Goal: Information Seeking & Learning: Learn about a topic

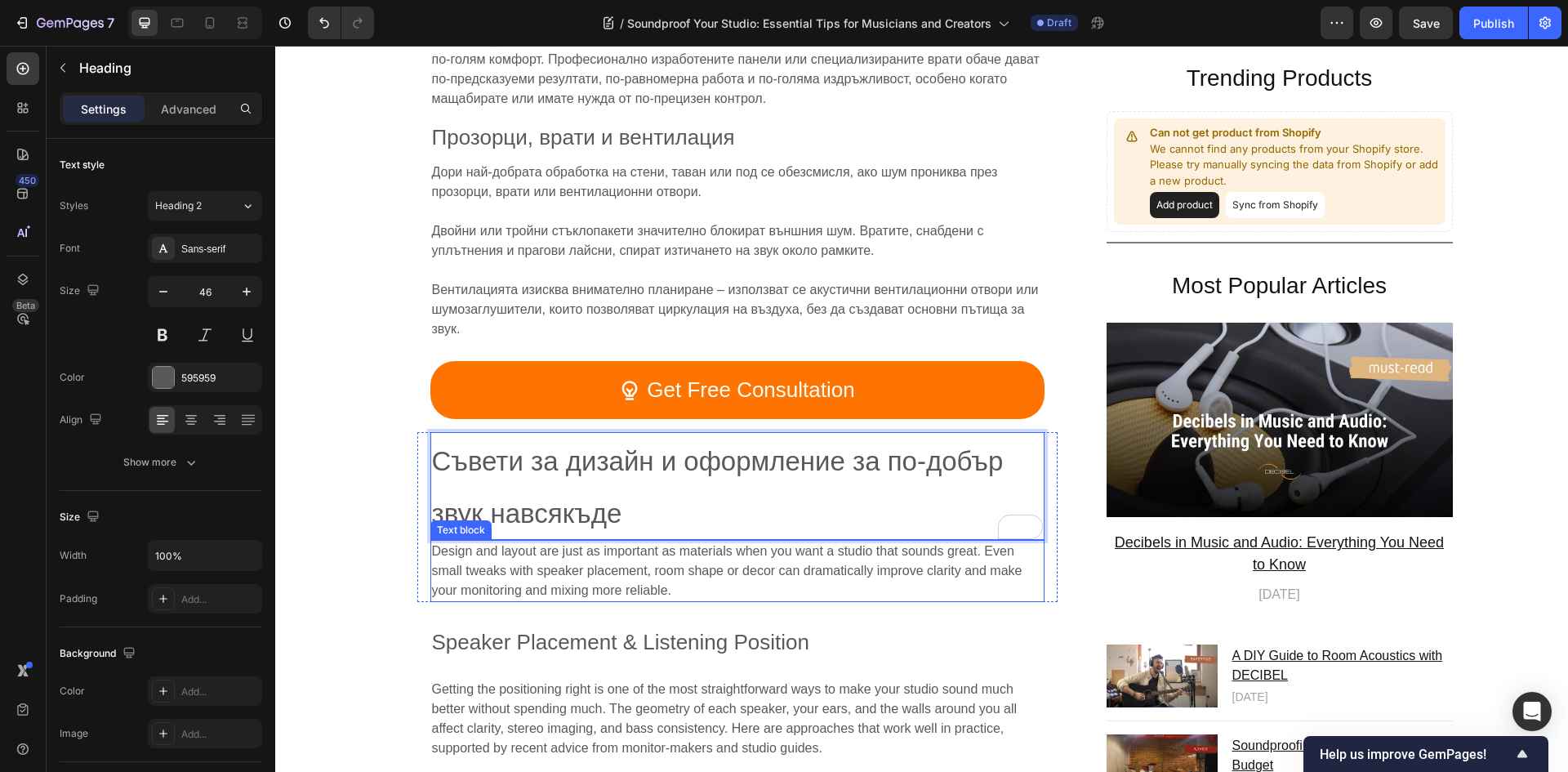
scroll to position [5229, 0]
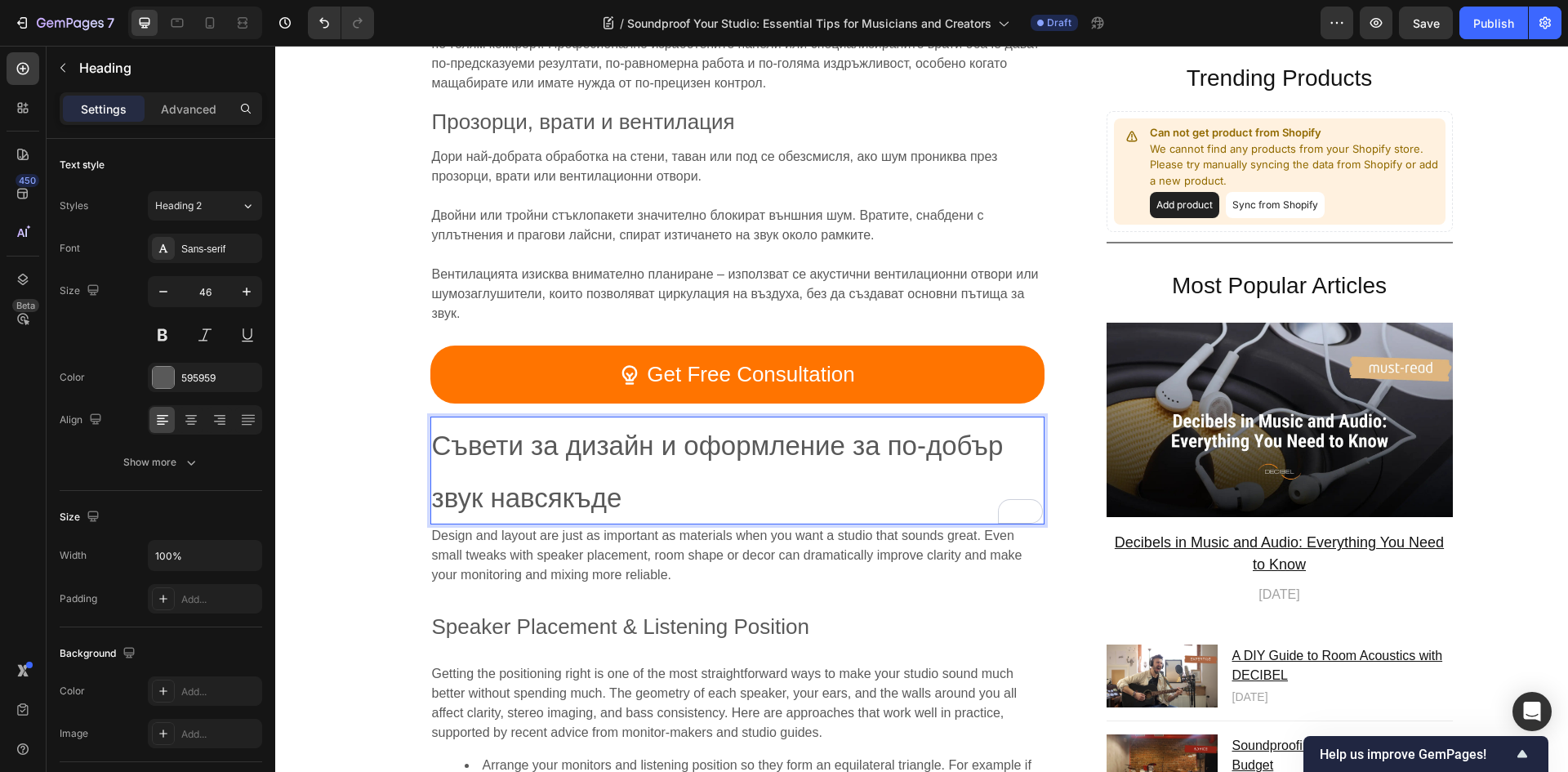
click at [651, 430] on span "Съвети за дизайн и оформление за по-добър звук навсякъде" at bounding box center [718, 471] width 572 height 83
click at [598, 430] on span "Съвети за дизайн и оформление за по-добър звук навсякъде" at bounding box center [718, 471] width 572 height 83
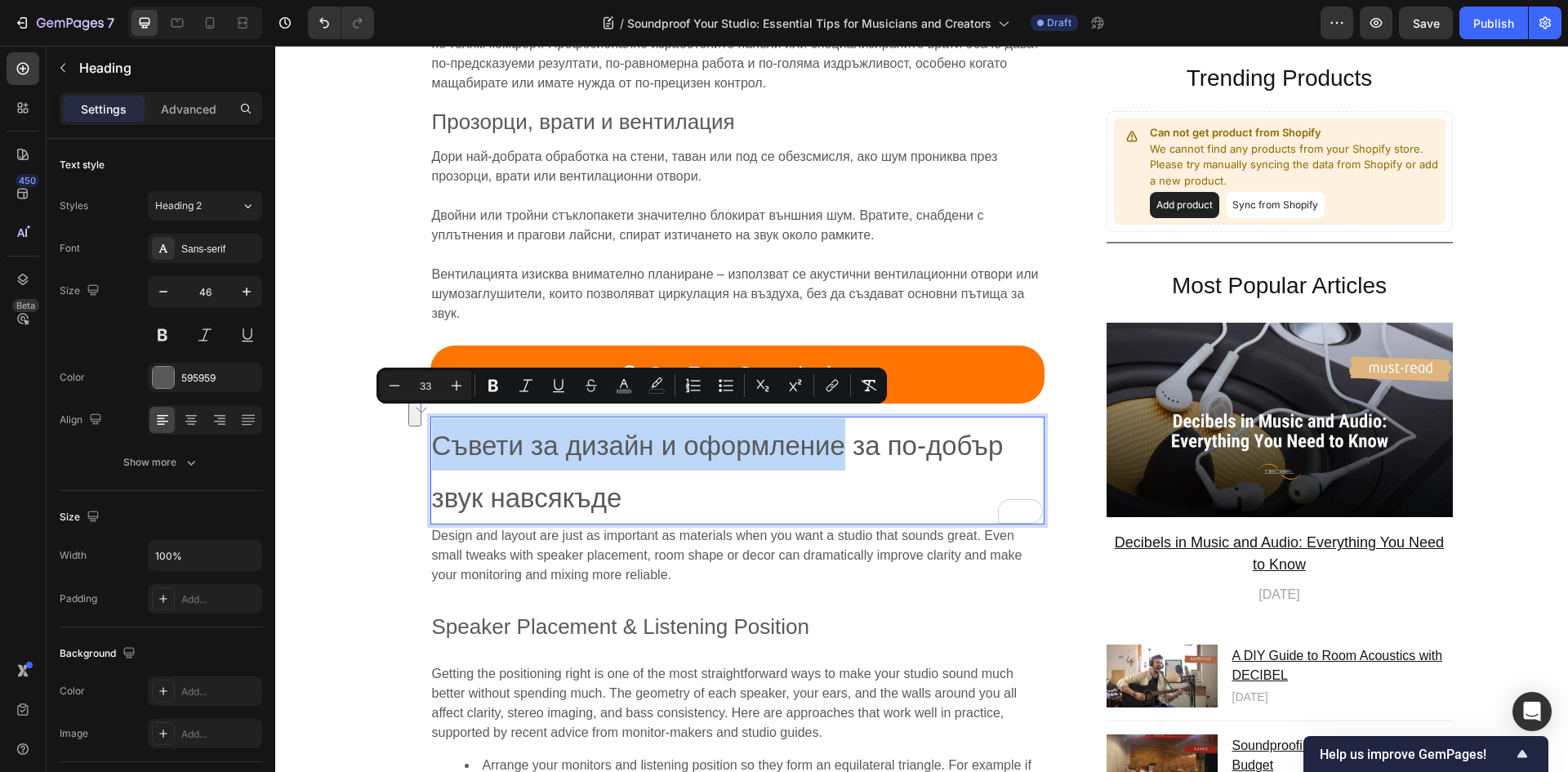
drag, startPoint x: 837, startPoint y: 431, endPoint x: 428, endPoint y: 430, distance: 409.0
click at [432, 430] on span "Съвети за дизайн и оформление за по-добър звук навсякъде" at bounding box center [718, 471] width 572 height 83
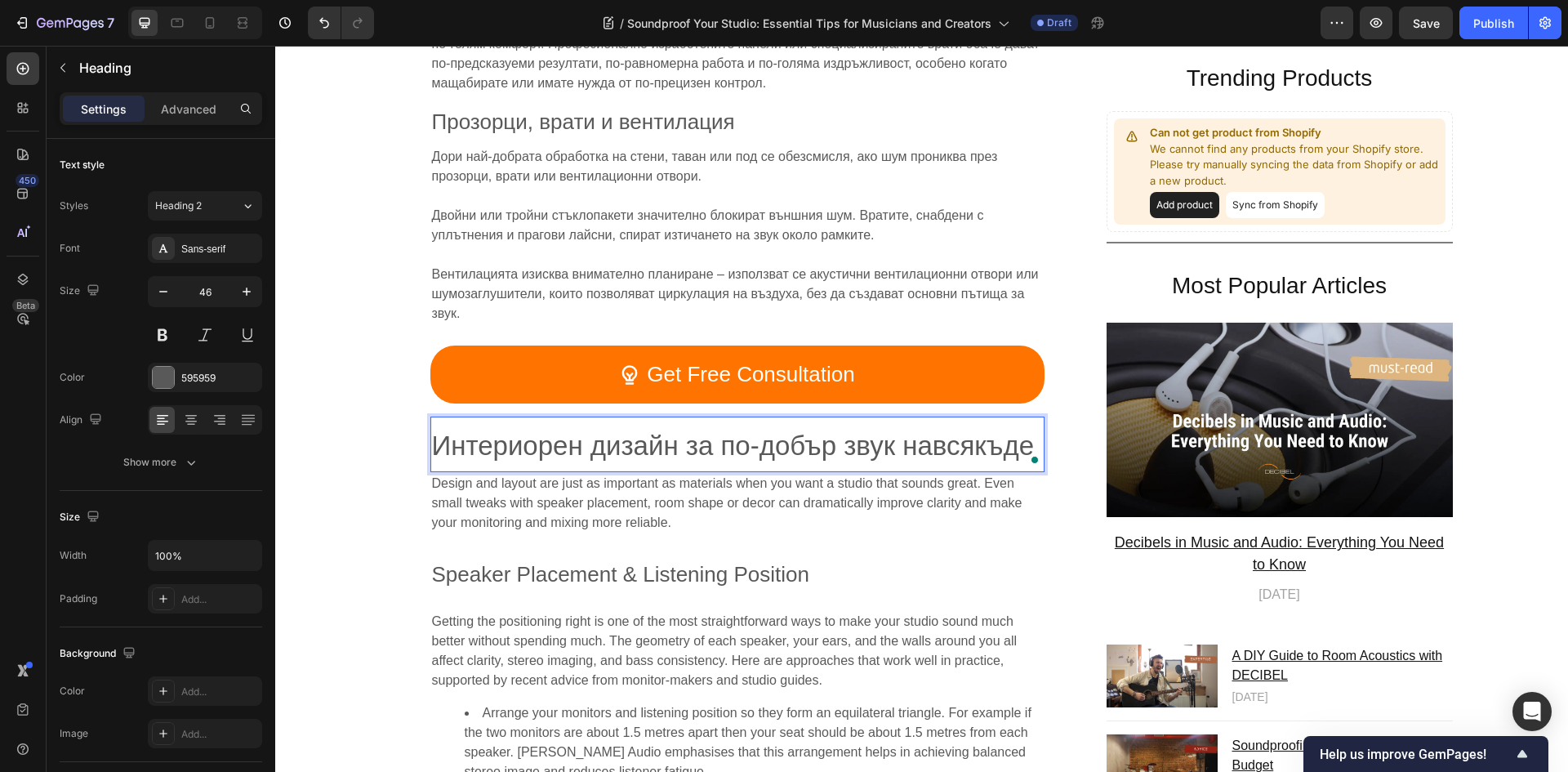
click at [896, 430] on span "Интериорен дизайн за по-добър звук навсякъде" at bounding box center [733, 445] width 602 height 30
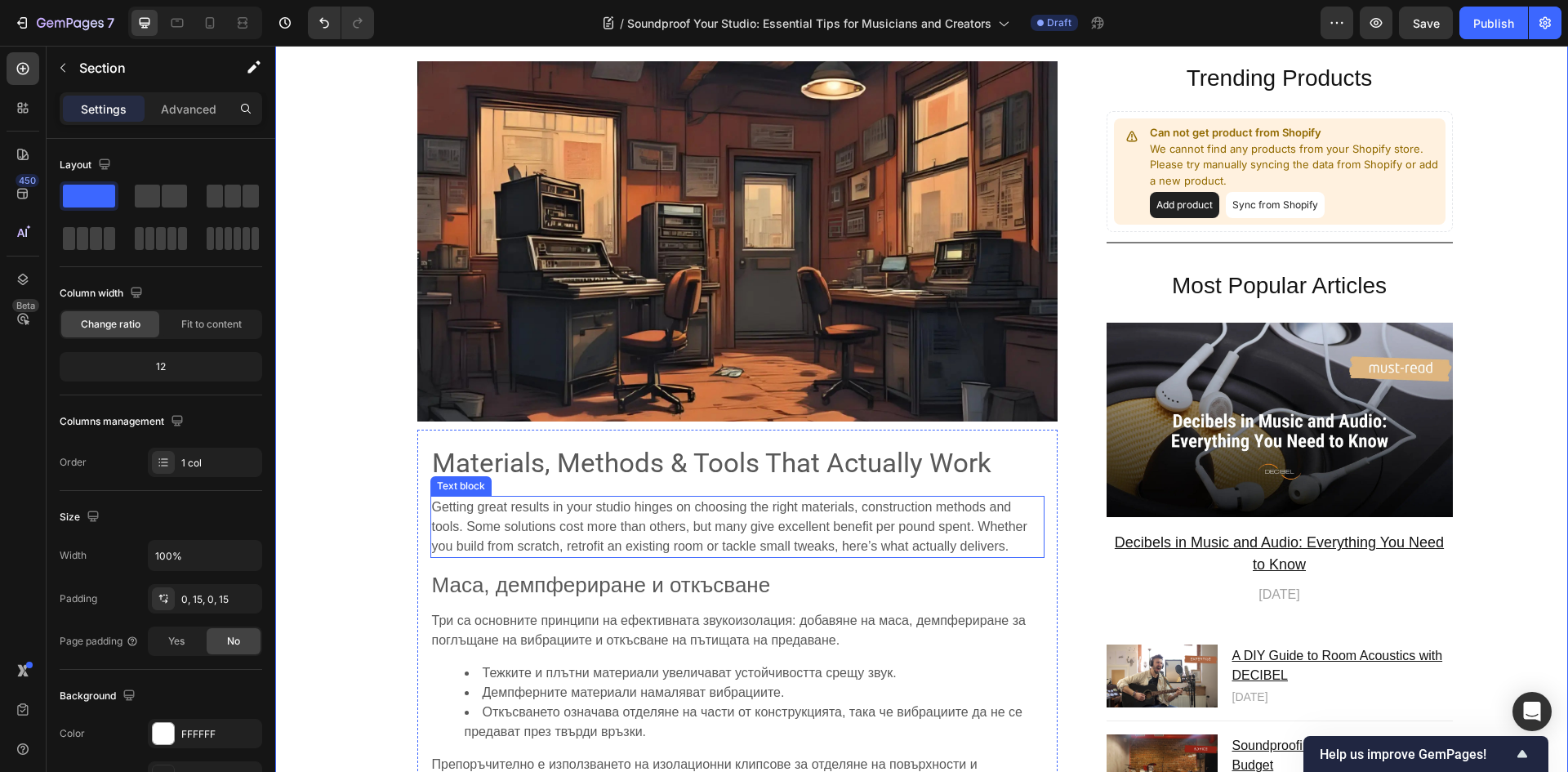
scroll to position [3677, 0]
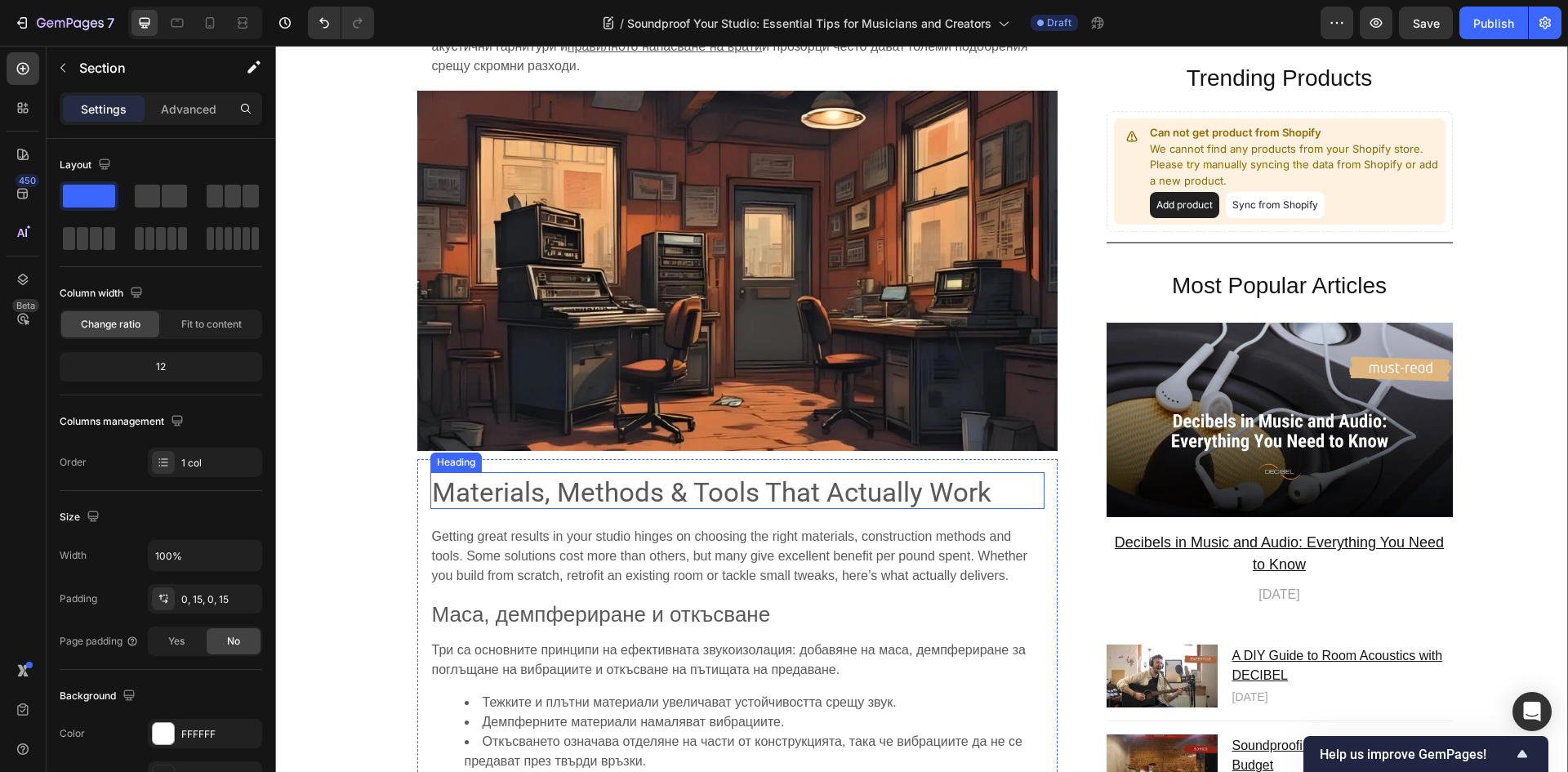
click at [612, 491] on span "Materials, Methods & Tools That Actually Work" at bounding box center [711, 492] width 559 height 32
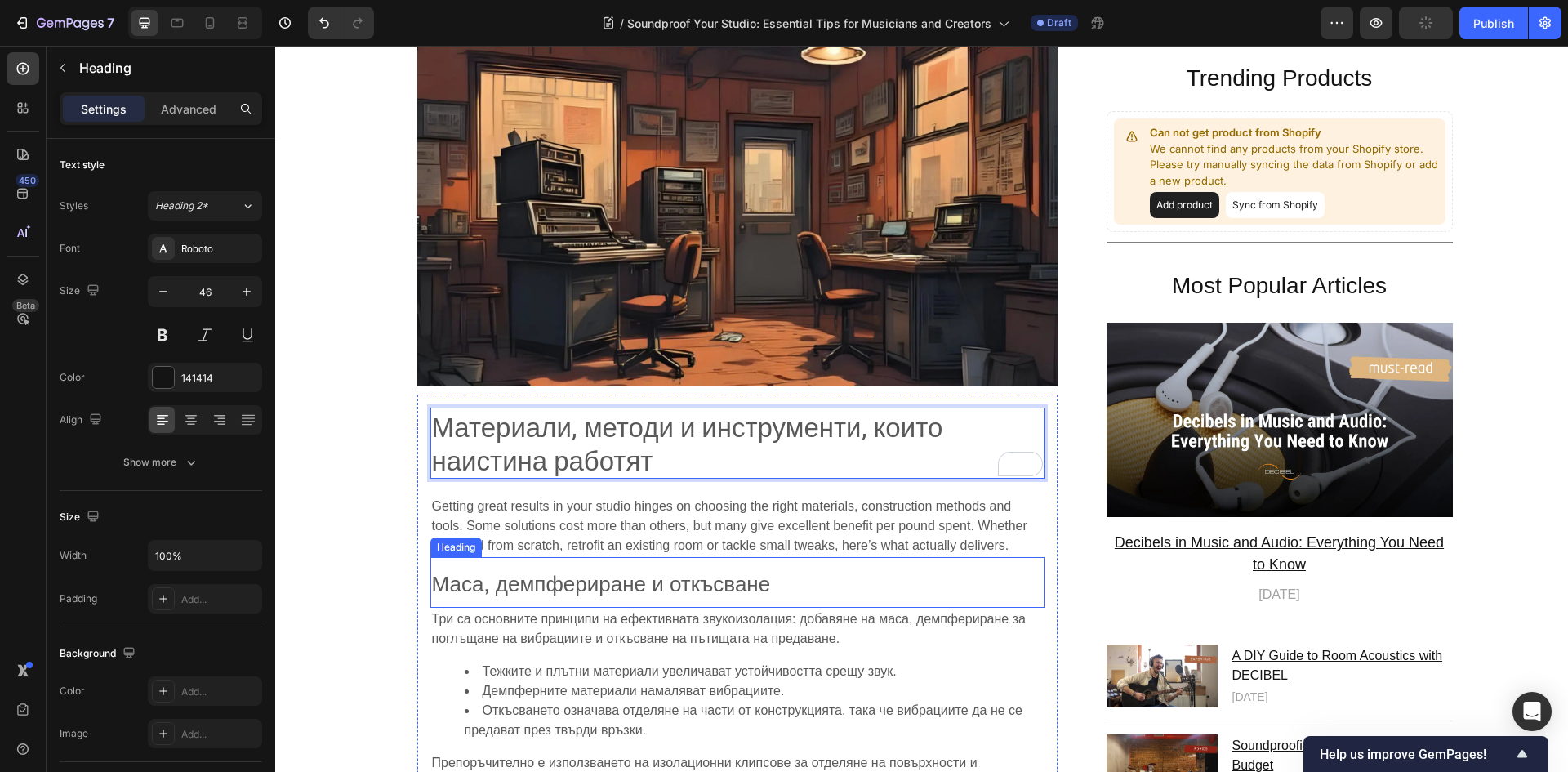
scroll to position [3759, 0]
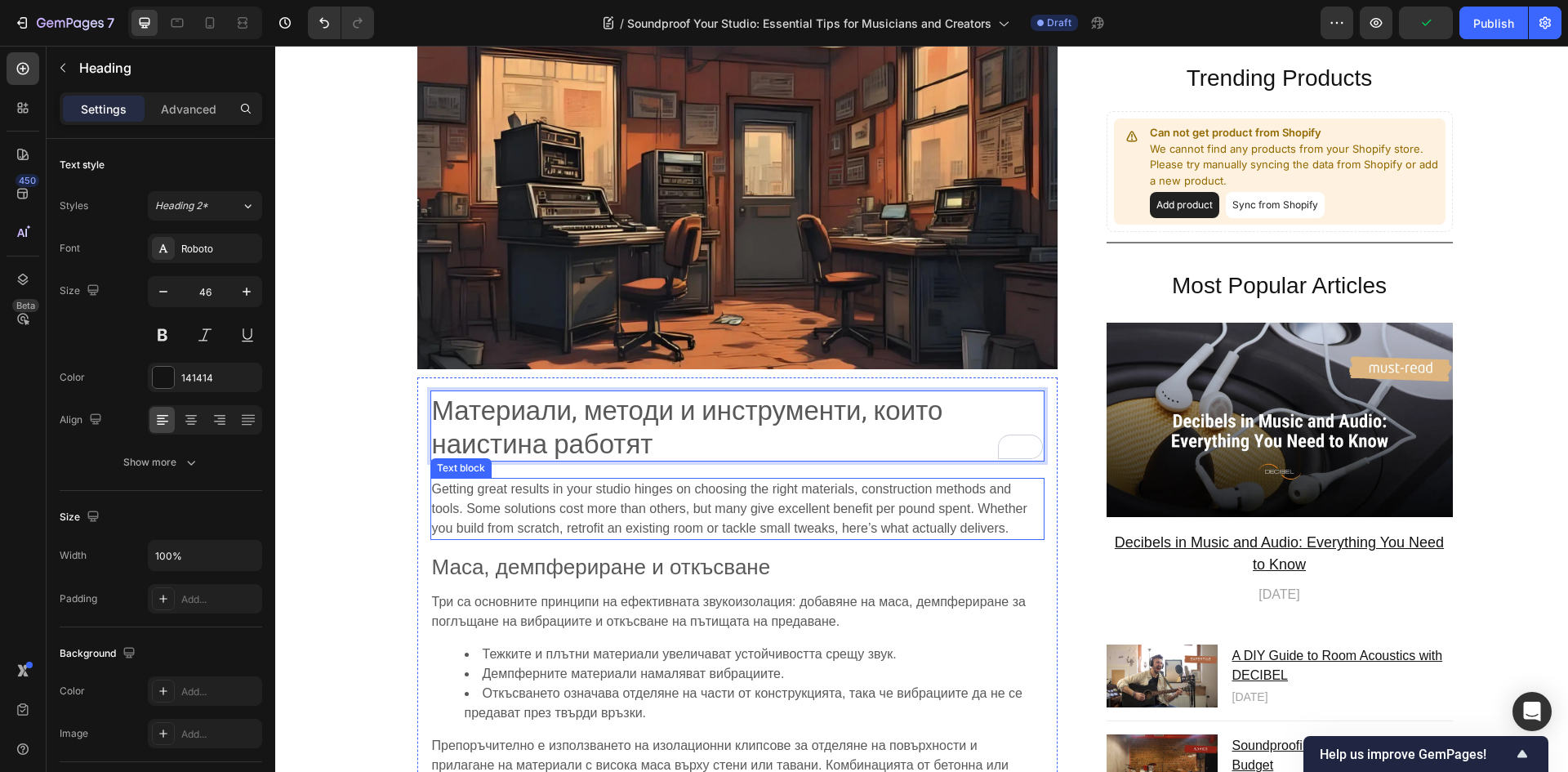
click at [639, 499] on p "Getting great results in your studio hinges on choosing the right materials, co…" at bounding box center [737, 509] width 611 height 59
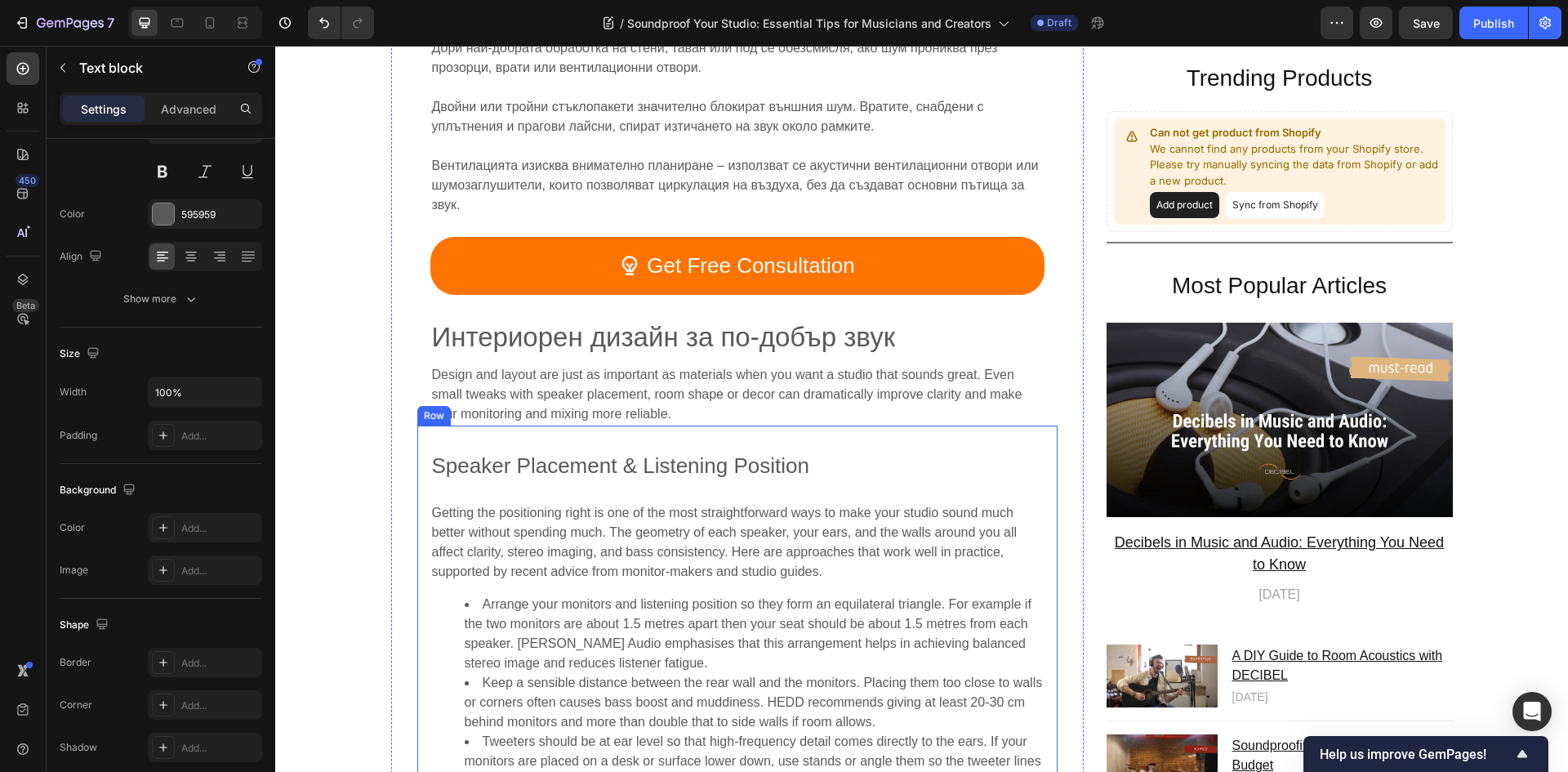
scroll to position [5393, 0]
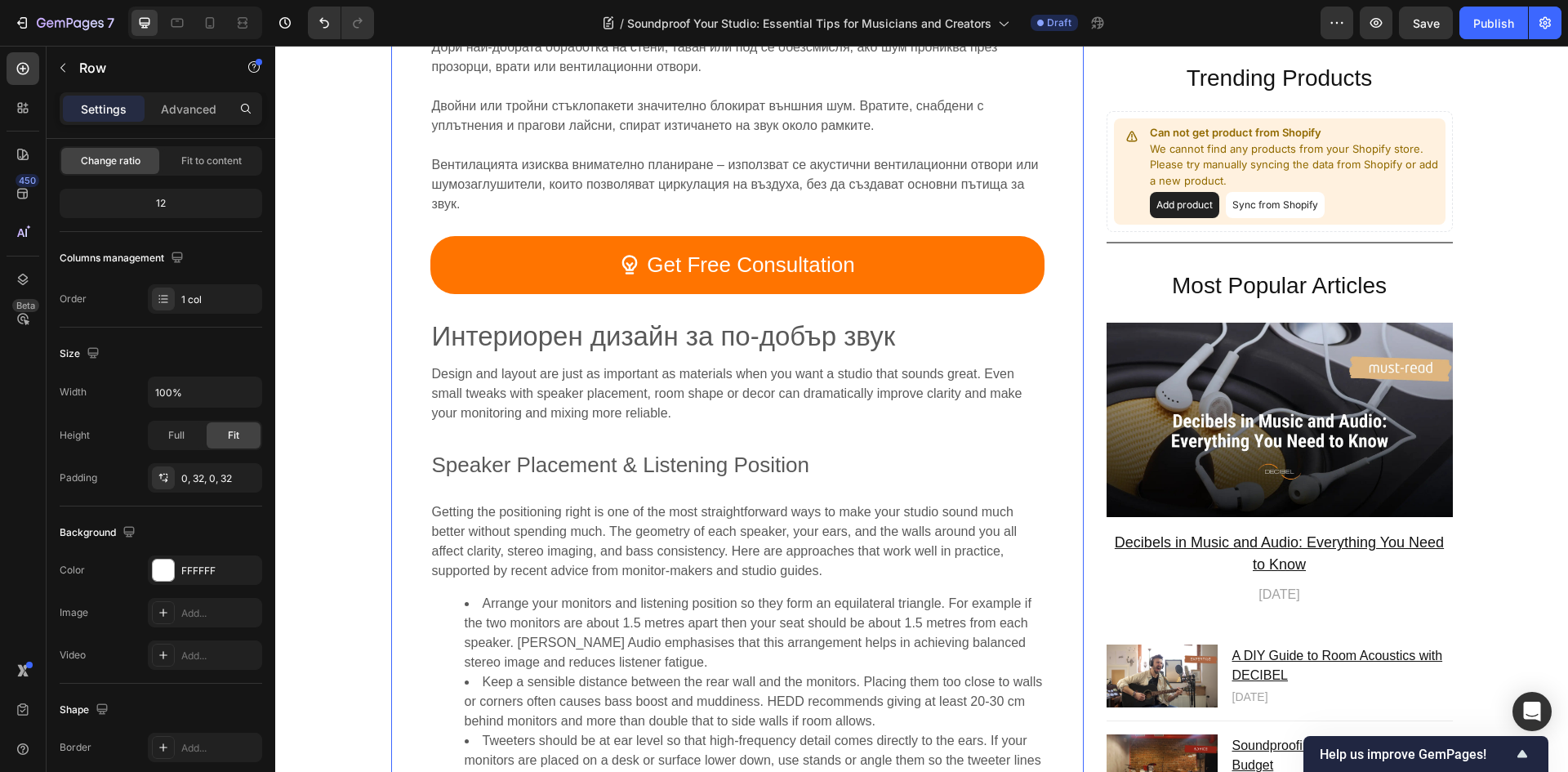
scroll to position [0, 0]
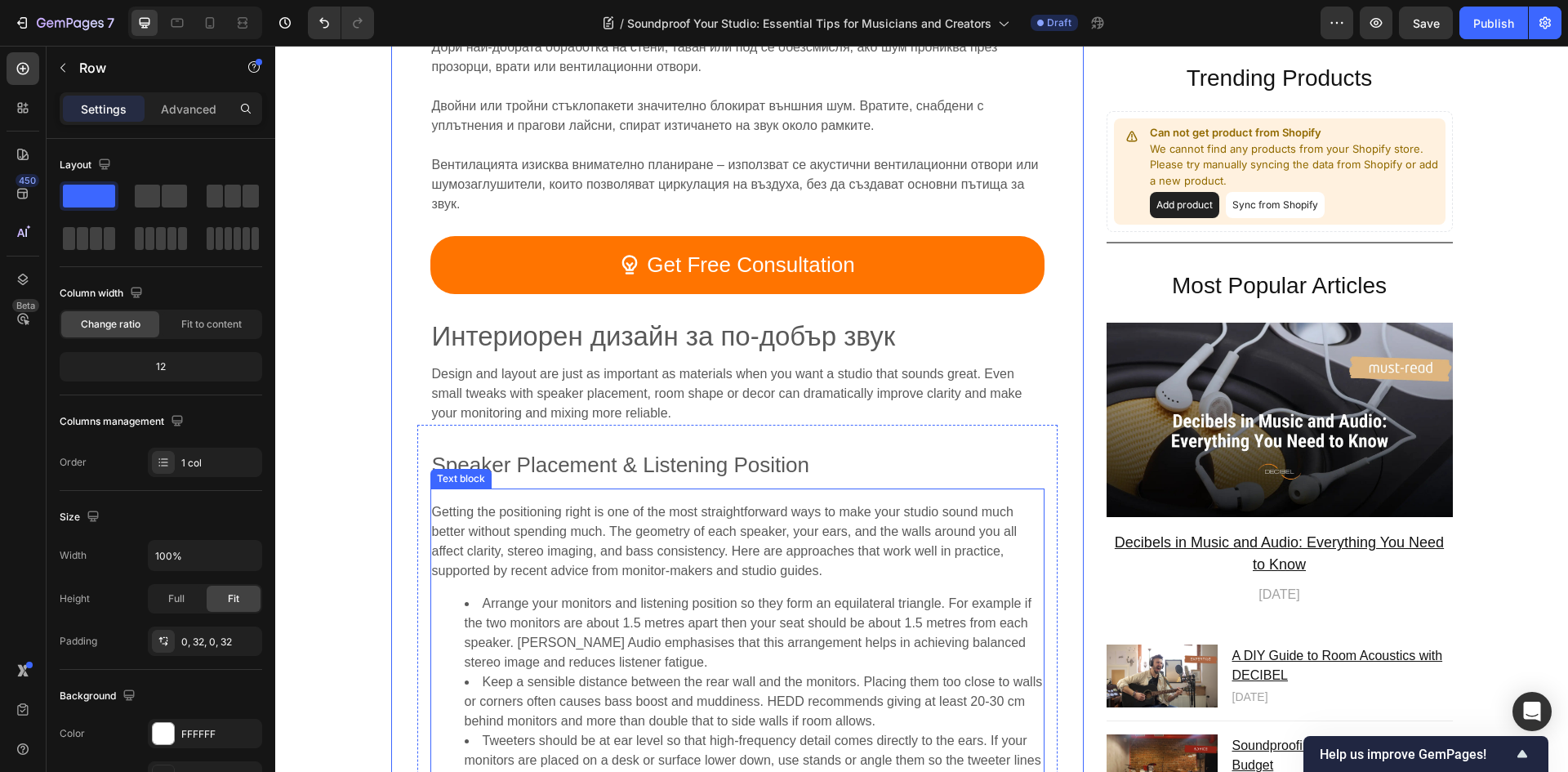
click at [885, 521] on p "Getting the positioning right is one of the most straightforward ways to make y…" at bounding box center [737, 542] width 611 height 78
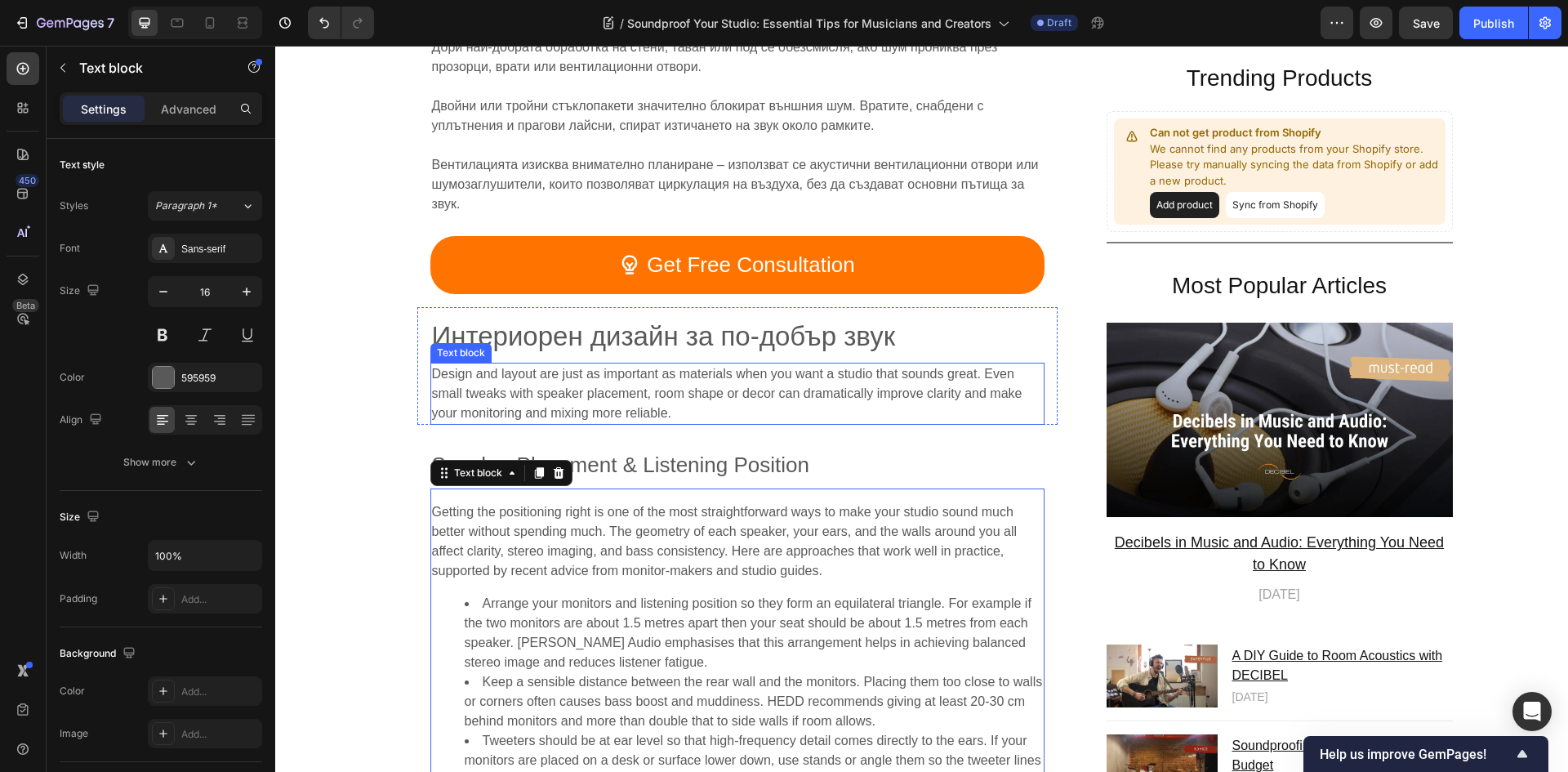
click at [614, 389] on span "Design and layout are just as important as materials when you want a studio tha…" at bounding box center [727, 393] width 590 height 53
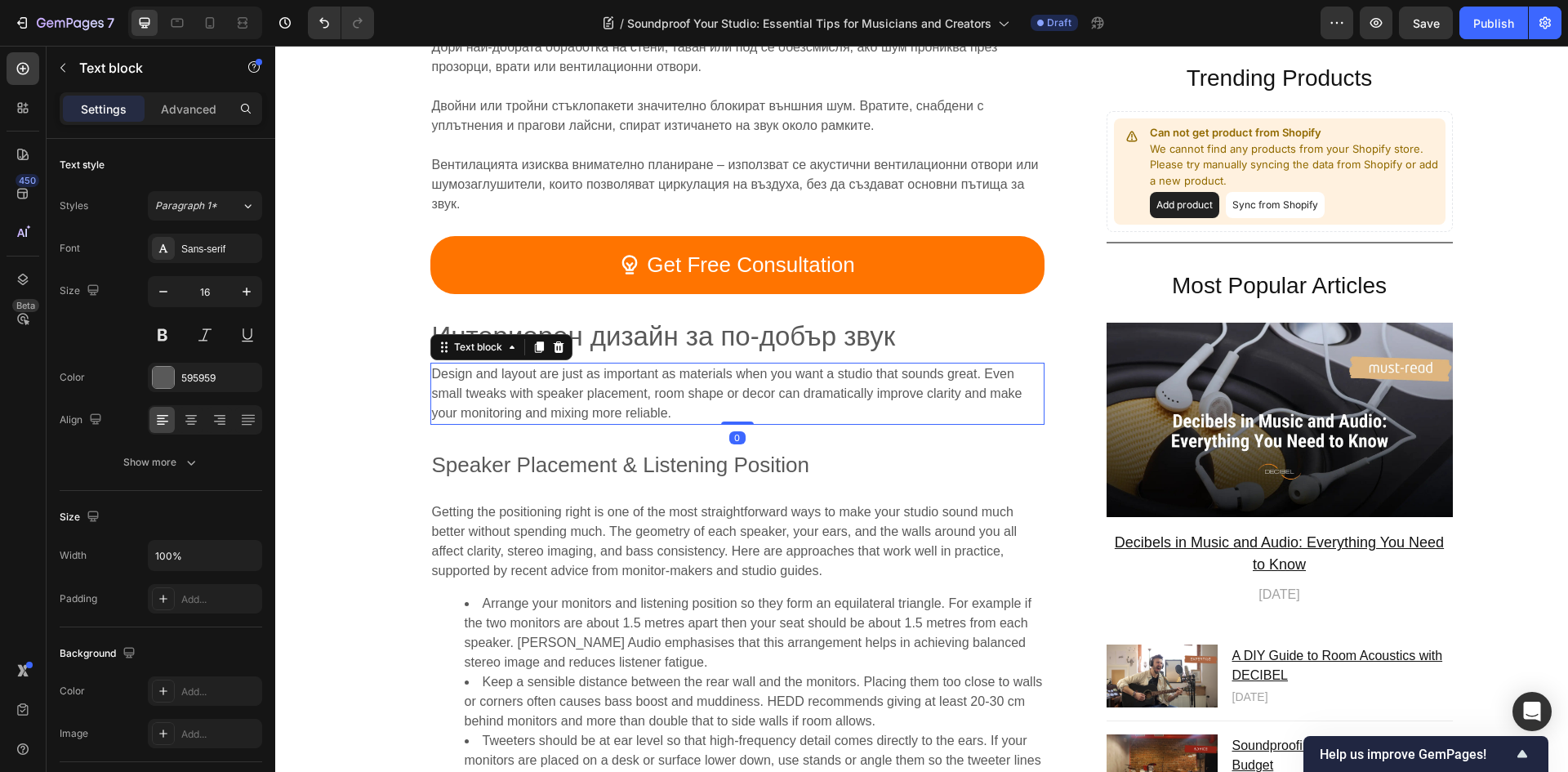
click at [614, 389] on span "Design and layout are just as important as materials when you want a studio tha…" at bounding box center [727, 393] width 590 height 53
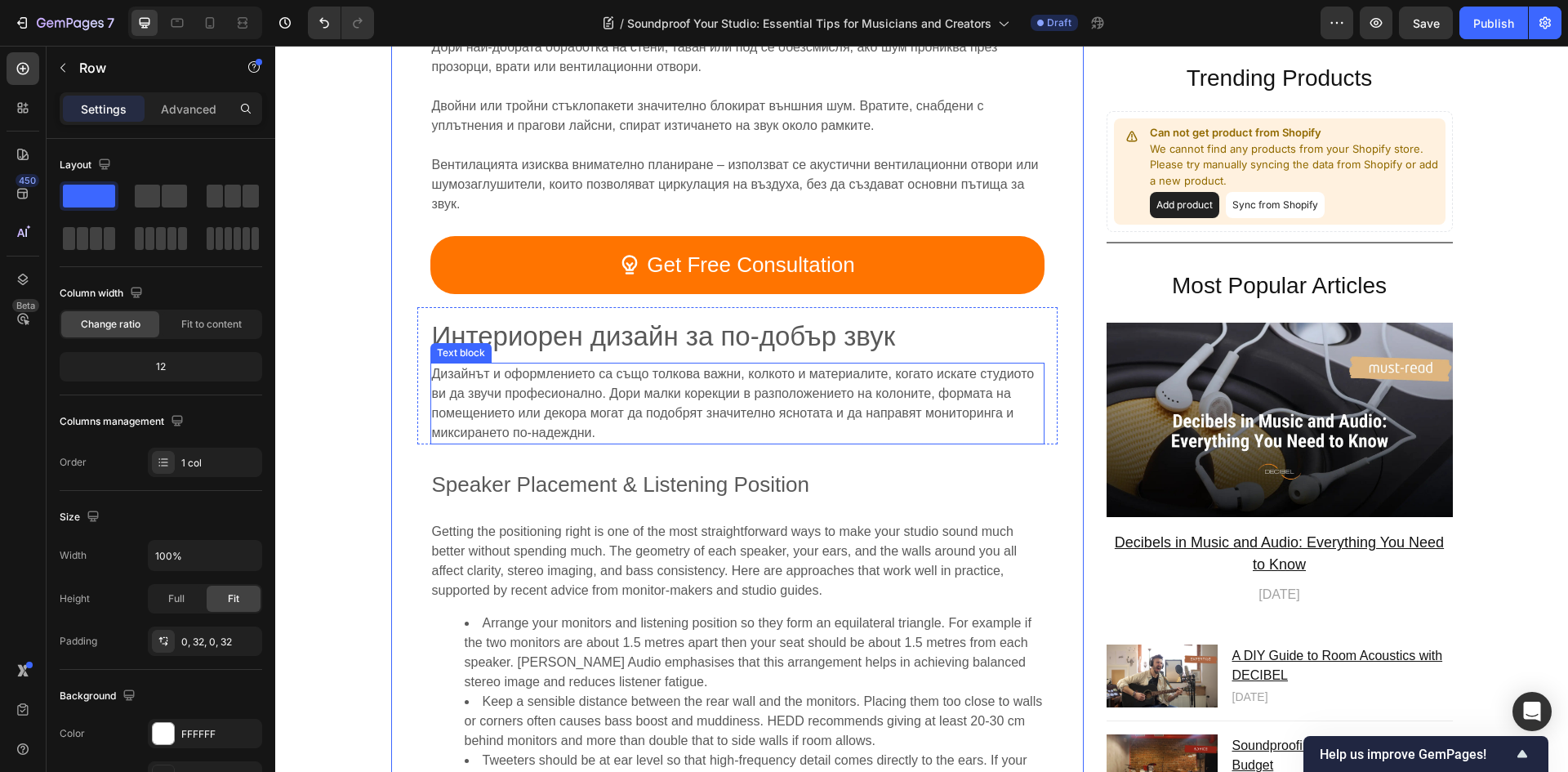
click at [772, 409] on p "Дизайнът и оформлението са също толкова важни, колкото и материалите, когато ис…" at bounding box center [737, 403] width 611 height 78
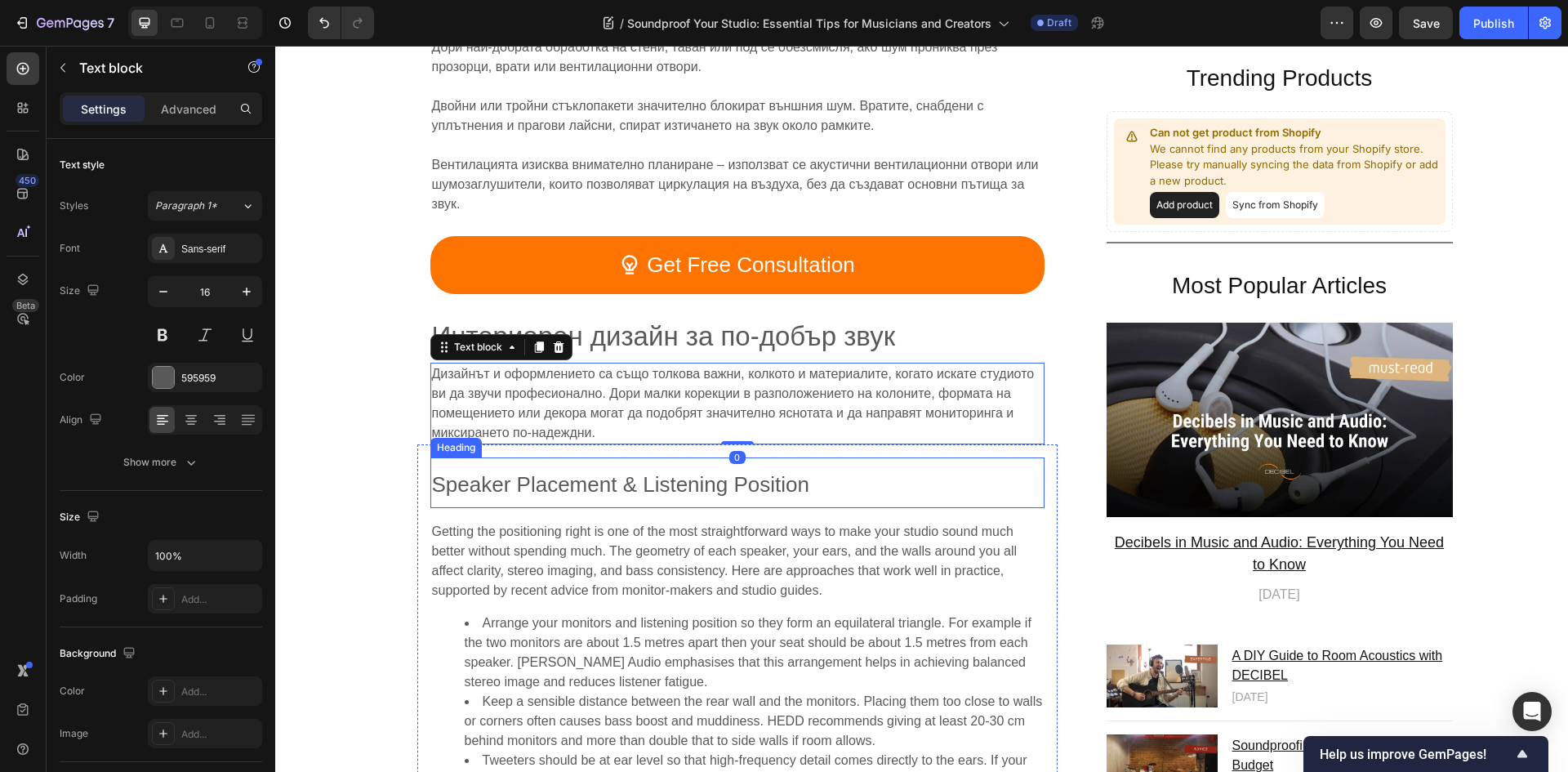
click at [663, 472] on span "Speaker Placement & Listening Position" at bounding box center [621, 484] width 378 height 24
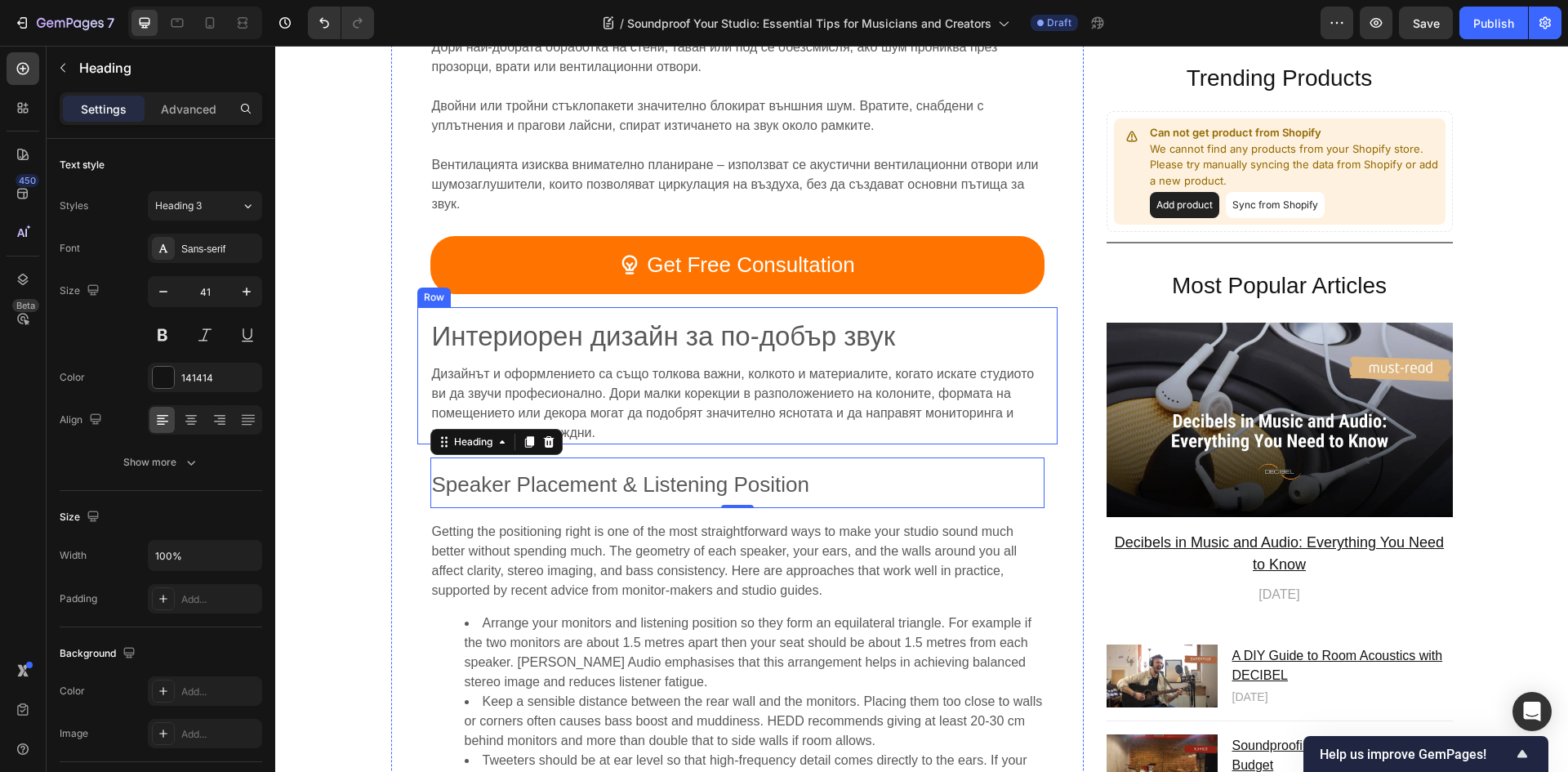
click at [1042, 347] on div "⁠⁠⁠⁠⁠⁠⁠ Интериорен дизайн за по-добър звук Heading Дизайнът и оформлението са с…" at bounding box center [737, 376] width 640 height 137
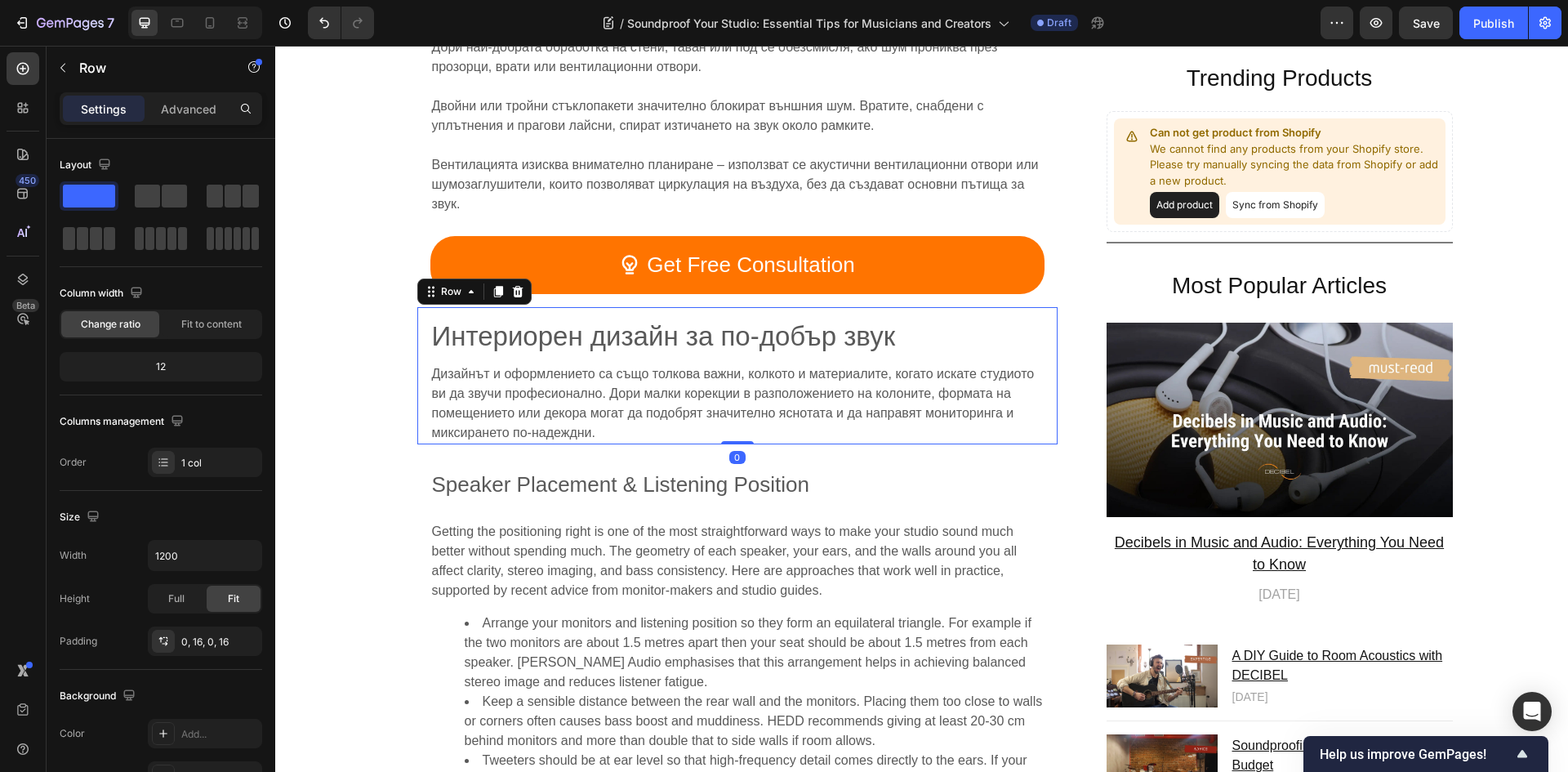
drag, startPoint x: 734, startPoint y: 421, endPoint x: 739, endPoint y: 396, distance: 25.5
click at [739, 396] on div "⁠⁠⁠⁠⁠⁠⁠ Интериорен дизайн за по-добър звук Heading Дизайнът и оформлението са с…" at bounding box center [737, 376] width 640 height 137
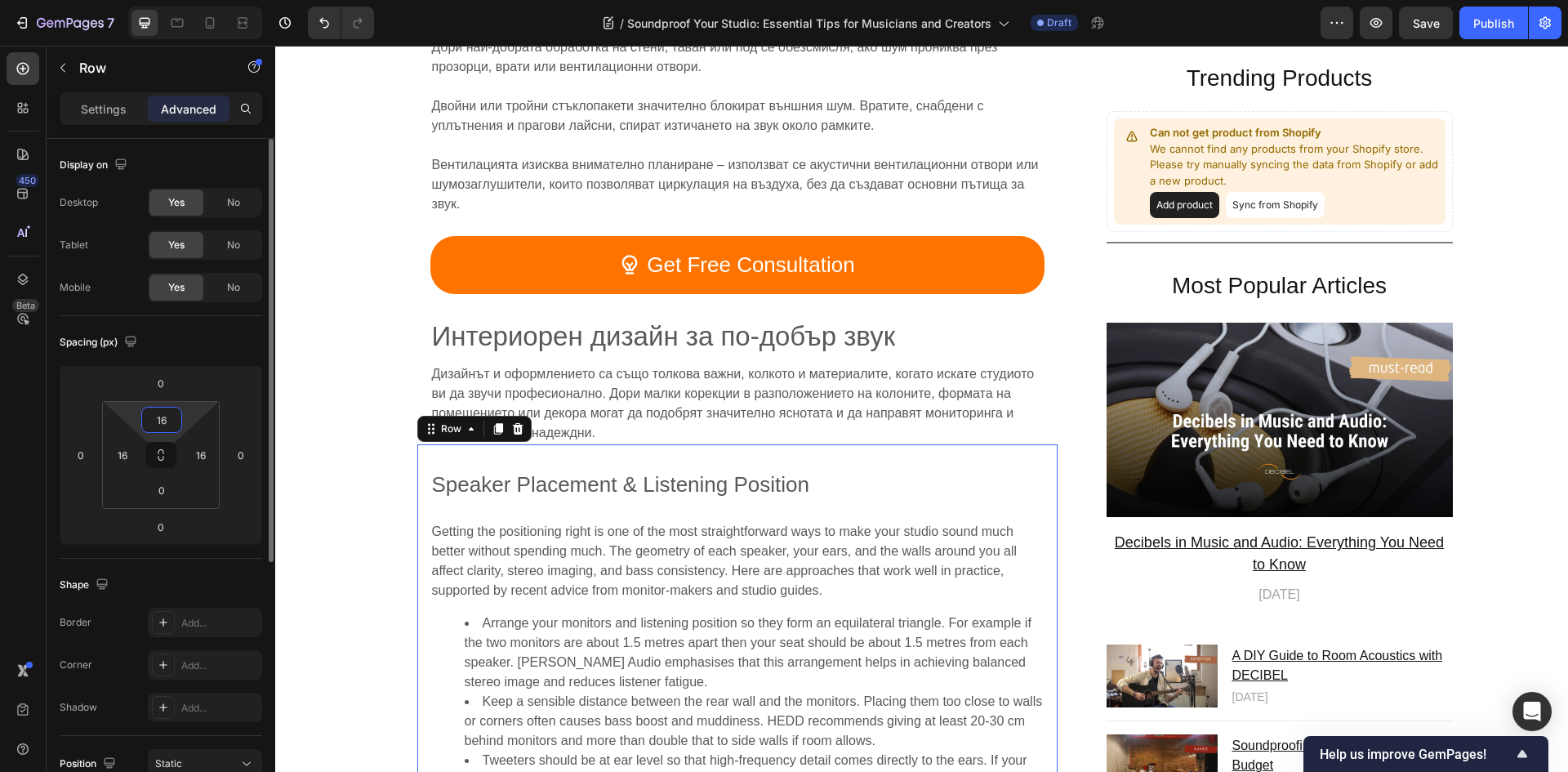
drag, startPoint x: 168, startPoint y: 418, endPoint x: 139, endPoint y: 418, distance: 29.0
click at [139, 418] on div "16 16 0 16" at bounding box center [160, 455] width 117 height 108
drag, startPoint x: 161, startPoint y: 419, endPoint x: 183, endPoint y: 417, distance: 22.1
click at [183, 417] on div "16 16 0 16" at bounding box center [160, 455] width 117 height 108
type input "1"
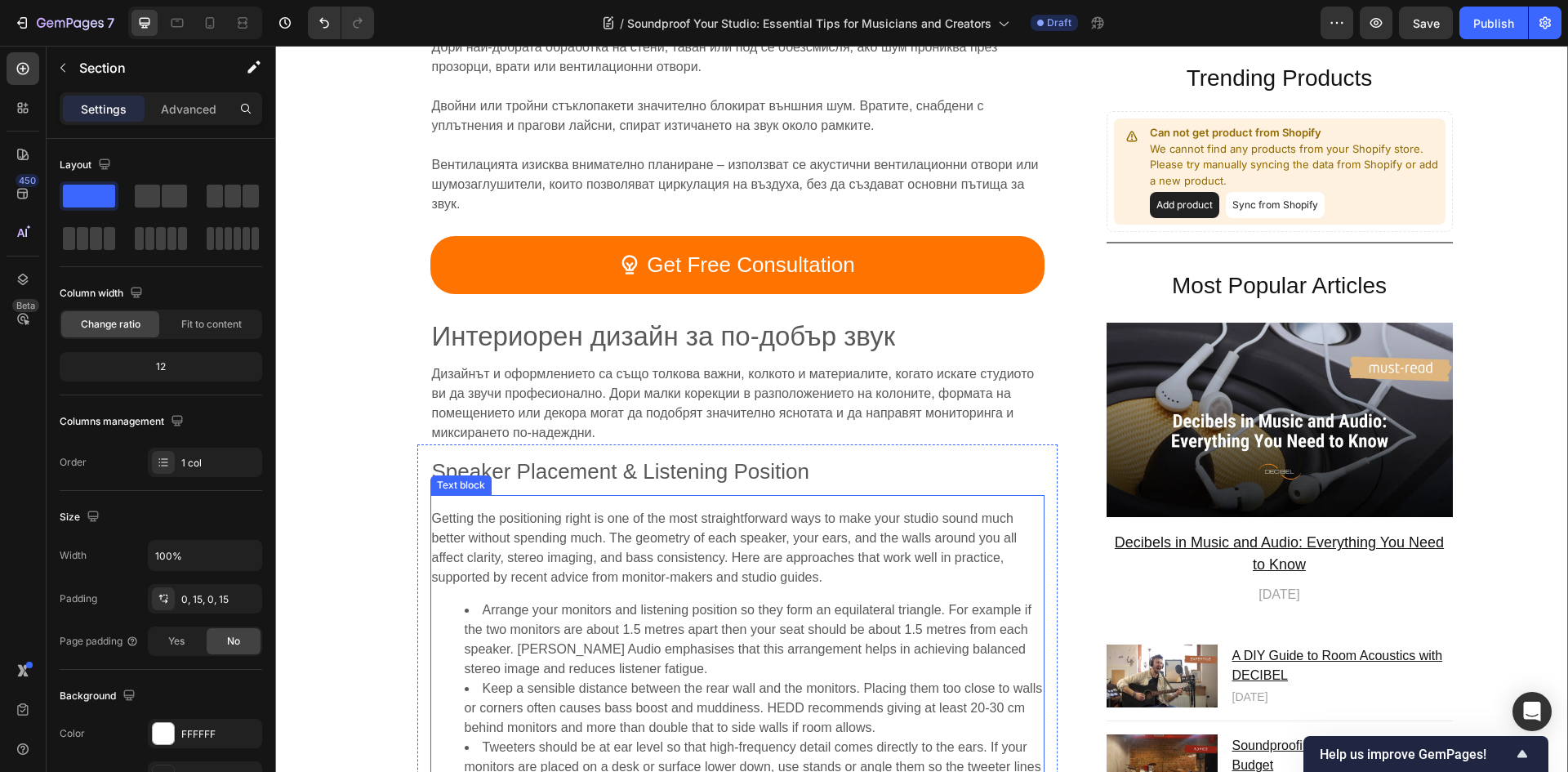
click at [890, 511] on span "Getting the positioning right is one of the most straightforward ways to make y…" at bounding box center [725, 548] width 586 height 73
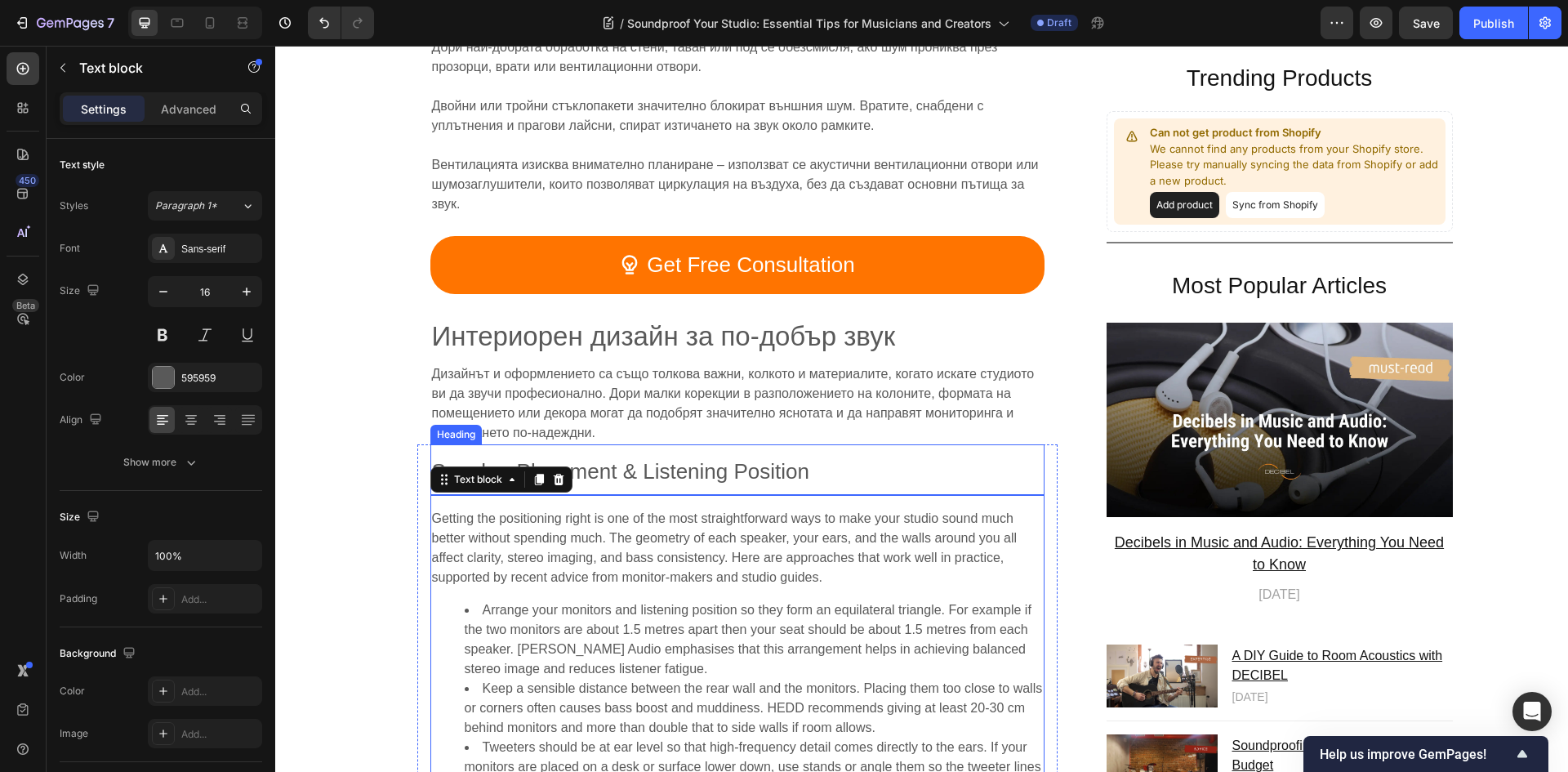
click at [657, 459] on span "Speaker Placement & Listening Position" at bounding box center [621, 471] width 378 height 24
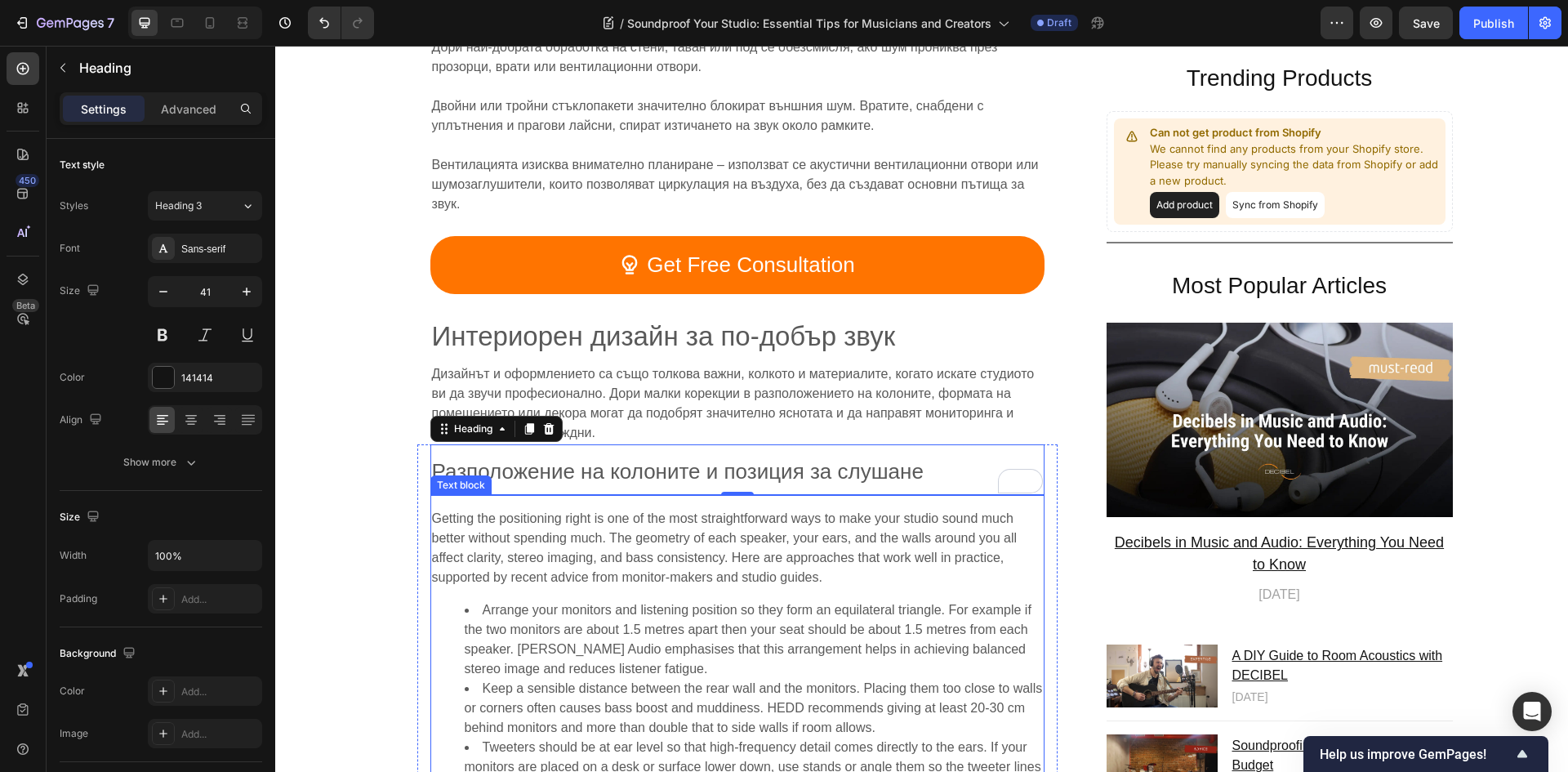
click at [865, 610] on span "Arrange your monitors and listening position so they form an equilateral triang…" at bounding box center [748, 639] width 567 height 73
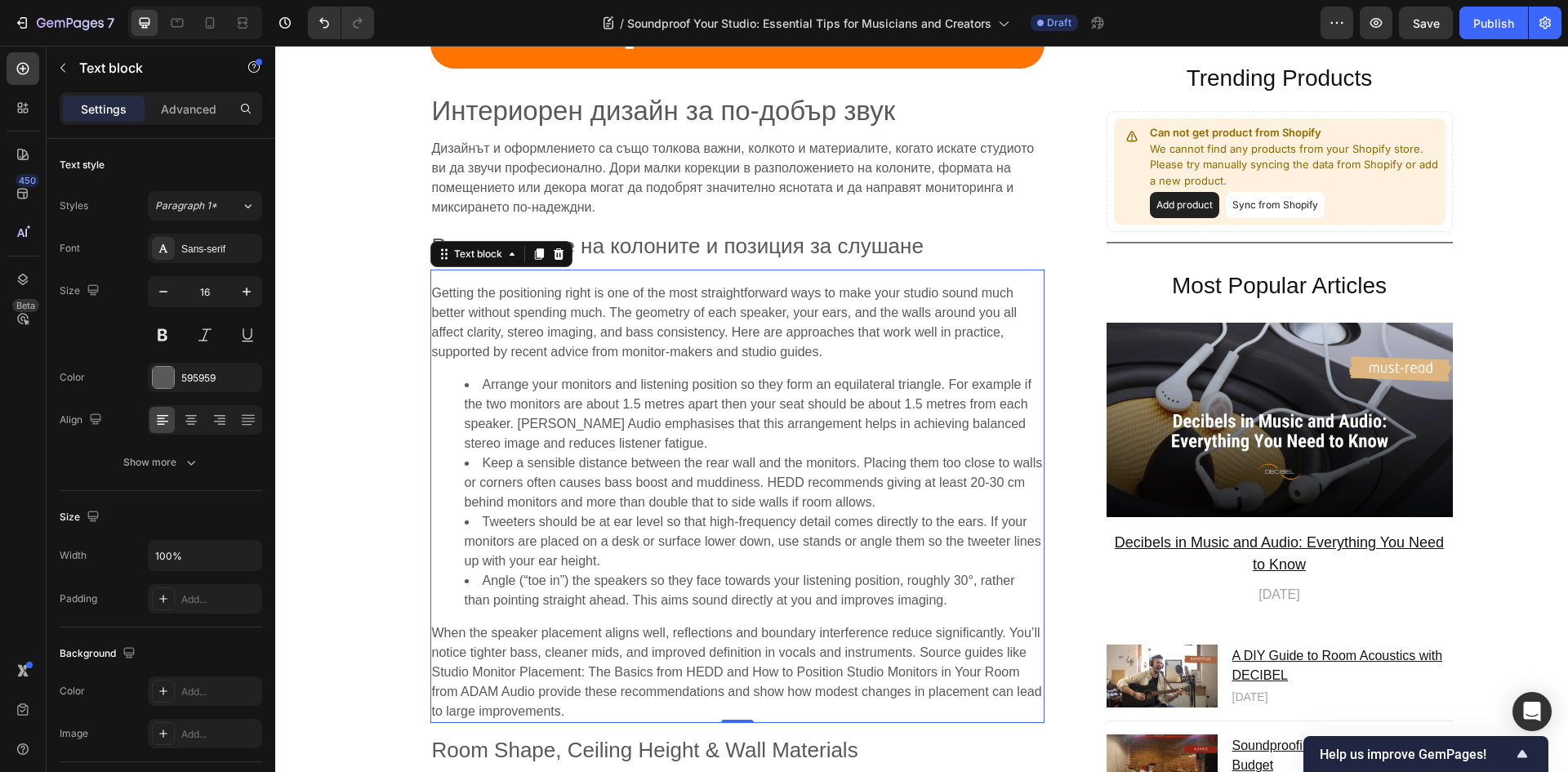
scroll to position [5638, 0]
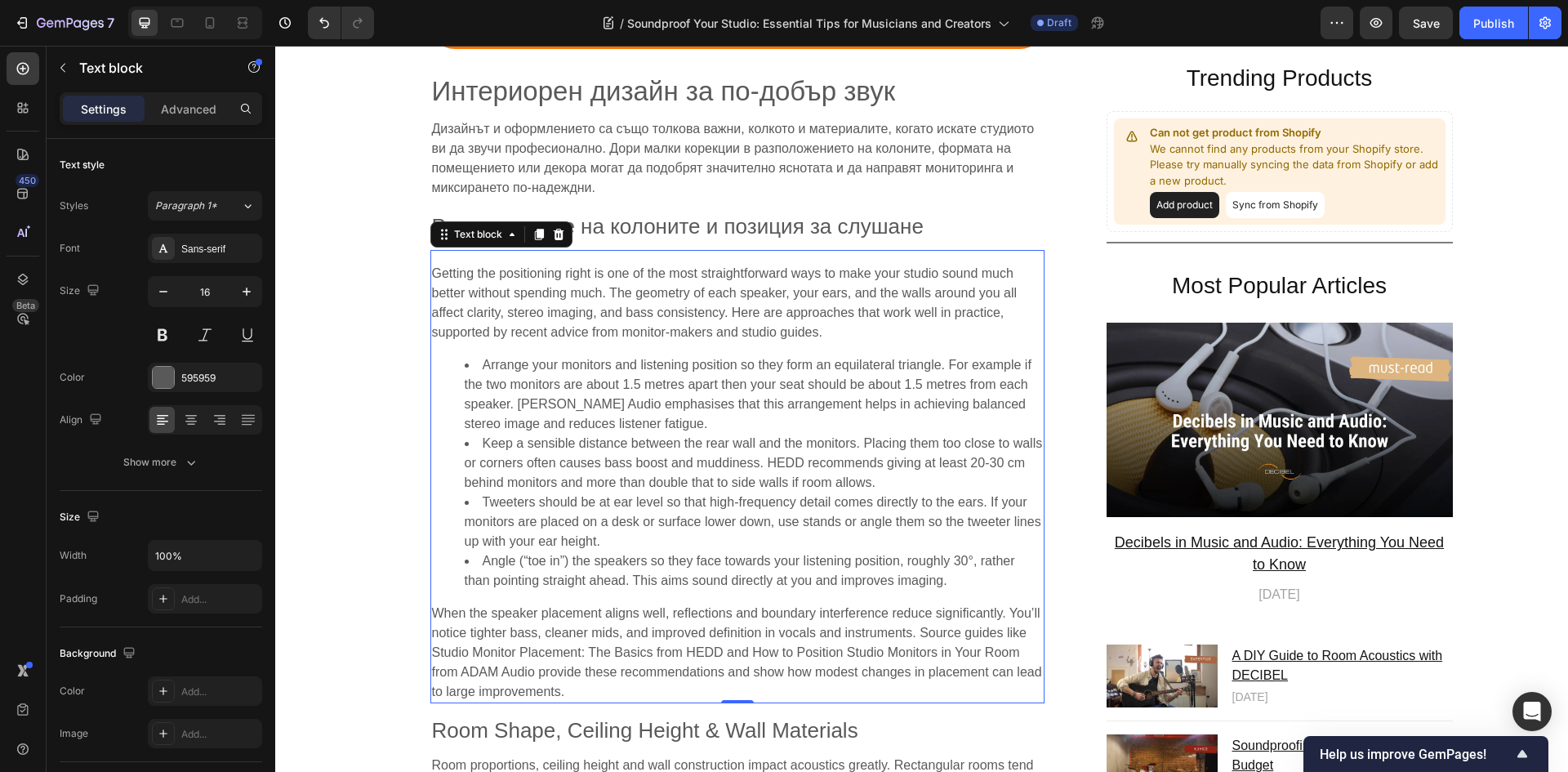
click at [626, 397] on li "Arrange your monitors and listening position so they form an equilateral triang…" at bounding box center [754, 395] width 578 height 78
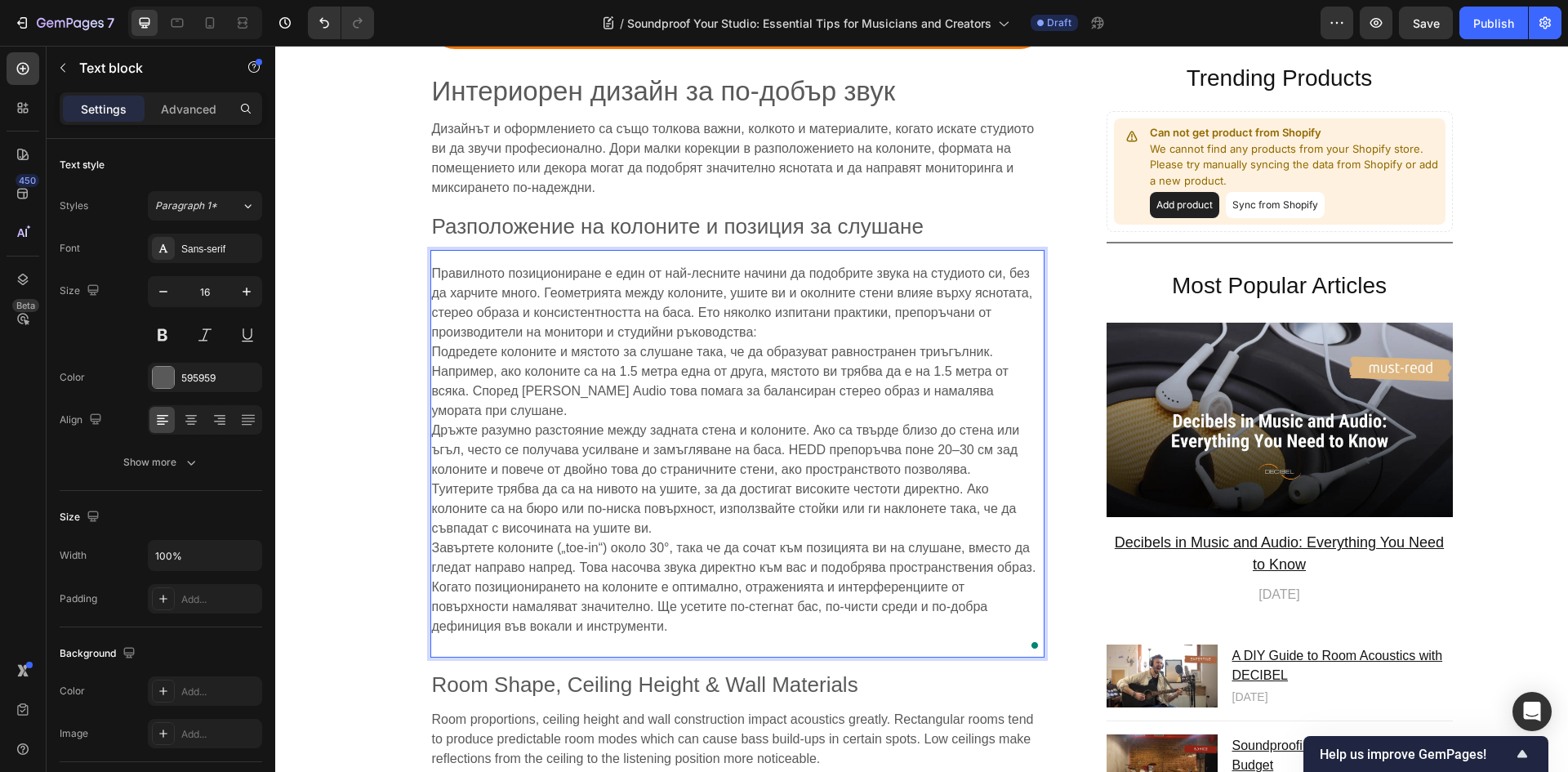
click at [768, 313] on p "Правилното позициониране е един от най-лесните начини да подобрите звука на сту…" at bounding box center [737, 459] width 611 height 392
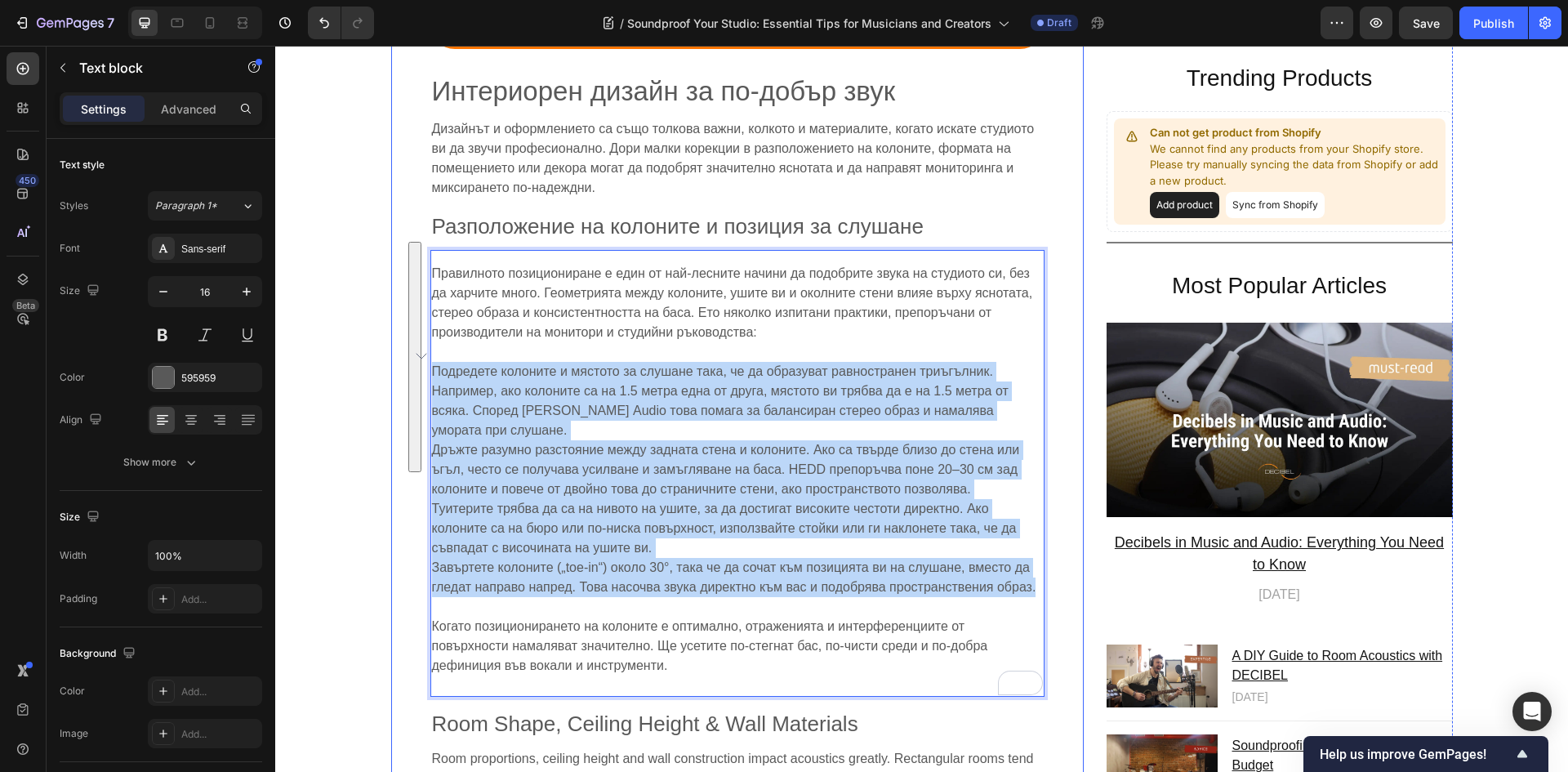
drag, startPoint x: 1029, startPoint y: 571, endPoint x: 405, endPoint y: 351, distance: 661.6
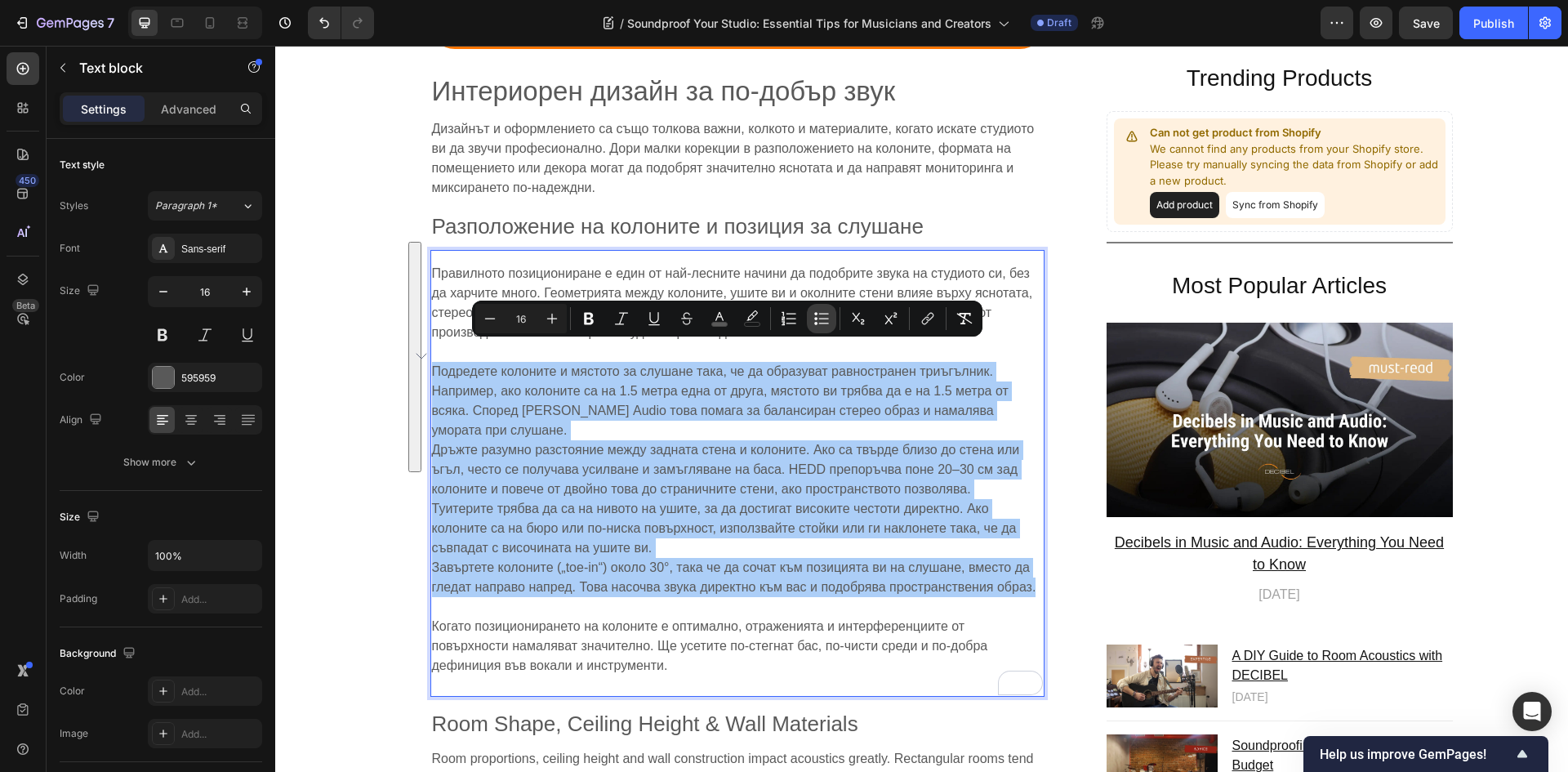
click at [826, 315] on icon "Editor contextual toolbar" at bounding box center [821, 318] width 17 height 17
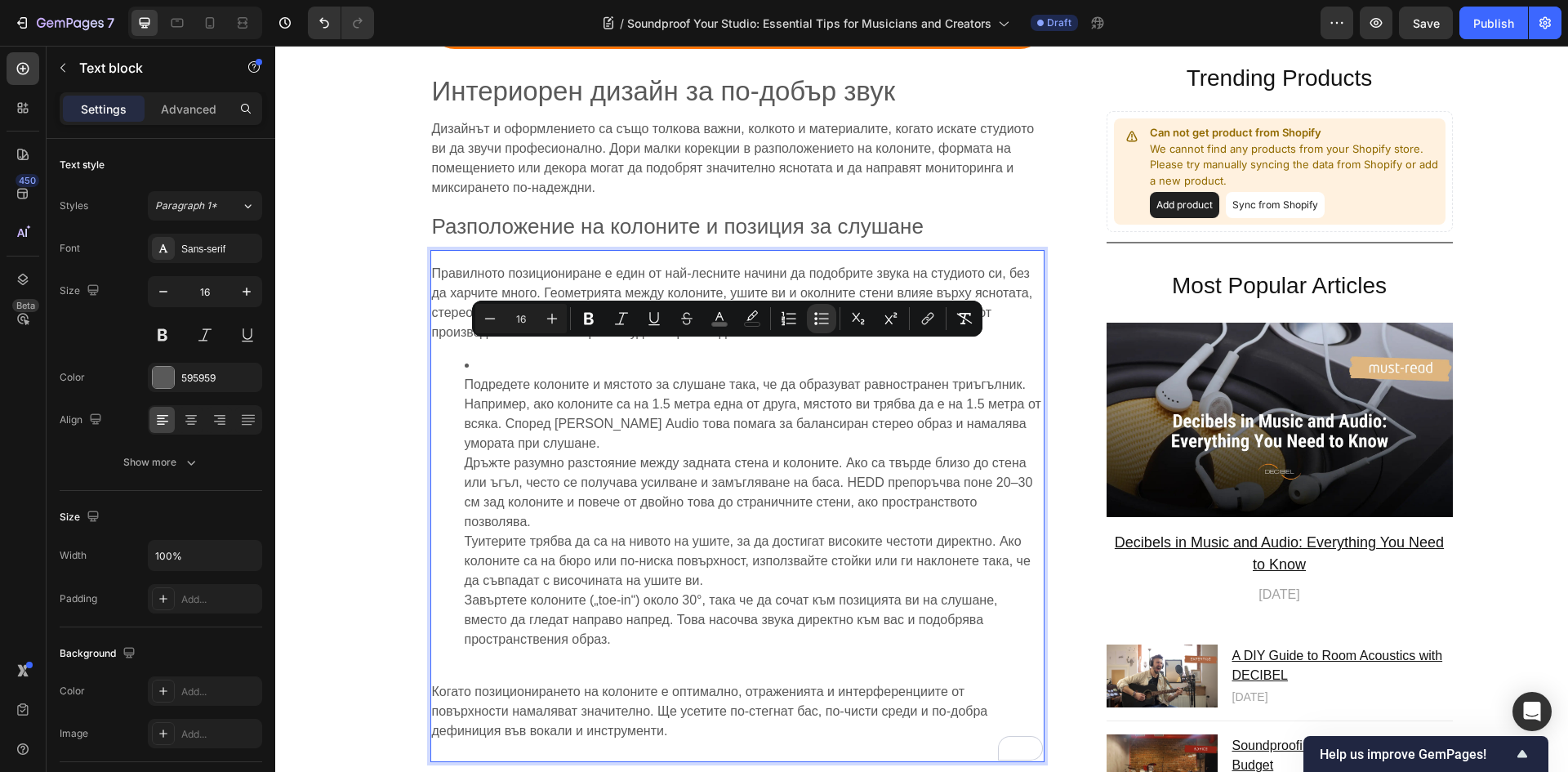
click at [449, 362] on ul "Подредете колоните и мястото за слушане така, че да образуват равностранен триъ…" at bounding box center [737, 512] width 611 height 314
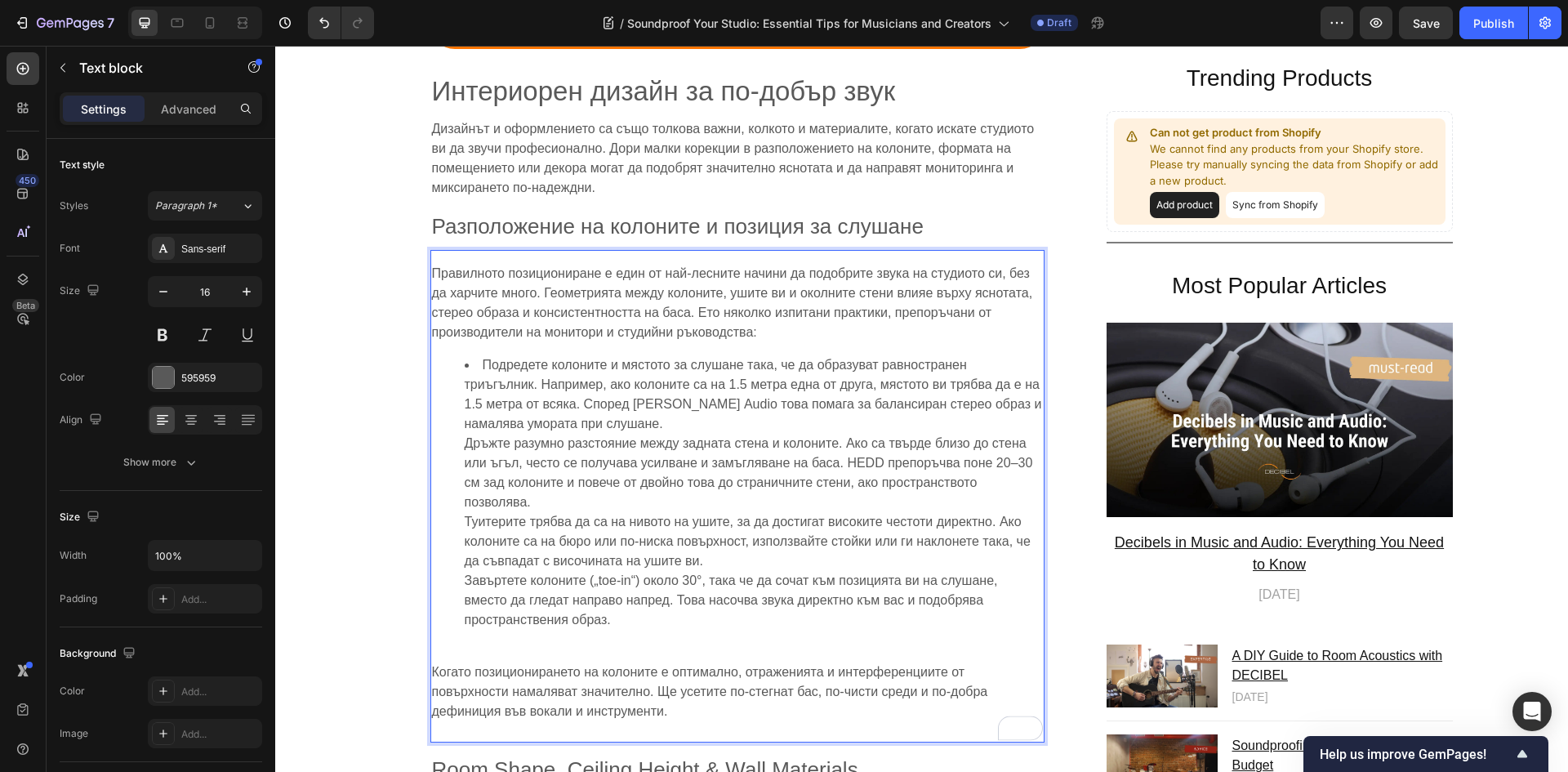
click at [455, 419] on ul "Подредете колоните и мястото за слушане така, че да образуват равностранен триъ…" at bounding box center [737, 502] width 611 height 294
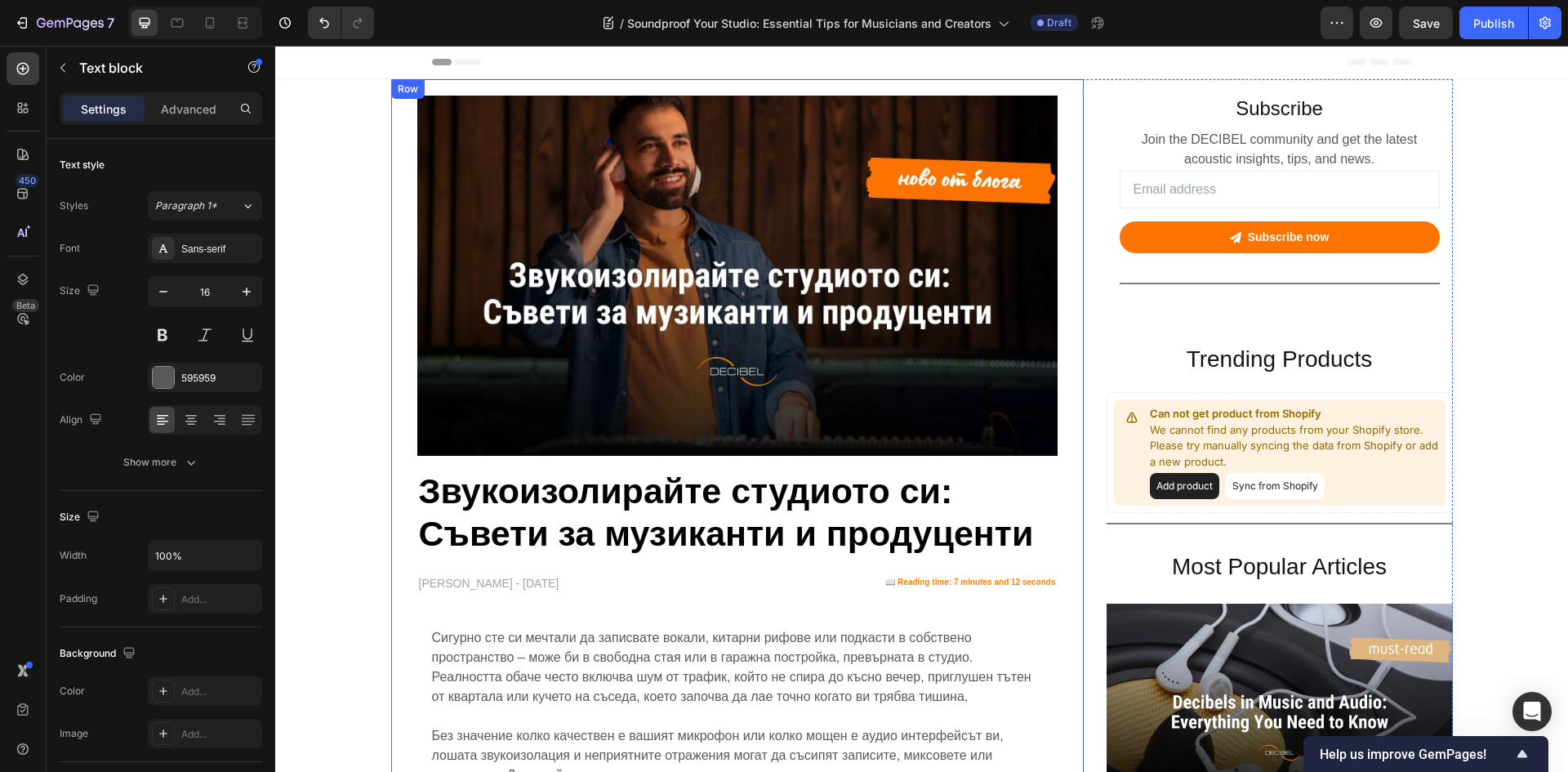
scroll to position [5638, 0]
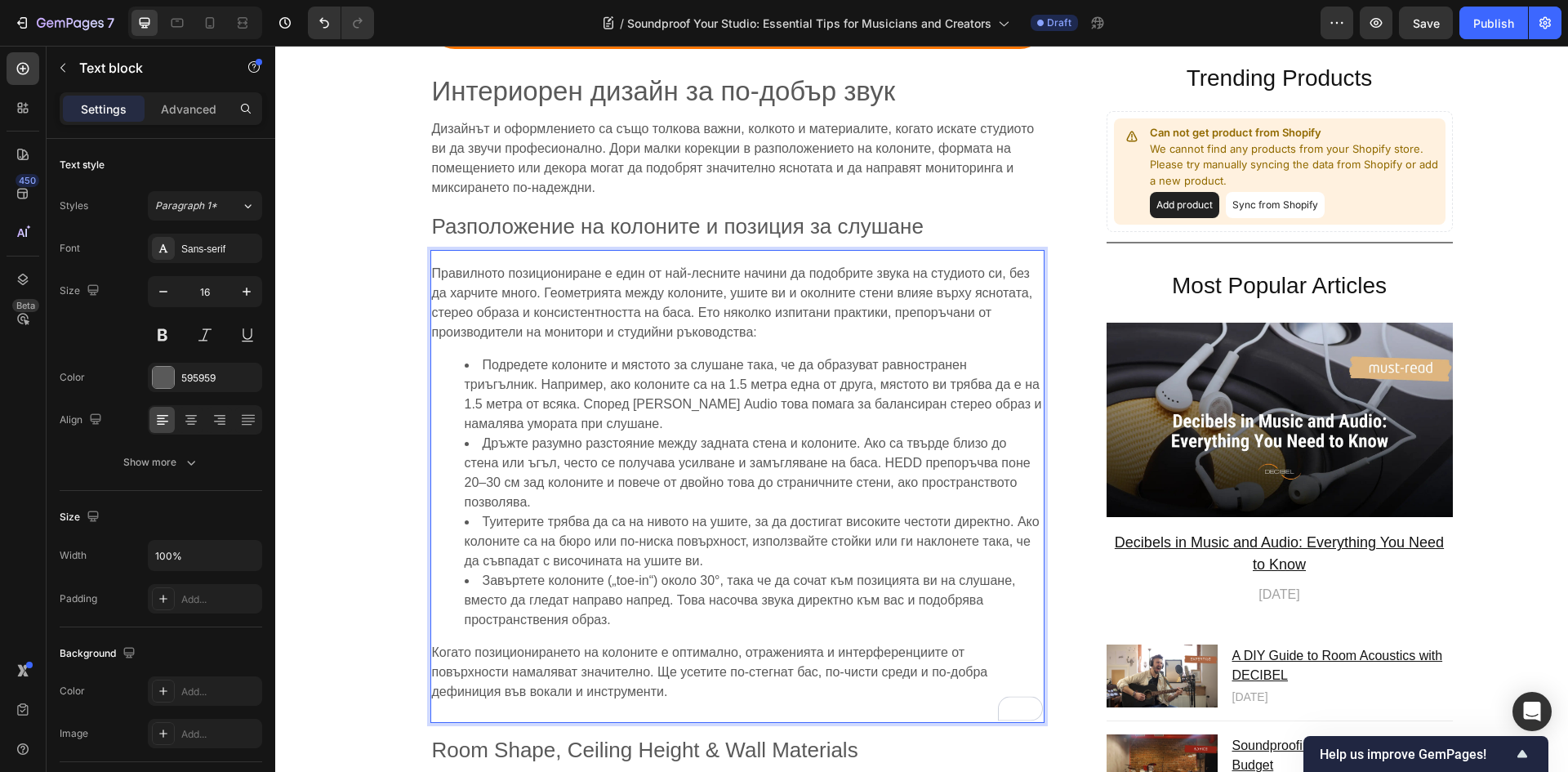
click at [550, 677] on span "Когато позиционирането на колоните е оптимално, отраженията и интерференциите о…" at bounding box center [710, 671] width 556 height 53
click at [548, 683] on p "Когато позиционирането на колоните е оптимално, отраженията и интерференциите о…" at bounding box center [737, 682] width 611 height 78
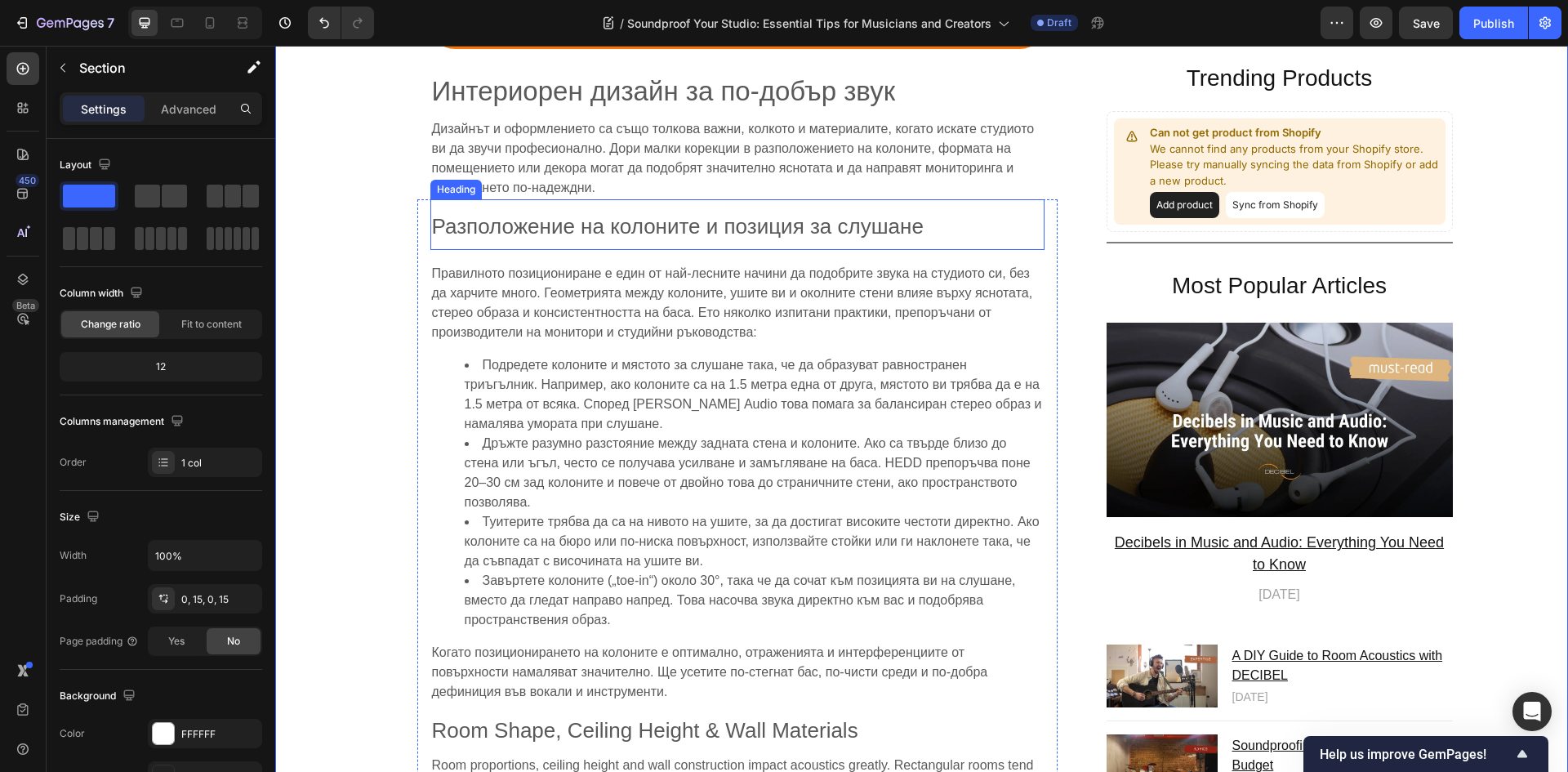
click at [557, 214] on span "Разположение на колоните и позиция за слушане" at bounding box center [678, 226] width 492 height 24
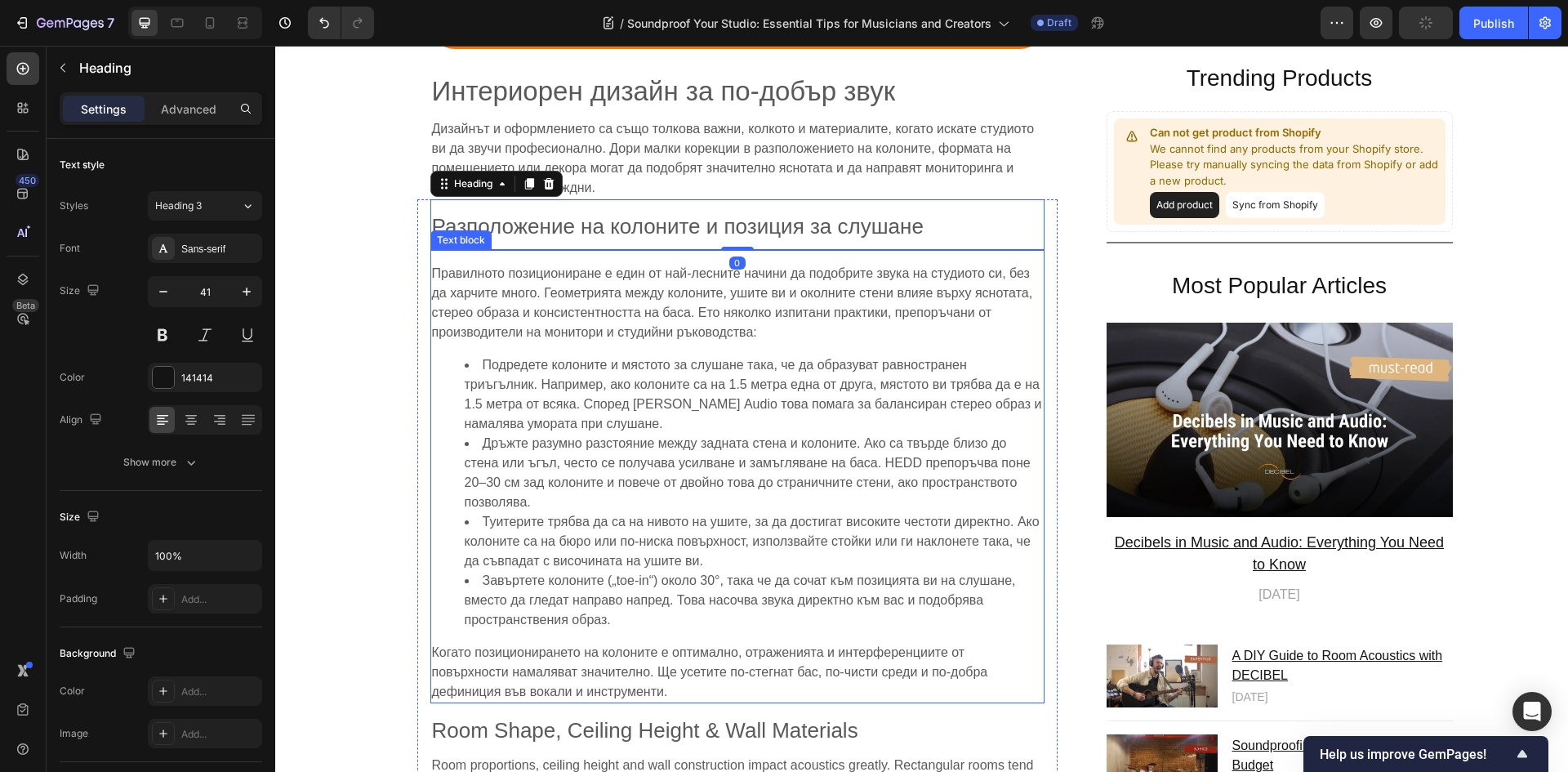
click at [630, 266] on span "Правилното позициониране е един от най-лесните начини да подобрите звука на сту…" at bounding box center [732, 303] width 601 height 73
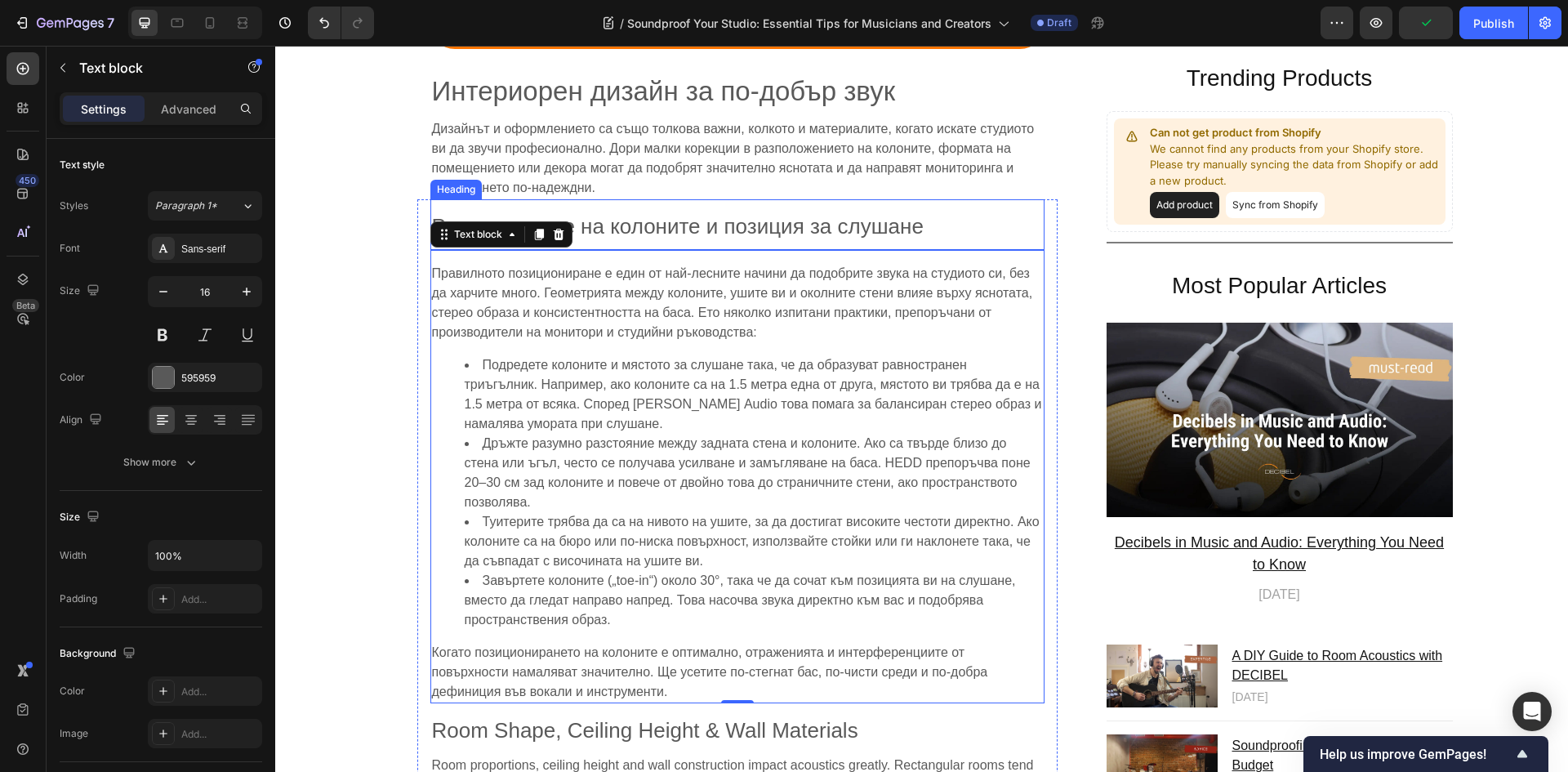
click at [635, 214] on span "Разположение на колоните и позиция за слушане" at bounding box center [678, 226] width 492 height 24
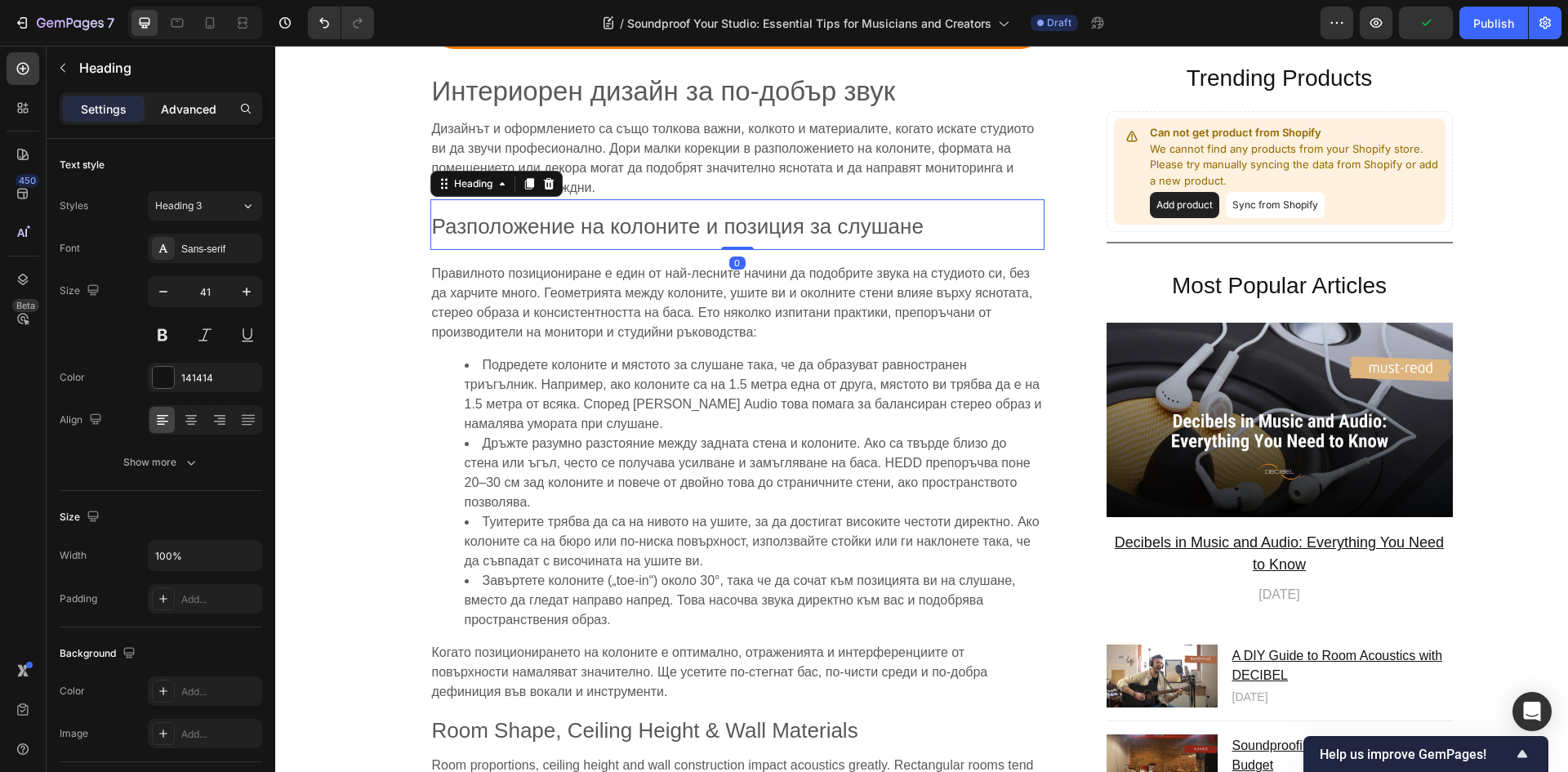
click at [196, 118] on div "Advanced" at bounding box center [189, 109] width 82 height 26
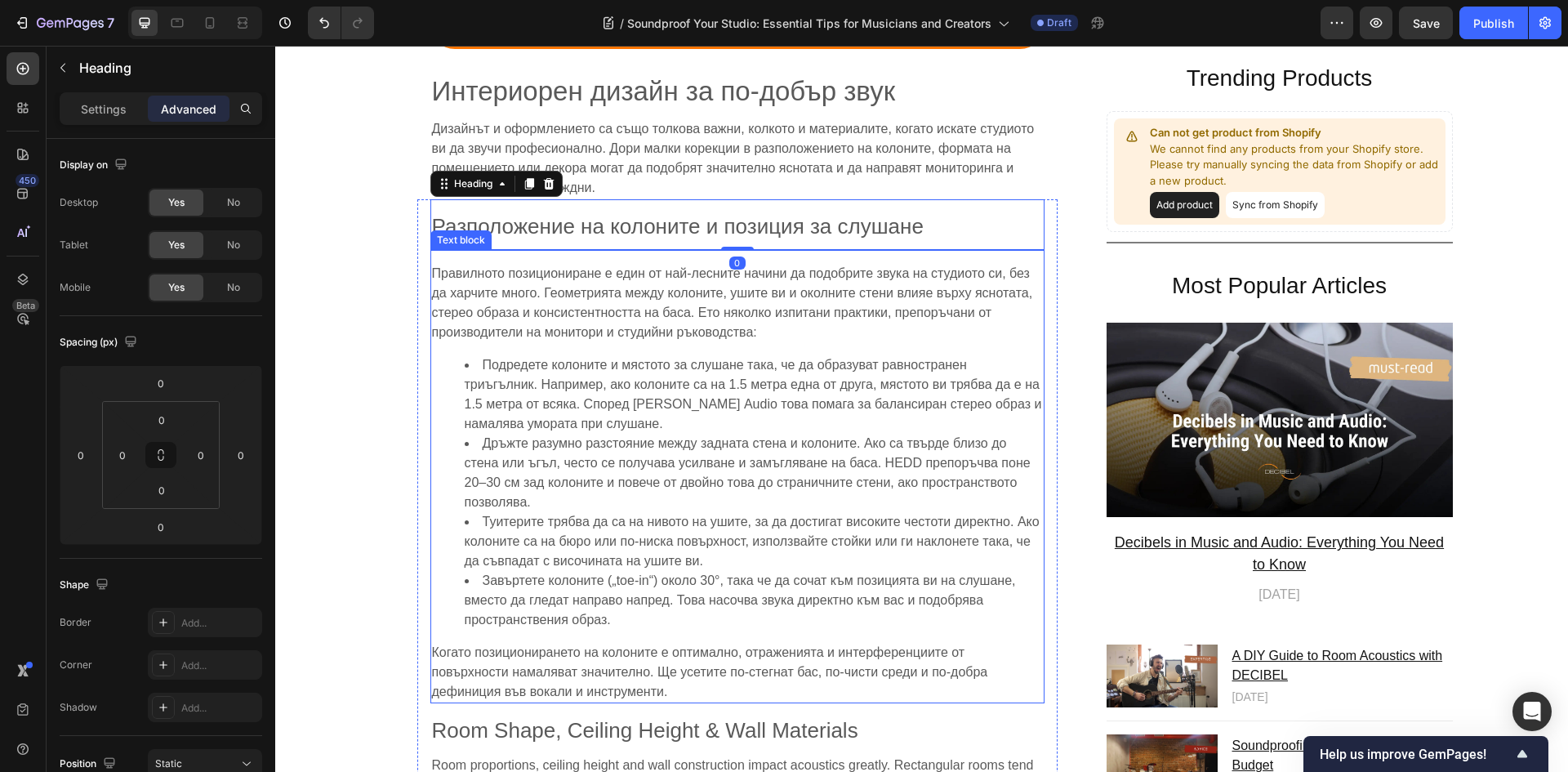
click at [588, 300] on p "Правилното позициониране е един от най-лесните начини да подобрите звука на сту…" at bounding box center [737, 303] width 611 height 78
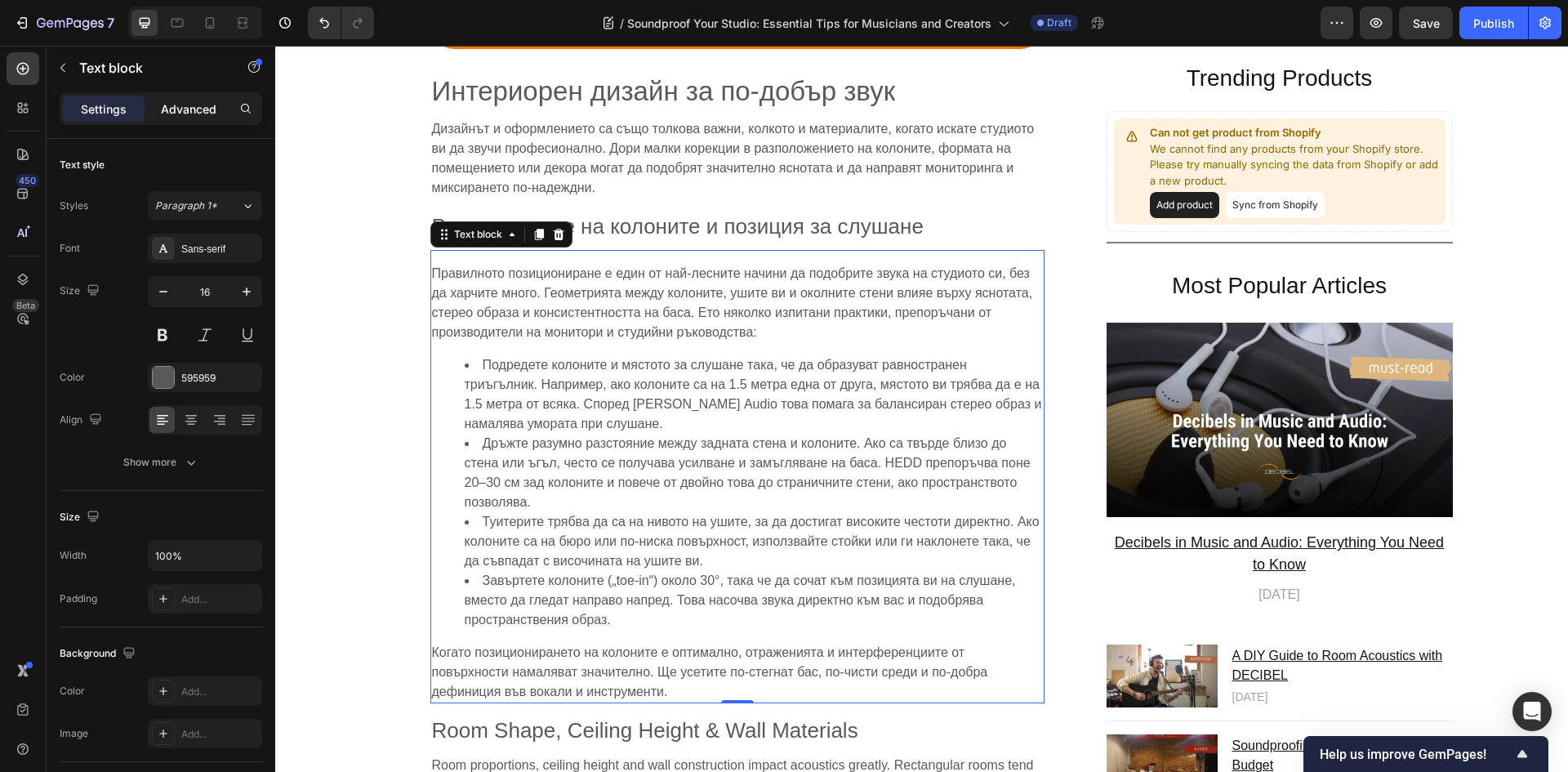
click at [197, 120] on div "Advanced" at bounding box center [189, 109] width 82 height 26
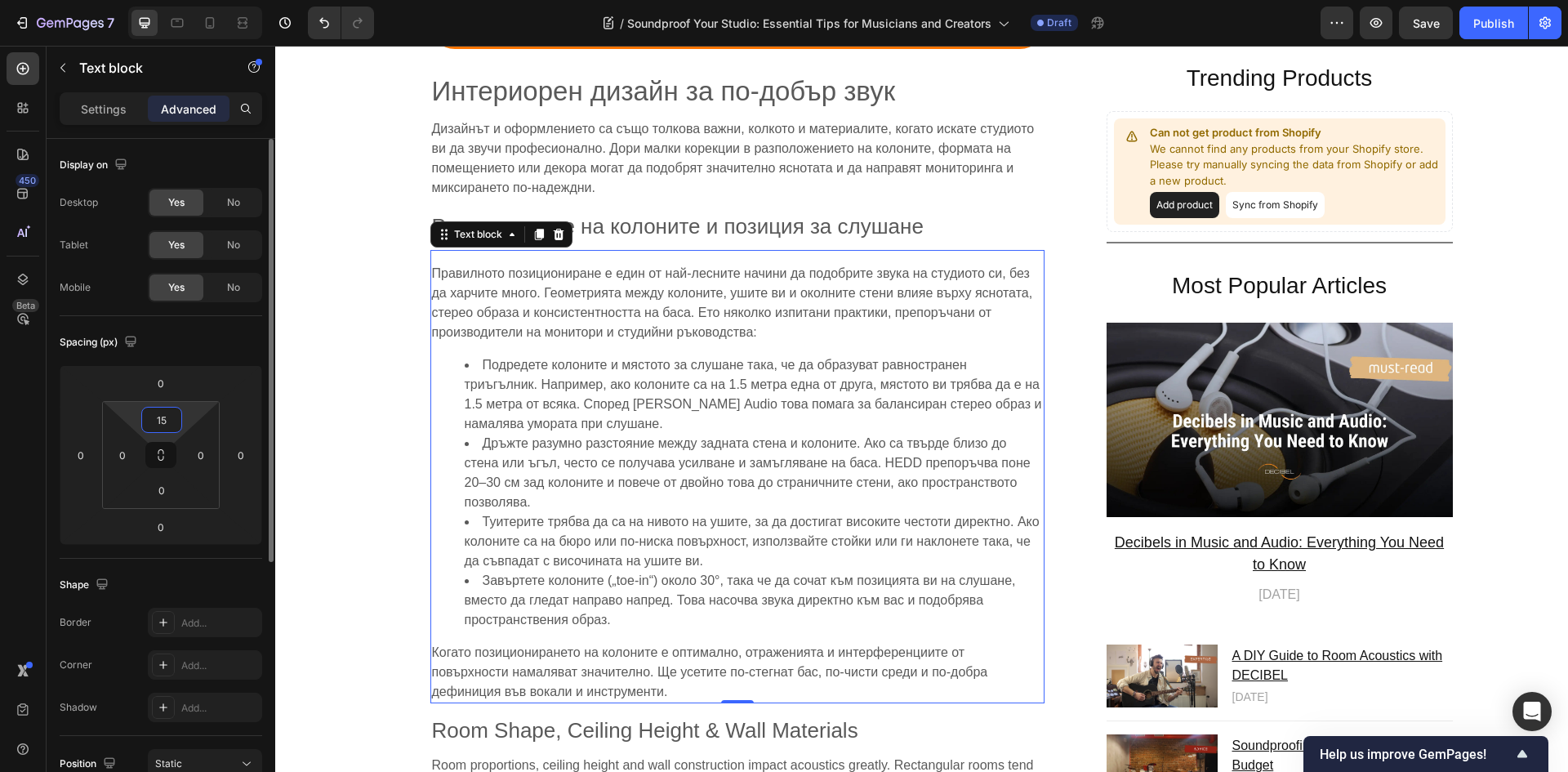
type input "0"
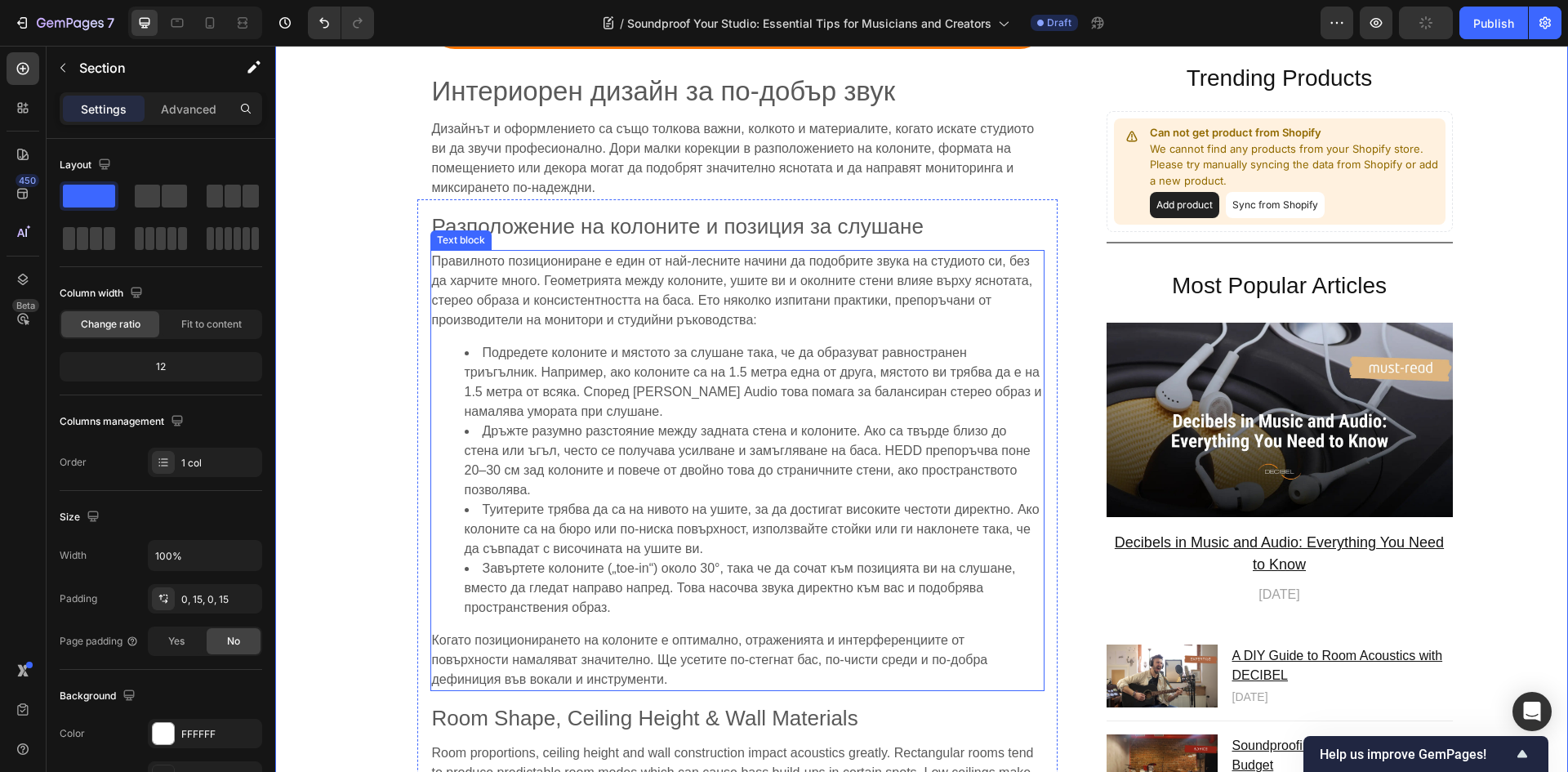
click at [867, 424] on span "Дръжте разумно разстояние между задната стена и колоните. Ако са твърде близо д…" at bounding box center [747, 461] width 566 height 73
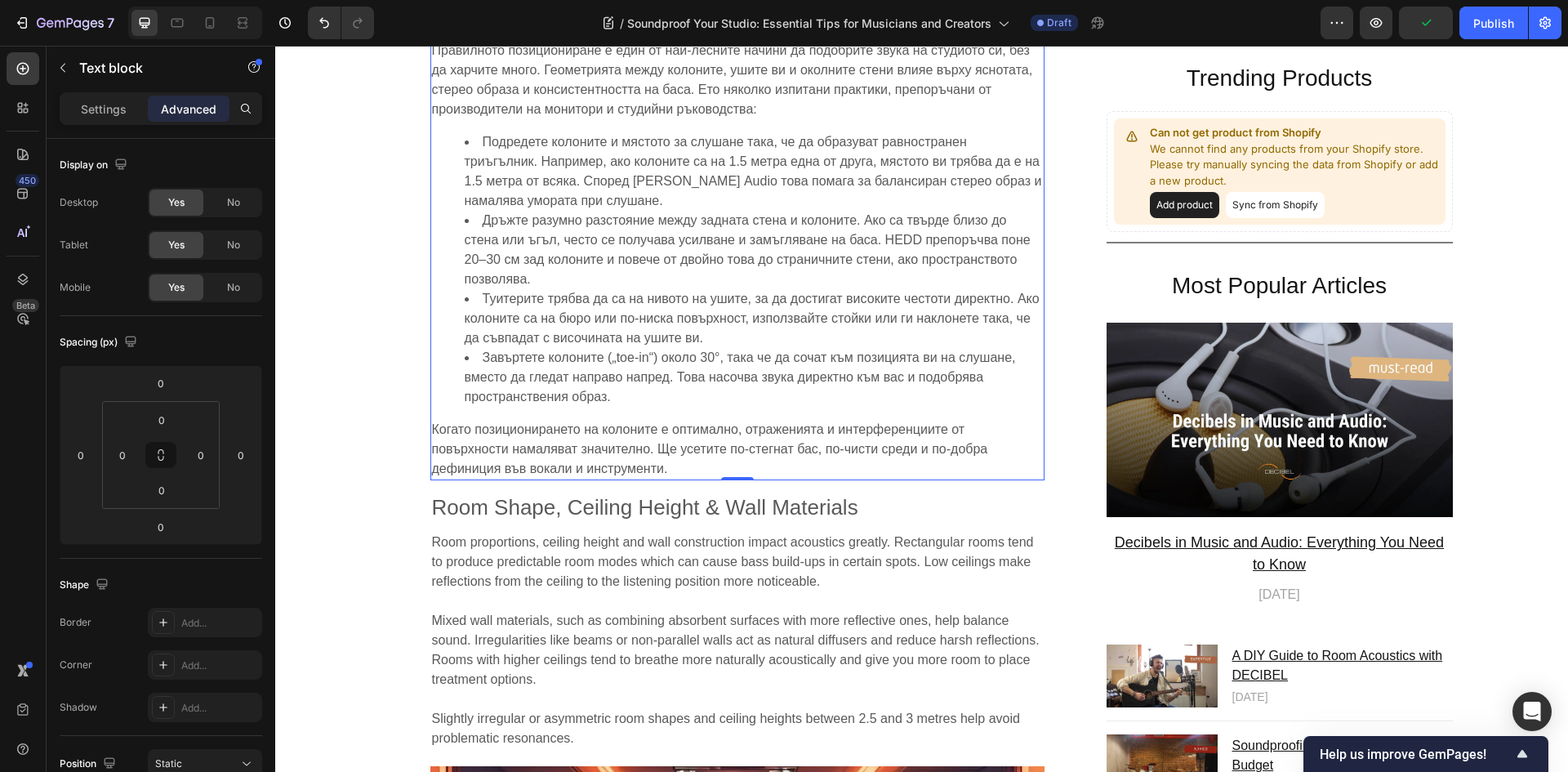
scroll to position [5882, 0]
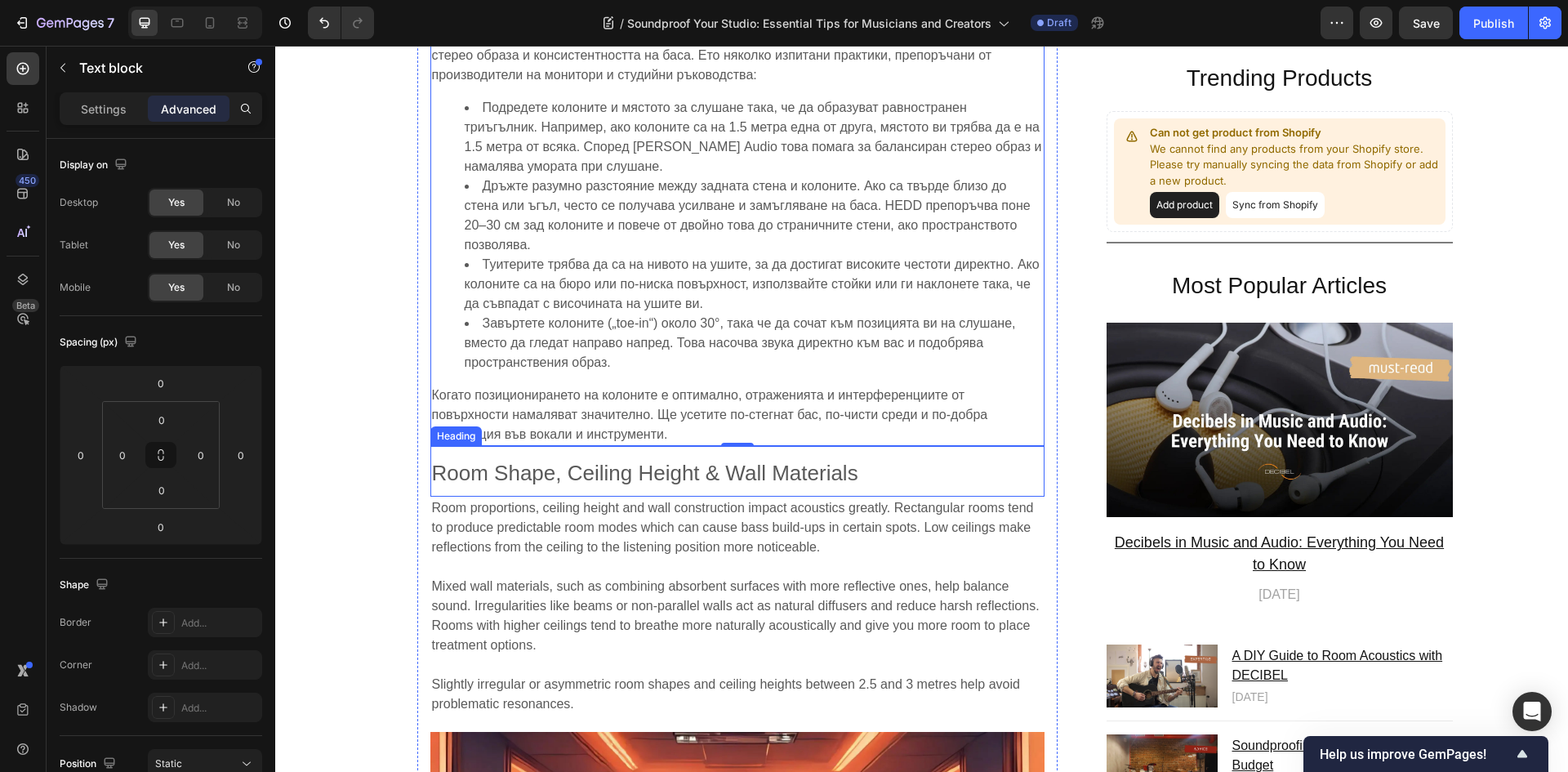
click at [587, 461] on span "Room Shape, Ceiling Height & Wall Materials" at bounding box center [645, 473] width 426 height 24
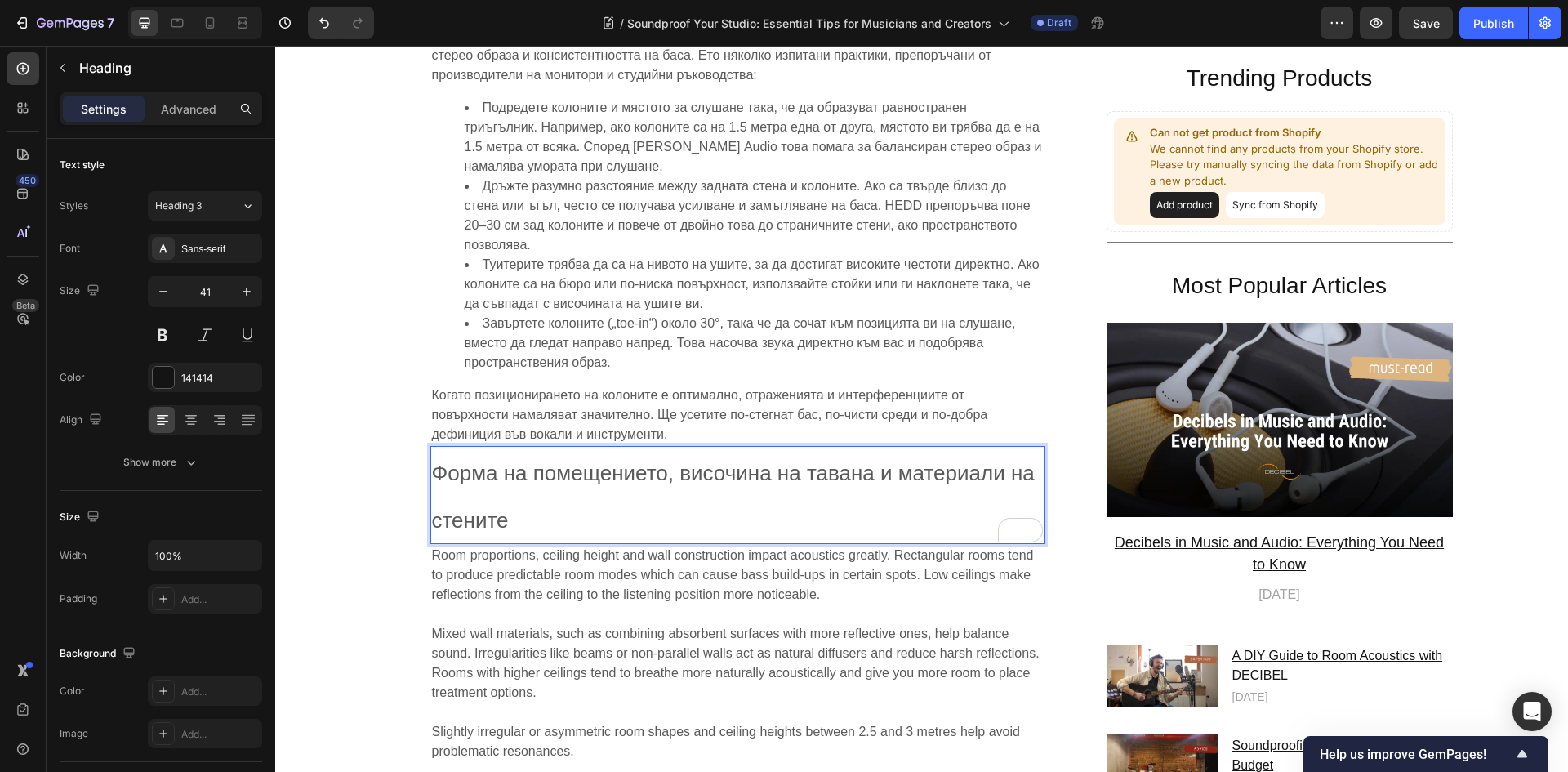
click at [519, 461] on span "Форма на помещението, височина на тавана и материали на стените" at bounding box center [733, 496] width 602 height 72
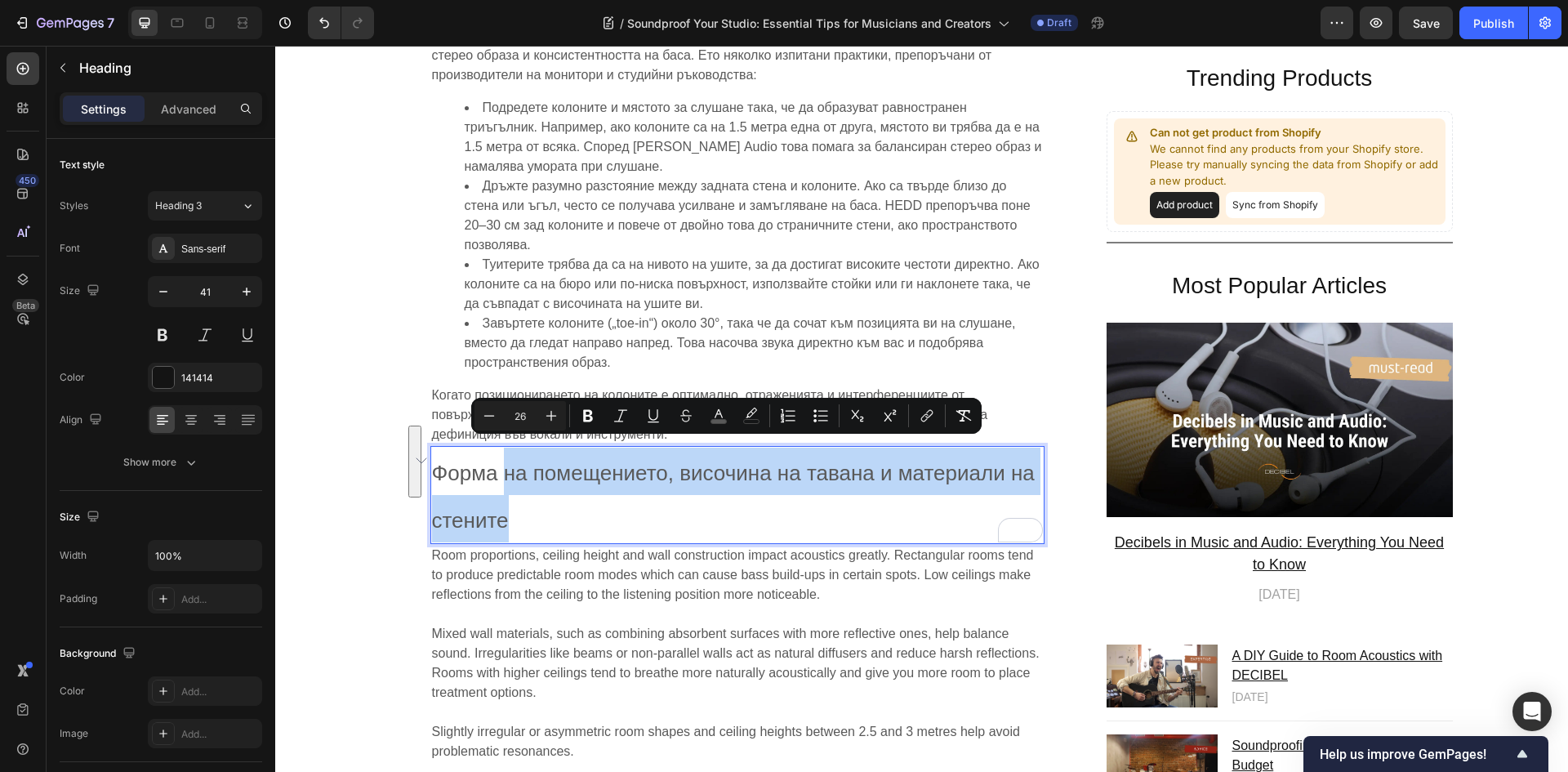
drag, startPoint x: 508, startPoint y: 502, endPoint x: 499, endPoint y: 457, distance: 45.9
click at [499, 457] on p "Форма на помещението, височина на тавана и материали на стените" at bounding box center [737, 496] width 611 height 96
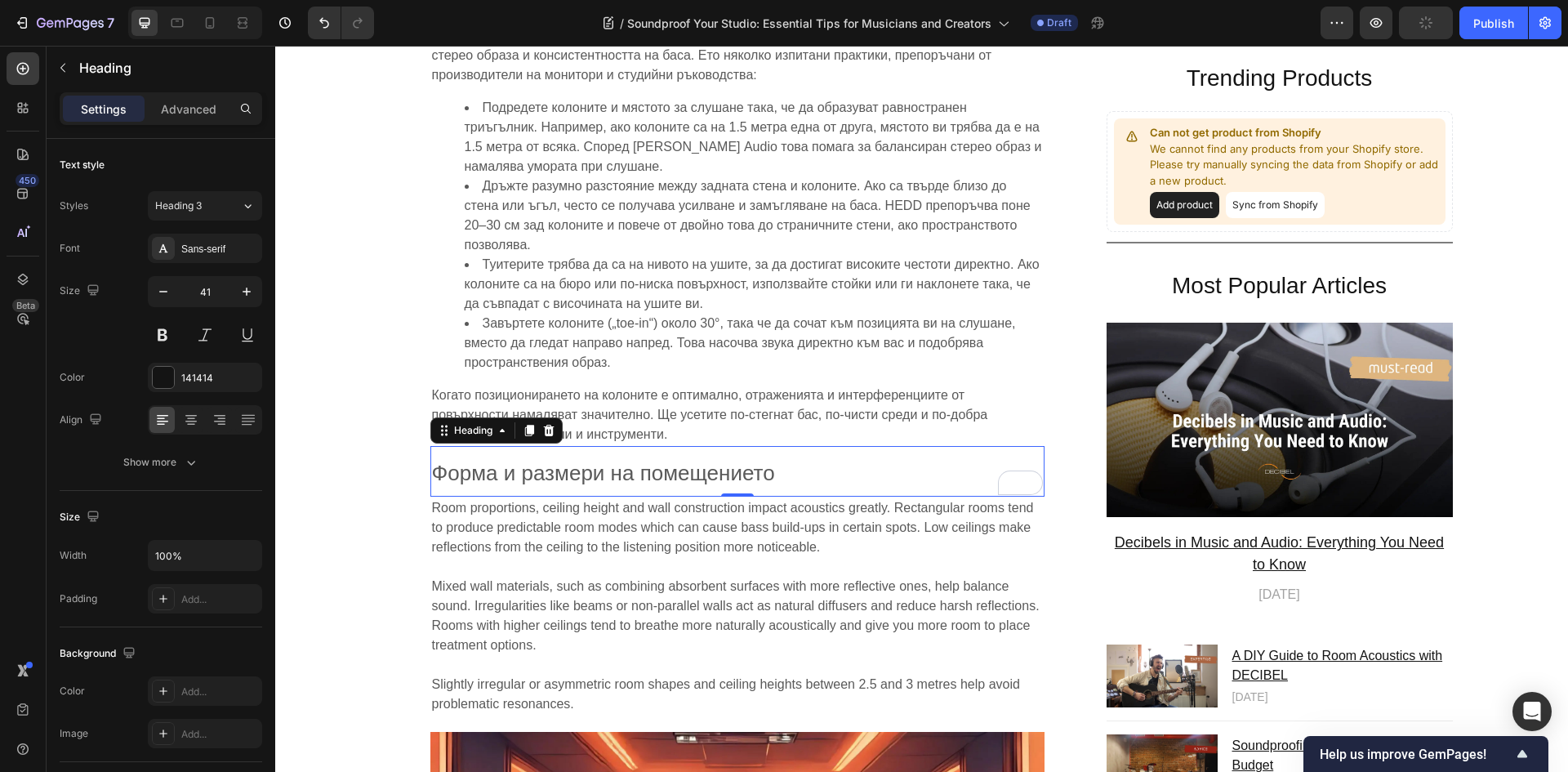
click at [889, 448] on p "Форма и размери на помещението" at bounding box center [737, 471] width 611 height 47
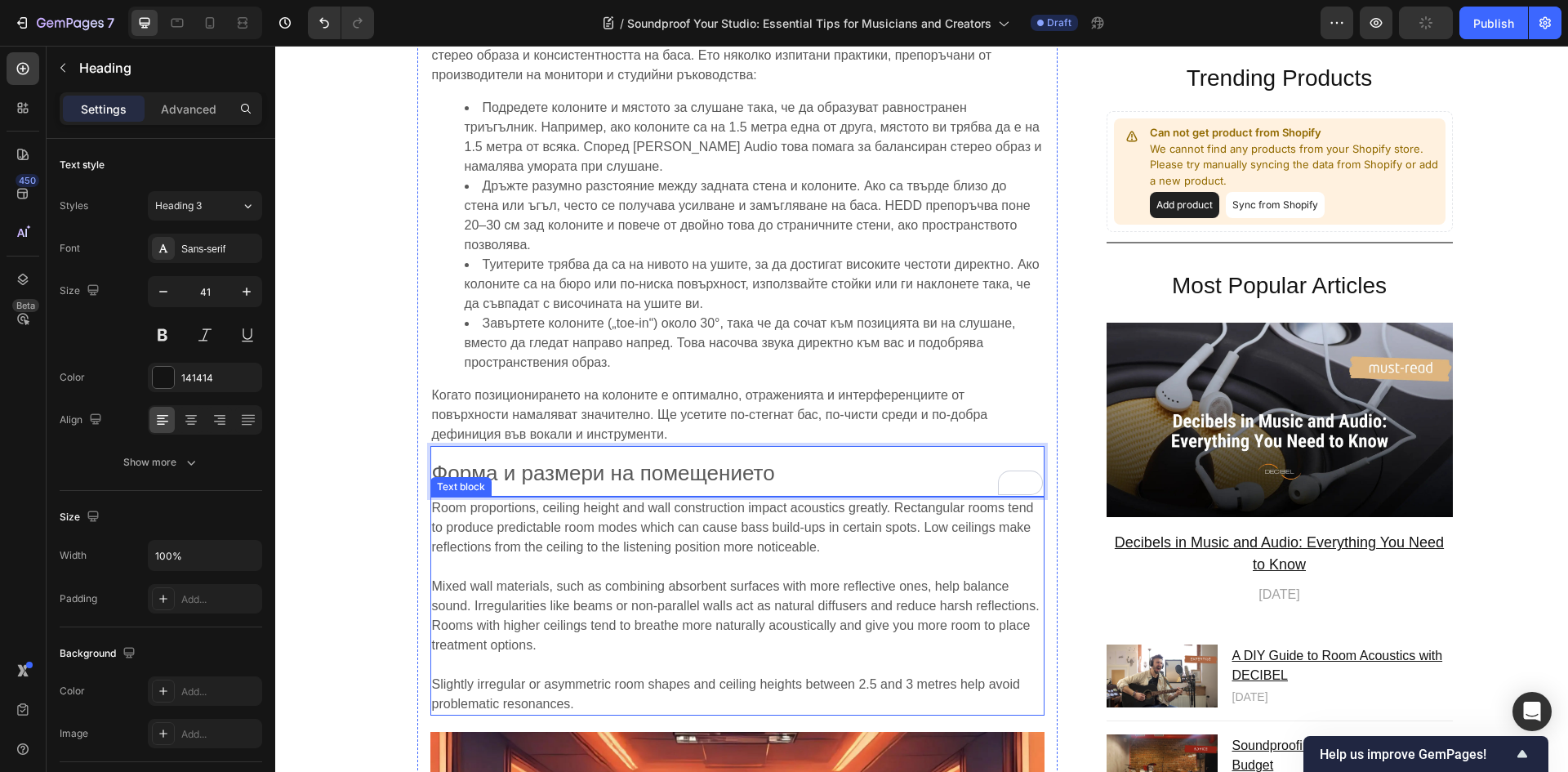
click at [676, 596] on p "Mixed wall materials, such as combining absorbent surfaces with more reflective…" at bounding box center [737, 616] width 611 height 78
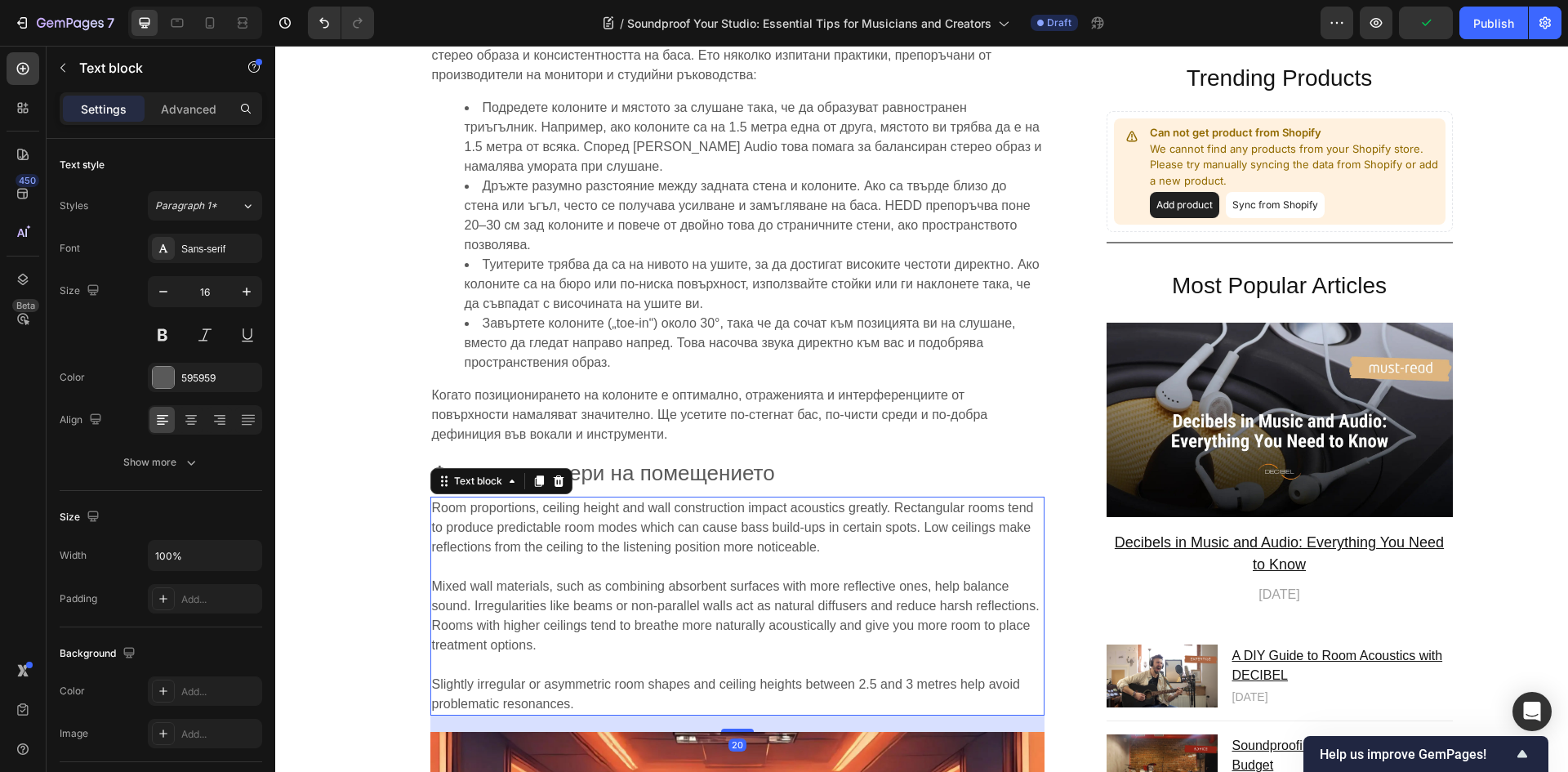
click at [669, 576] on p "Mixed wall materials, such as combining absorbent surfaces with more reflective…" at bounding box center [737, 616] width 611 height 78
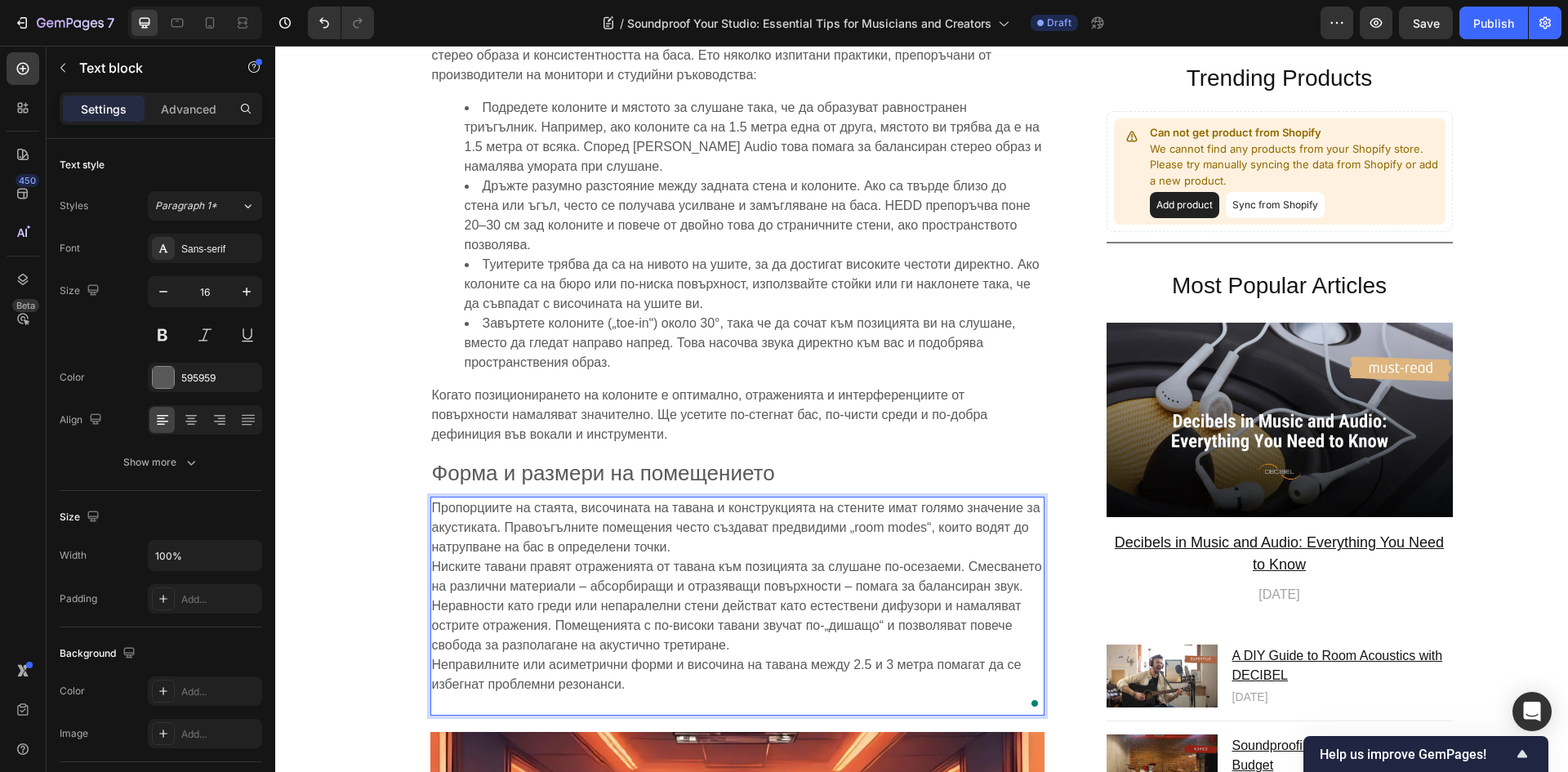
drag, startPoint x: 684, startPoint y: 519, endPoint x: 694, endPoint y: 515, distance: 10.8
click at [685, 519] on p "Пропорциите на стаята, височината на тавана и конструкцията на стените имат гол…" at bounding box center [737, 606] width 611 height 216
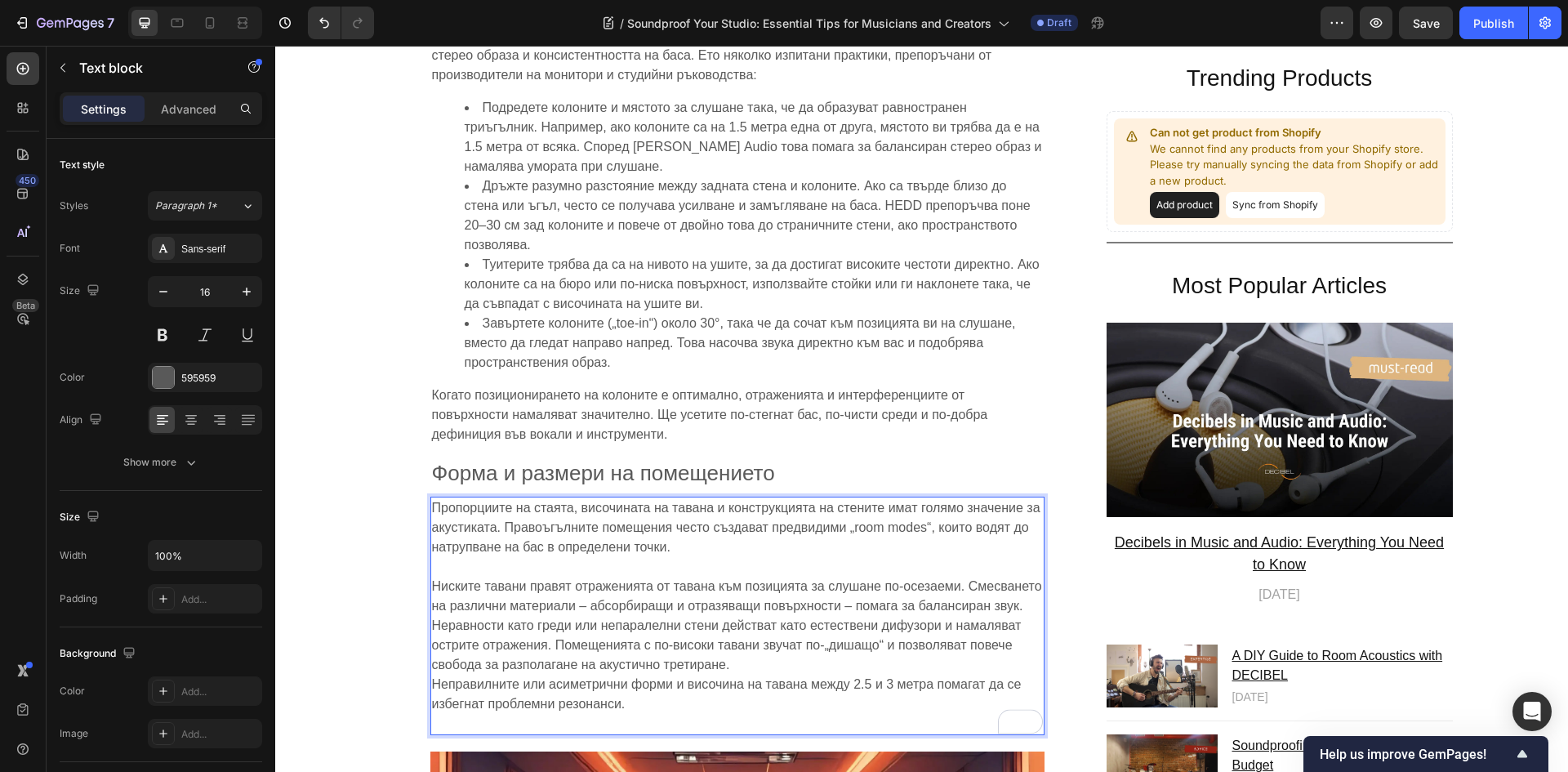
click at [761, 636] on p "⁠⁠⁠⁠⁠⁠⁠ Ниските тавани правят отраженията от тавана към позицията за слушане по…" at bounding box center [737, 645] width 611 height 176
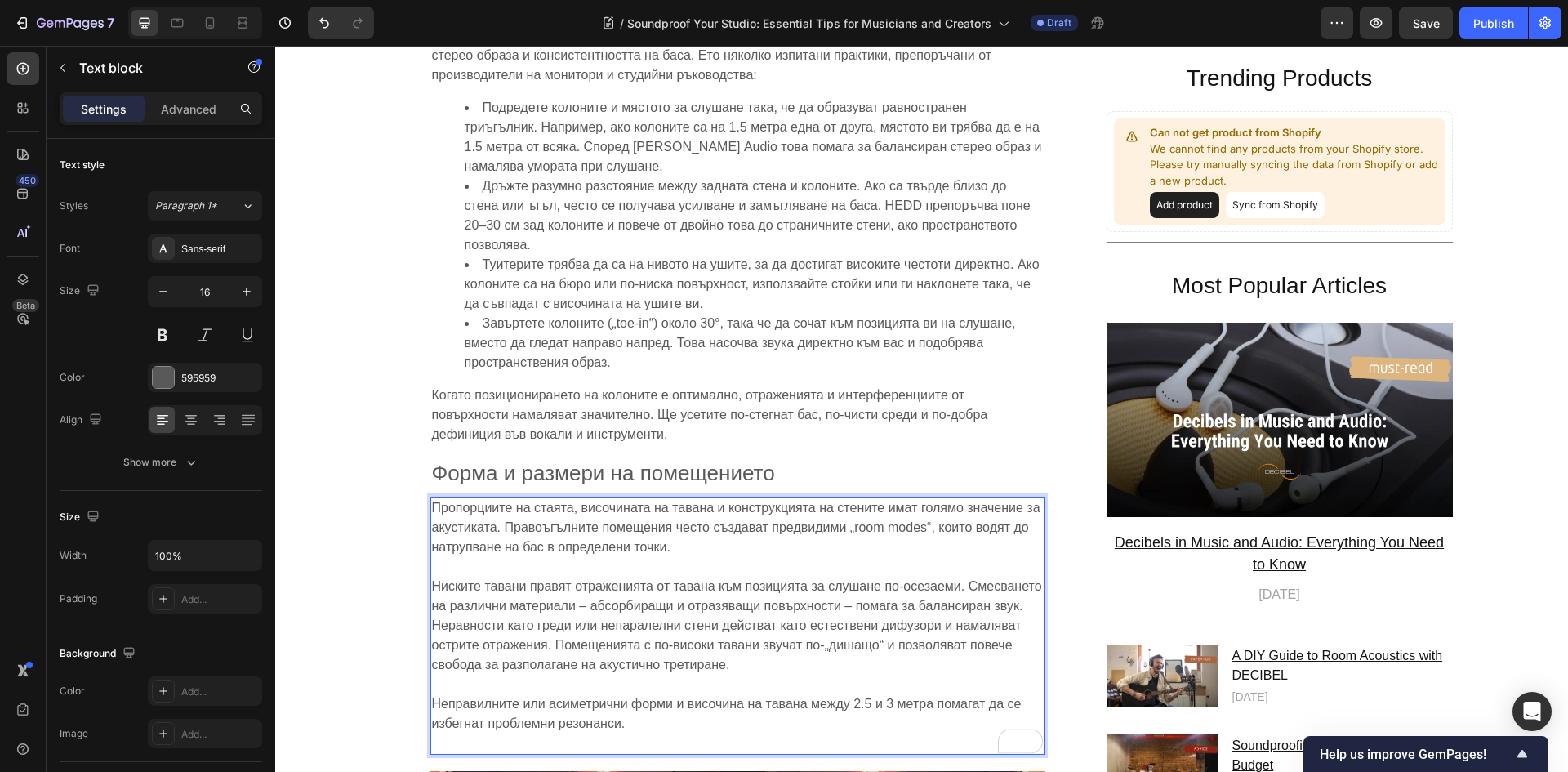
click at [448, 715] on p "Неправилните или асиметрични форми и височина на тавана между 2.5 и 3 метра пом…" at bounding box center [737, 714] width 611 height 78
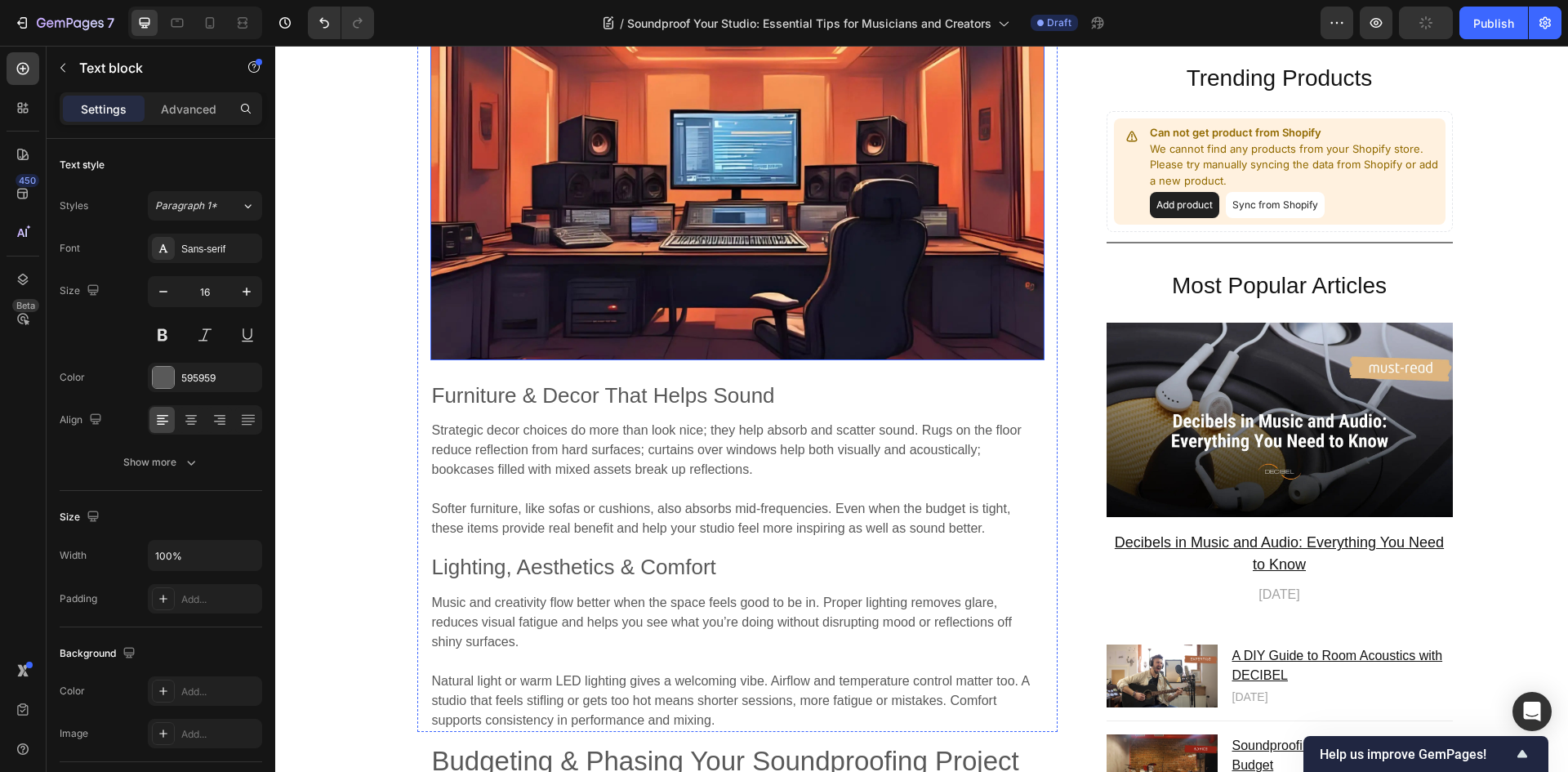
scroll to position [6699, 0]
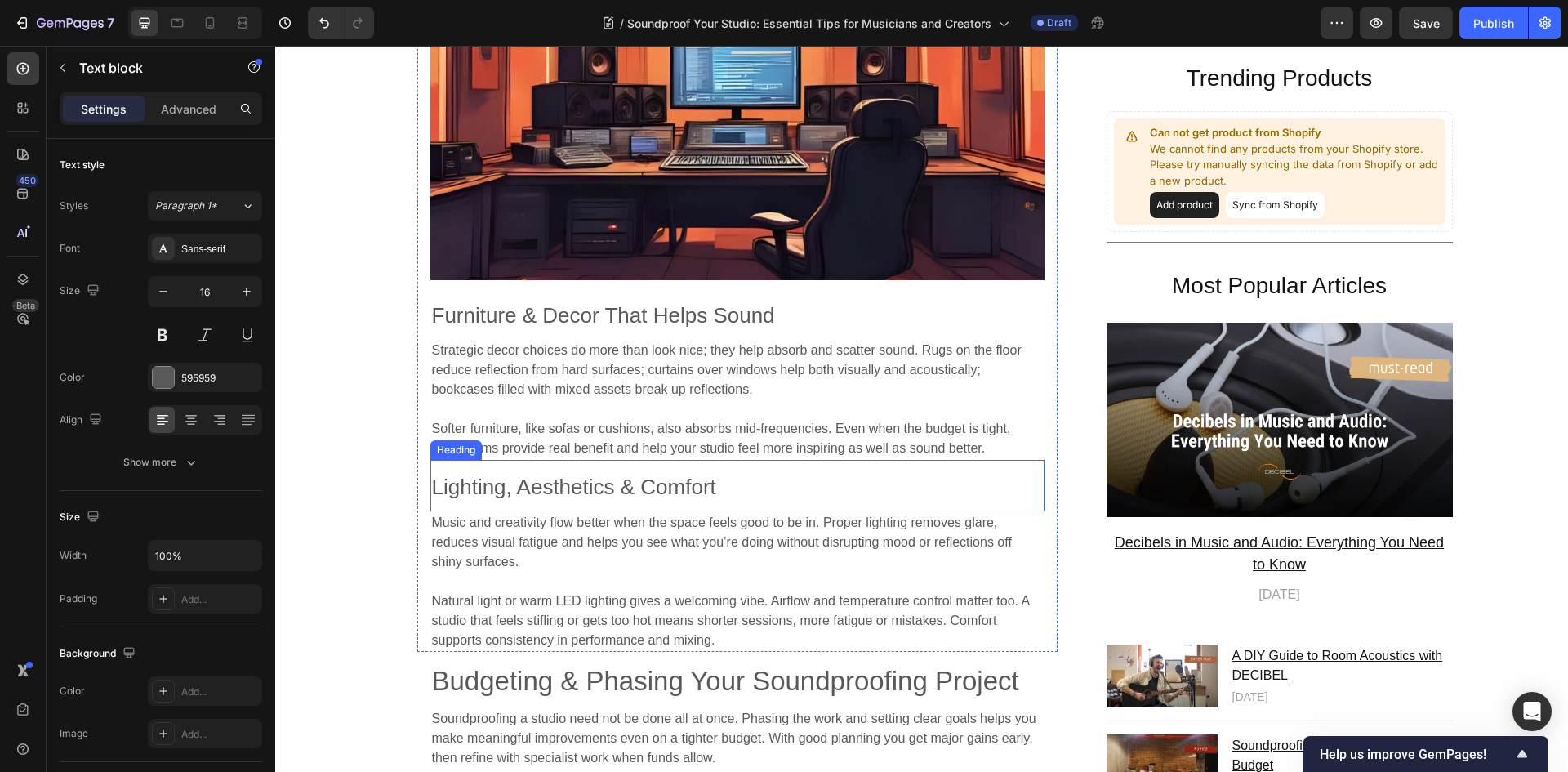
click at [927, 399] on p at bounding box center [737, 409] width 611 height 20
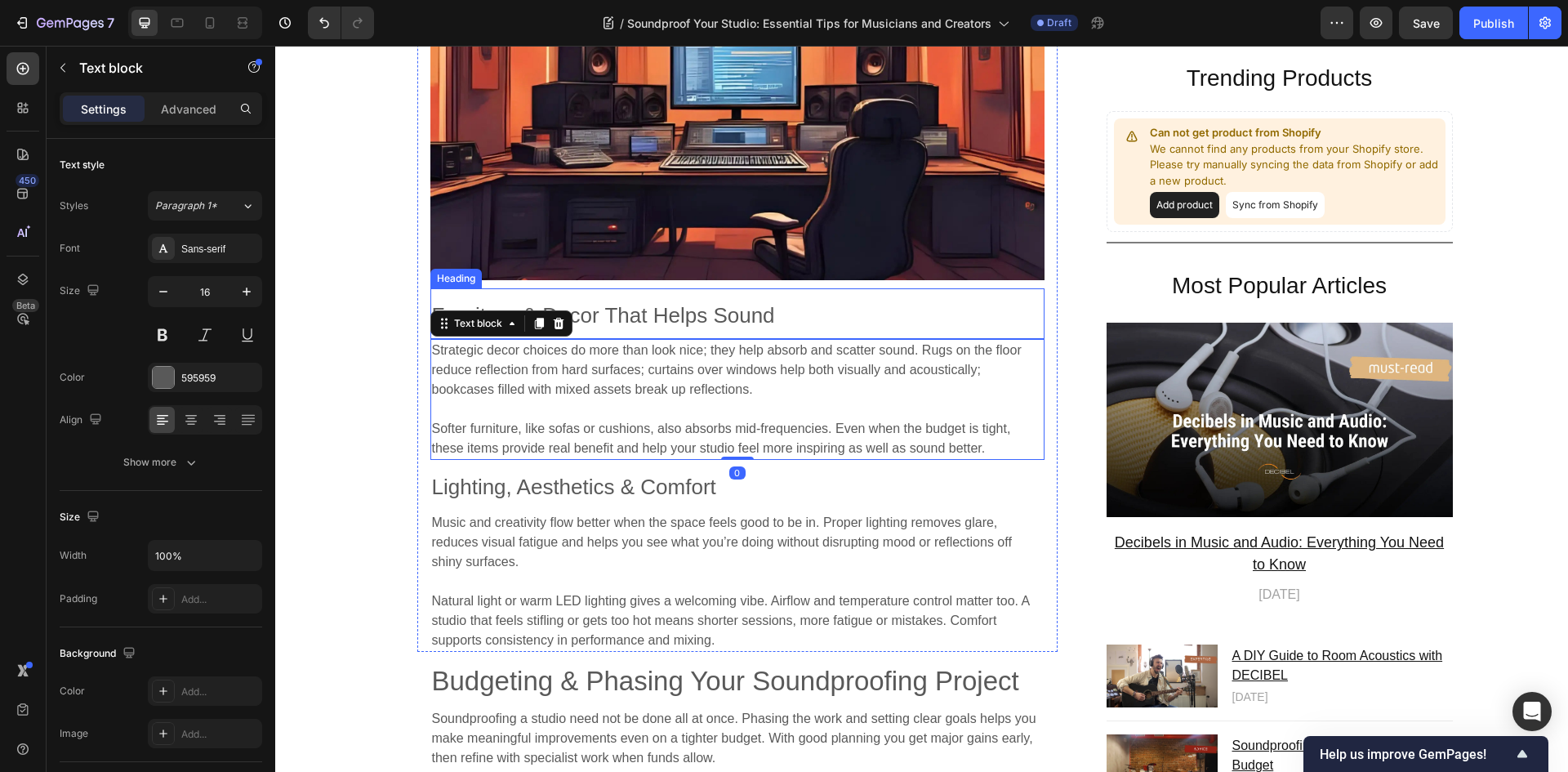
click at [662, 303] on span "Furniture & Decor That Helps Sound" at bounding box center [603, 316] width 343 height 24
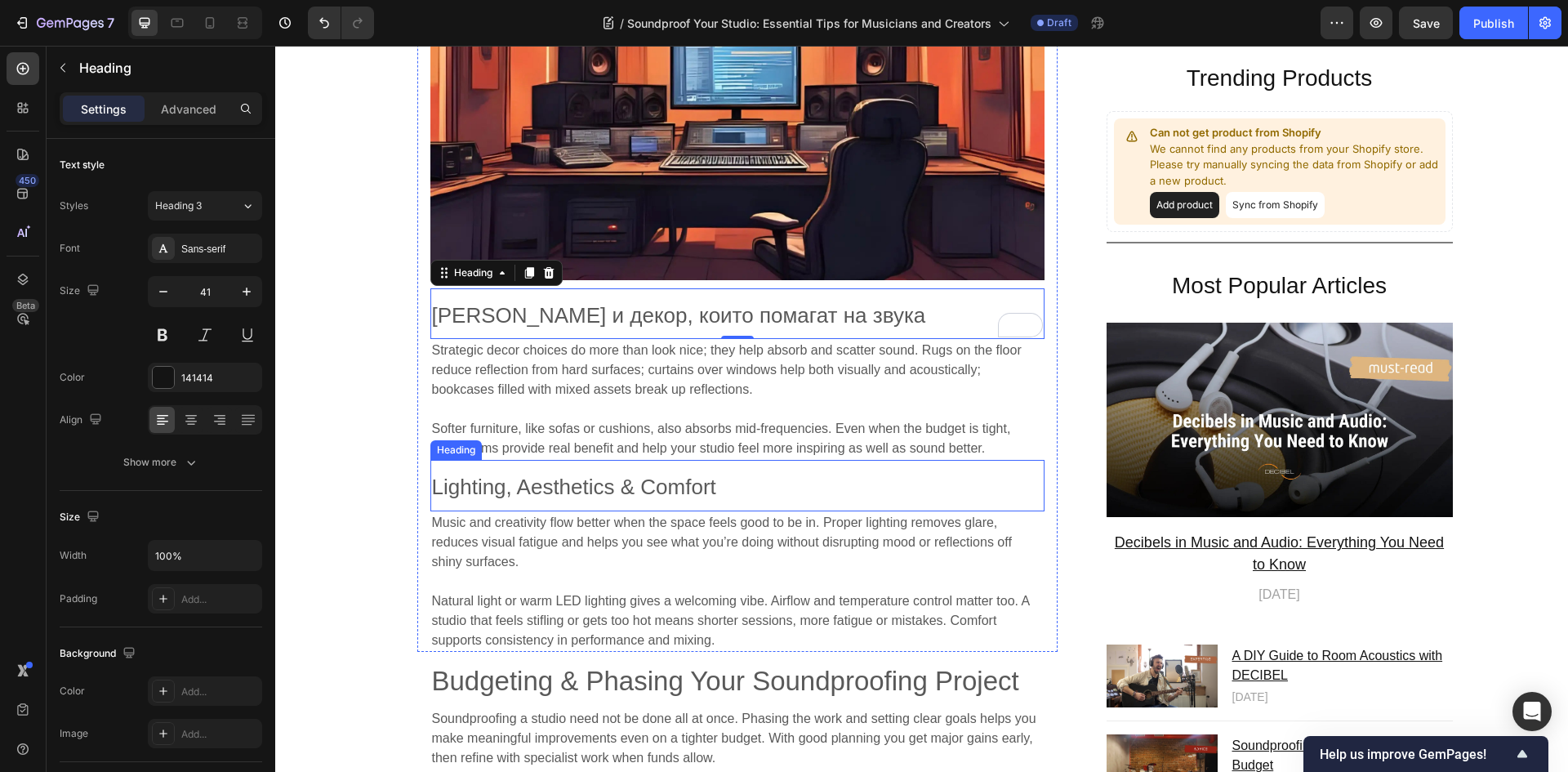
click at [860, 460] on h2 "Lighting, Aesthetics & Comfort" at bounding box center [737, 485] width 614 height 50
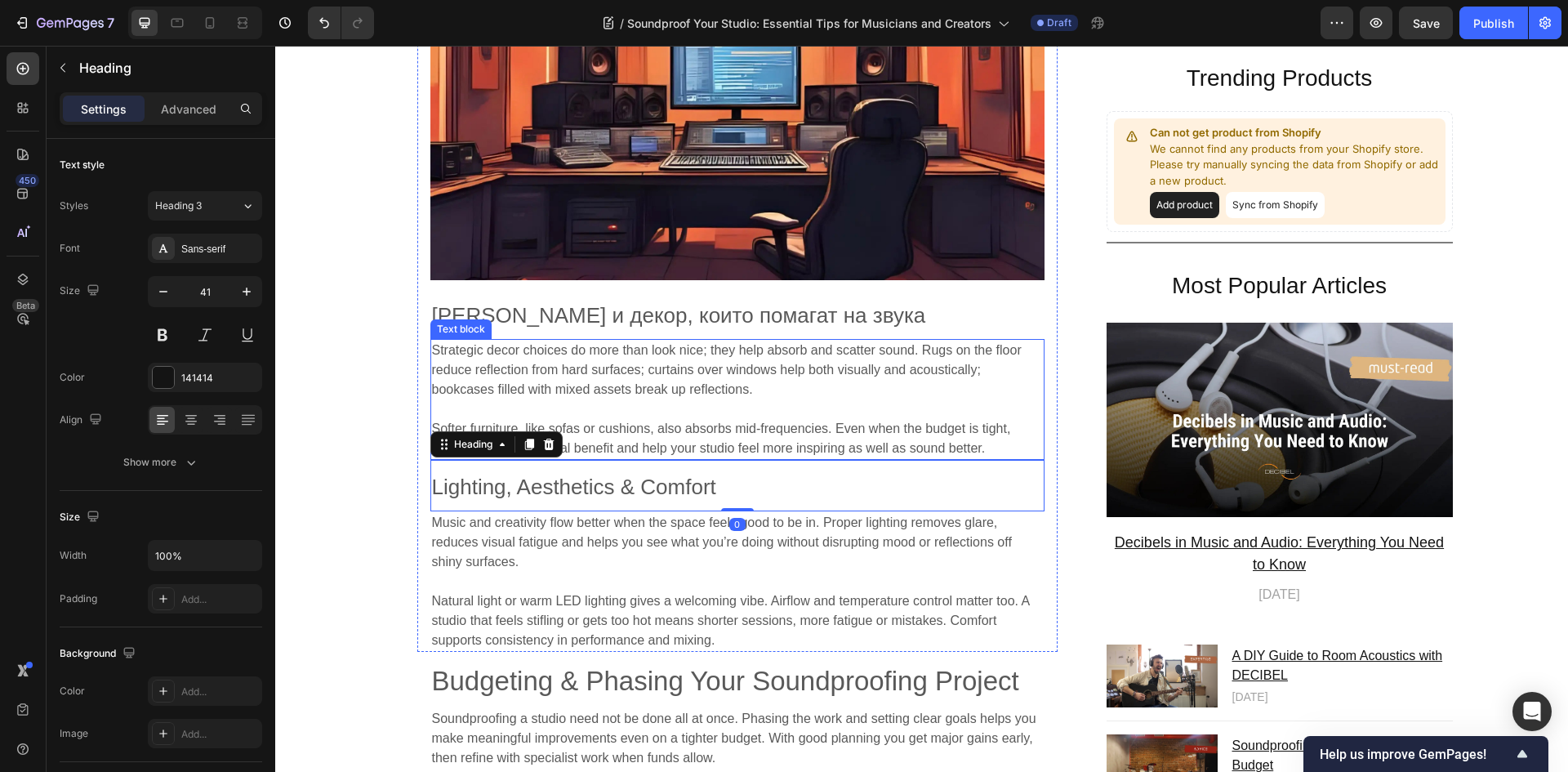
click at [753, 355] on span "Strategic decor choices do more than look nice; they help absorb and scatter so…" at bounding box center [727, 369] width 589 height 53
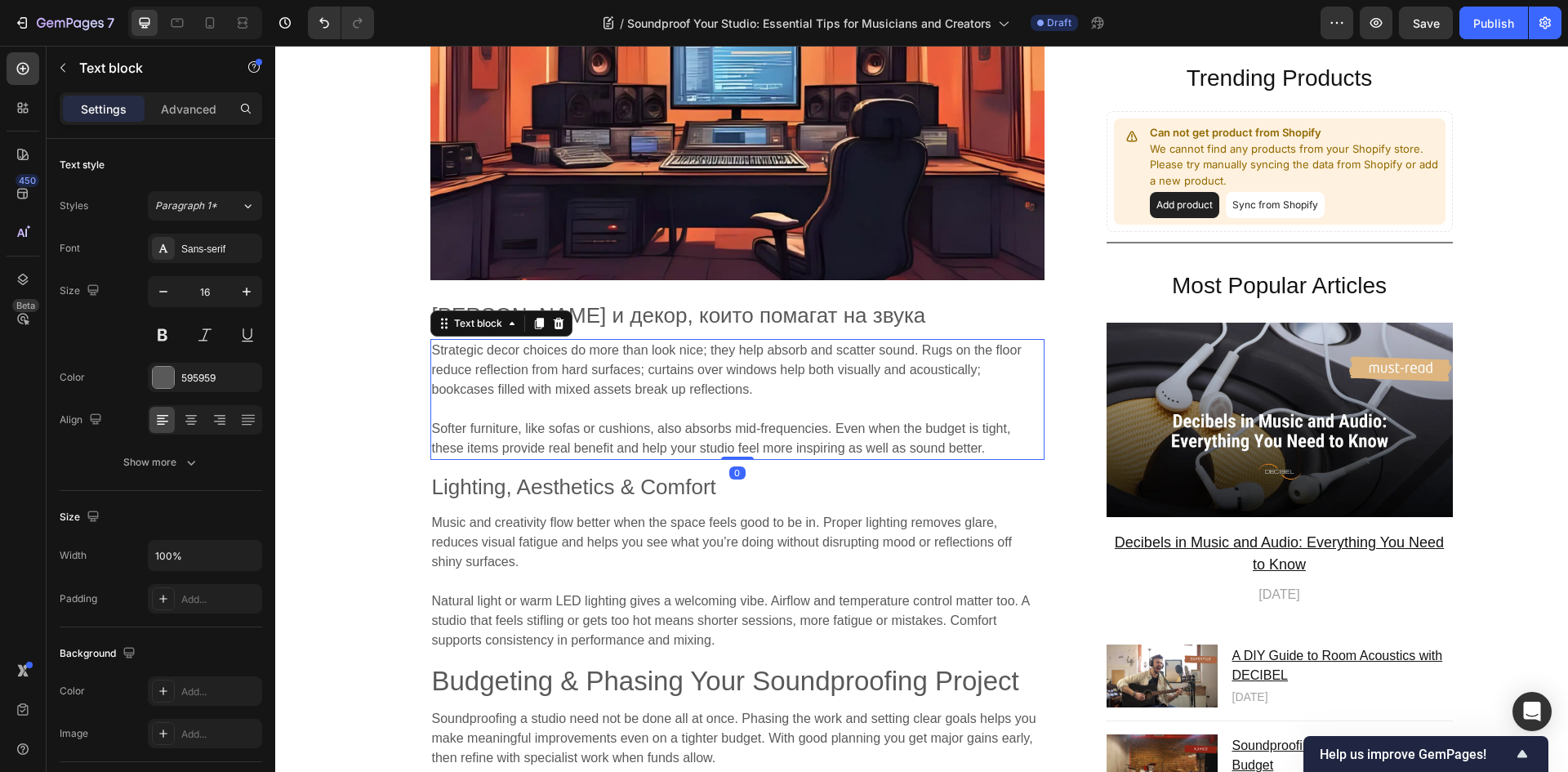
click at [758, 363] on p "Strategic decor choices do more than look nice; they help absorb and scatter so…" at bounding box center [737, 370] width 611 height 59
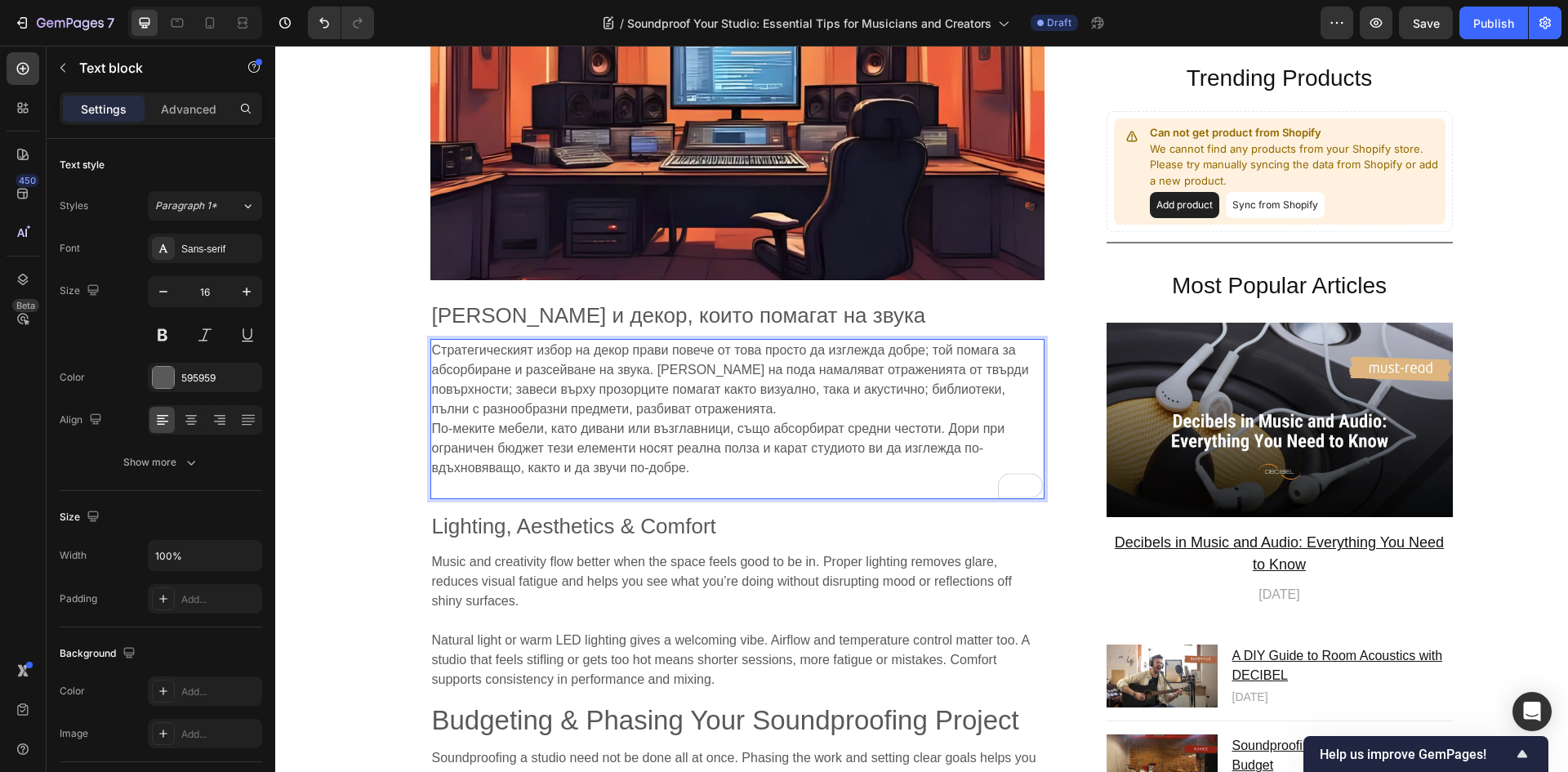
click at [794, 391] on p "Стратегическият избор на декор прави повече от това просто да изглежда добре; т…" at bounding box center [737, 419] width 611 height 156
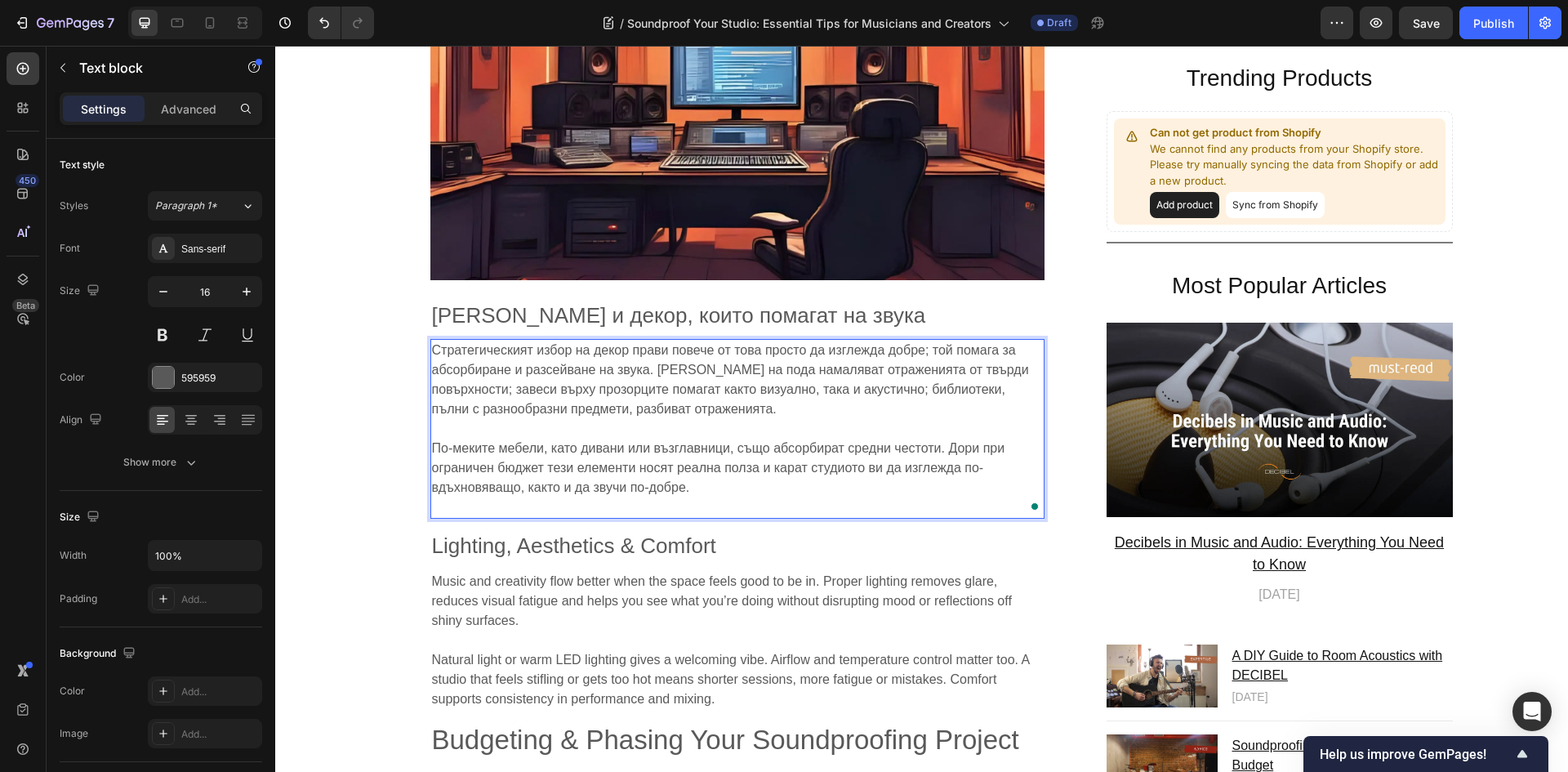
click at [492, 477] on p "⁠⁠⁠⁠⁠⁠⁠ По-меките мебели, като дивани или възглавници, също абсорбират средни ч…" at bounding box center [737, 468] width 611 height 98
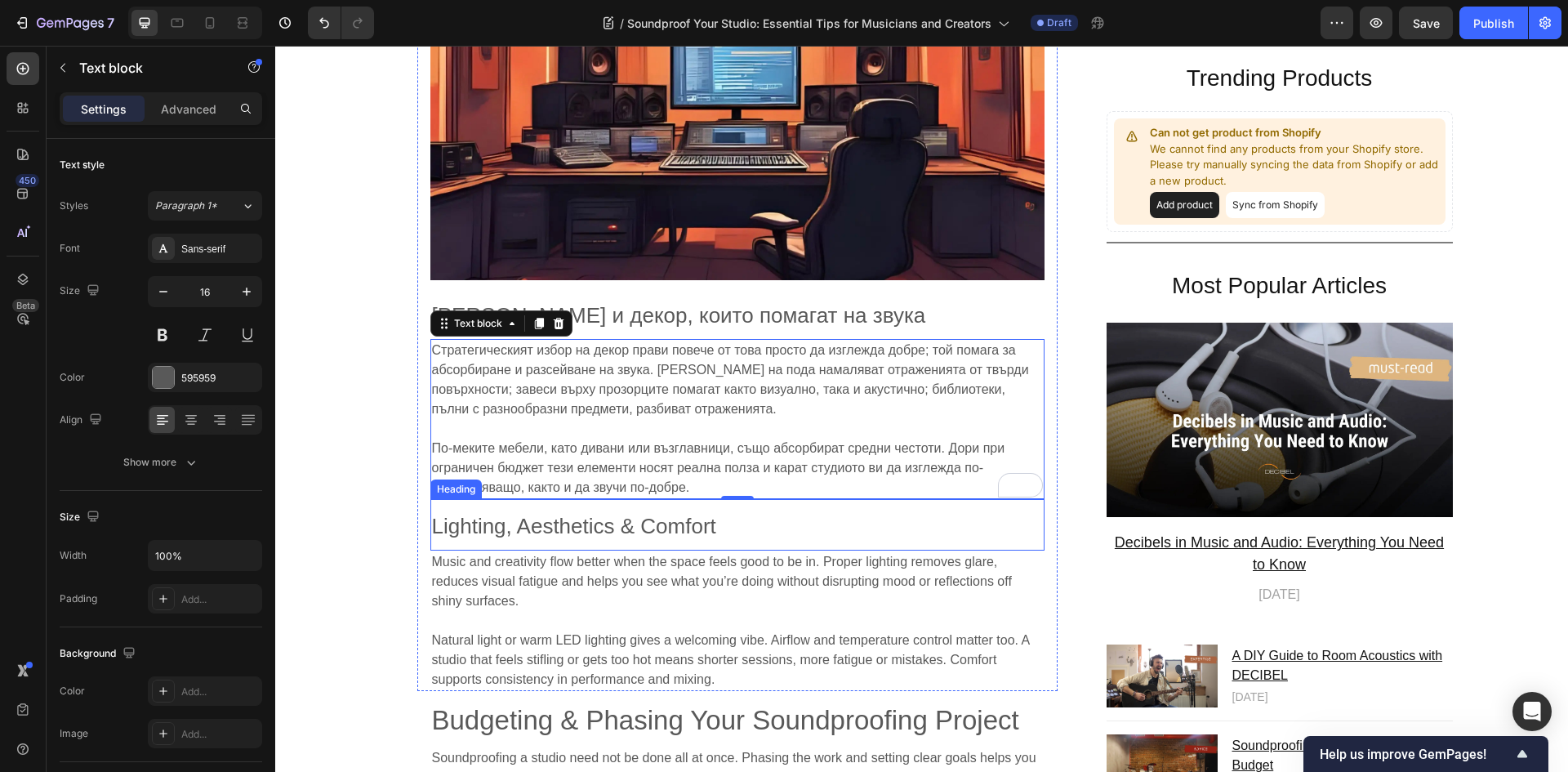
drag, startPoint x: 856, startPoint y: 512, endPoint x: 811, endPoint y: 496, distance: 47.8
click at [856, 512] on h2 "Lighting, Aesthetics & Comfort" at bounding box center [737, 524] width 614 height 50
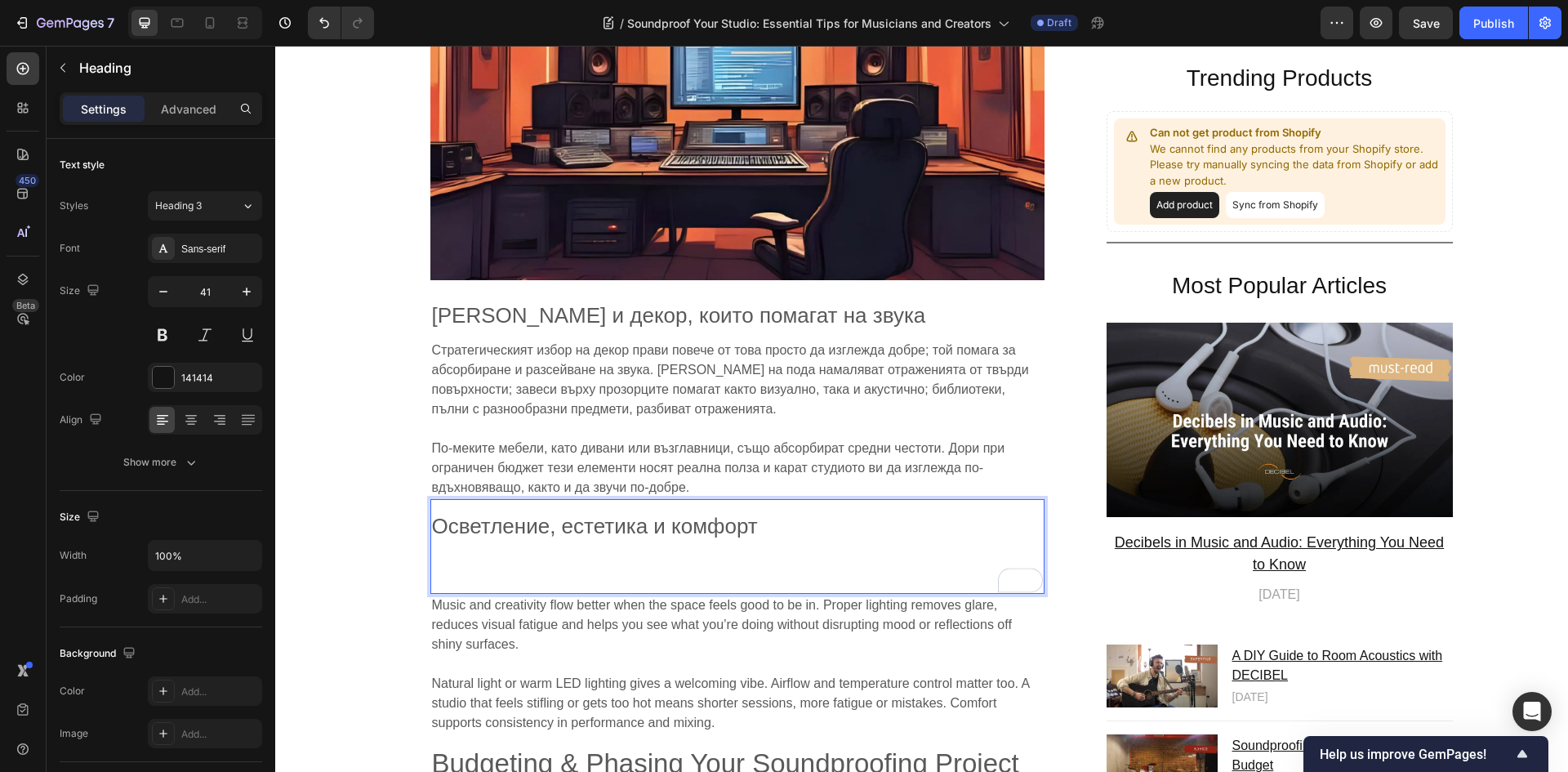
click at [636, 558] on p "Осветление, естетика и комфорт" at bounding box center [737, 546] width 611 height 91
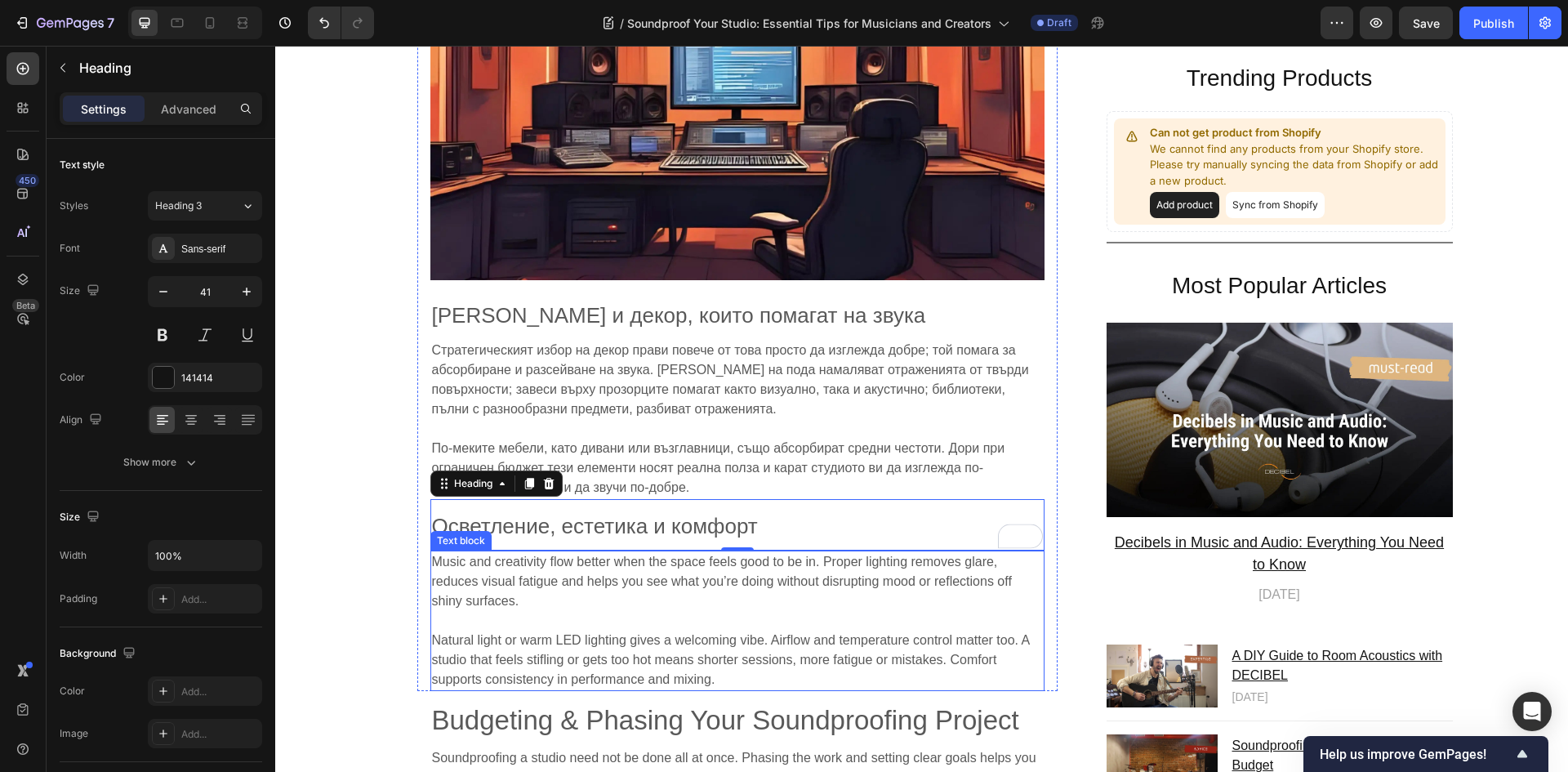
click at [911, 611] on p at bounding box center [737, 621] width 611 height 20
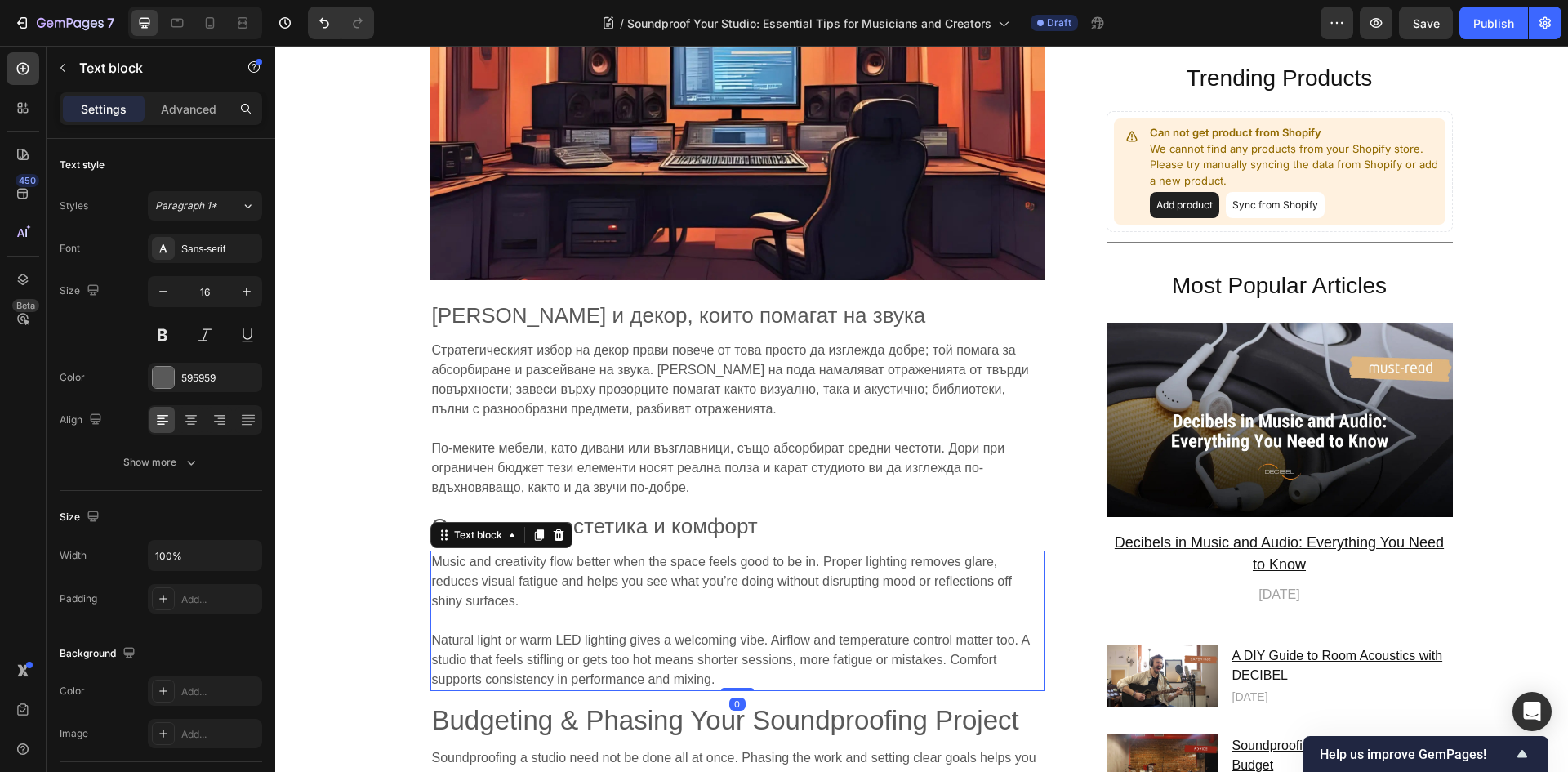
click at [906, 611] on p at bounding box center [737, 621] width 611 height 20
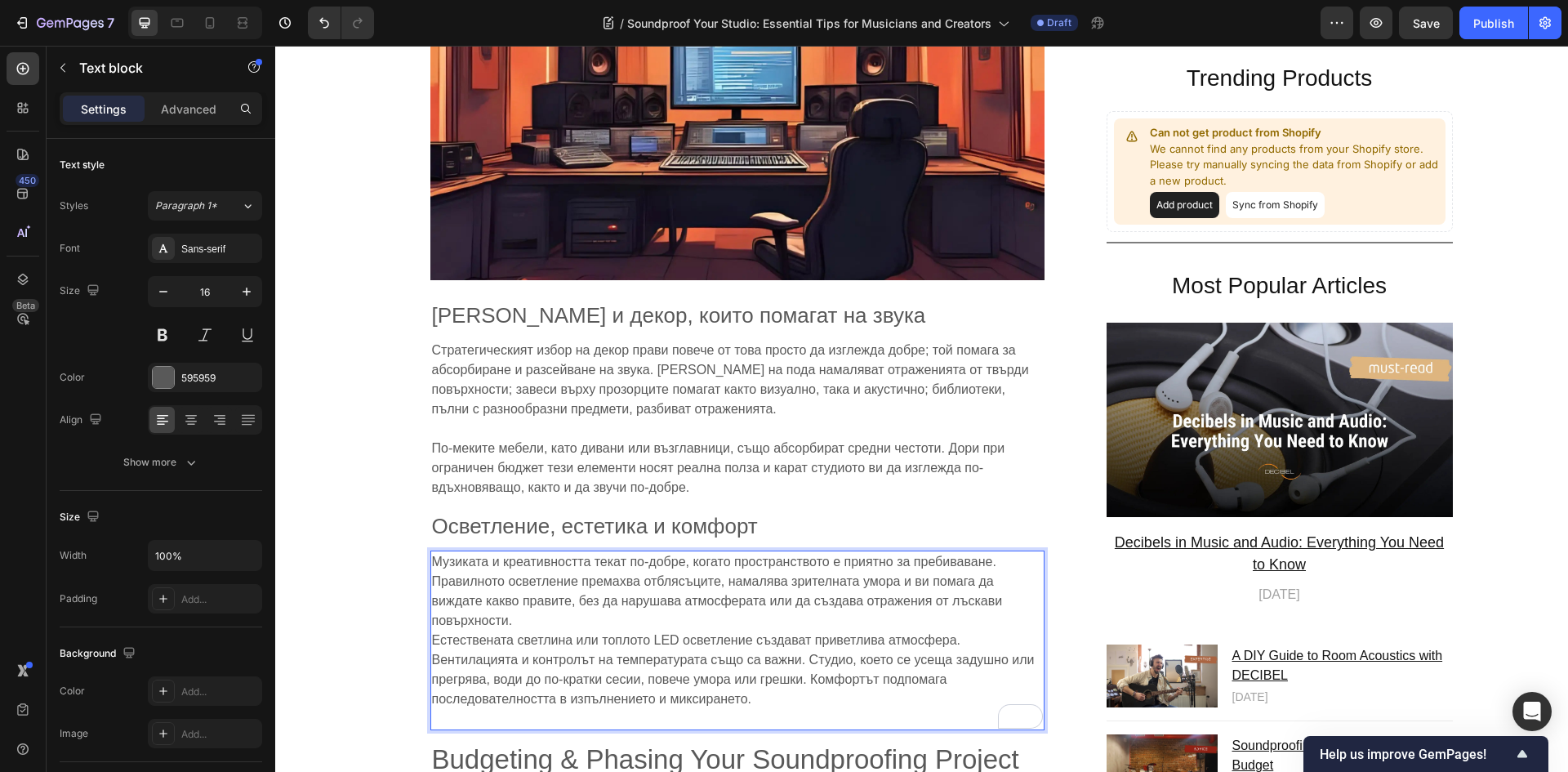
click at [636, 694] on p "Музиката и креативността текат по-добре, когато пространството е приятно за пре…" at bounding box center [737, 640] width 611 height 176
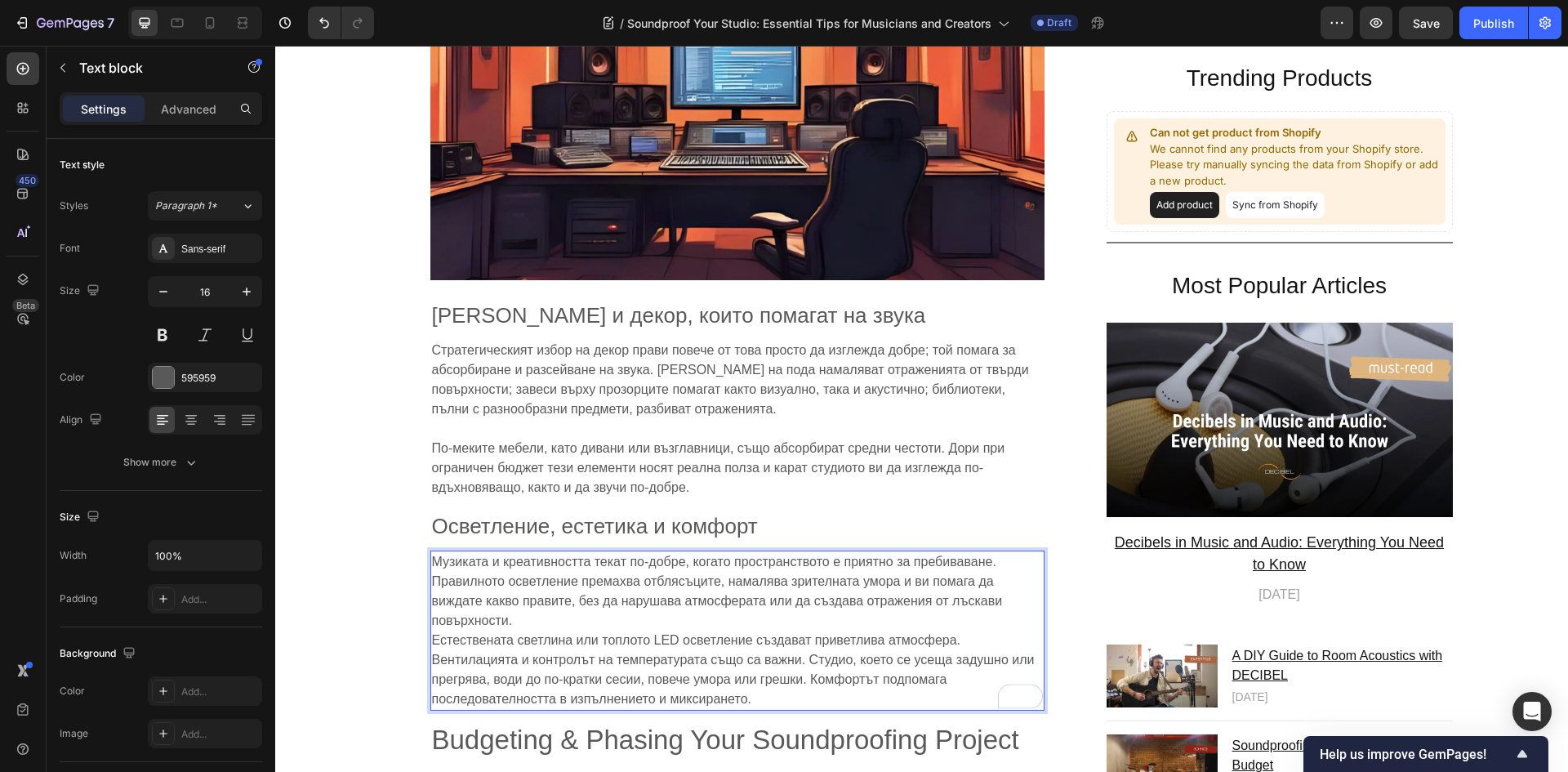
click at [532, 592] on p "Музиката и креативността текат по-добре, когато пространството е приятно за пре…" at bounding box center [737, 630] width 611 height 156
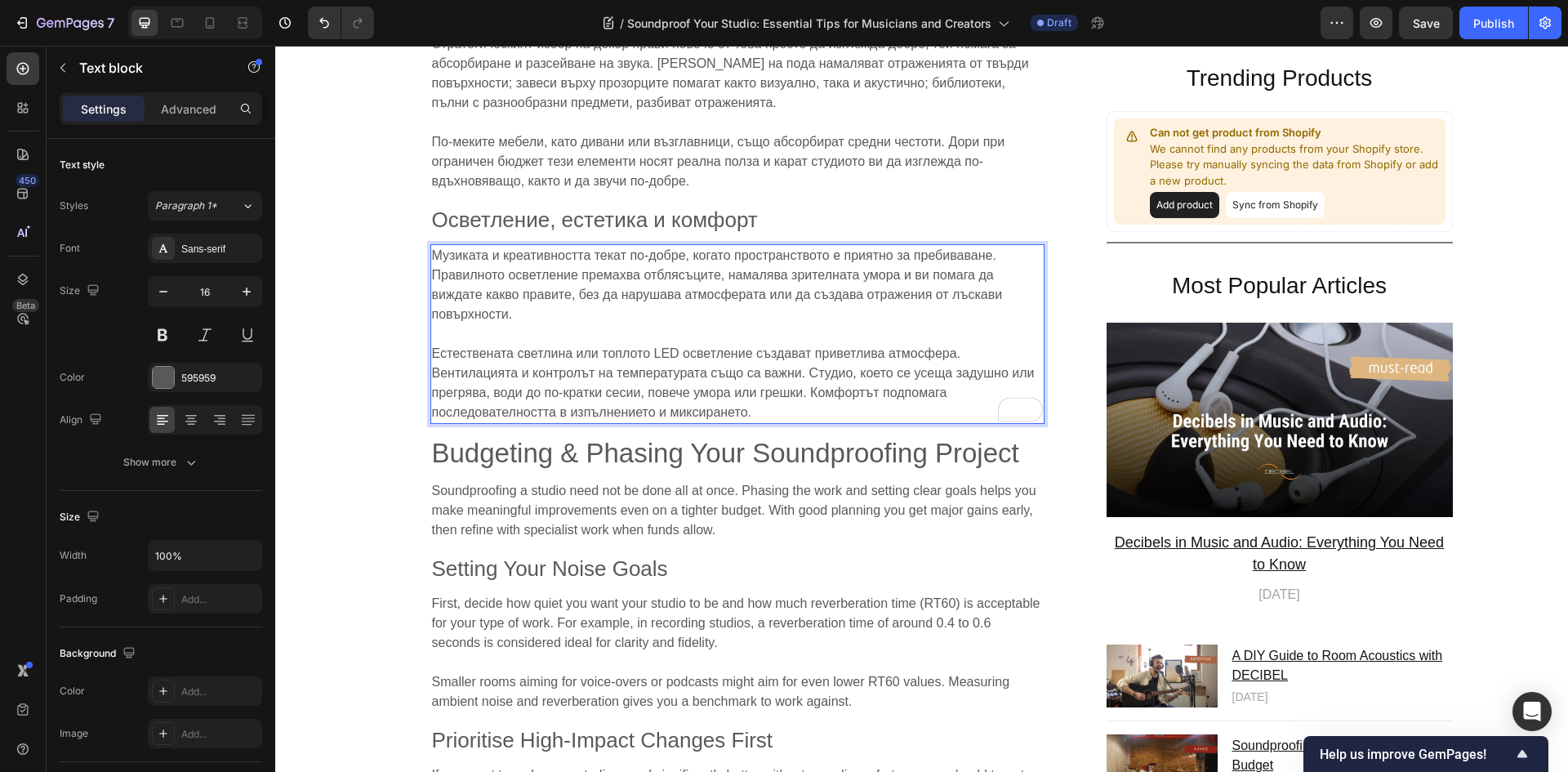
scroll to position [7108, 0]
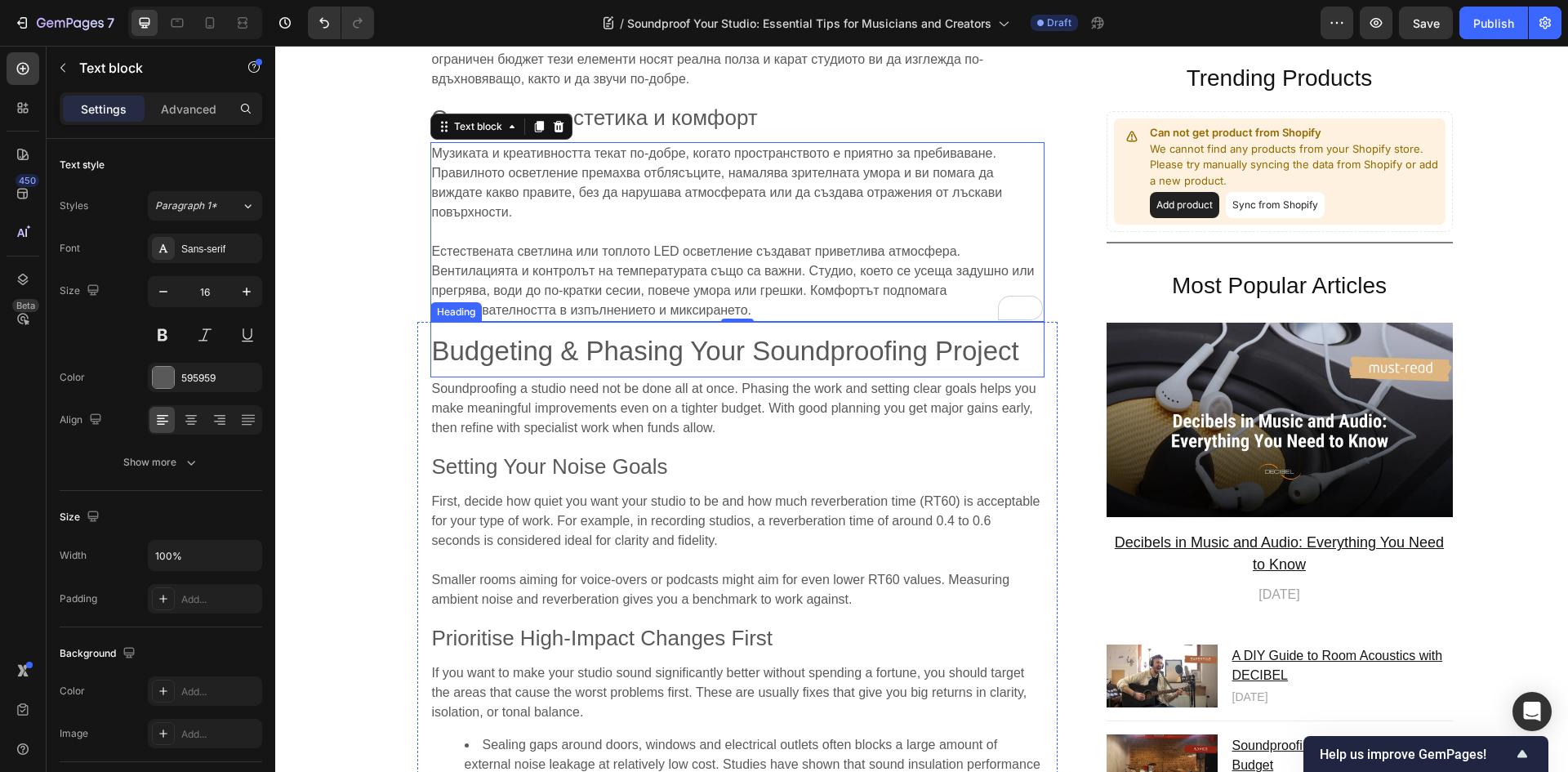
click at [858, 336] on span "Budgeting & Phasing Your Soundproofing Project" at bounding box center [725, 350] width 587 height 30
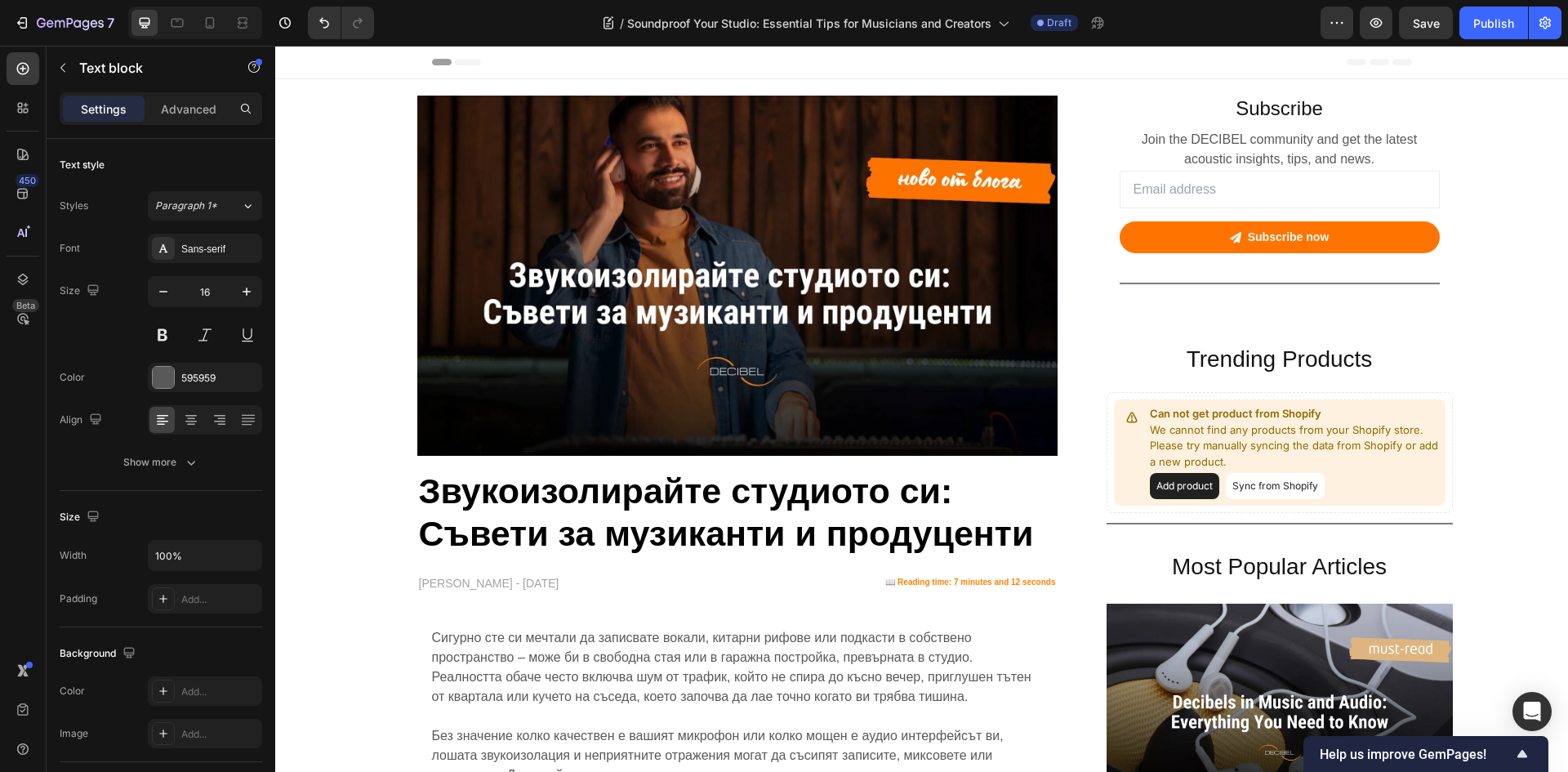
scroll to position [7108, 0]
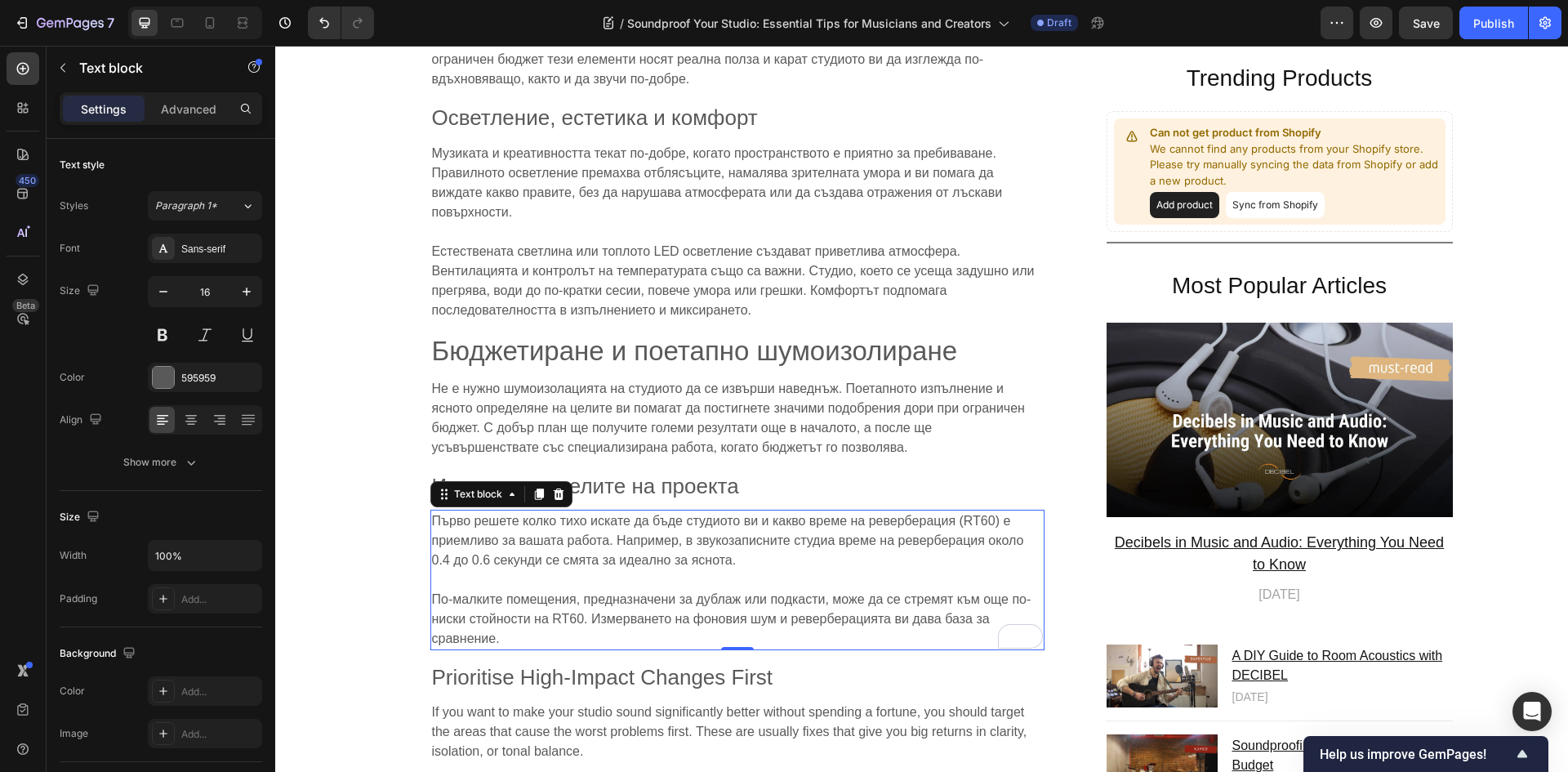
click at [855, 596] on span "По-малките помещения, предназначени за дублаж или подкасти, може да се стремят …" at bounding box center [732, 618] width 600 height 53
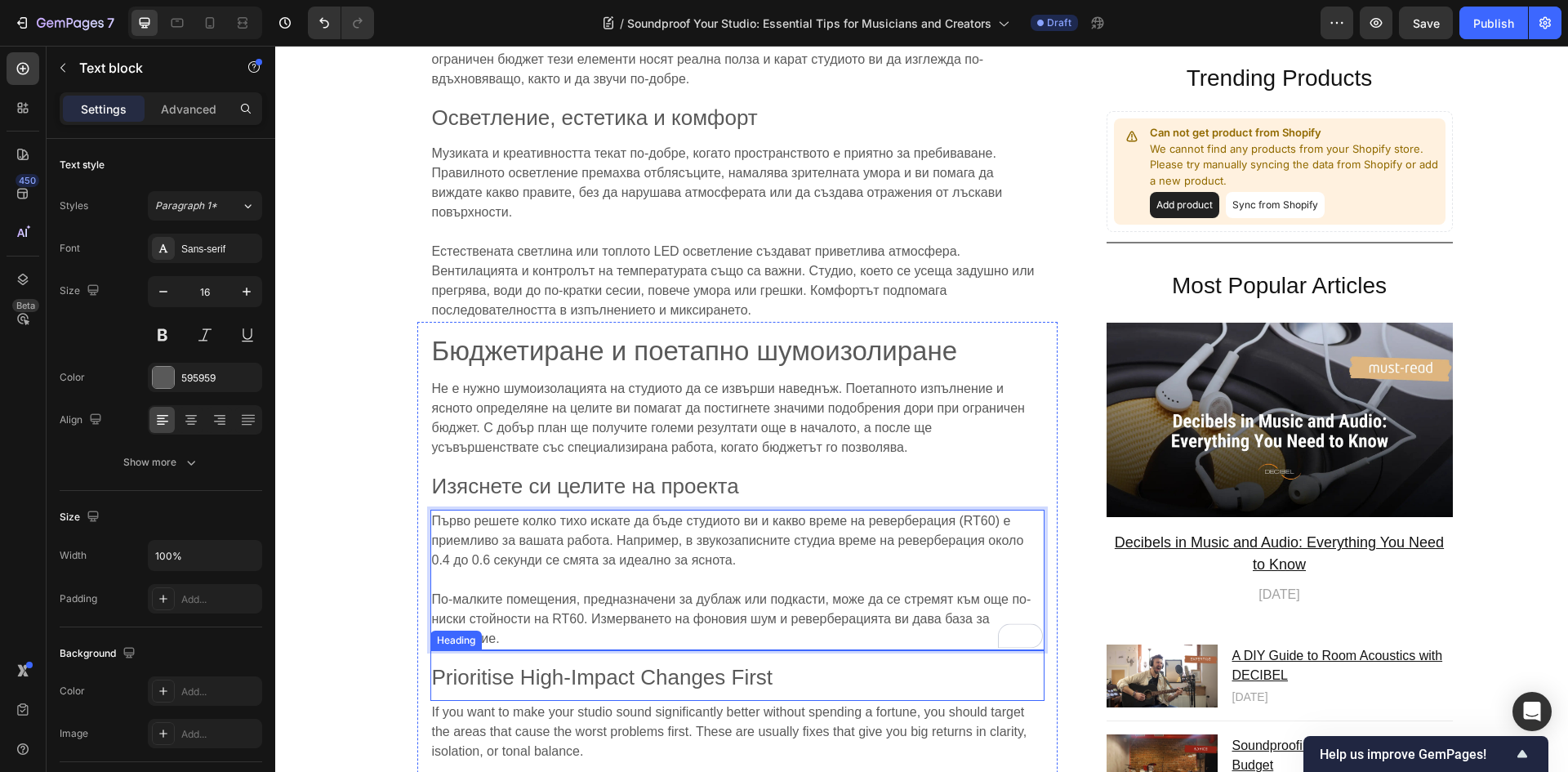
click at [632, 650] on h2 "Prioritise High-Impact Changes First" at bounding box center [737, 676] width 614 height 50
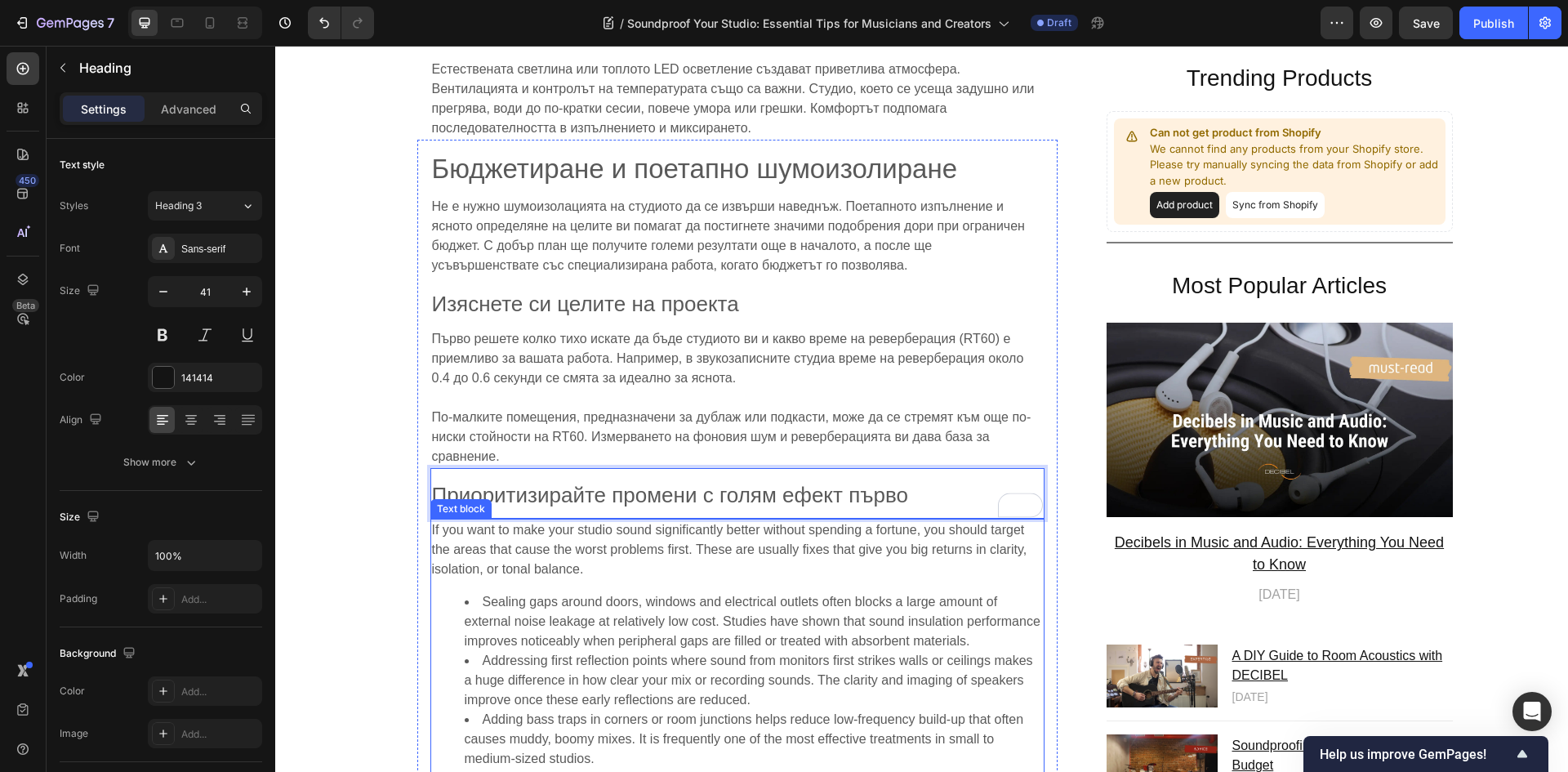
scroll to position [7352, 0]
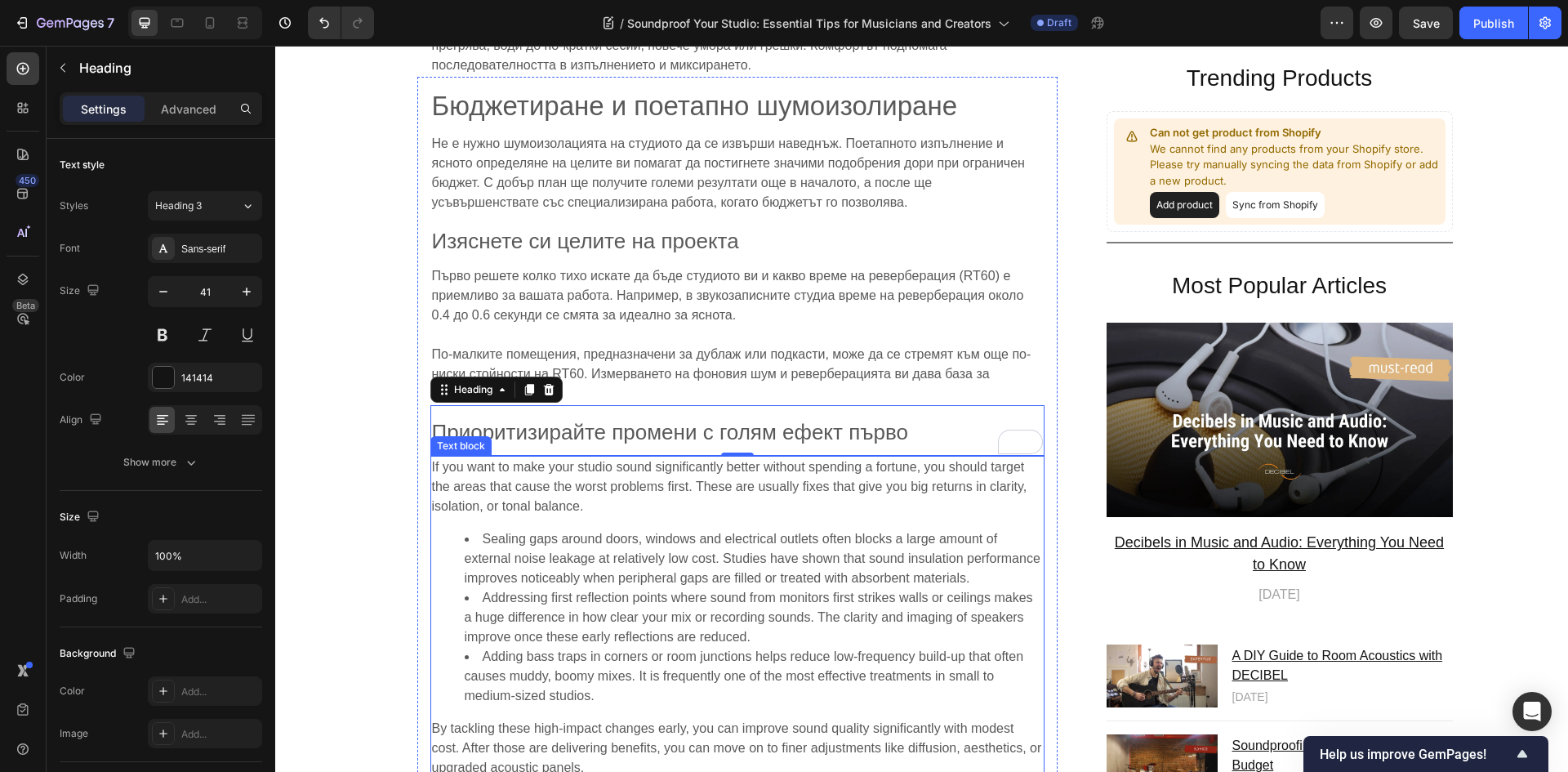
click at [927, 555] on span "Sealing gaps around doors, windows and electrical outlets often blocks a large …" at bounding box center [753, 558] width 575 height 53
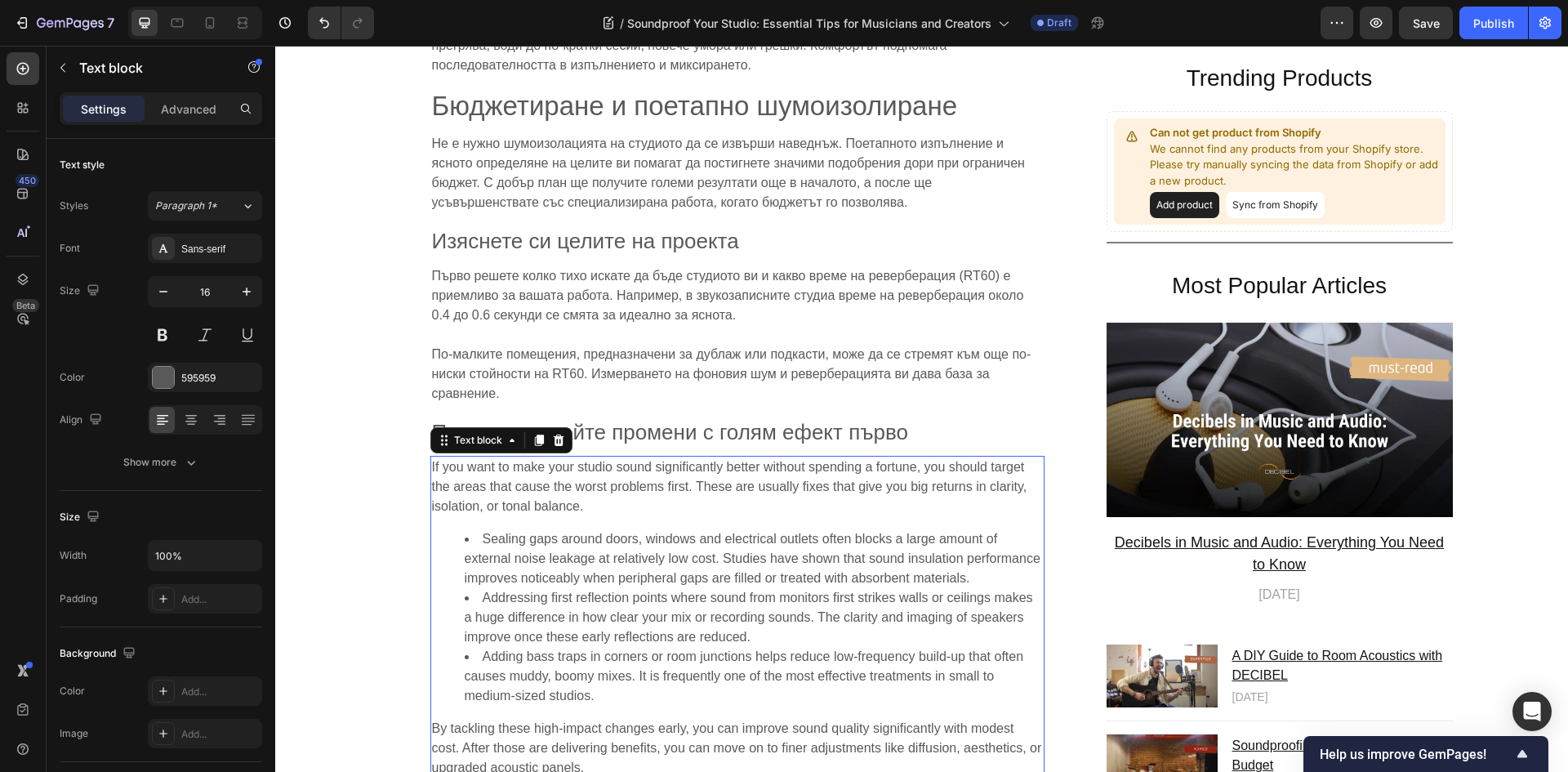
scroll to position [7434, 0]
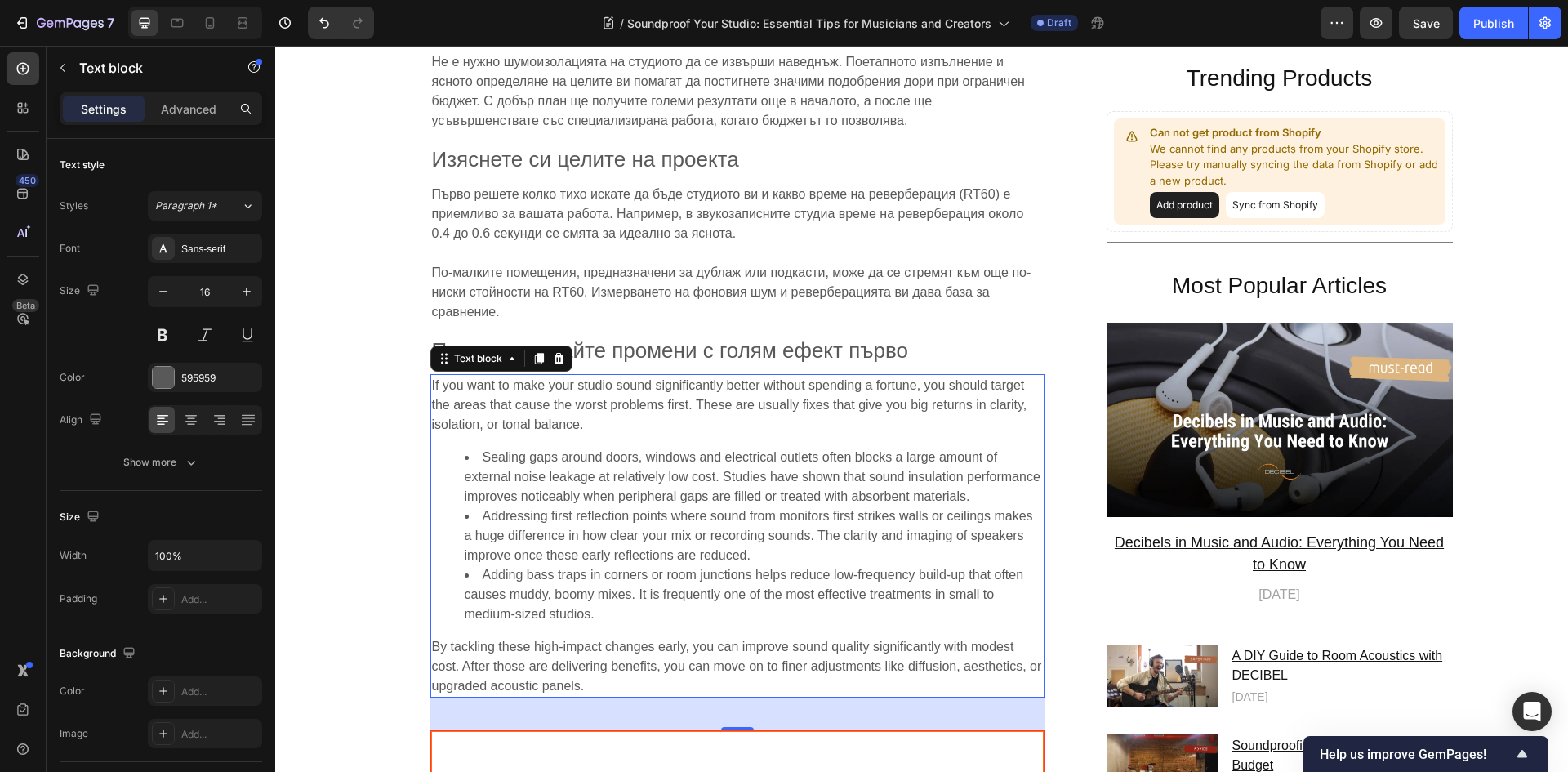
click at [681, 485] on li "Sealing gaps around doors, windows and electrical outlets often blocks a large …" at bounding box center [754, 477] width 578 height 59
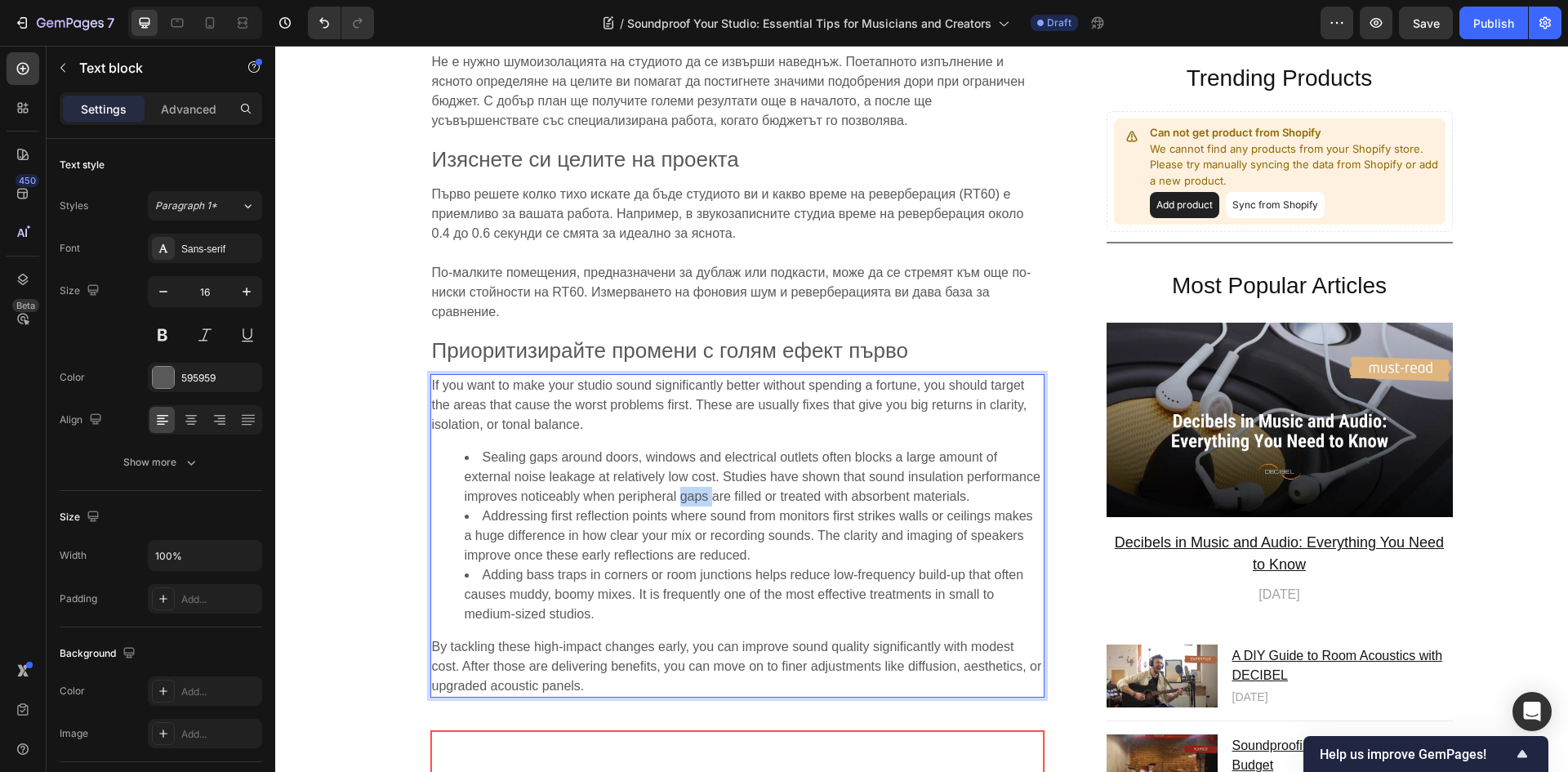
click at [681, 485] on li "Sealing gaps around doors, windows and electrical outlets often blocks a large …" at bounding box center [754, 477] width 578 height 59
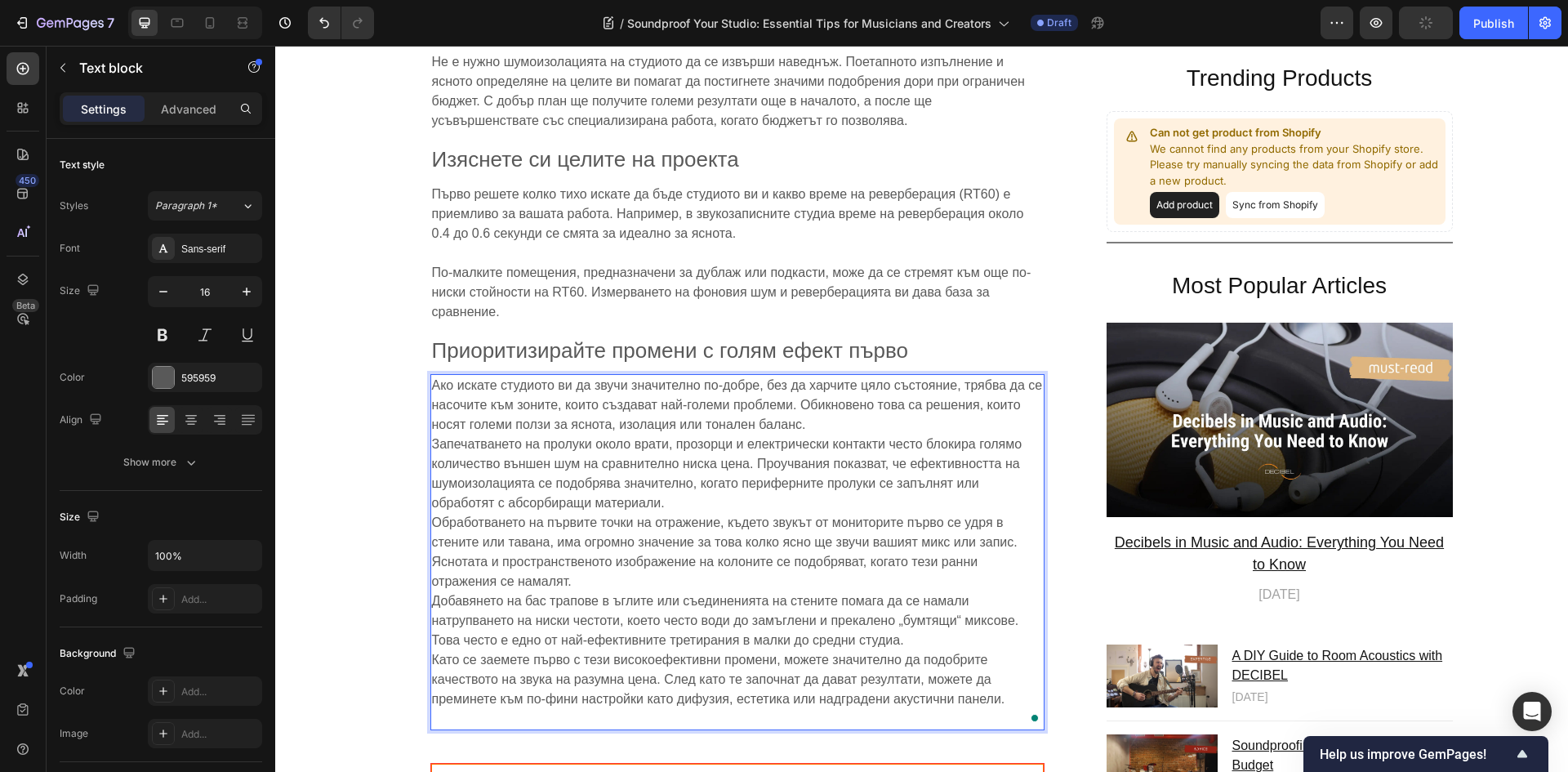
click at [814, 401] on p "Ако искате студиото ви да звучи значително по-добре, без да харчите цяло състоя…" at bounding box center [737, 552] width 611 height 353
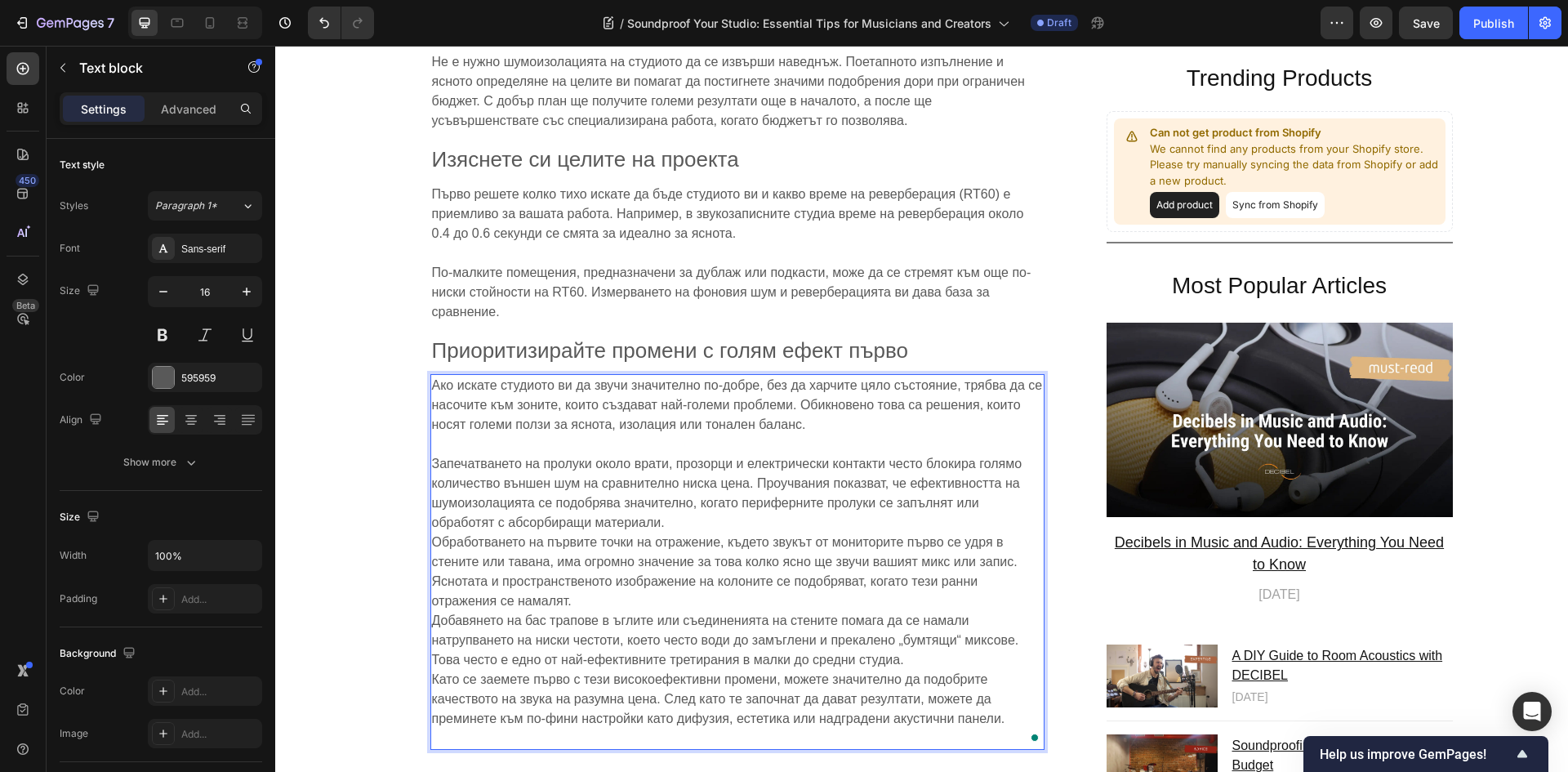
click at [714, 503] on p "⁠⁠⁠⁠⁠⁠⁠ Запечатването на пролуки около врати, прозорци и електрически контакти …" at bounding box center [737, 591] width 611 height 314
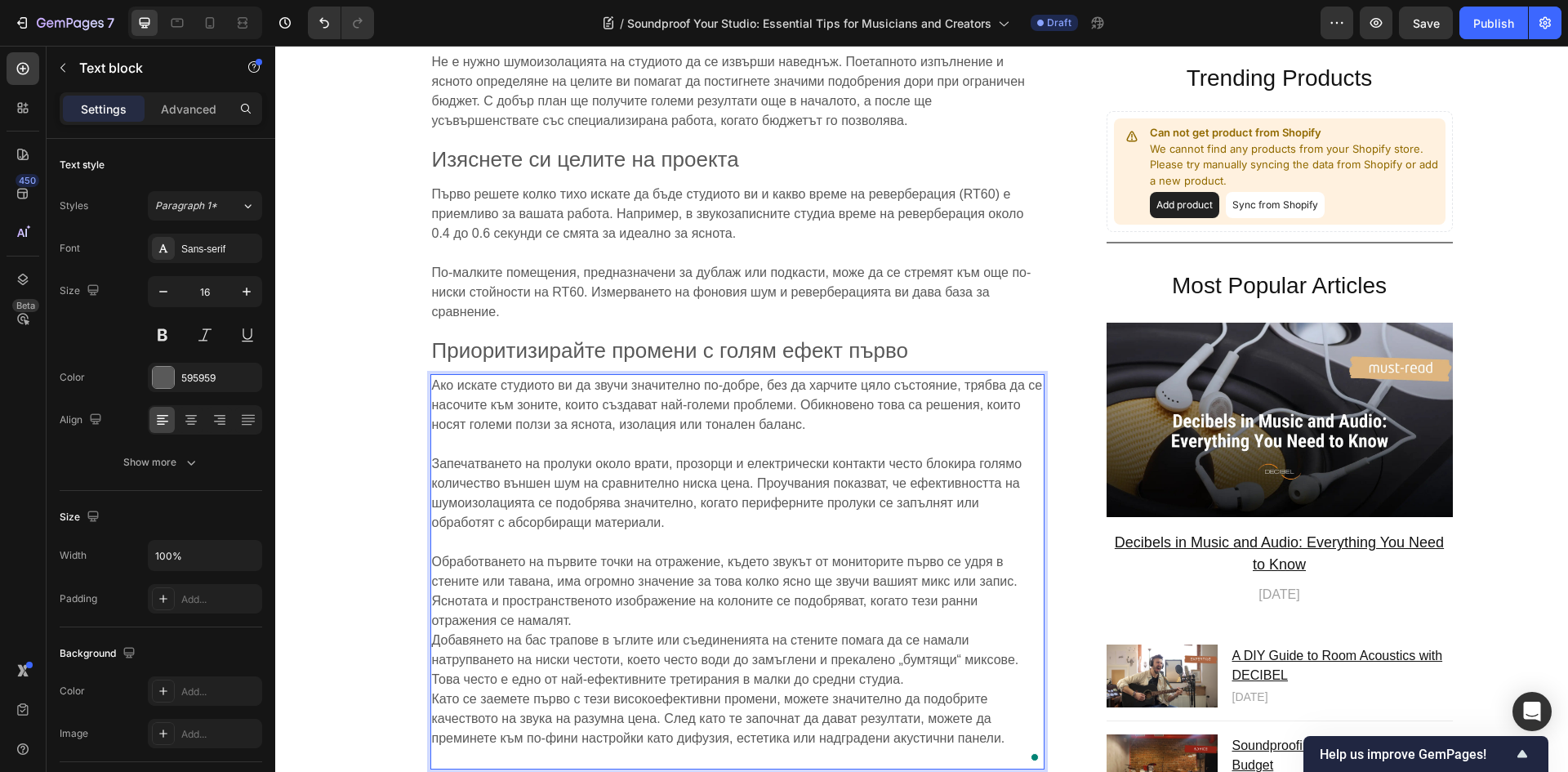
click at [579, 596] on p "Обработването на първите точки на отражение, където звукът от мониторите първо …" at bounding box center [737, 649] width 611 height 236
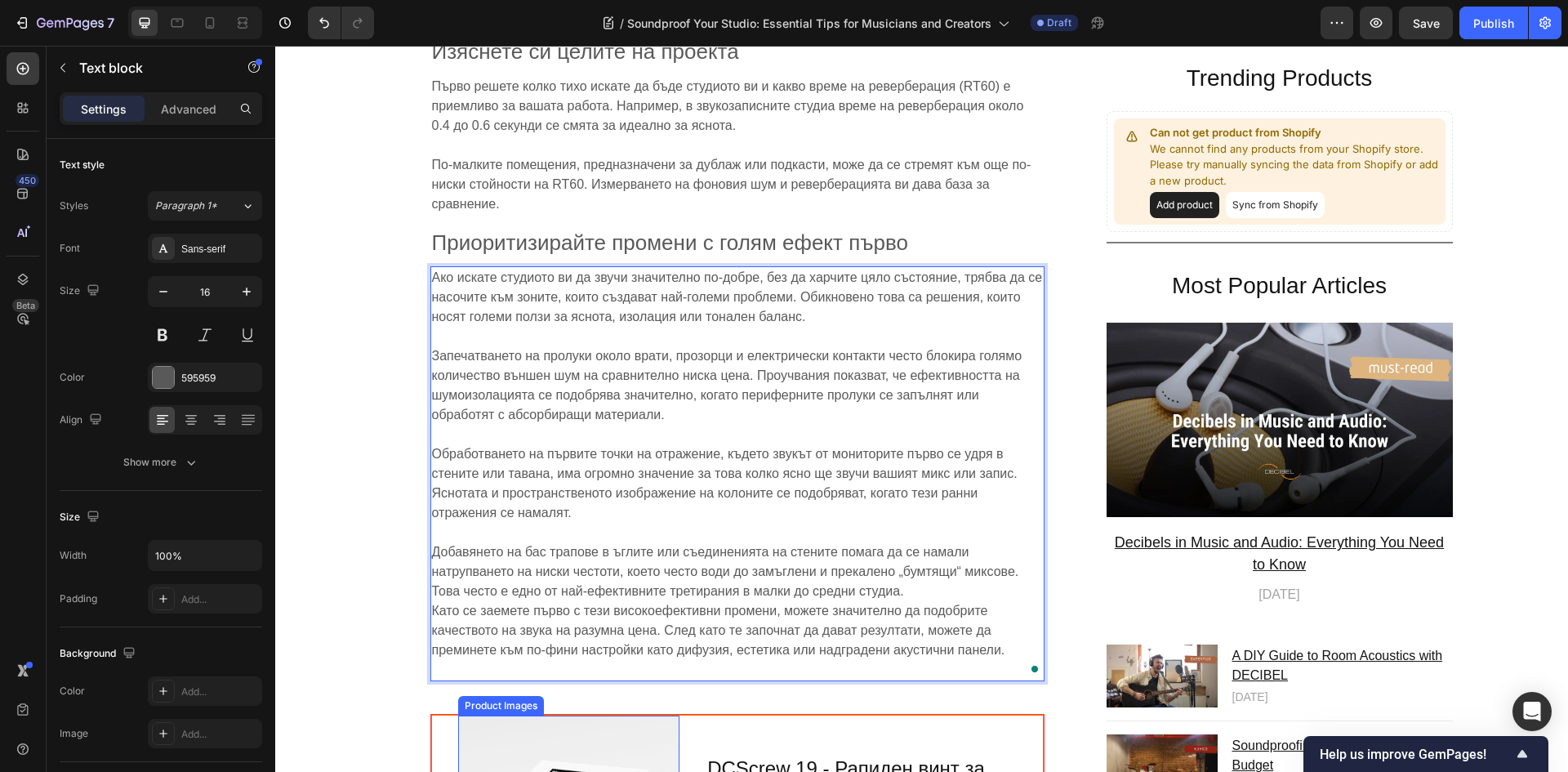
scroll to position [7597, 0]
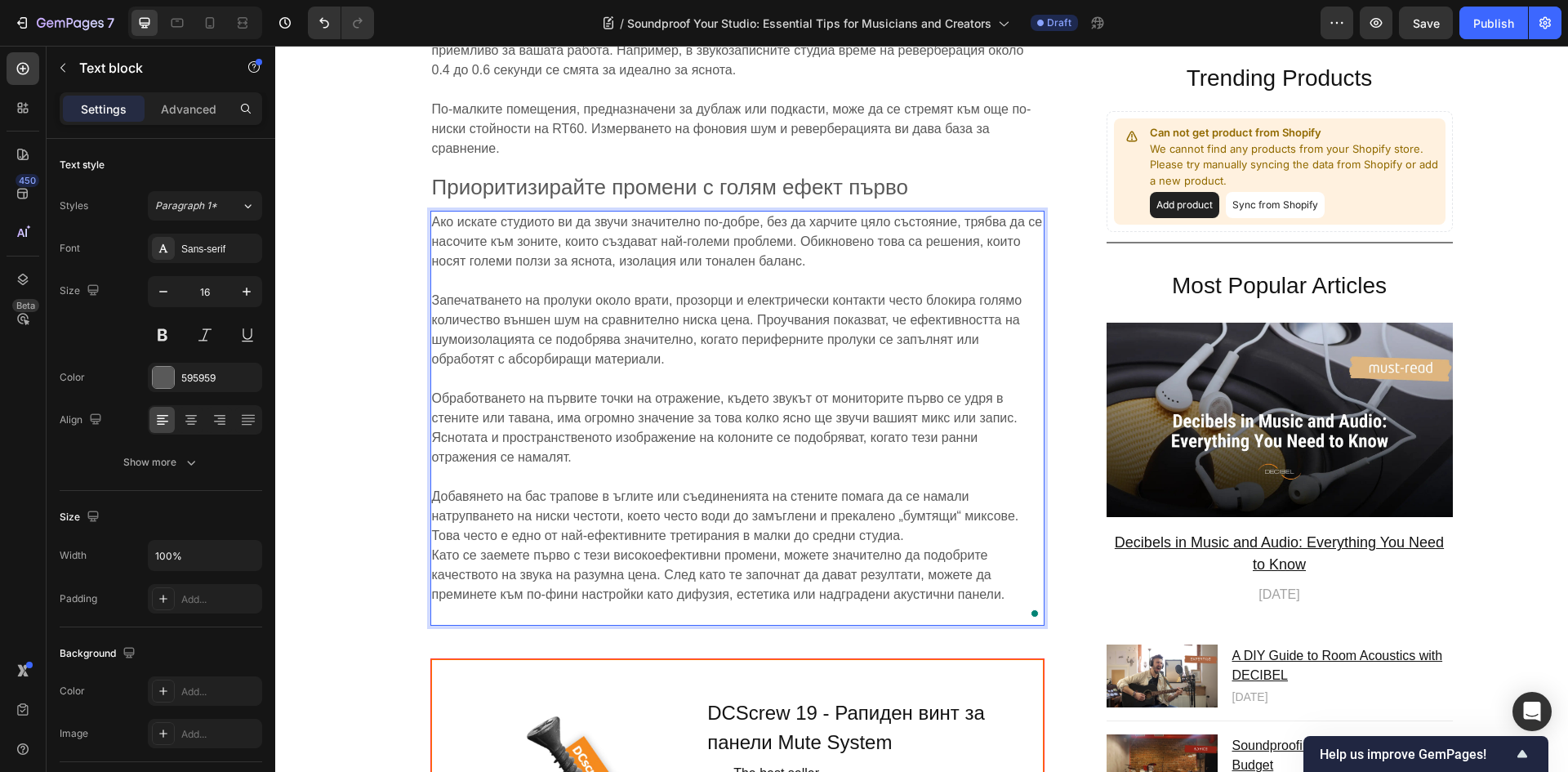
click at [469, 593] on p "⁠⁠⁠⁠⁠⁠⁠ Добавянето на бас трапове в ъглите или съединенията на стените помага д…" at bounding box center [737, 545] width 611 height 156
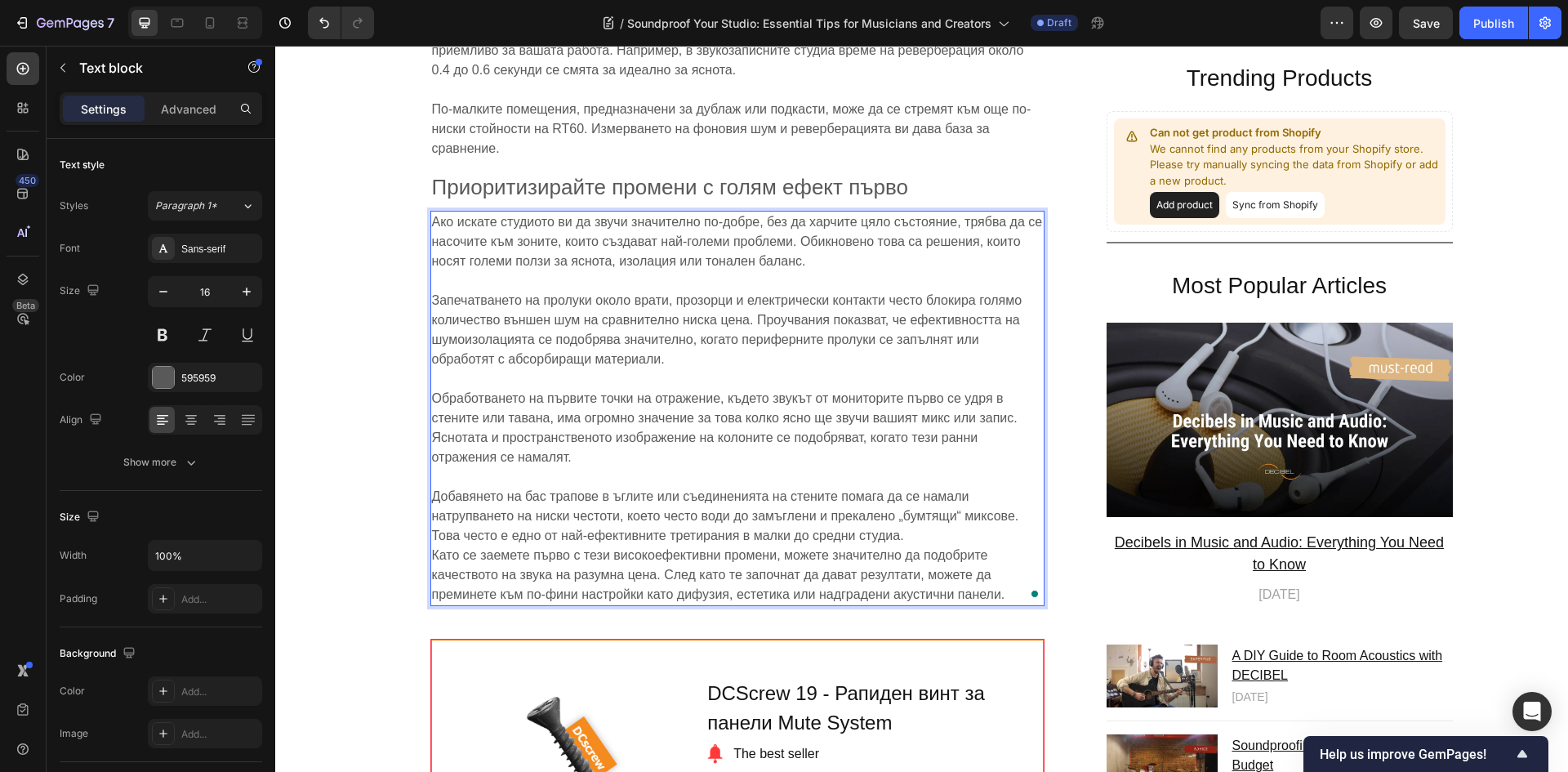
click at [947, 519] on p "Добавянето на бас трапове в ъглите или съединенията на стените помага да се нам…" at bounding box center [737, 536] width 611 height 137
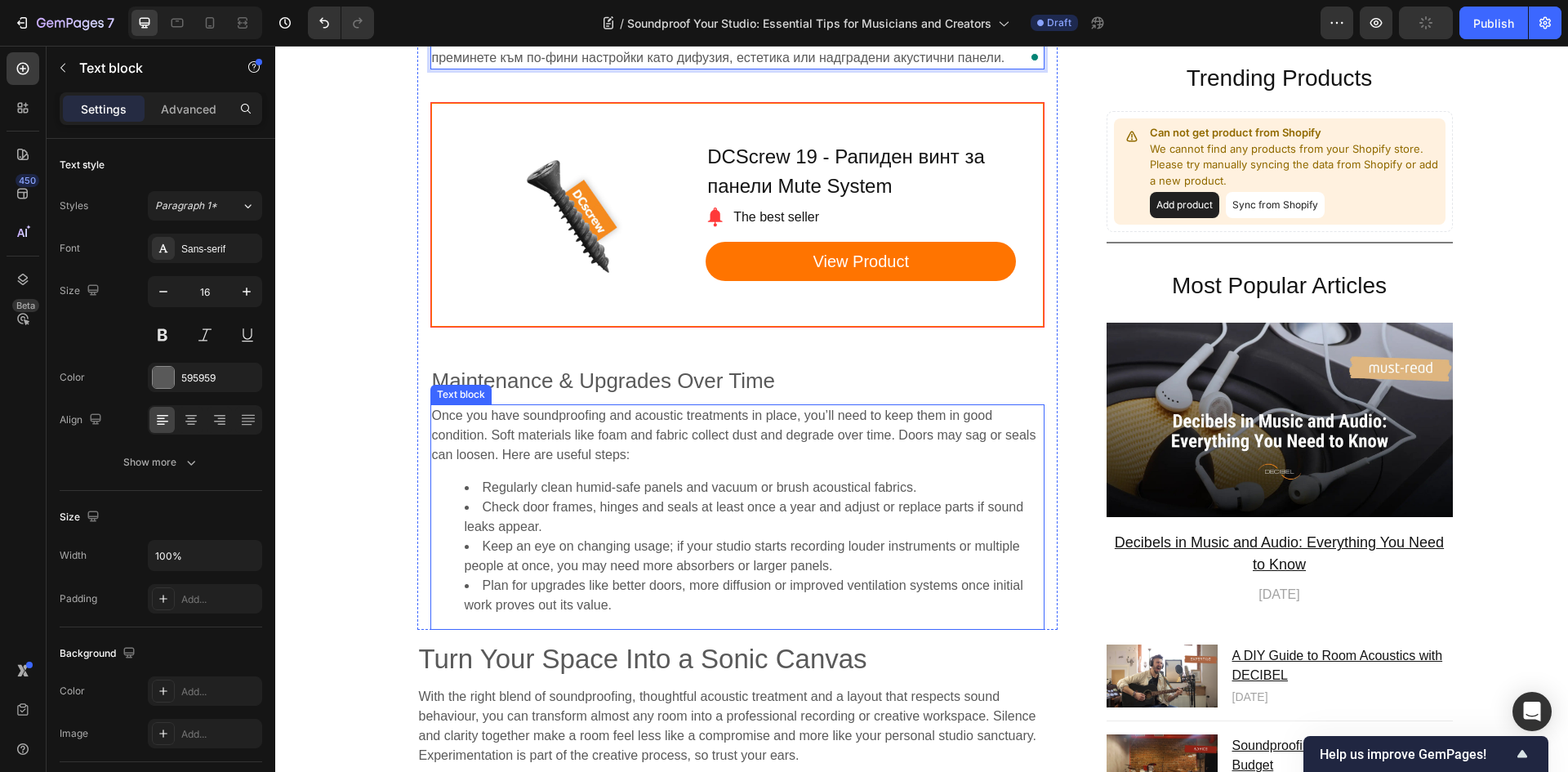
scroll to position [8169, 0]
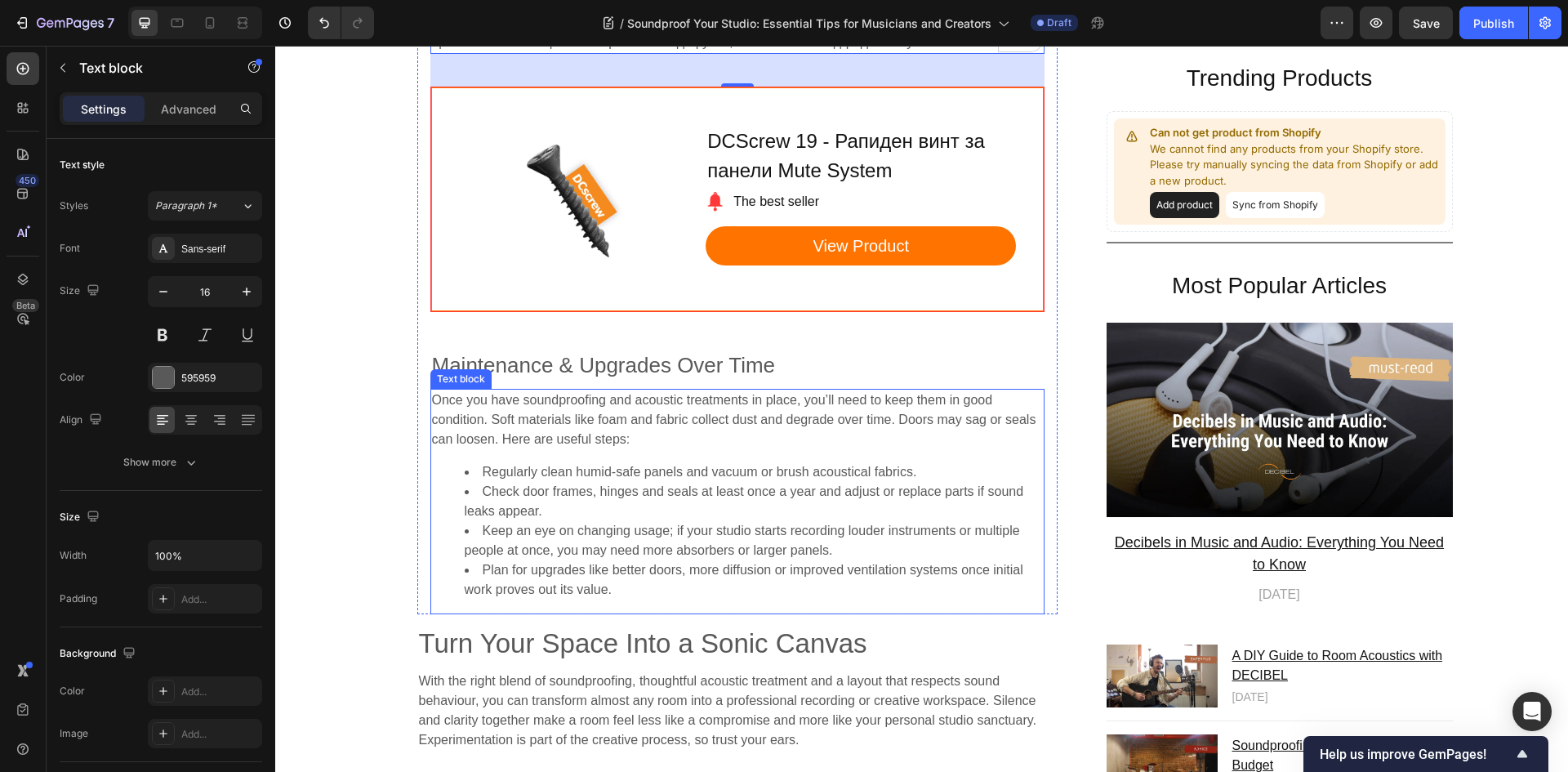
drag, startPoint x: 865, startPoint y: 439, endPoint x: 807, endPoint y: 410, distance: 64.8
click at [865, 439] on div "Once you have soundproofing and acoustic treatments in place, you’ll need to ke…" at bounding box center [737, 501] width 614 height 225
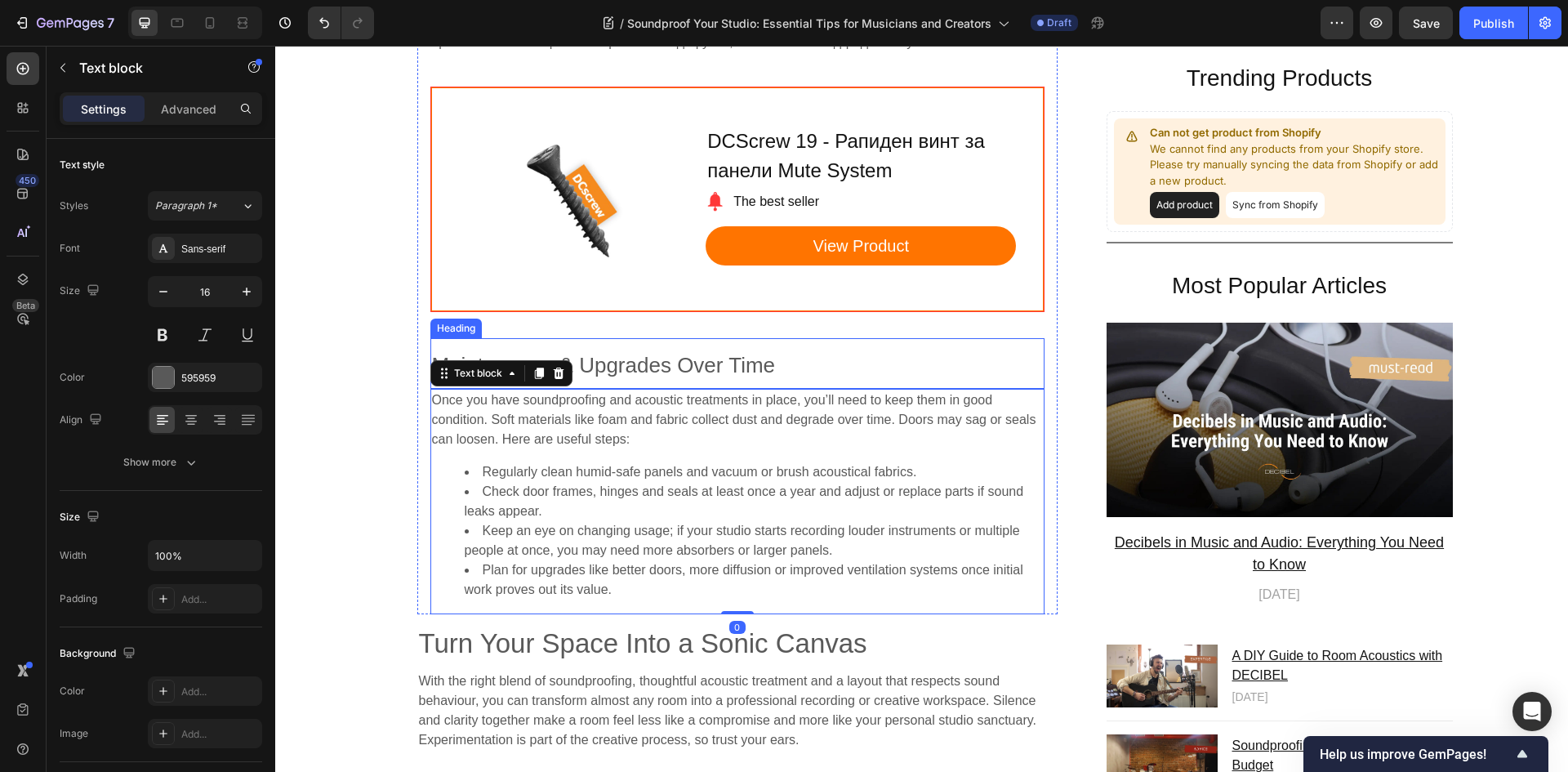
click at [663, 353] on span "Maintenance & Upgrades Over Time" at bounding box center [603, 365] width 343 height 24
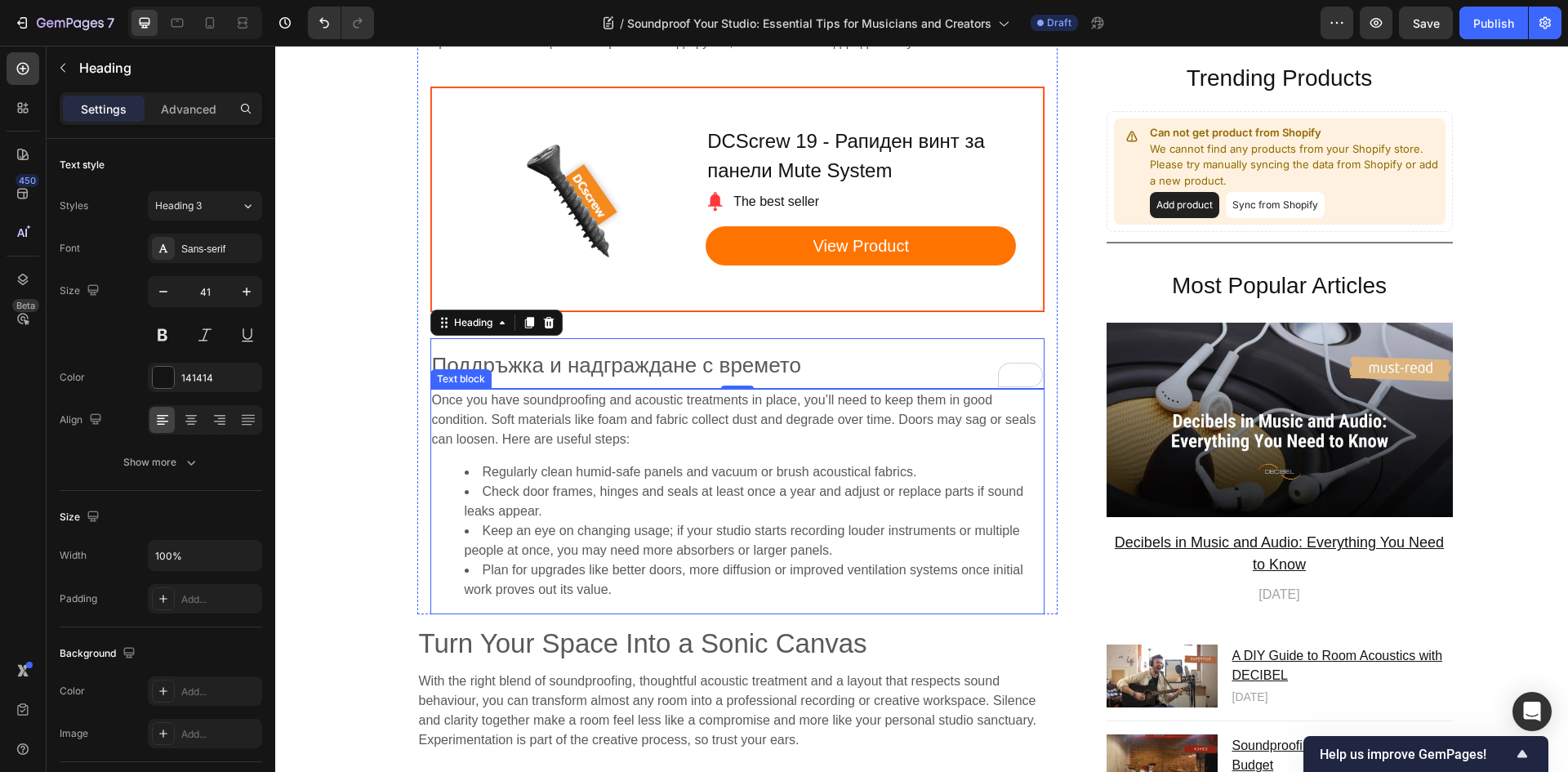
click at [893, 527] on li "Keep an eye on changing usage; if your studio starts recording louder instrumen…" at bounding box center [754, 540] width 578 height 39
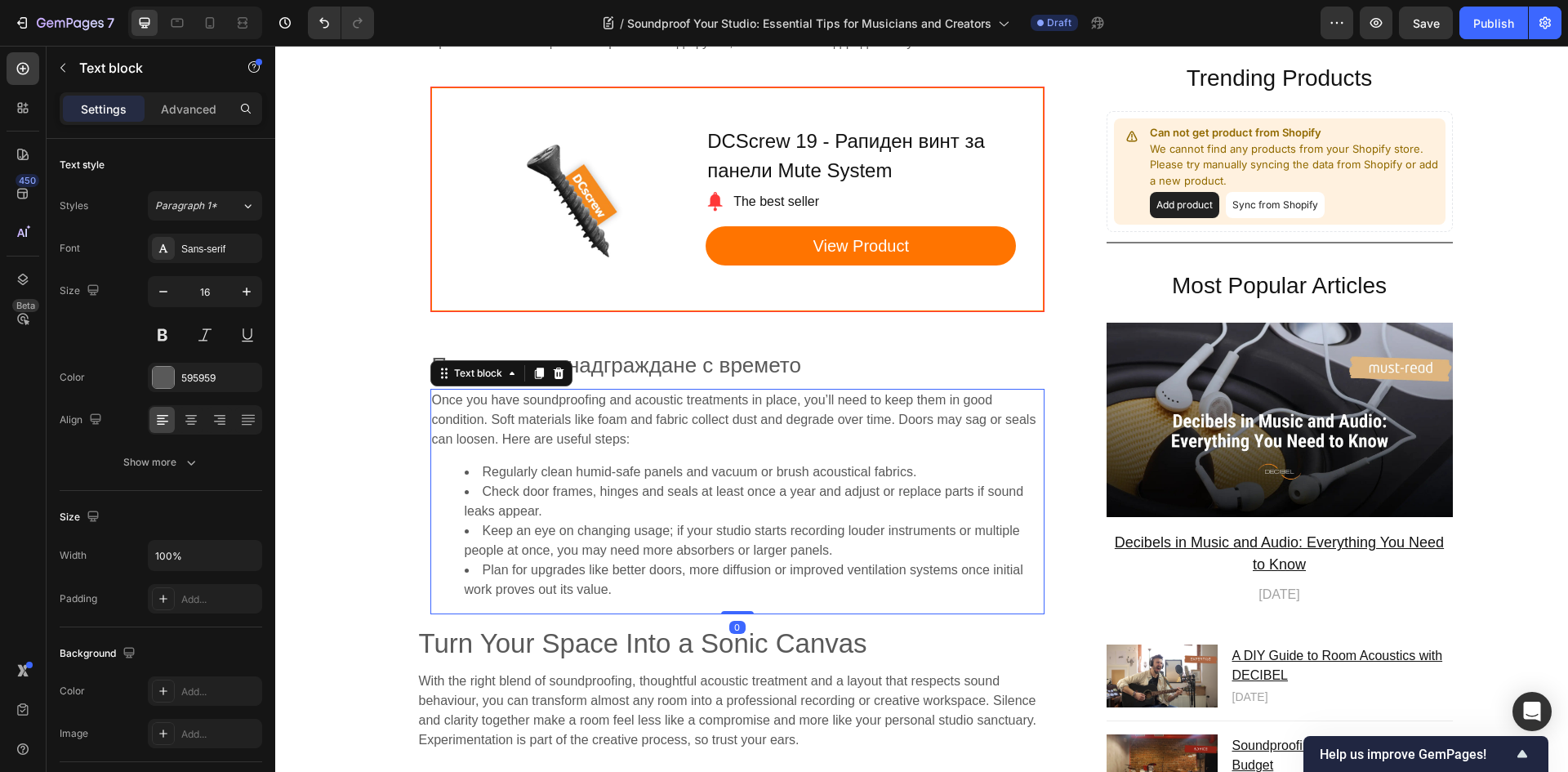
click at [885, 523] on li "Keep an eye on changing usage; if your studio starts recording louder instrumen…" at bounding box center [754, 540] width 578 height 39
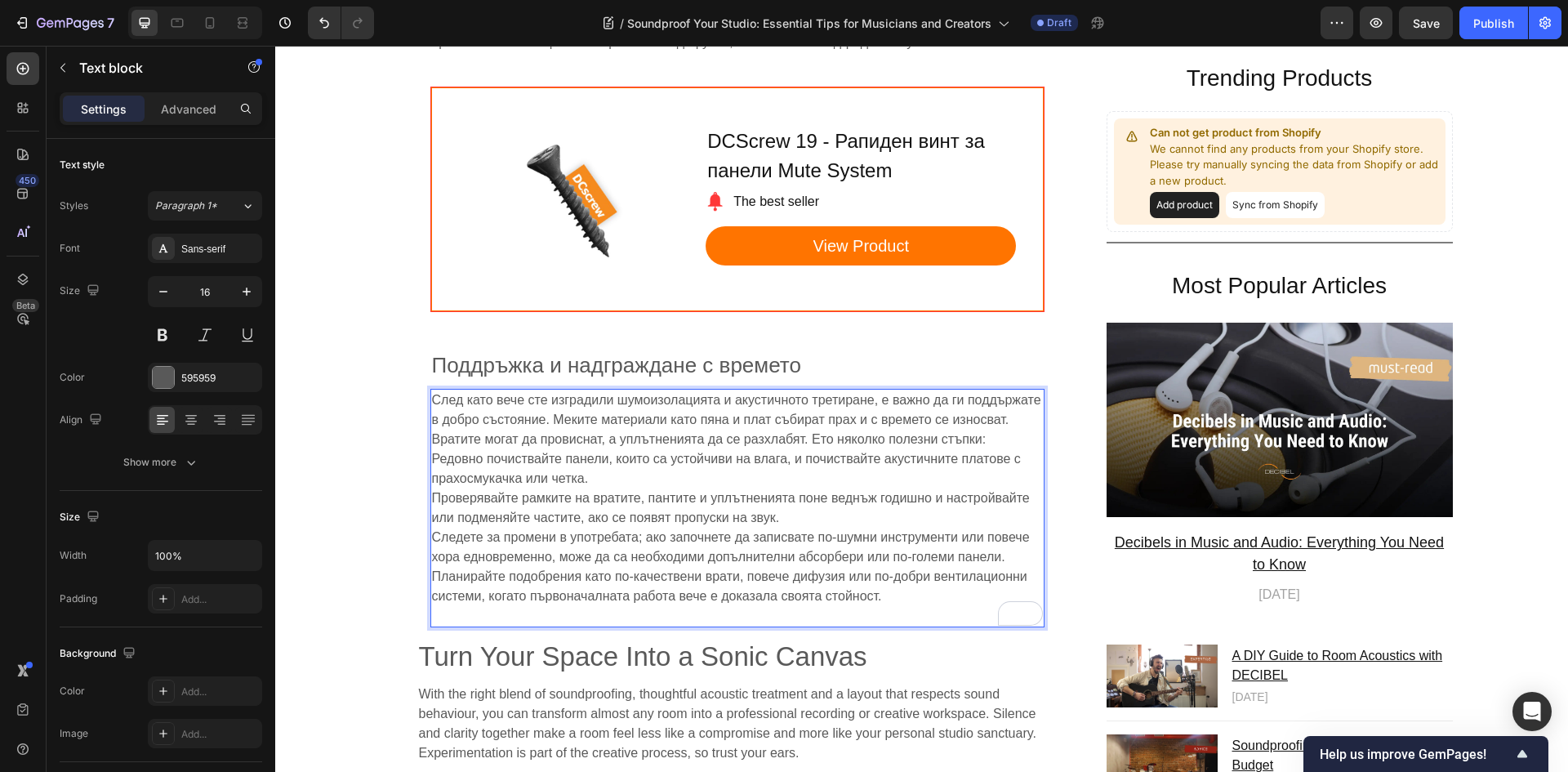
drag, startPoint x: 596, startPoint y: 430, endPoint x: 602, endPoint y: 452, distance: 22.8
click at [600, 443] on p "След като вече сте изградили шумоизолацията и акустичното третиране, е важно да…" at bounding box center [737, 508] width 611 height 236
click at [602, 452] on p "След като вече сте изградили шумоизолацията и акустичното третиране, е важно да…" at bounding box center [737, 508] width 611 height 236
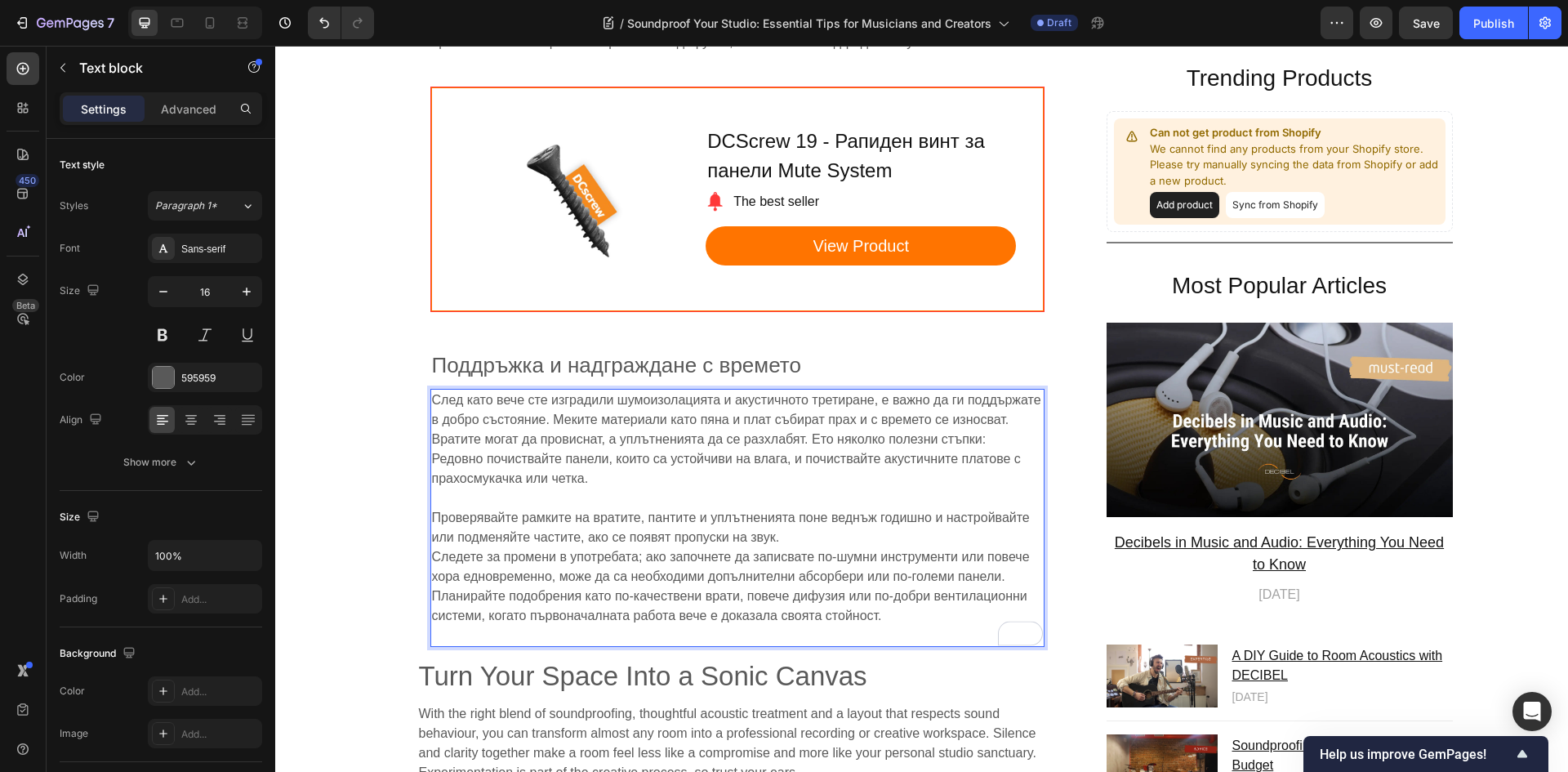
click at [778, 509] on p "⁠⁠⁠⁠⁠⁠⁠ Проверявайте рамките на вратите, пантите и уплътненията поне веднъж год…" at bounding box center [737, 567] width 611 height 156
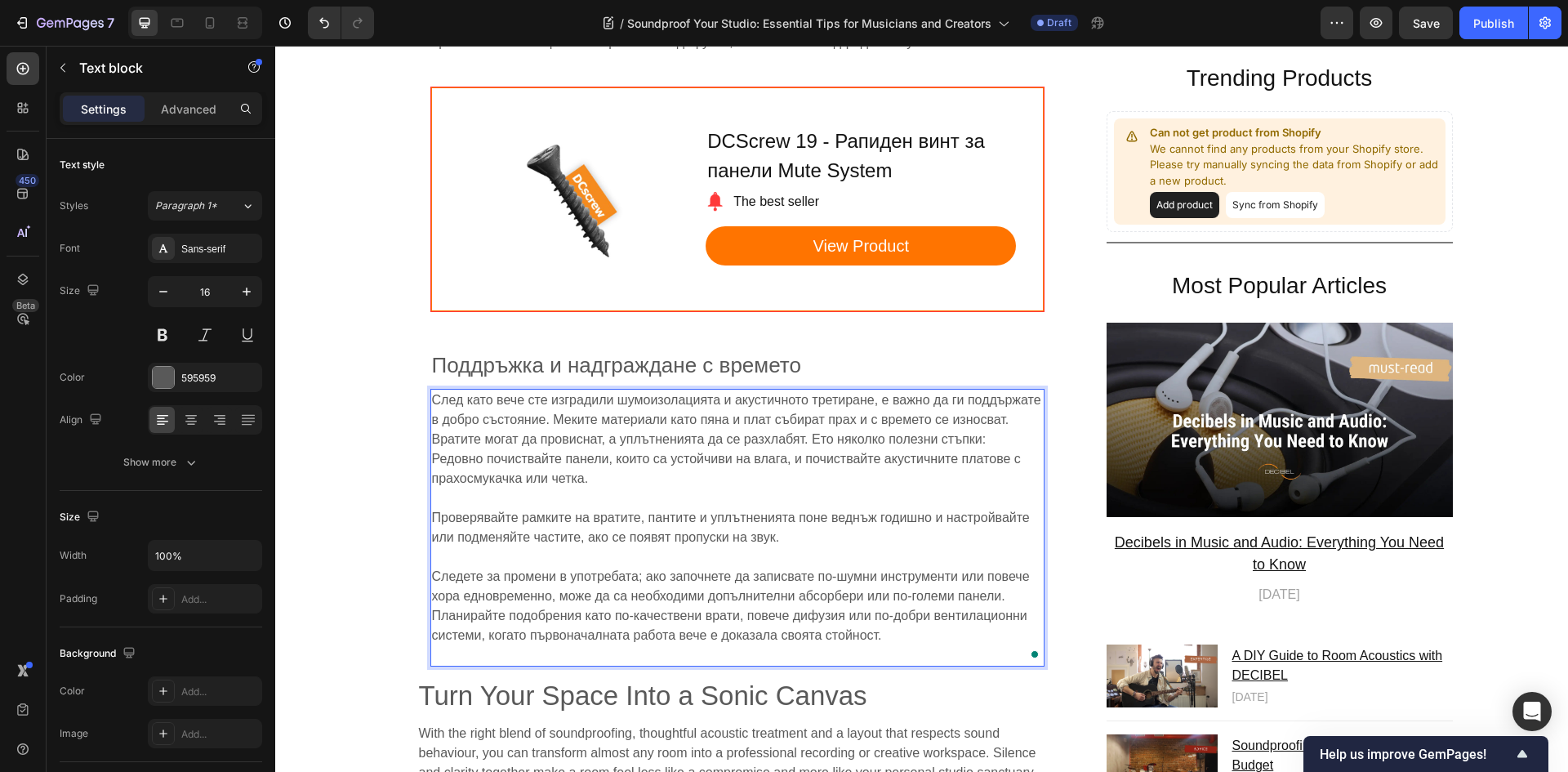
click at [581, 623] on p "⁠⁠⁠⁠⁠⁠⁠ Следете за промени в употребата; ако започнете да записвате по-шумни ин…" at bounding box center [737, 605] width 611 height 117
click at [586, 638] on p "Следете за промени в употребата; ако започнете да записвате по-шумни инструмент…" at bounding box center [737, 605] width 611 height 117
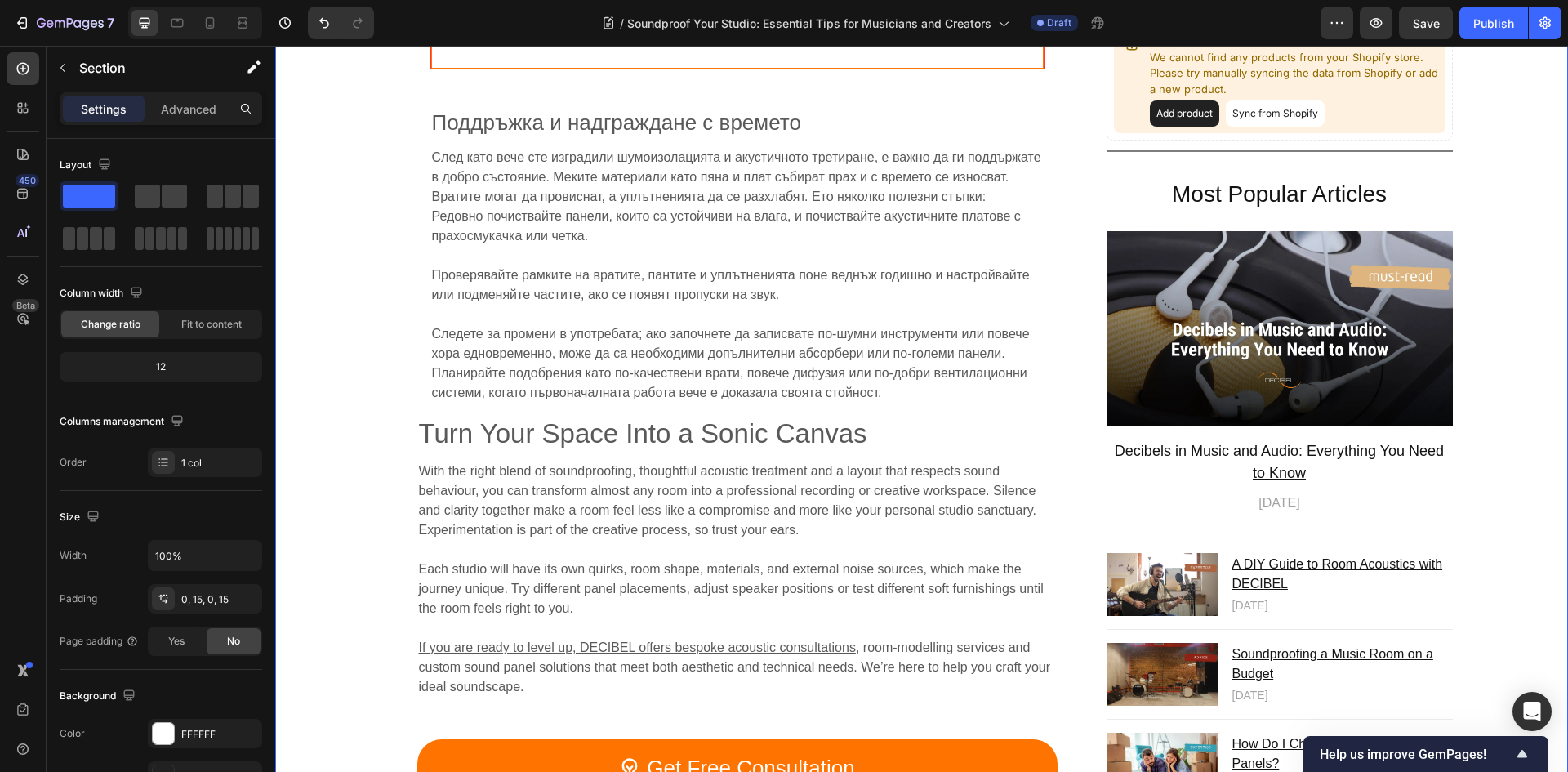
scroll to position [8415, 0]
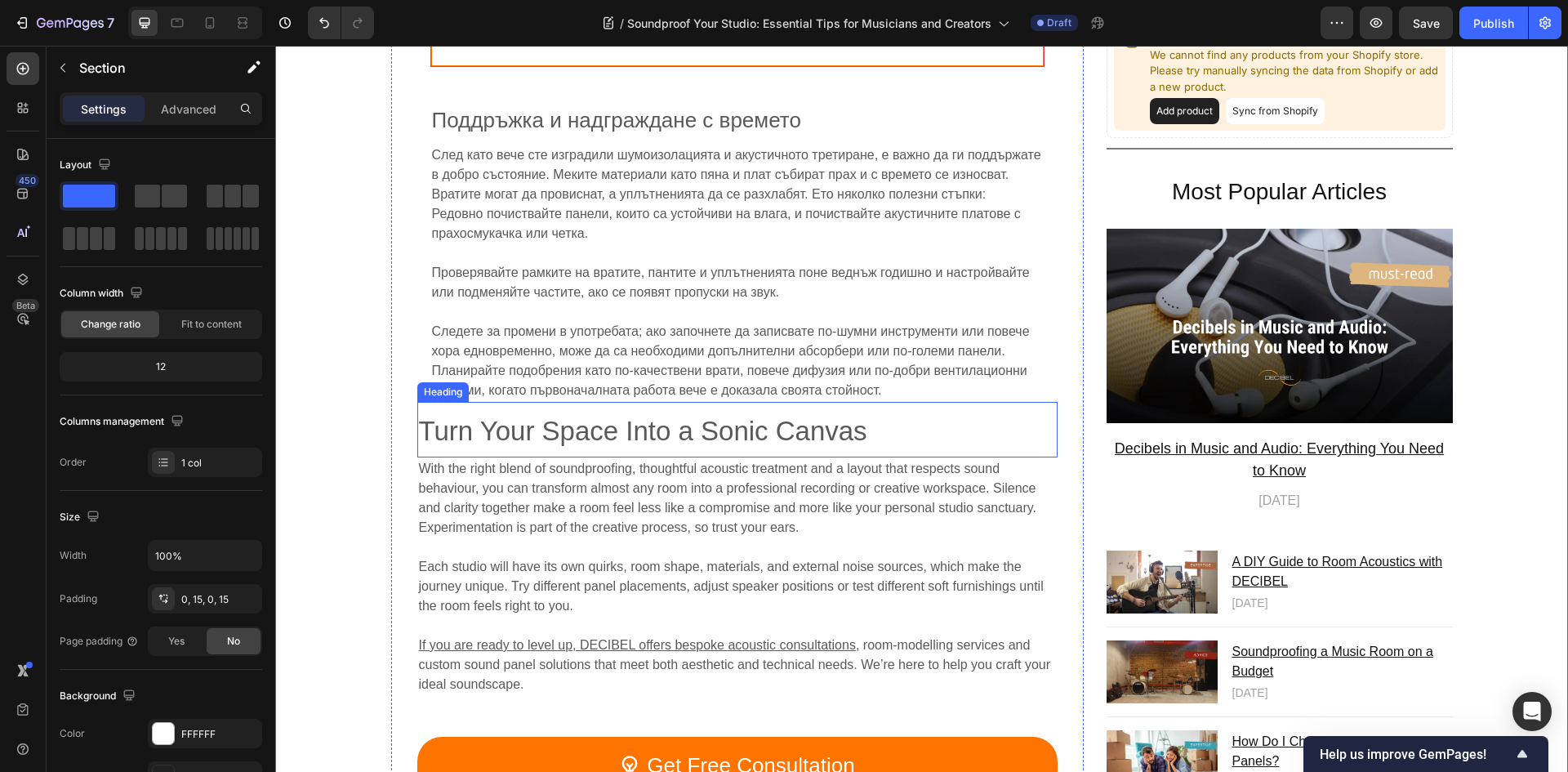
click at [812, 416] on span "Turn Your Space Into a Sonic Canvas" at bounding box center [643, 430] width 448 height 30
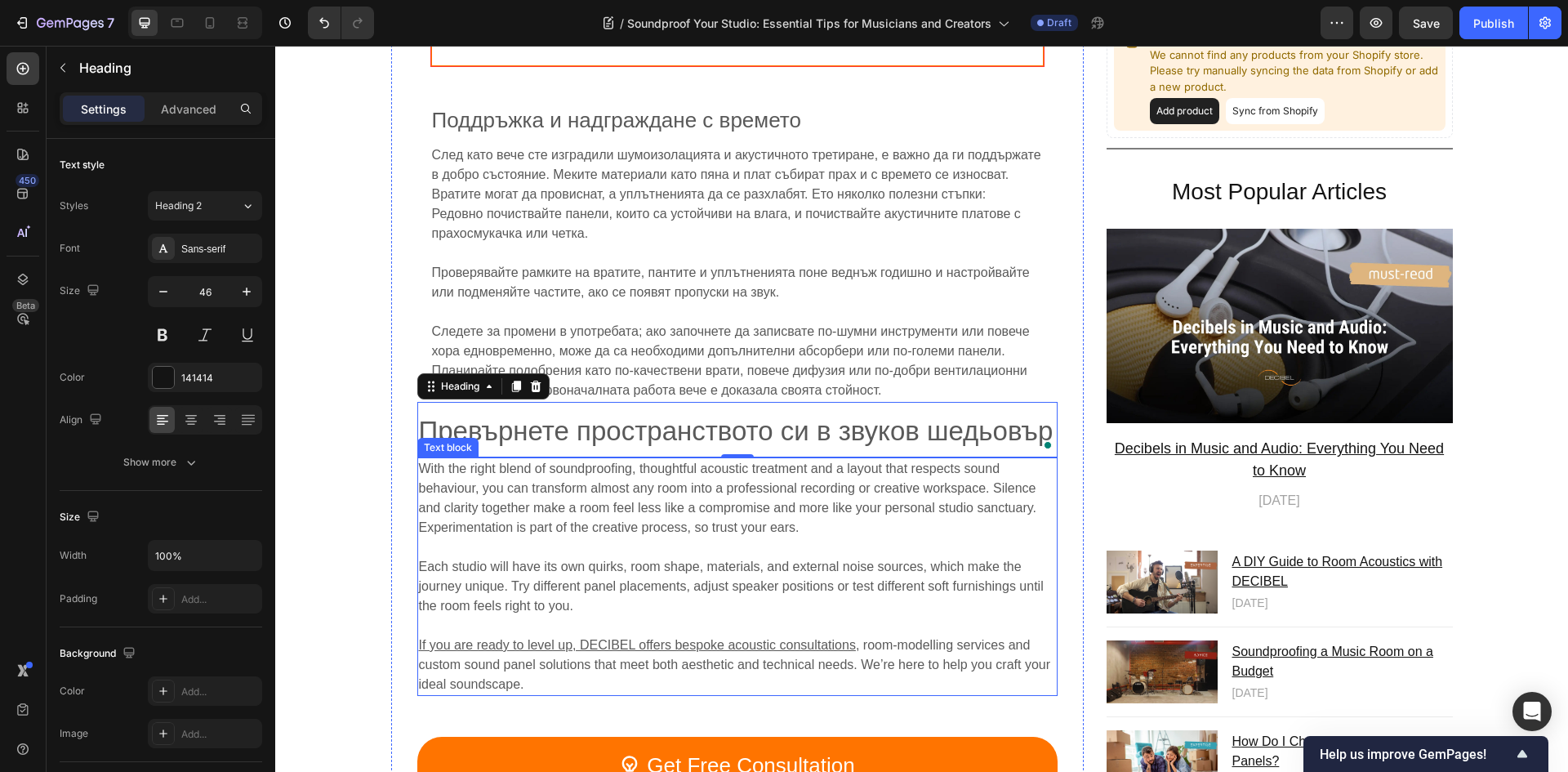
click at [948, 566] on span "Each studio will have its own quirks, room shape, materials, and external noise…" at bounding box center [731, 585] width 625 height 53
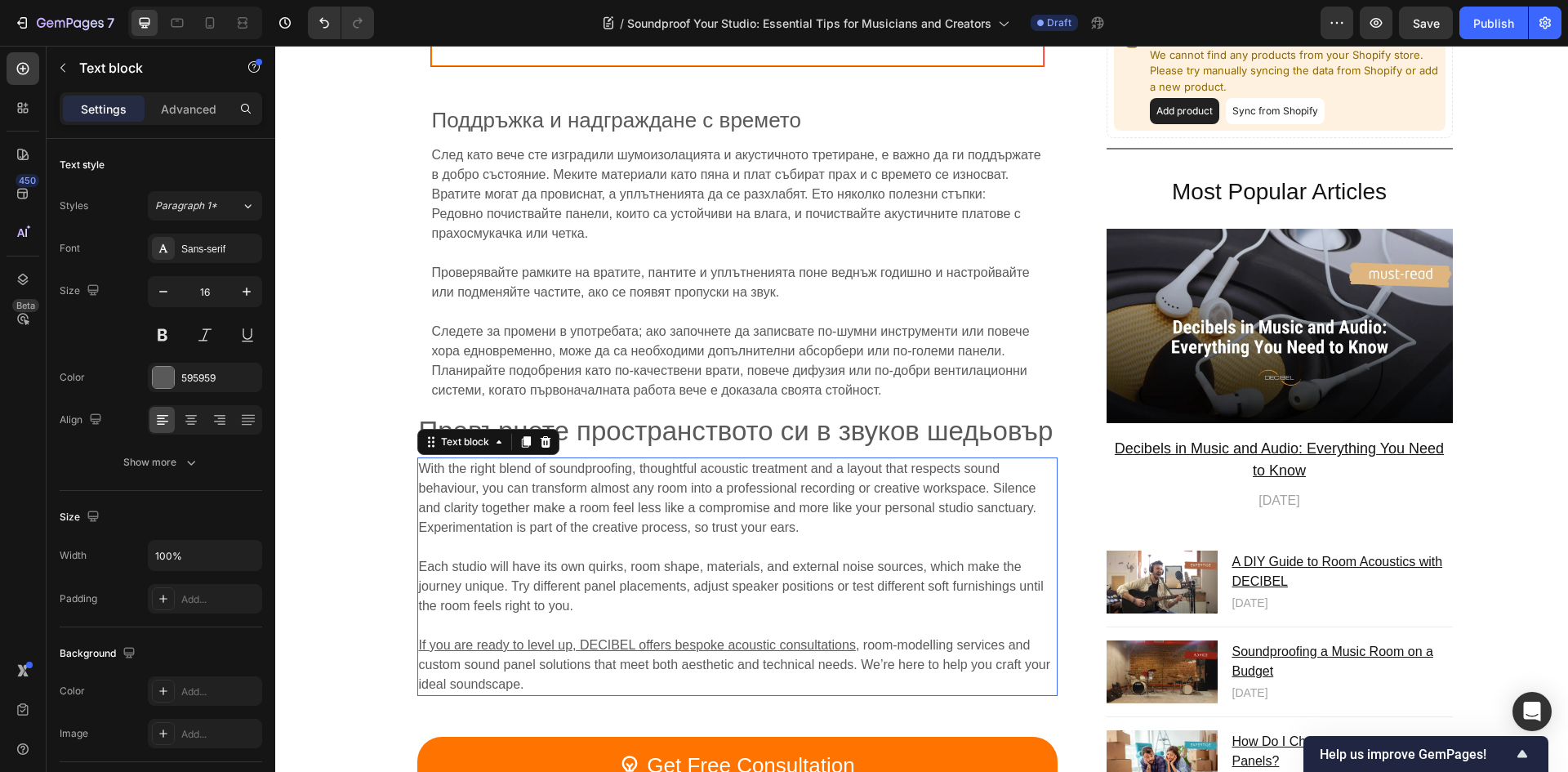
click at [919, 558] on p "Each studio will have its own quirks, room shape, materials, and external noise…" at bounding box center [737, 587] width 637 height 59
click at [635, 568] on span "Each studio will have its own quirks, room shape, materials, and external noise…" at bounding box center [731, 585] width 625 height 53
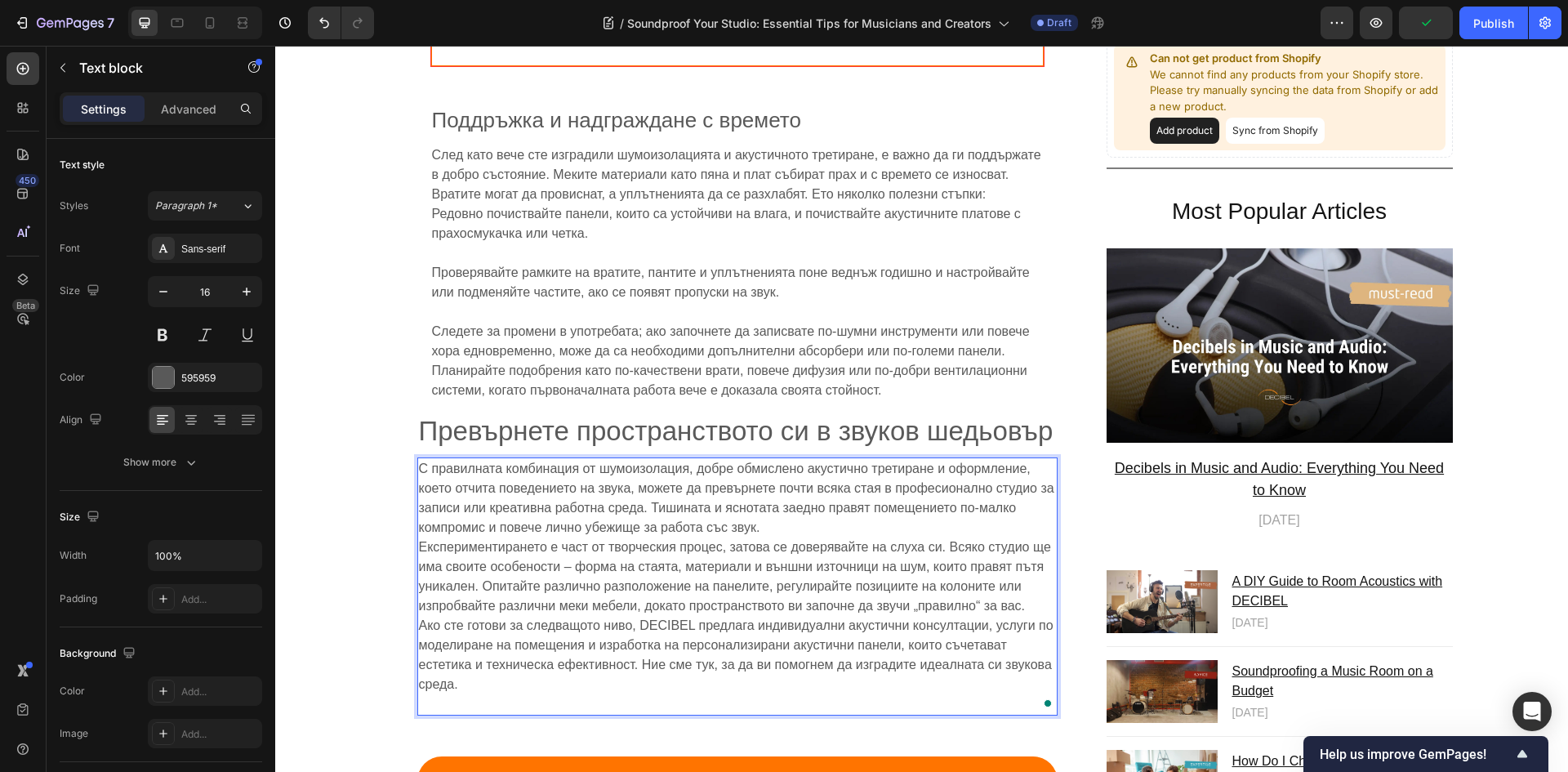
click at [804, 507] on p "С правилната комбинация от шумоизолация, добре обмислено акустично третиране и …" at bounding box center [737, 586] width 637 height 255
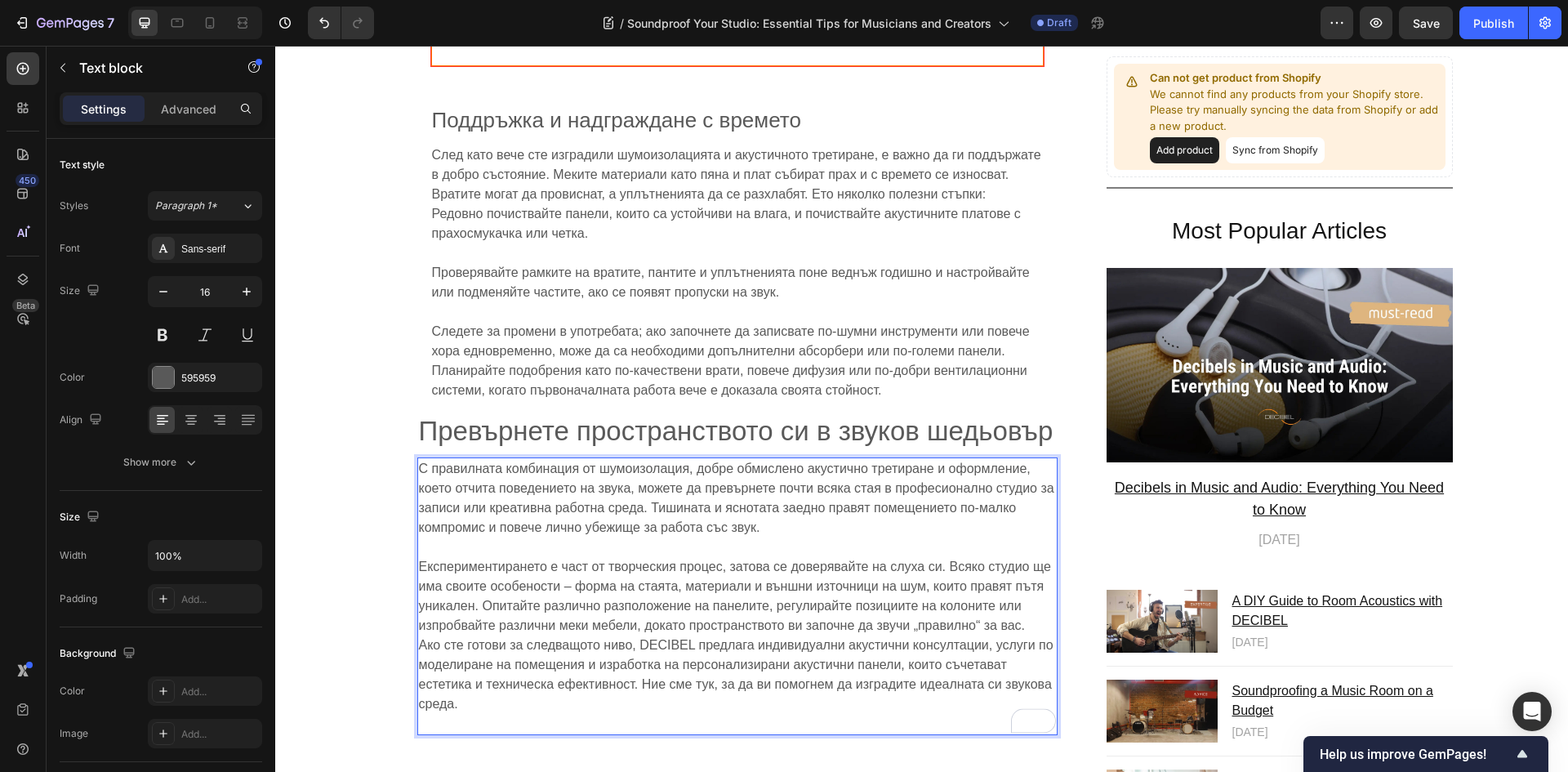
click at [417, 627] on div "С правилната комбинация от шумоизолация, добре обмислено акустично третиране и …" at bounding box center [737, 596] width 640 height 277
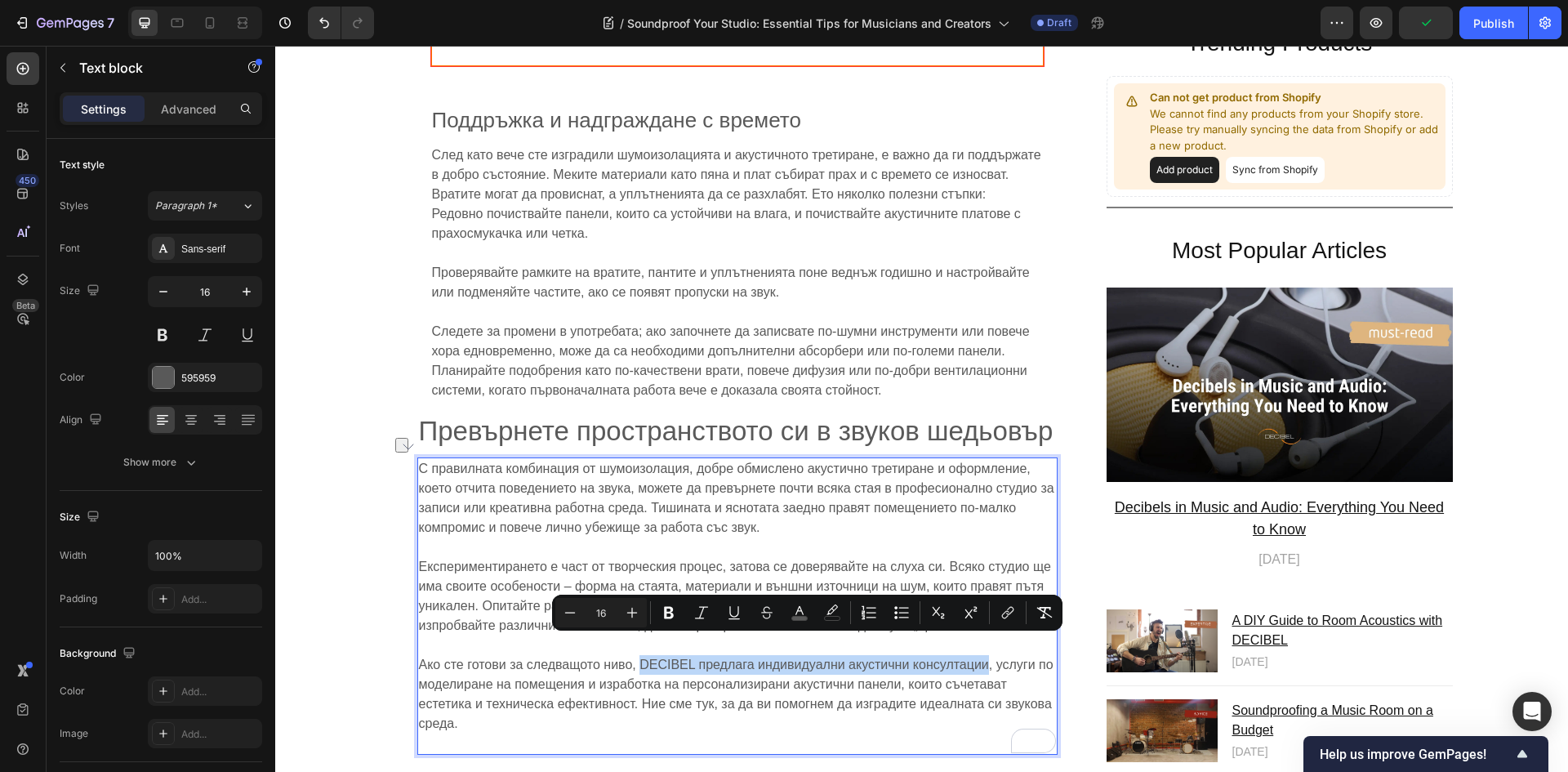
drag, startPoint x: 638, startPoint y: 643, endPoint x: 981, endPoint y: 648, distance: 343.0
click at [981, 657] on span "Ако сте готови за следващото ниво, DECIBEL предлага индивидуални акустични конс…" at bounding box center [736, 694] width 635 height 73
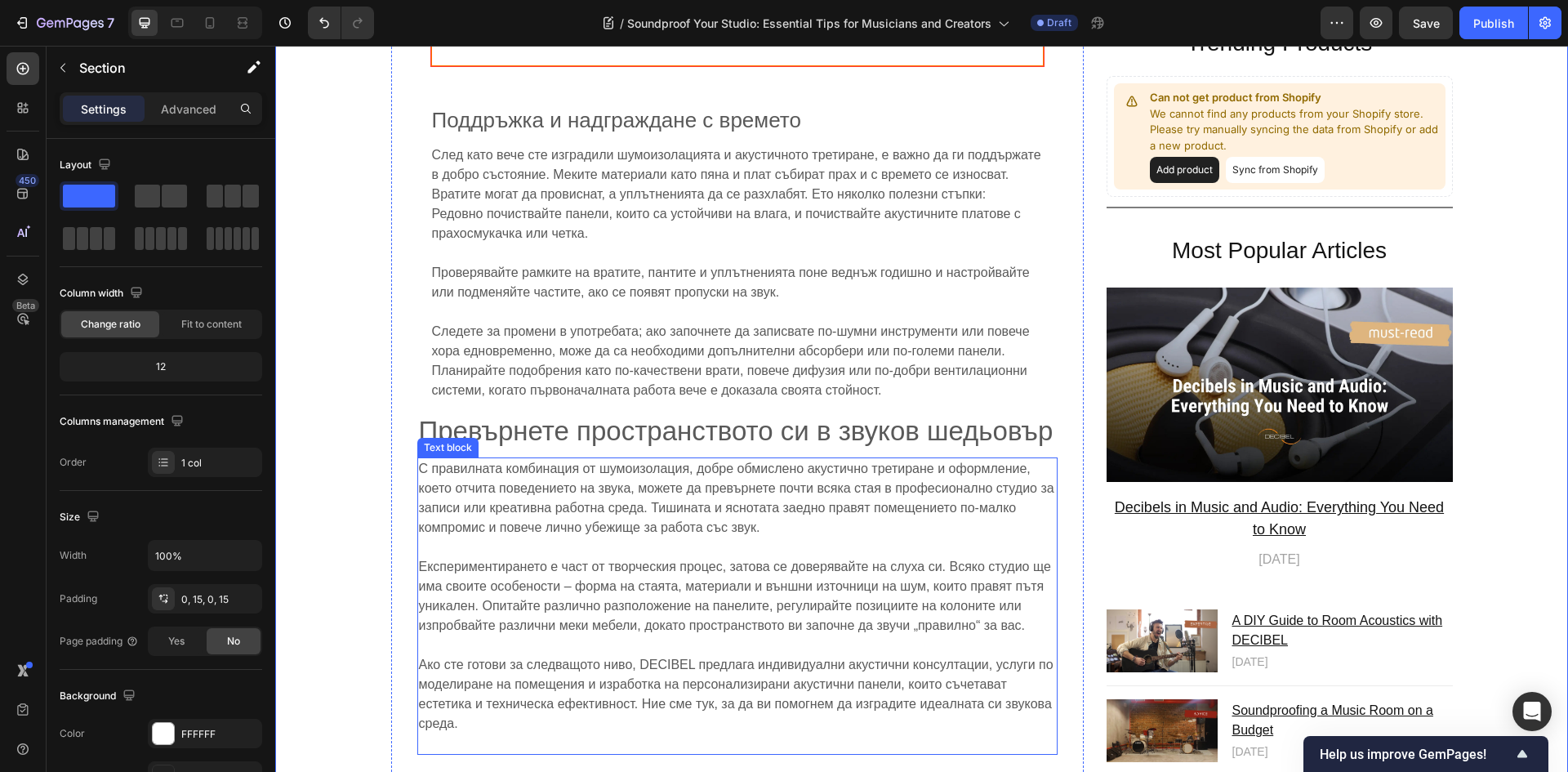
click at [455, 718] on p "Ако сте готови за следващото ниво, DECIBEL предлага индивидуални акустични конс…" at bounding box center [737, 703] width 637 height 98
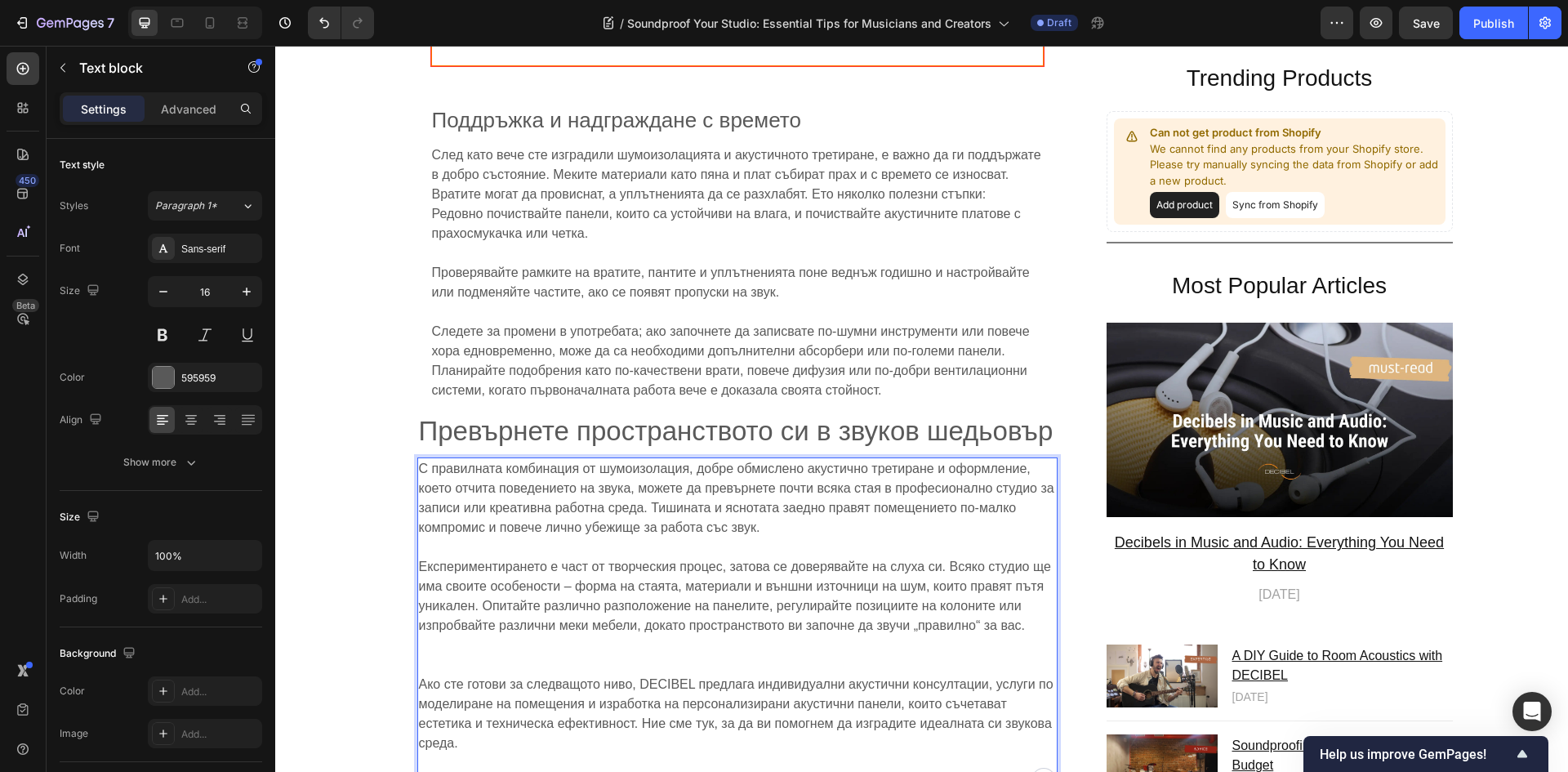
scroll to position [8496, 0]
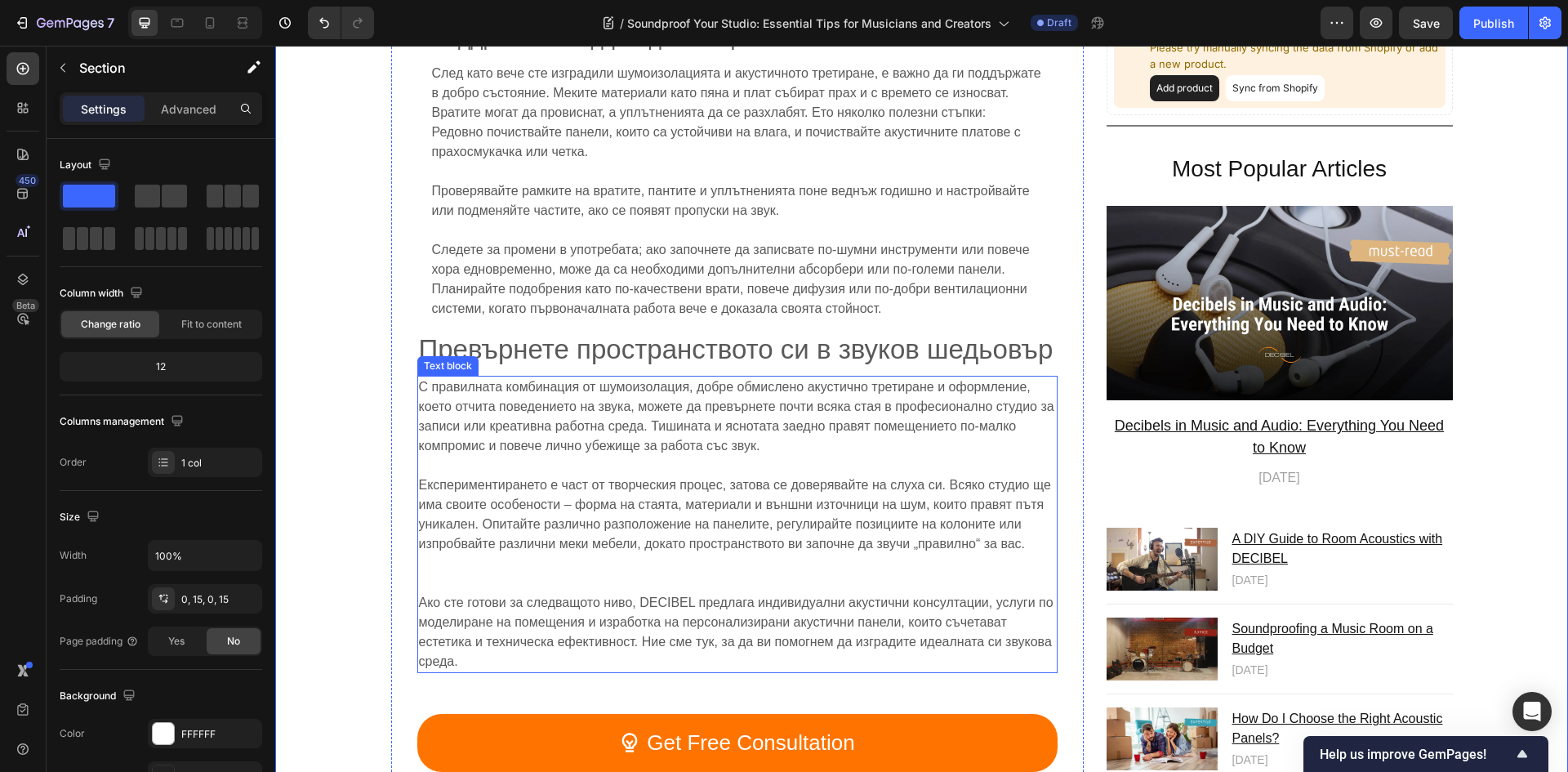
click at [595, 556] on p "Експериментирането е част от творческия процес, затова се доверявайте на слуха …" at bounding box center [737, 524] width 637 height 137
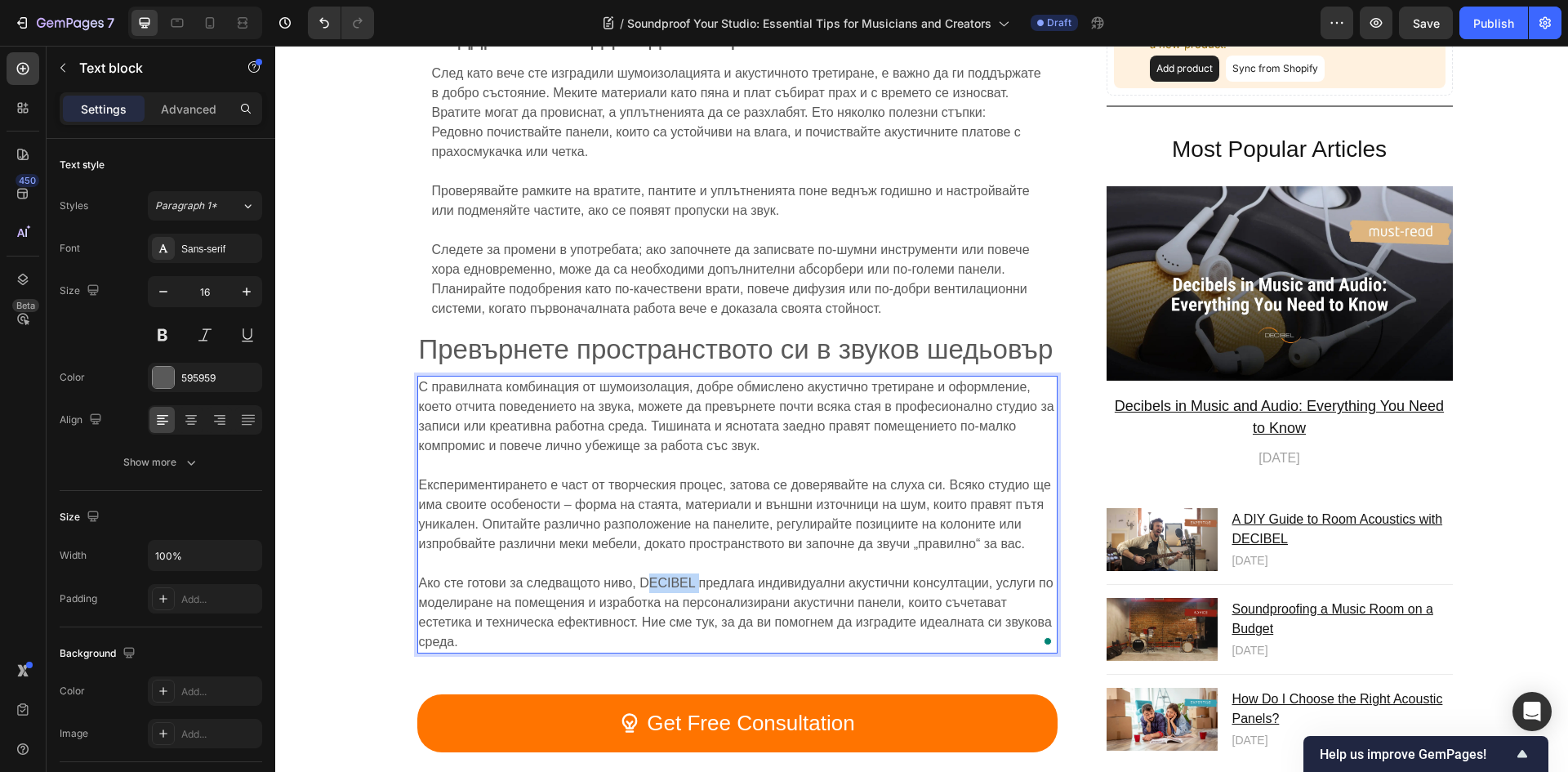
drag, startPoint x: 642, startPoint y: 560, endPoint x: 649, endPoint y: 576, distance: 17.5
click at [690, 573] on p "Ако сте готови за следващото ниво, DECIBEL предлага индивидуални акустични конс…" at bounding box center [737, 612] width 637 height 78
drag, startPoint x: 633, startPoint y: 564, endPoint x: 980, endPoint y: 570, distance: 347.1
click at [980, 576] on span "Ако сте готови за следващото ниво, DECIBEL предлага индивидуални акустични конс…" at bounding box center [736, 612] width 635 height 73
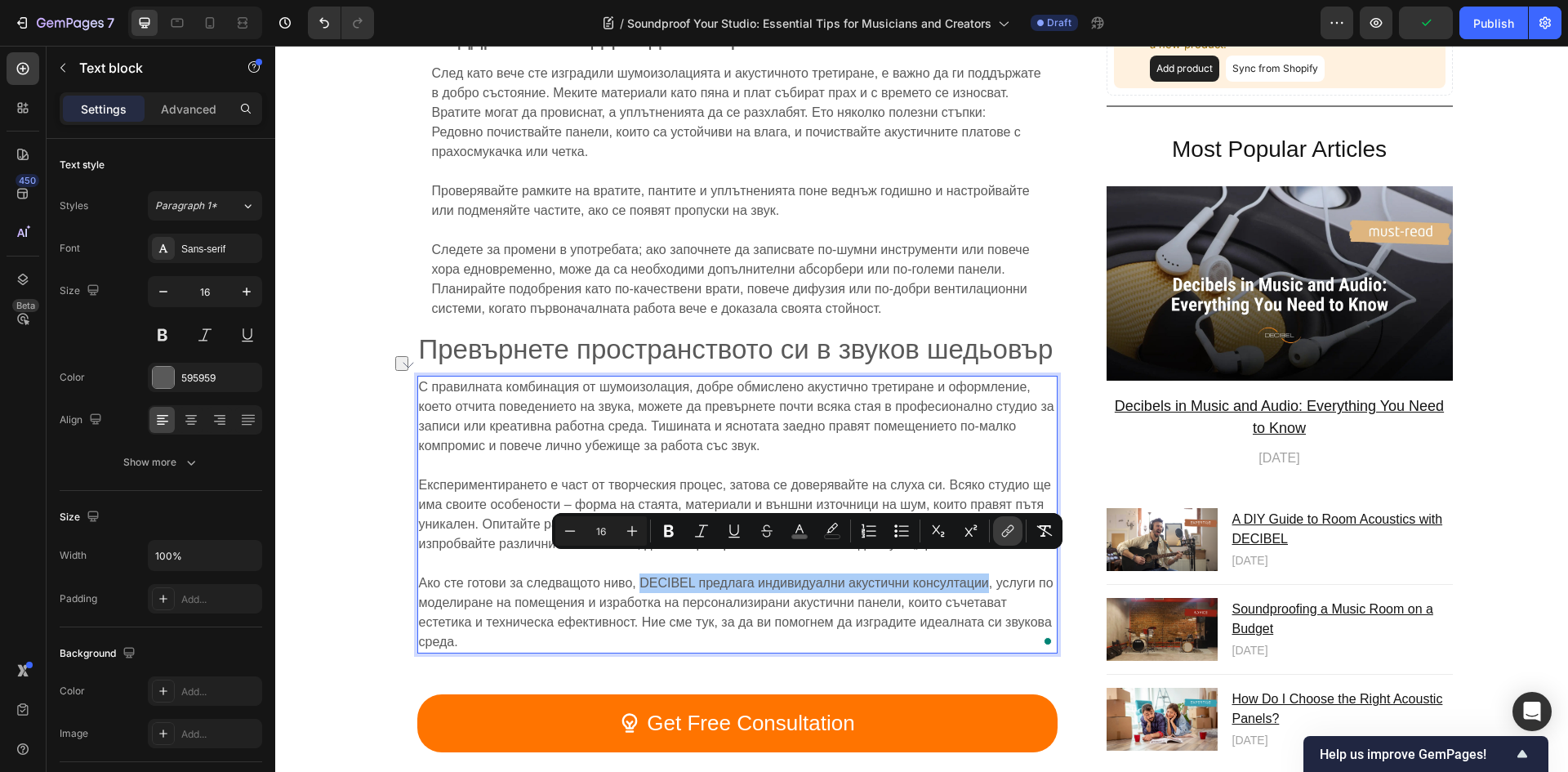
click at [1004, 531] on icon "Editor contextual toolbar" at bounding box center [1006, 533] width 7 height 8
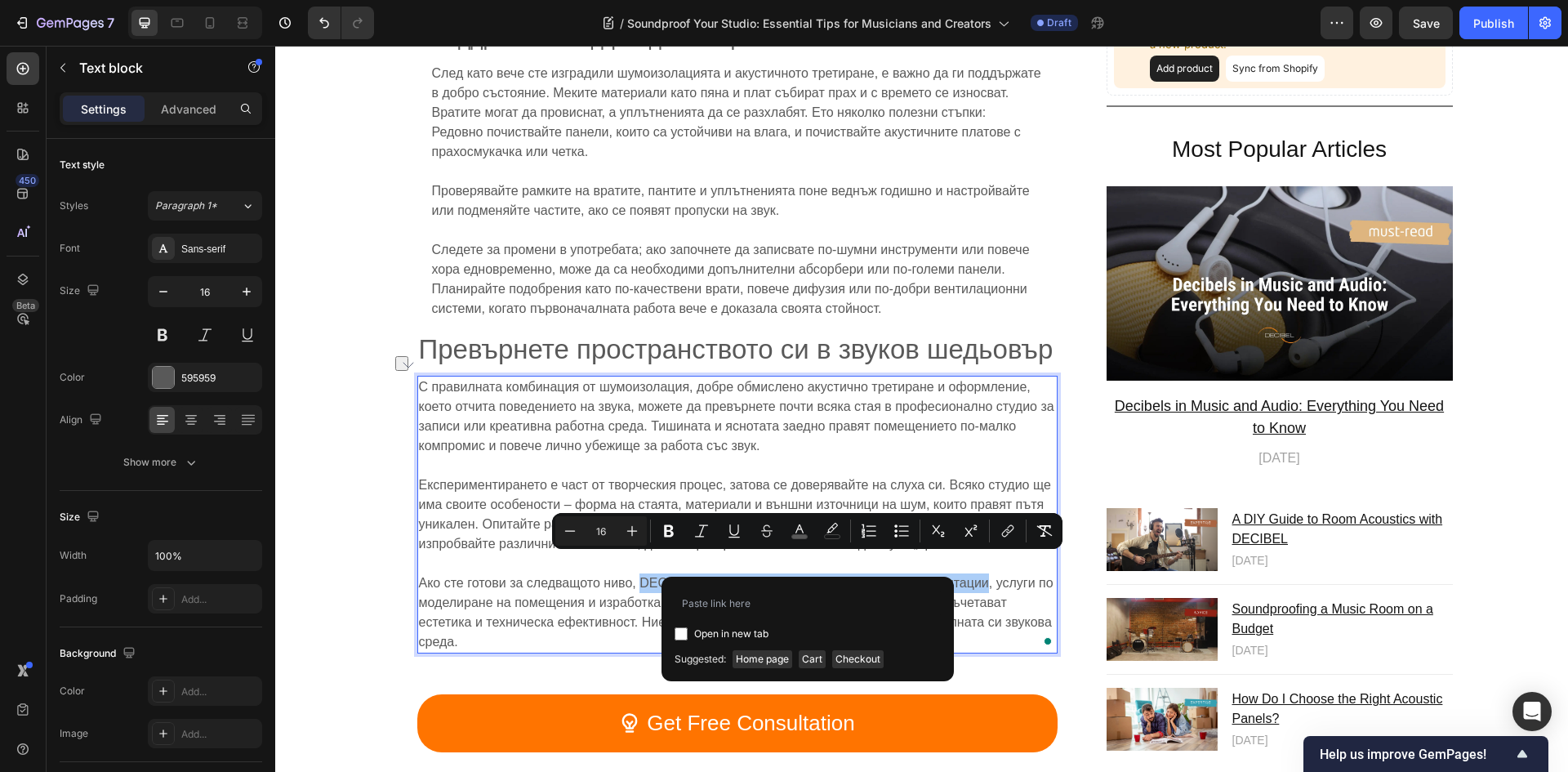
type input "https://www.zvukoizolacia.com/pages/%D0%BA%D0%BE%D0%BD%D1%82%D0%B0%D0%BA%D1%82%…"
click at [525, 484] on span "Експериментирането е част от творческия процес, затова се доверявайте на слуха …" at bounding box center [734, 515] width 632 height 73
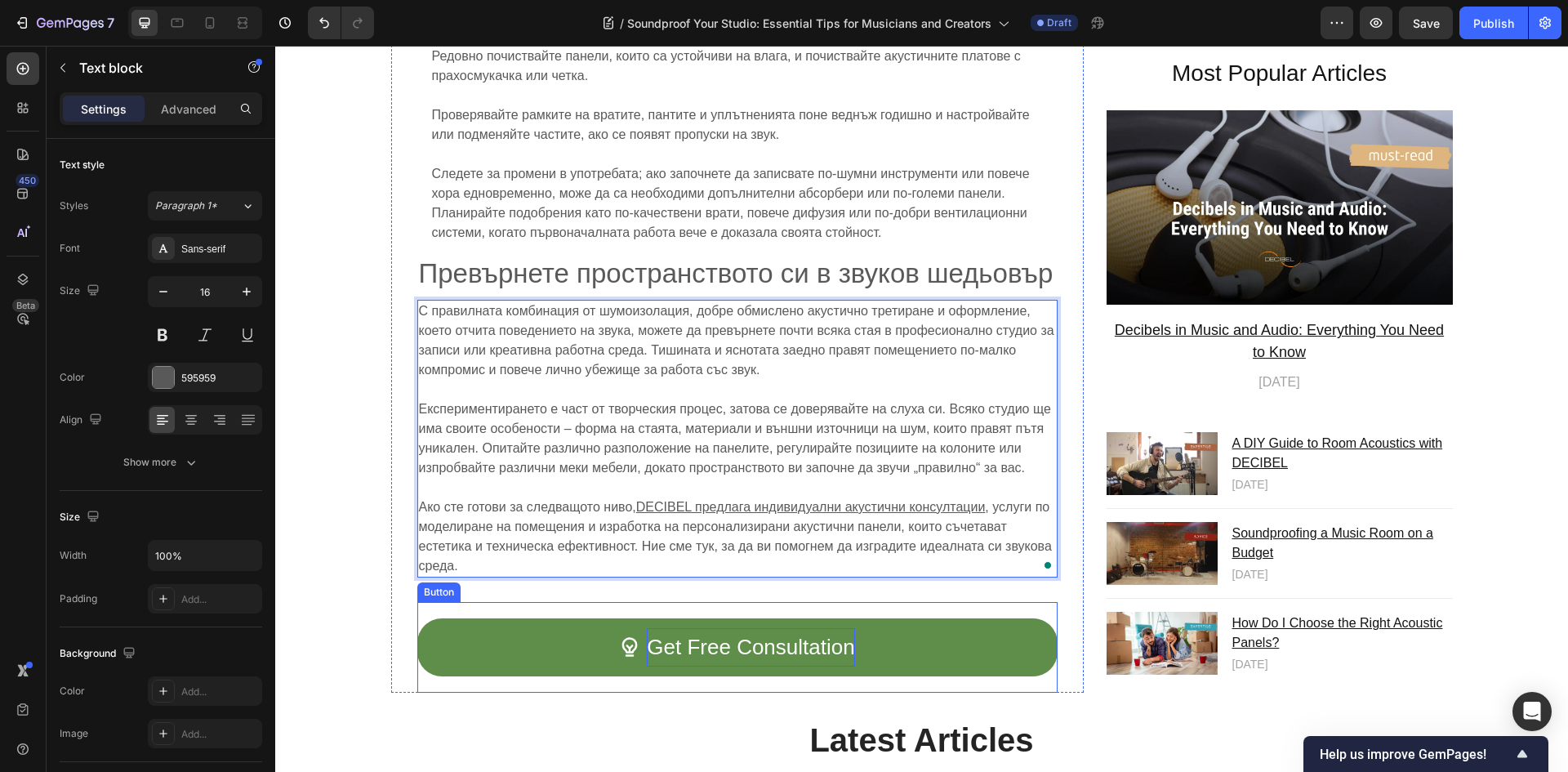
scroll to position [8577, 0]
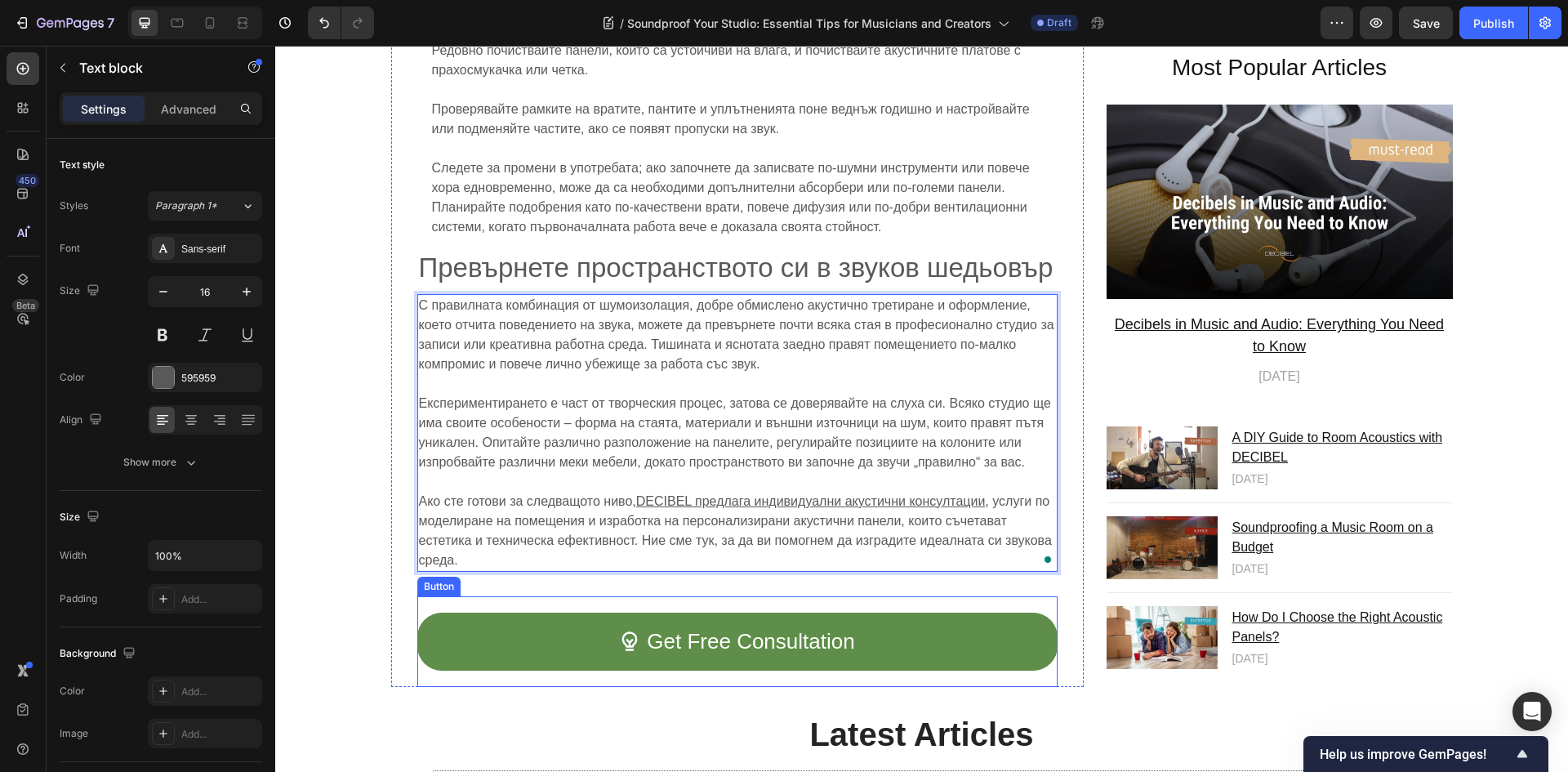
click at [940, 614] on link "Get Free Consultation" at bounding box center [737, 642] width 640 height 58
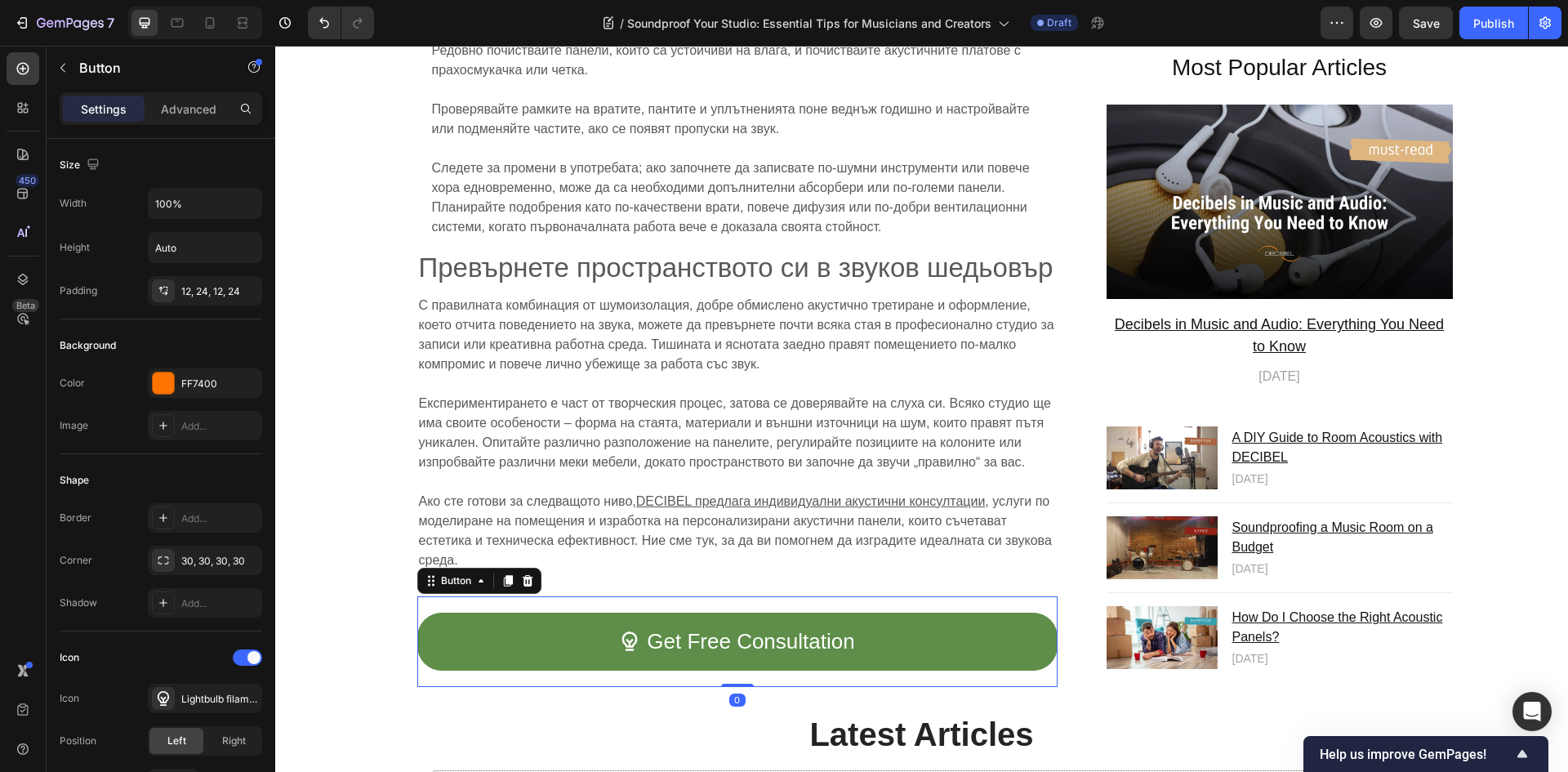
click at [517, 634] on link "Get Free Consultation" at bounding box center [737, 642] width 640 height 58
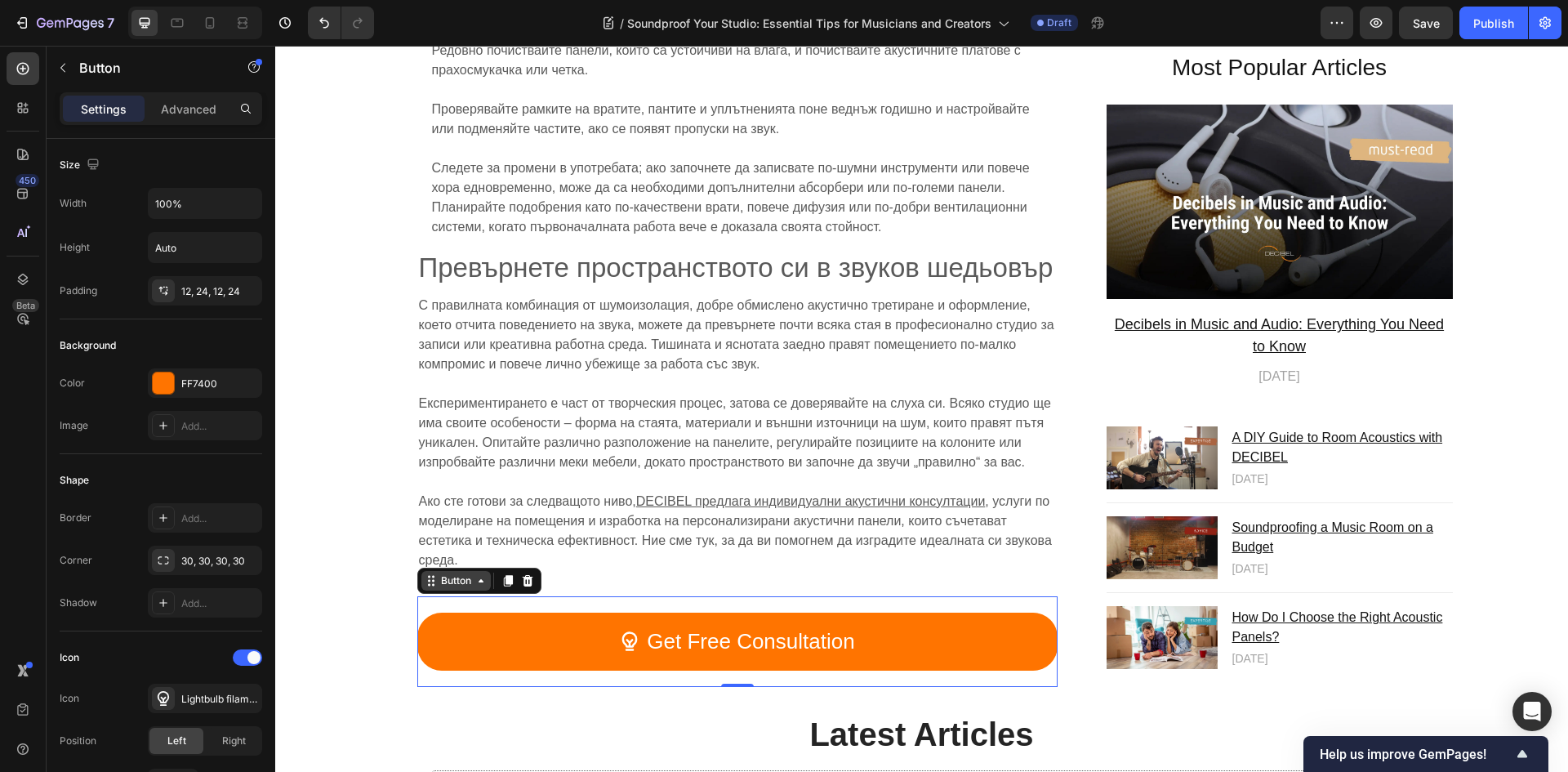
click at [475, 574] on icon at bounding box center [481, 580] width 13 height 13
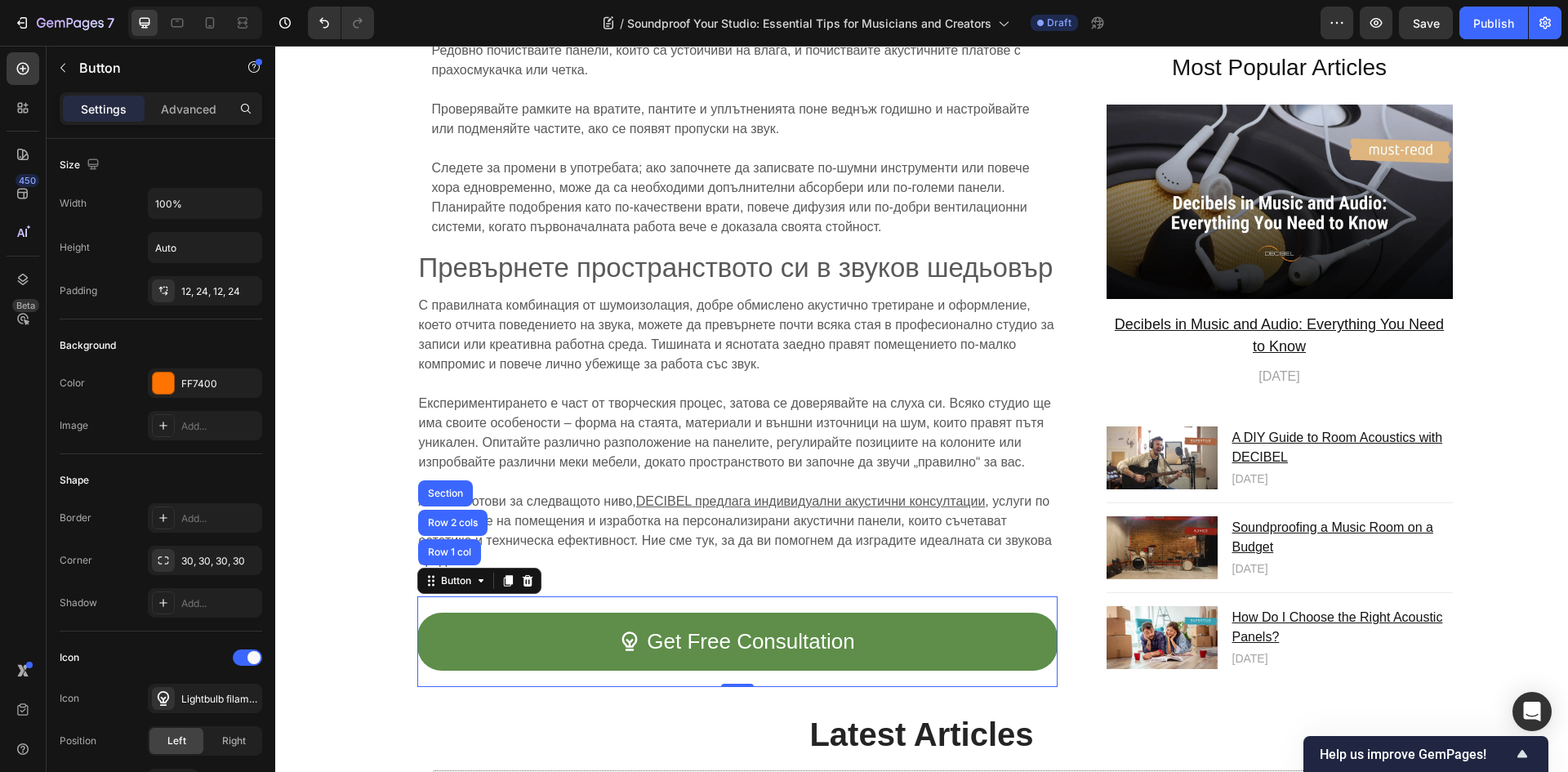
click at [528, 623] on link "Get Free Consultation" at bounding box center [737, 642] width 640 height 58
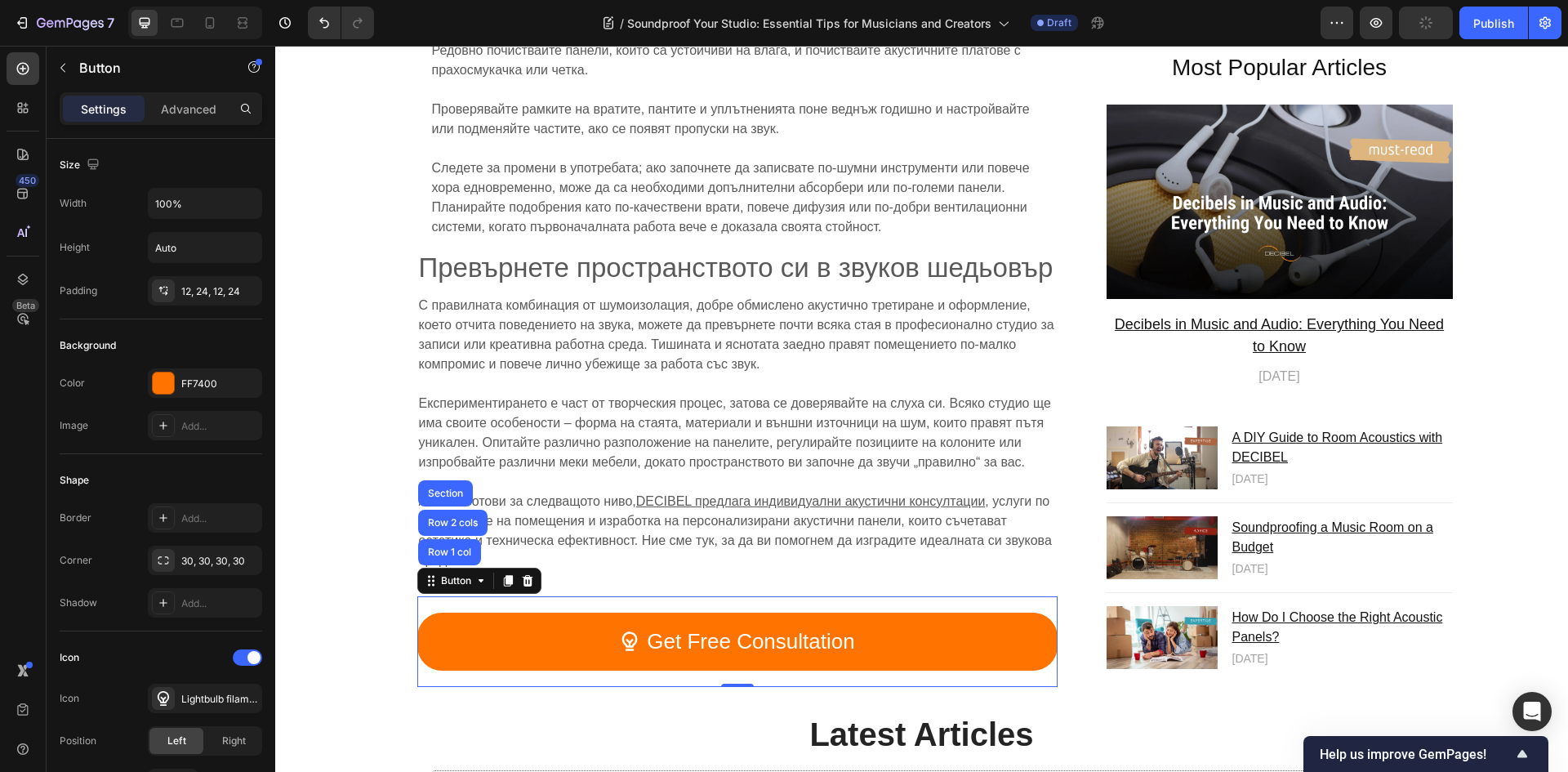
click at [8, 424] on div "450 Beta" at bounding box center [23, 353] width 33 height 602
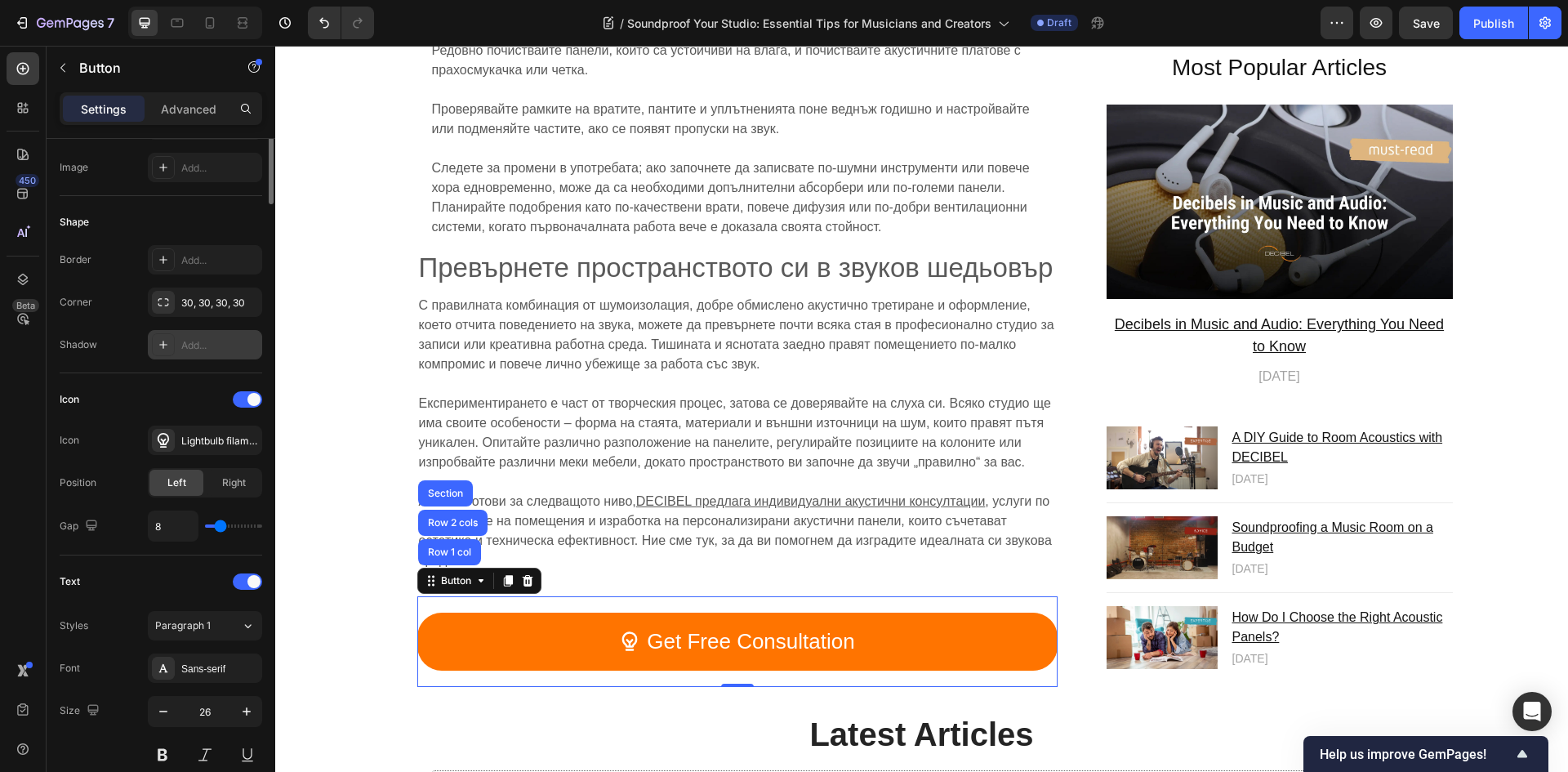
scroll to position [0, 0]
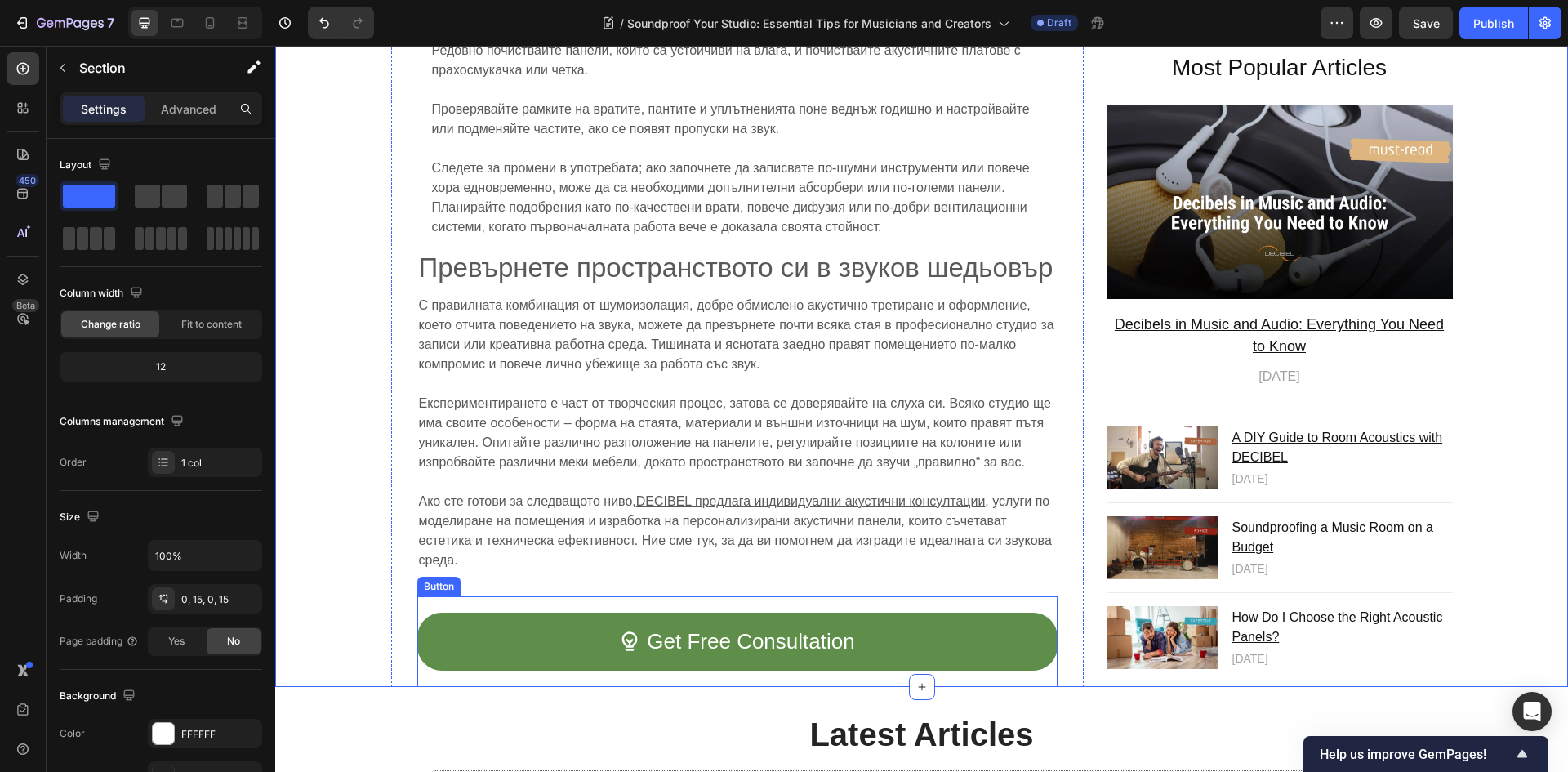
click at [551, 613] on link "Get Free Consultation" at bounding box center [737, 642] width 640 height 58
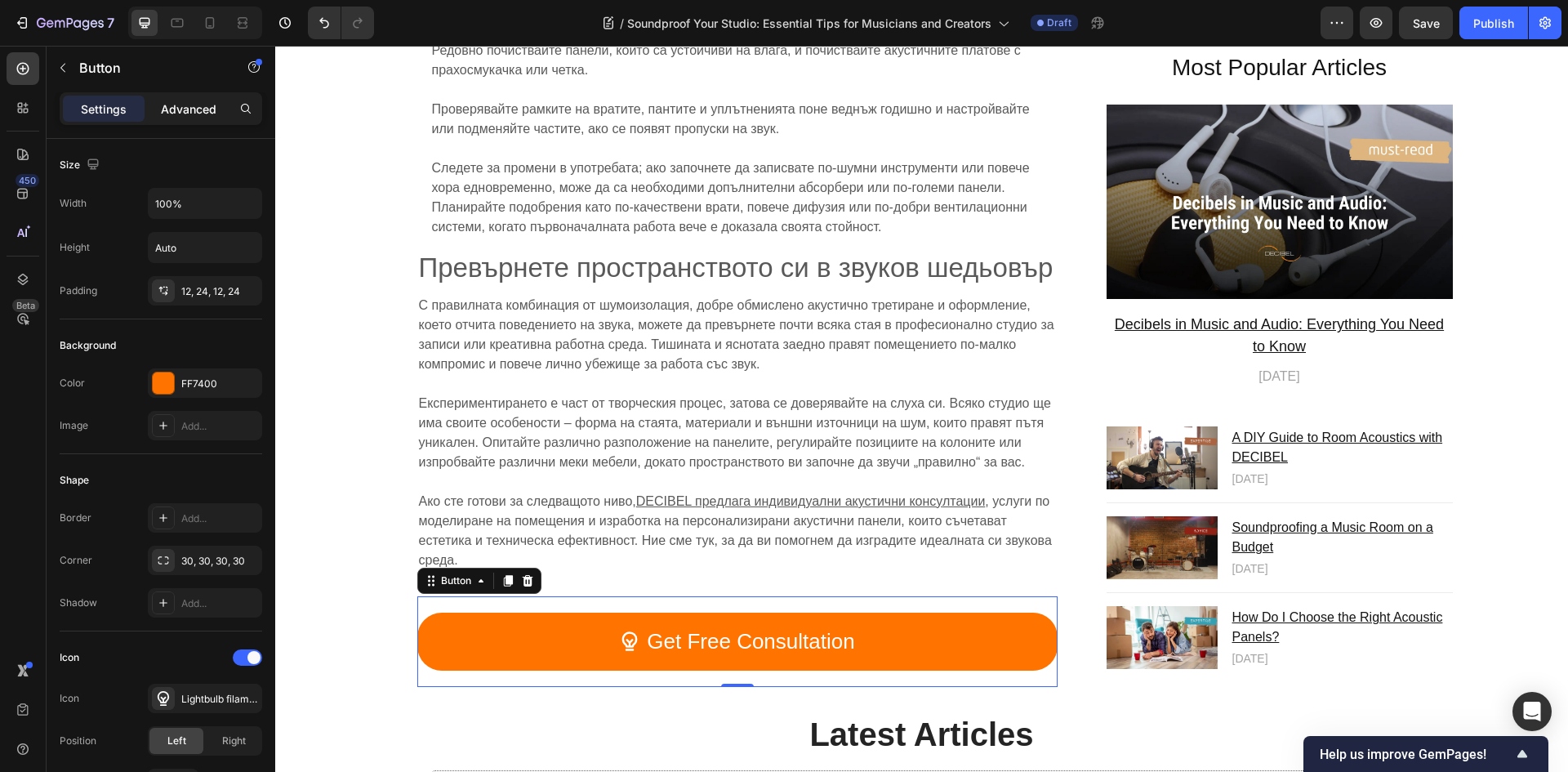
click at [195, 114] on p "Advanced" at bounding box center [189, 110] width 56 height 17
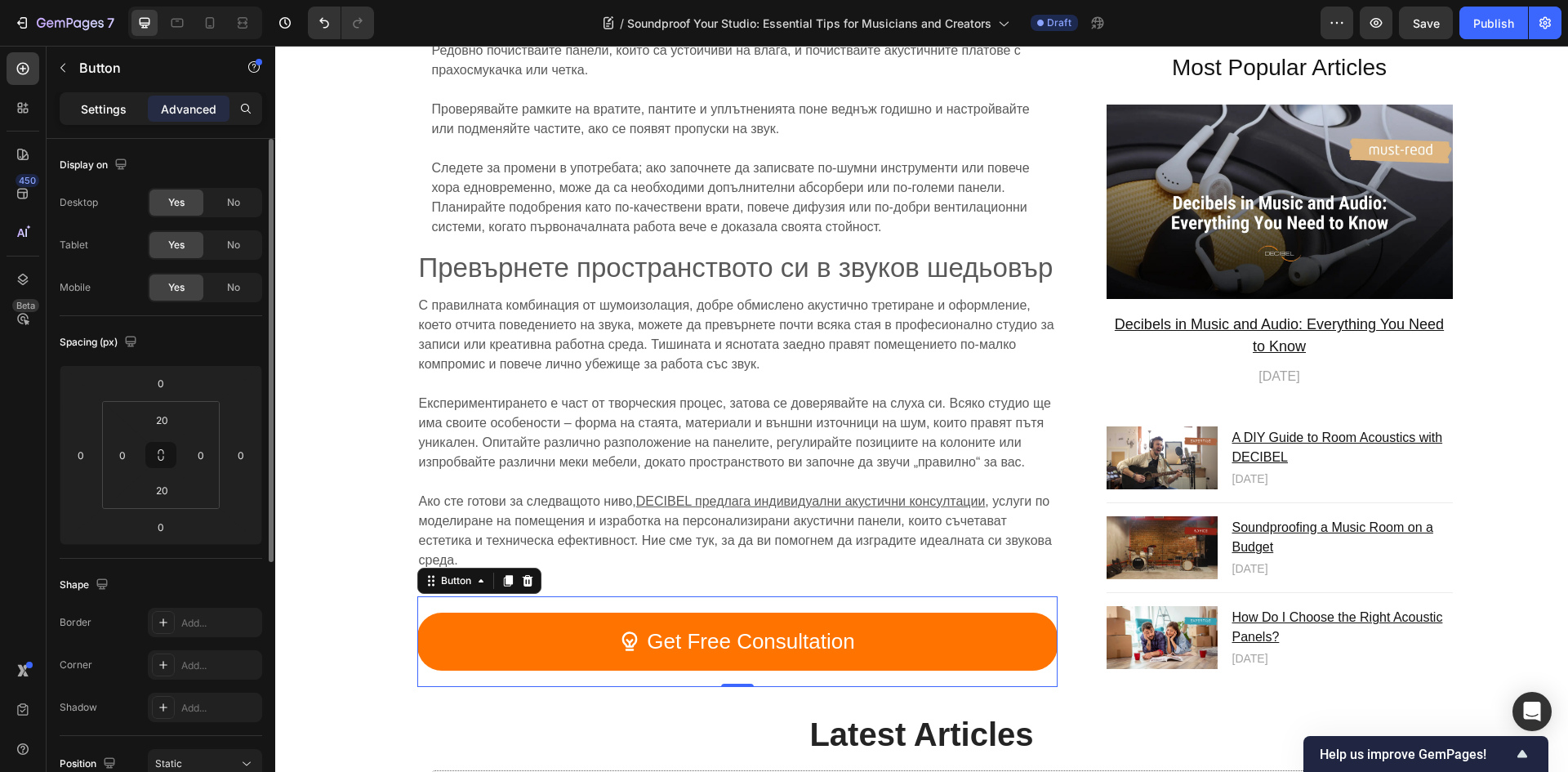
click at [112, 120] on div "Settings" at bounding box center [103, 109] width 82 height 26
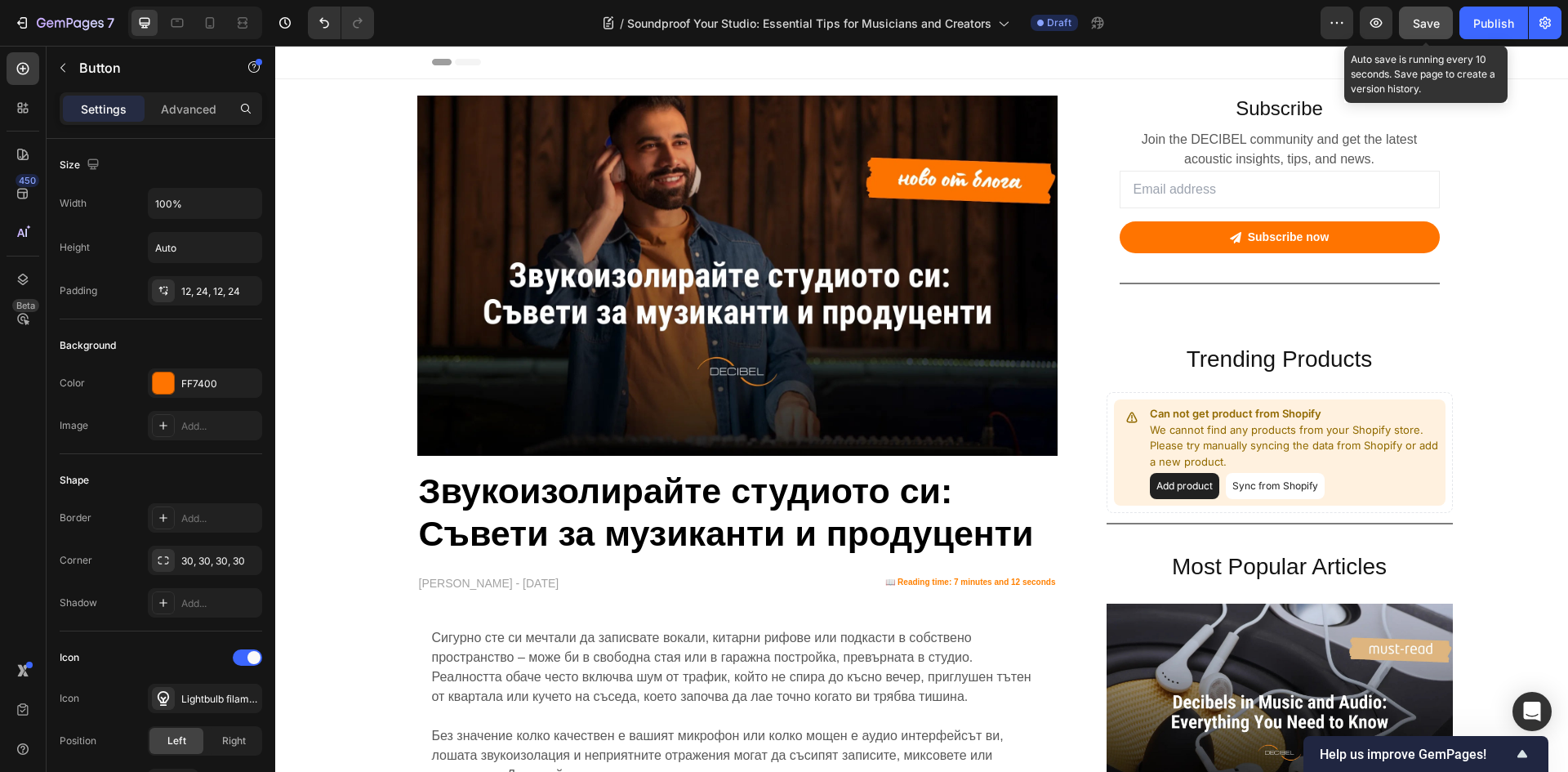
click at [1417, 25] on span "Save" at bounding box center [1425, 23] width 27 height 14
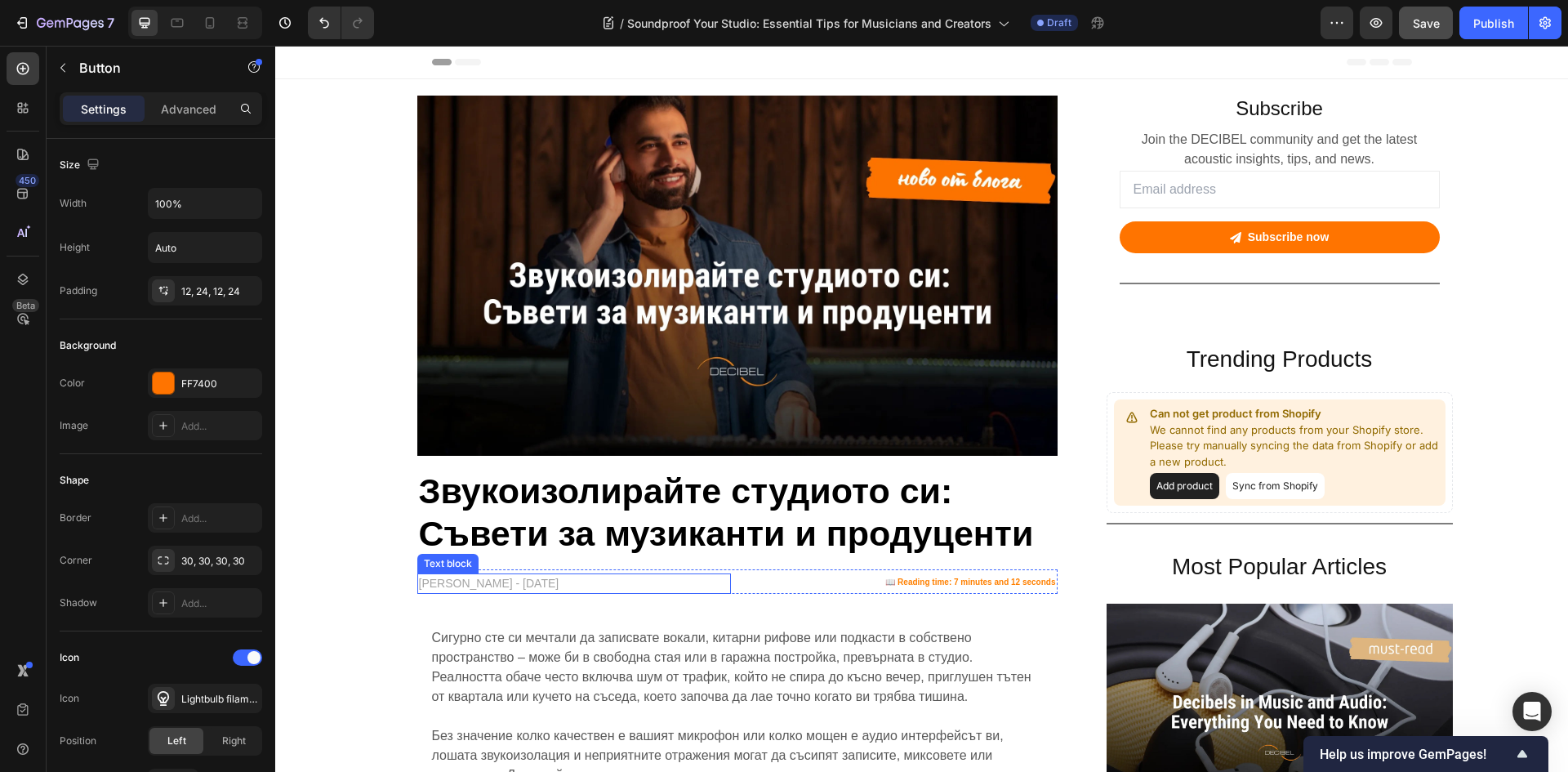
click at [595, 589] on p "IVAN BERBEROV - SEPTEMBER 19, 2025" at bounding box center [574, 583] width 310 height 17
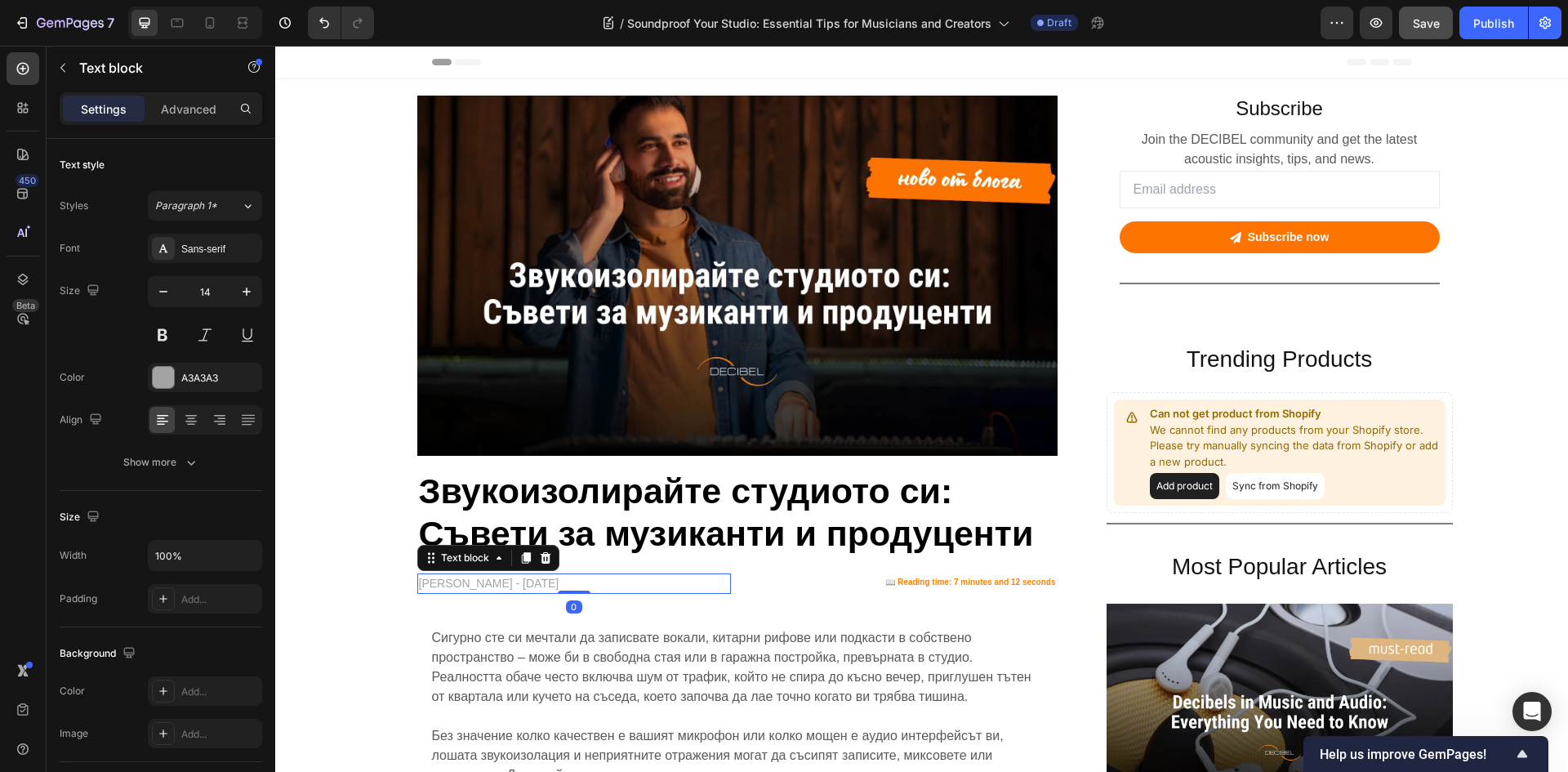
click at [595, 589] on p "IVAN BERBEROV - SEPTEMBER 19, 2025" at bounding box center [574, 583] width 310 height 17
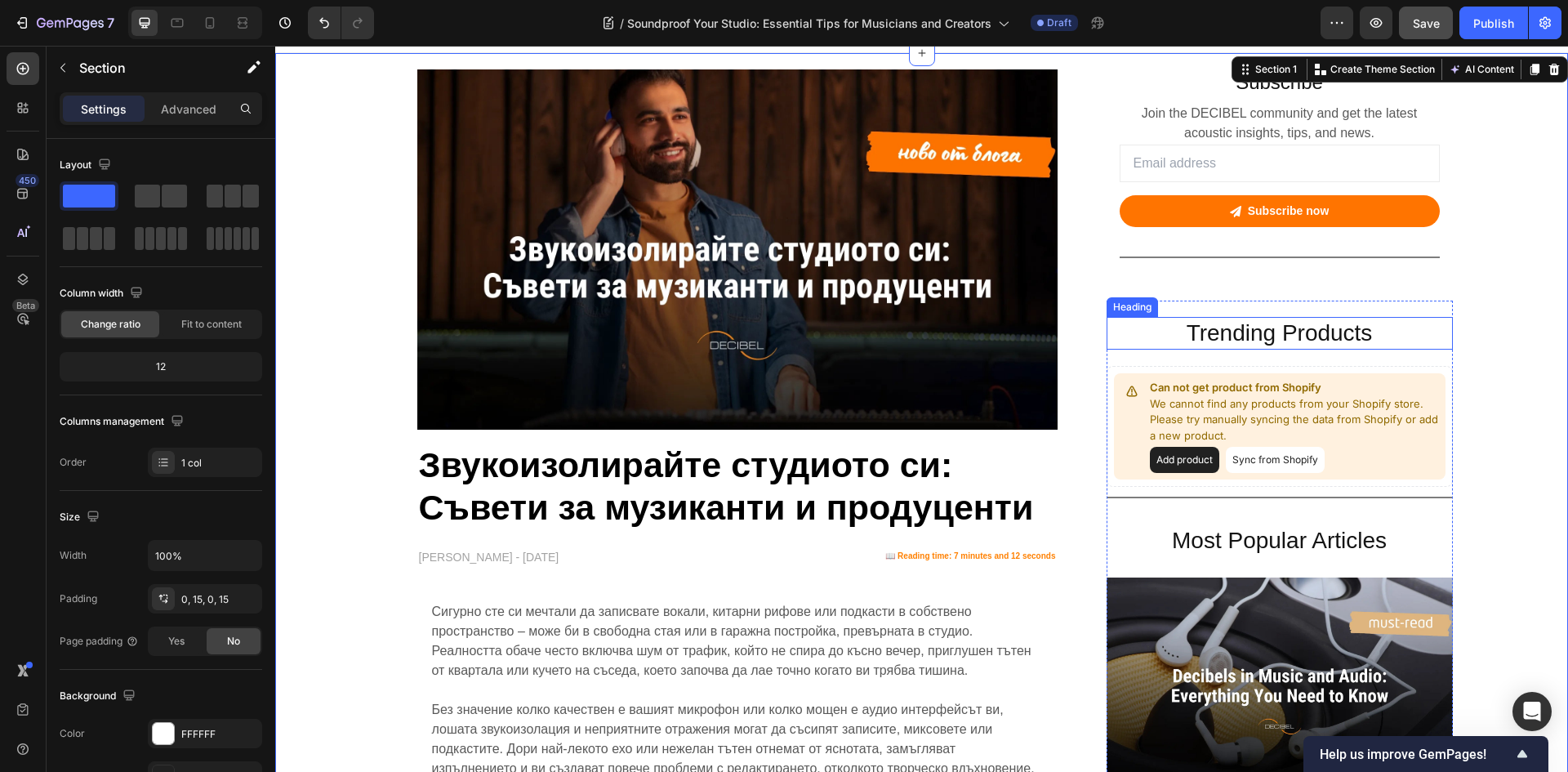
scroll to position [82, 0]
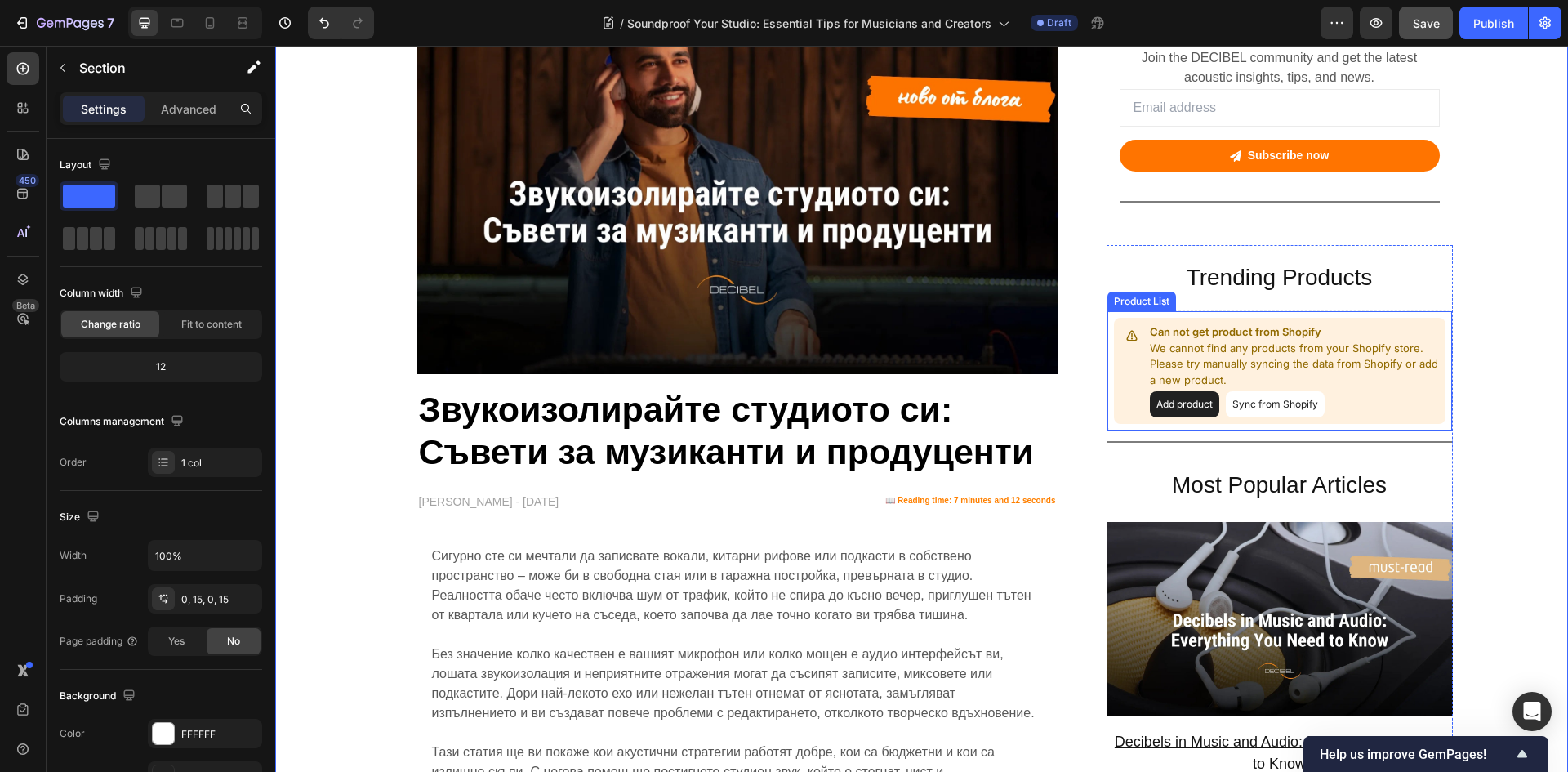
click at [1202, 338] on p "Can not get product from Shopify" at bounding box center [1294, 332] width 289 height 17
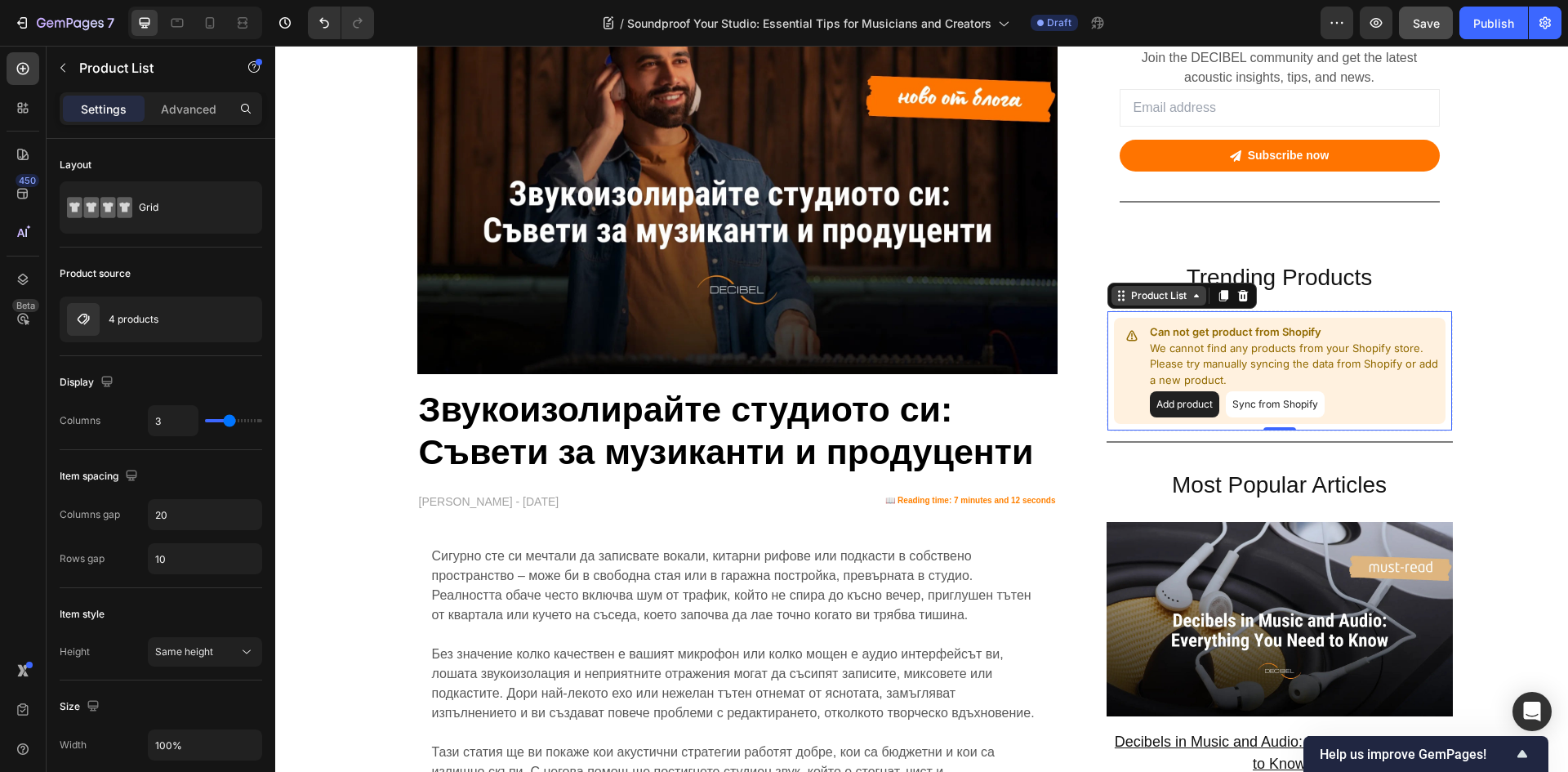
click at [1190, 303] on icon at bounding box center [1196, 296] width 13 height 13
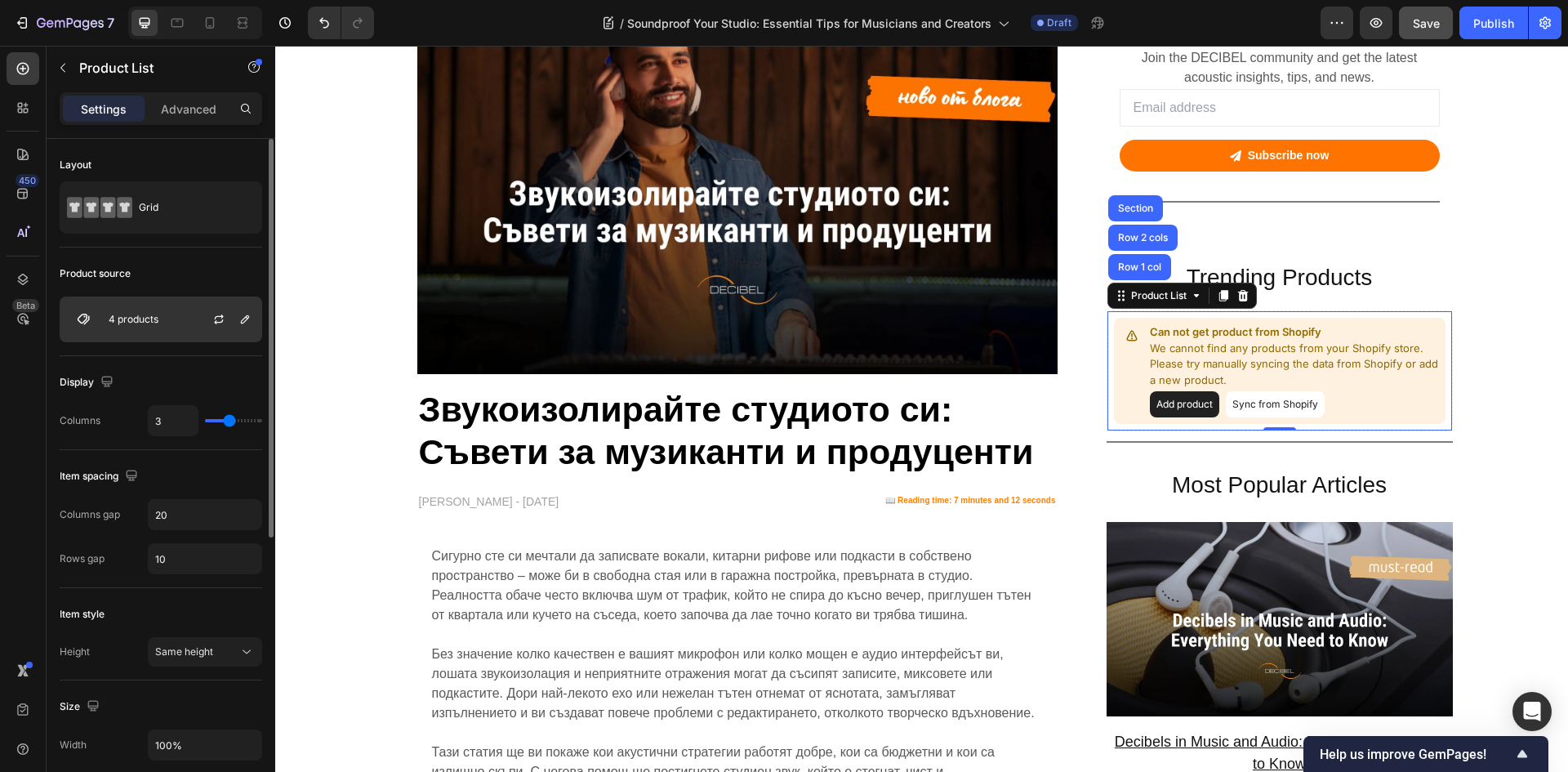
click at [153, 316] on p "4 products" at bounding box center [133, 319] width 50 height 11
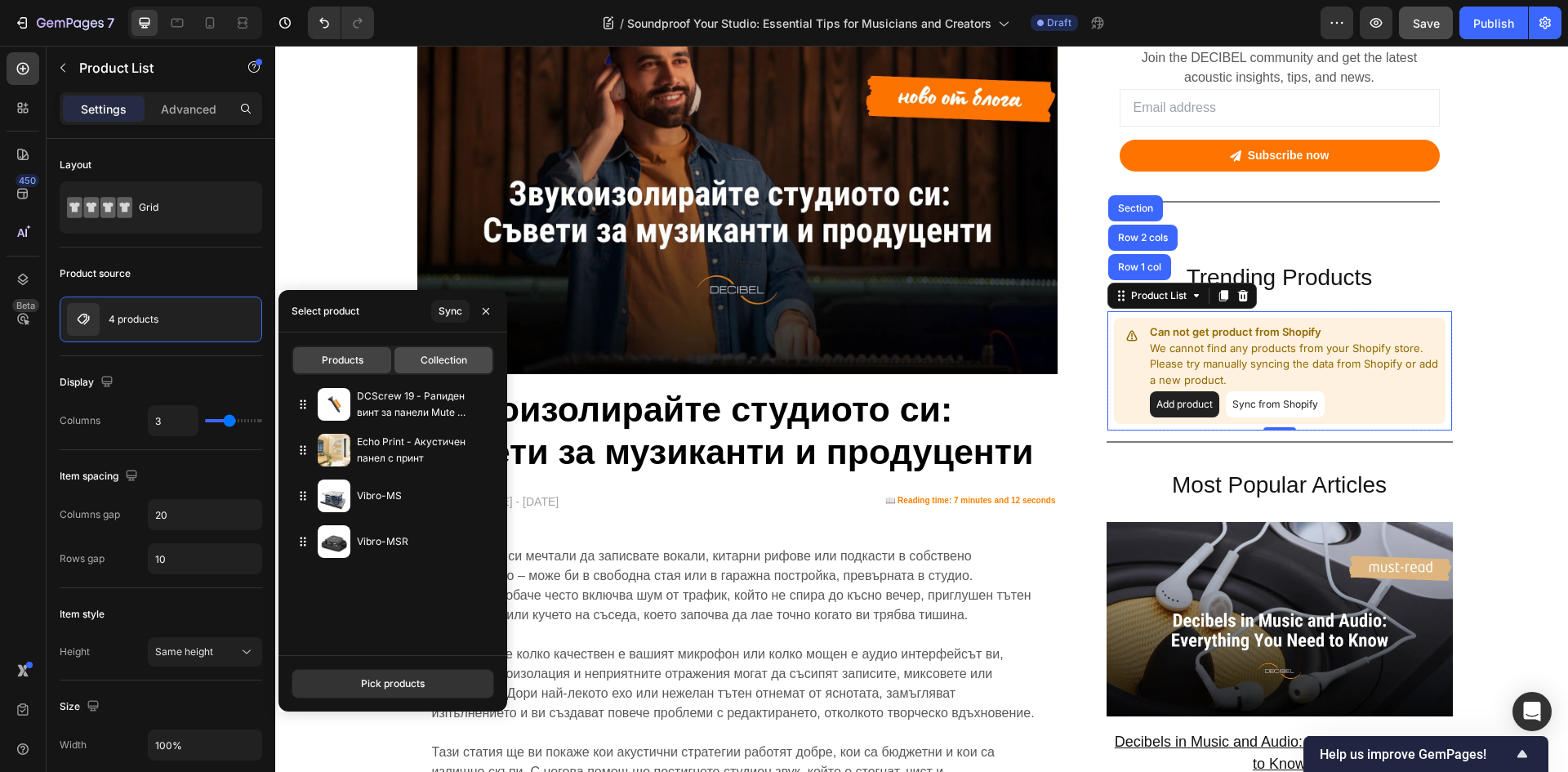
click at [451, 351] on div "Collection" at bounding box center [443, 360] width 98 height 26
type input "10"
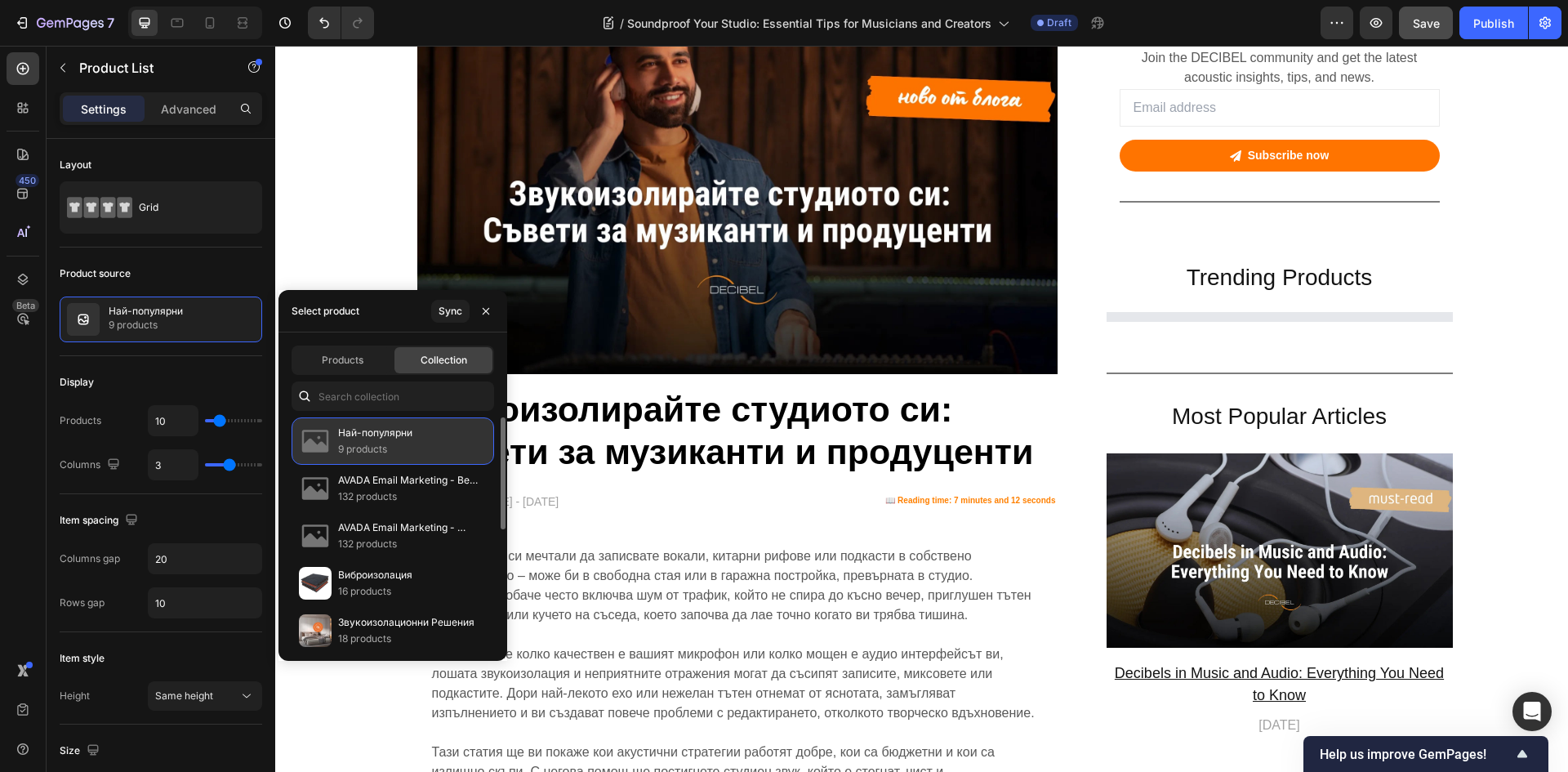
click at [316, 447] on img at bounding box center [316, 441] width 33 height 33
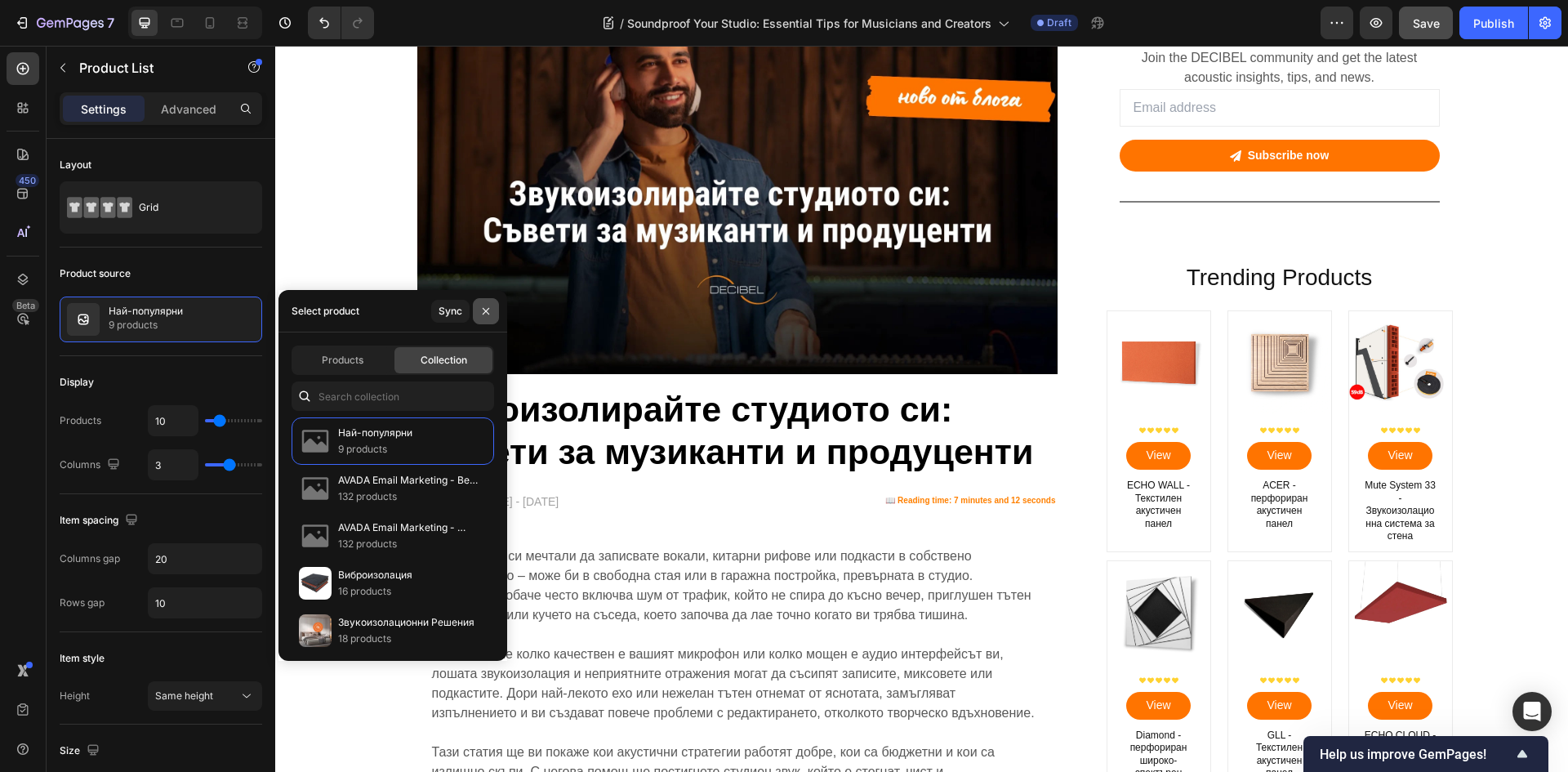
click at [489, 308] on icon "button" at bounding box center [486, 310] width 7 height 7
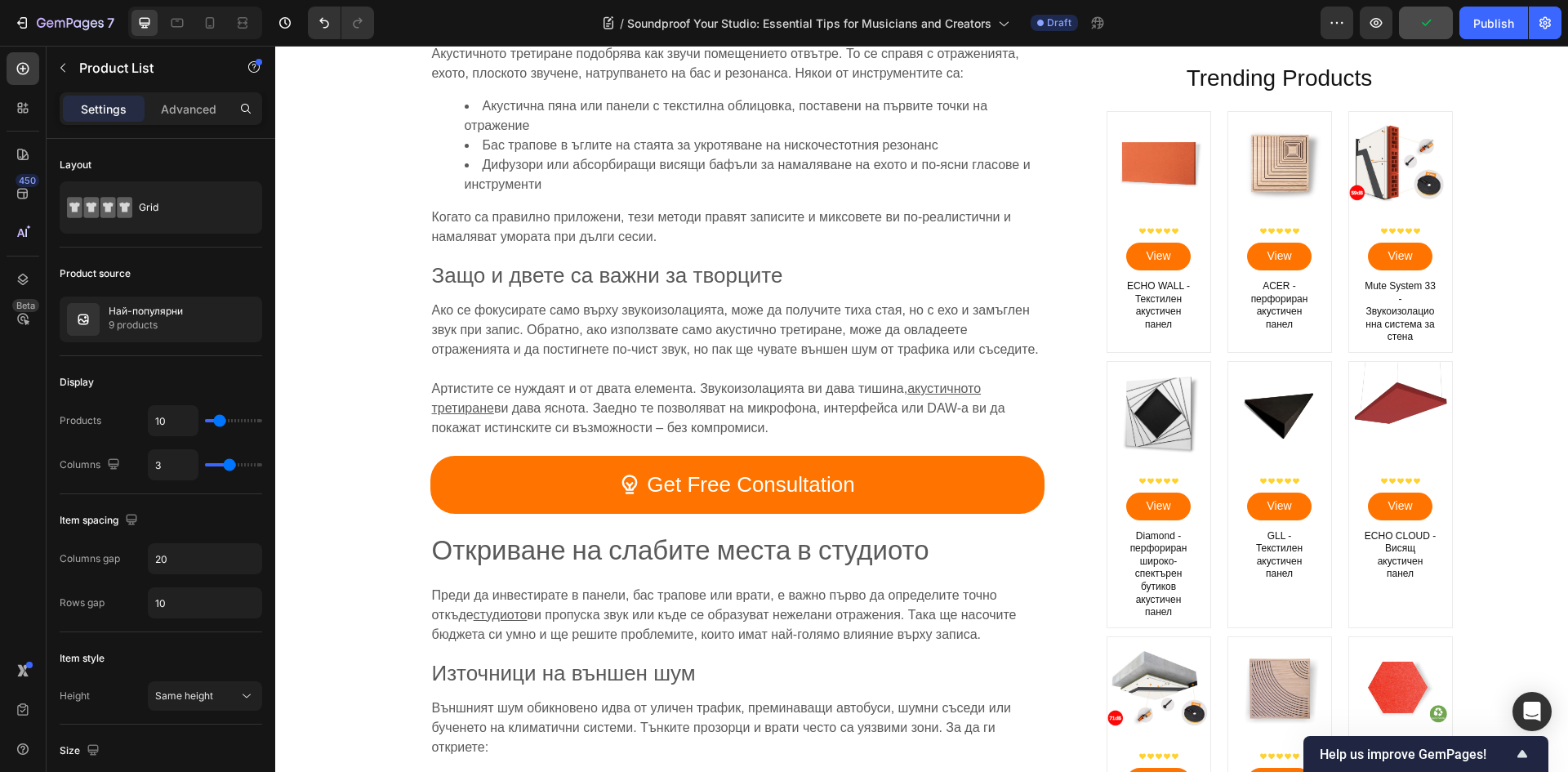
scroll to position [1715, 0]
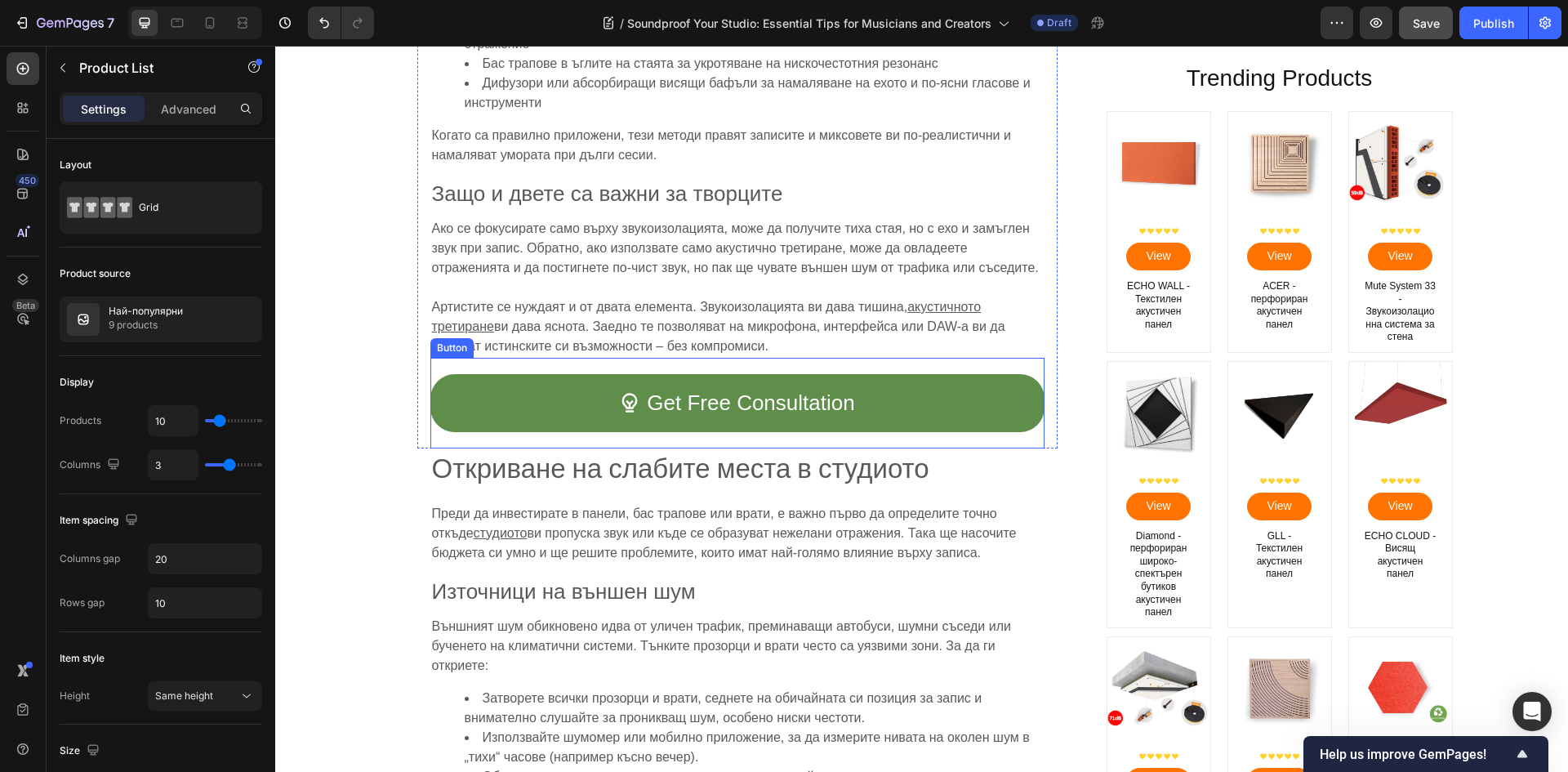
click at [935, 404] on link "Get Free Consultation" at bounding box center [737, 403] width 614 height 58
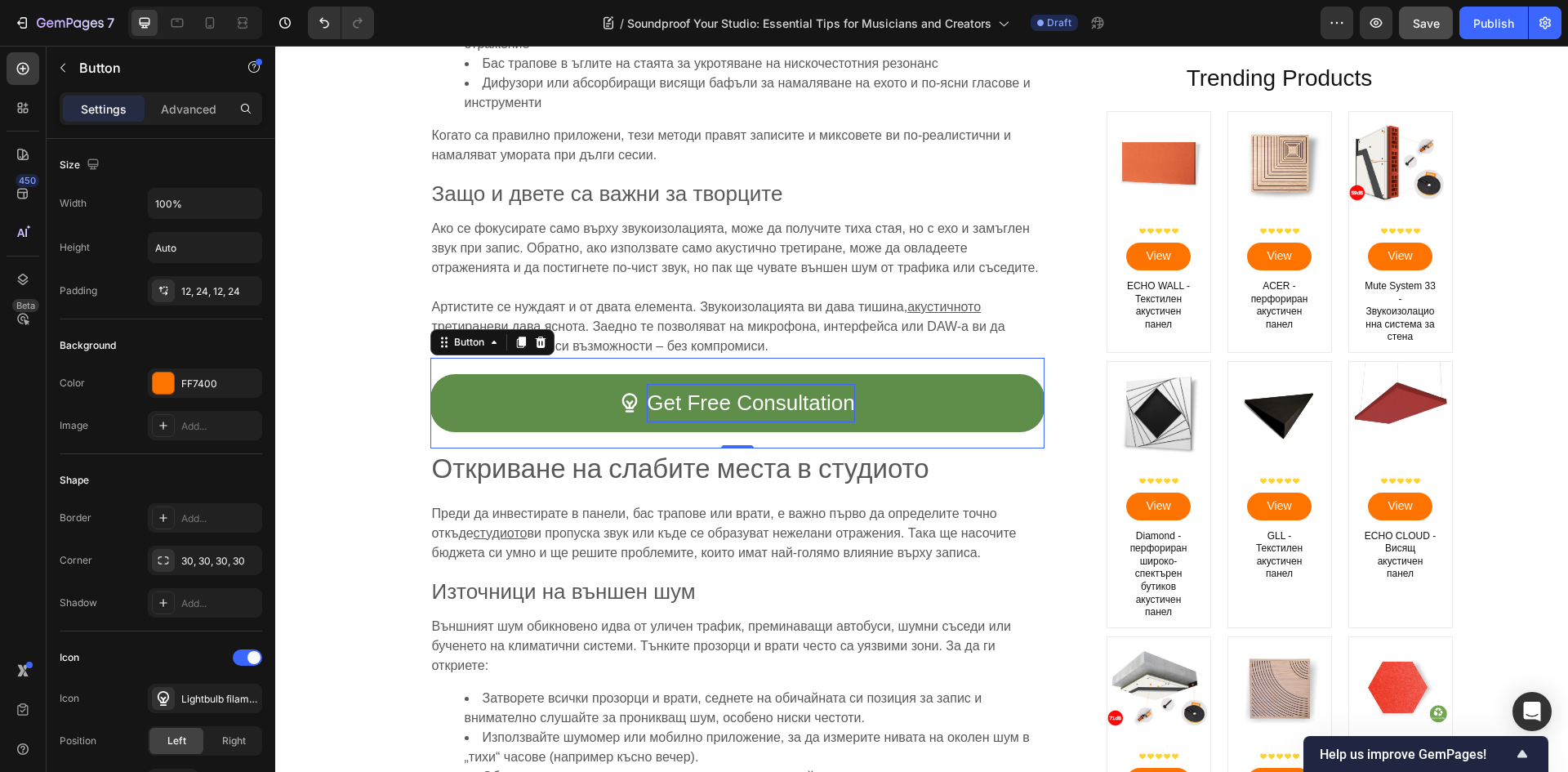
click at [756, 402] on p "Get Free Consultation" at bounding box center [750, 403] width 208 height 38
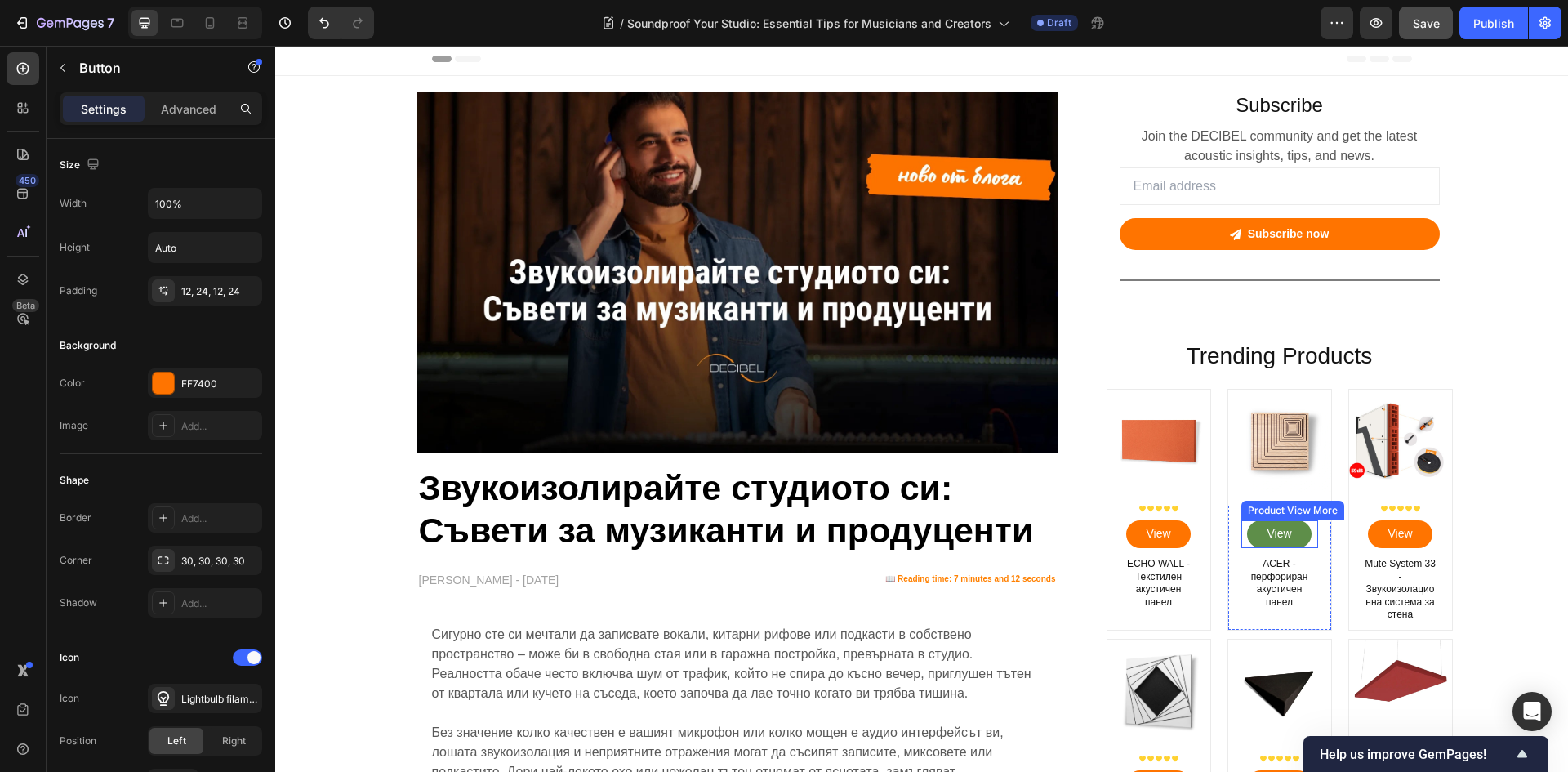
scroll to position [0, 0]
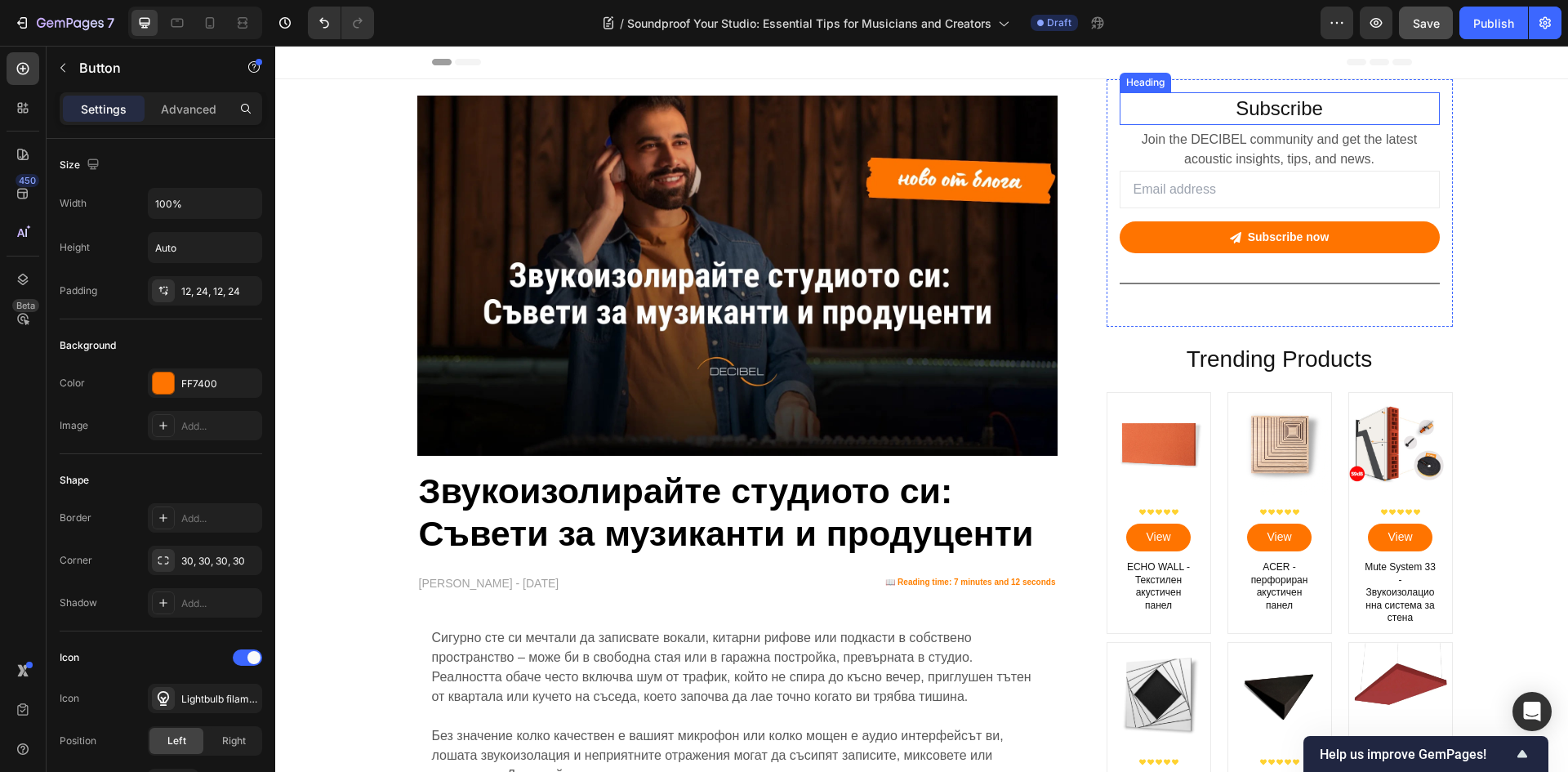
click at [1307, 122] on p "Subscribe" at bounding box center [1279, 109] width 316 height 30
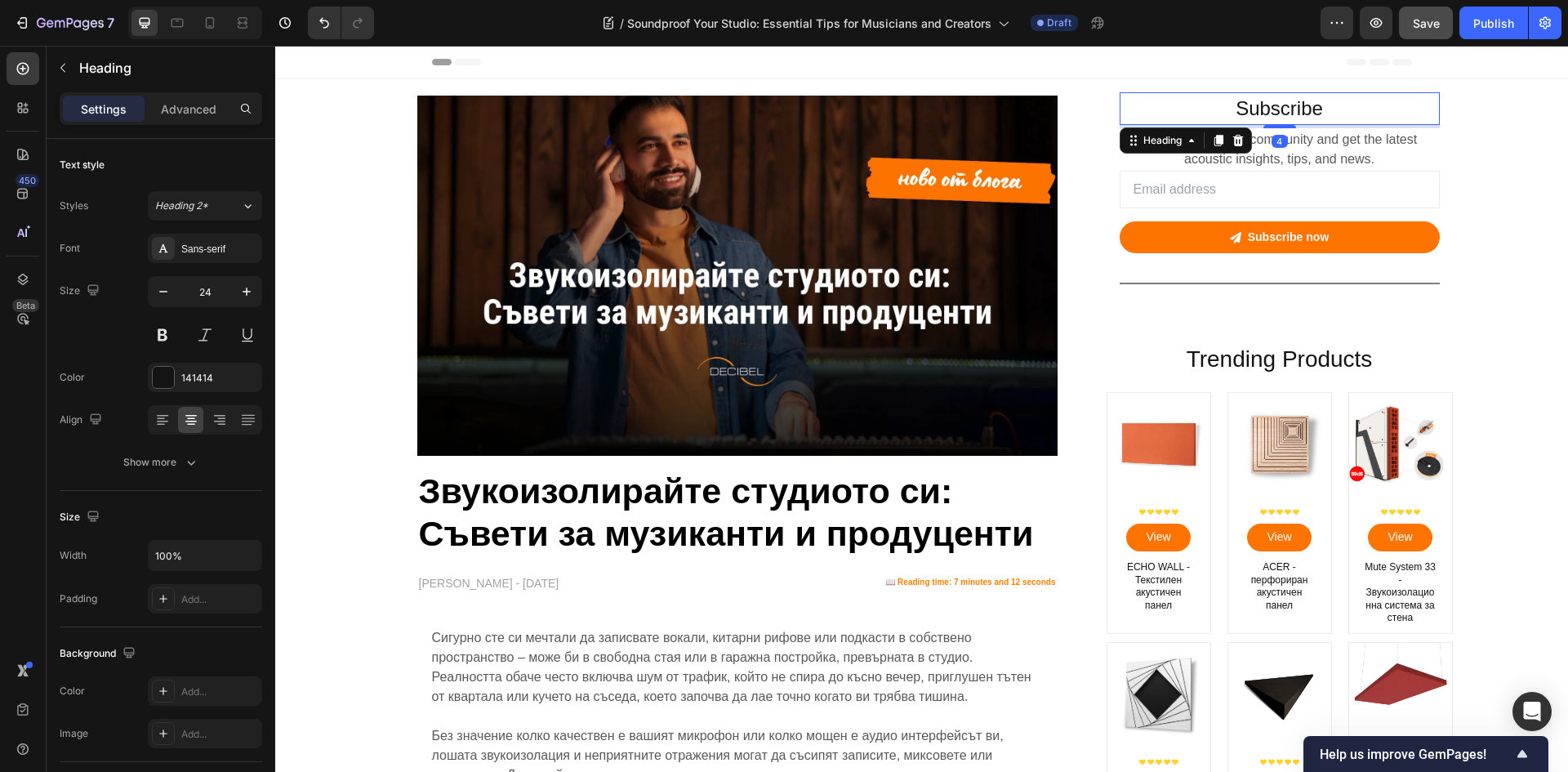
click at [1292, 111] on p "Subscribe" at bounding box center [1279, 109] width 316 height 30
click at [1292, 111] on p "Subscribe" at bounding box center [1279, 109] width 316 height 30
click at [1249, 139] on p "Join the DECIBEL community and get the latest acoustic insights, tips, and news." at bounding box center [1279, 149] width 316 height 39
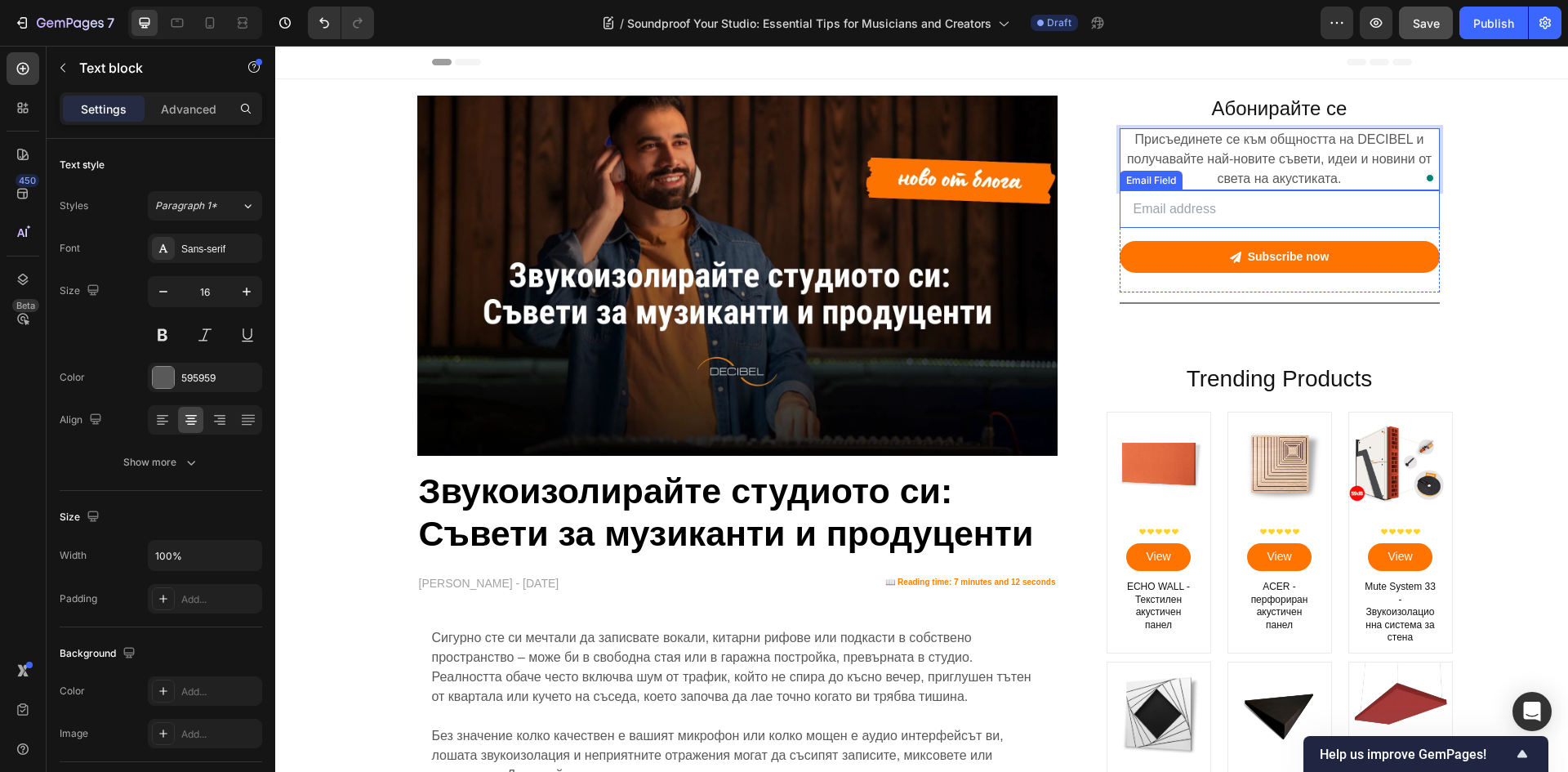
click at [1228, 211] on input "email" at bounding box center [1279, 209] width 320 height 37
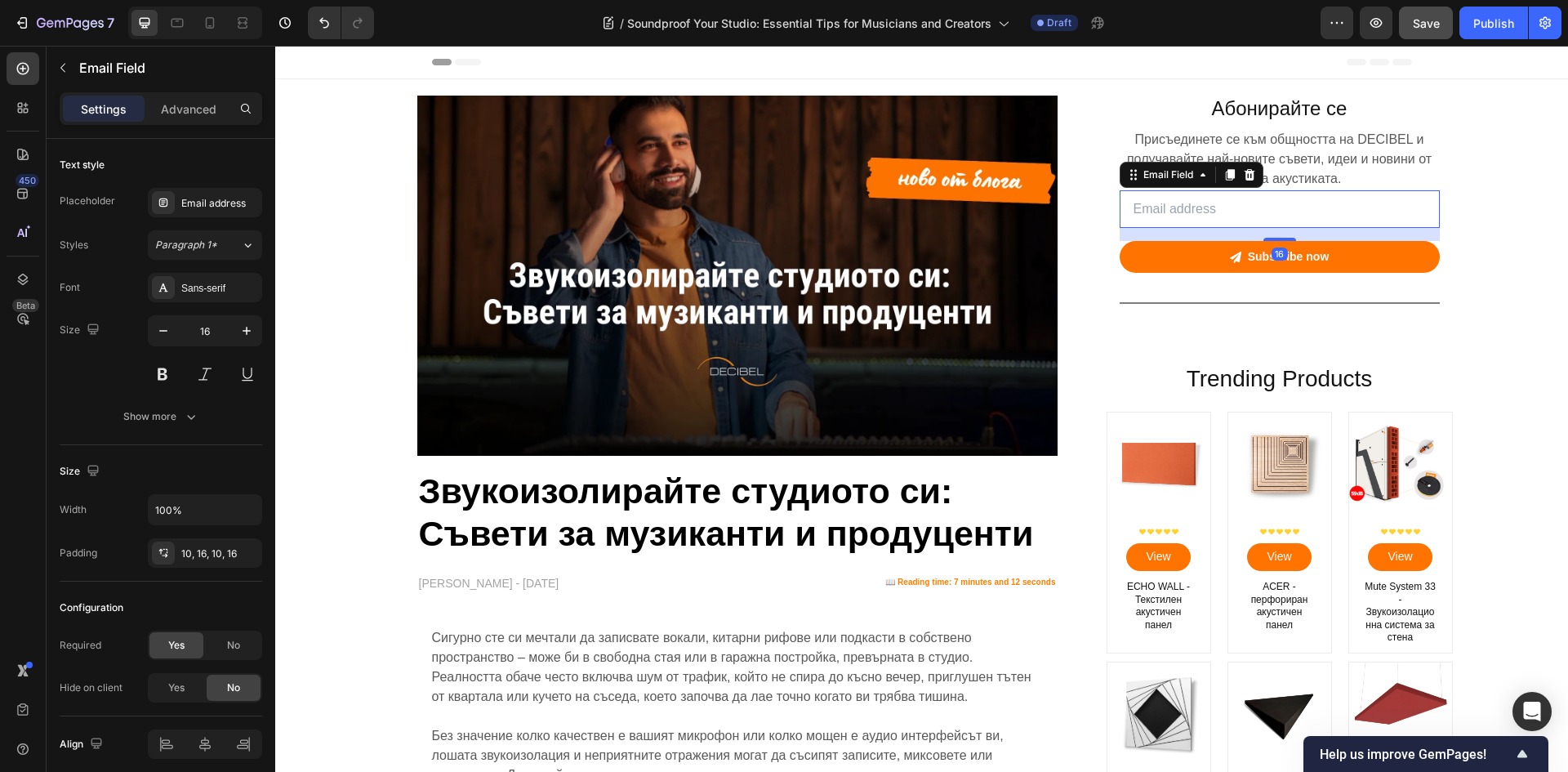
click at [1199, 210] on input "email" at bounding box center [1279, 209] width 320 height 37
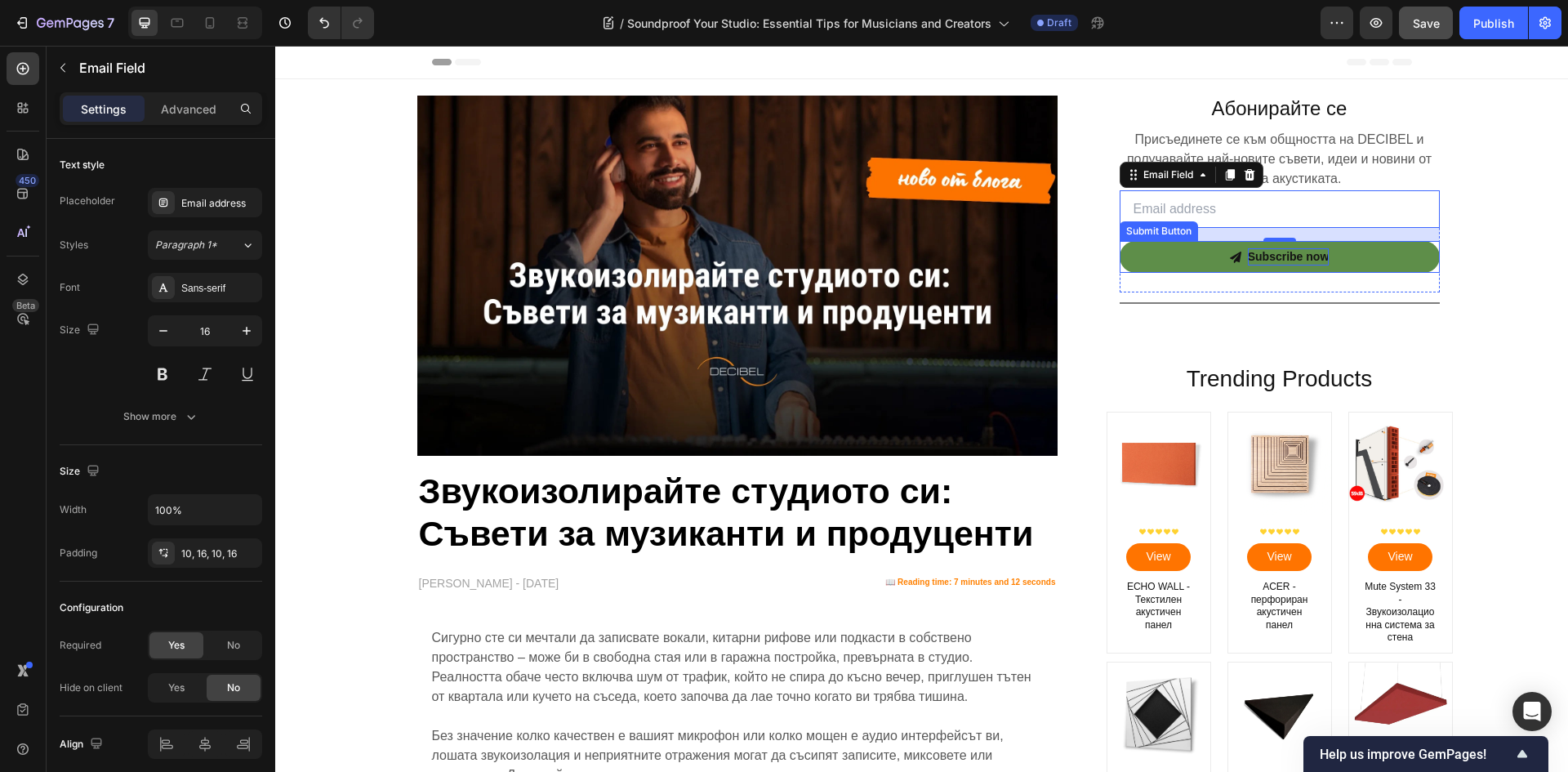
click at [1313, 257] on div "Subscribe now" at bounding box center [1288, 257] width 82 height 17
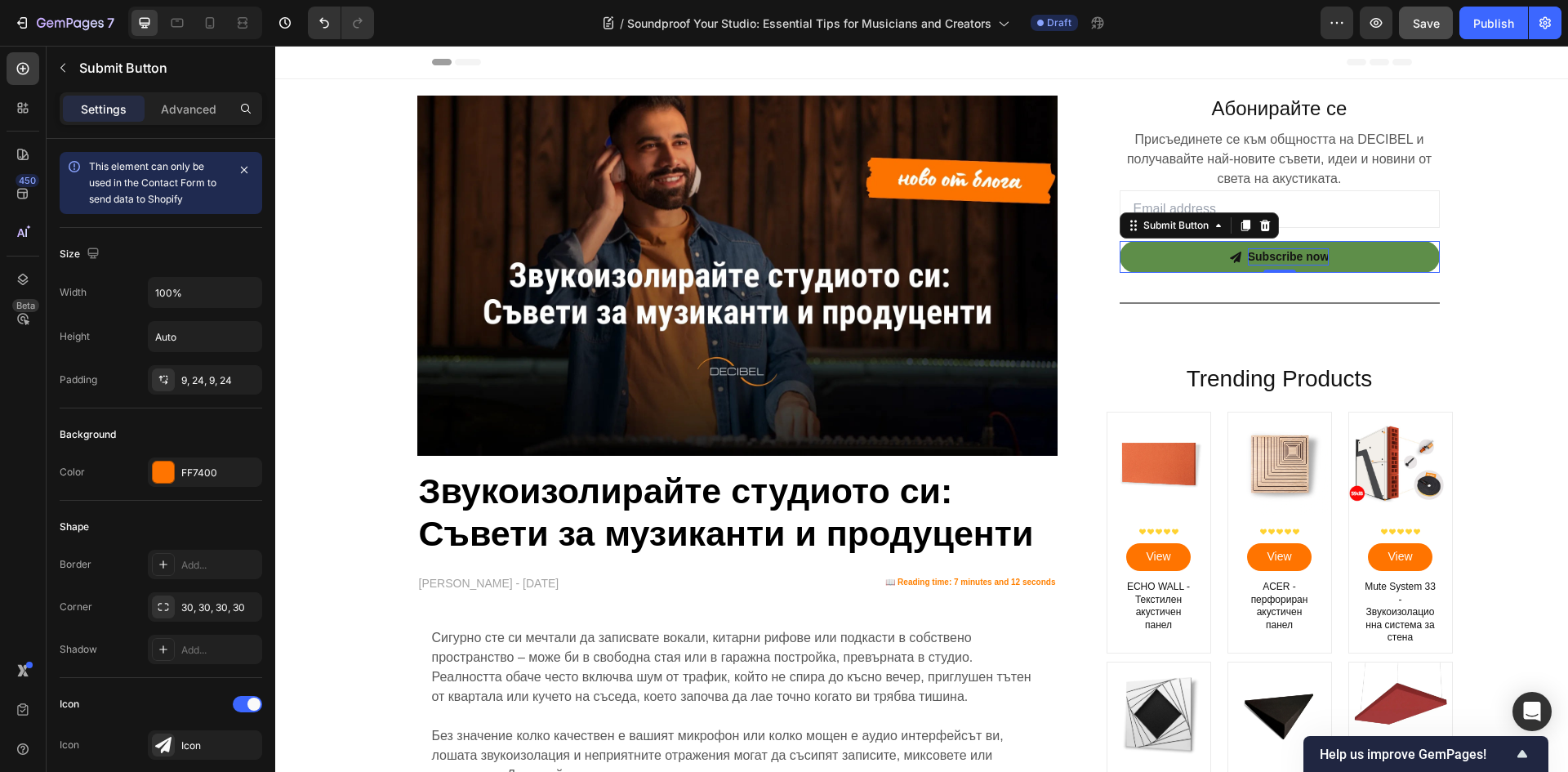
click at [1297, 255] on div "Subscribe now" at bounding box center [1288, 257] width 82 height 17
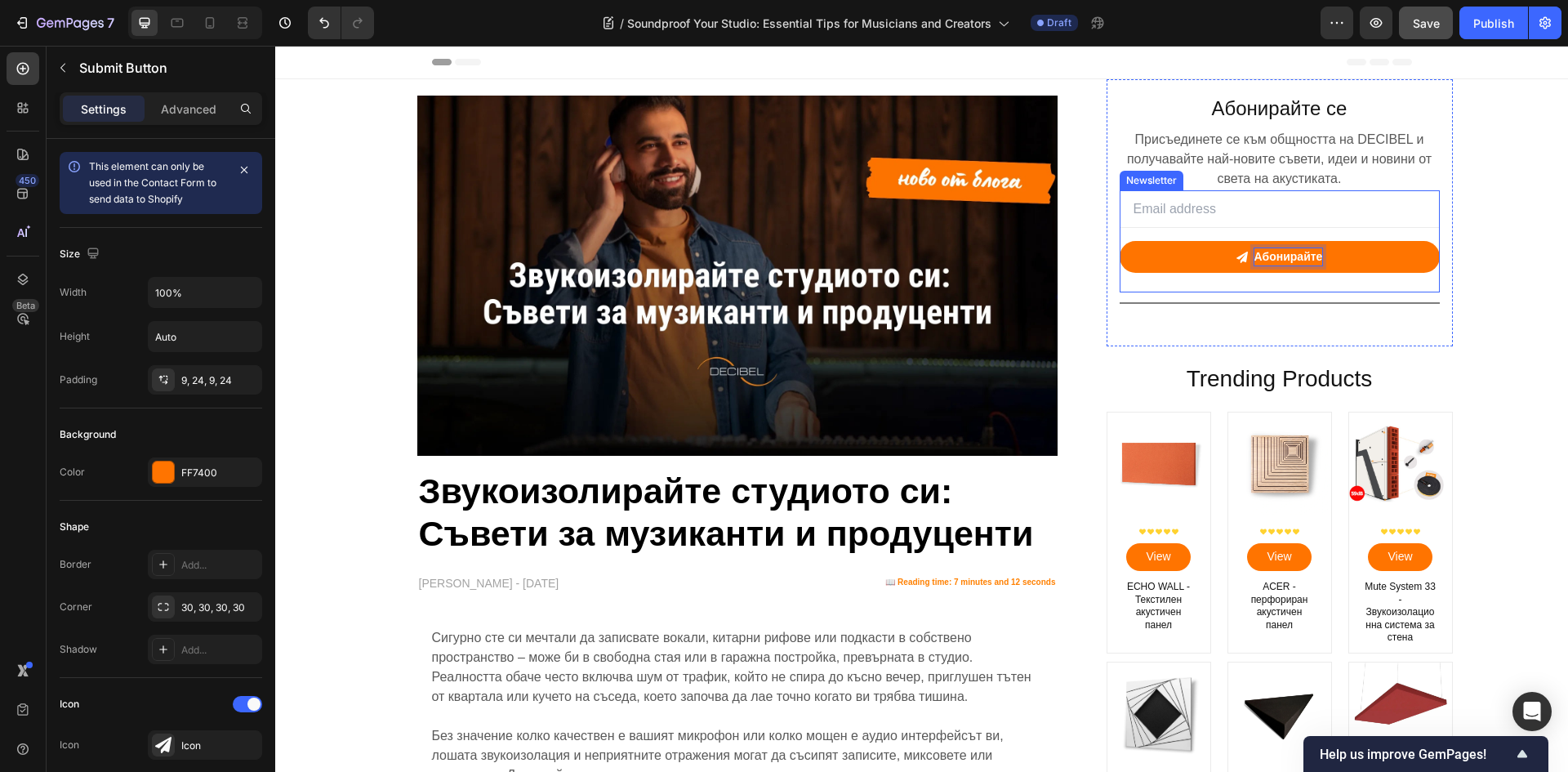
click at [1120, 241] on button "Абонирайте" at bounding box center [1279, 256] width 320 height 32
click at [1120, 241] on button "Абонирайте се" at bounding box center [1279, 256] width 320 height 32
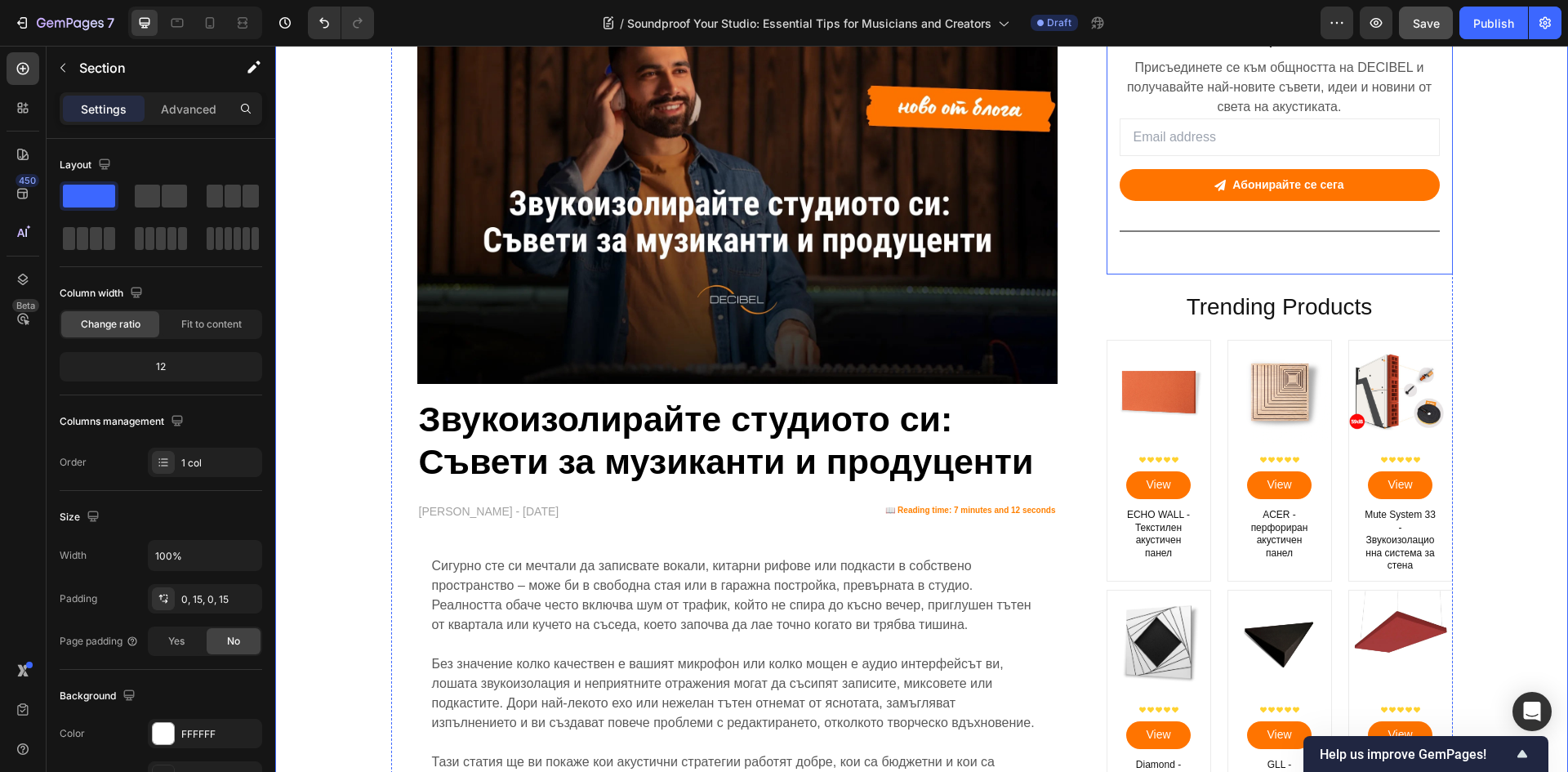
scroll to position [163, 0]
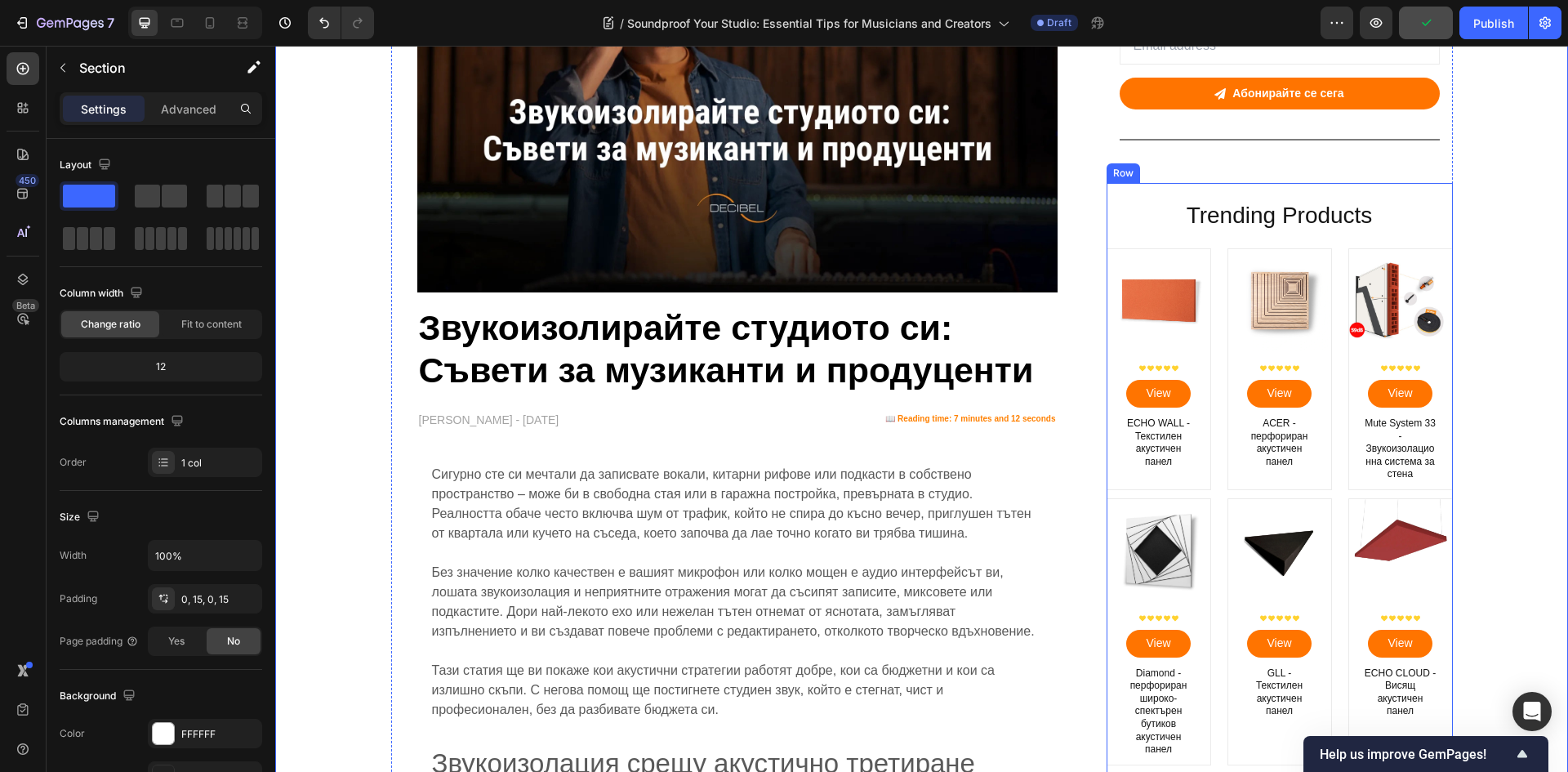
click at [1248, 222] on h2 "Trending Products" at bounding box center [1279, 216] width 346 height 33
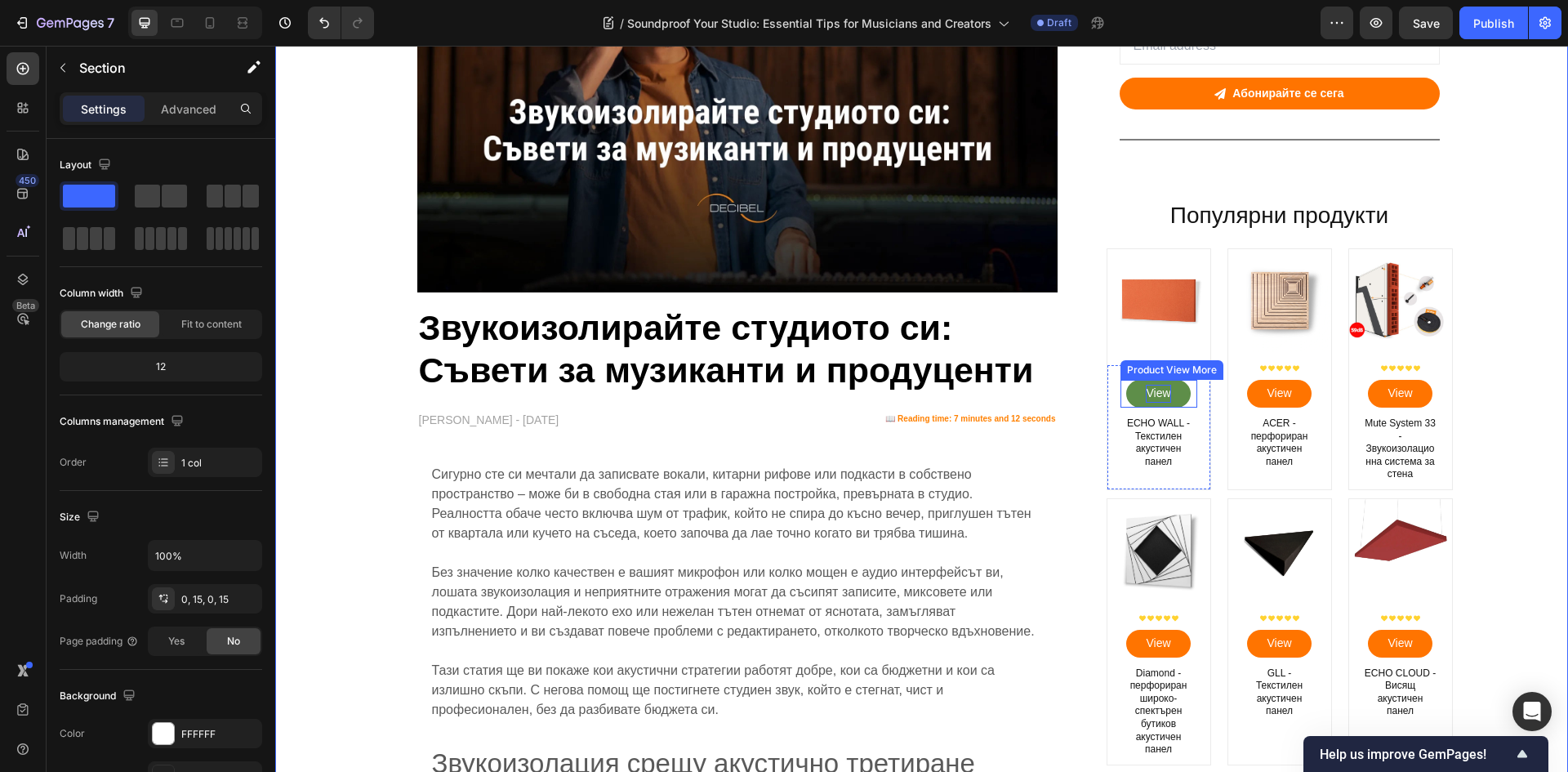
click at [1146, 391] on span "View" at bounding box center [1158, 393] width 24 height 18
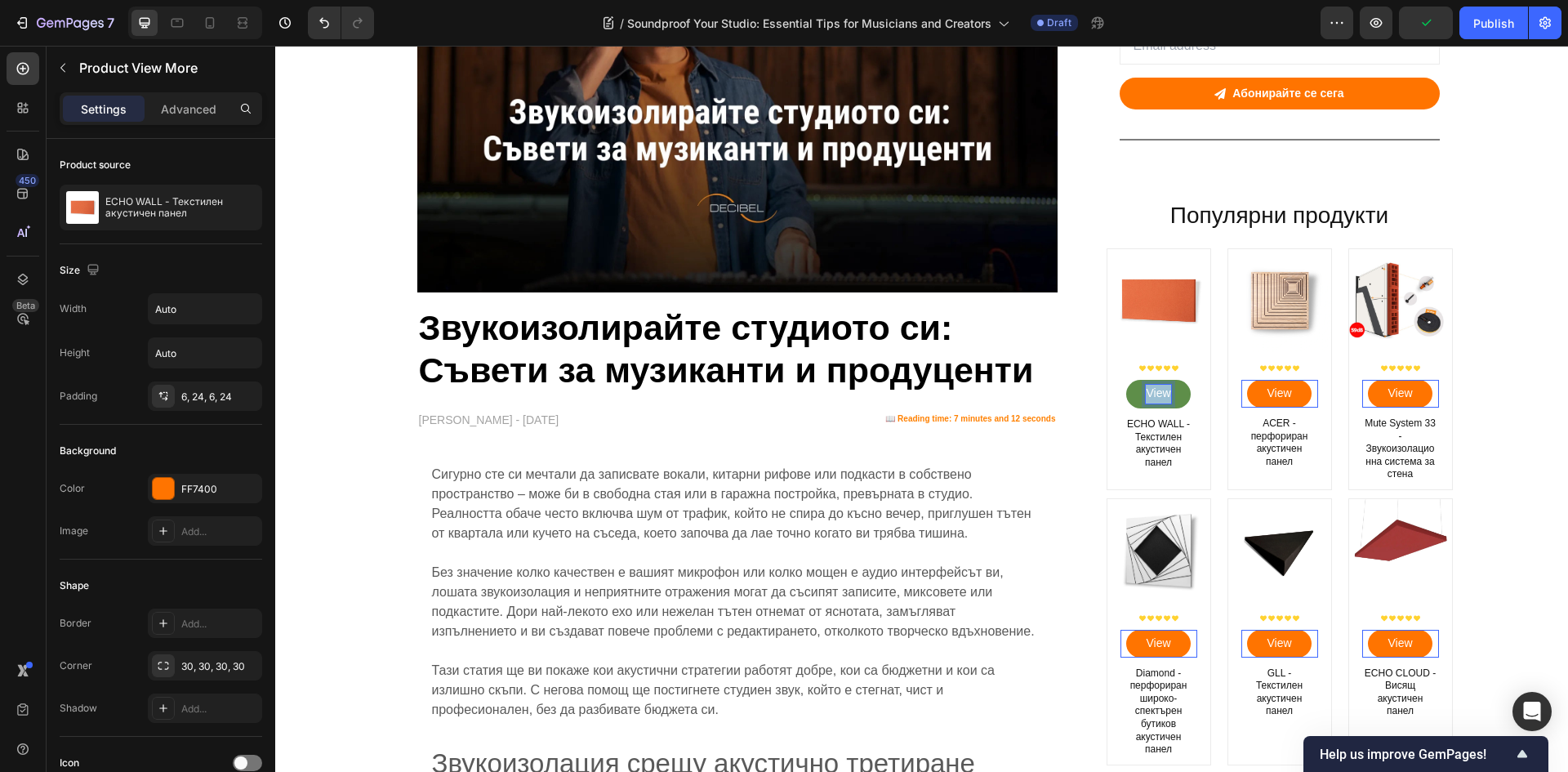
drag, startPoint x: 1163, startPoint y: 395, endPoint x: 1133, endPoint y: 393, distance: 30.1
click at [1133, 393] on button "View" at bounding box center [1157, 394] width 63 height 29
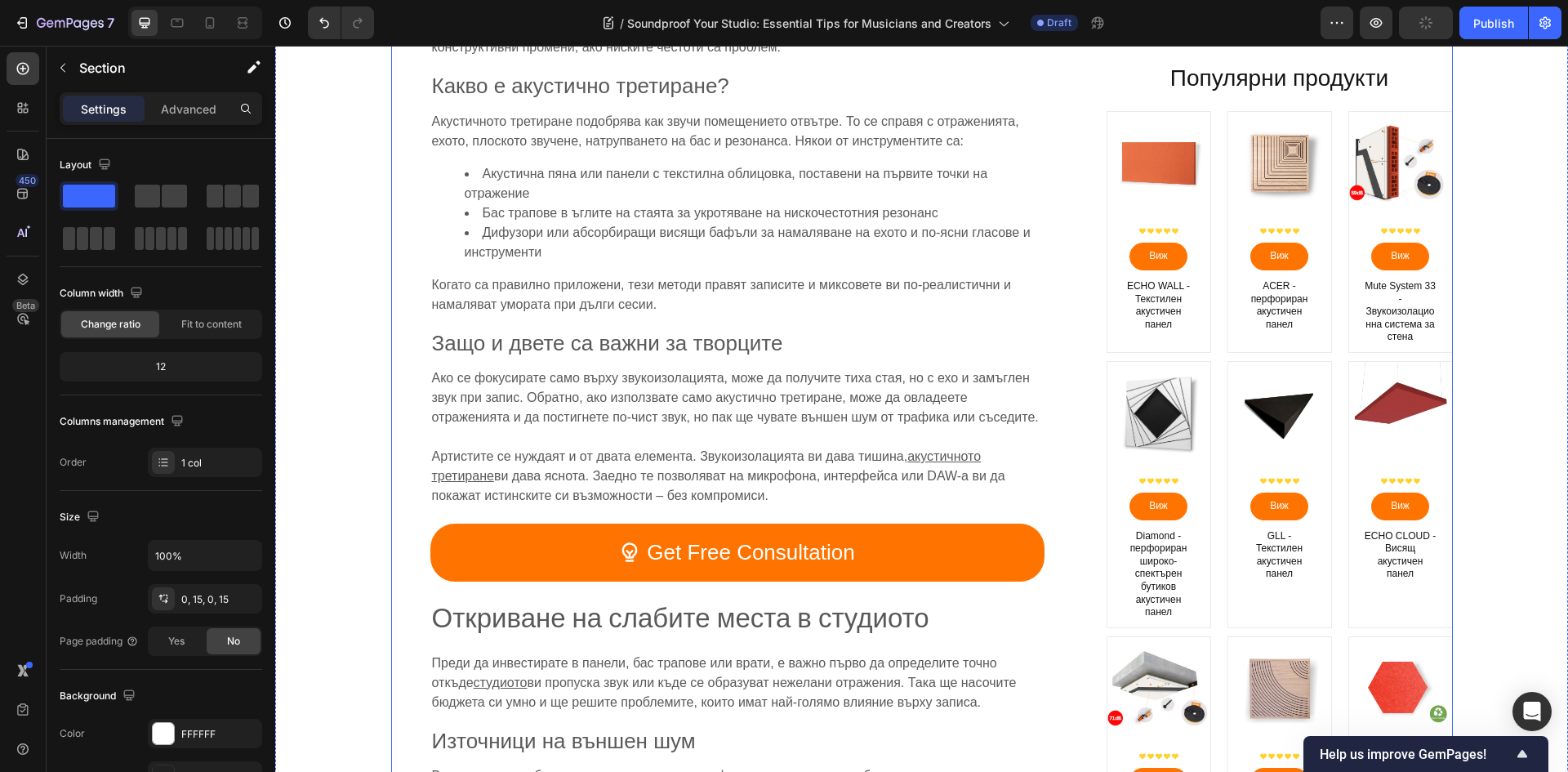
scroll to position [1634, 0]
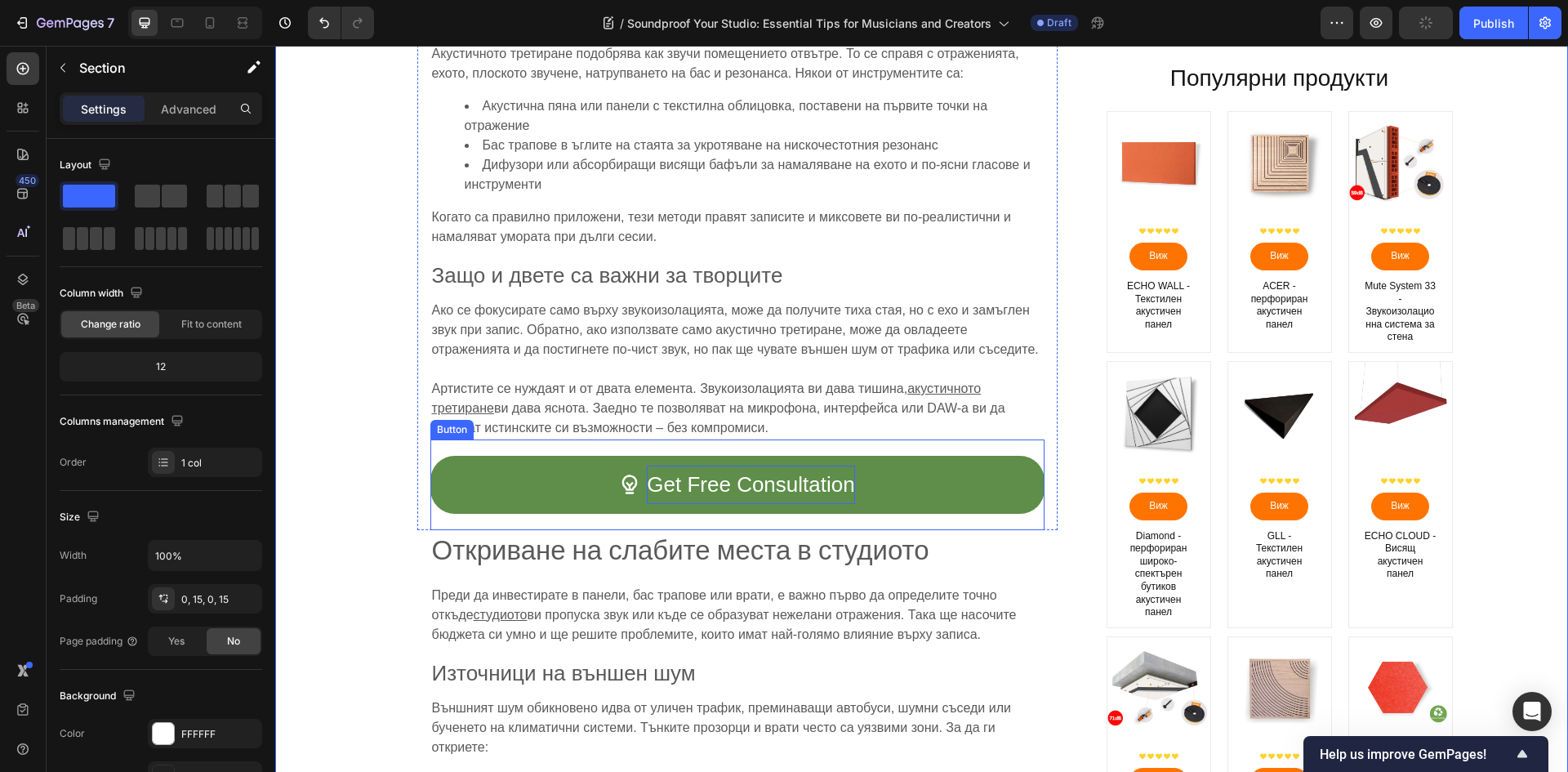
click at [808, 472] on p "Get Free Consultation" at bounding box center [750, 484] width 208 height 38
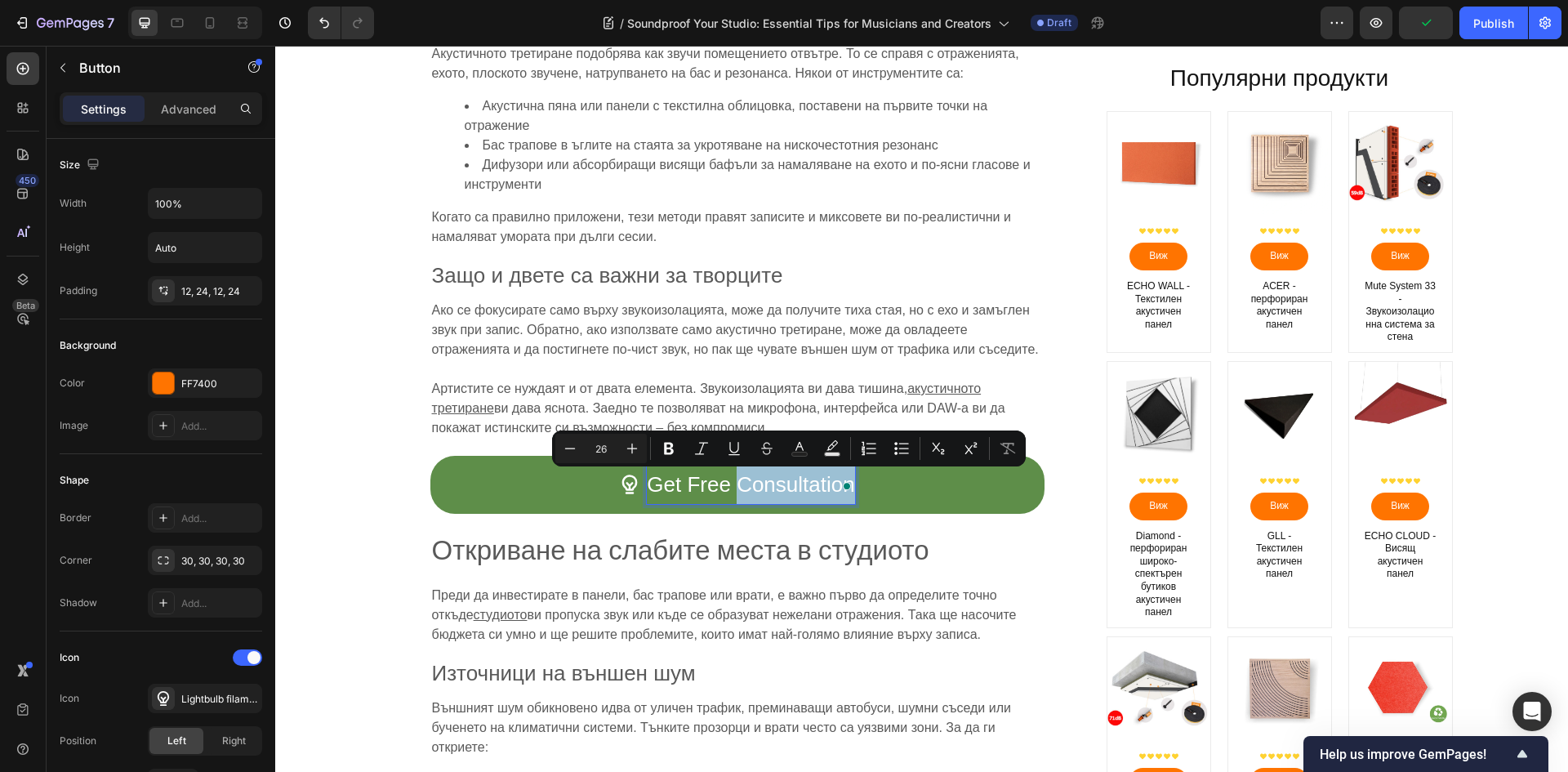
click at [809, 489] on p "Get Free Consultation" at bounding box center [750, 484] width 208 height 38
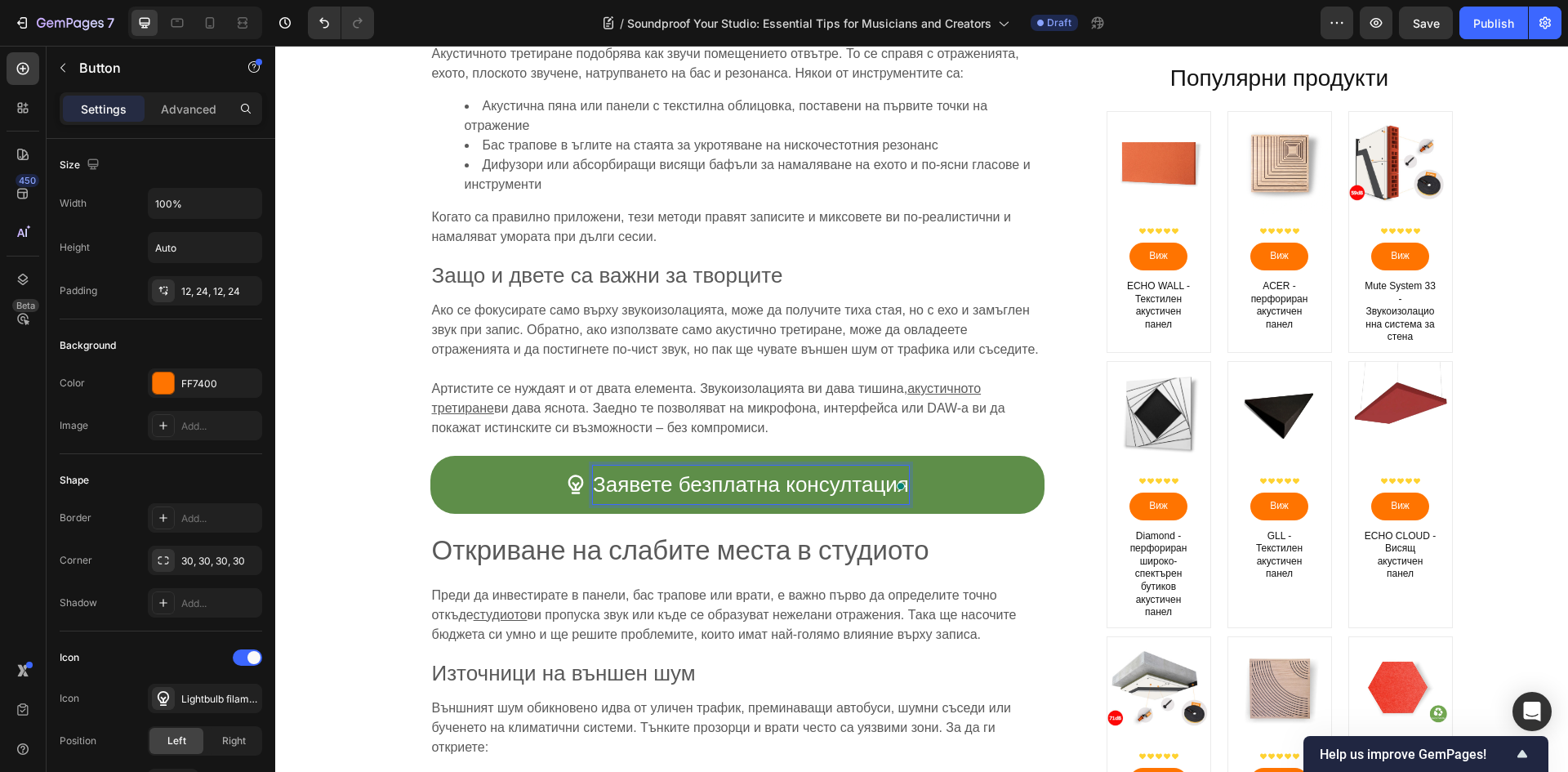
click at [854, 480] on p "Заявете безплатна консултация" at bounding box center [751, 484] width 316 height 38
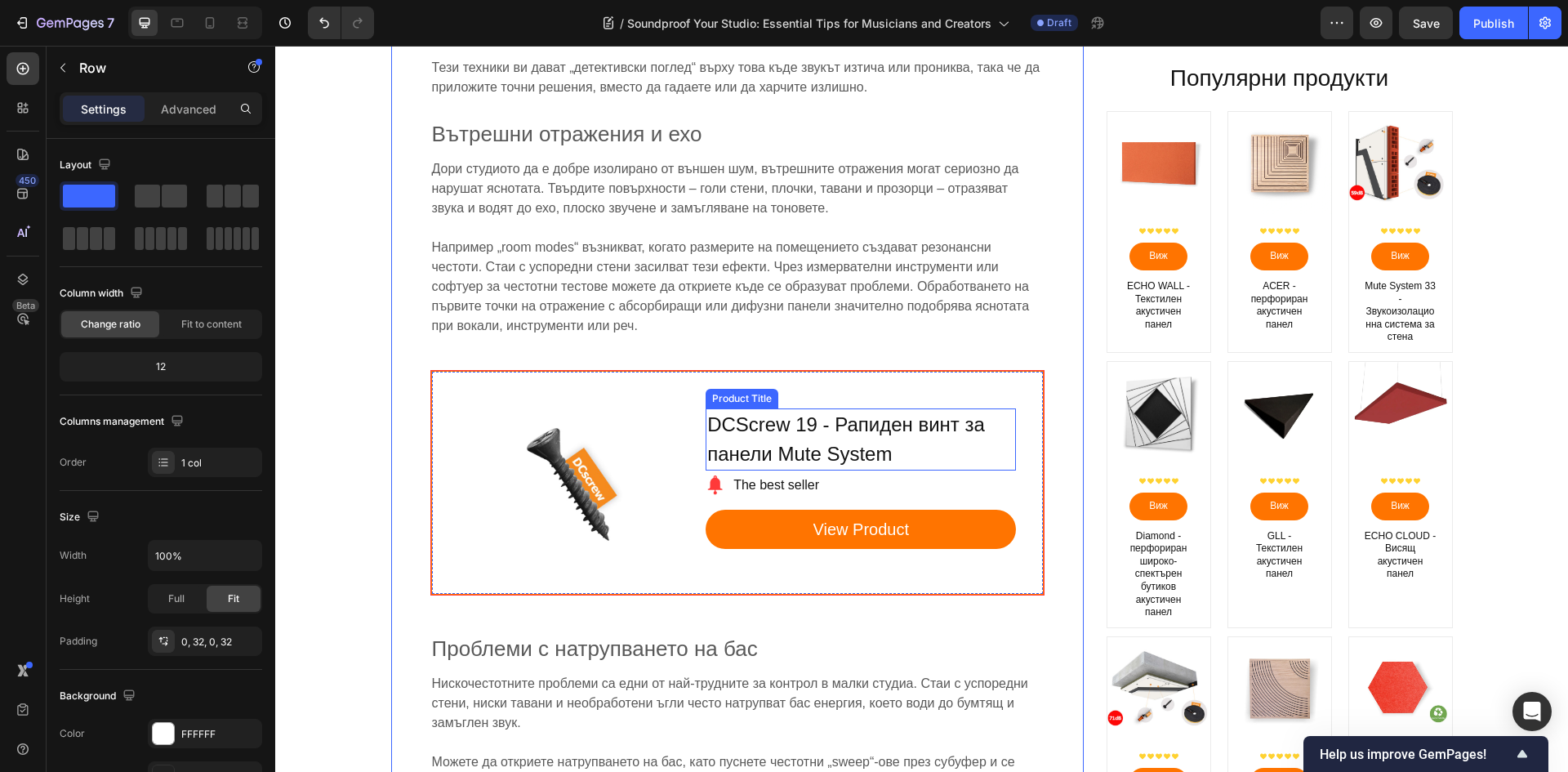
scroll to position [2777, 0]
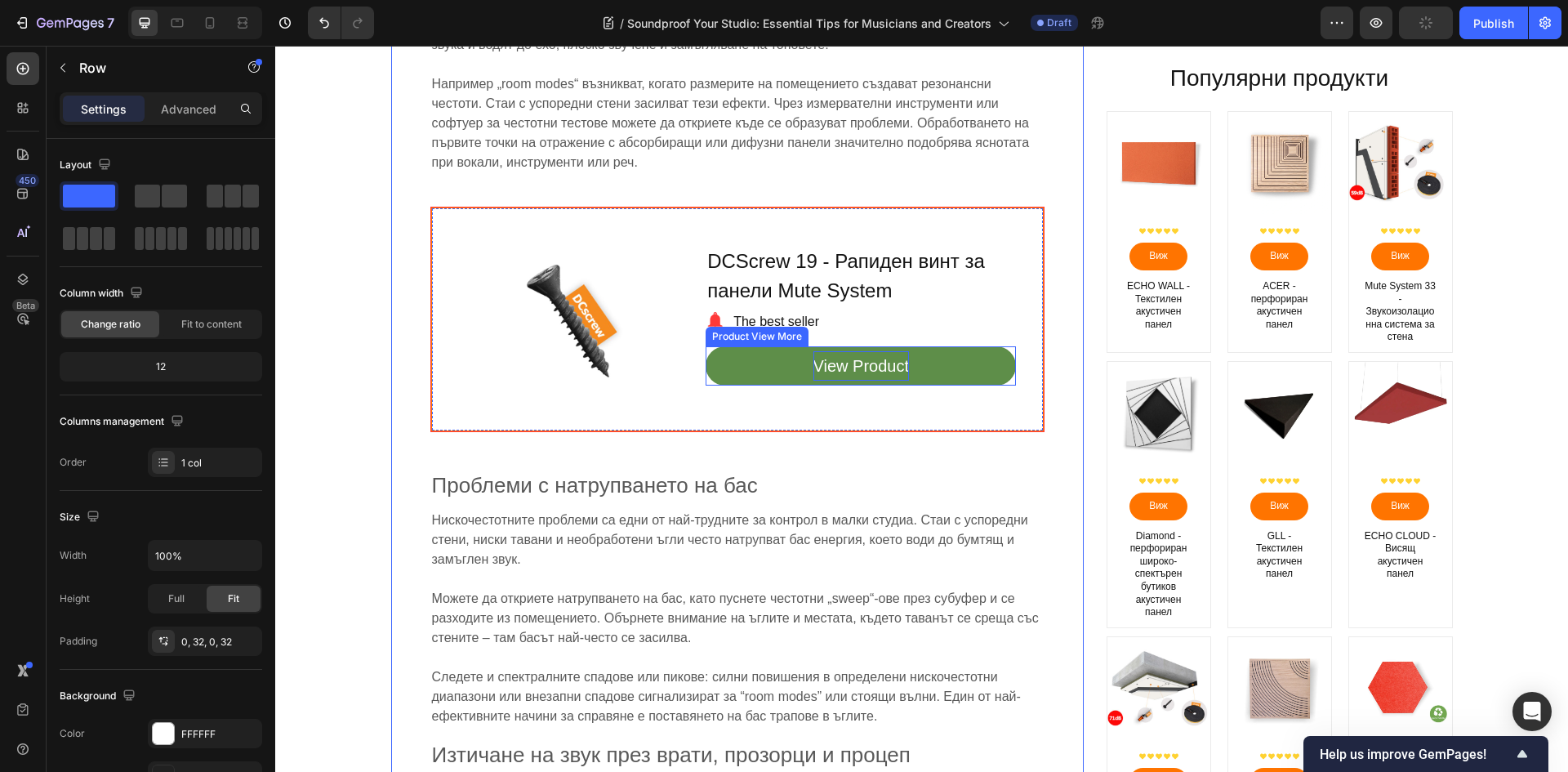
click at [874, 358] on div "View Product" at bounding box center [861, 366] width 96 height 30
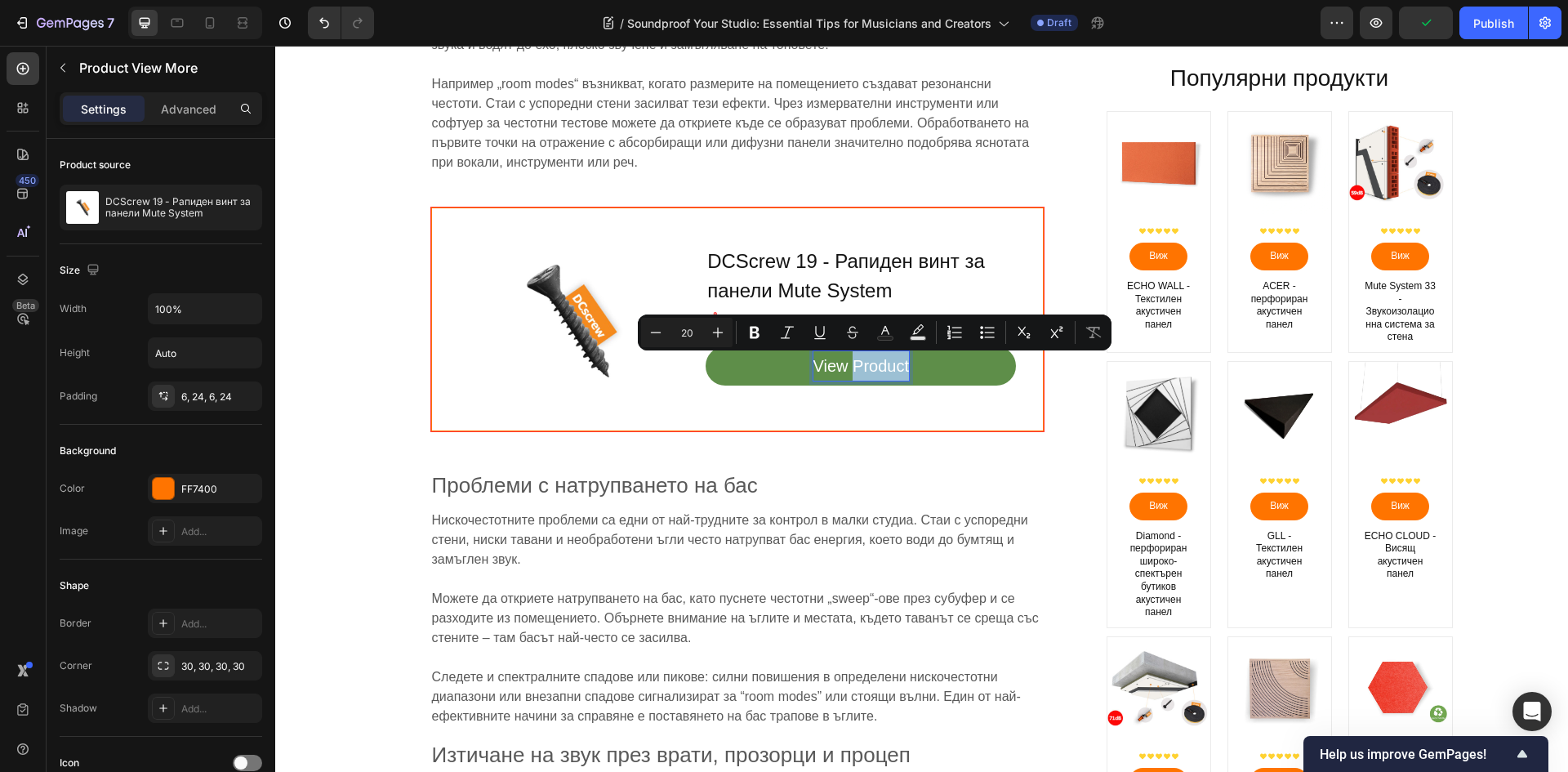
click at [871, 366] on p "View Product" at bounding box center [861, 366] width 96 height 30
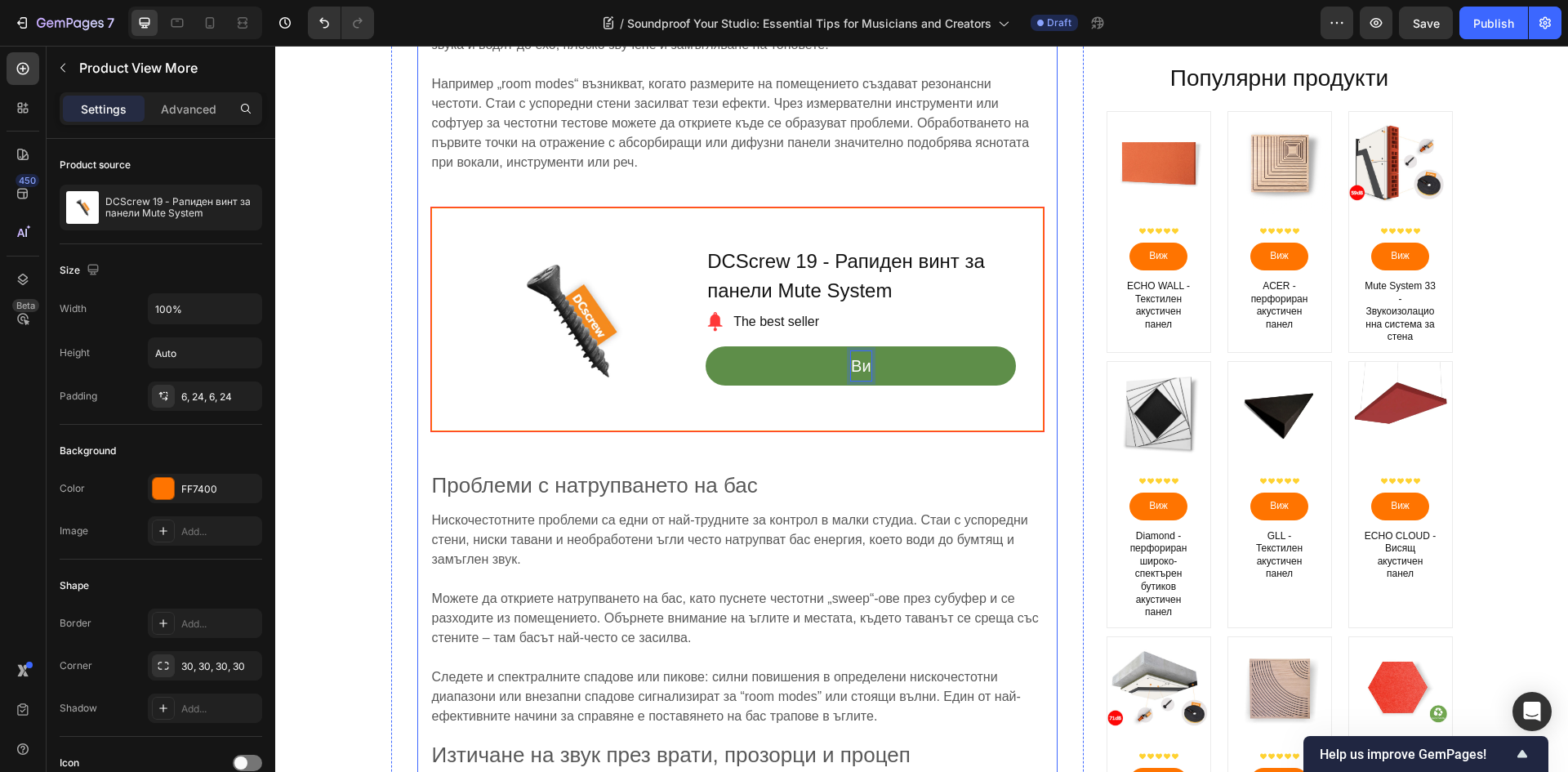
click at [706, 346] on button "Ви" at bounding box center [860, 365] width 310 height 39
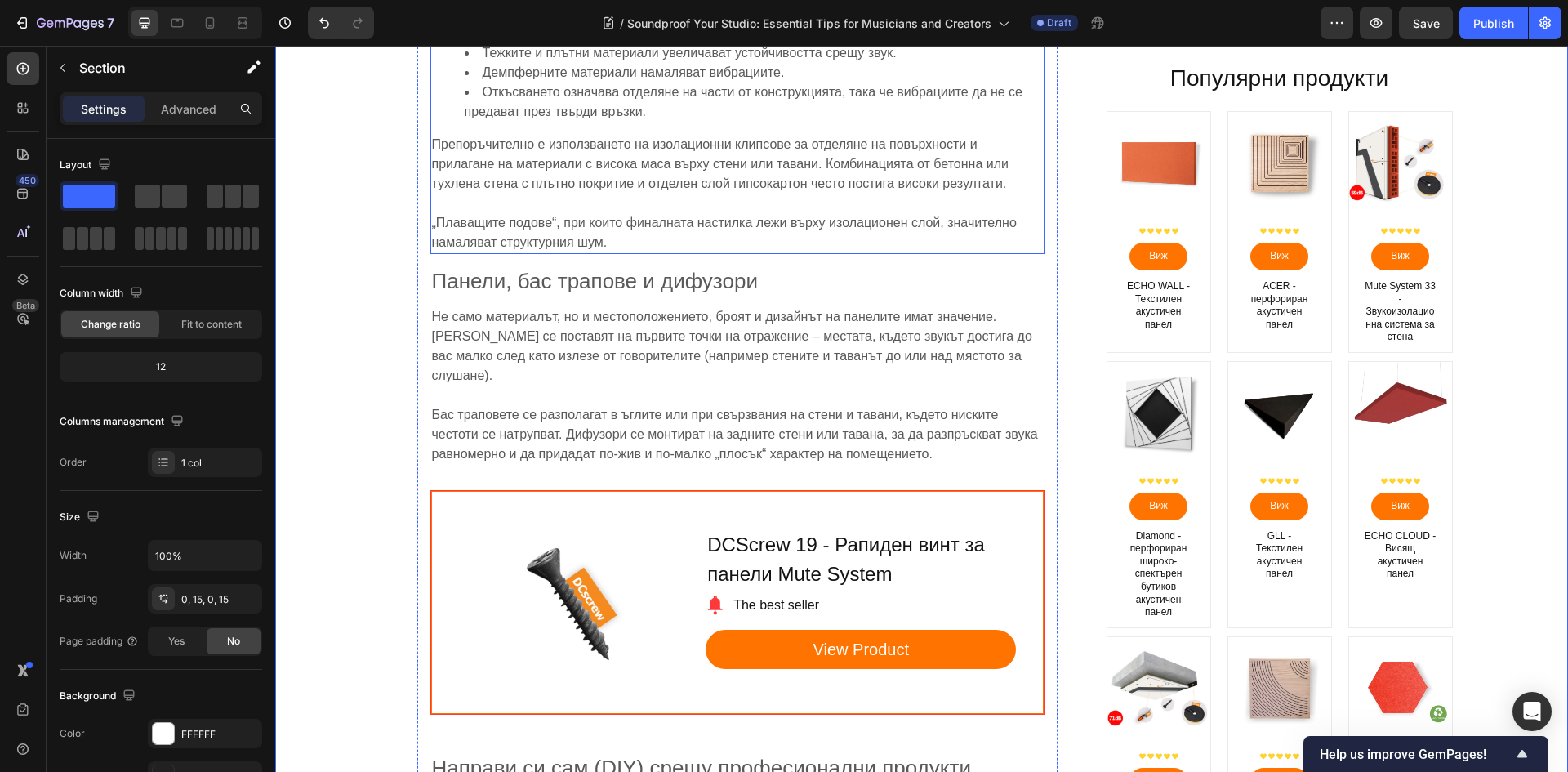
scroll to position [4492, 0]
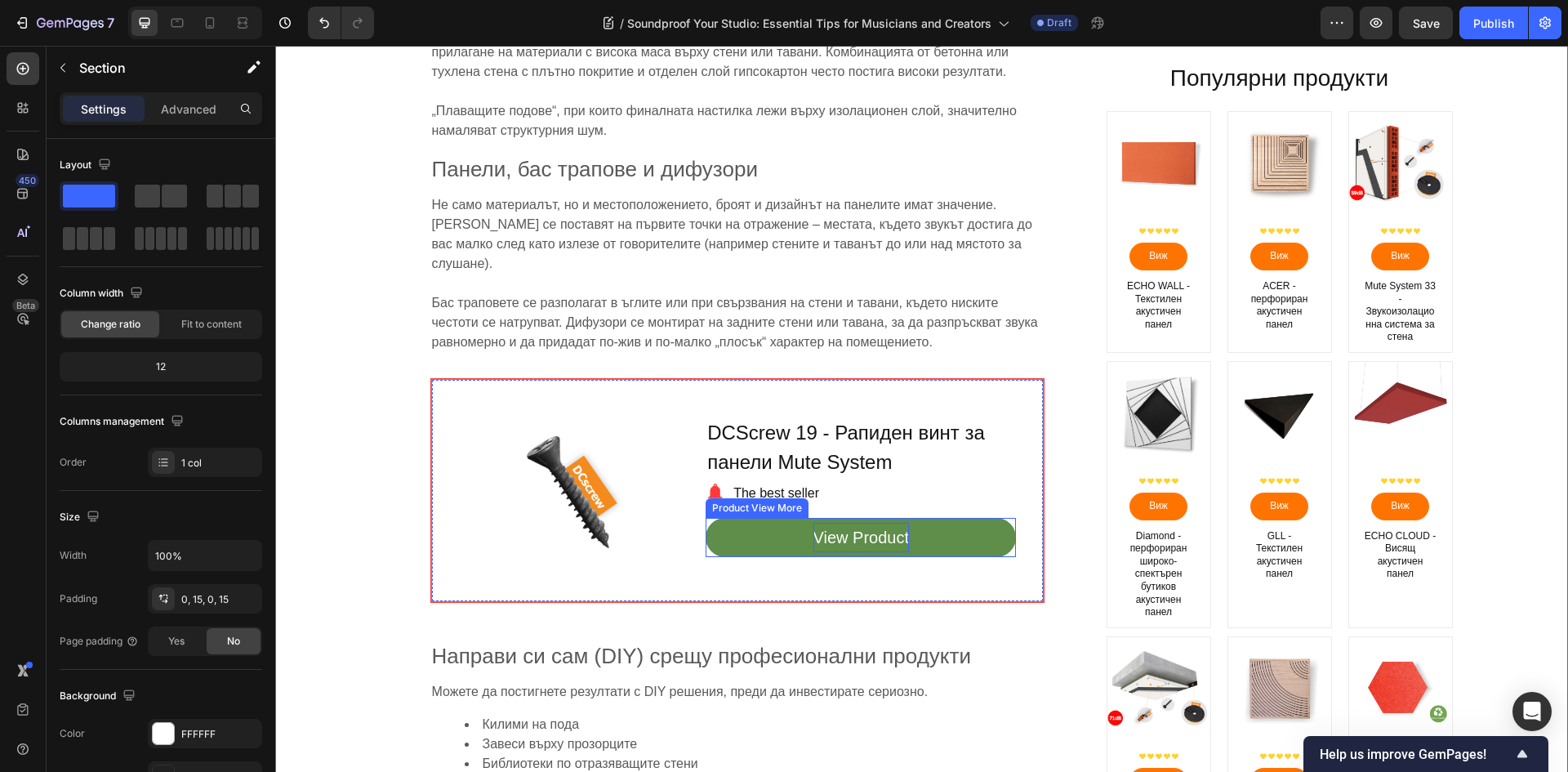
click at [884, 522] on div "View Product" at bounding box center [861, 537] width 96 height 30
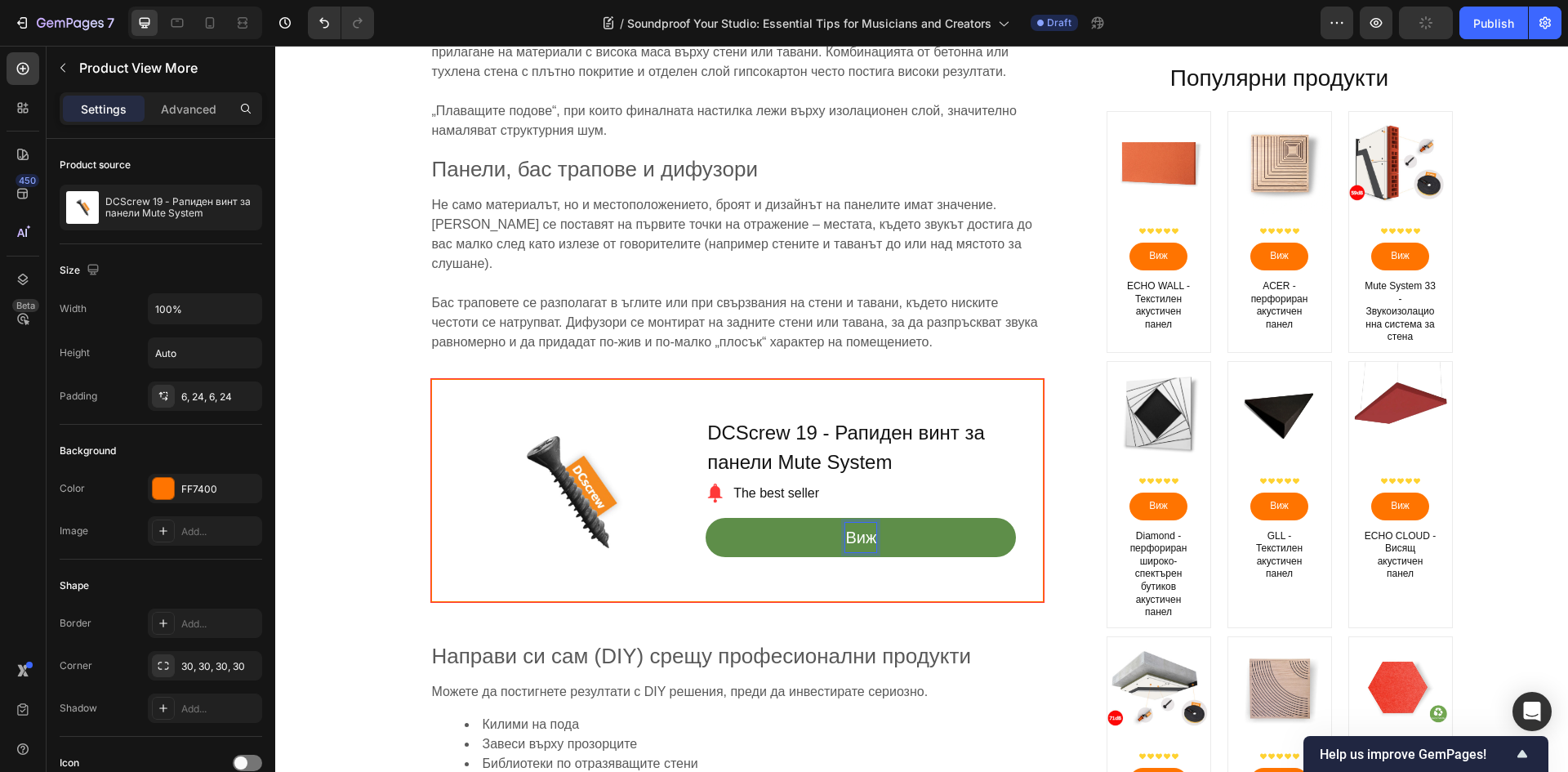
click at [706, 518] on button "Виж" at bounding box center [860, 537] width 310 height 39
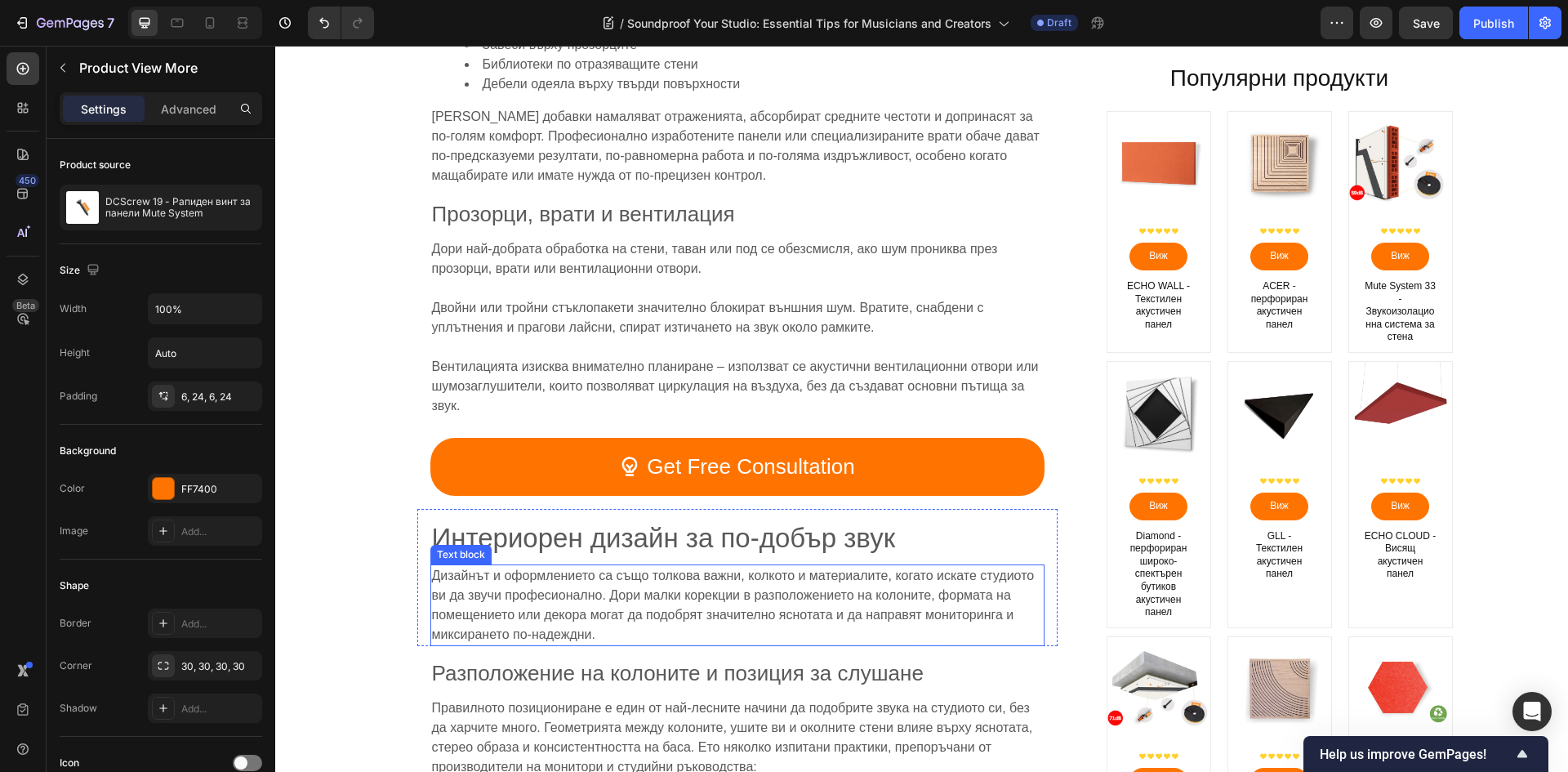
scroll to position [5227, 0]
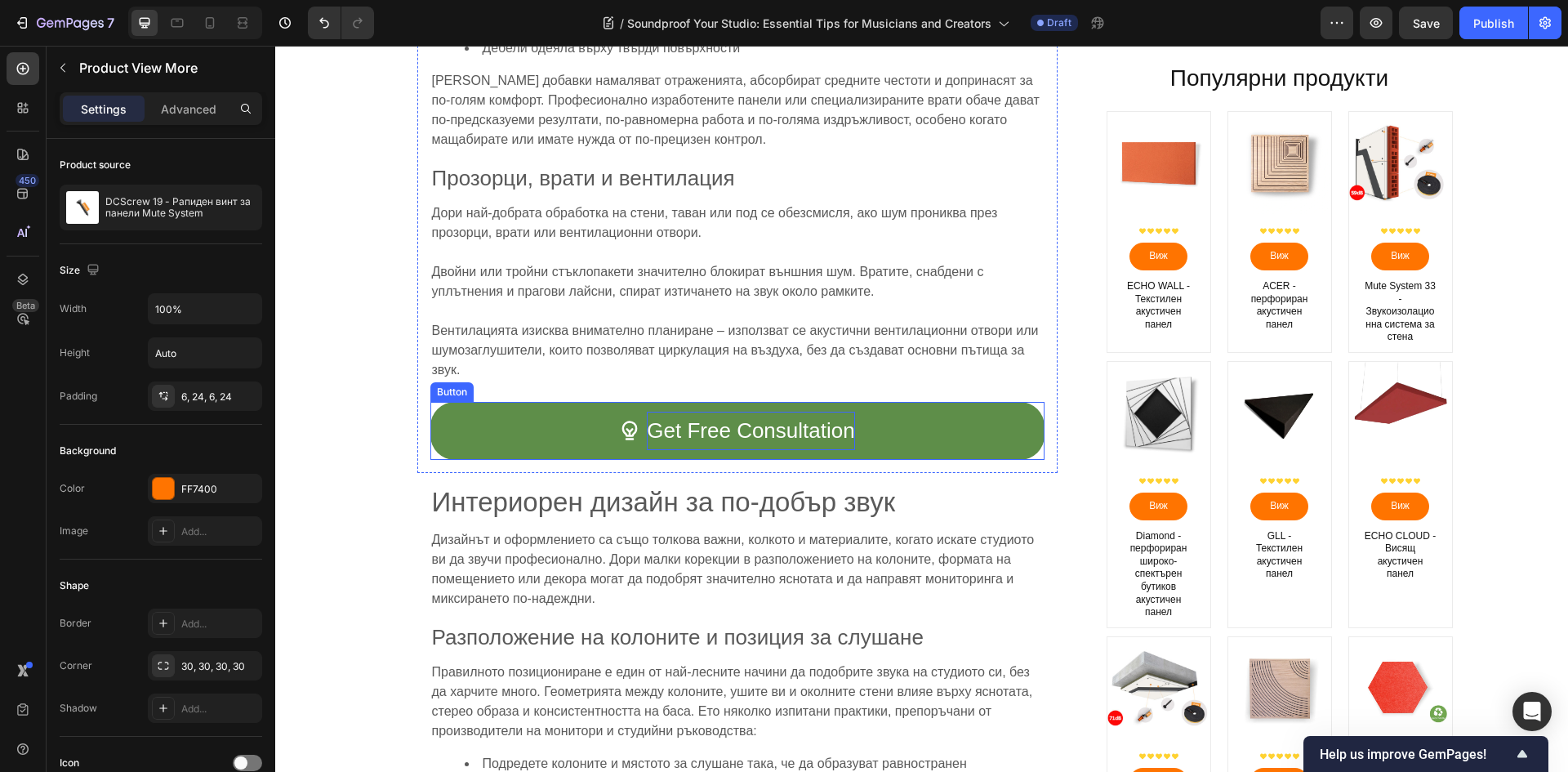
click at [742, 420] on p "Get Free Consultation" at bounding box center [750, 430] width 208 height 38
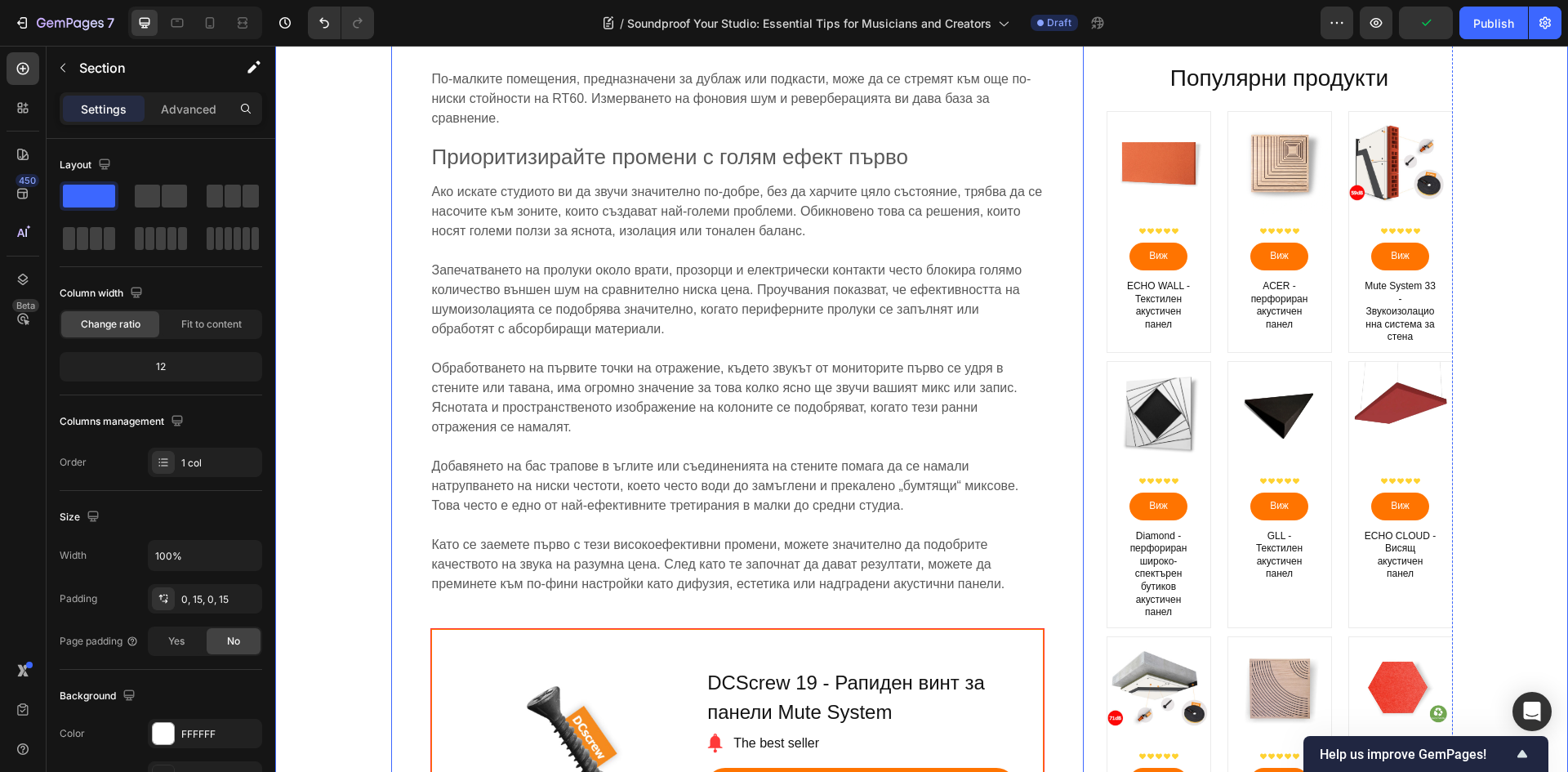
scroll to position [7840, 0]
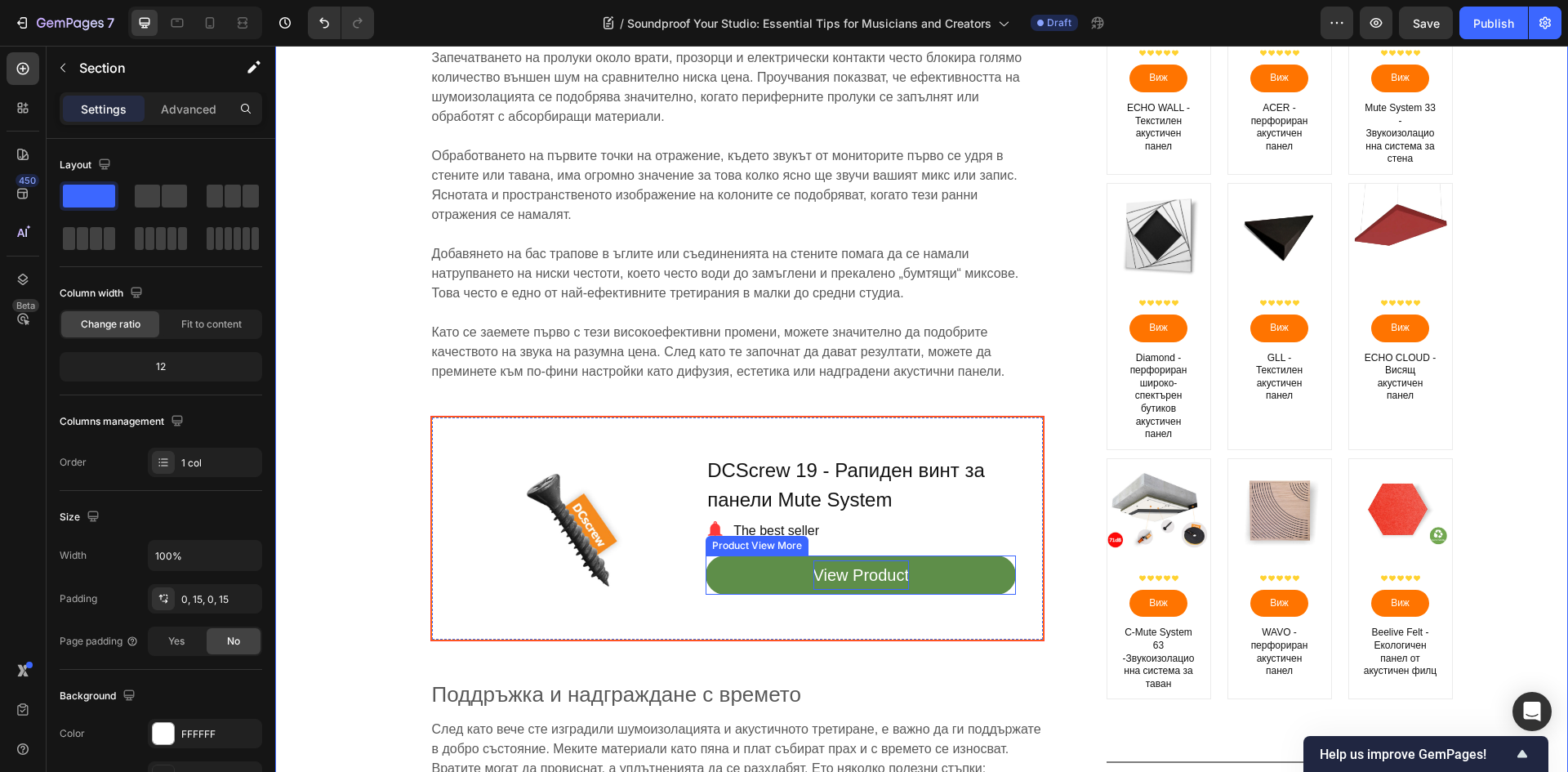
click at [869, 560] on div "View Product" at bounding box center [861, 575] width 96 height 30
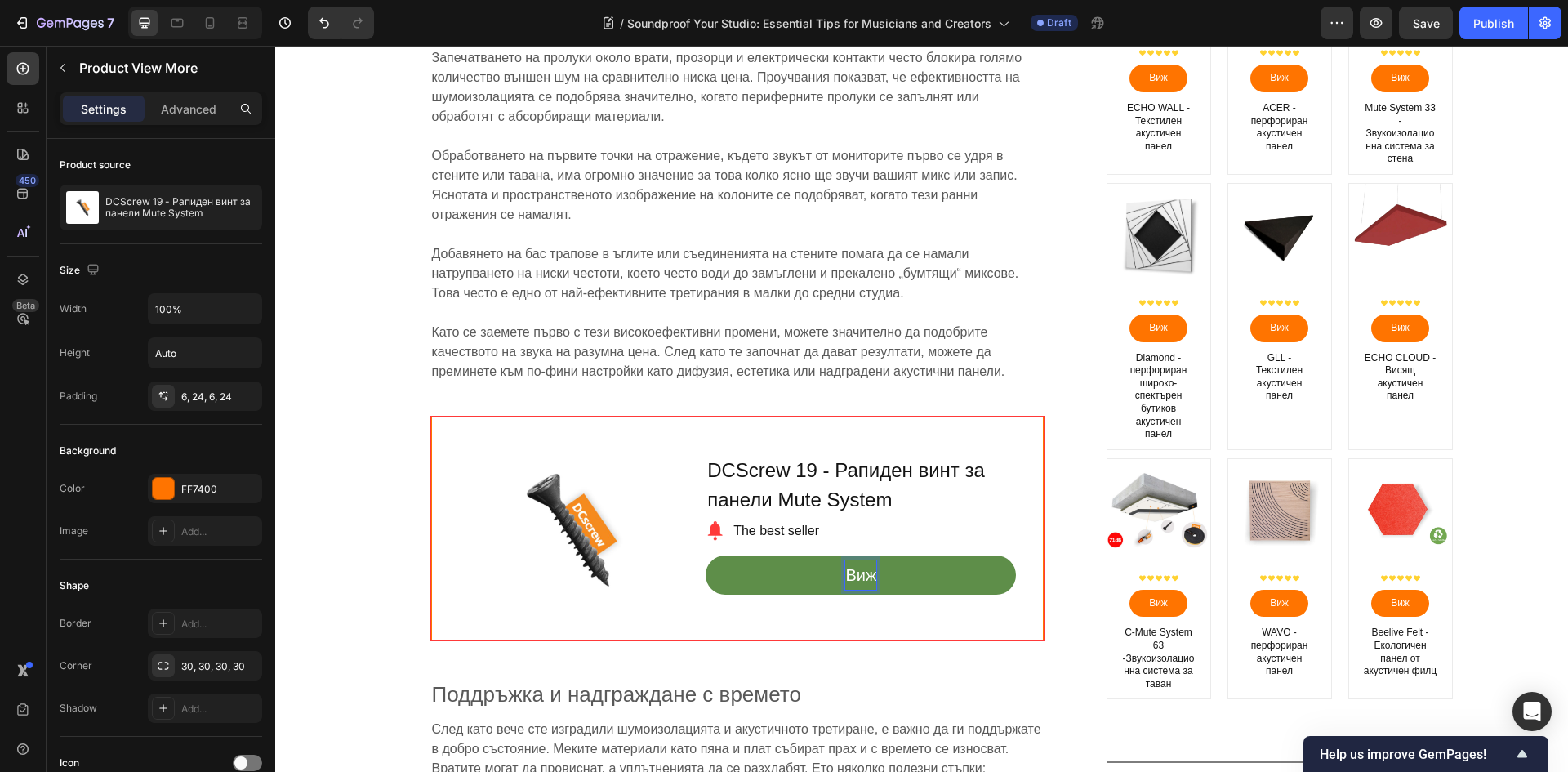
click at [706, 556] on button "Виж" at bounding box center [860, 575] width 310 height 39
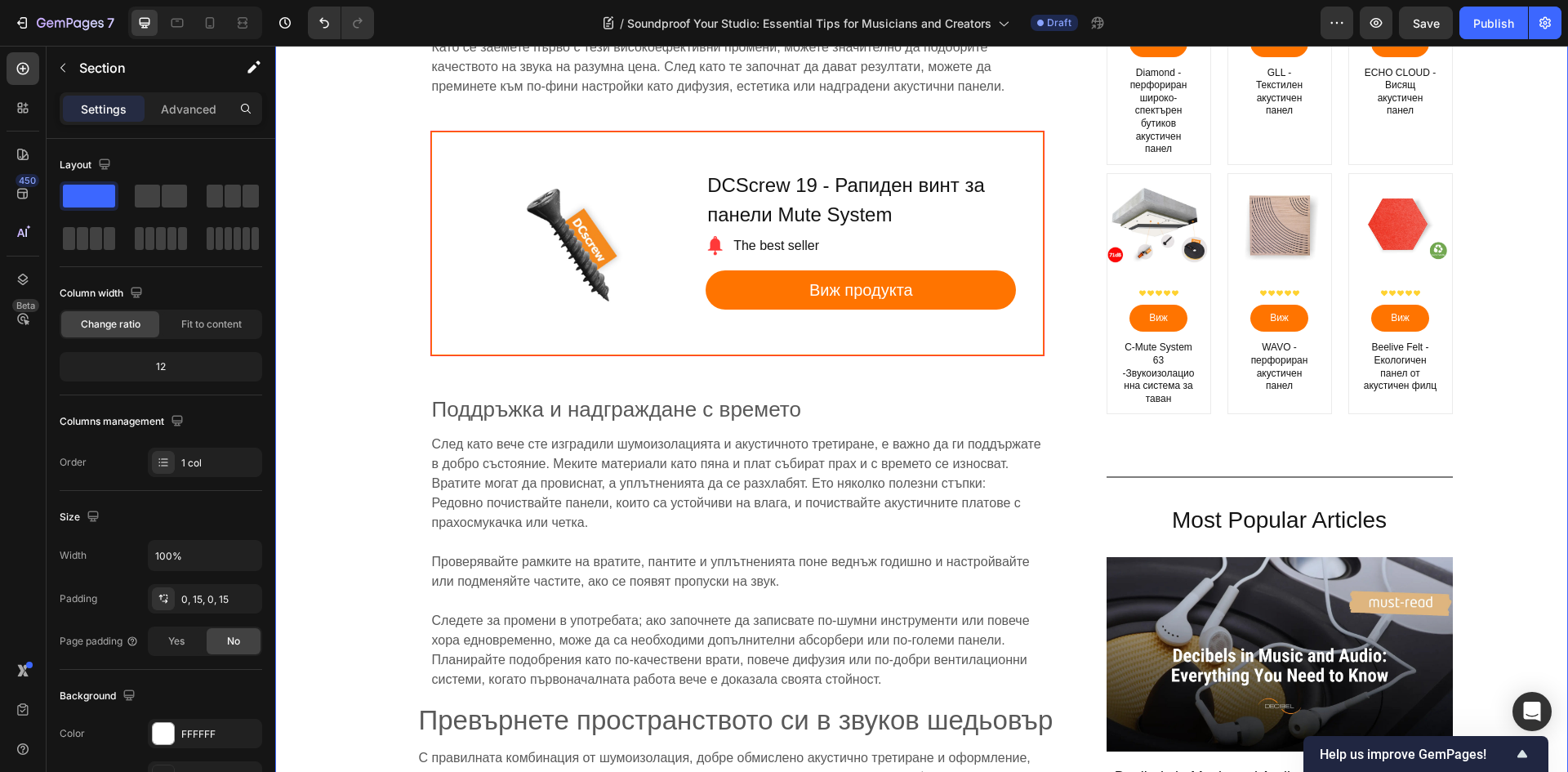
scroll to position [8249, 0]
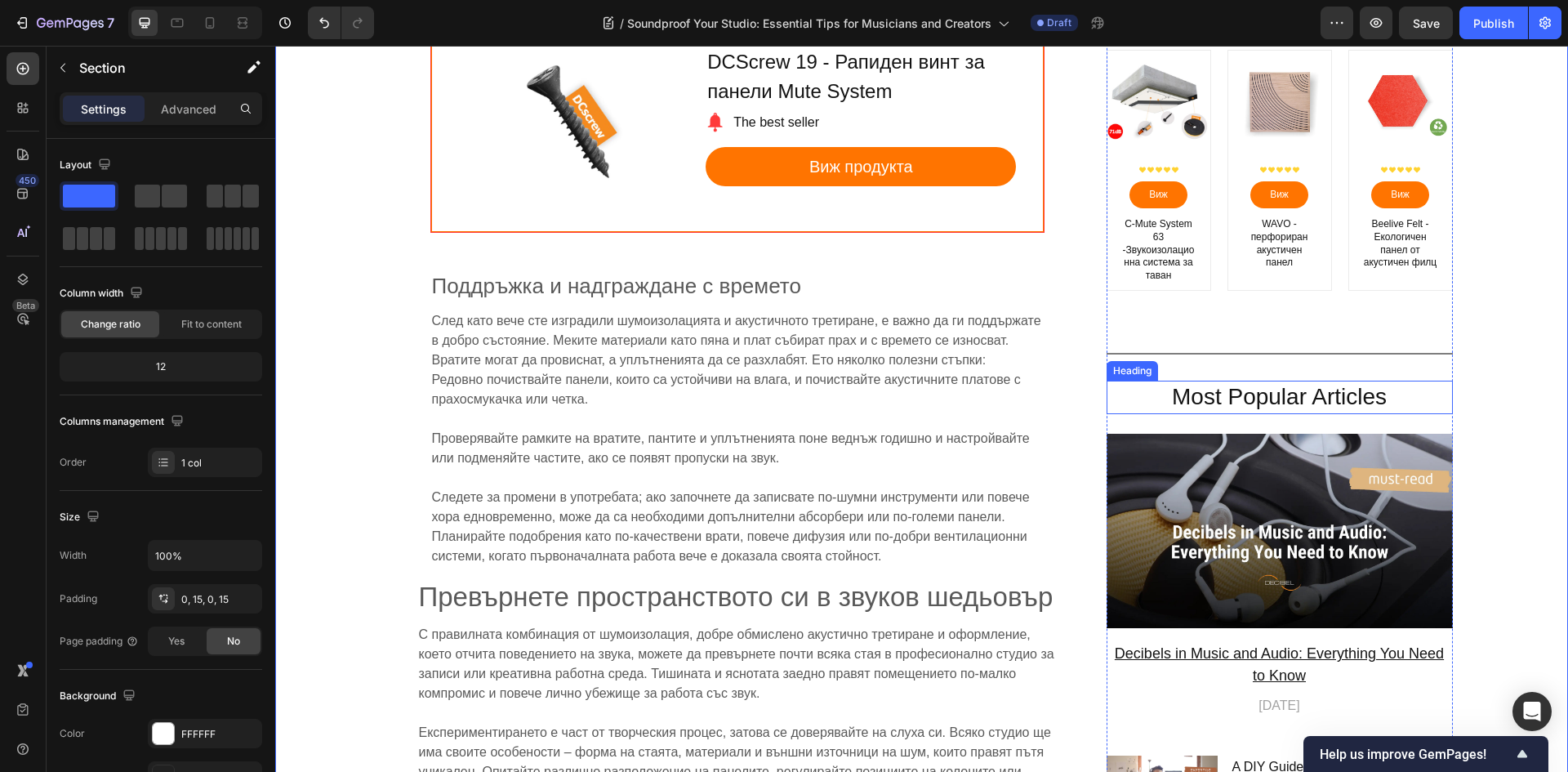
click at [1328, 382] on h2 "Most Popular Articles" at bounding box center [1279, 398] width 346 height 33
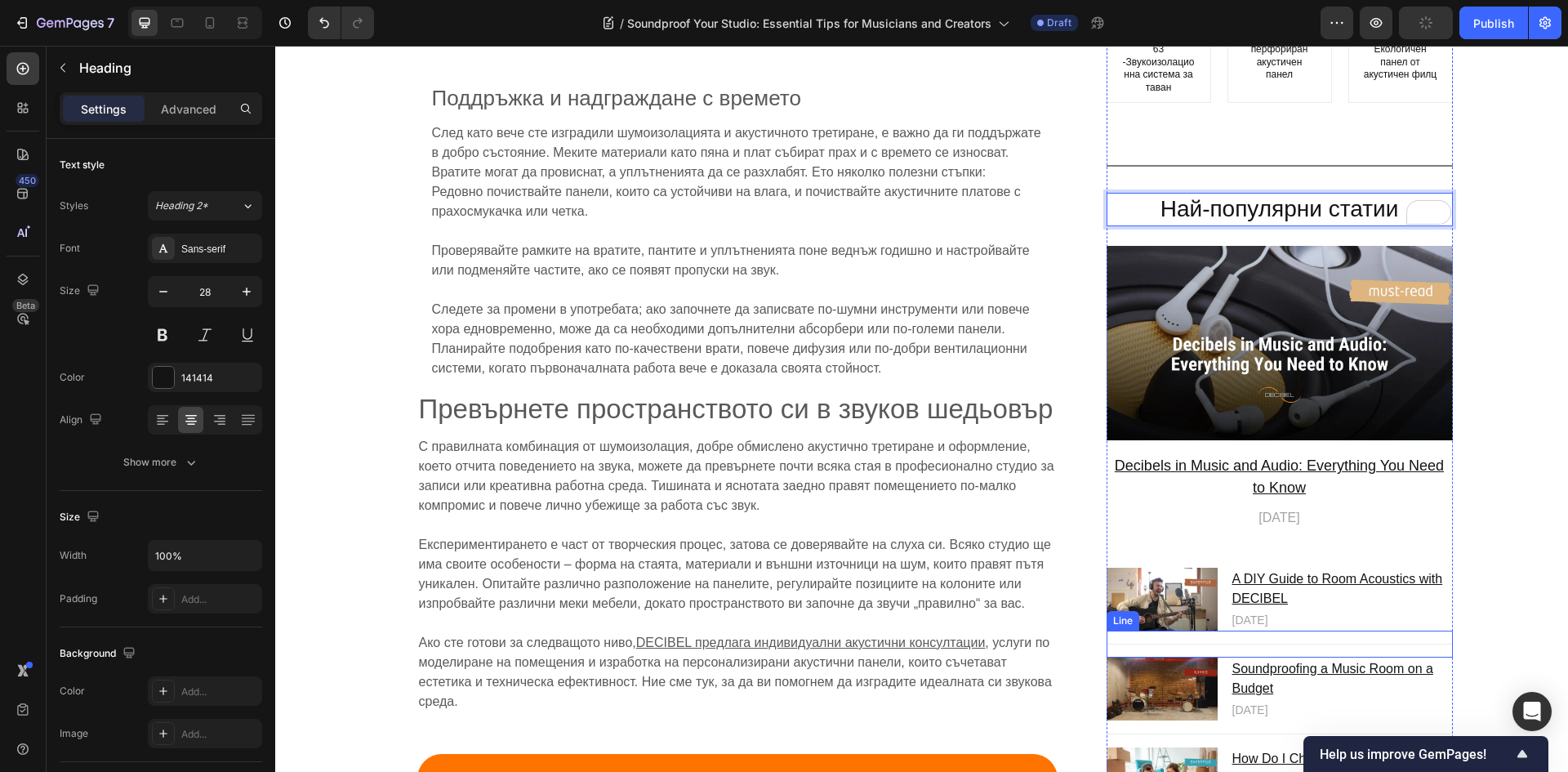
scroll to position [8494, 0]
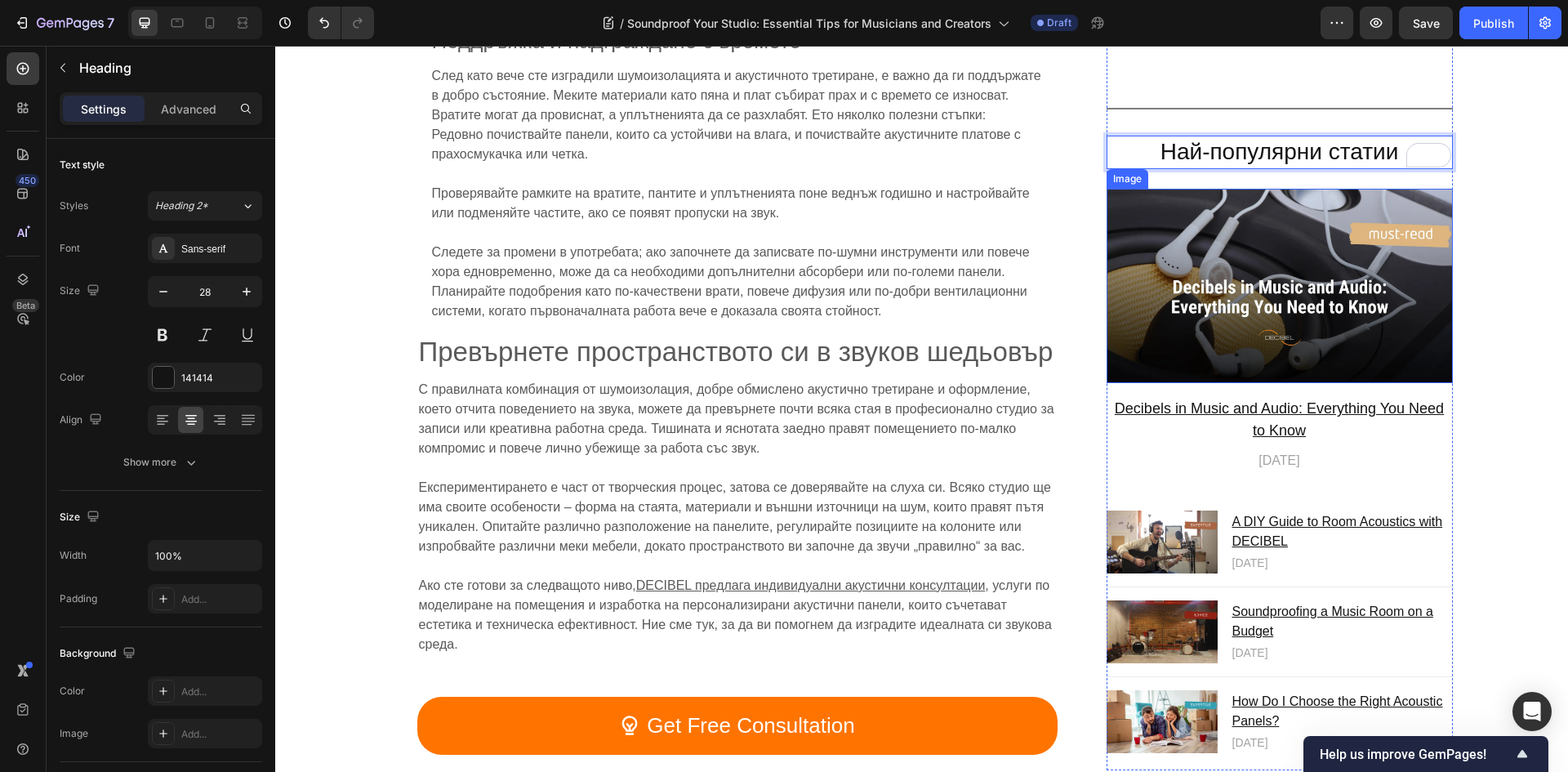
click at [1197, 209] on img at bounding box center [1279, 286] width 346 height 196
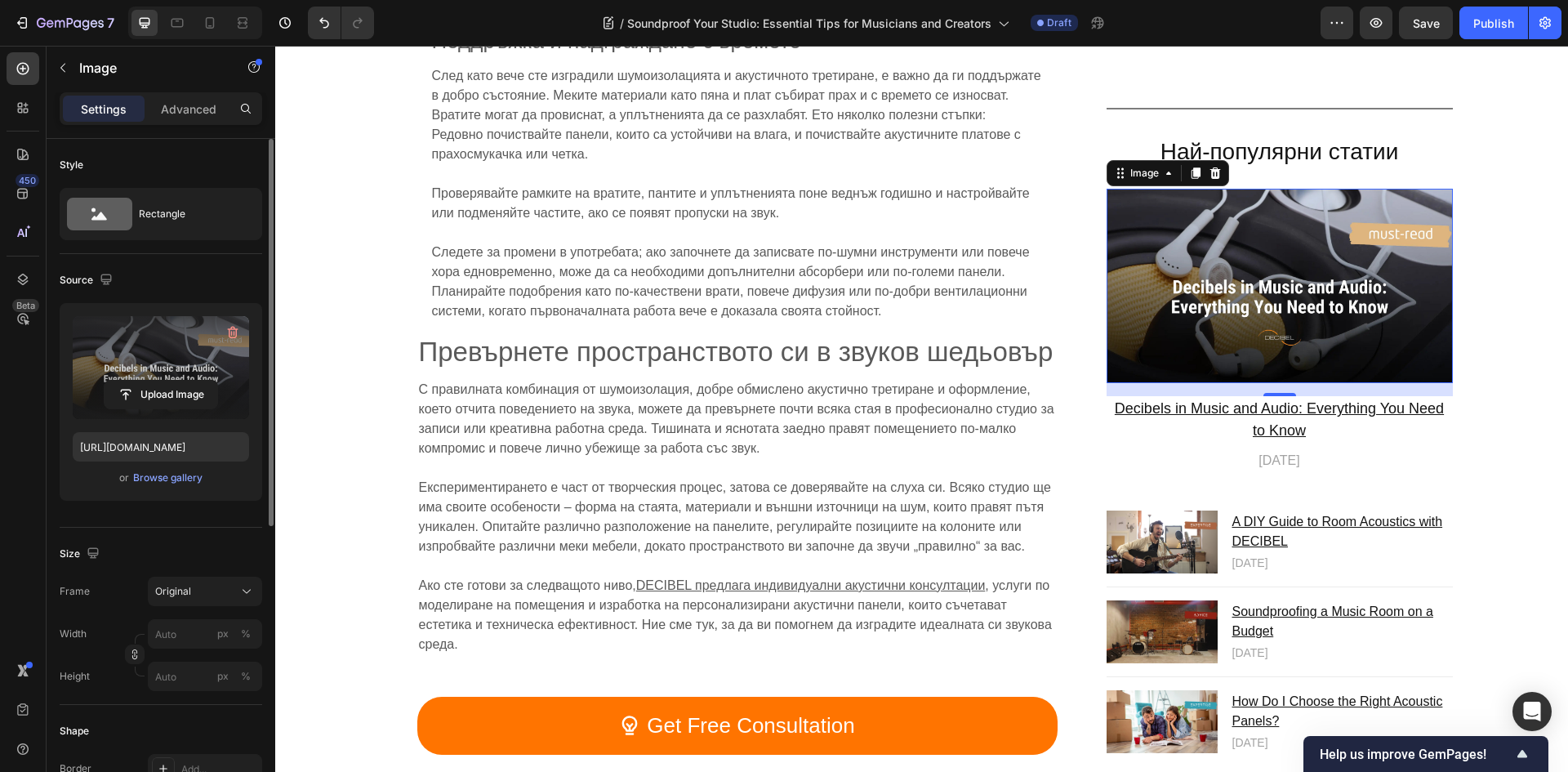
click at [143, 357] on label at bounding box center [161, 368] width 176 height 103
click at [143, 381] on input "file" at bounding box center [161, 395] width 113 height 28
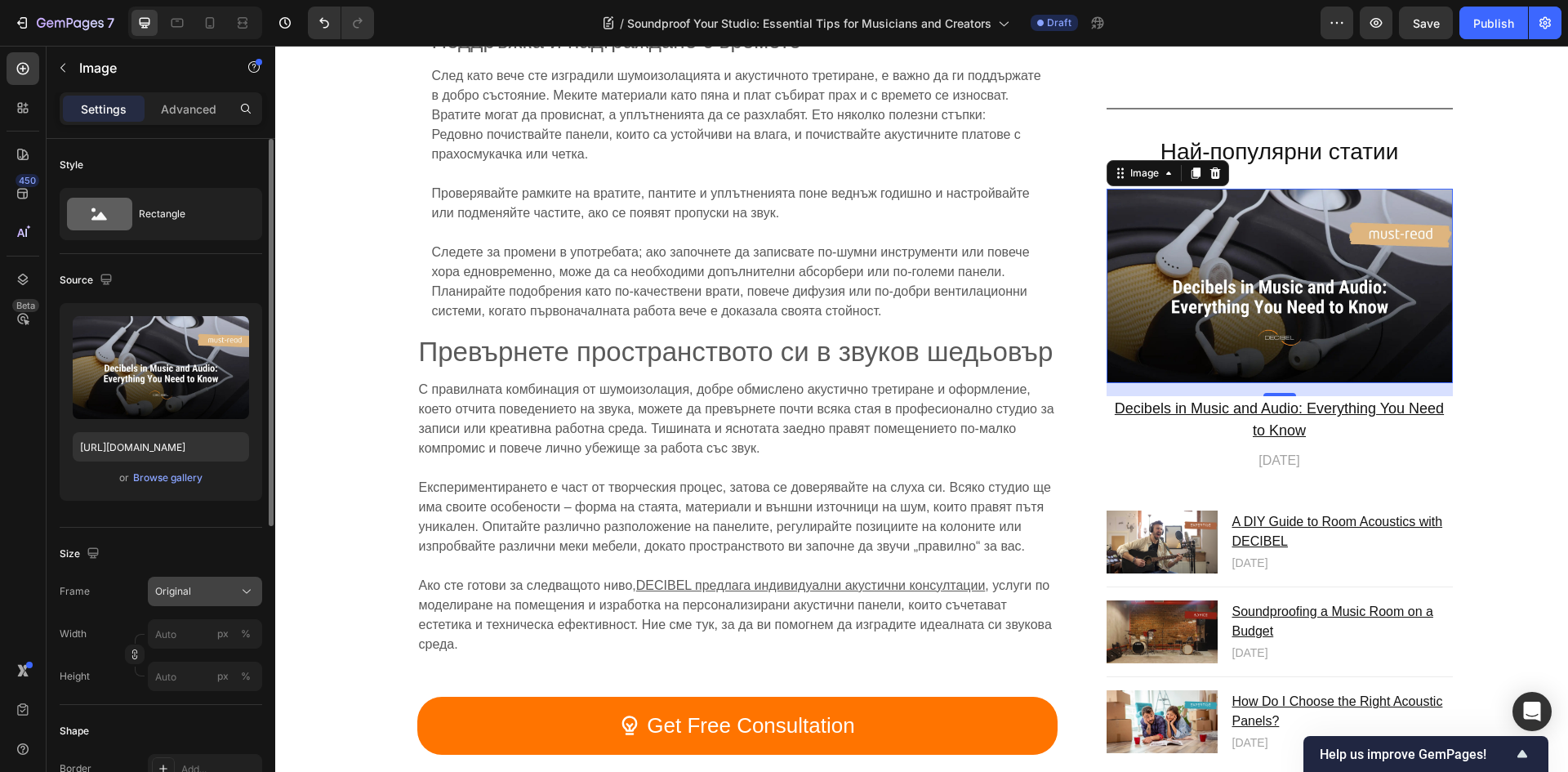
scroll to position [245, 0]
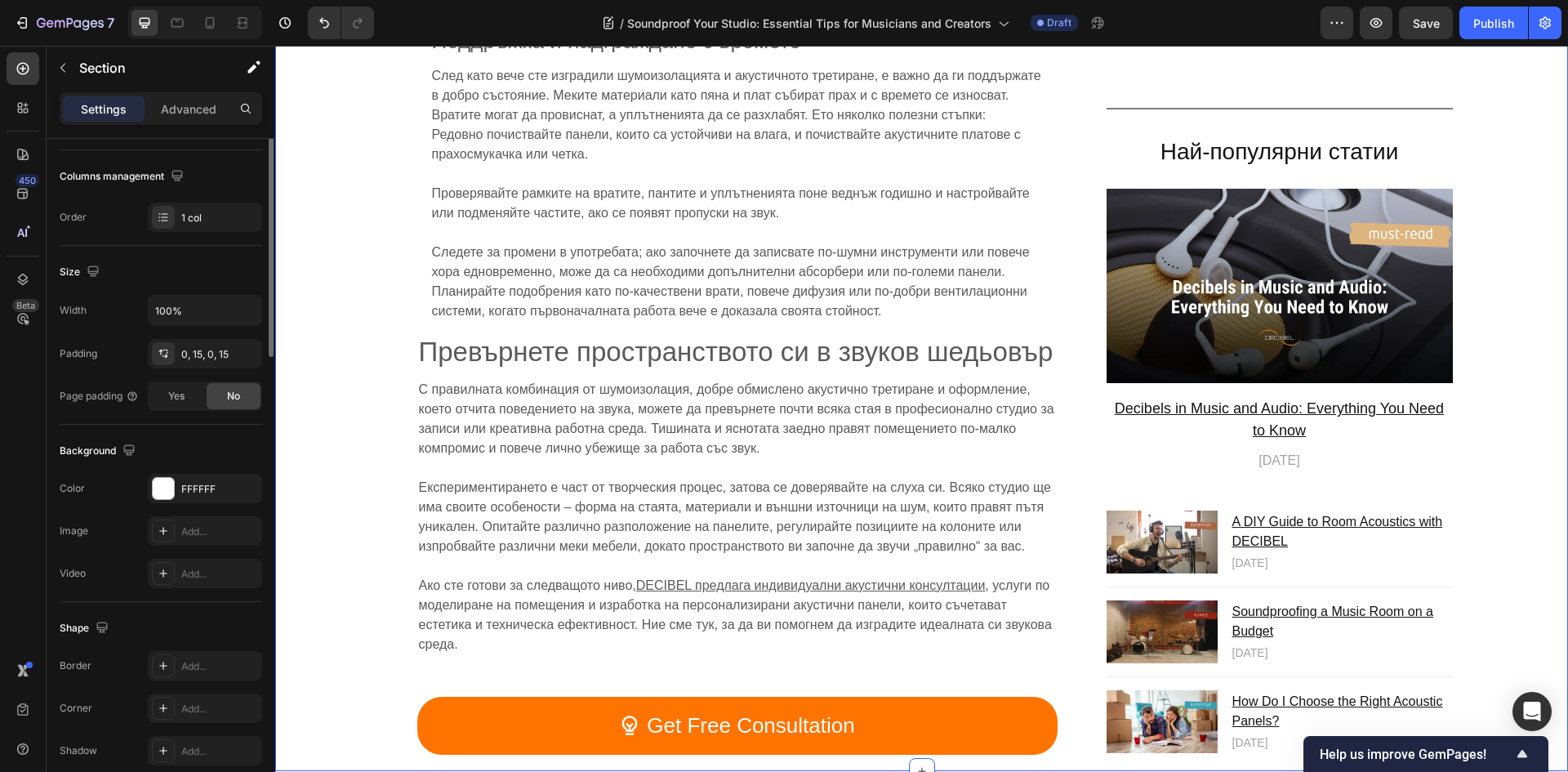
scroll to position [0, 0]
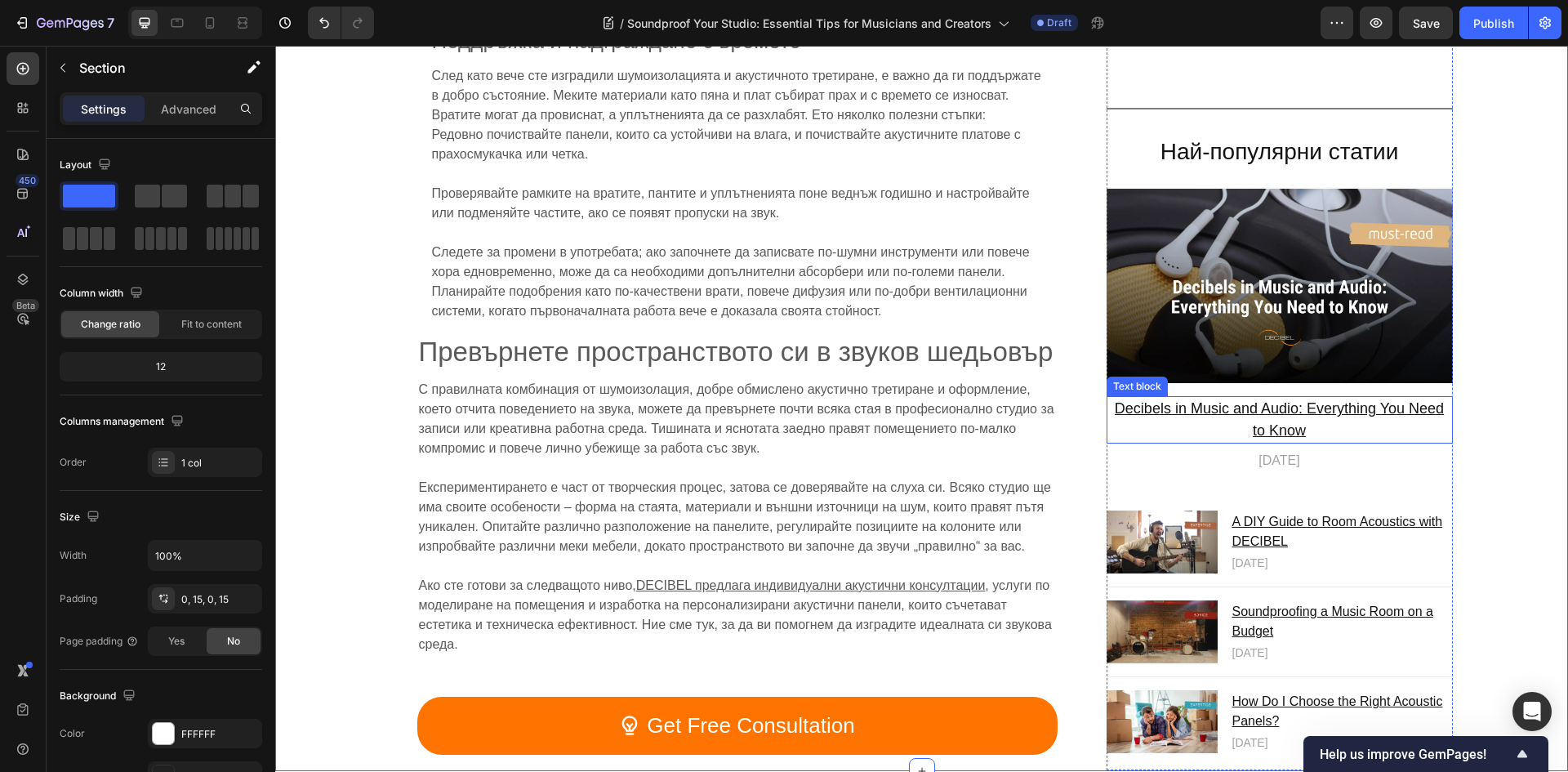
click at [1186, 405] on p "Decibels in Music and Audio: Everything You Need to Know" at bounding box center [1279, 420] width 343 height 44
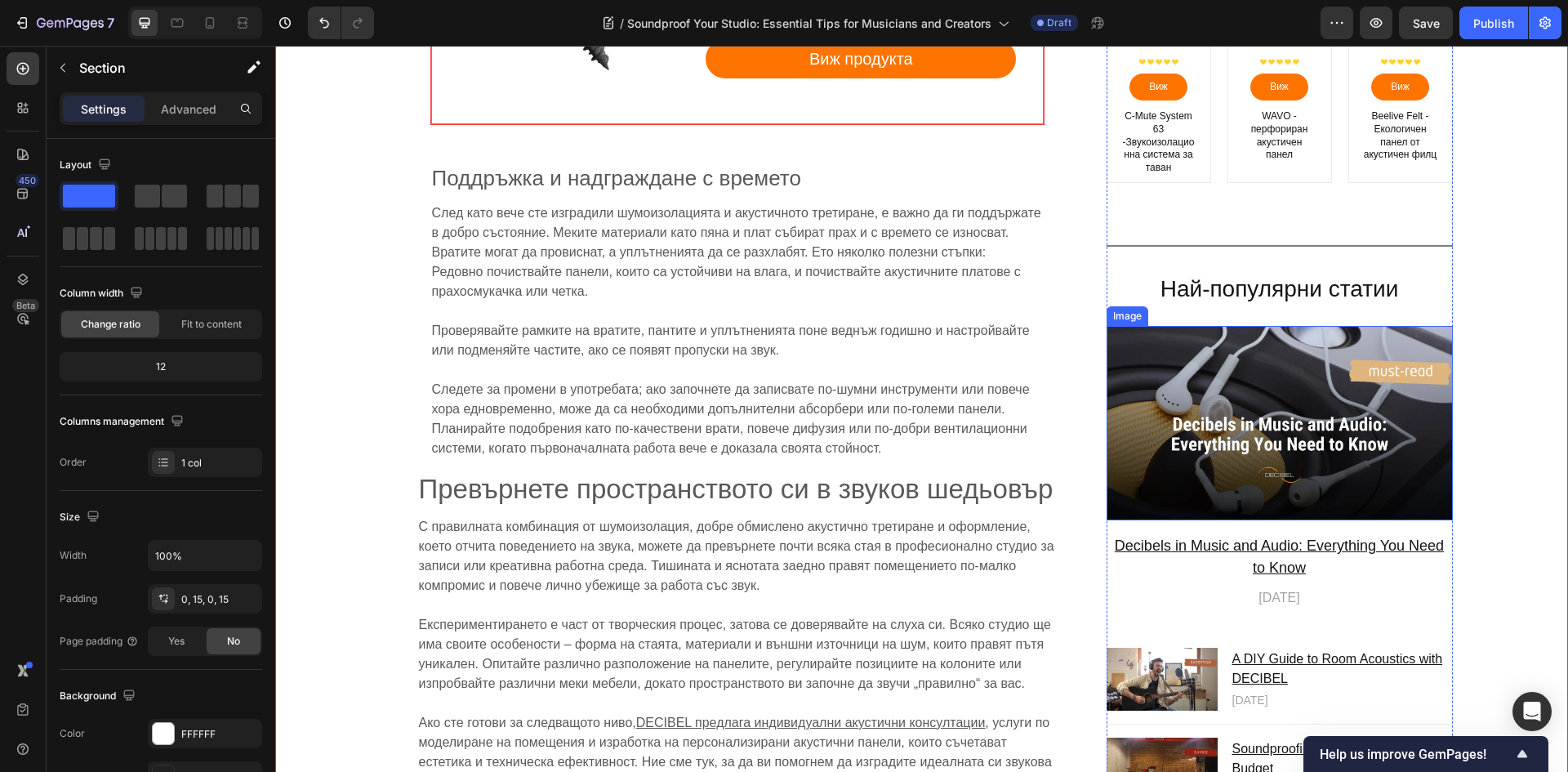
scroll to position [8412, 0]
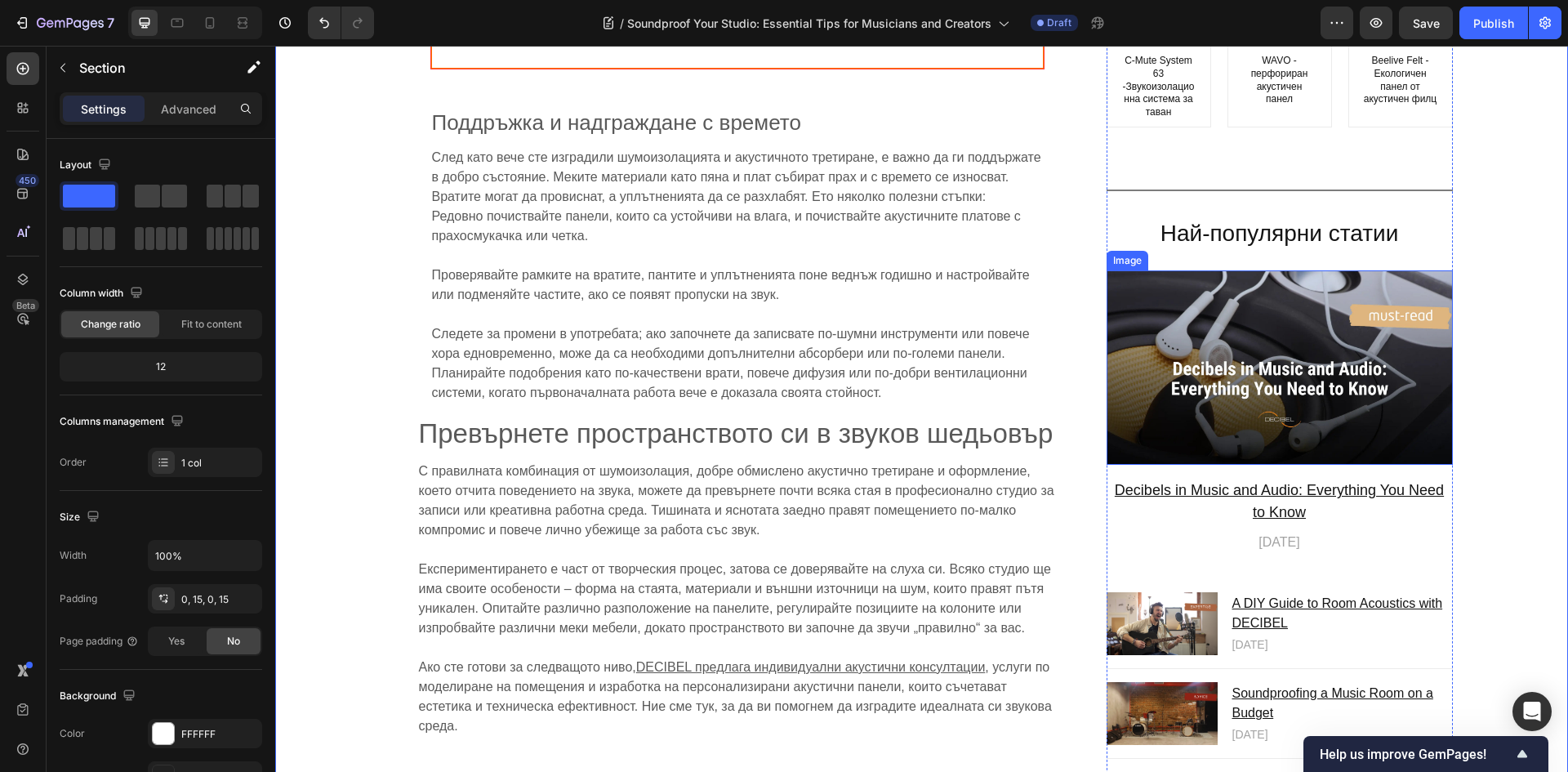
click at [1231, 367] on img at bounding box center [1279, 368] width 346 height 196
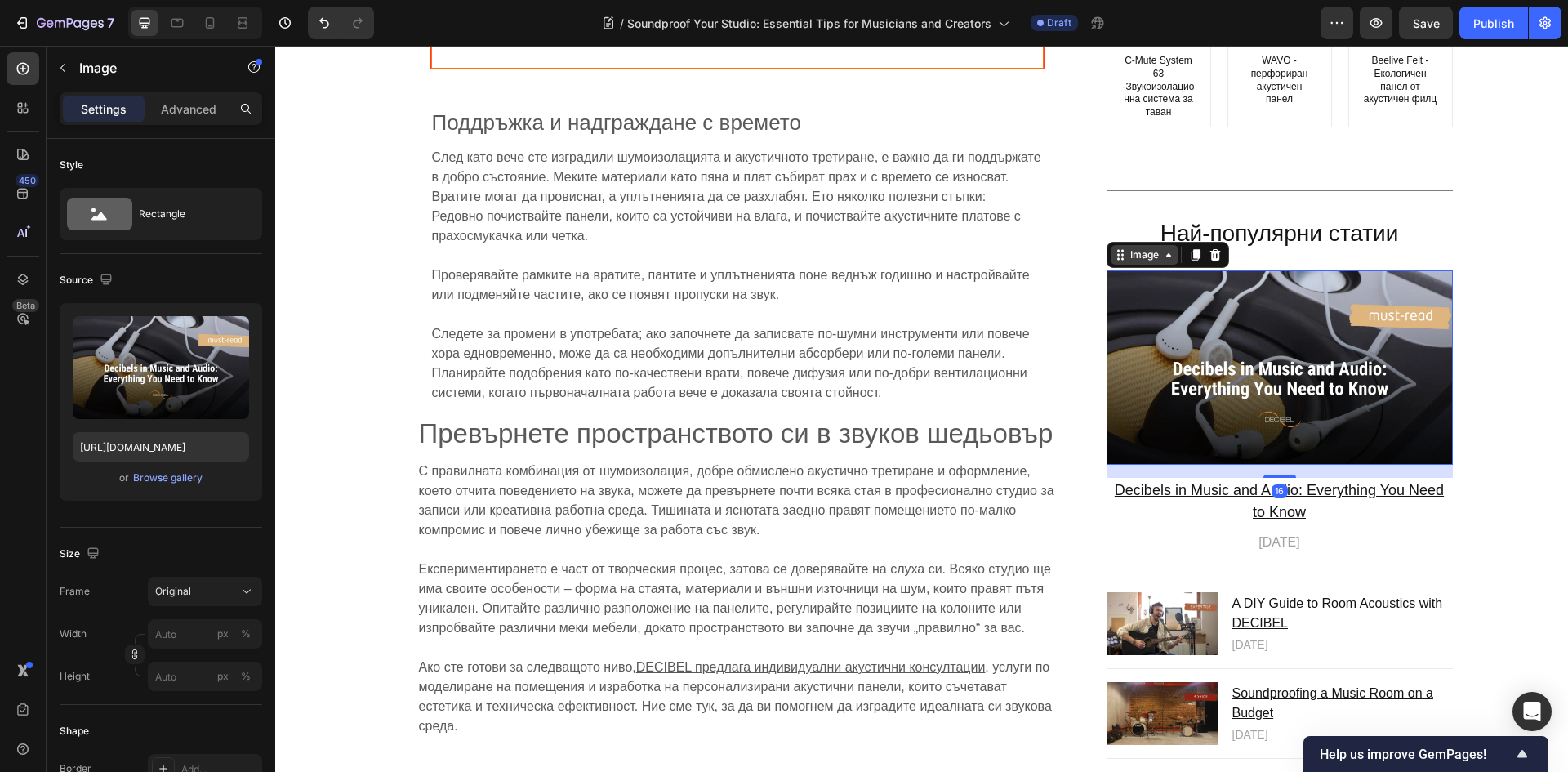
click at [1149, 248] on div "Image" at bounding box center [1144, 255] width 35 height 15
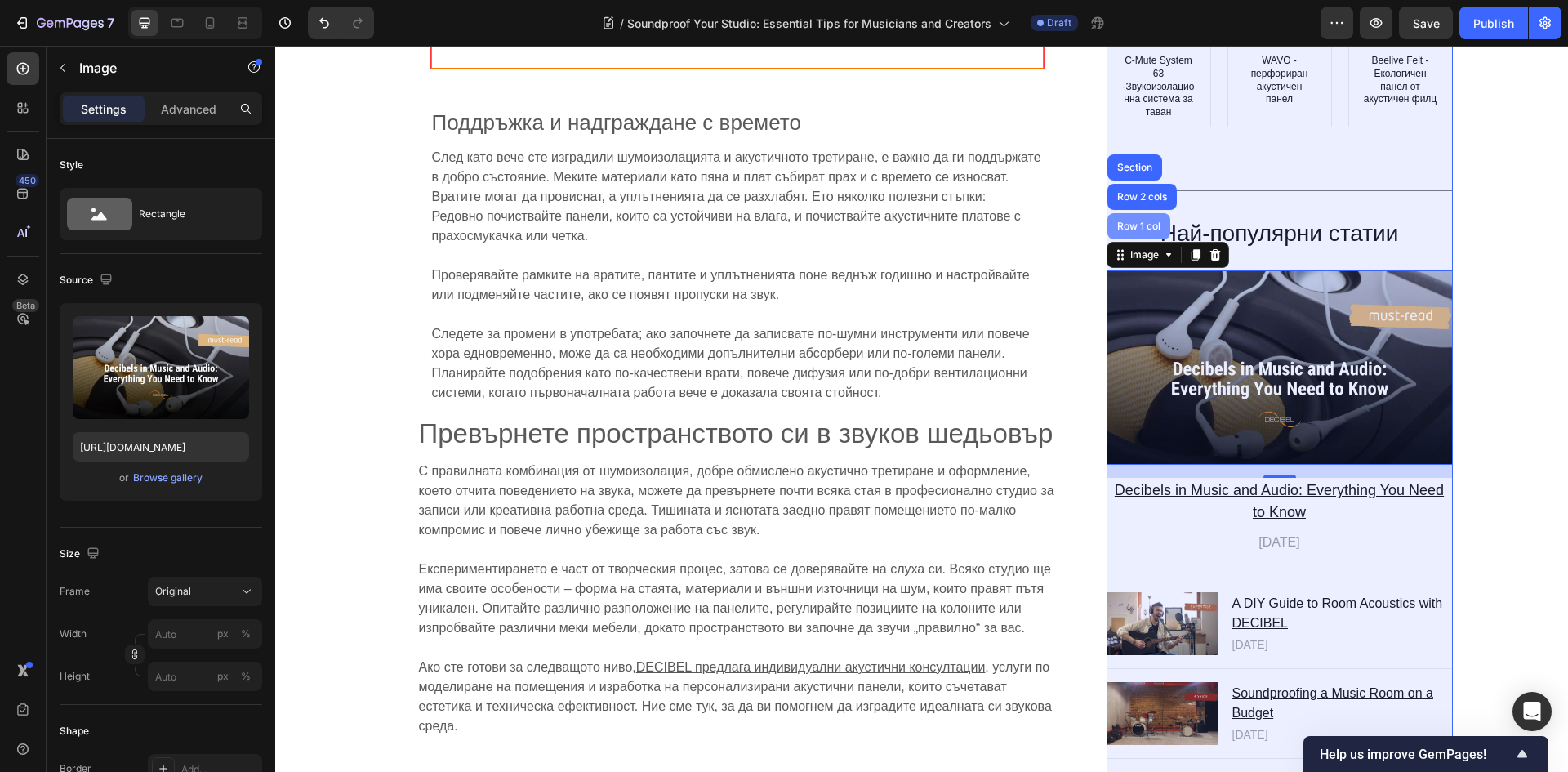
click at [1133, 222] on div "Row 1 col" at bounding box center [1138, 226] width 50 height 10
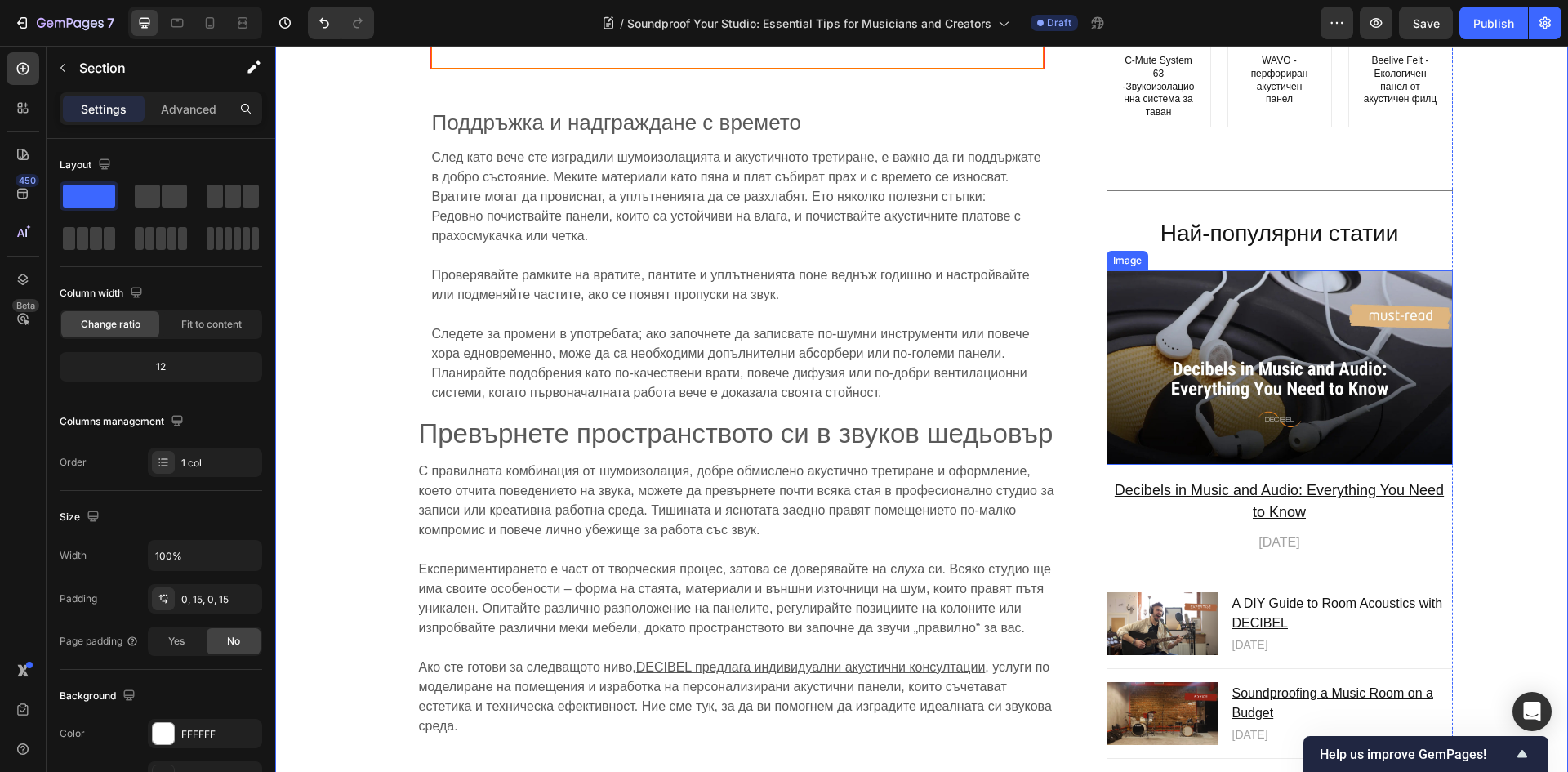
click at [1379, 310] on img at bounding box center [1279, 368] width 346 height 196
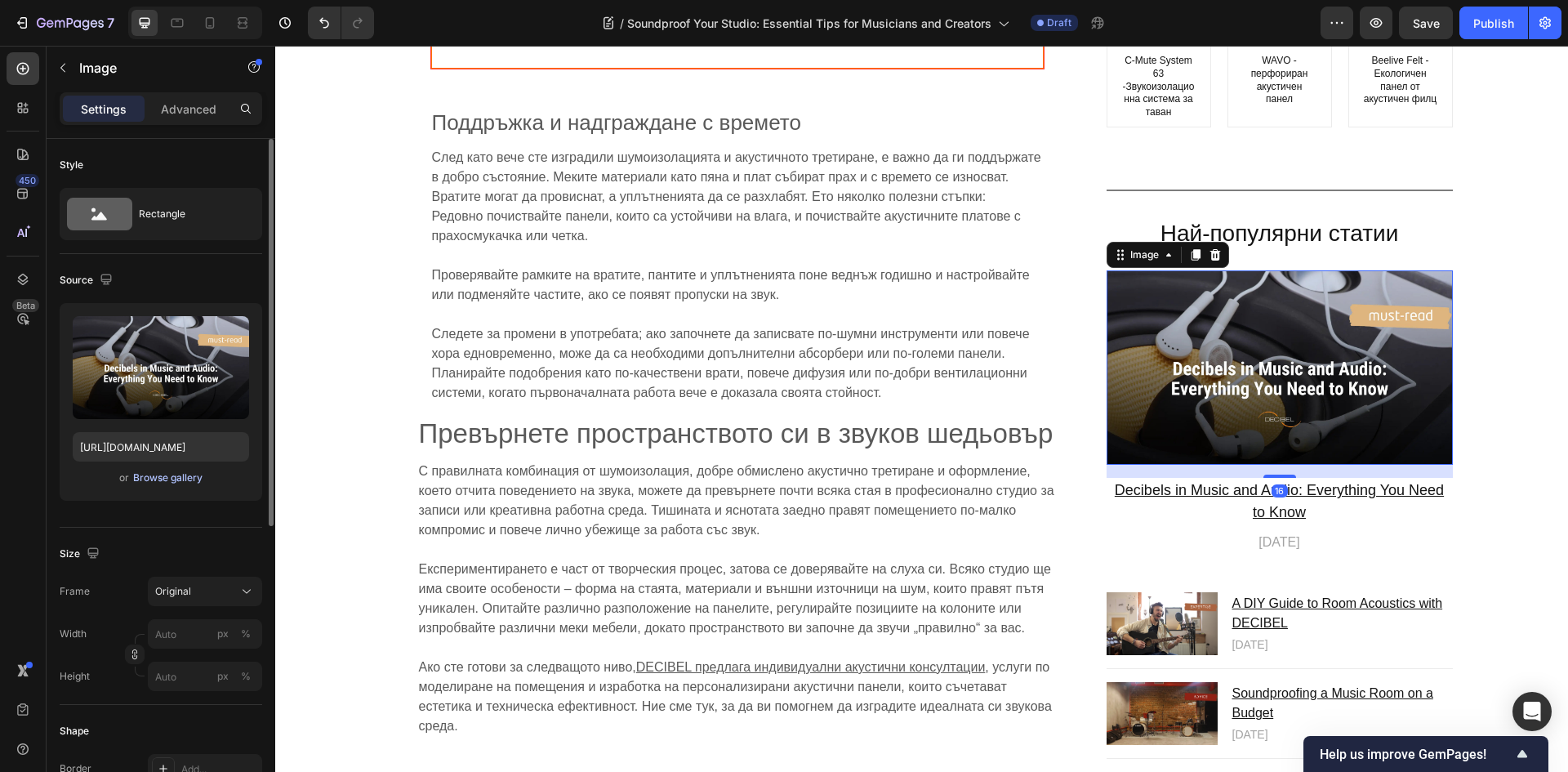
click at [174, 476] on div "Browse gallery" at bounding box center [168, 477] width 70 height 15
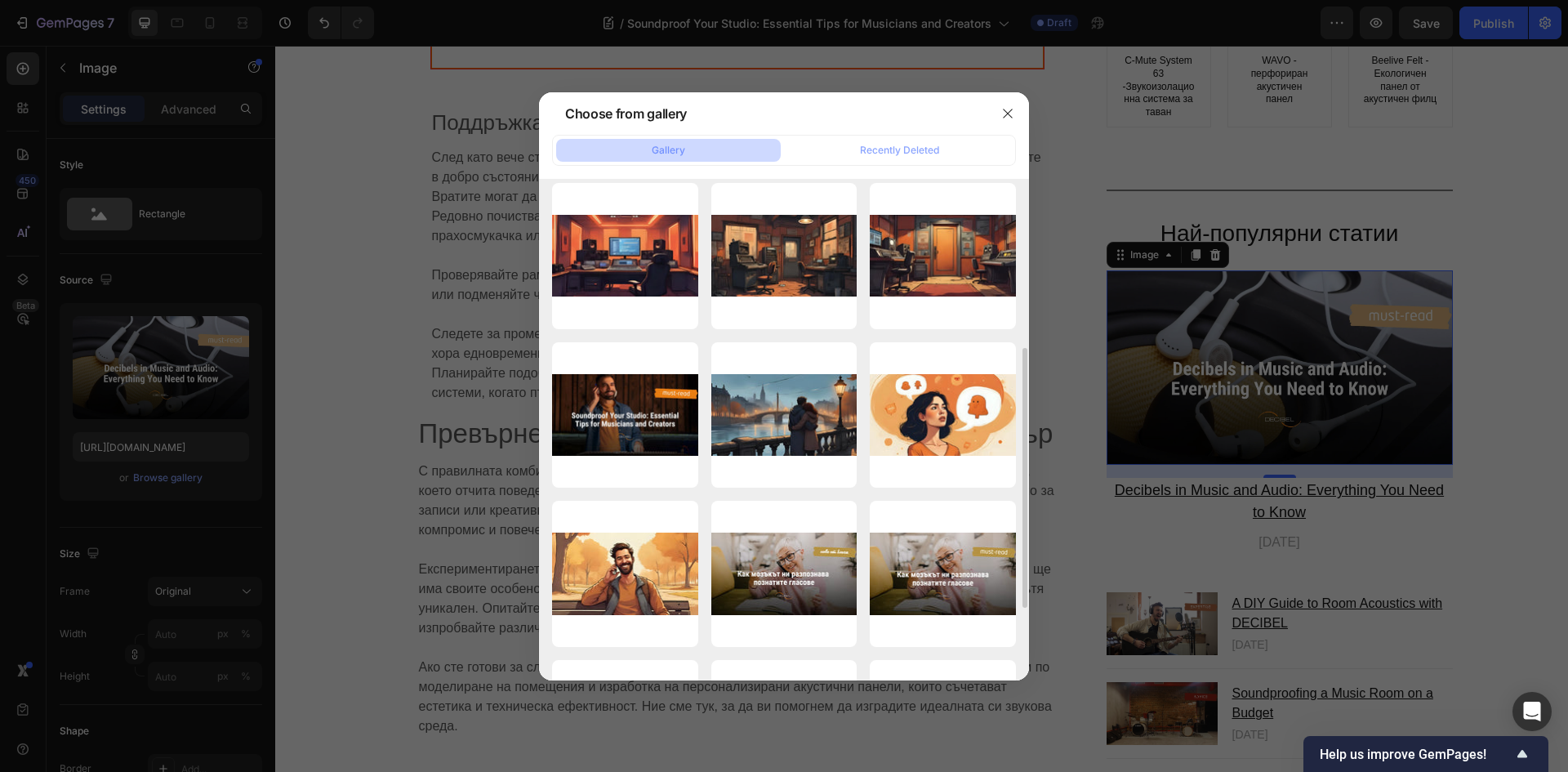
scroll to position [409, 0]
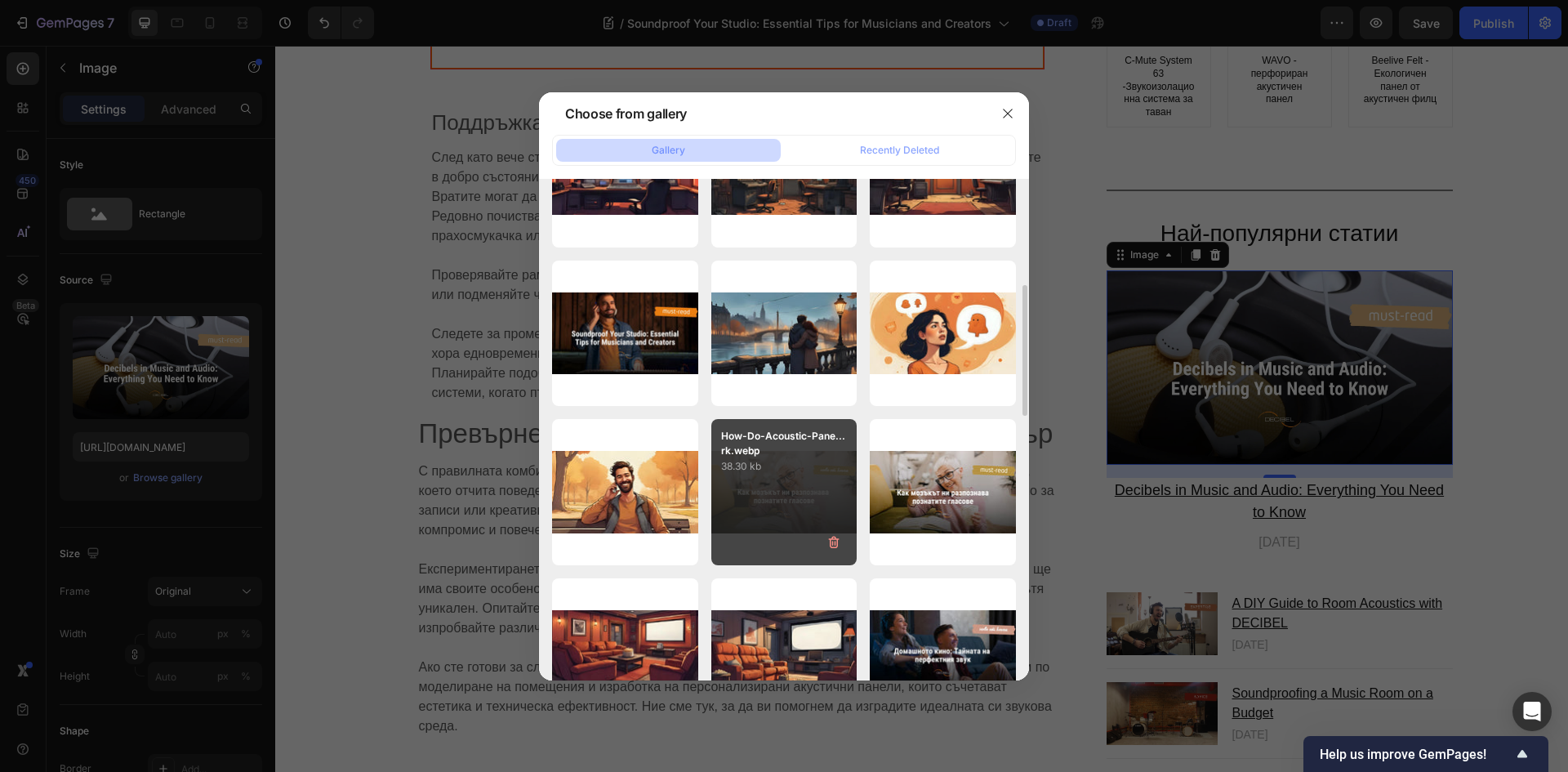
click at [772, 475] on p "38.30 kb" at bounding box center [784, 466] width 127 height 17
type input "https://cdn.shopify.com/s/files/1/0713/4121/1952/files/gempages_549342397767615…"
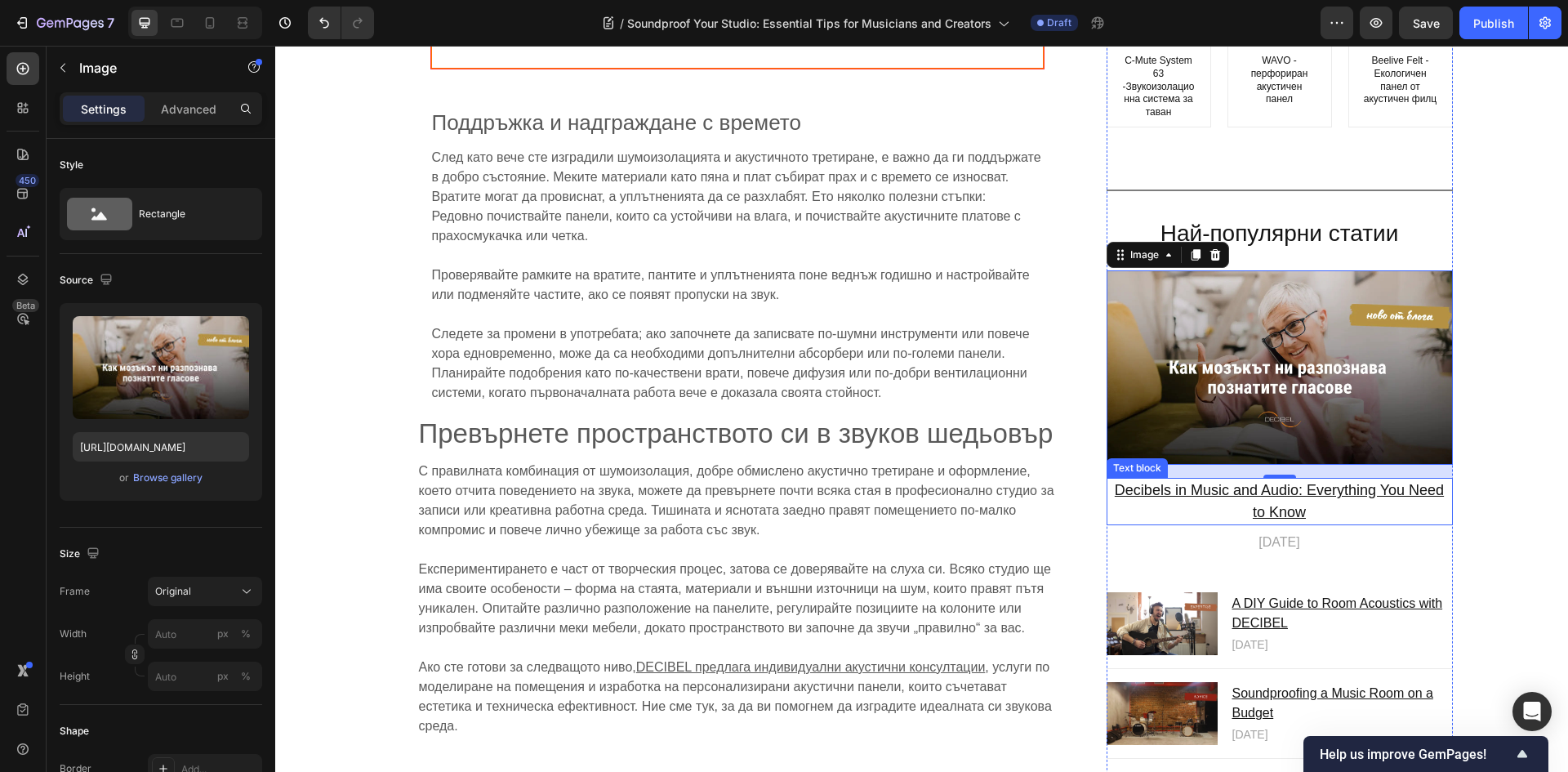
click at [1292, 482] on u "Decibels in Music and Audio: Everything You Need to Know" at bounding box center [1279, 502] width 329 height 38
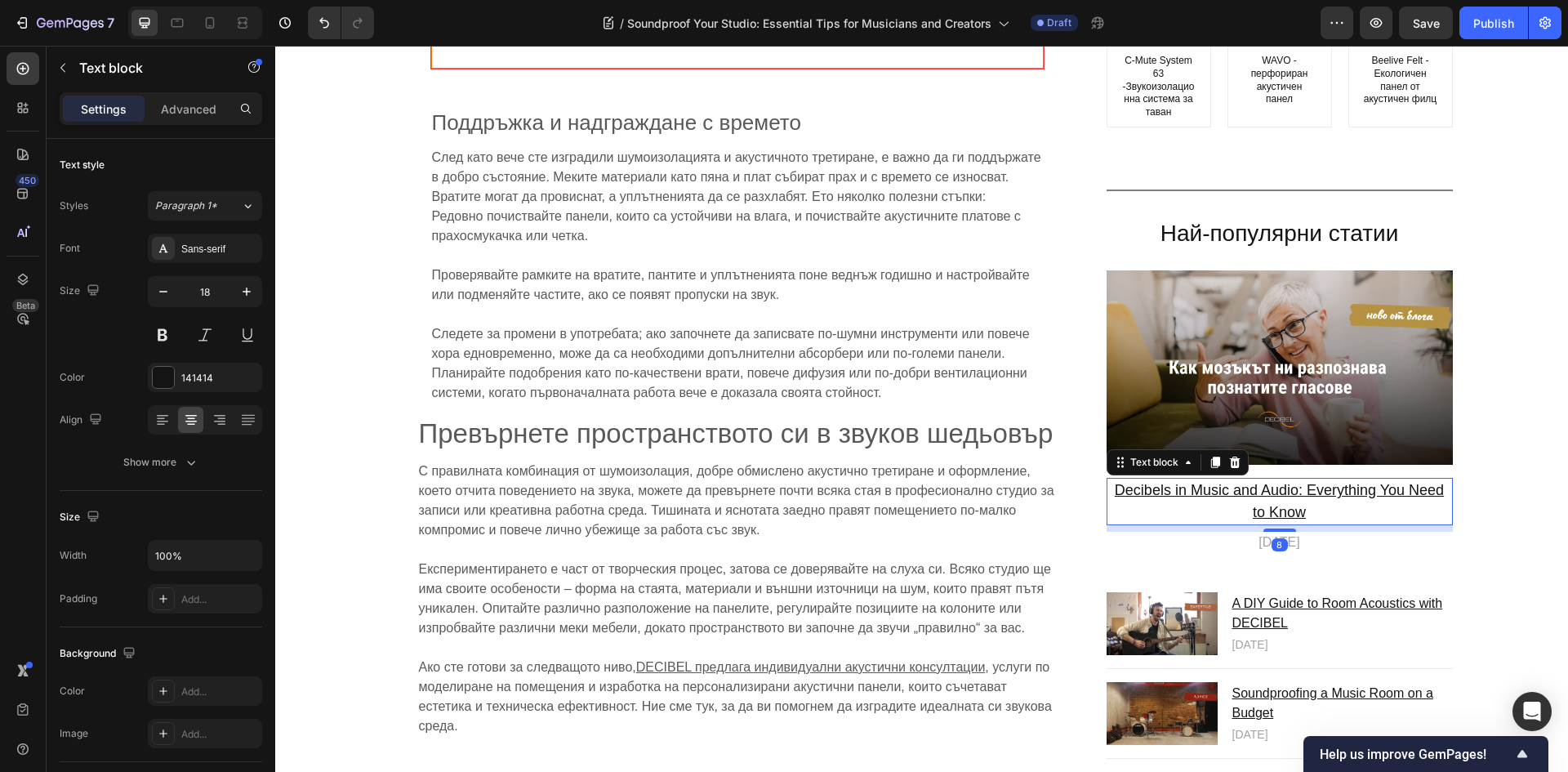
click at [1206, 482] on u "Decibels in Music and Audio: Everything You Need to Know" at bounding box center [1279, 502] width 329 height 38
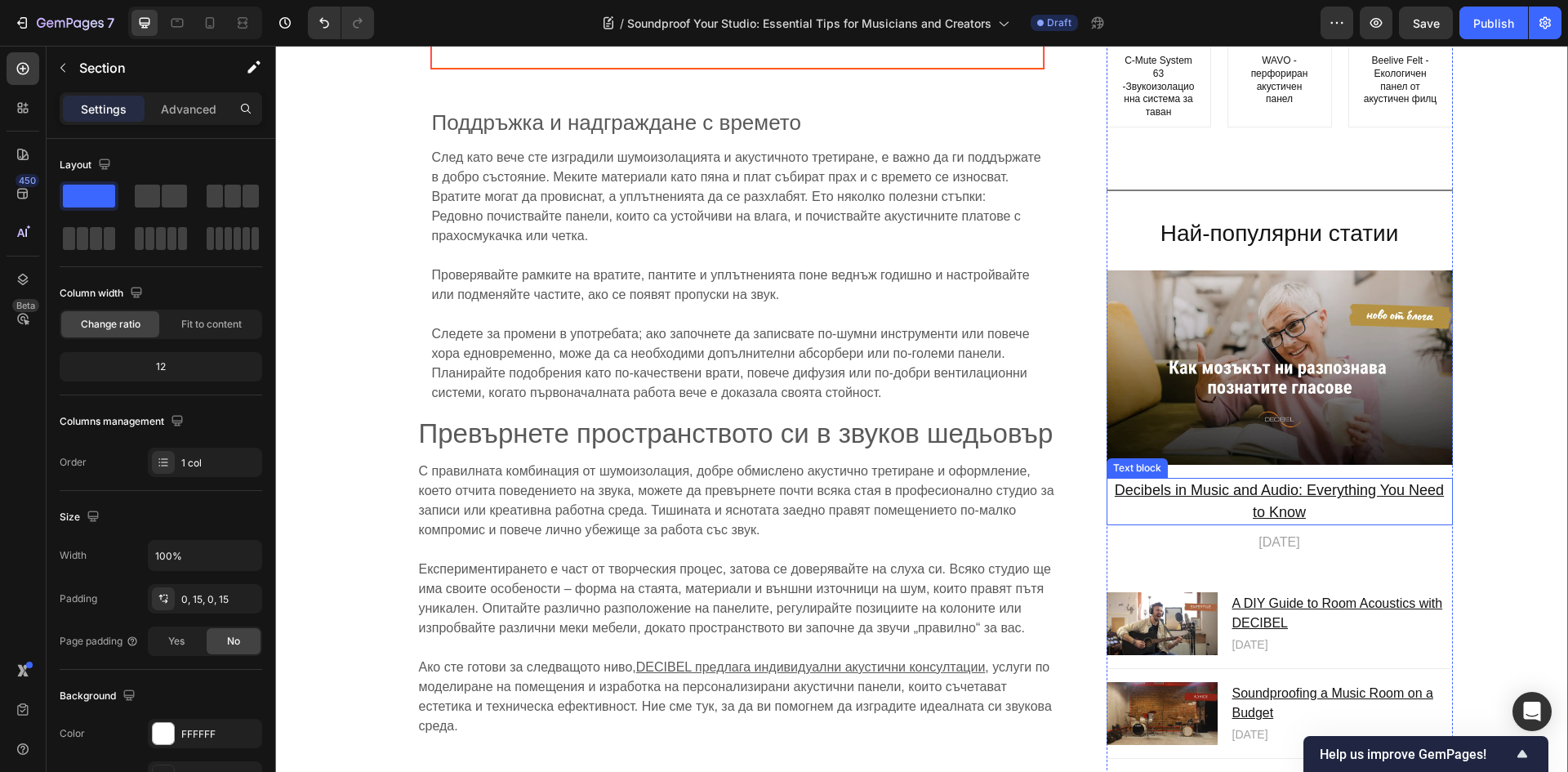
click at [1238, 482] on u "Decibels in Music and Audio: Everything You Need to Know" at bounding box center [1279, 502] width 329 height 38
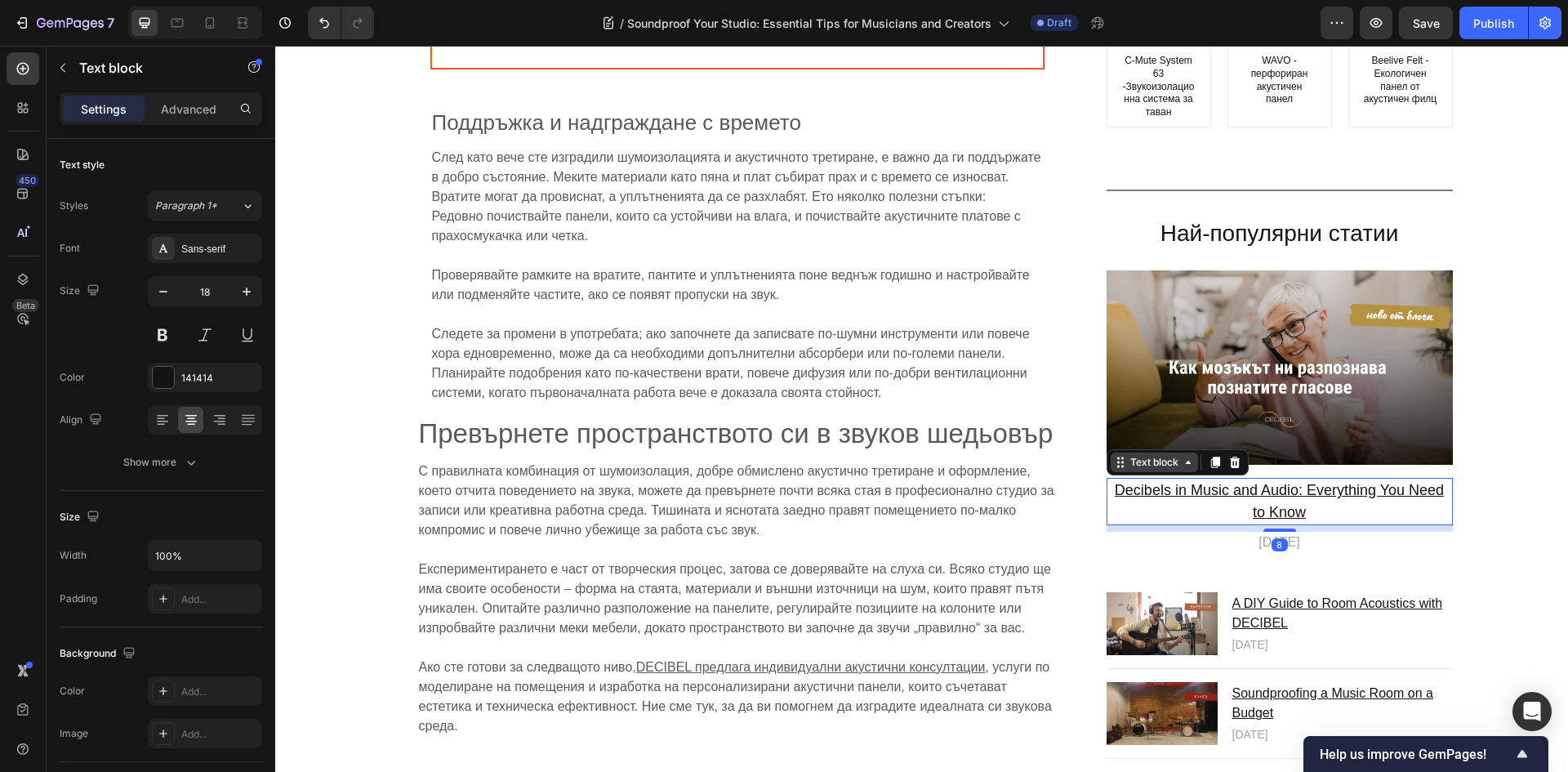
click at [1183, 453] on div "Text block" at bounding box center [1154, 463] width 88 height 20
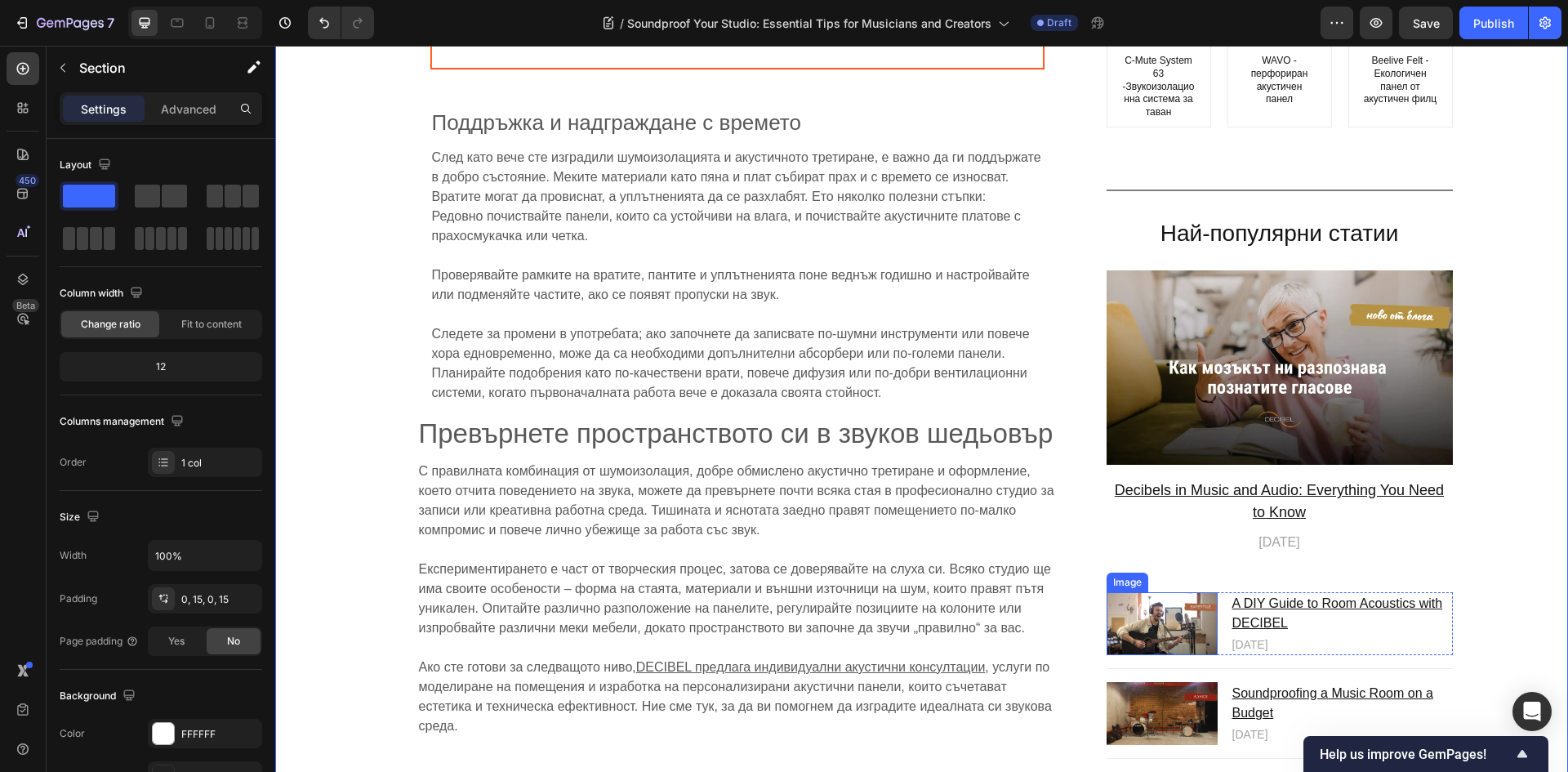
click at [1189, 601] on img at bounding box center [1162, 624] width 111 height 63
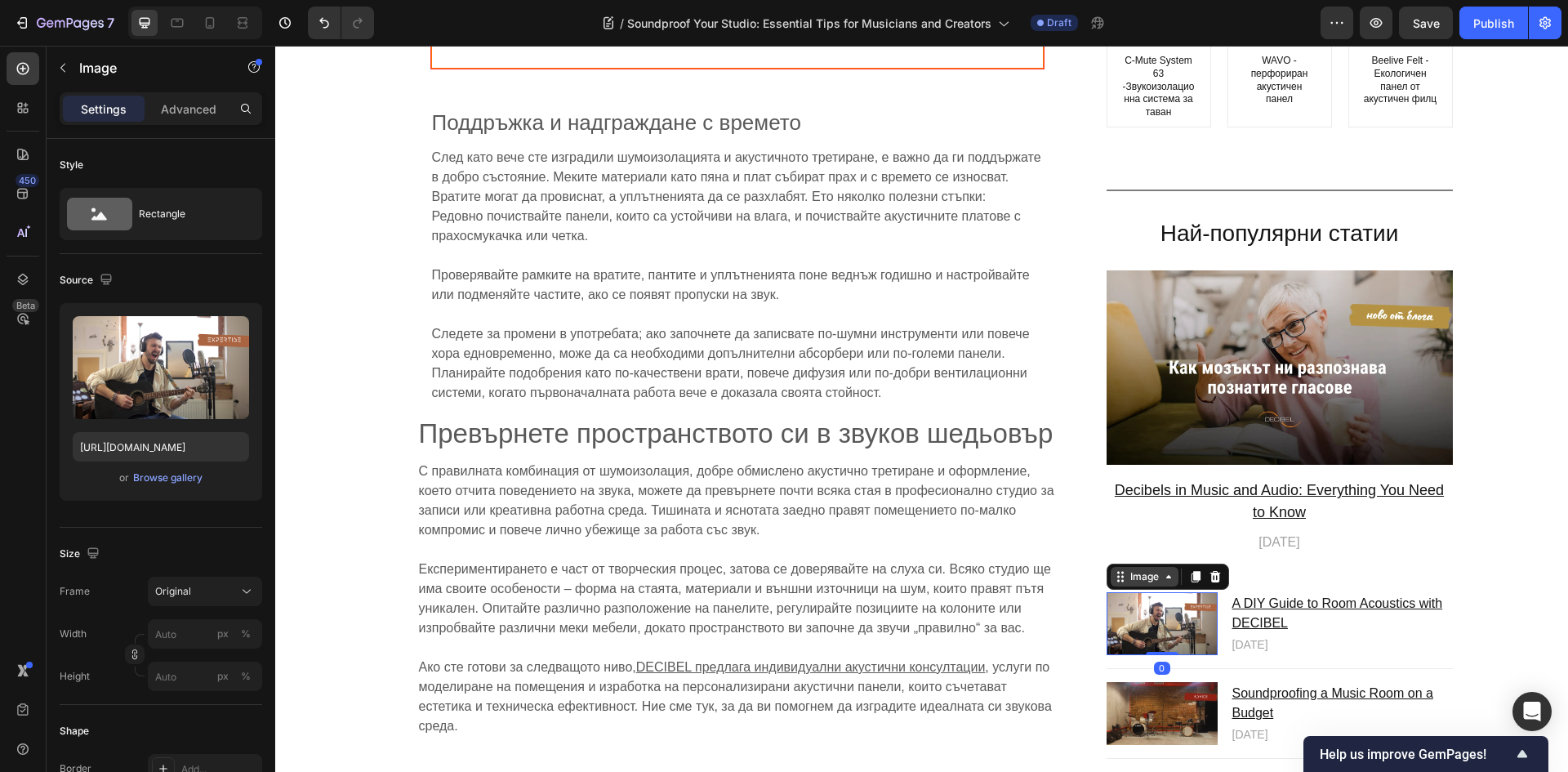
click at [1154, 570] on div "Image" at bounding box center [1144, 577] width 35 height 15
click at [1153, 610] on img at bounding box center [1162, 624] width 111 height 63
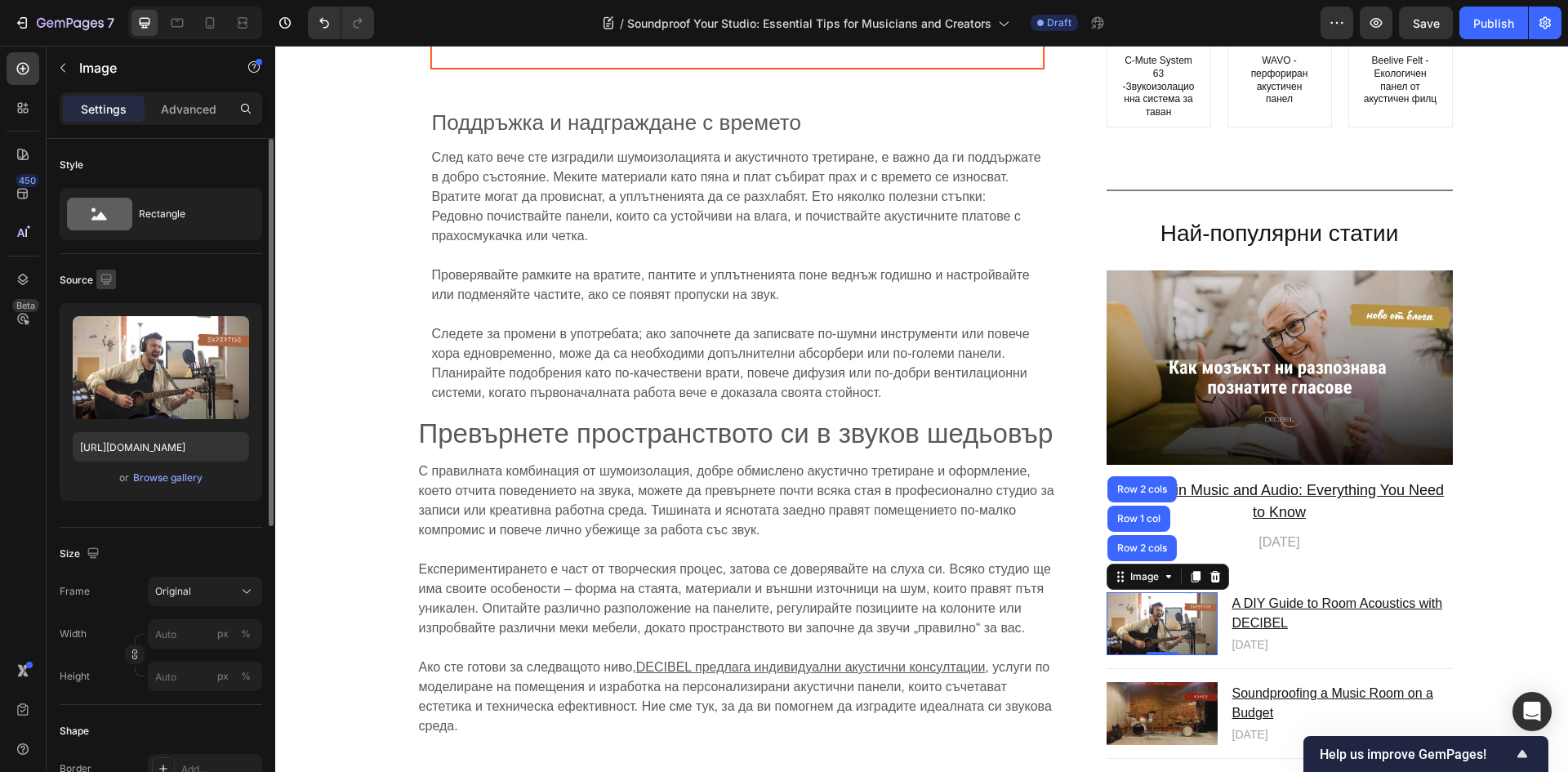
click at [107, 276] on icon "button" at bounding box center [106, 279] width 17 height 17
click at [182, 279] on div "Source" at bounding box center [161, 280] width 203 height 26
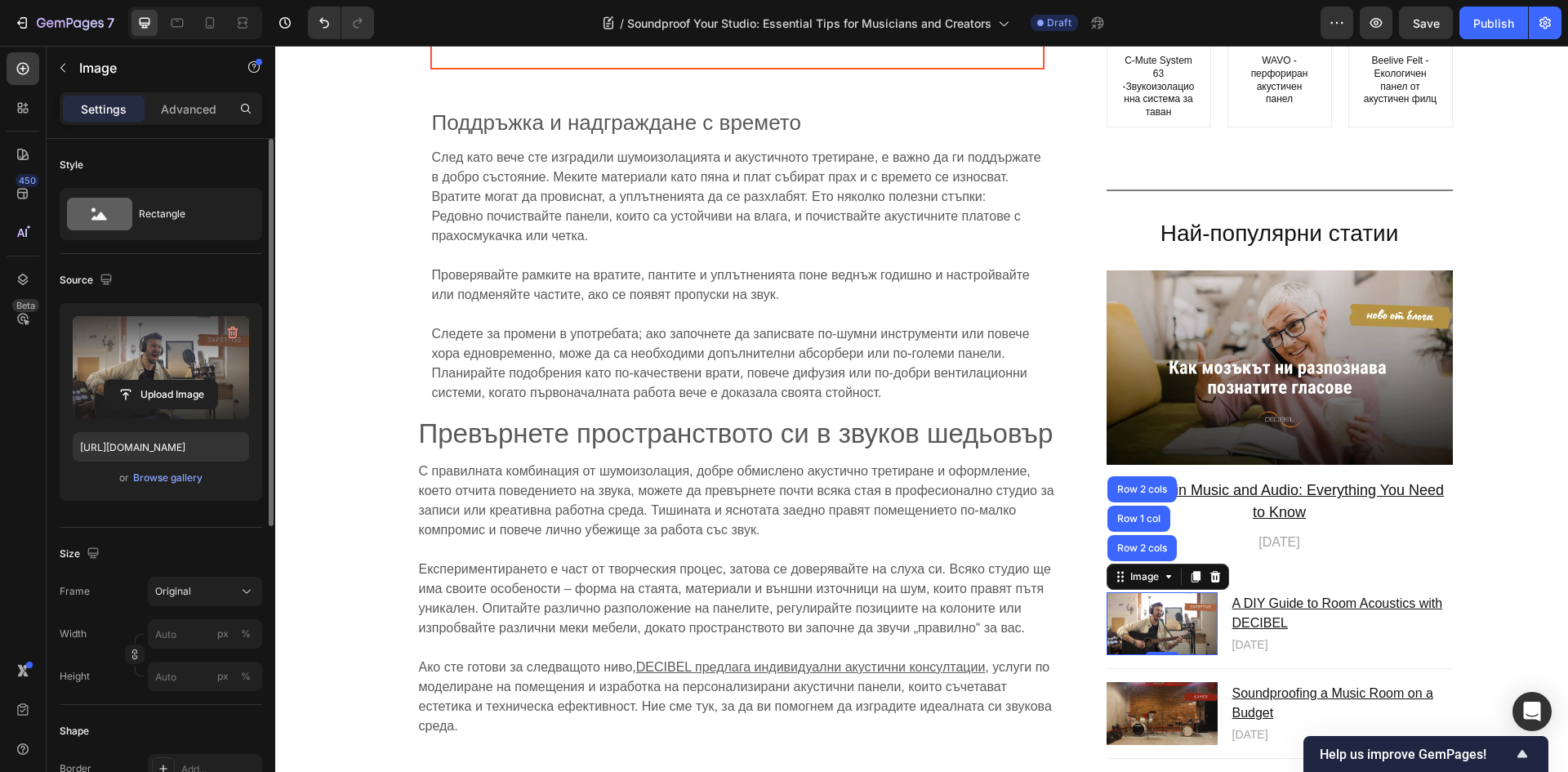
click at [175, 343] on label at bounding box center [161, 368] width 176 height 103
click at [175, 381] on input "file" at bounding box center [161, 395] width 113 height 28
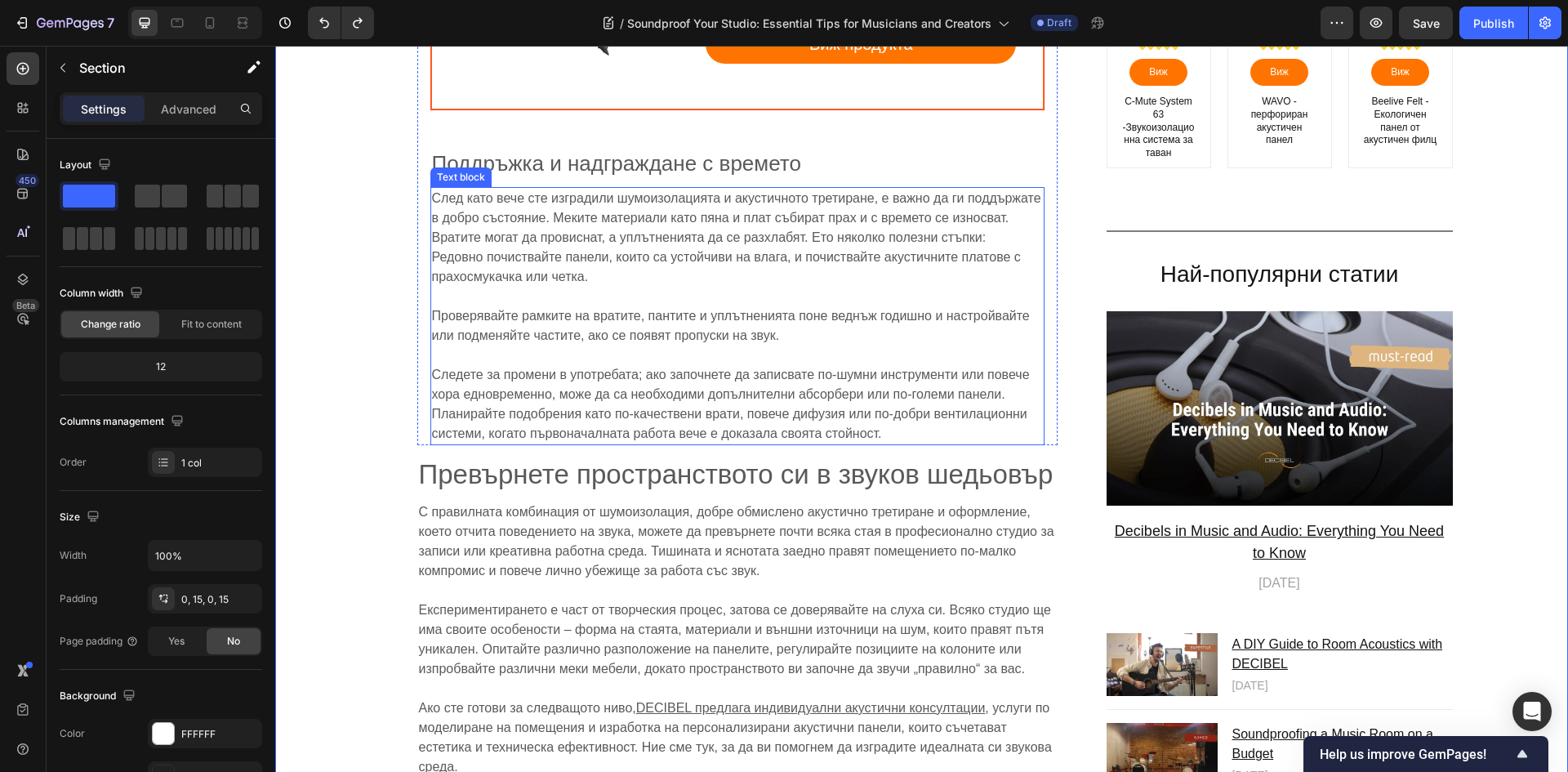
scroll to position [8739, 0]
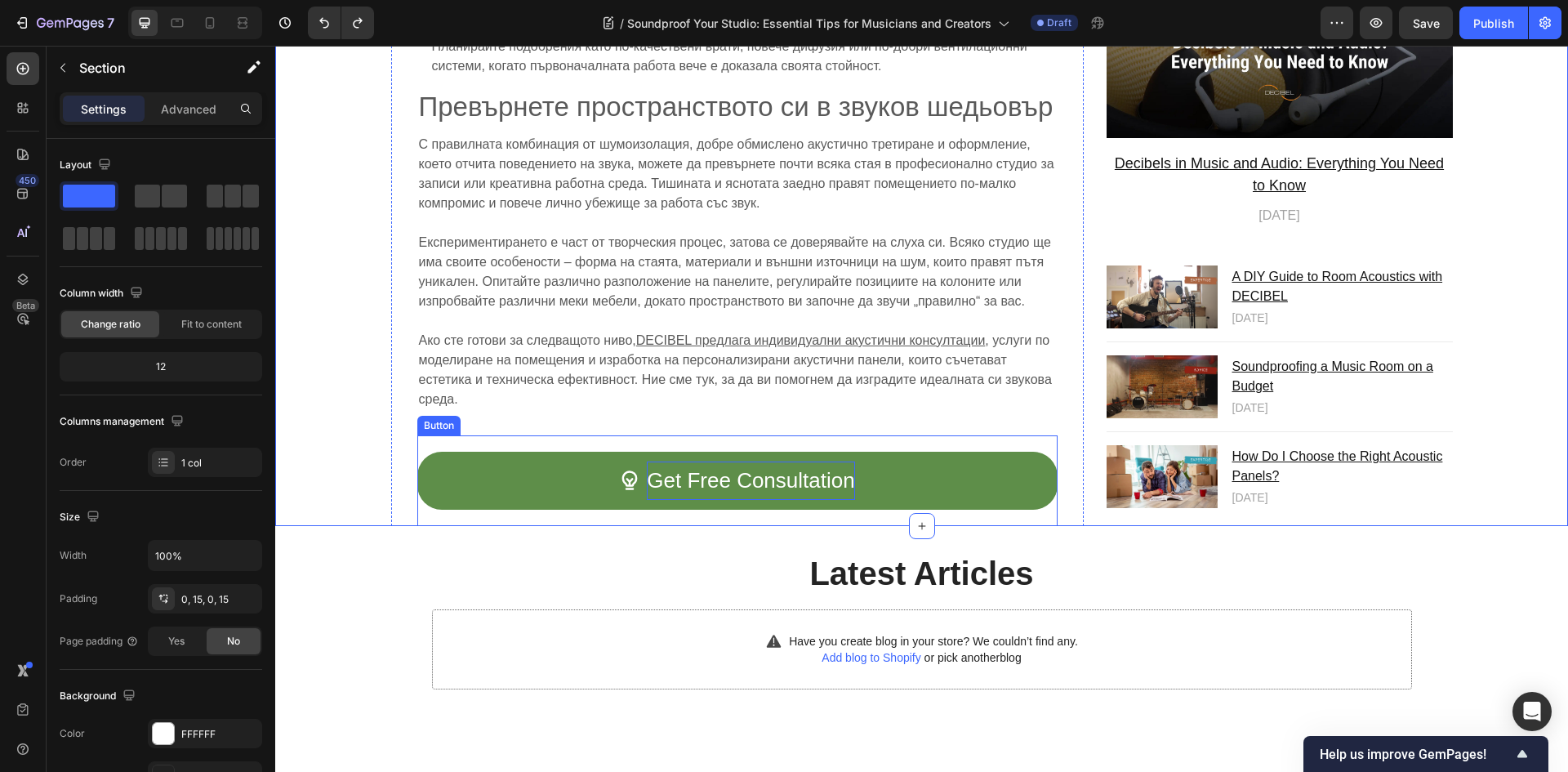
click at [735, 462] on p "Get Free Consultation" at bounding box center [750, 481] width 208 height 38
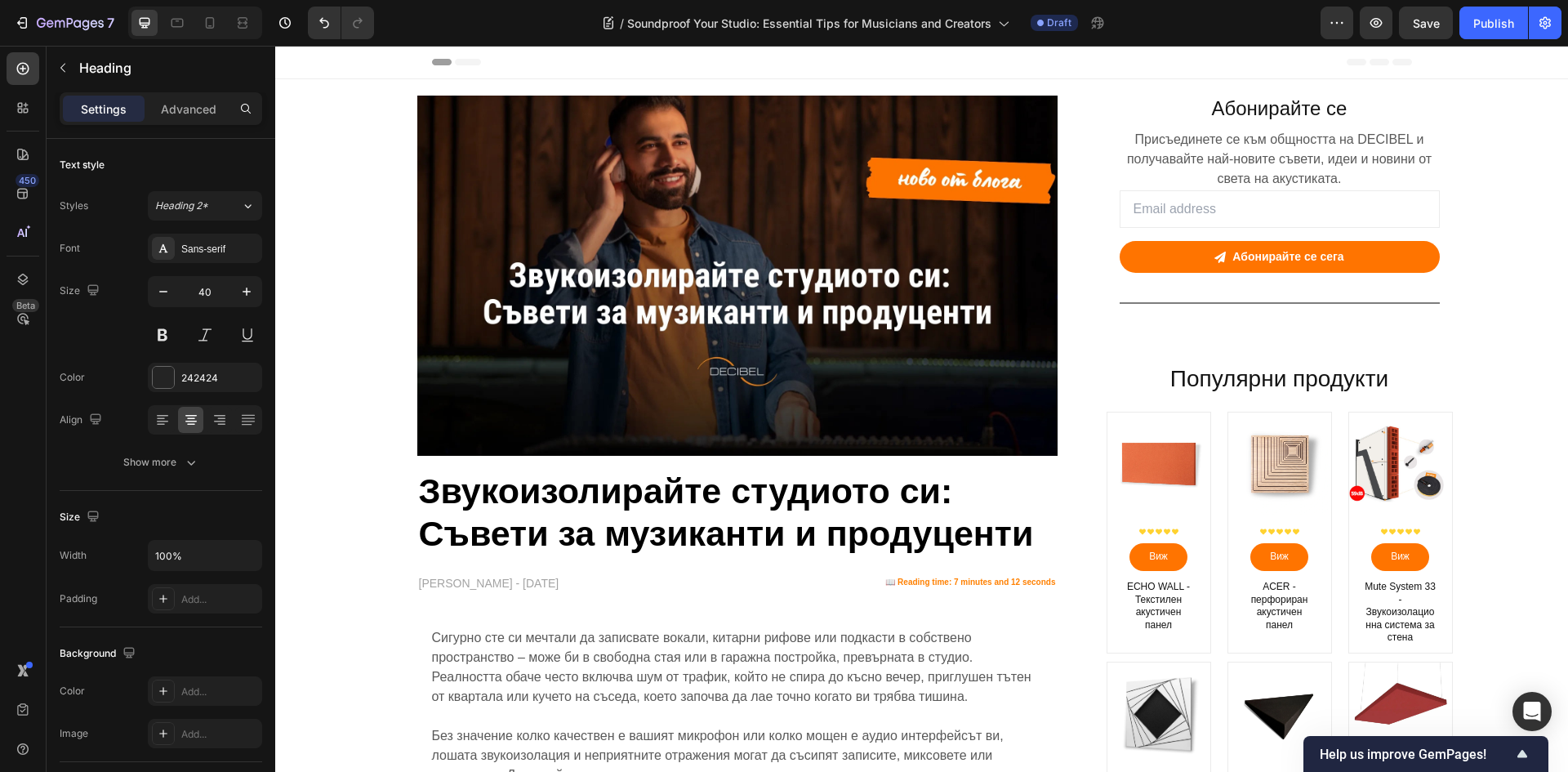
scroll to position [8739, 0]
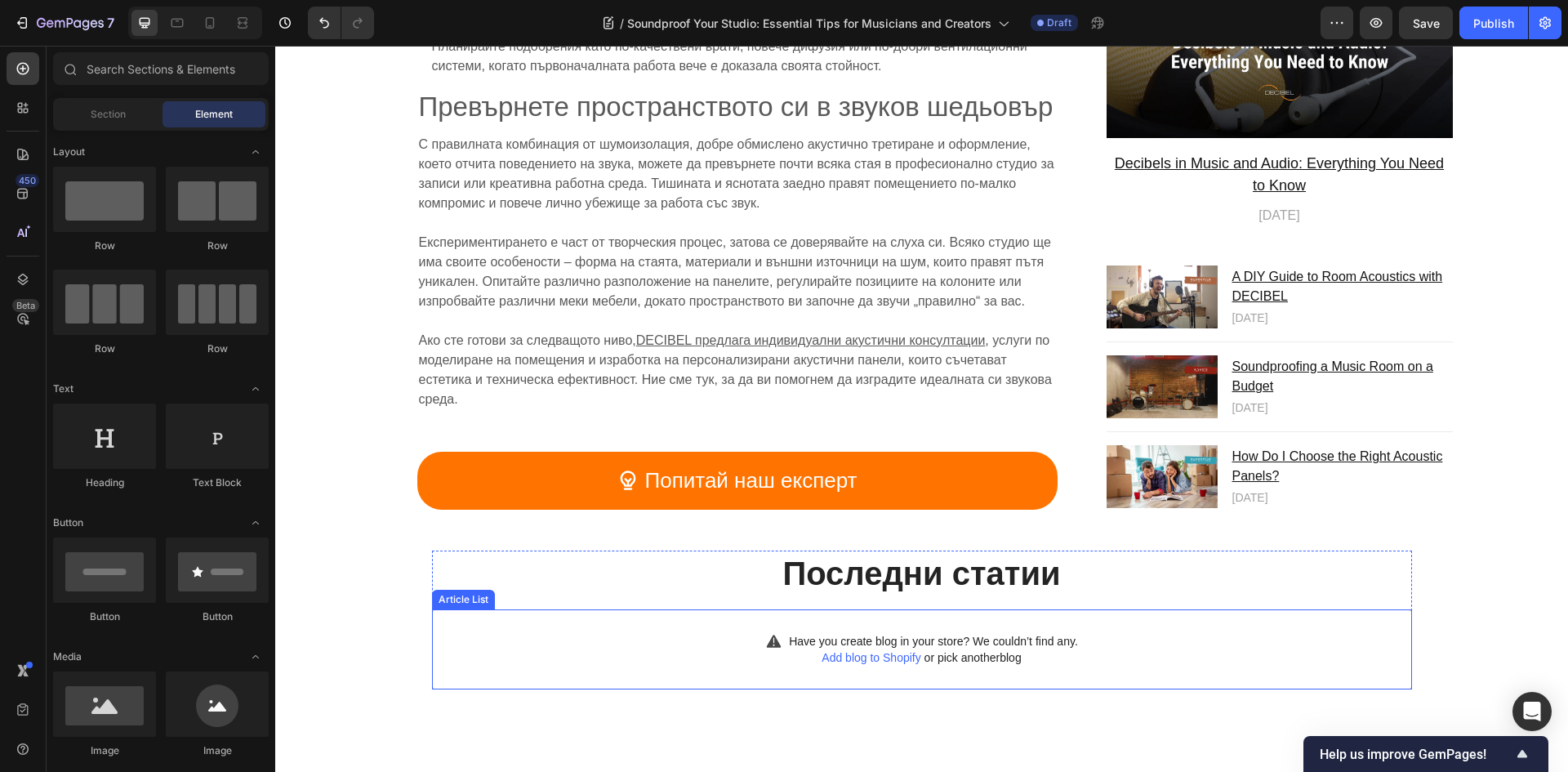
click at [628, 624] on div "Have you create blog in your store? We couldn’t find any. Add blog to Shopify o…" at bounding box center [921, 649] width 980 height 80
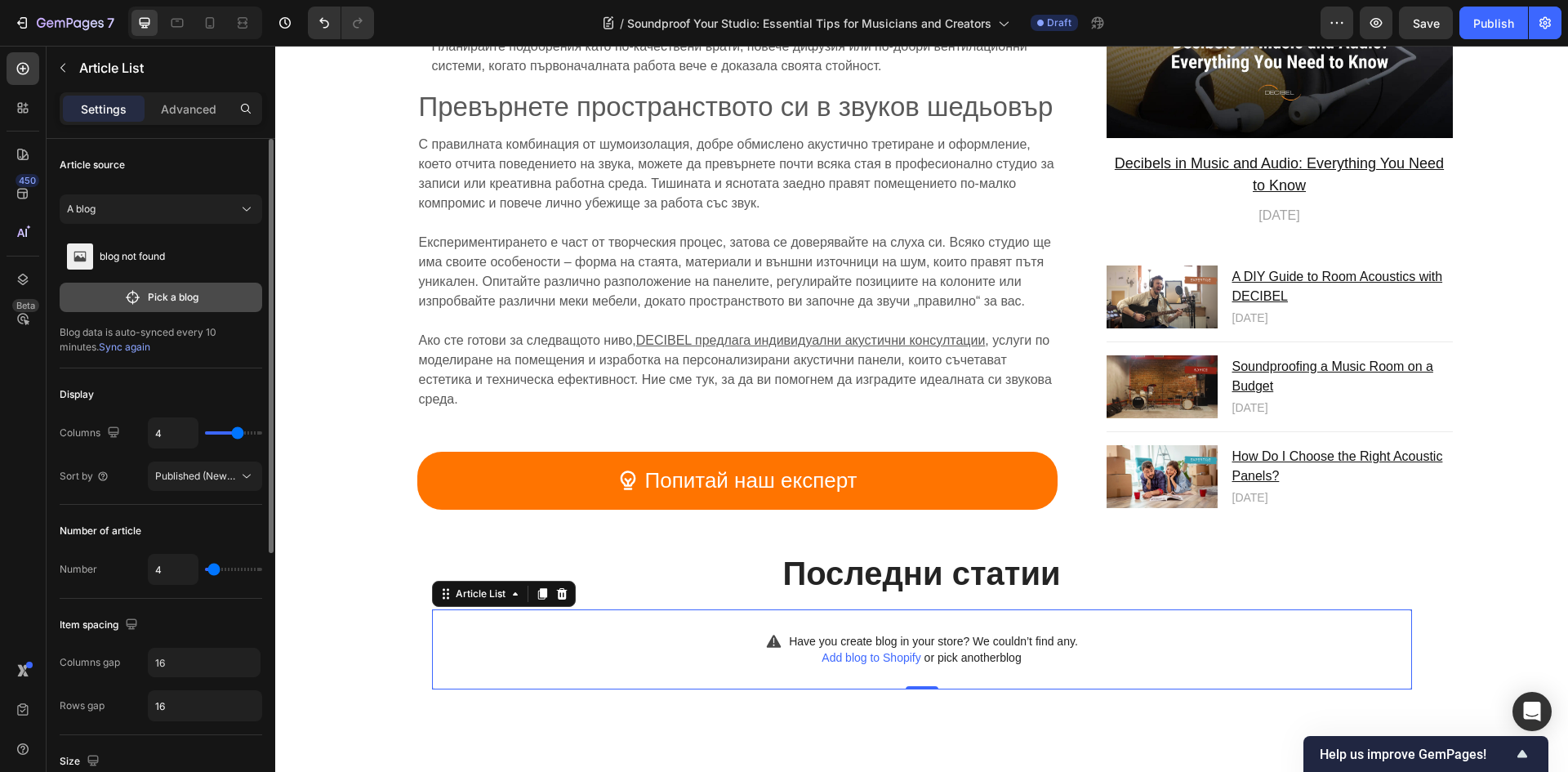
click at [179, 292] on p "Pick a blog" at bounding box center [173, 296] width 50 height 15
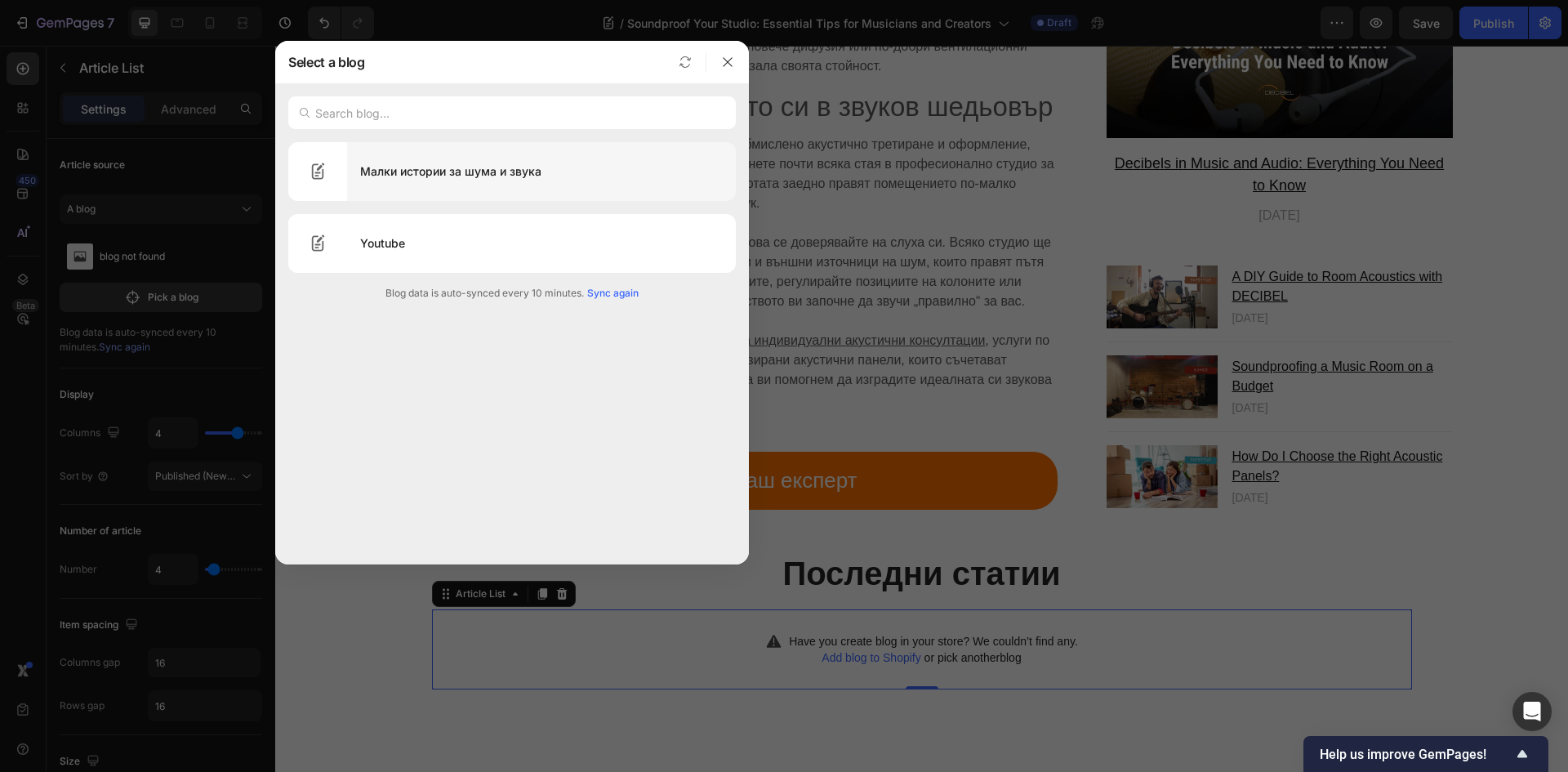
click at [502, 171] on div "Малки истории за шума и звука" at bounding box center [541, 171] width 389 height 46
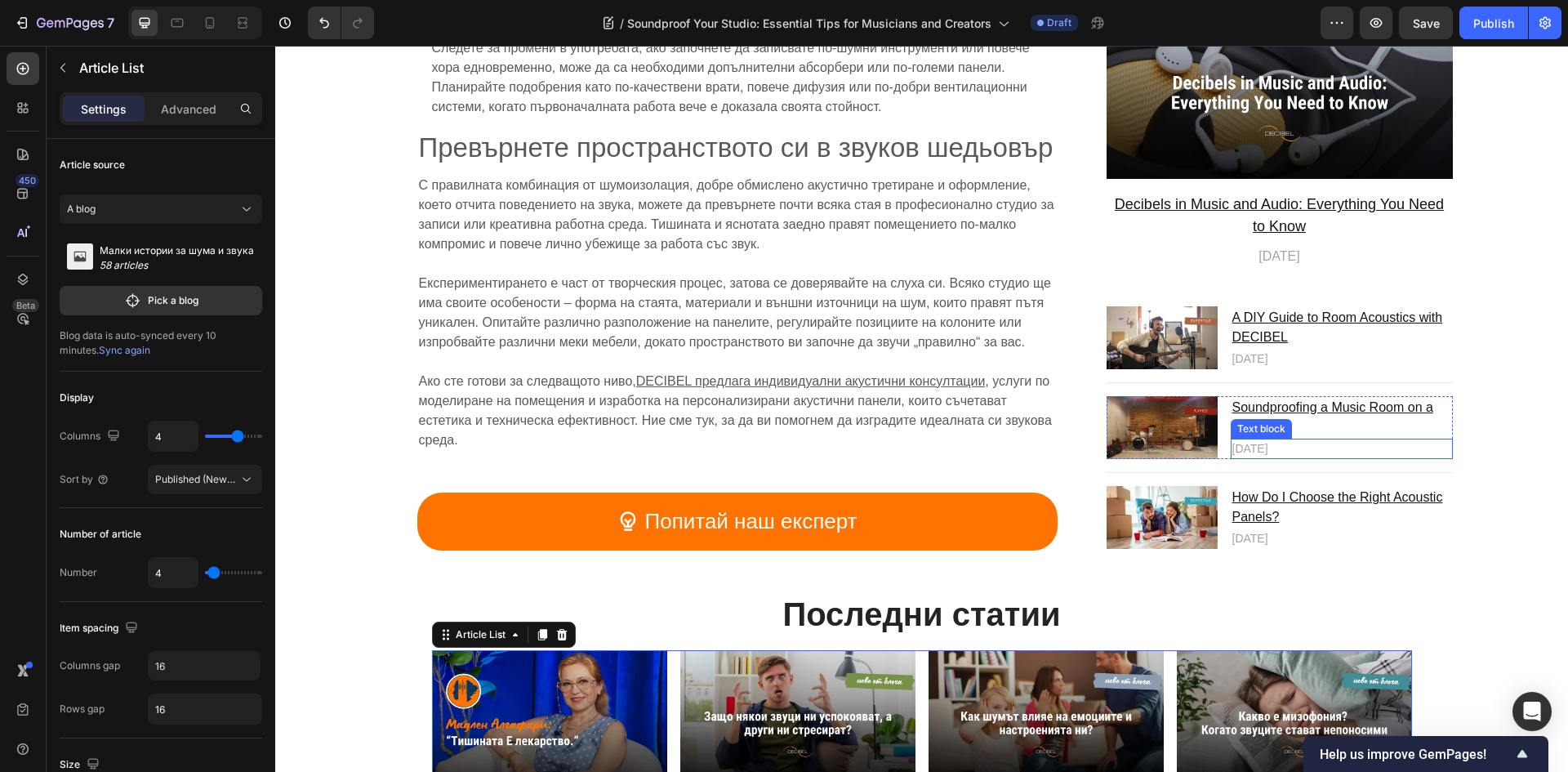
scroll to position [8641, 0]
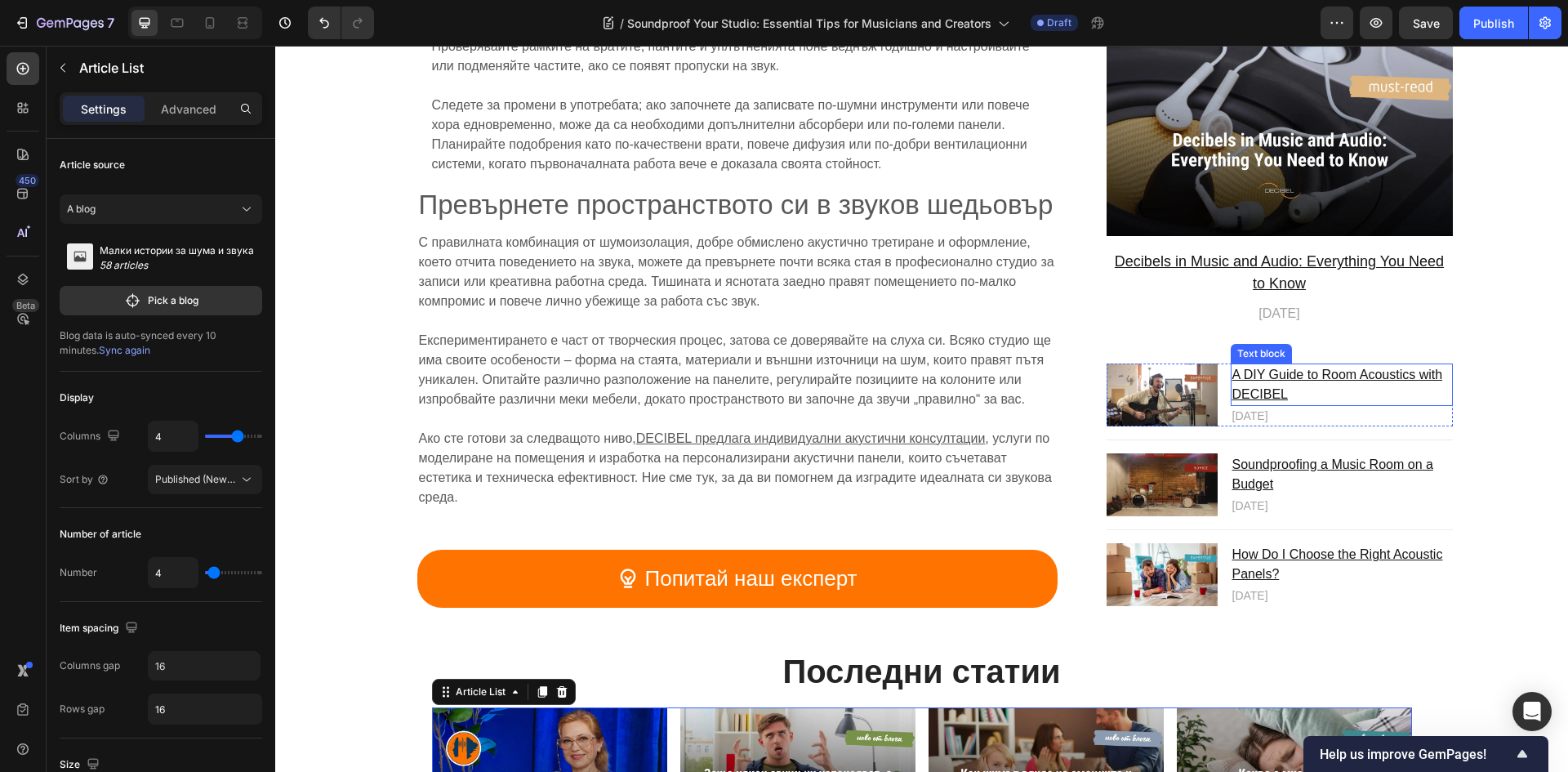
click at [1243, 369] on u "A DIY Guide to Room Acoustics with DECIBEL" at bounding box center [1338, 385] width 210 height 34
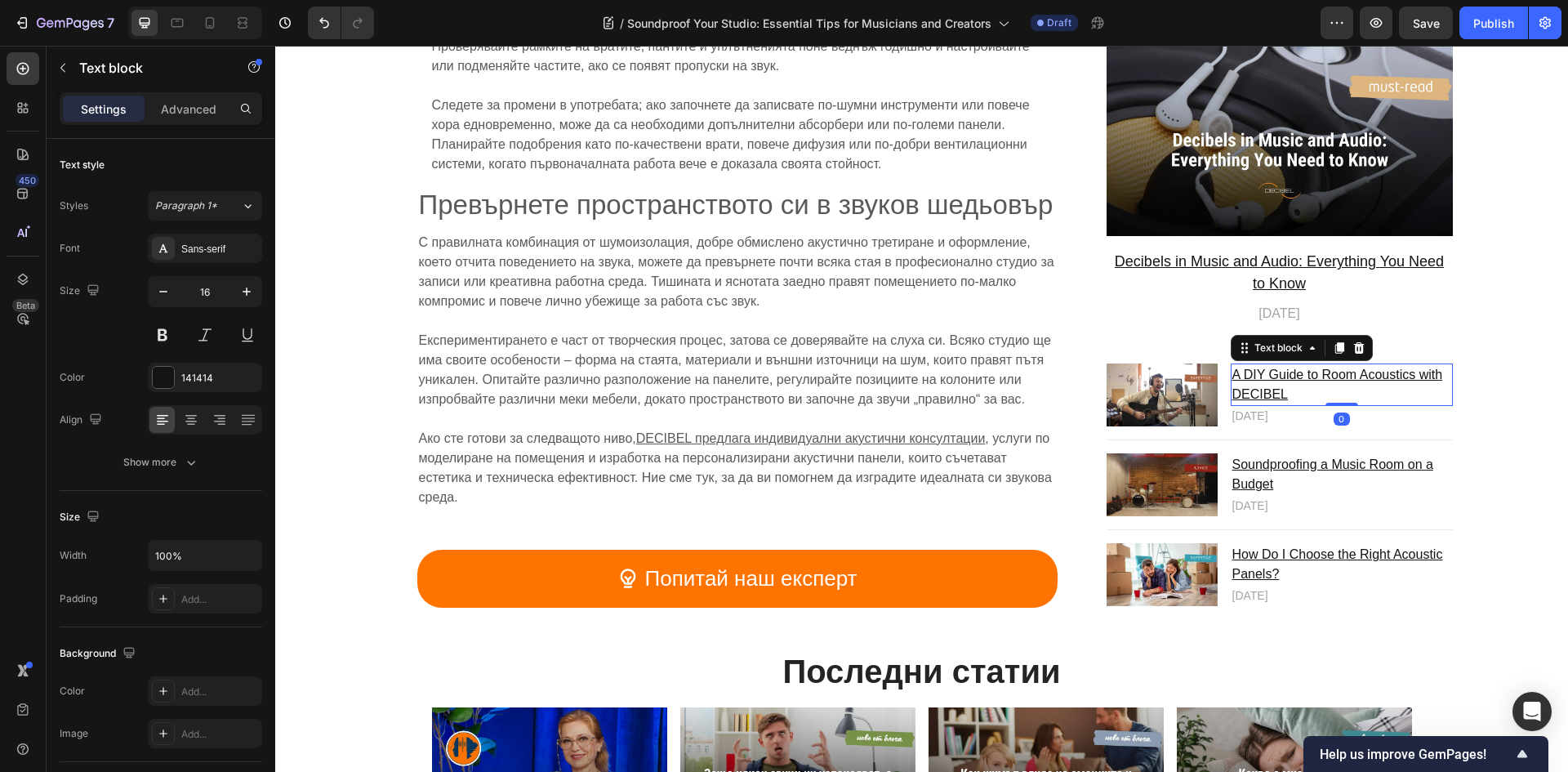
click at [1243, 369] on u "A DIY Guide to Room Acoustics with DECIBEL" at bounding box center [1338, 385] width 210 height 34
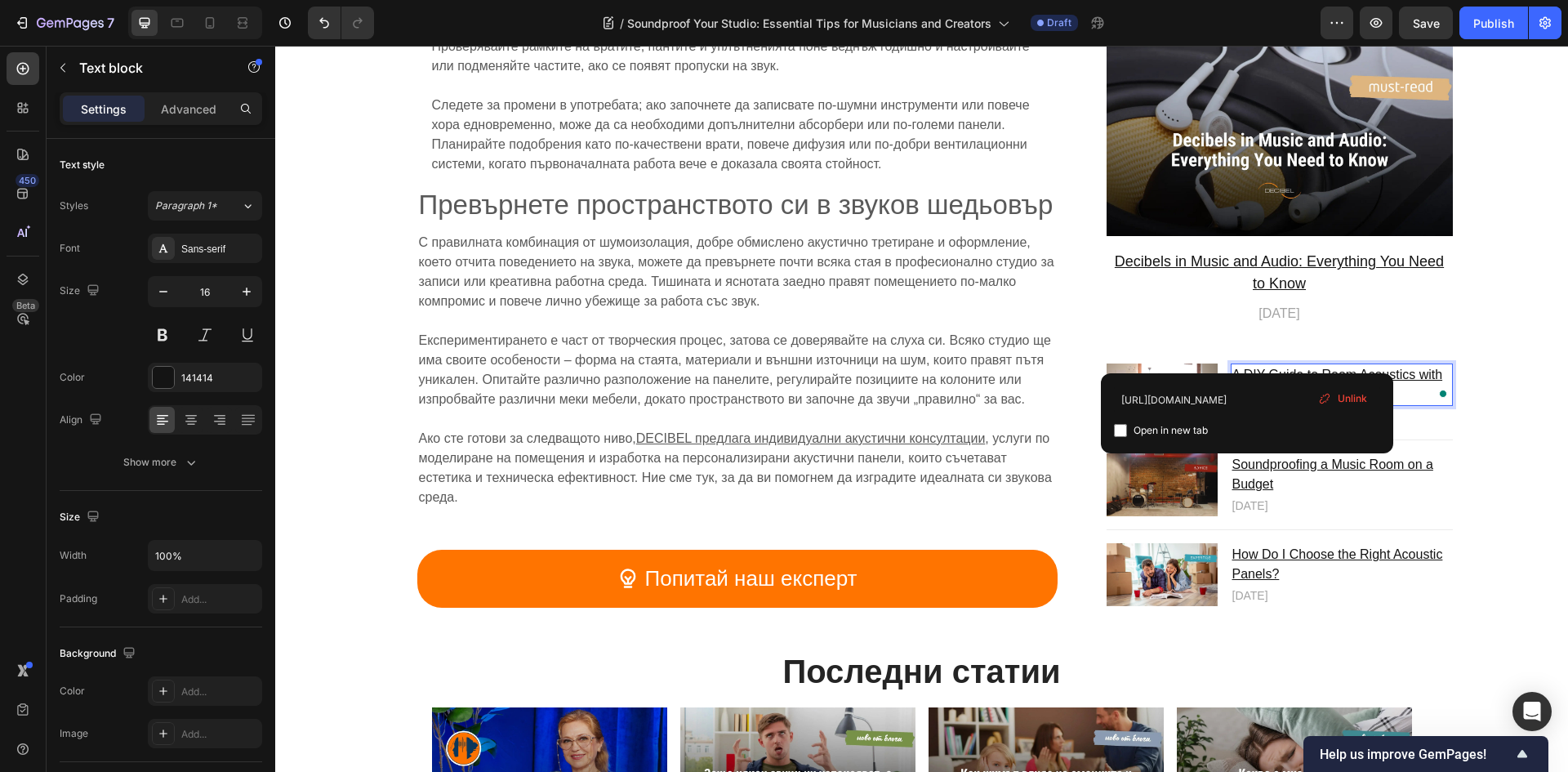
click at [1314, 366] on p "A DIY Guide to Room Acoustics with DECIBEL" at bounding box center [1342, 385] width 219 height 39
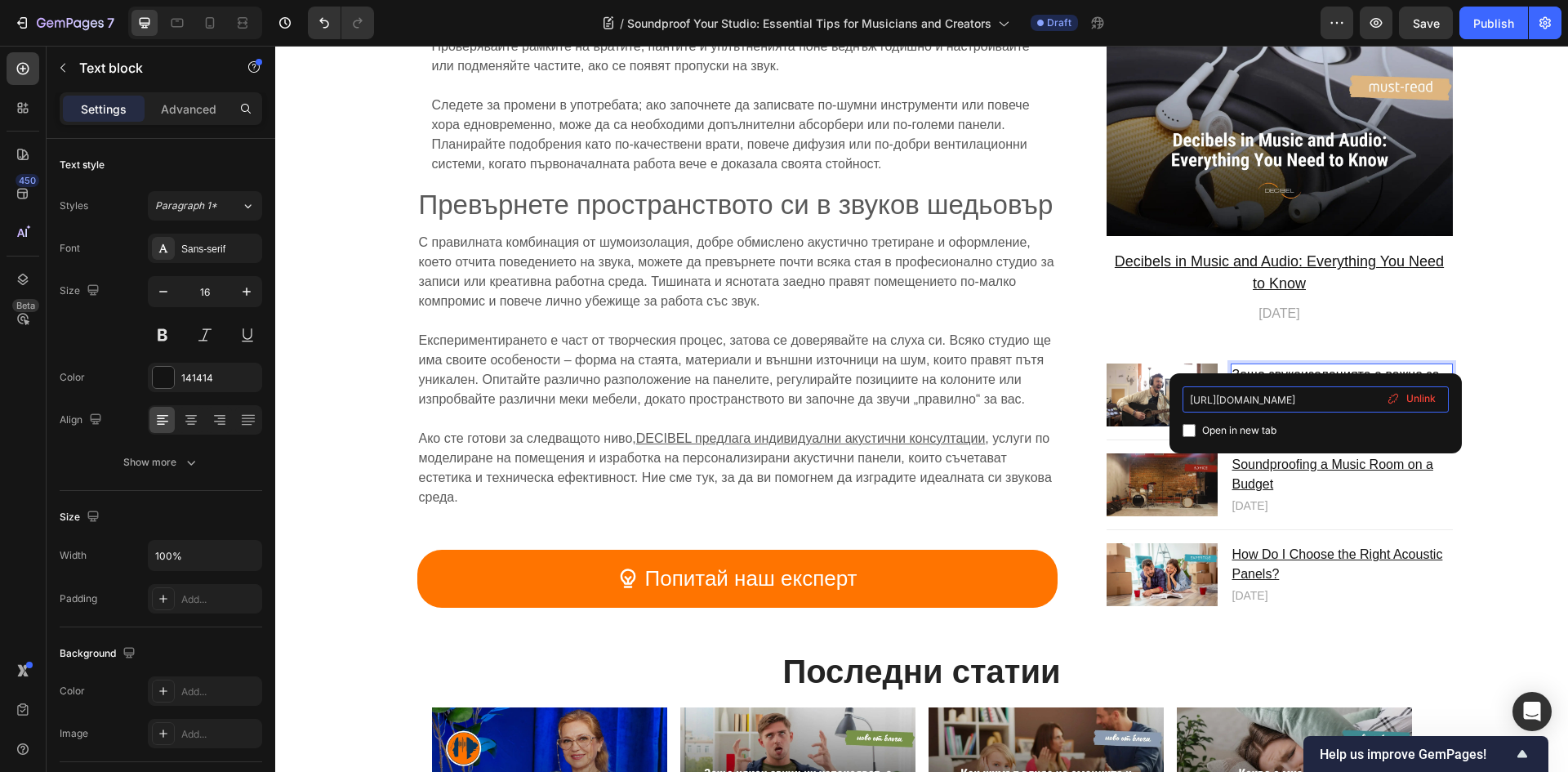
click at [1335, 403] on input "[URL][DOMAIN_NAME]" at bounding box center [1315, 399] width 266 height 26
type input "[URL][DOMAIN_NAME]"
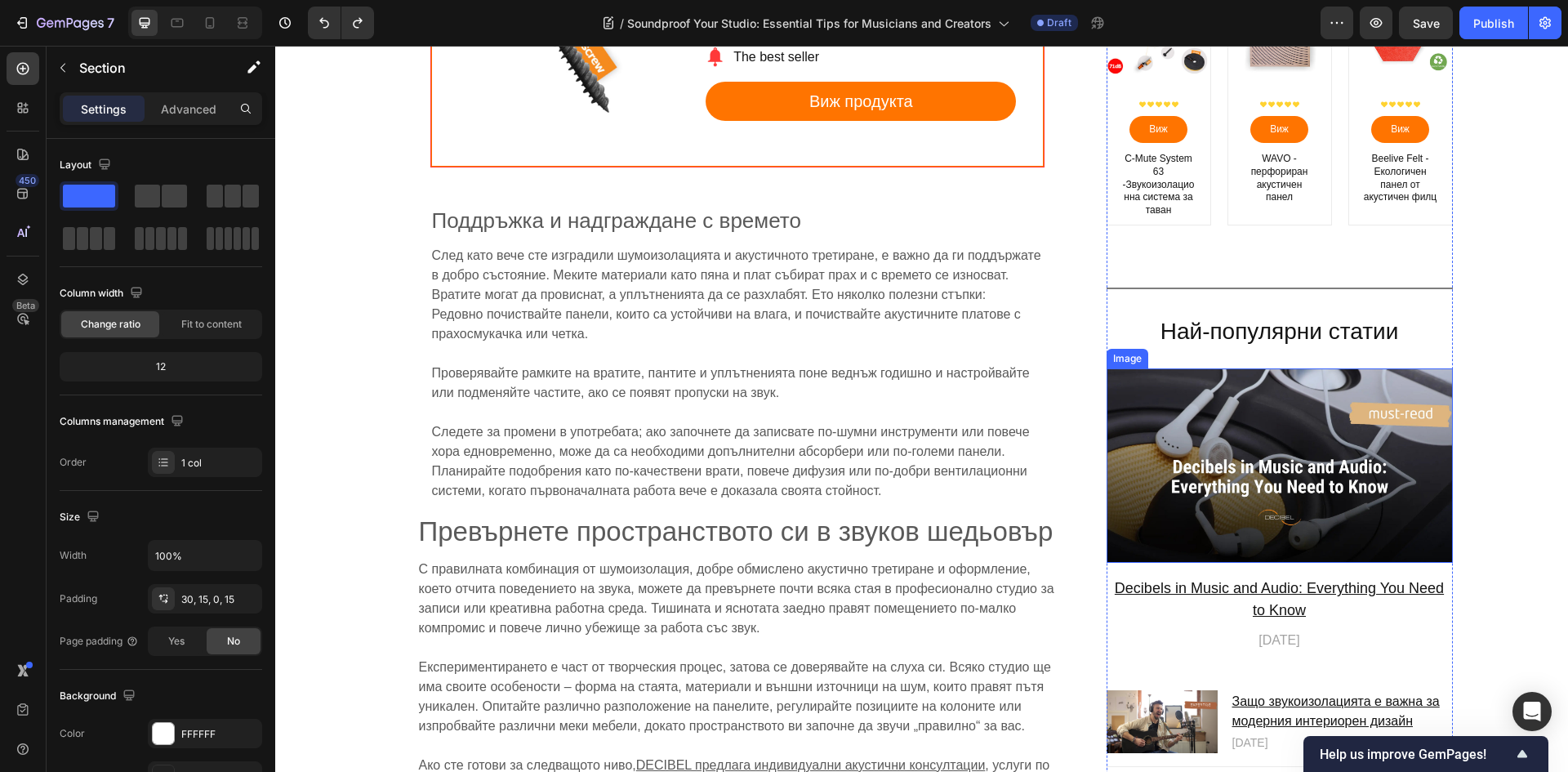
scroll to position [8396, 0]
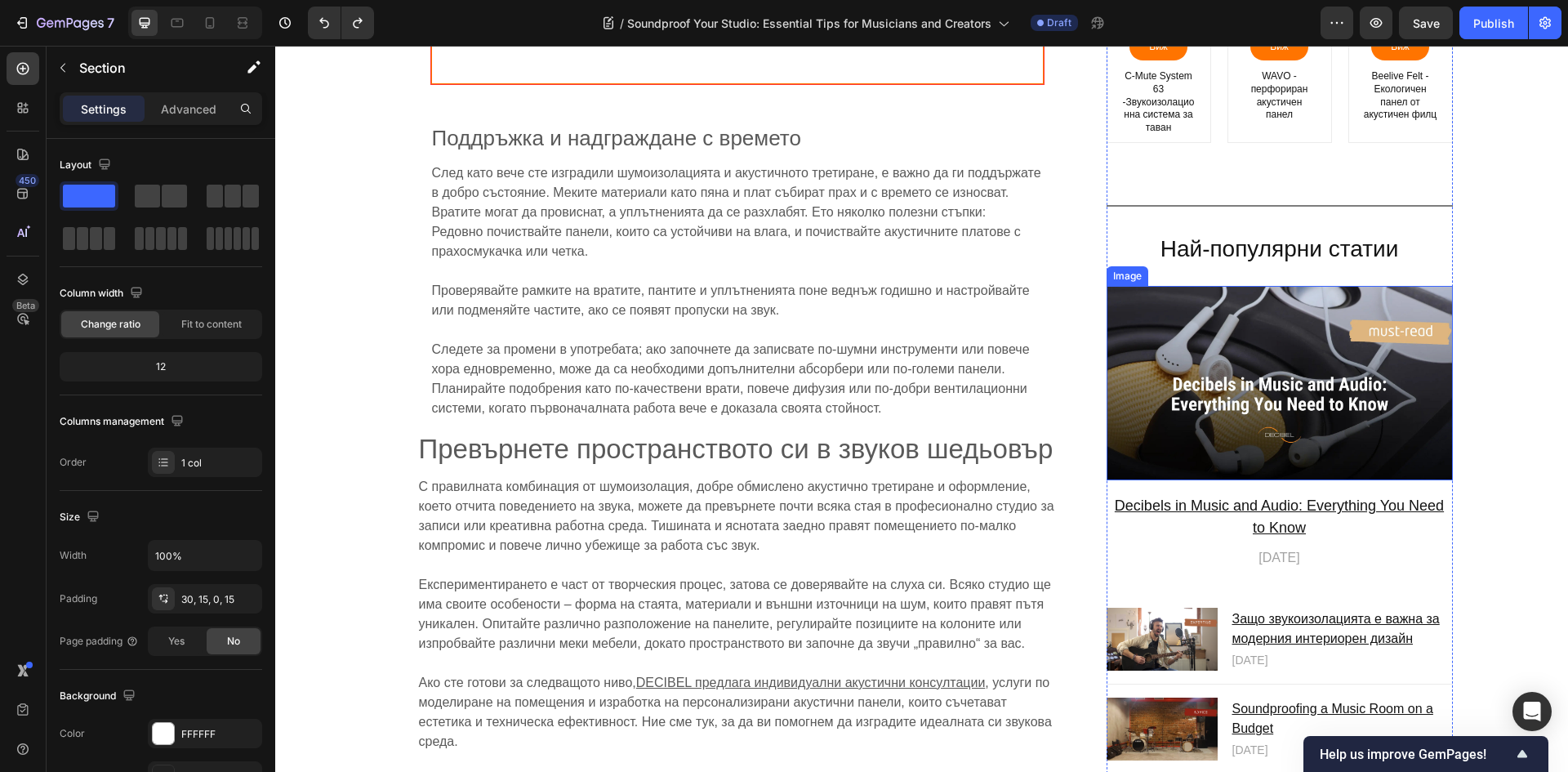
click at [1370, 613] on u "Защо звукоизолацията е важна за модерния интериорен дизайн" at bounding box center [1336, 629] width 208 height 34
click at [1306, 432] on div "Популярни продукти Heading Product Images Icon Icon Icon Icon Icon Icon List Ho…" at bounding box center [1279, 97] width 346 height 1540
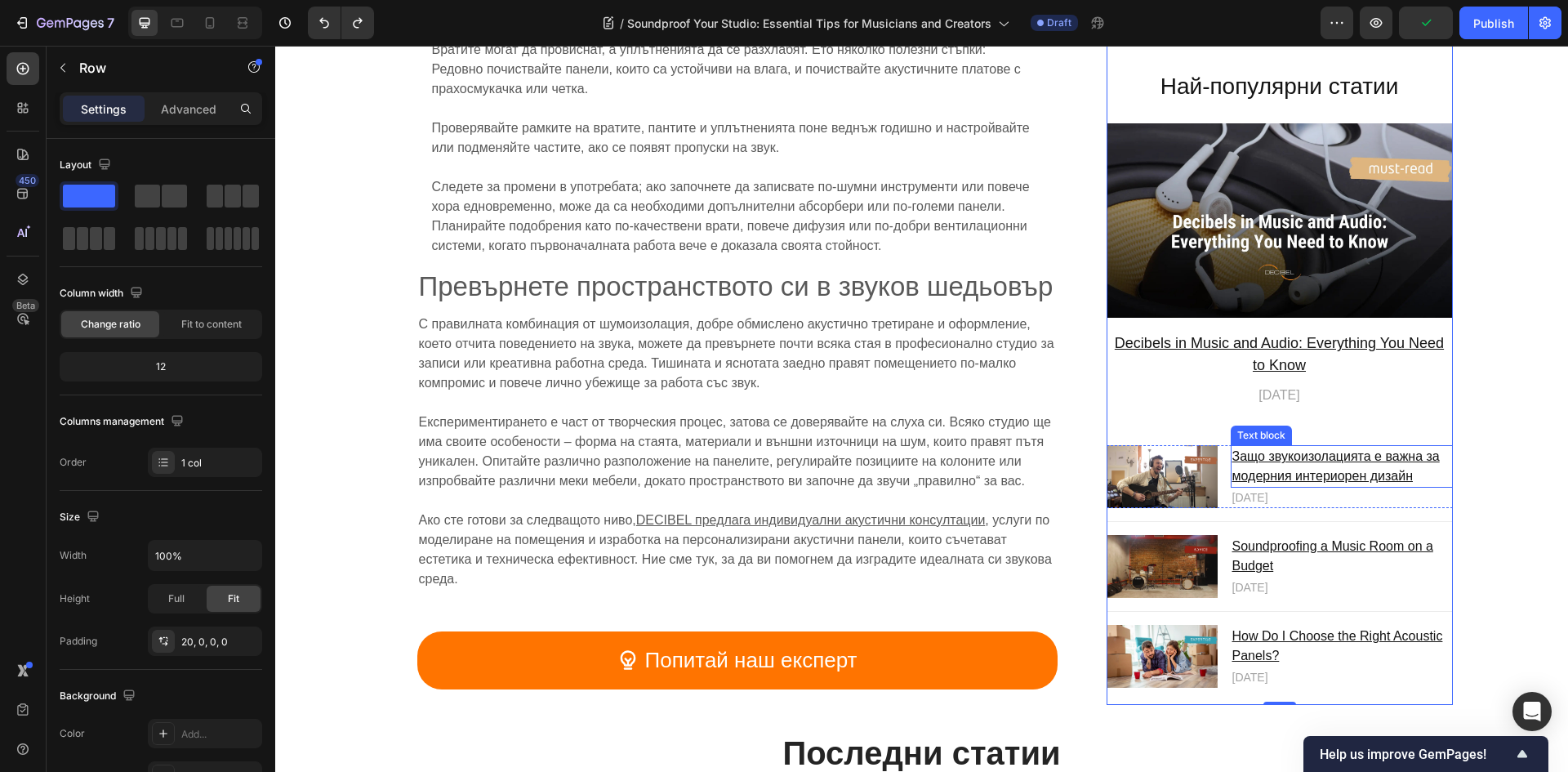
click at [1310, 452] on u "Защо звукоизолацията е важна за модерния интериорен дизайн" at bounding box center [1336, 467] width 208 height 34
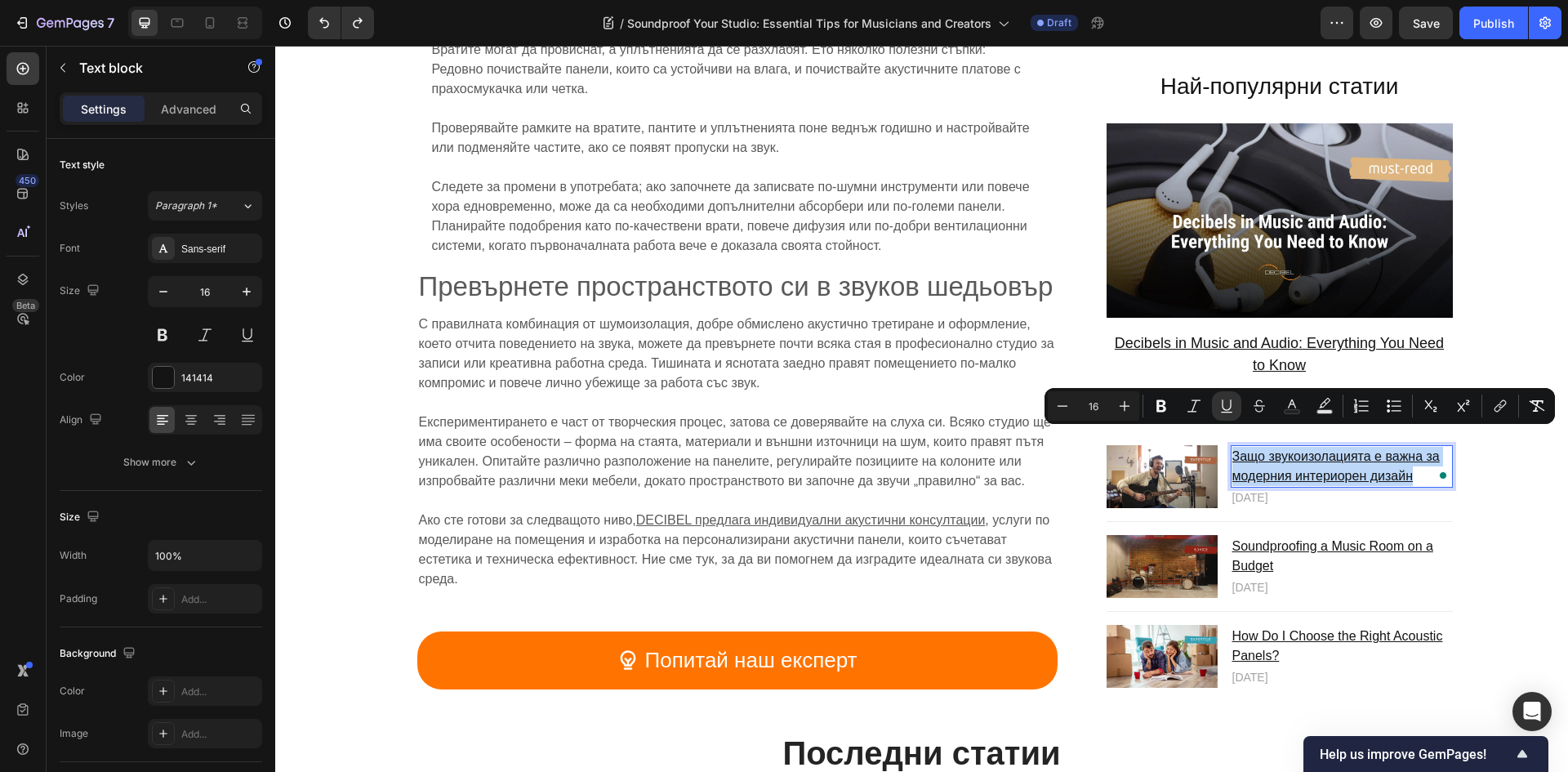
drag, startPoint x: 1385, startPoint y: 459, endPoint x: 1227, endPoint y: 443, distance: 158.8
click at [1232, 448] on p "Защо звукоизолацията е важна за модерния интериорен дизайн" at bounding box center [1342, 467] width 219 height 39
click at [1492, 410] on icon "Editor contextual toolbar" at bounding box center [1499, 405] width 17 height 17
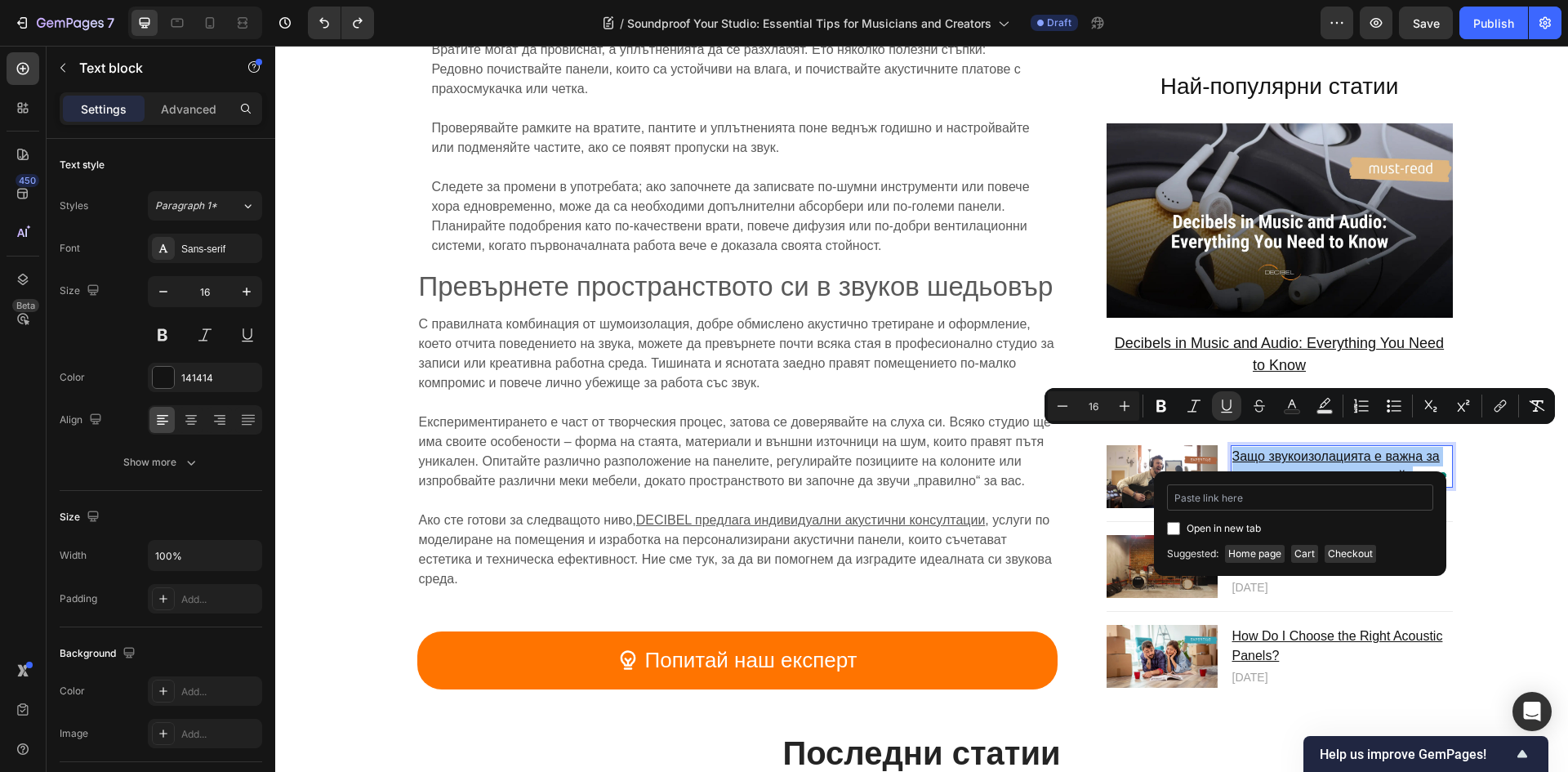
type input "[URL][DOMAIN_NAME]"
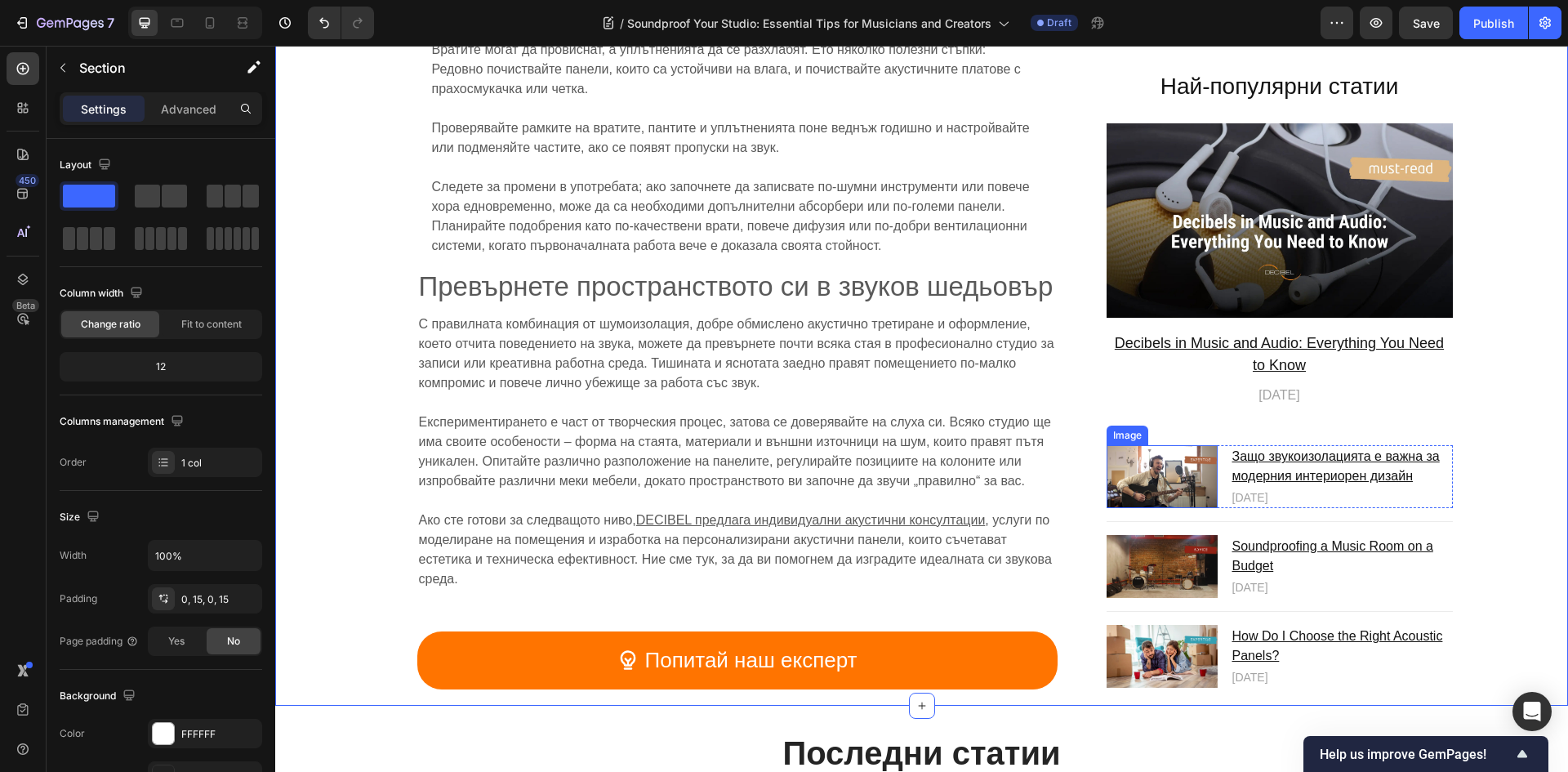
click at [1173, 446] on img at bounding box center [1162, 477] width 111 height 63
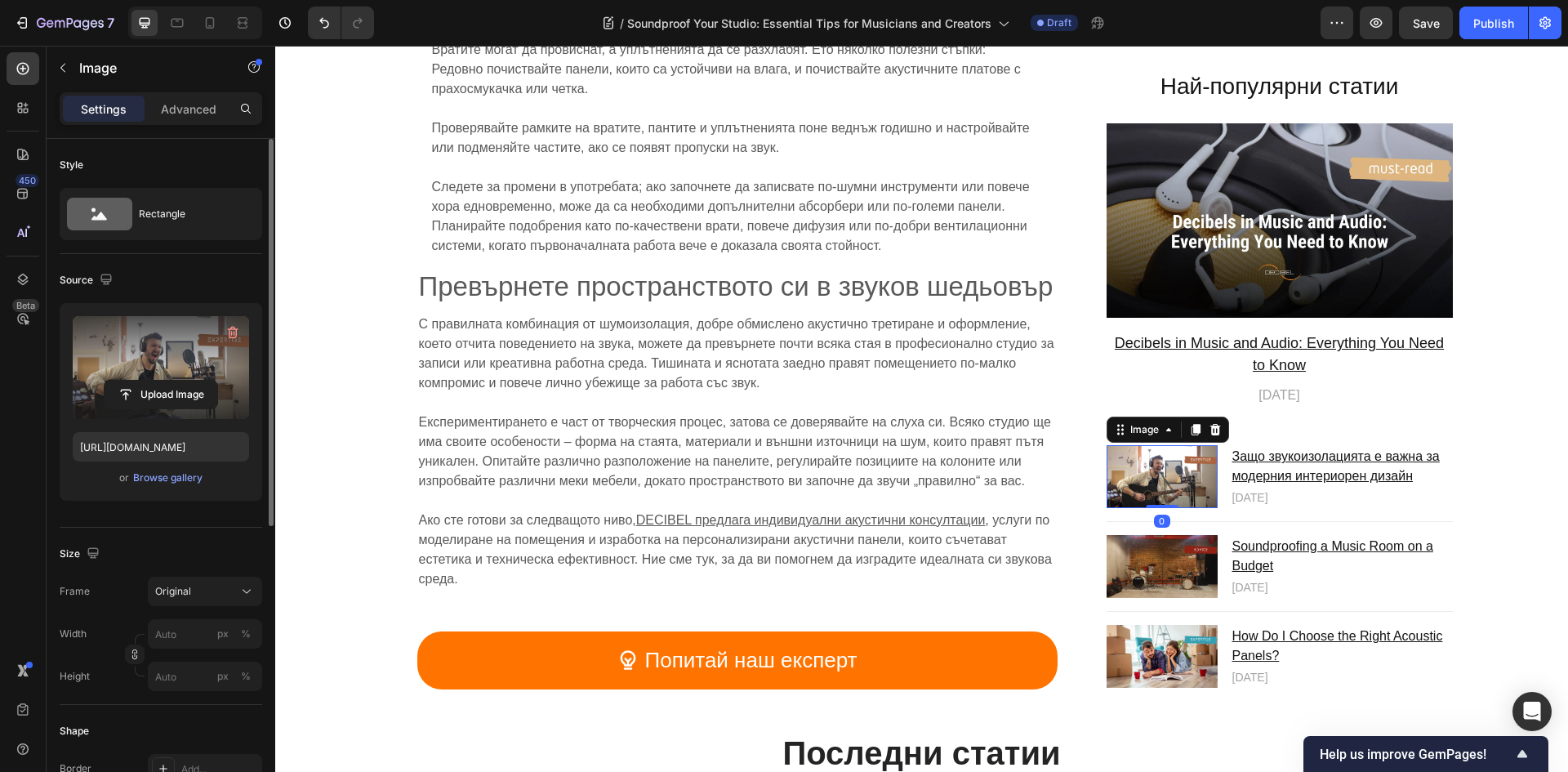
click at [155, 370] on label at bounding box center [161, 368] width 176 height 103
click at [155, 381] on input "file" at bounding box center [161, 395] width 113 height 28
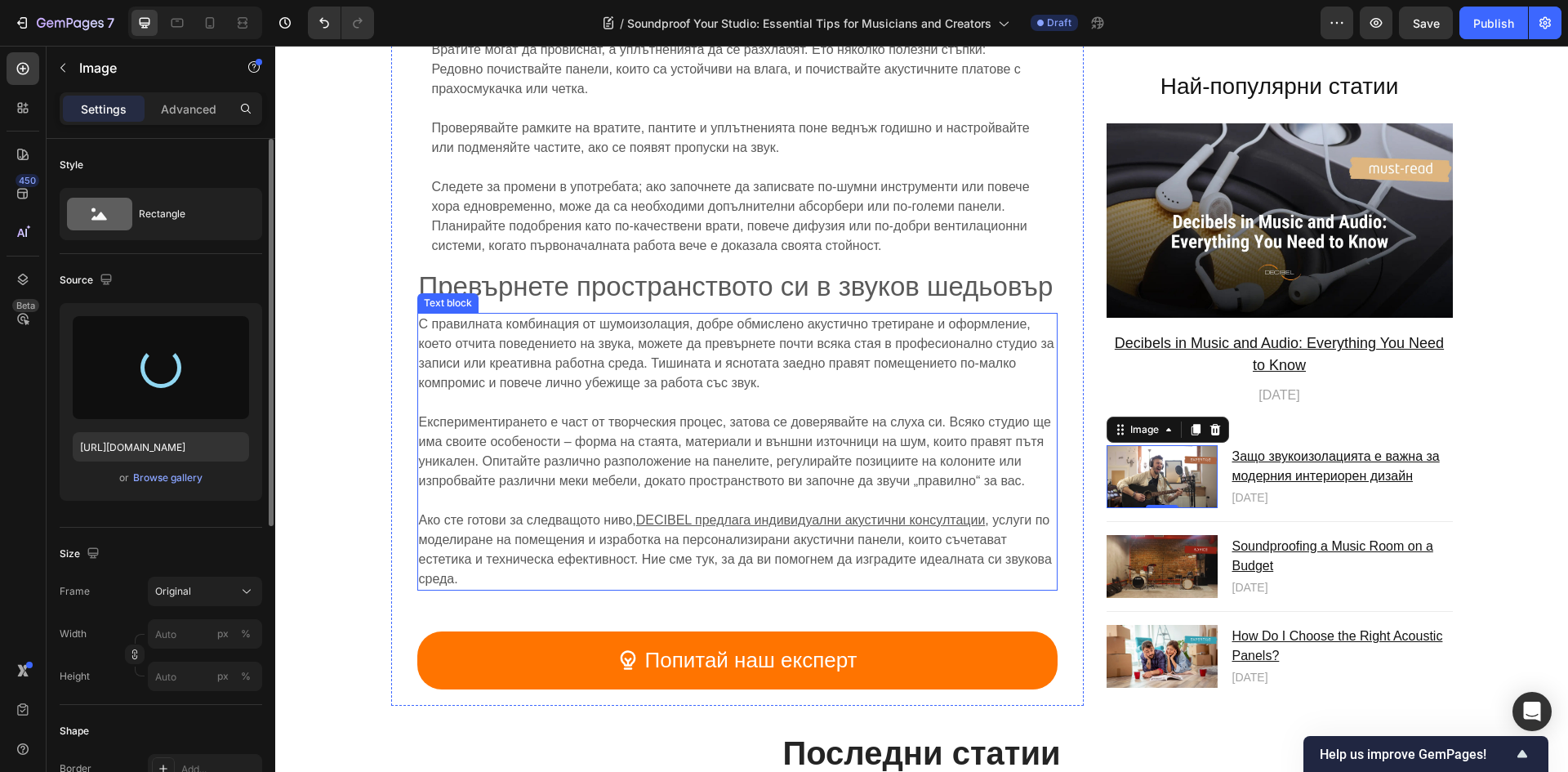
type input "[URL][DOMAIN_NAME]"
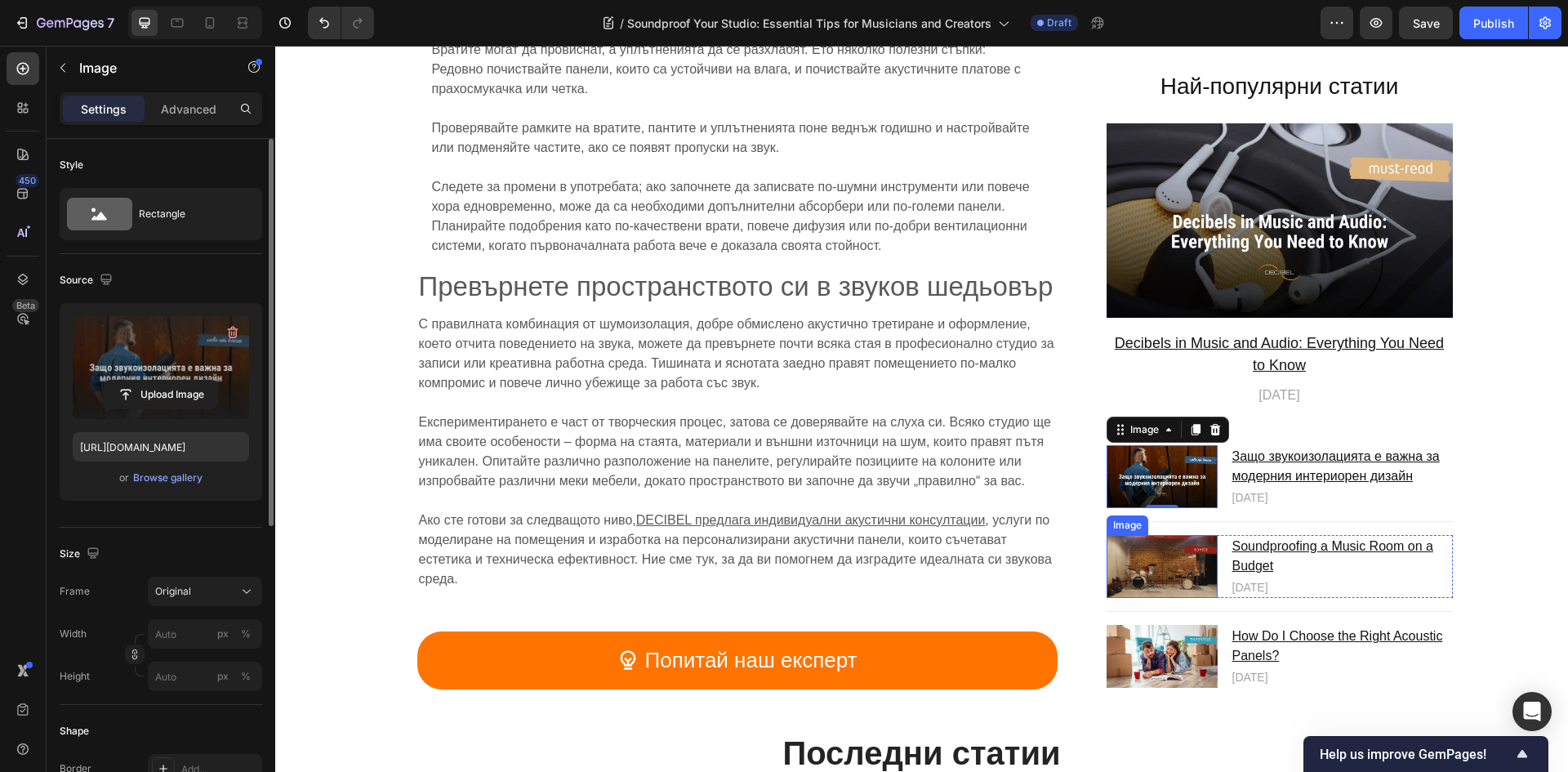
click at [1165, 541] on img at bounding box center [1162, 566] width 111 height 62
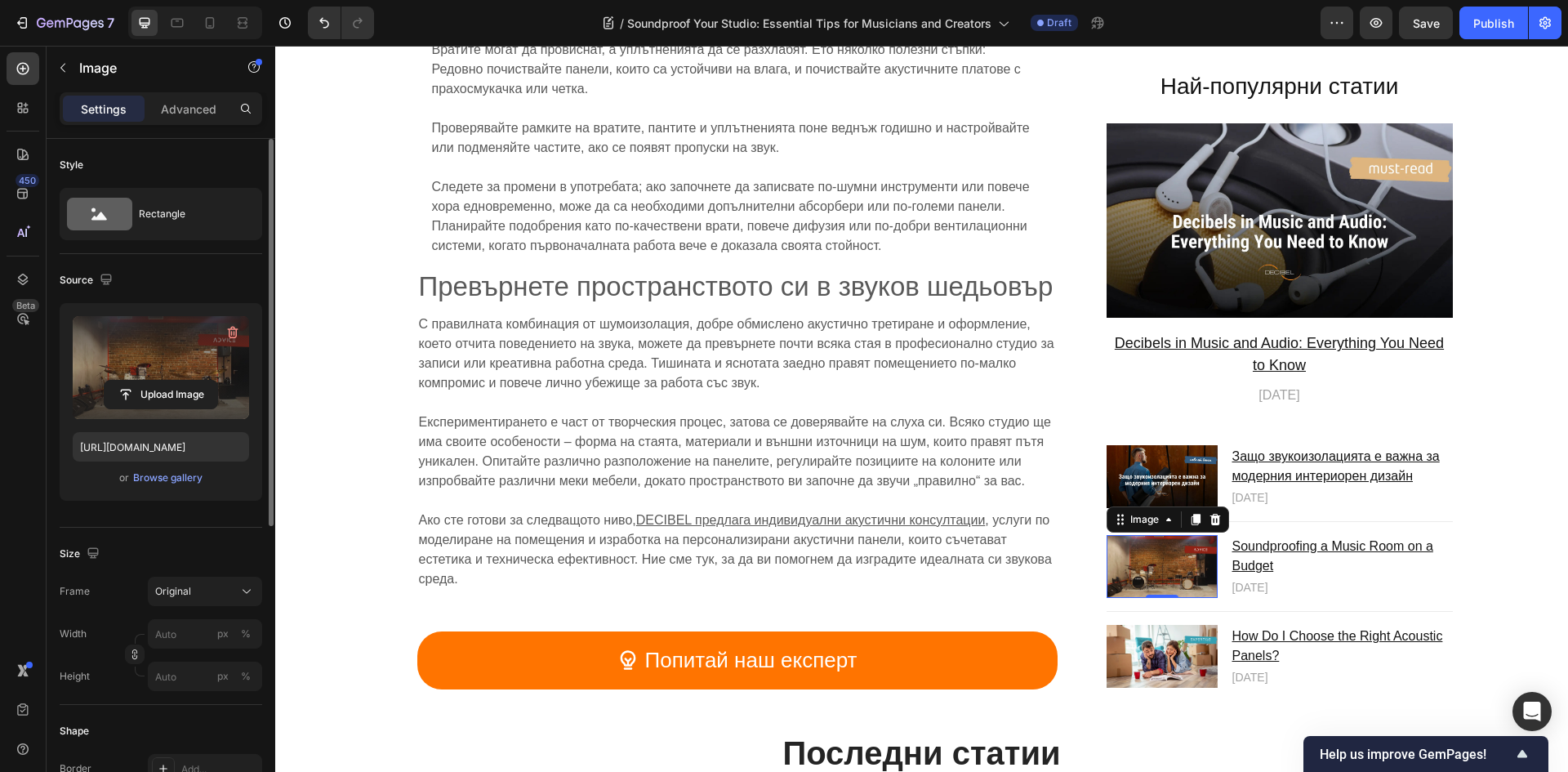
click at [124, 358] on label at bounding box center [161, 368] width 176 height 103
click at [124, 381] on input "file" at bounding box center [161, 395] width 113 height 28
click at [154, 377] on label at bounding box center [161, 368] width 176 height 103
click at [154, 381] on input "file" at bounding box center [161, 395] width 113 height 28
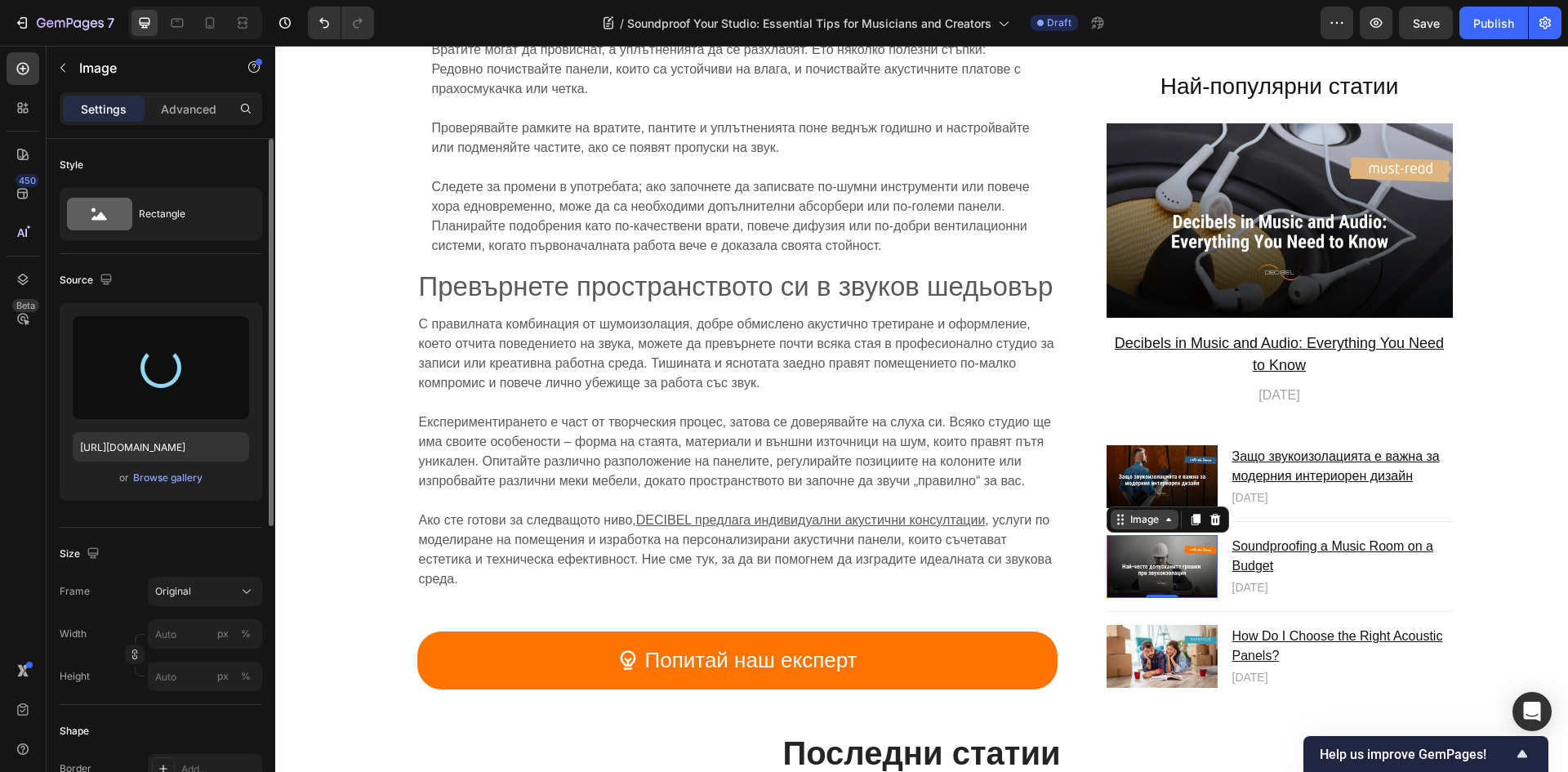
type input "[URL][DOMAIN_NAME]"
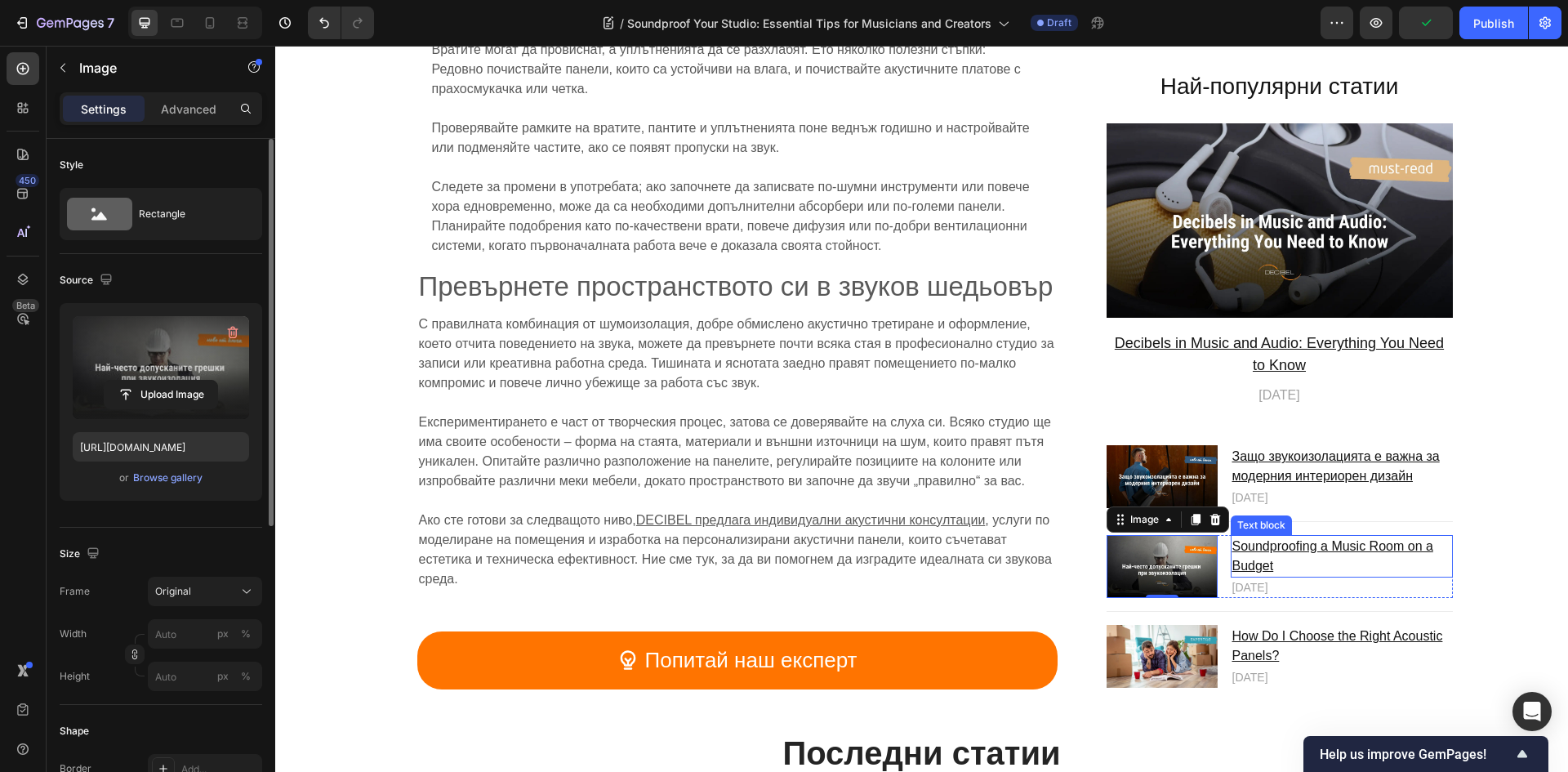
click at [1313, 541] on p "Soundproofing a Music Room on a Budget" at bounding box center [1342, 556] width 219 height 39
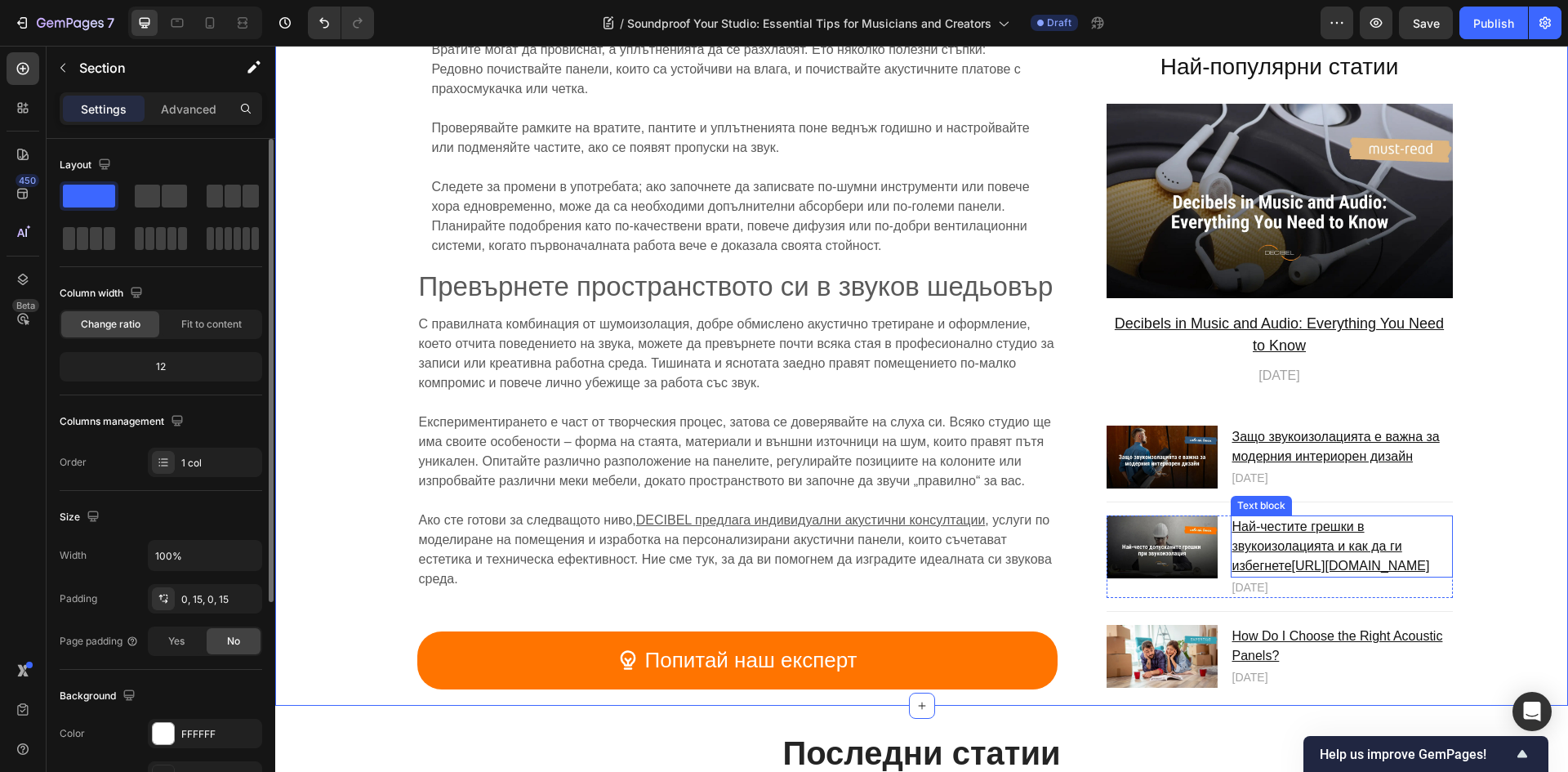
click at [1325, 545] on p "Най-честите грешки в звукоизолацията и как да ги избегнете [URL][DOMAIN_NAME]" at bounding box center [1342, 548] width 219 height 59
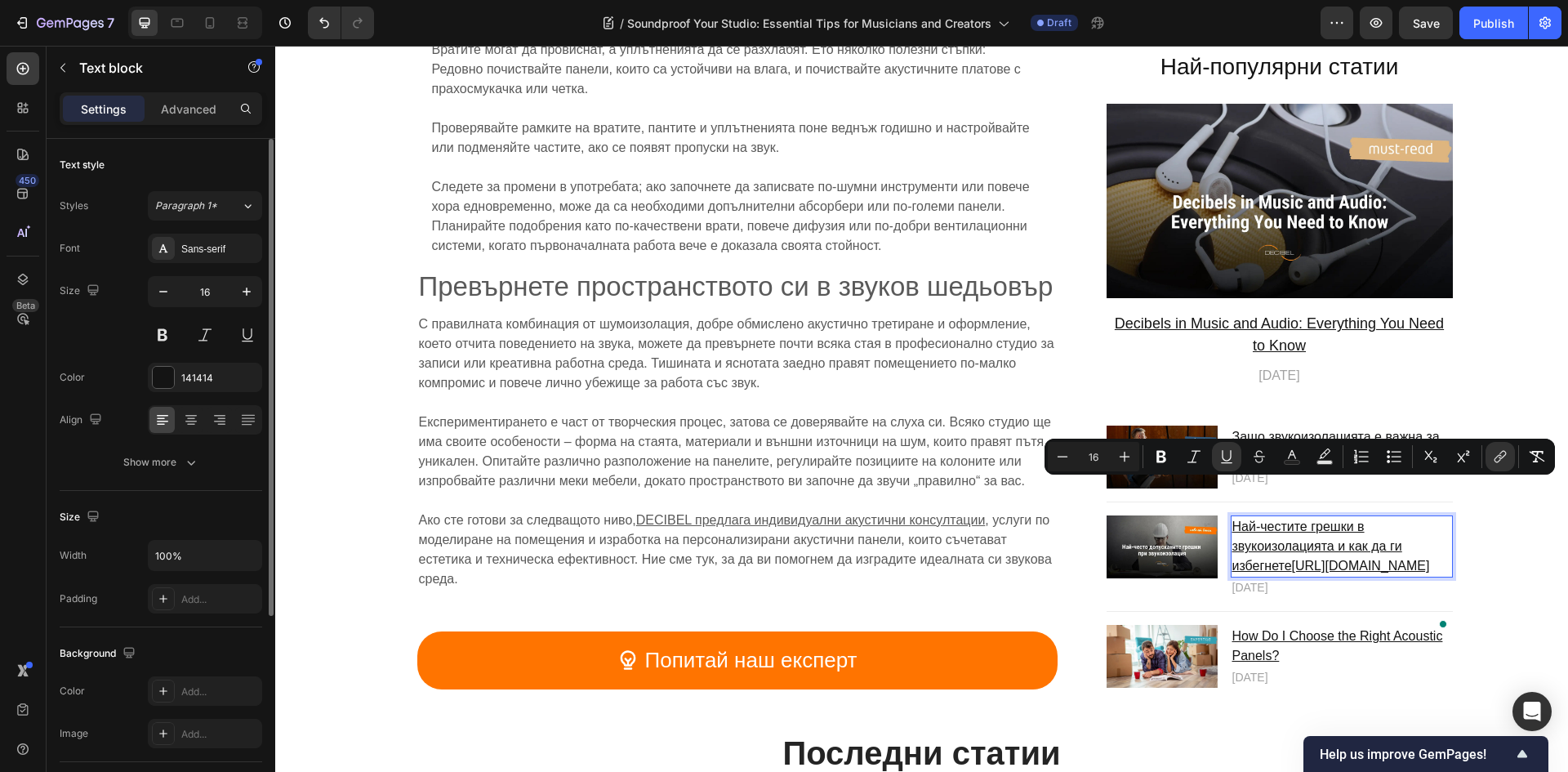
drag, startPoint x: 1298, startPoint y: 532, endPoint x: 1286, endPoint y: 492, distance: 41.8
click at [1286, 518] on p "Най-честите грешки в звукоизолацията и как да ги избегнете [URL][DOMAIN_NAME]" at bounding box center [1342, 548] width 219 height 59
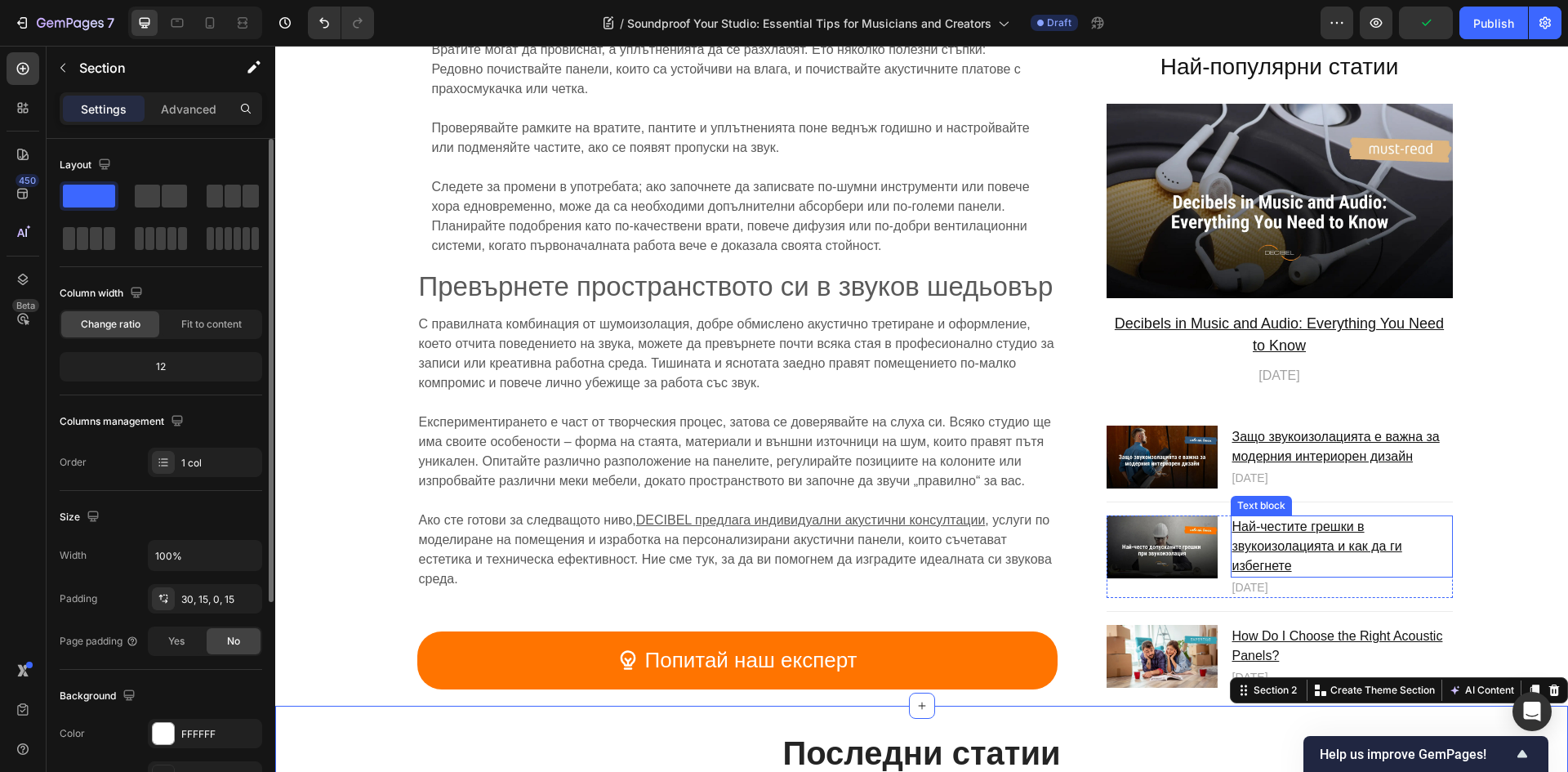
click at [1299, 521] on u "Най-честите грешки в звукоизолацията и как да ги избегнете" at bounding box center [1317, 546] width 169 height 53
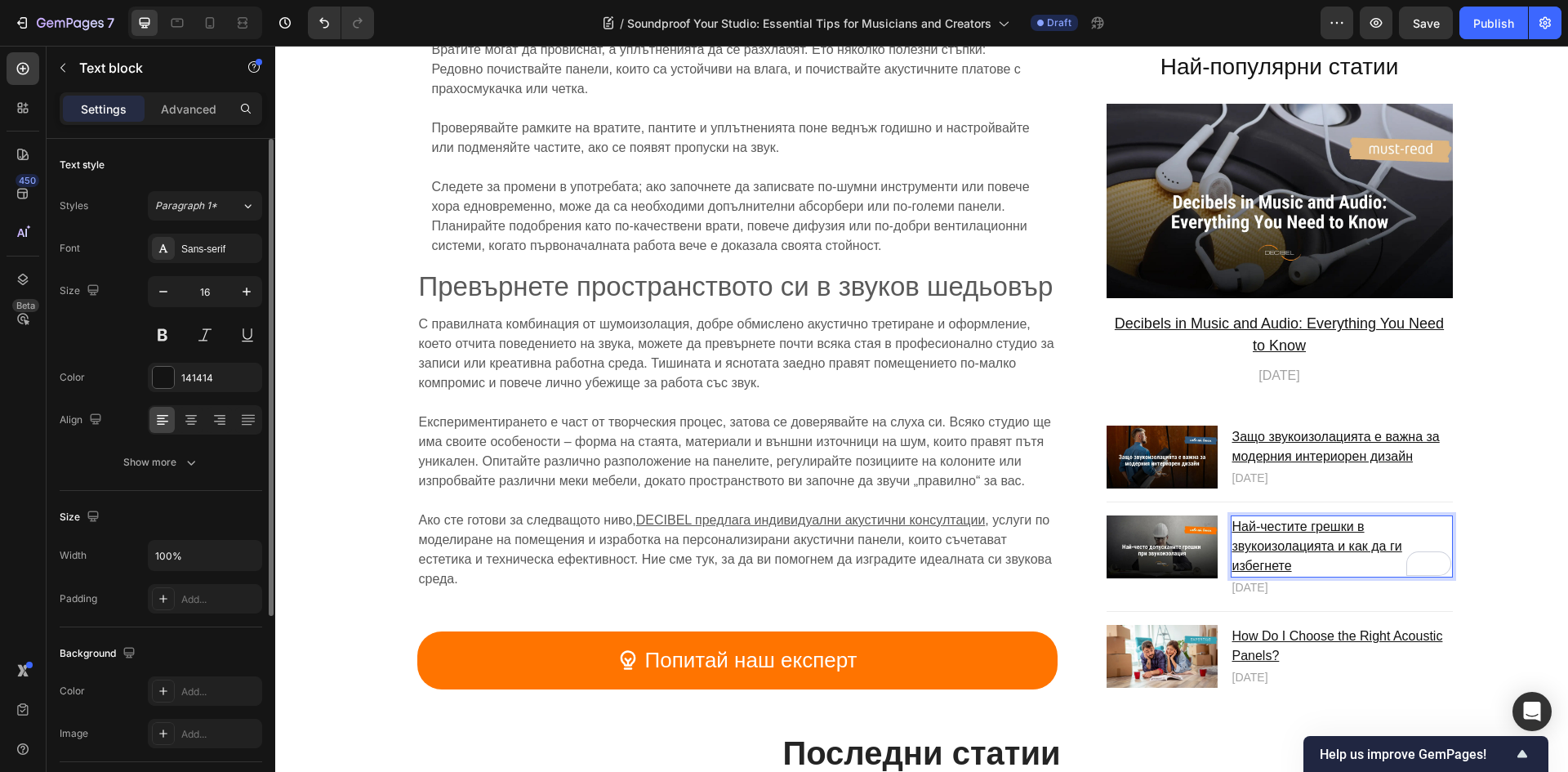
click at [1286, 527] on u "Най-честите грешки в звукоизолацията и как да ги избегнете" at bounding box center [1317, 546] width 169 height 53
drag, startPoint x: 1283, startPoint y: 545, endPoint x: 1224, endPoint y: 516, distance: 65.7
click at [1231, 516] on div "Най-честите грешки в звукоизолацията и как да ги избегнете" at bounding box center [1342, 547] width 223 height 62
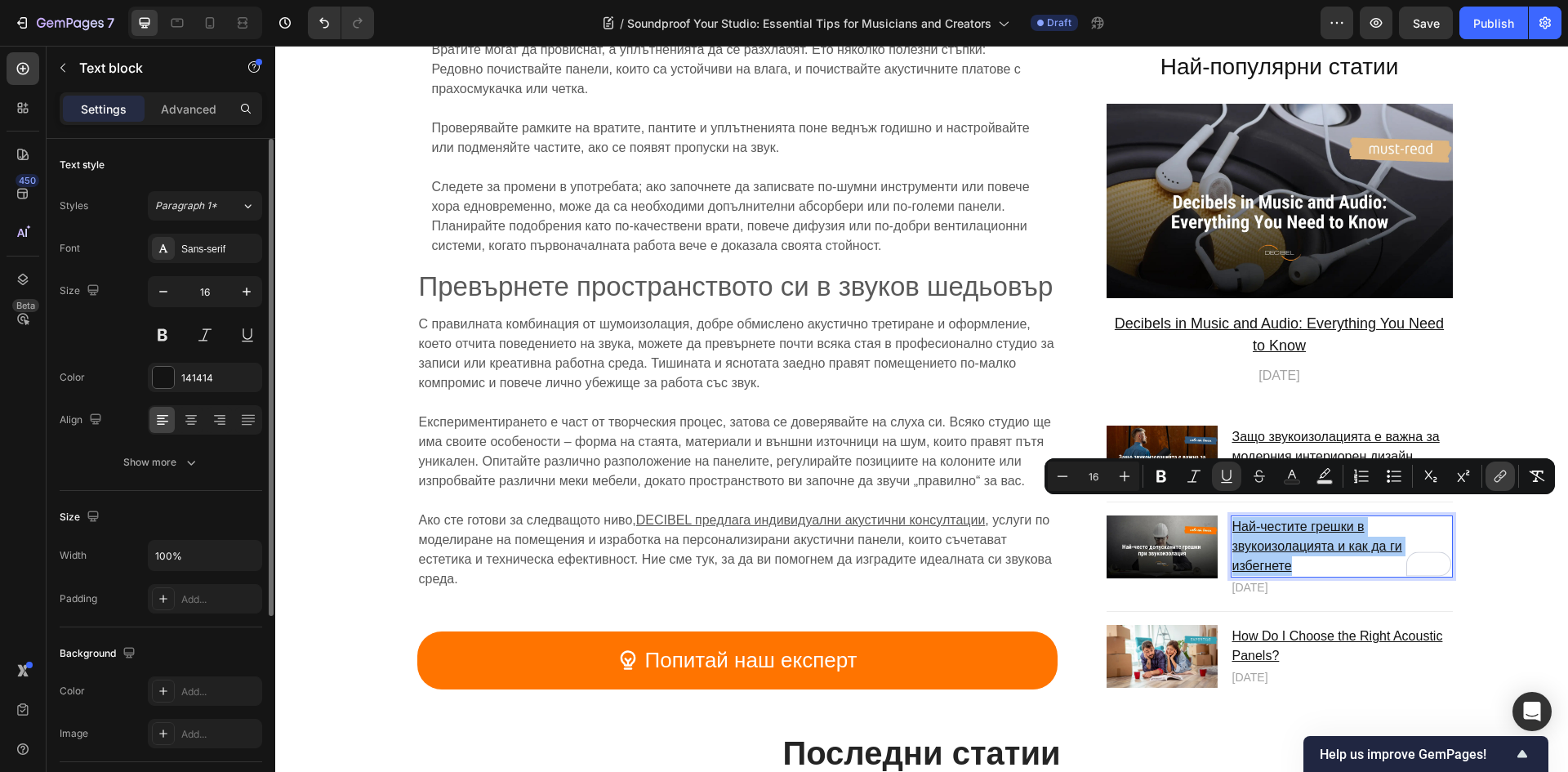
click at [1502, 483] on icon "Editor contextual toolbar" at bounding box center [1499, 476] width 17 height 17
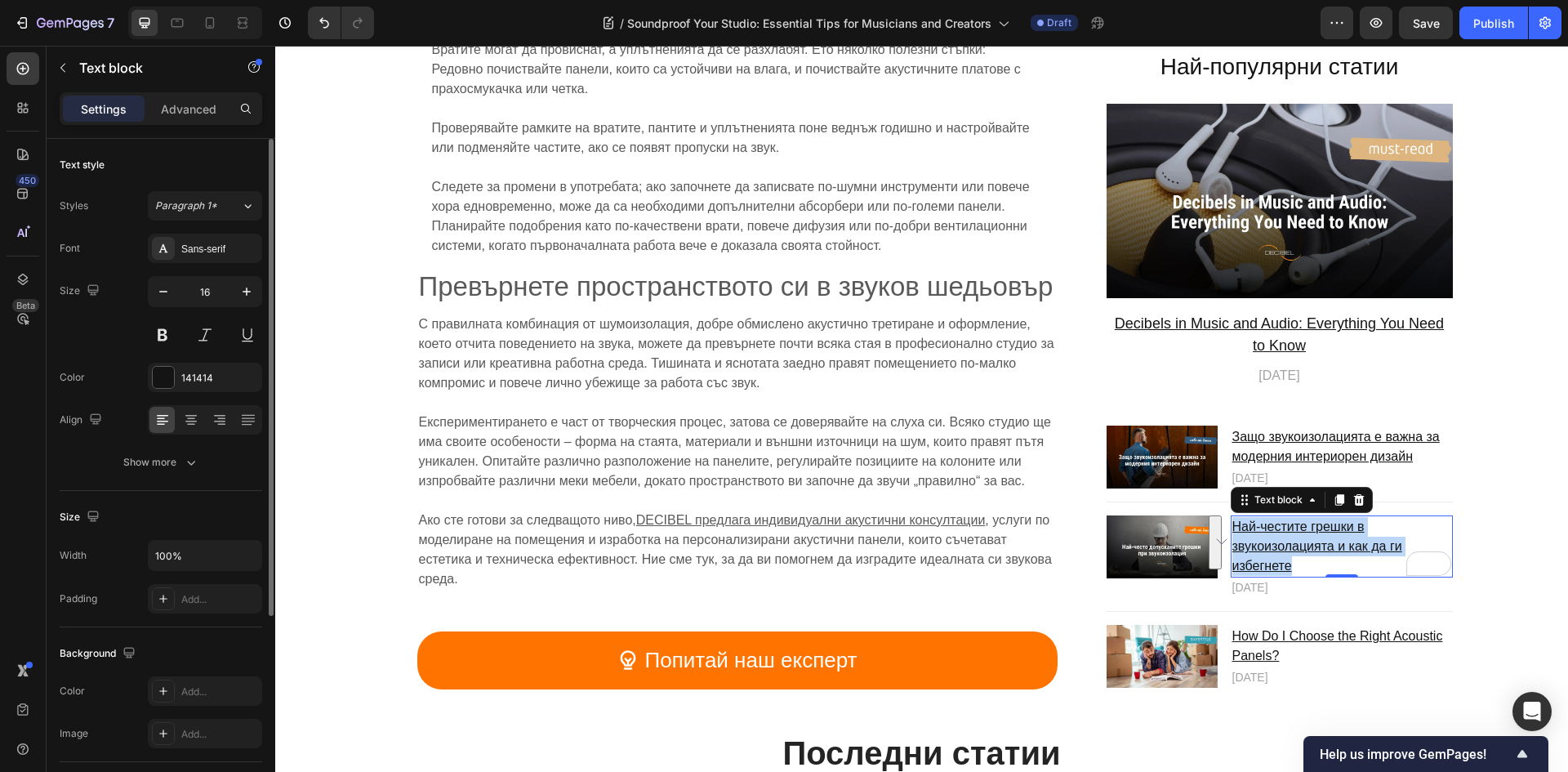
click at [1298, 526] on u "Най-честите грешки в звукоизолацията и как да ги избегнете" at bounding box center [1317, 546] width 169 height 53
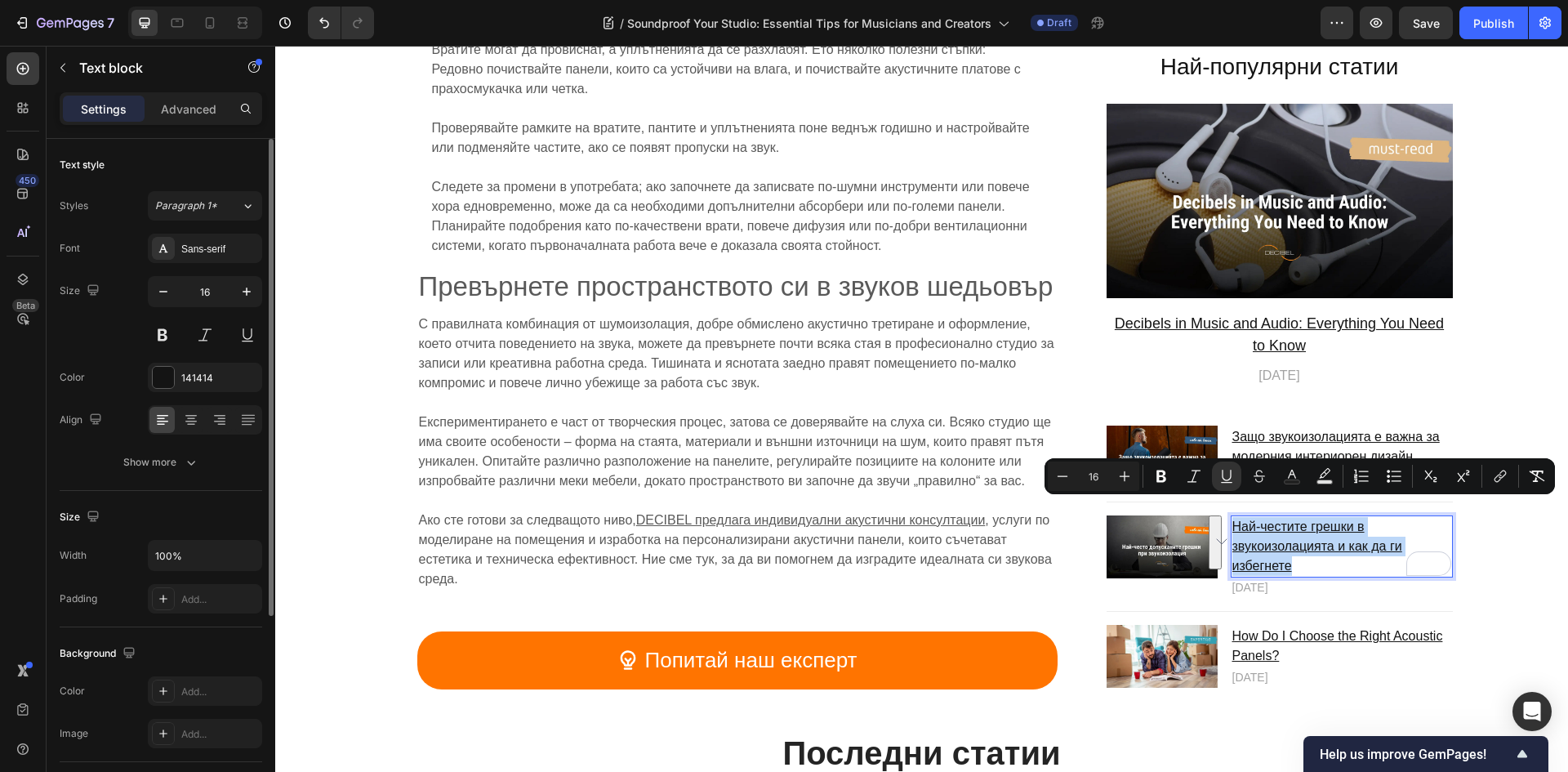
drag, startPoint x: 1293, startPoint y: 546, endPoint x: 1229, endPoint y: 509, distance: 73.9
click at [1232, 518] on p "Най-честите грешки в звукоизолацията и как да ги избегнете" at bounding box center [1342, 548] width 219 height 59
click at [1504, 474] on icon "Editor contextual toolbar" at bounding box center [1502, 474] width 7 height 8
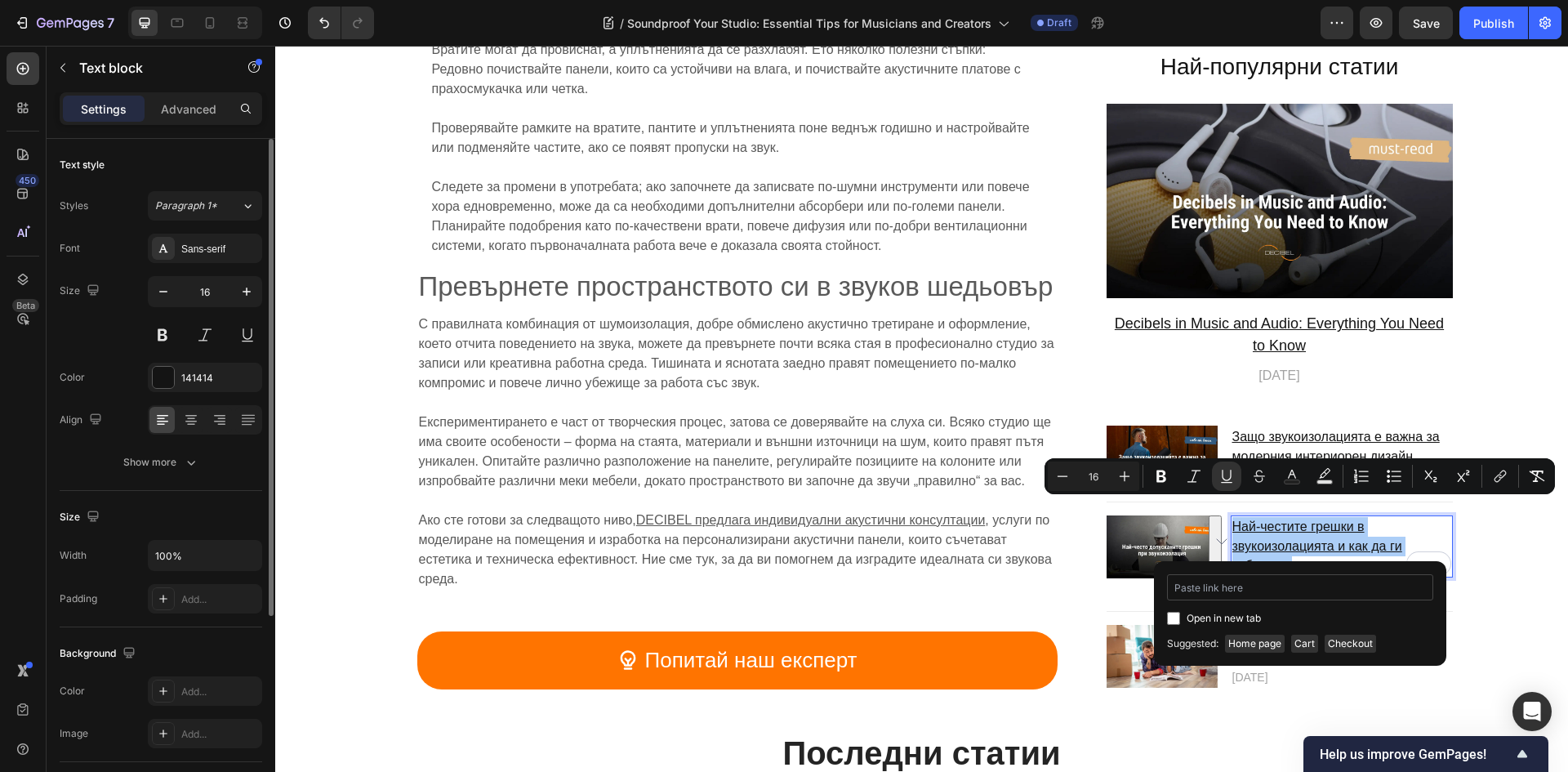
type input "[URL][DOMAIN_NAME]"
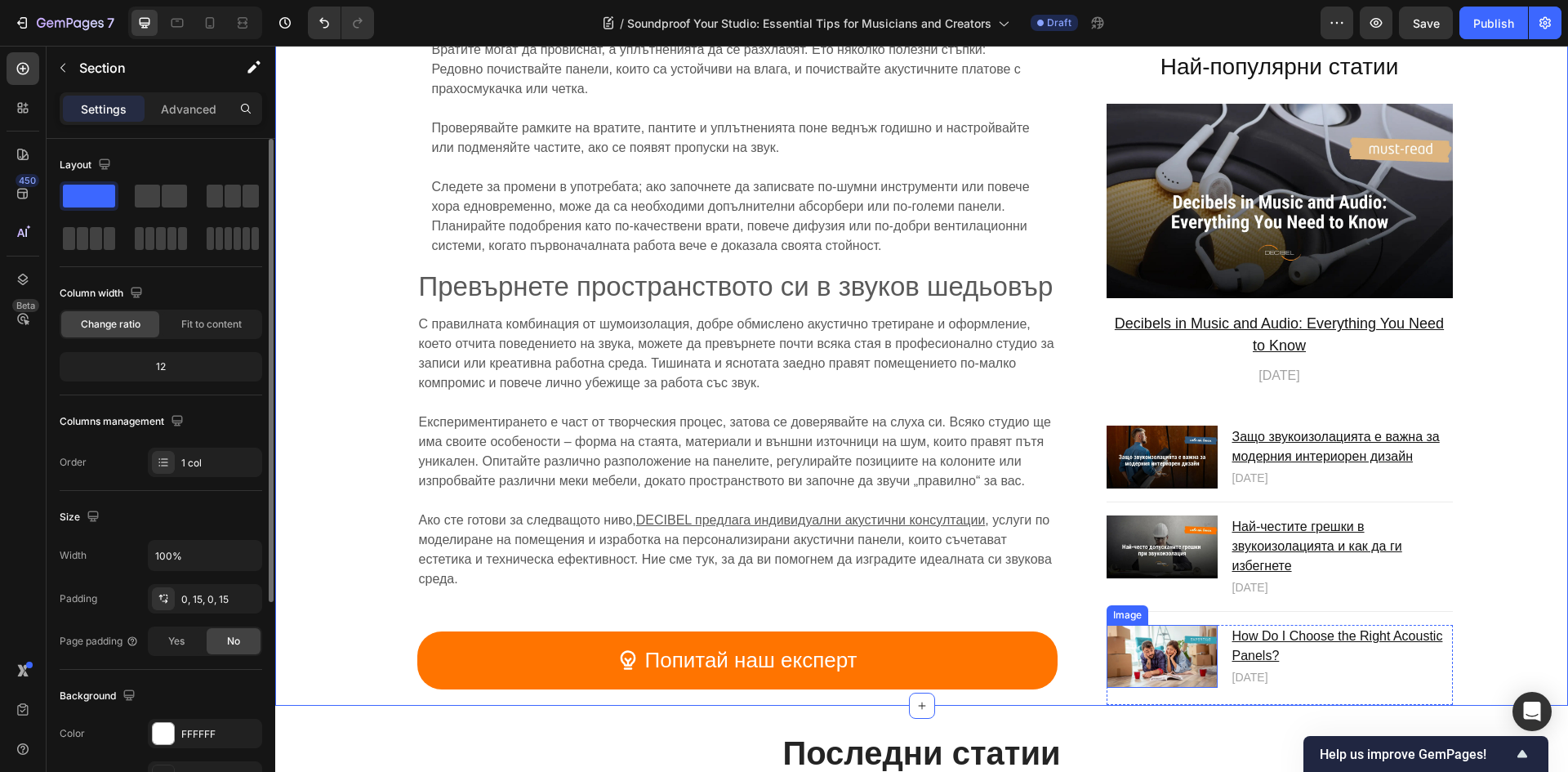
click at [1171, 638] on img at bounding box center [1162, 657] width 111 height 63
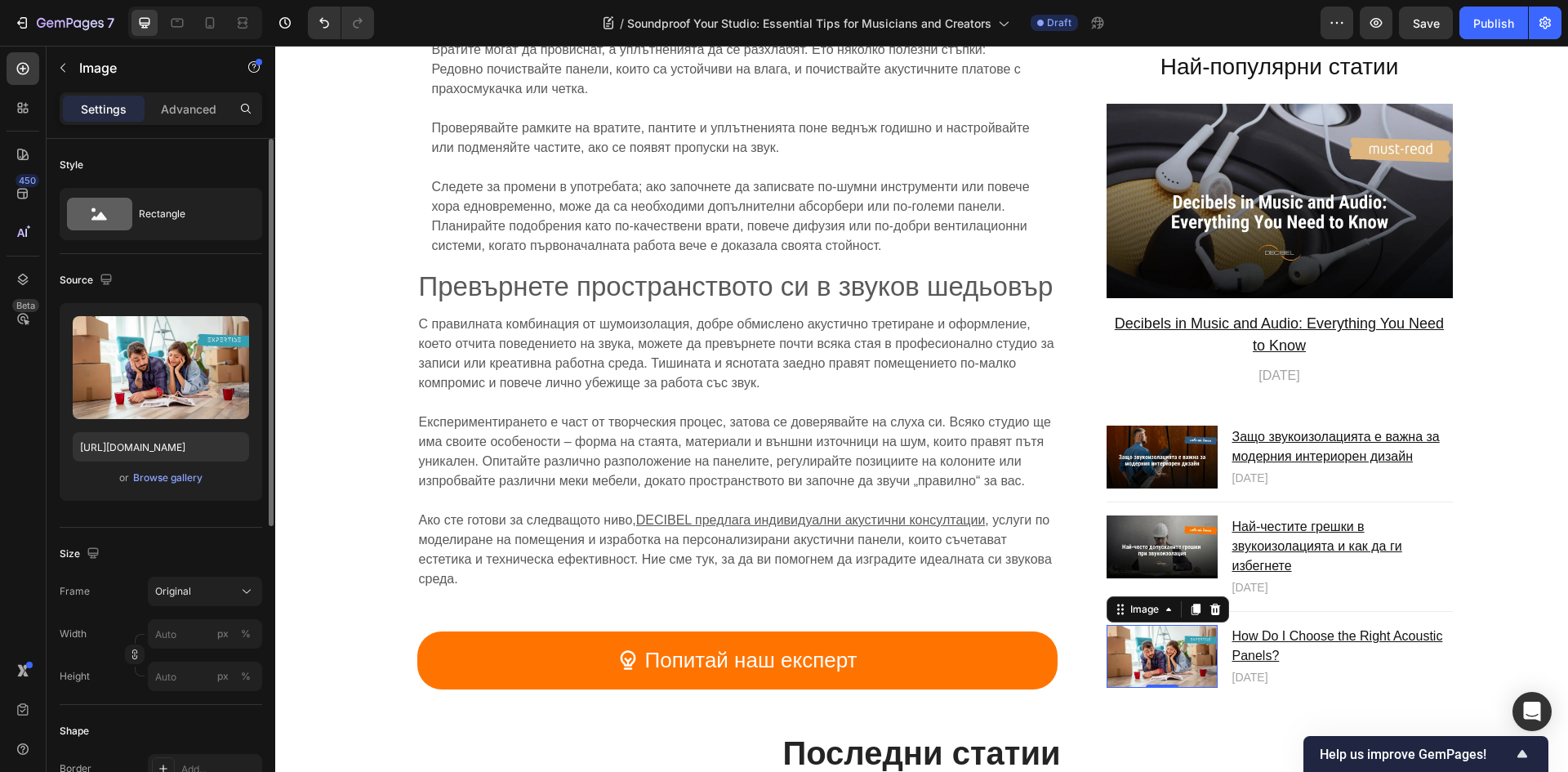
click at [1166, 636] on img at bounding box center [1162, 657] width 111 height 63
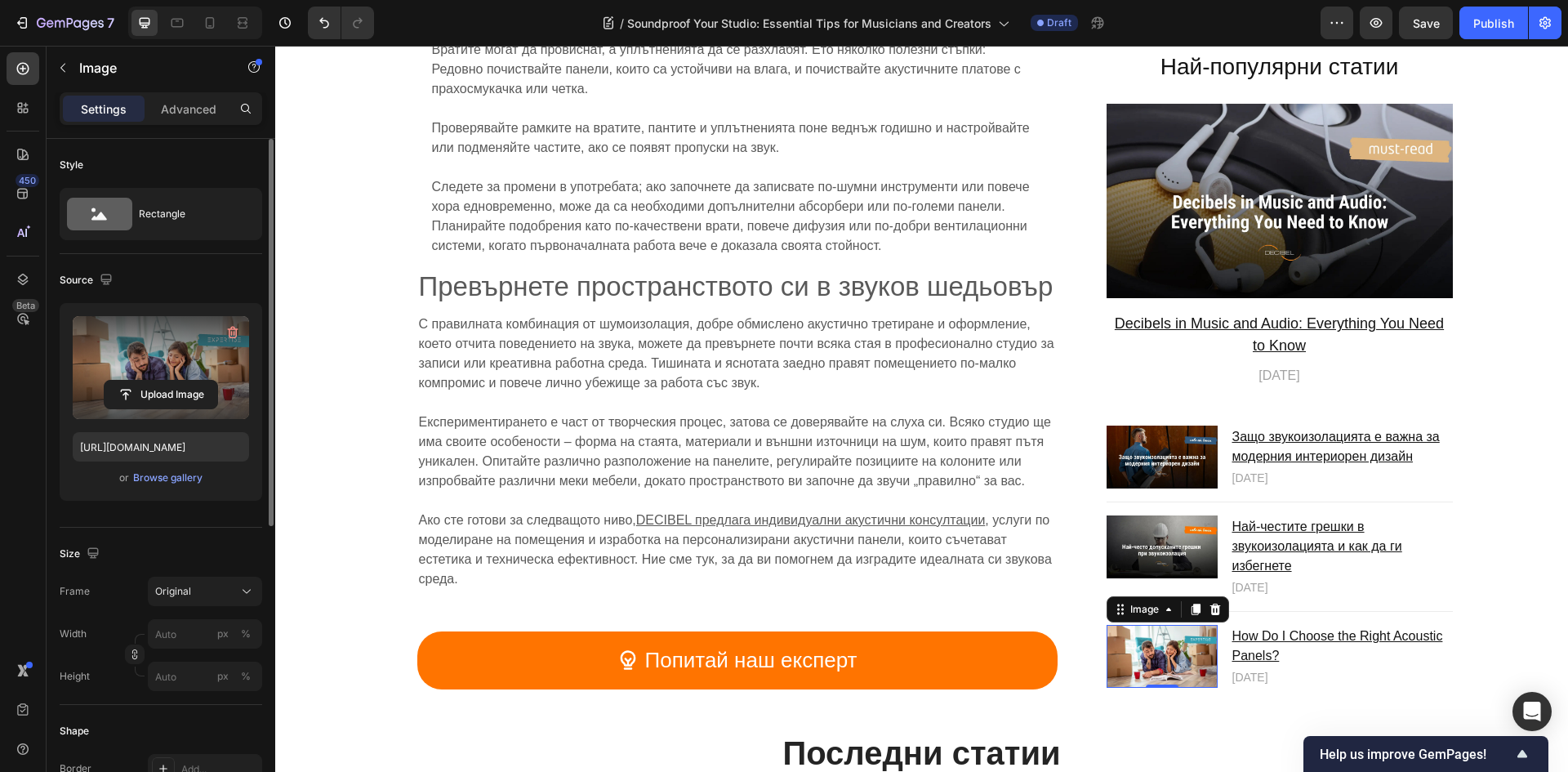
click at [204, 356] on label at bounding box center [161, 368] width 176 height 103
click at [204, 381] on input "file" at bounding box center [161, 395] width 113 height 28
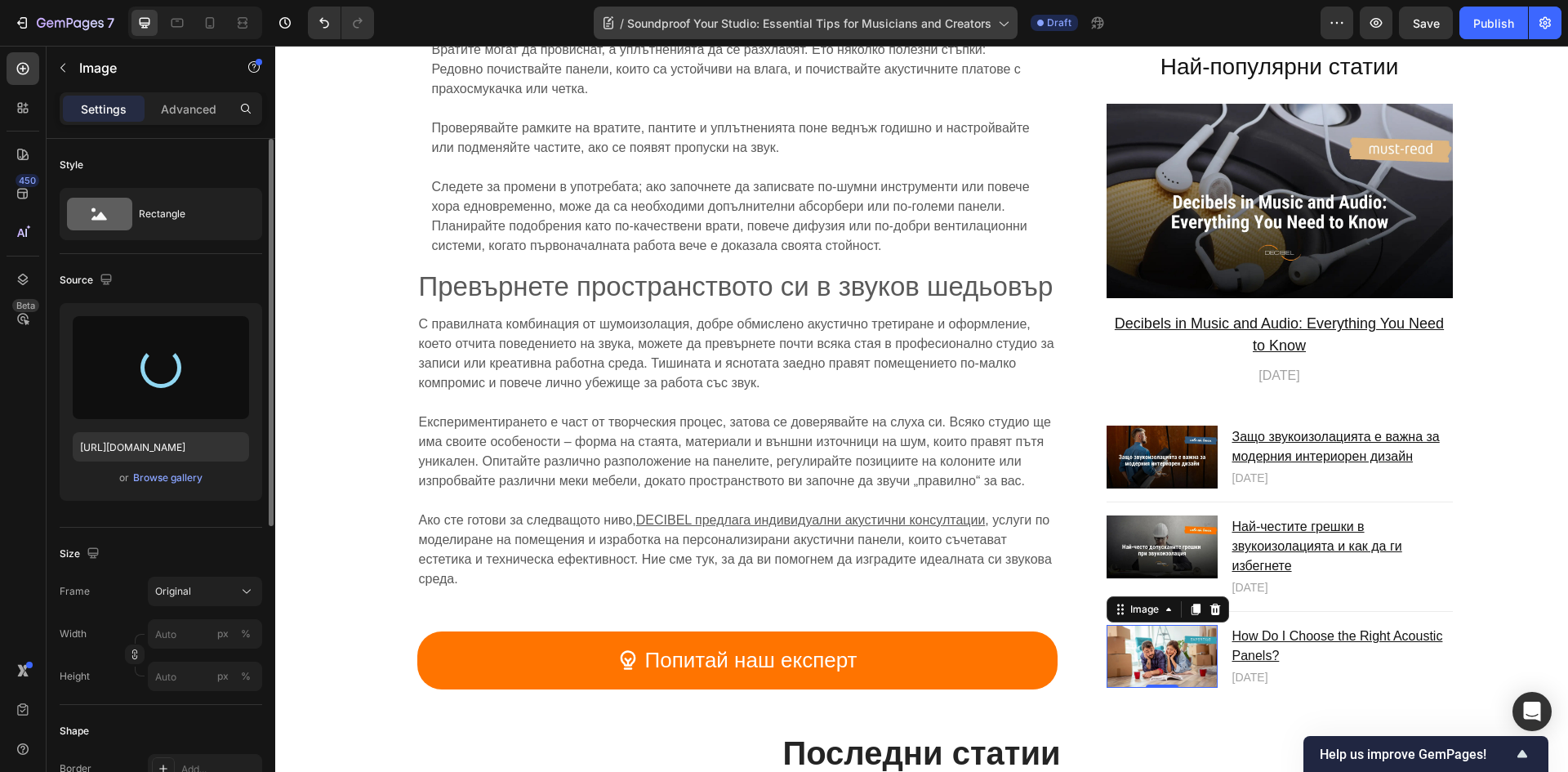
type input "[URL][DOMAIN_NAME]"
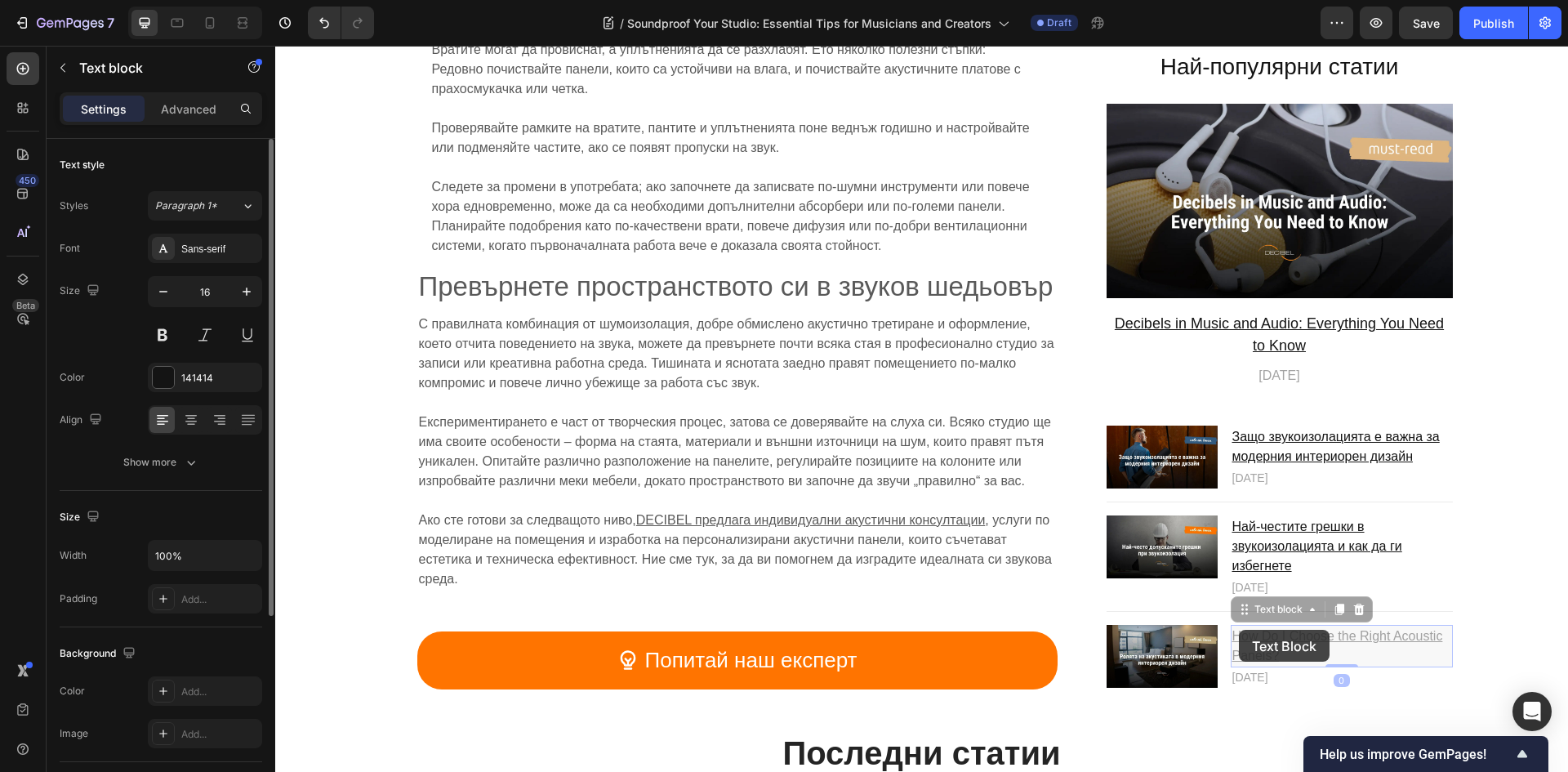
click at [276, 46] on p "How Do I Choose the Right Acoustic Panels?" at bounding box center [276, 46] width 0 height 0
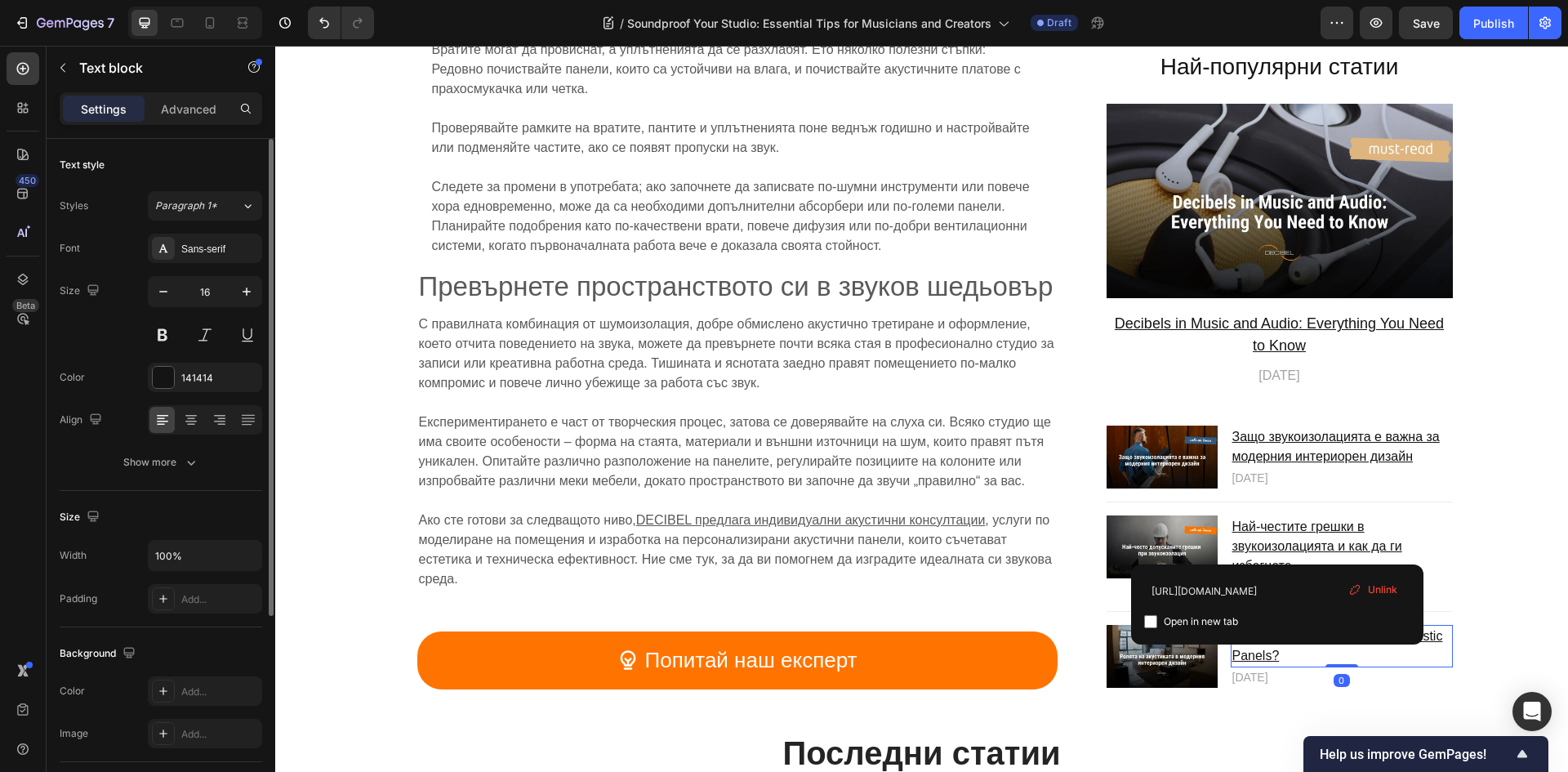
click at [1350, 636] on div "[URL][DOMAIN_NAME] Open in new tab Unlink" at bounding box center [1277, 604] width 292 height 80
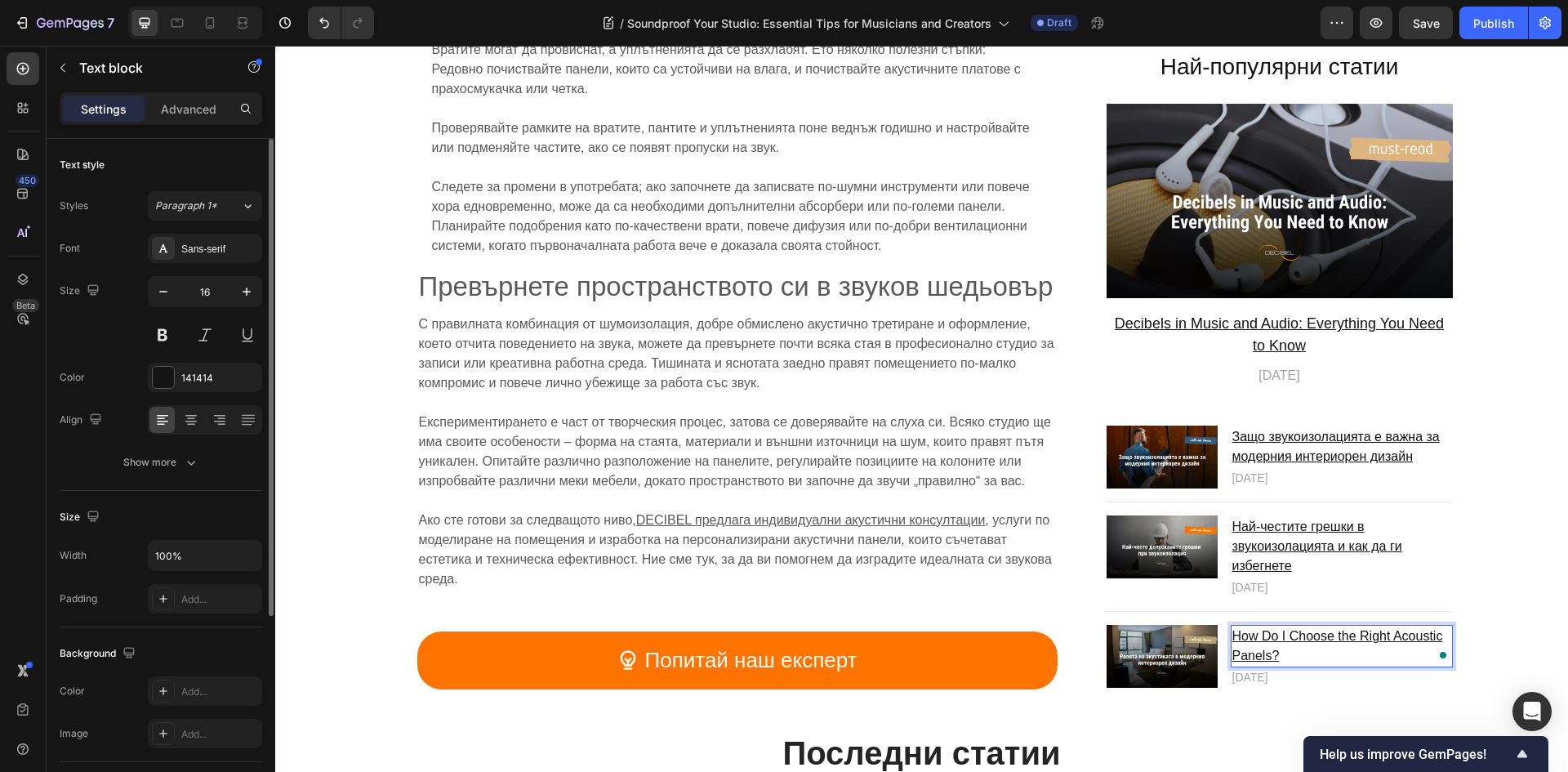
click at [1302, 645] on p "How Do I Choose the Right Acoustic Panels?" at bounding box center [1342, 646] width 219 height 39
click at [1286, 730] on h2 "Последни статии" at bounding box center [921, 753] width 980 height 46
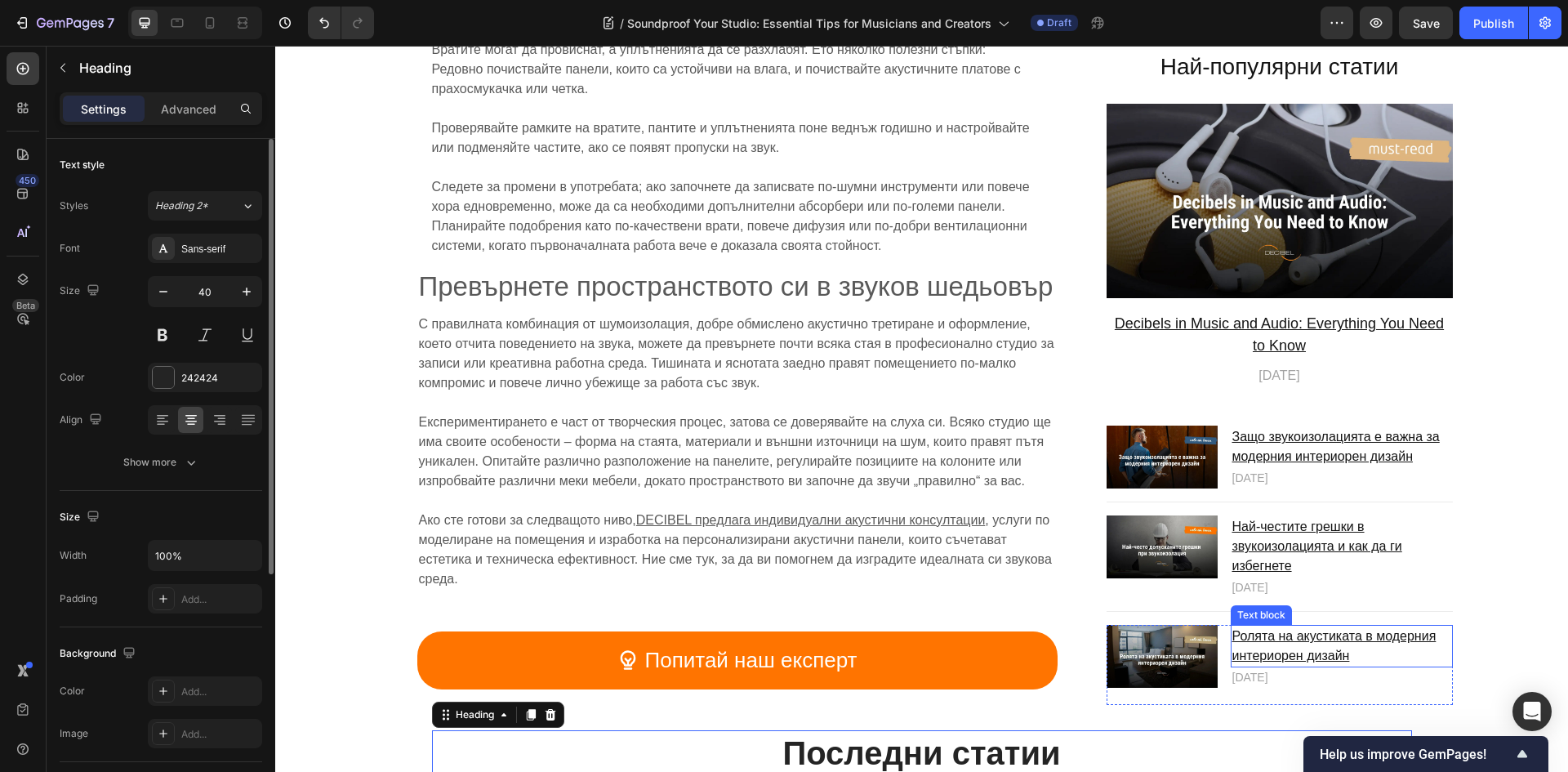
drag, startPoint x: 1332, startPoint y: 629, endPoint x: 1358, endPoint y: 631, distance: 26.1
click at [1333, 629] on u "Ролята на акустиката в модерния интериорен дизайн" at bounding box center [1334, 646] width 204 height 34
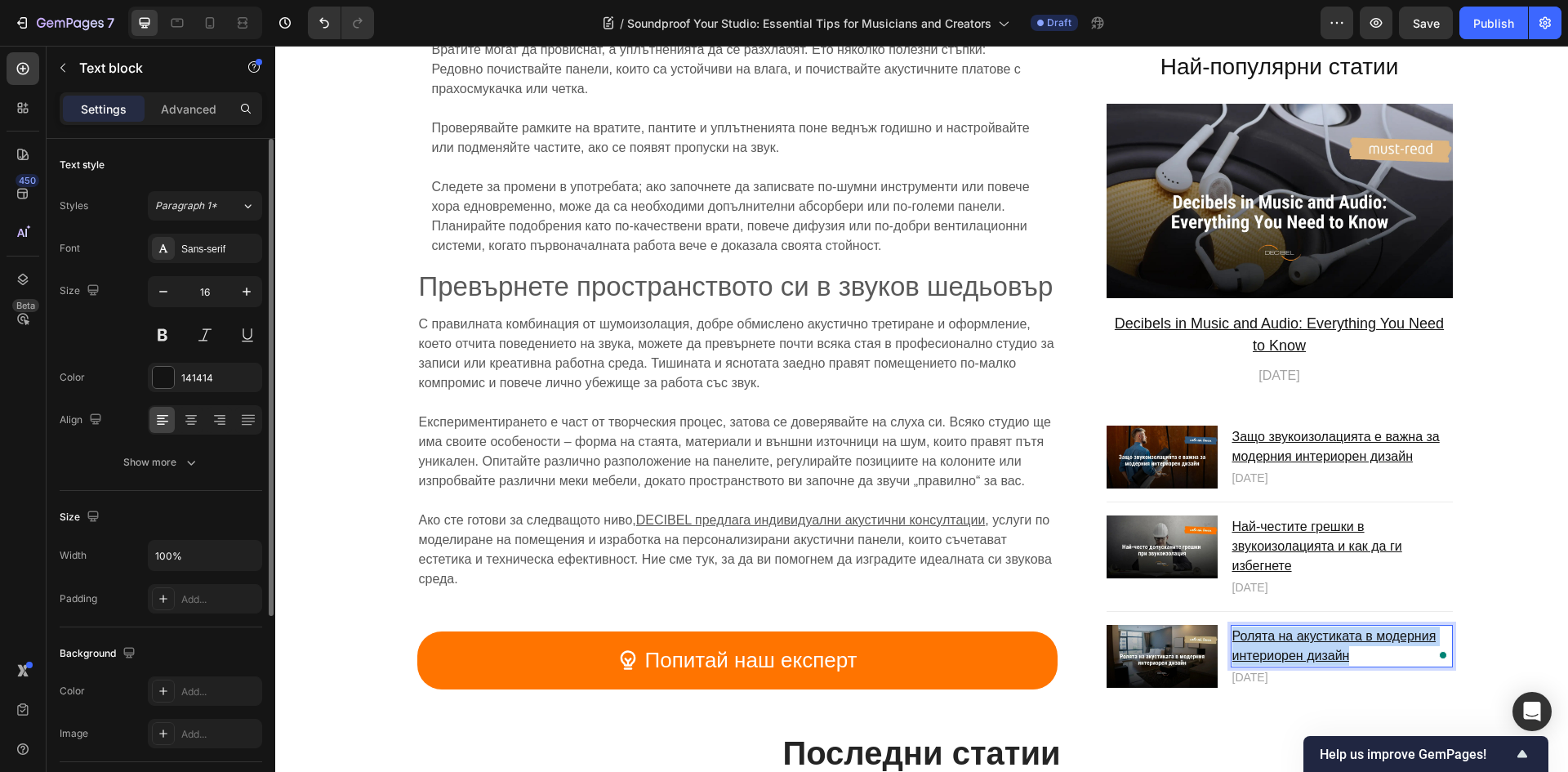
drag, startPoint x: 1343, startPoint y: 638, endPoint x: 1225, endPoint y: 621, distance: 119.2
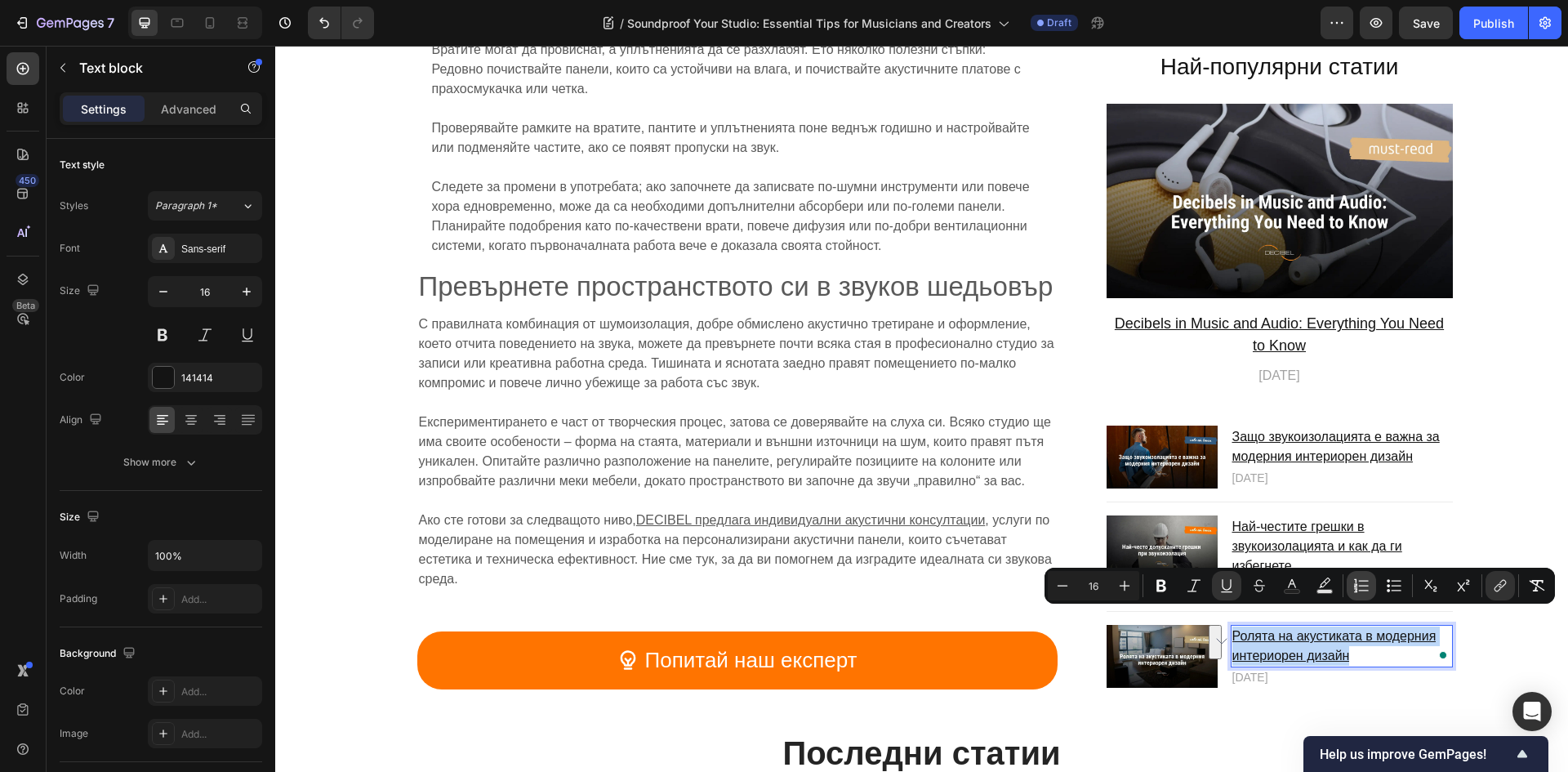
scroll to position [8559, 0]
click at [1499, 586] on icon "Editor contextual toolbar" at bounding box center [1499, 585] width 17 height 17
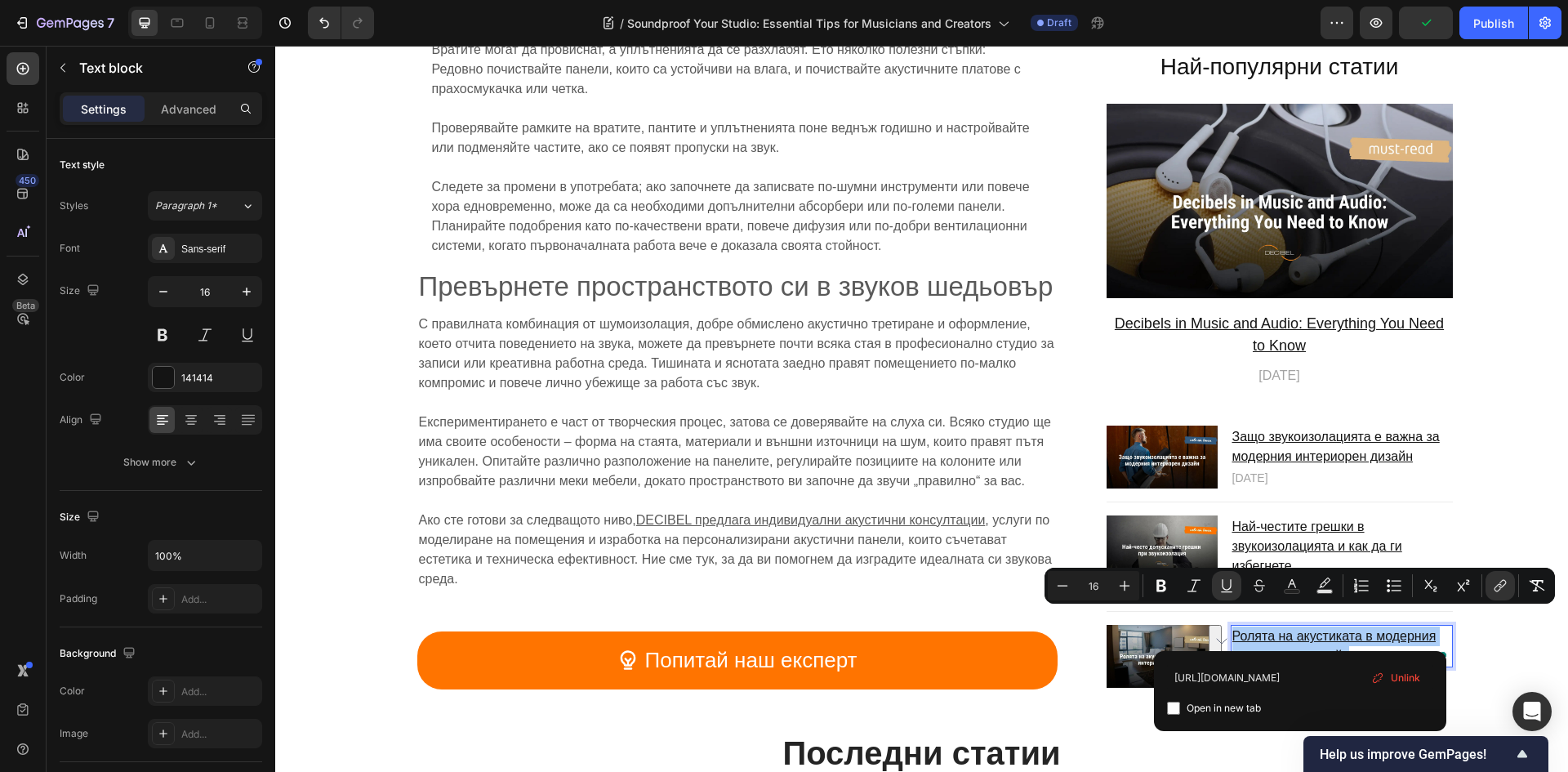
scroll to position [0, 3020]
click at [1299, 679] on input "[URL][DOMAIN_NAME]" at bounding box center [1299, 677] width 266 height 26
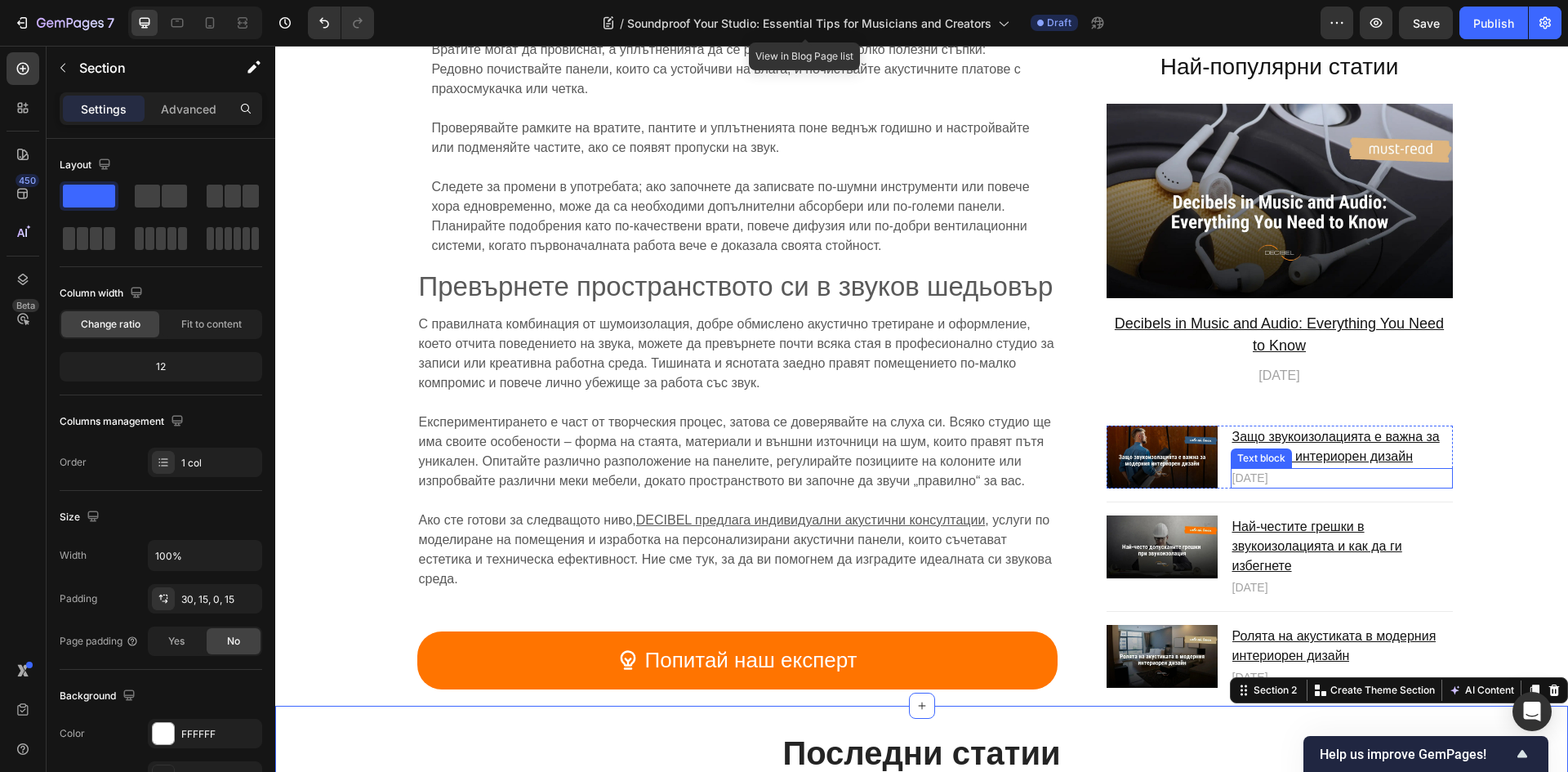
click at [1299, 470] on p "[DATE]" at bounding box center [1342, 479] width 219 height 17
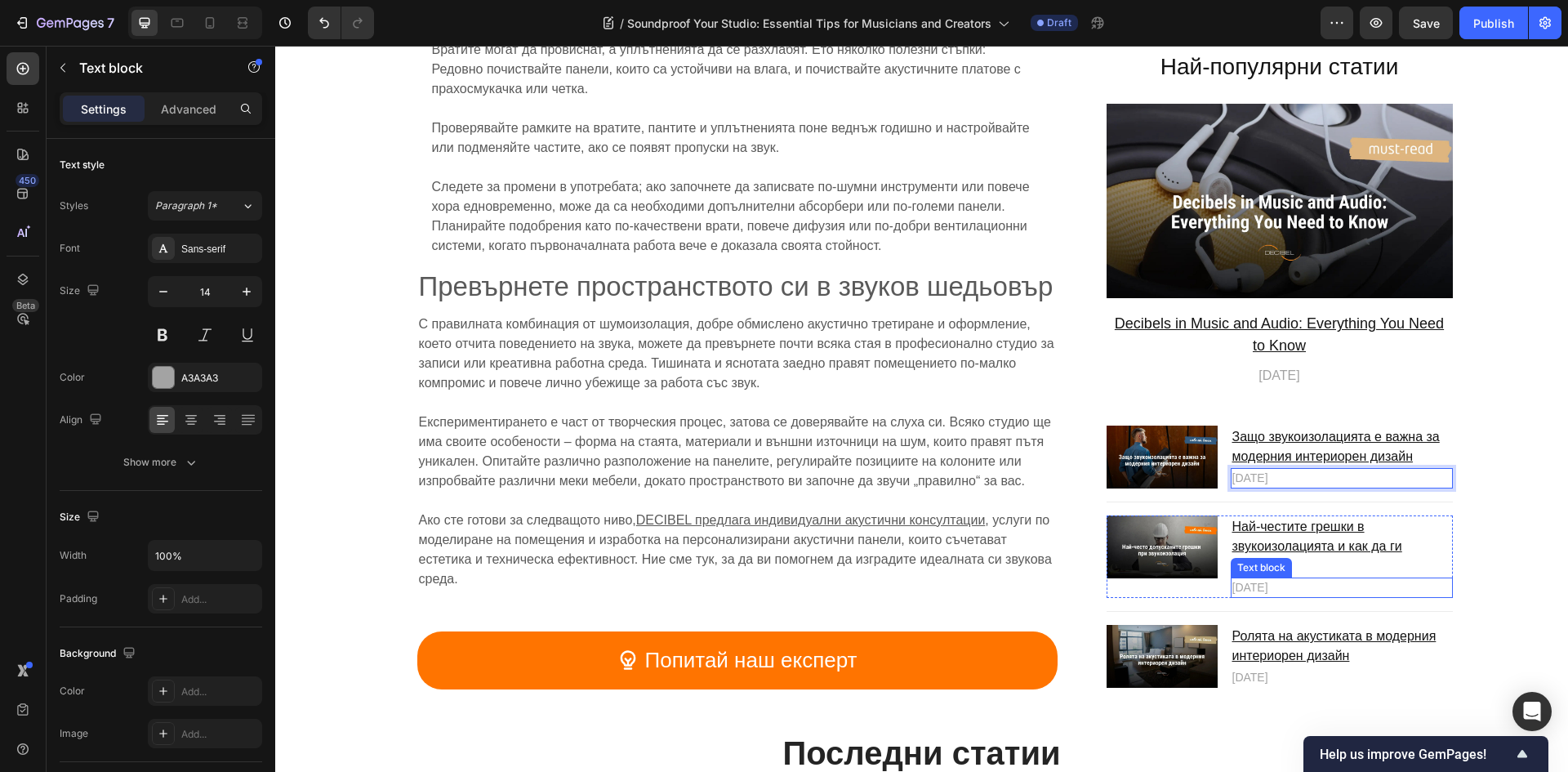
click at [1246, 580] on p "[DATE]" at bounding box center [1342, 589] width 219 height 17
click at [1260, 669] on p "[DATE]" at bounding box center [1342, 678] width 219 height 17
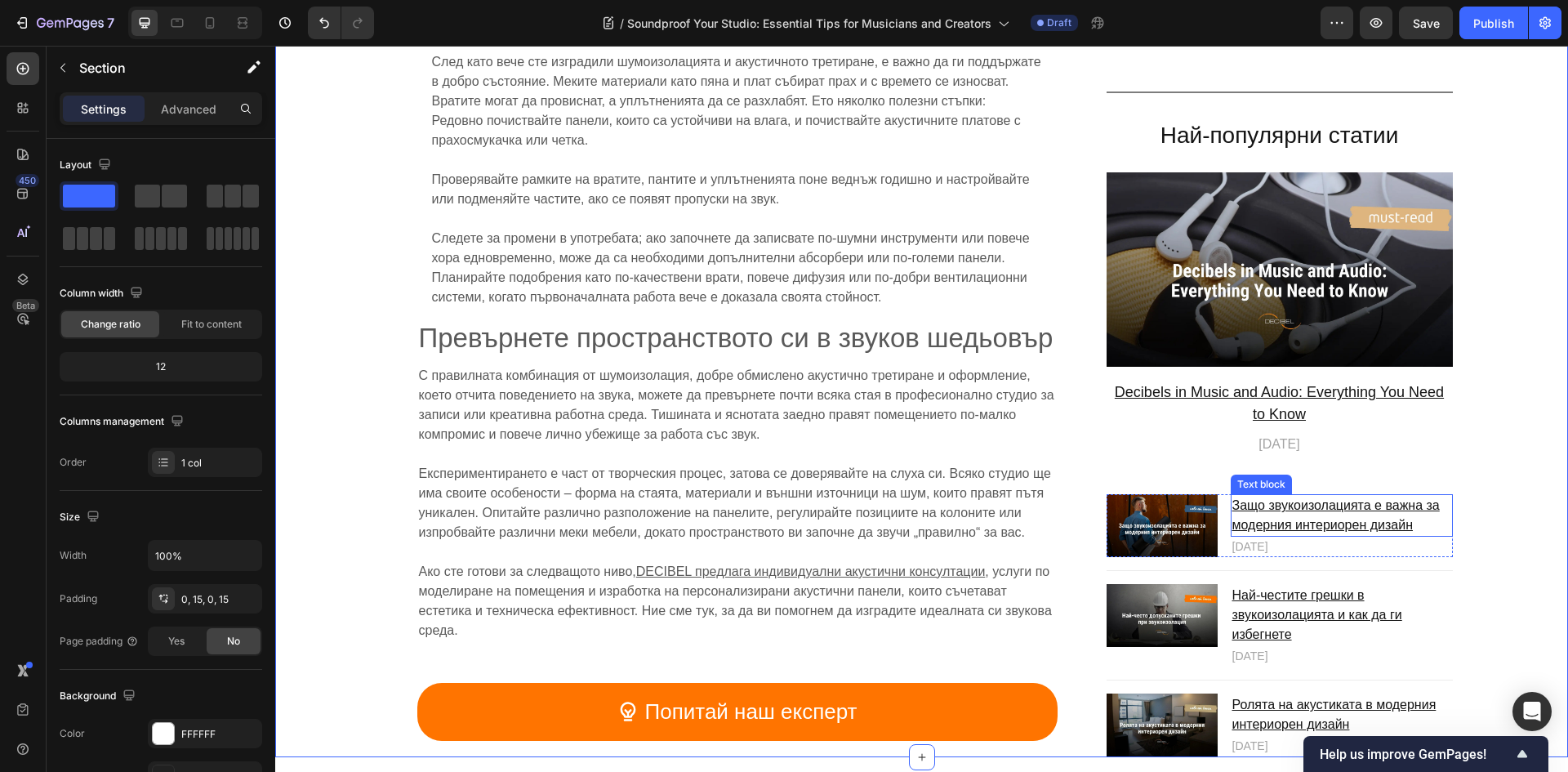
scroll to position [8477, 0]
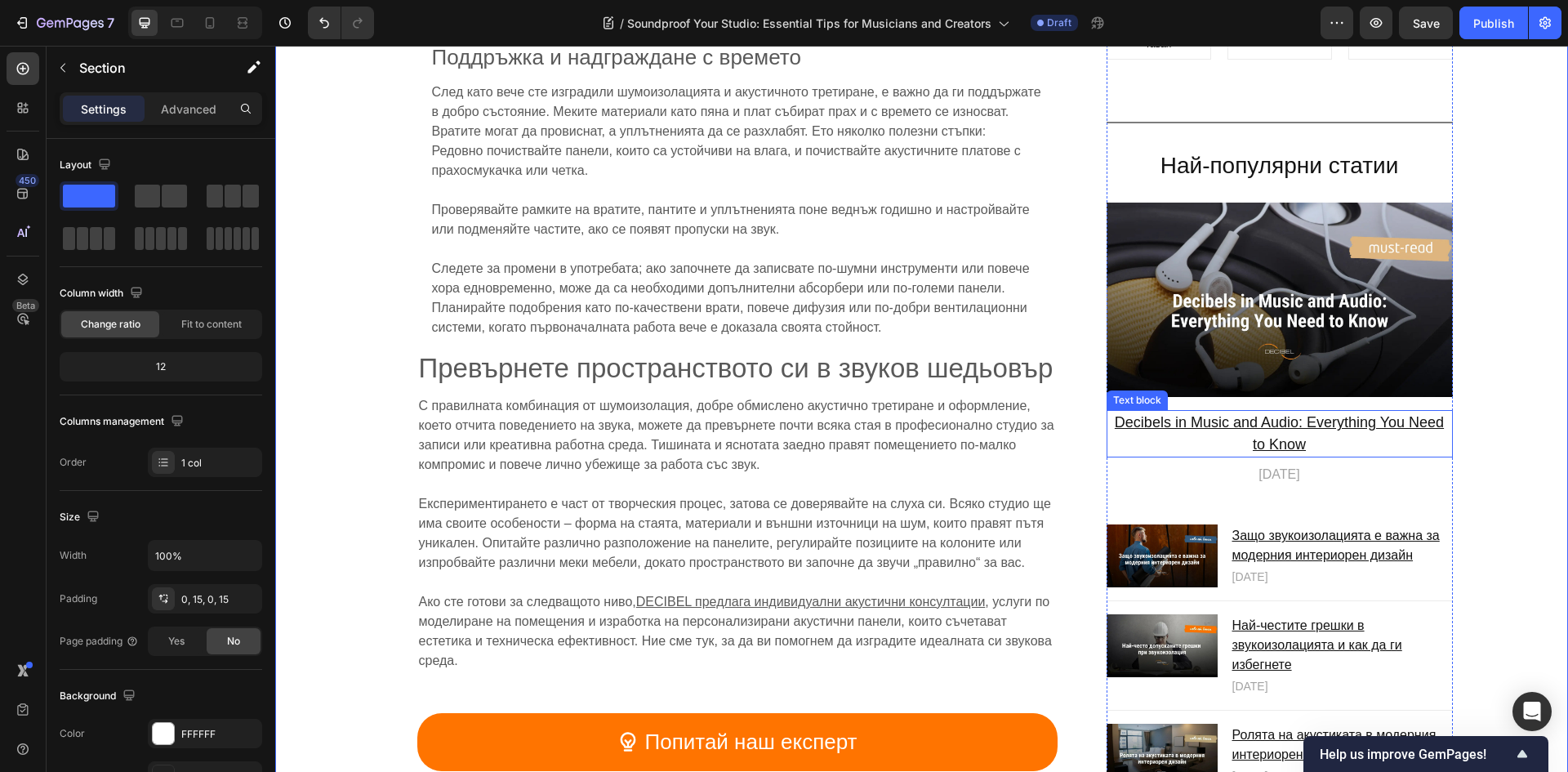
click at [1304, 415] on u "Decibels in Music and Audio: Everything You Need to Know" at bounding box center [1279, 434] width 329 height 38
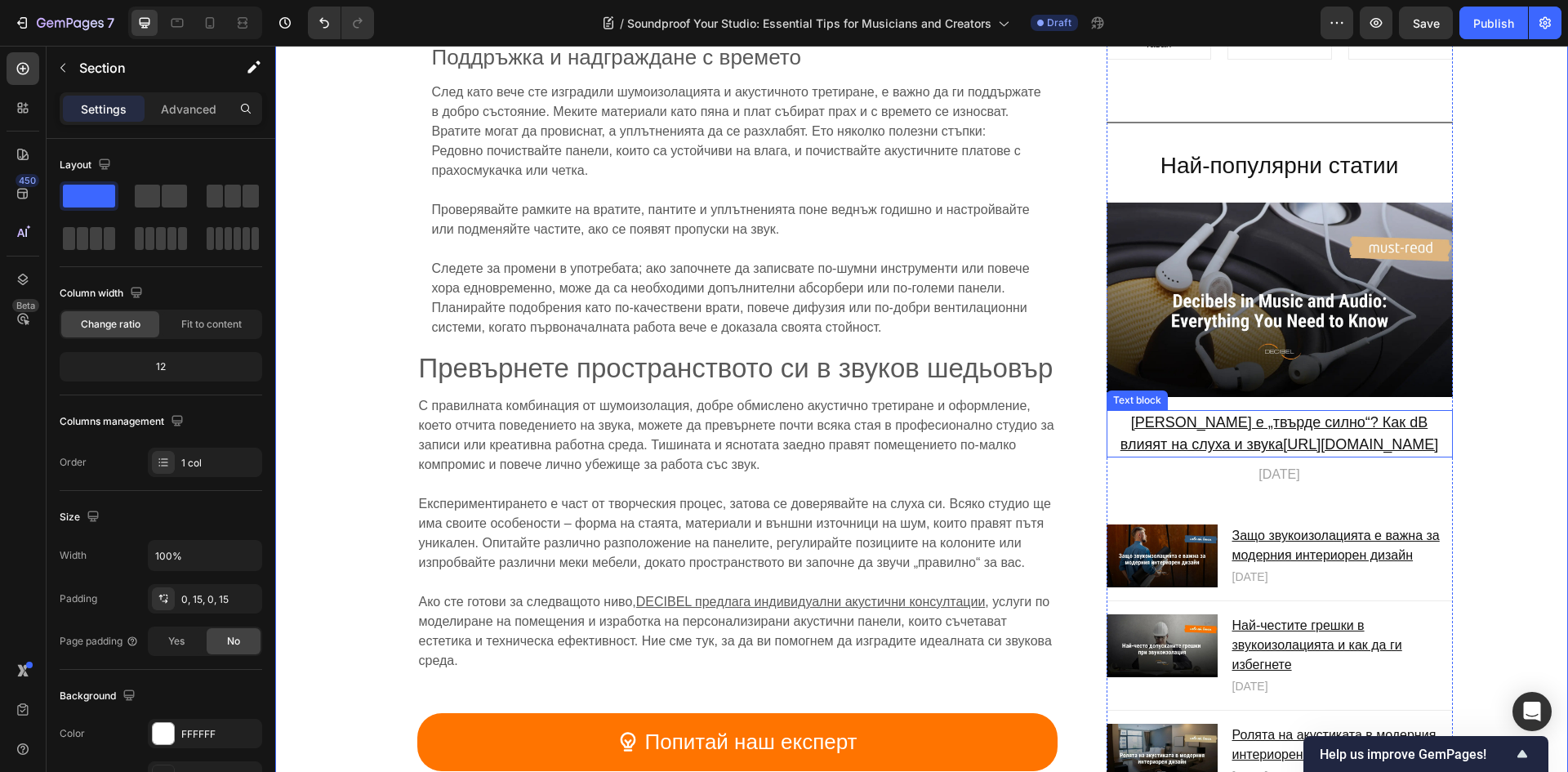
click at [1308, 437] on u "https://decibel.shop/blogs/stories-about-noise-sound-and-life/decibels-in-music…" at bounding box center [1360, 445] width 155 height 17
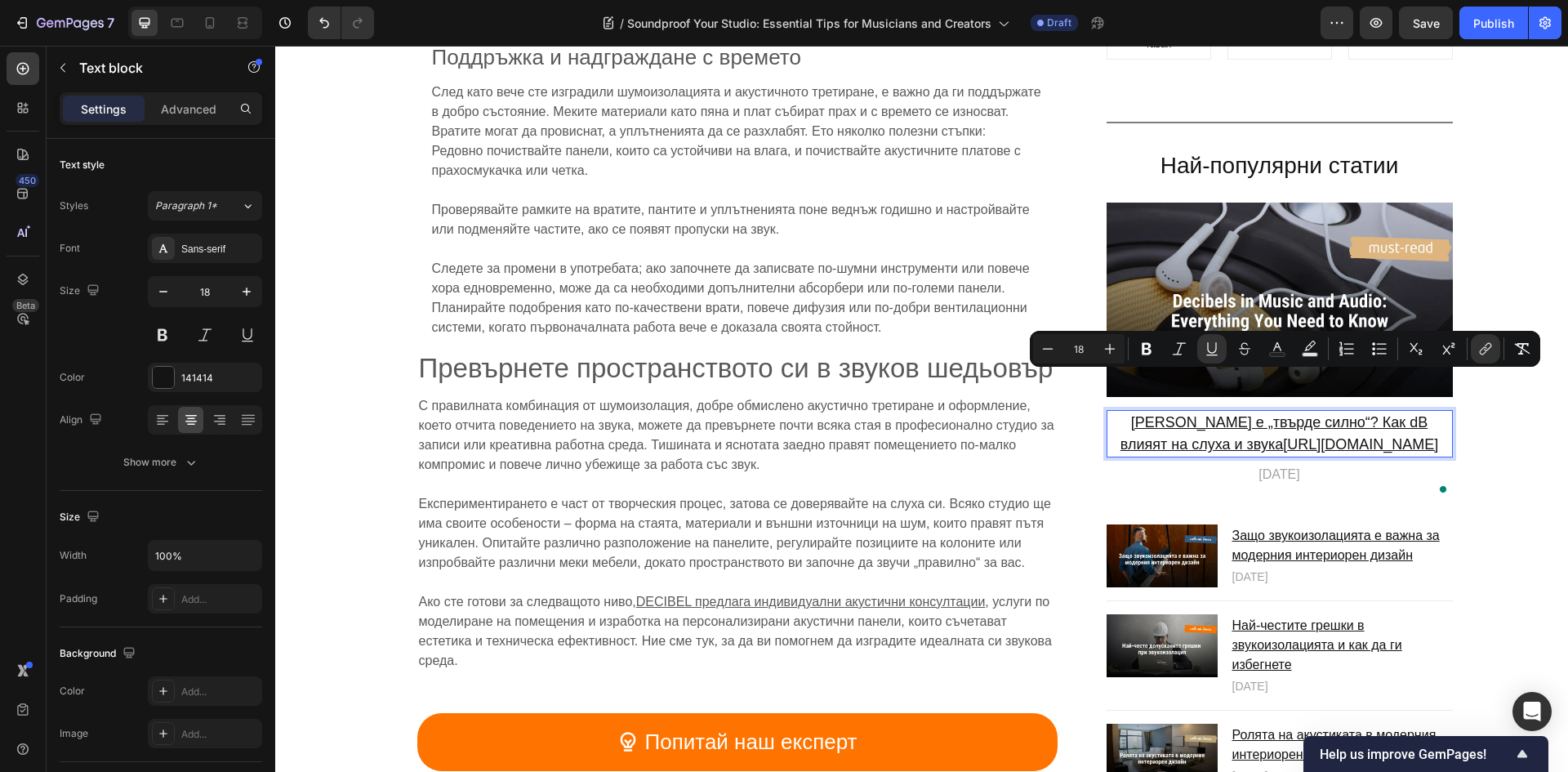
drag, startPoint x: 1384, startPoint y: 424, endPoint x: 1140, endPoint y: 393, distance: 246.0
click at [1140, 412] on p "Колко е „твърде силно“? Как dB влияят на слуха и звука https://decibel.shop/blo…" at bounding box center [1279, 434] width 343 height 44
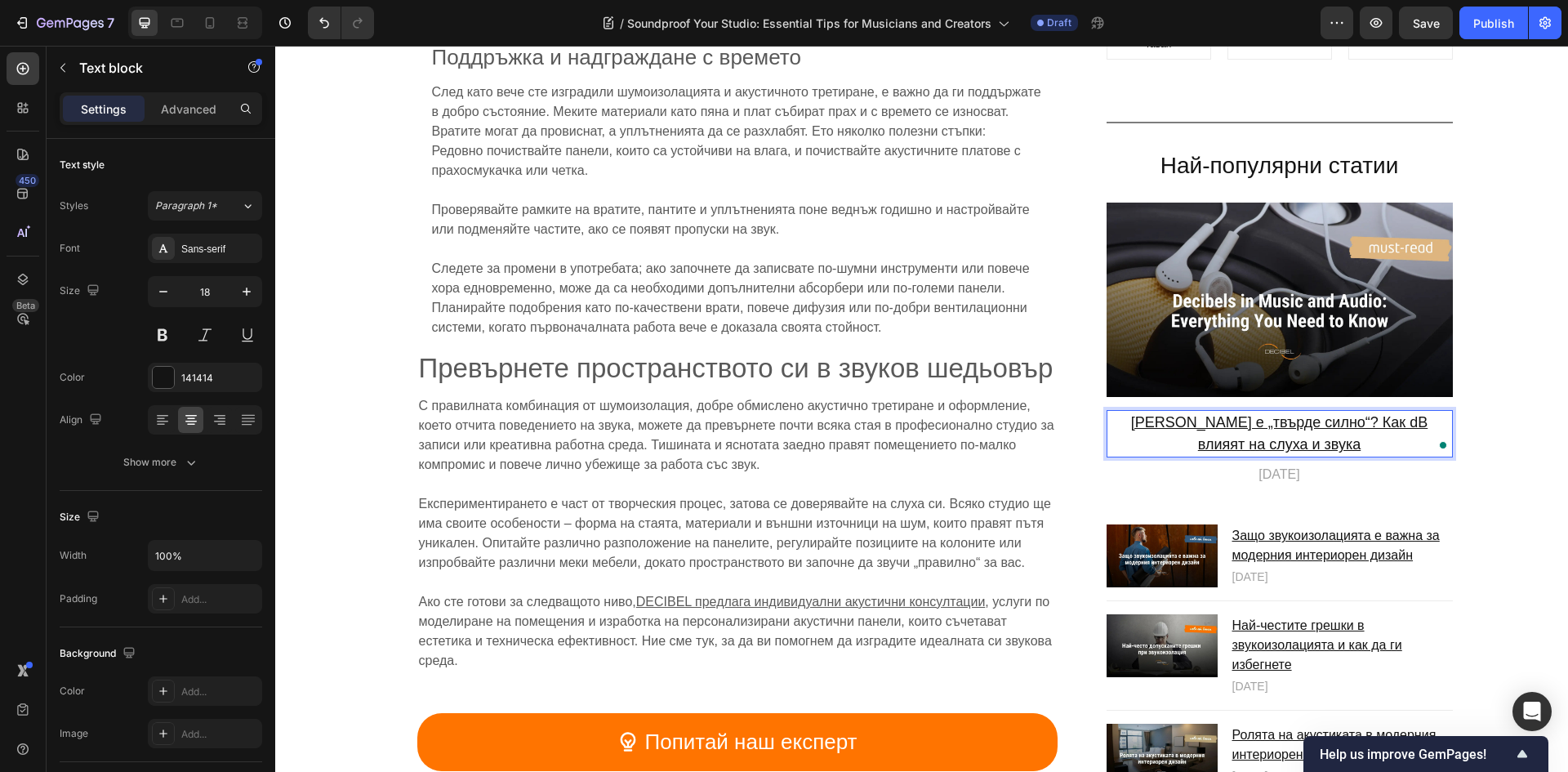
click at [1268, 415] on u "Колко е „твърде силно“? Как dB влияят на слуха и звука" at bounding box center [1279, 434] width 297 height 38
drag, startPoint x: 1292, startPoint y: 426, endPoint x: 1115, endPoint y: 404, distance: 178.4
click at [1108, 412] on p "Колко е „твърде силно“? Как dB влияят на слуха и звука" at bounding box center [1279, 434] width 343 height 44
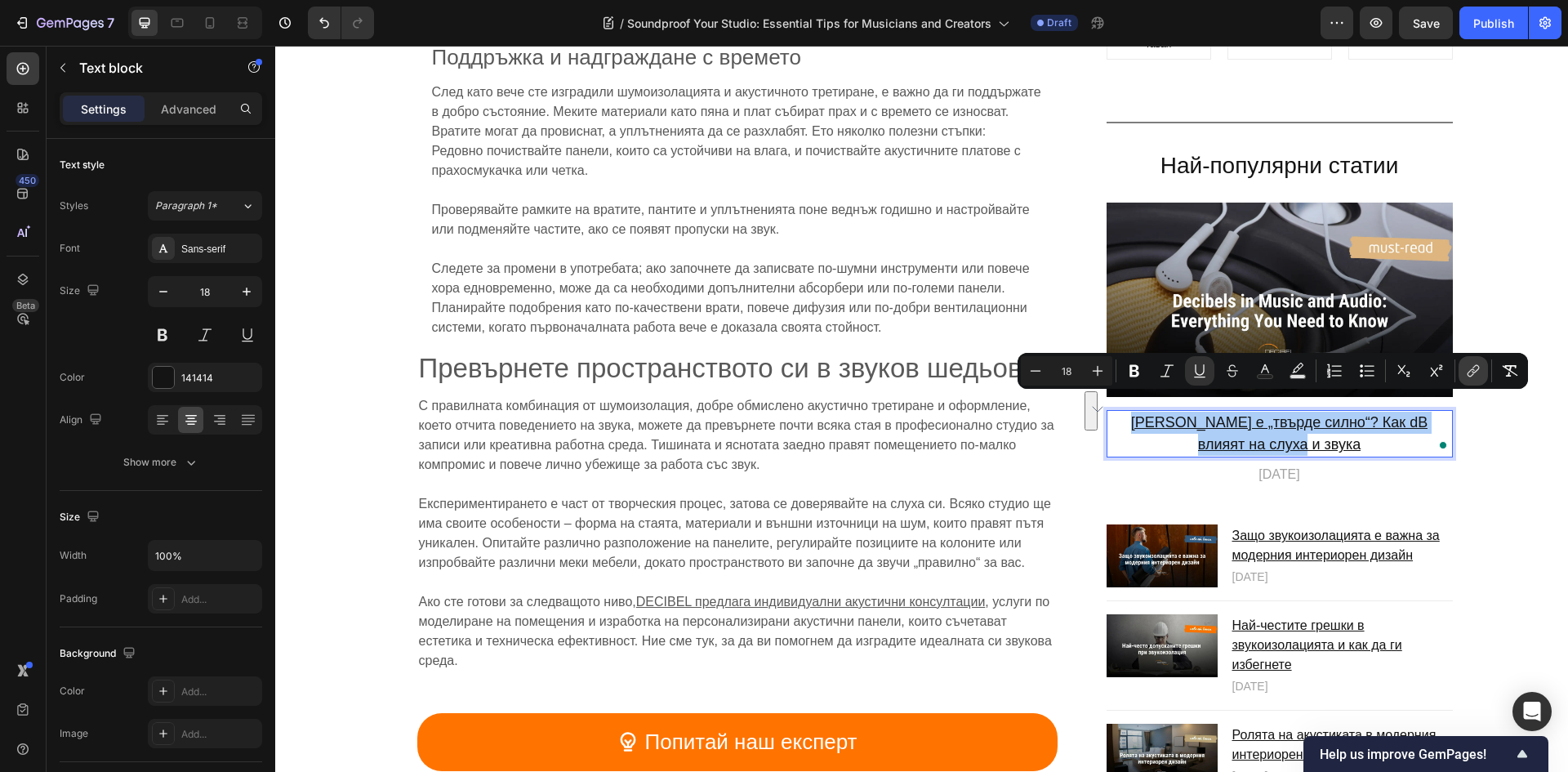
click at [1472, 372] on icon "Editor contextual toolbar" at bounding box center [1475, 369] width 7 height 8
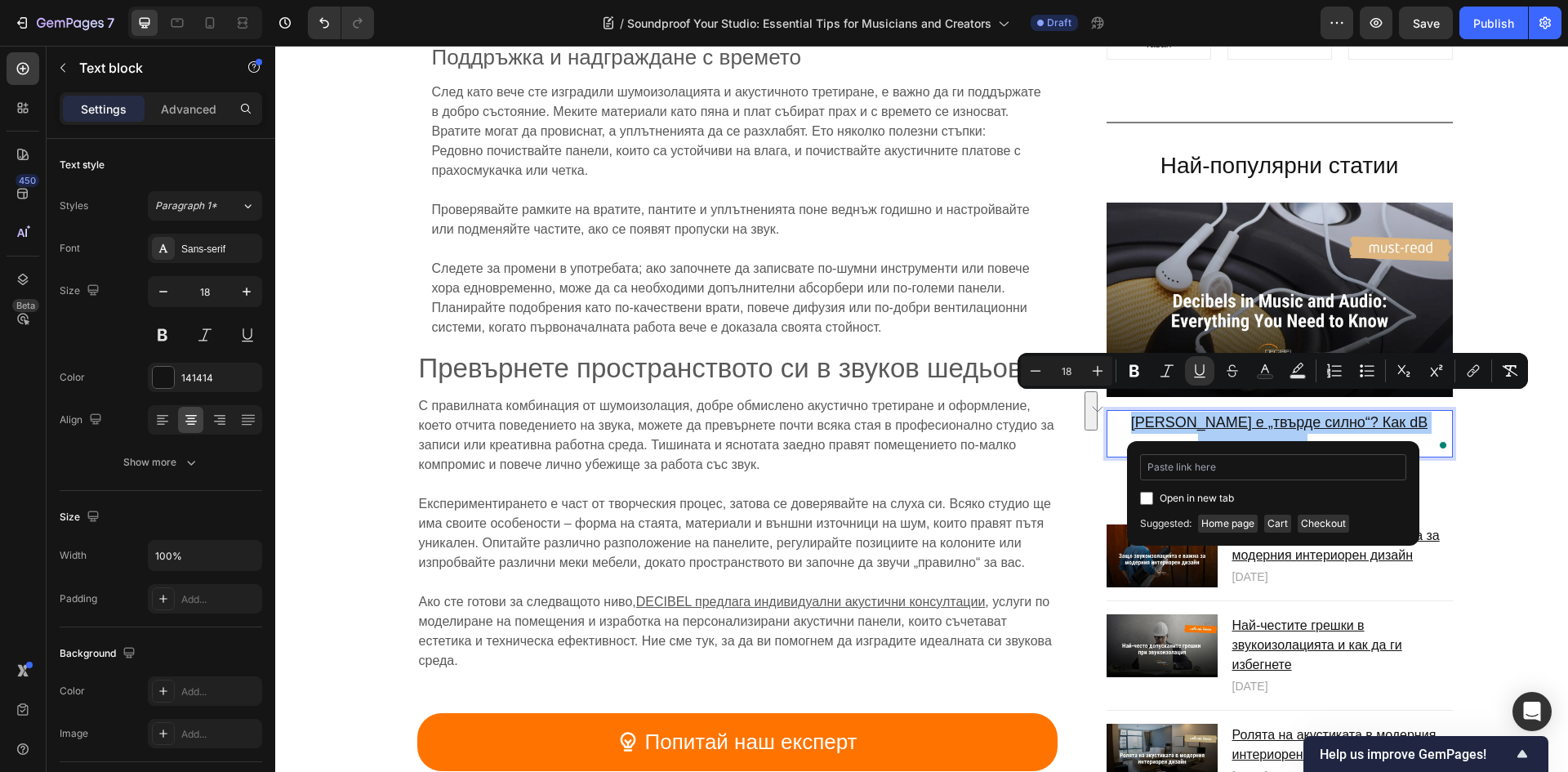
type input "https://www.zvukoizolacia.com/blogs/%D0%BC%D0%B0%D0%BB%D0%BA%D0%B8-%D0%B8%D1%81…"
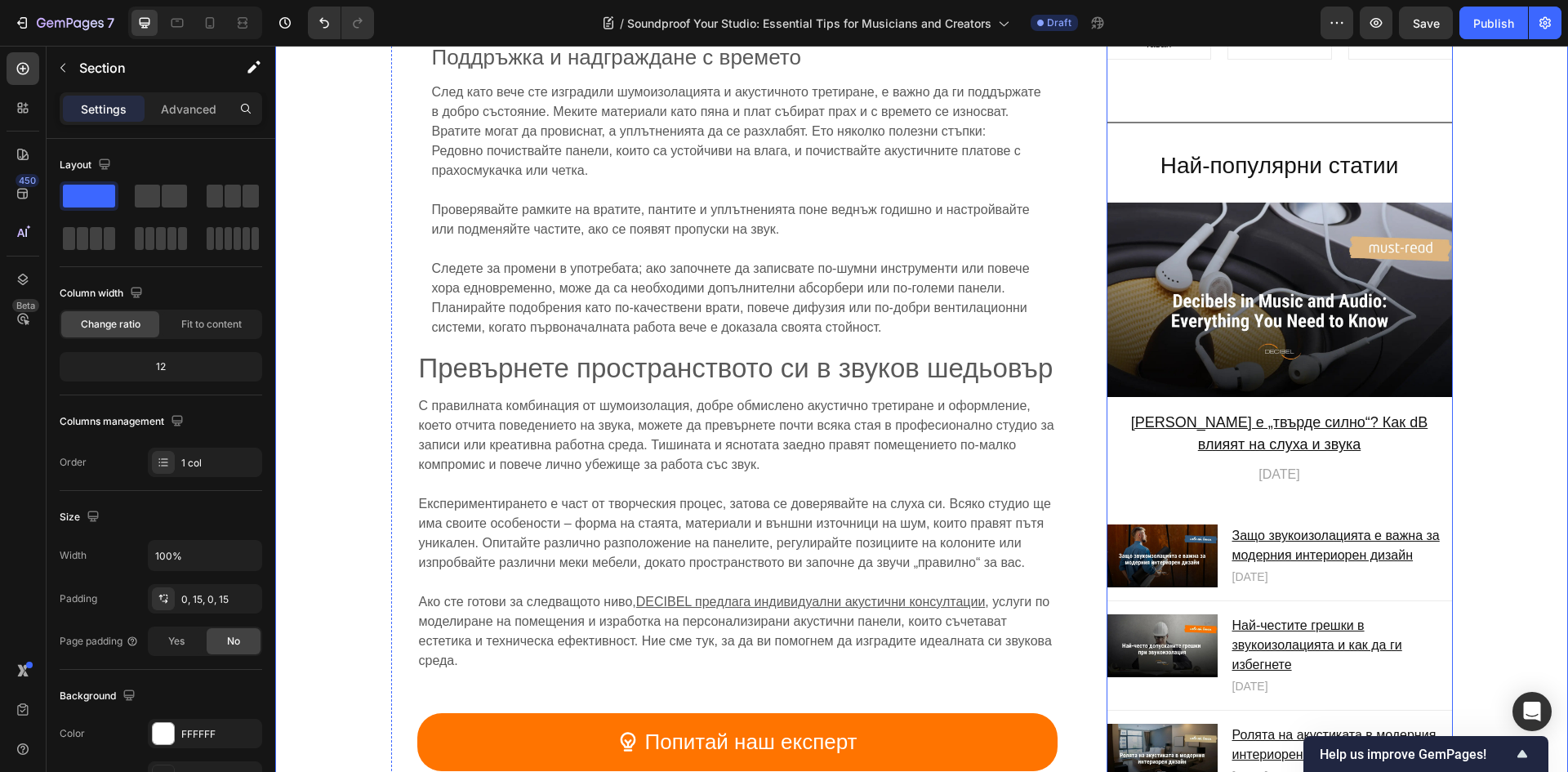
click at [1266, 468] on span "[DATE]" at bounding box center [1279, 475] width 41 height 14
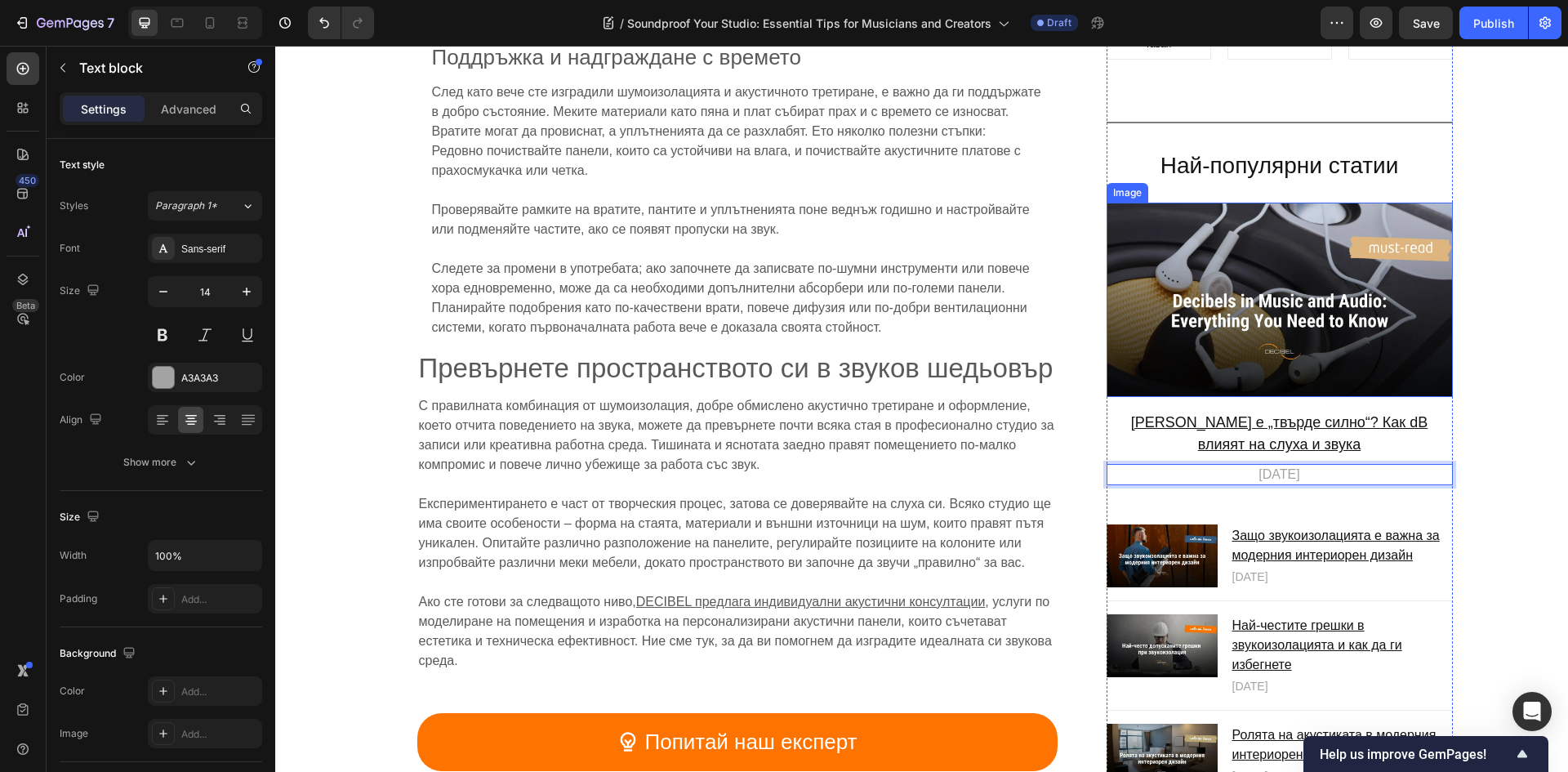
click at [1224, 296] on img at bounding box center [1279, 300] width 346 height 196
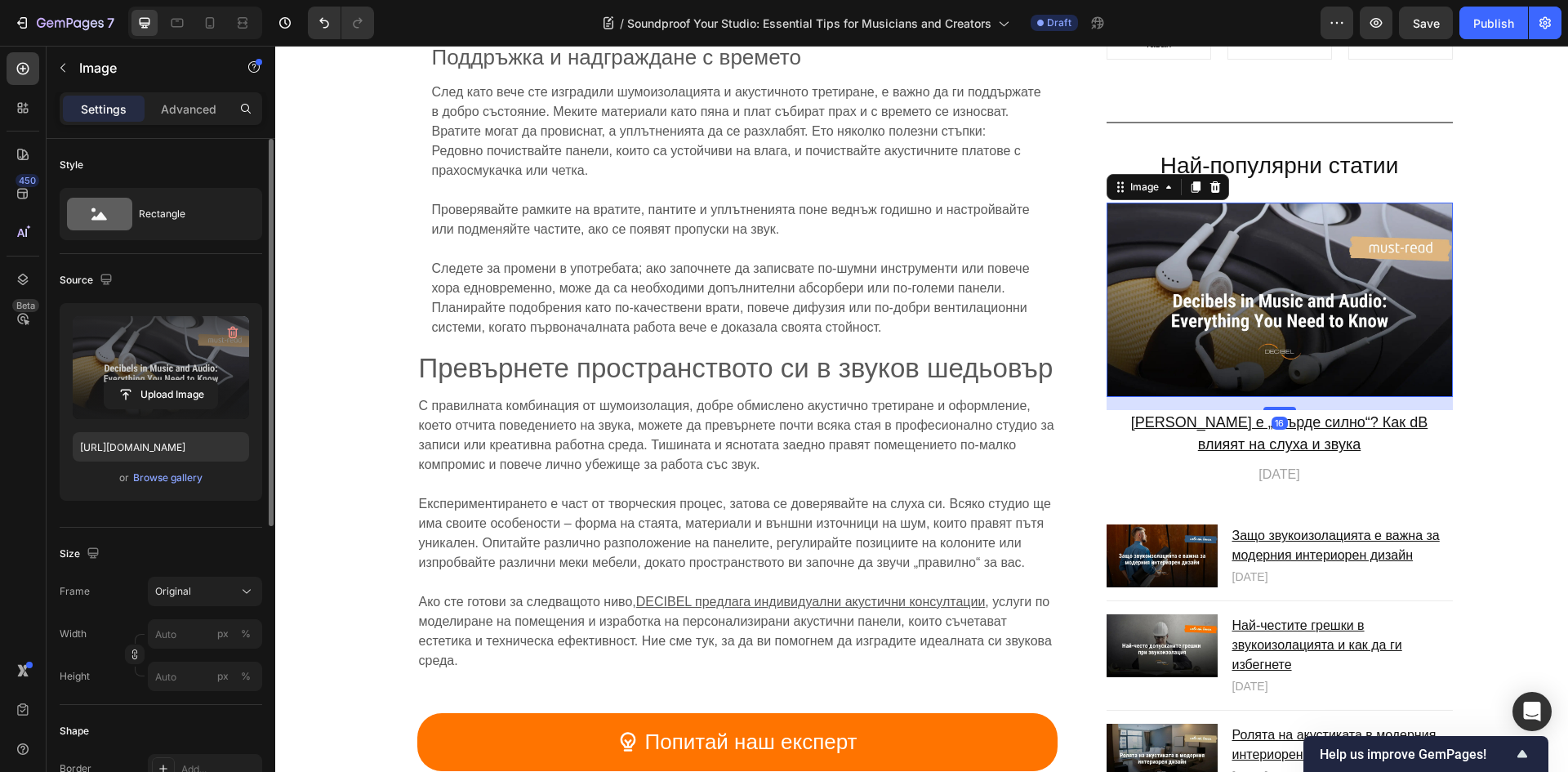
click at [124, 331] on label at bounding box center [161, 368] width 176 height 103
click at [124, 381] on input "file" at bounding box center [161, 395] width 113 height 28
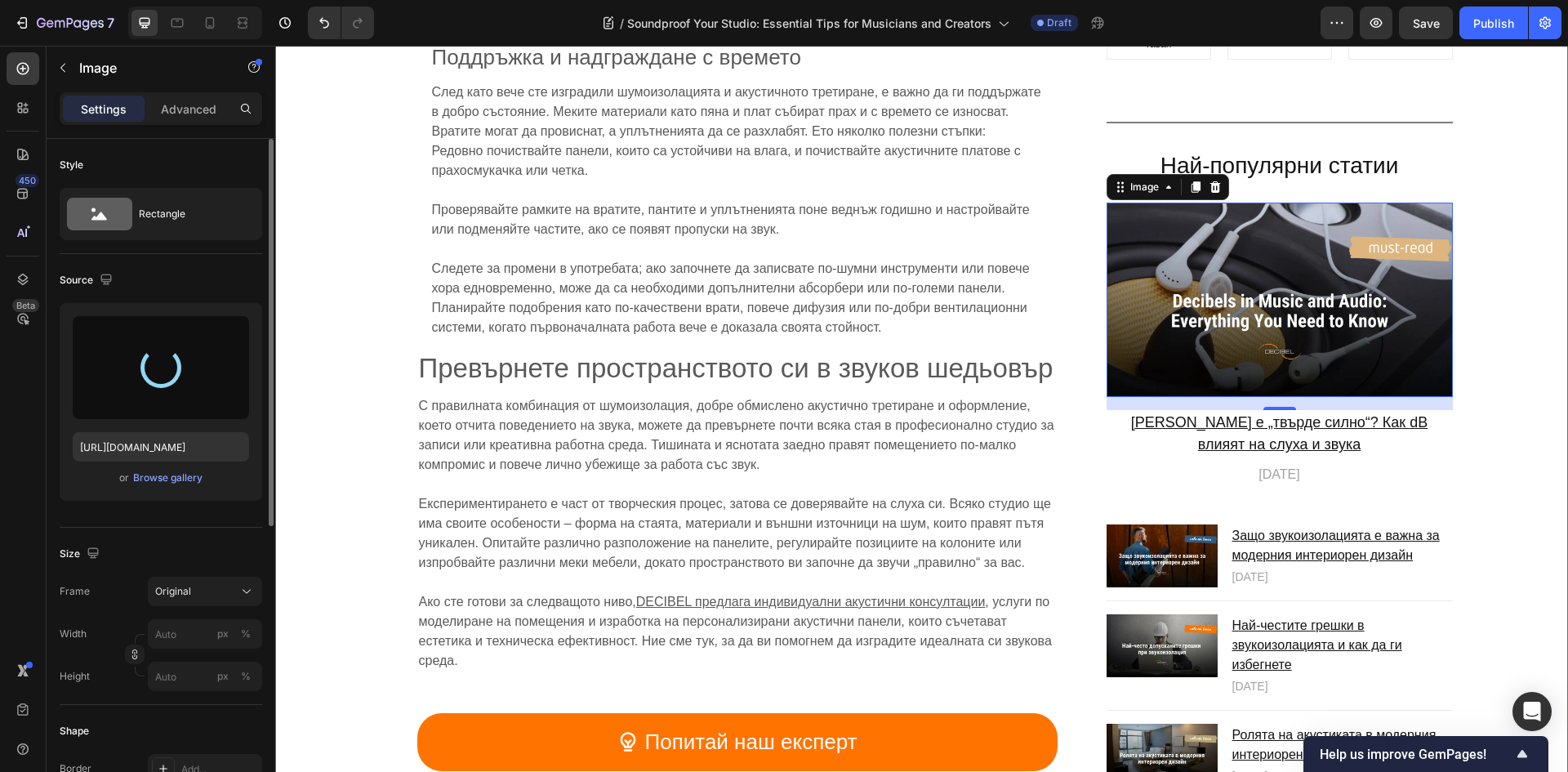
type input "https://cdn.shopify.com/s/files/1/0713/4121/1952/files/gempages_549342397767615…"
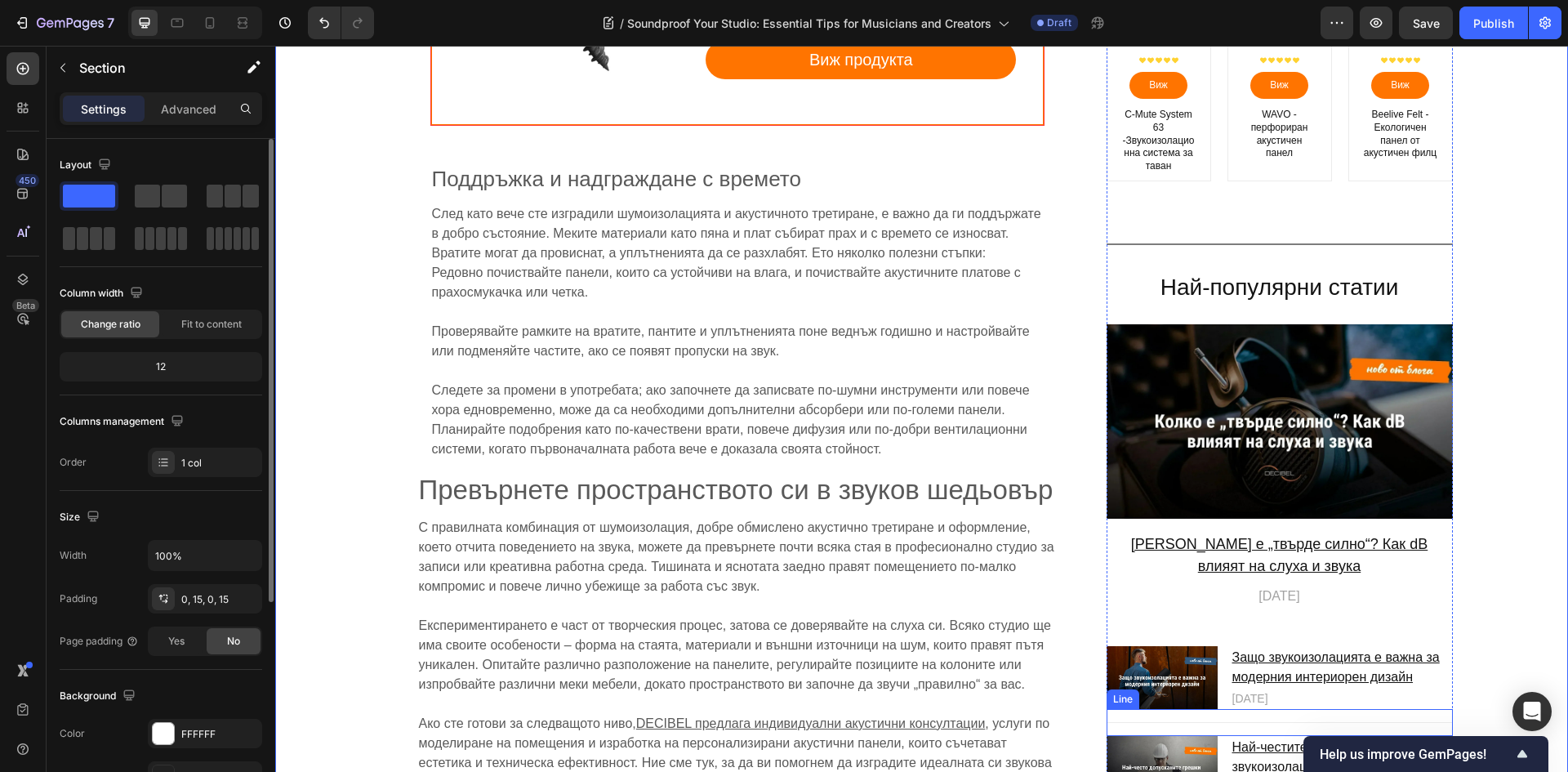
scroll to position [8341, 0]
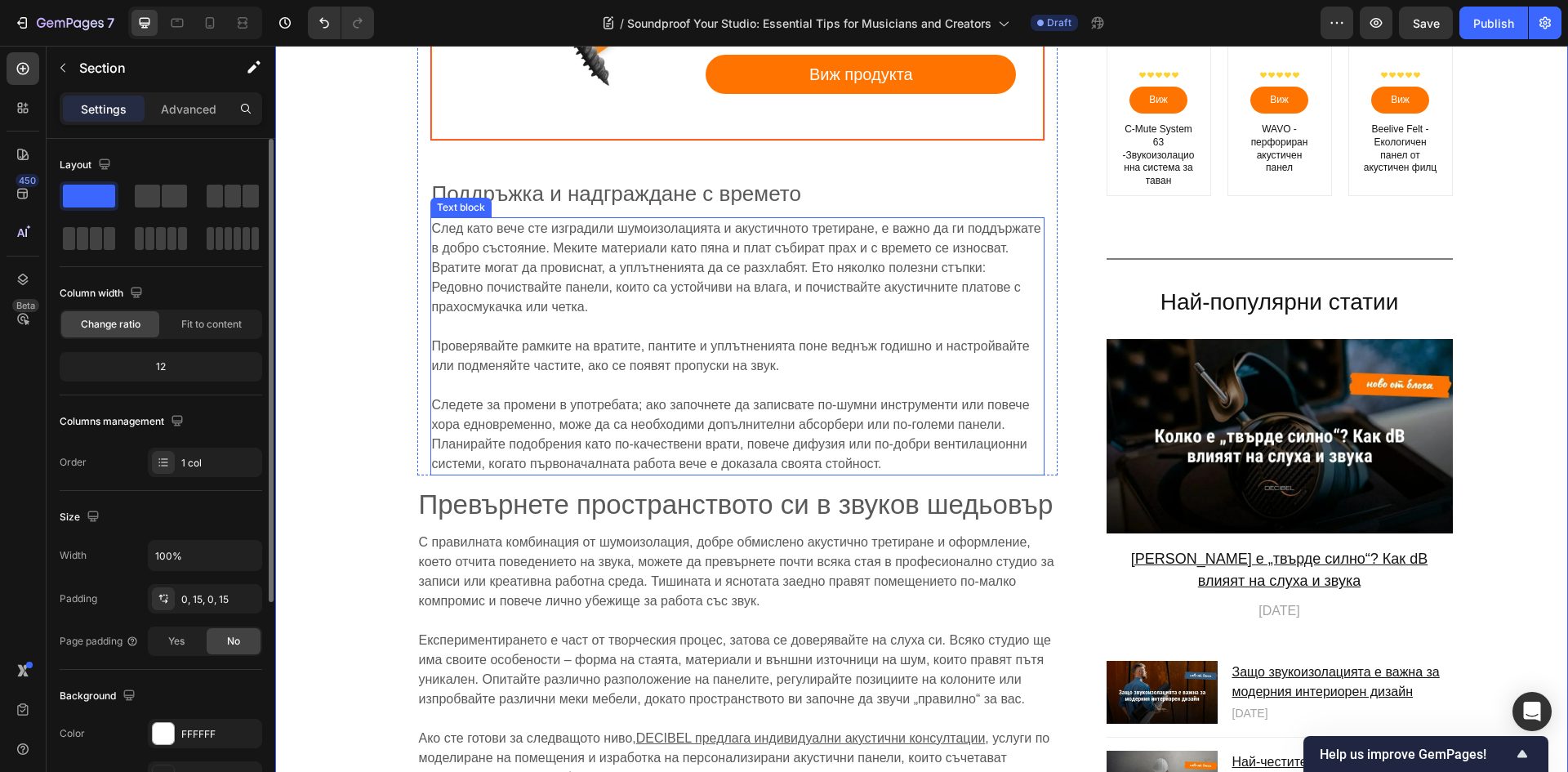
click at [641, 376] on p "Следете за промени в употребата; ако започнете да записвате по-шумни инструмент…" at bounding box center [737, 424] width 611 height 98
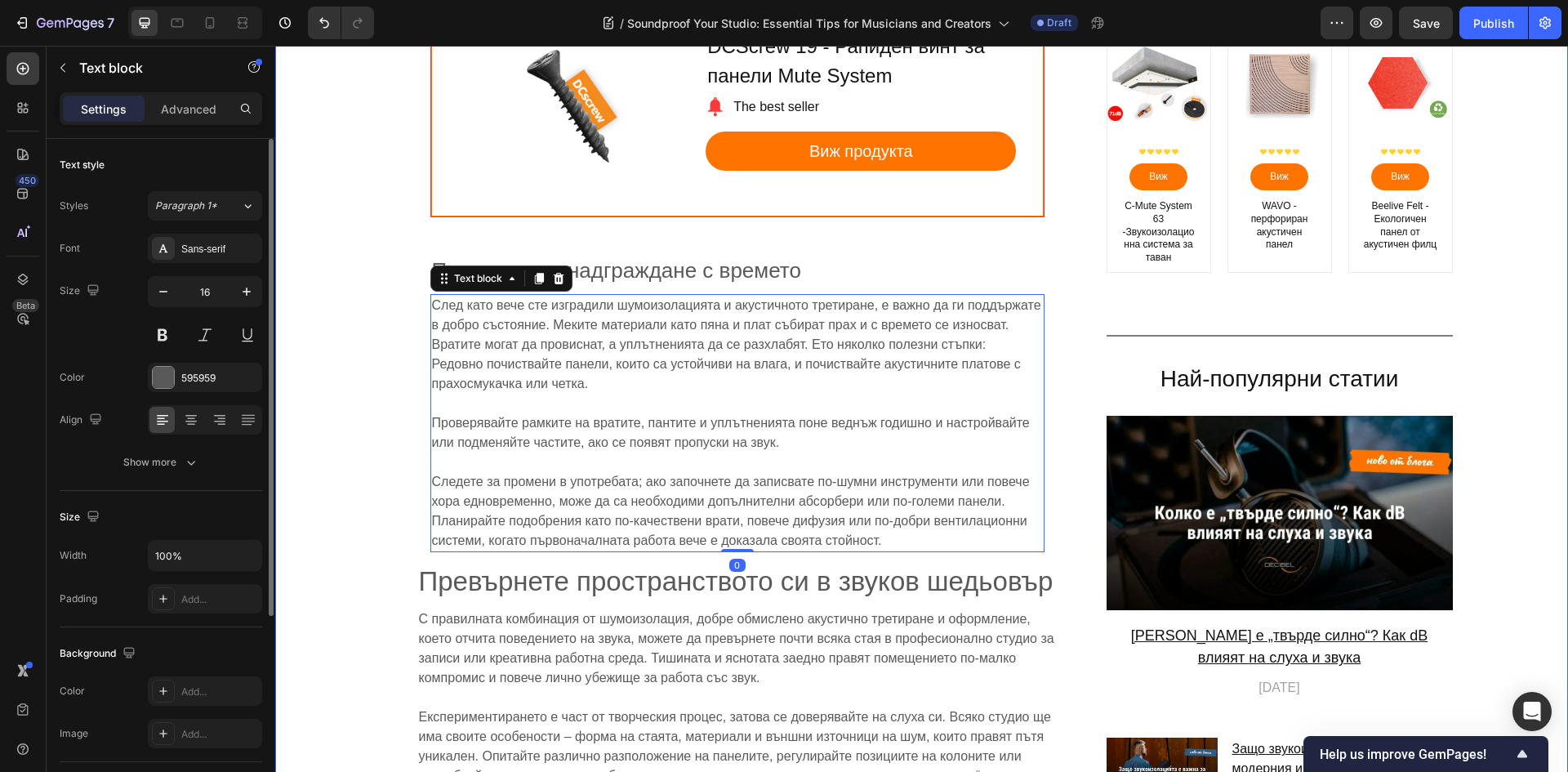
scroll to position [8259, 0]
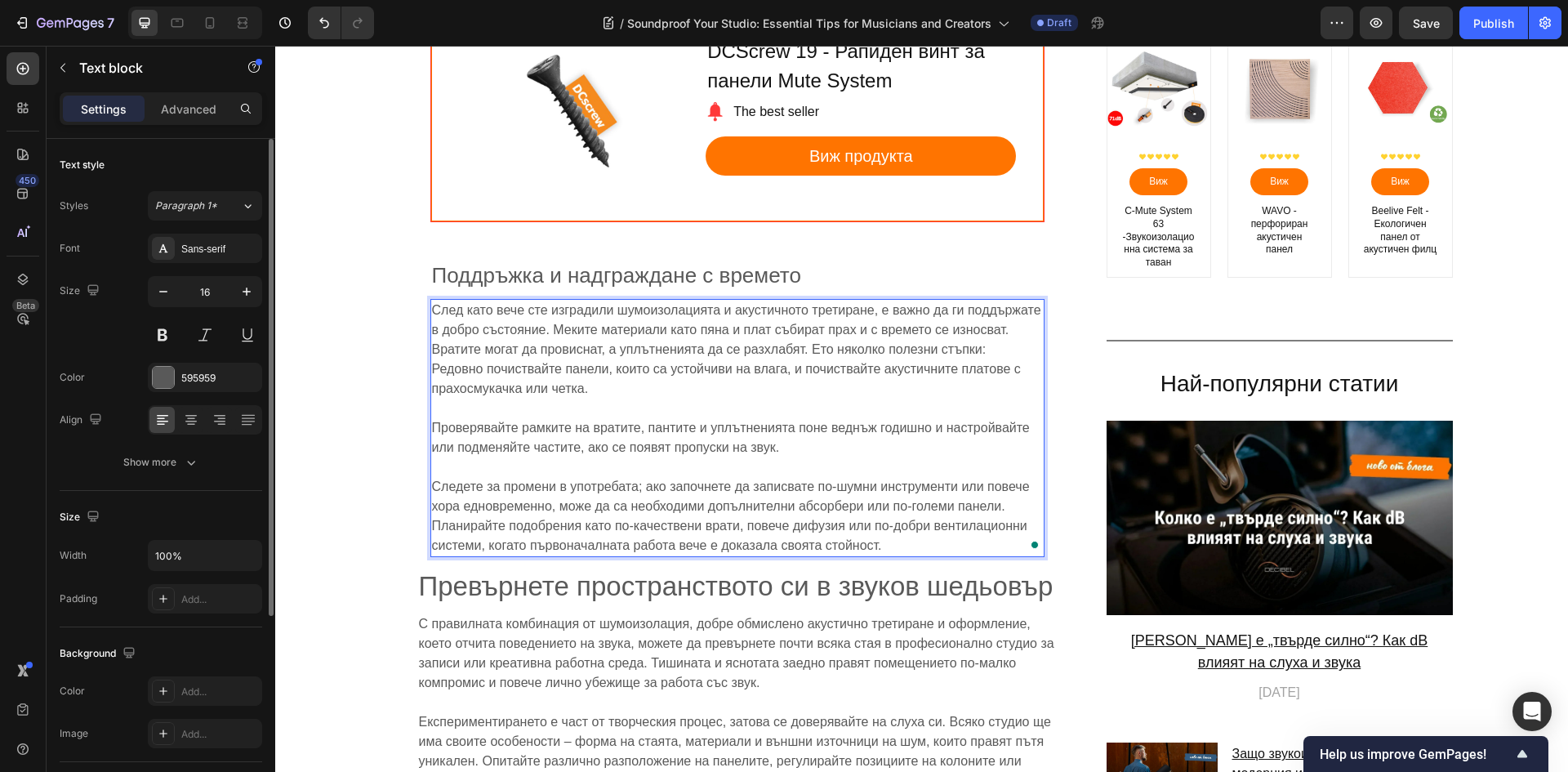
drag, startPoint x: 493, startPoint y: 429, endPoint x: 438, endPoint y: 306, distance: 134.7
click at [461, 325] on span "След като вече сте изградили шумоизолацията и акустичното третиране, е важно да…" at bounding box center [736, 329] width 609 height 53
click at [773, 364] on p "След като вече сте изградили шумоизолацията и акустичното третиране, е важно да…" at bounding box center [737, 349] width 611 height 98
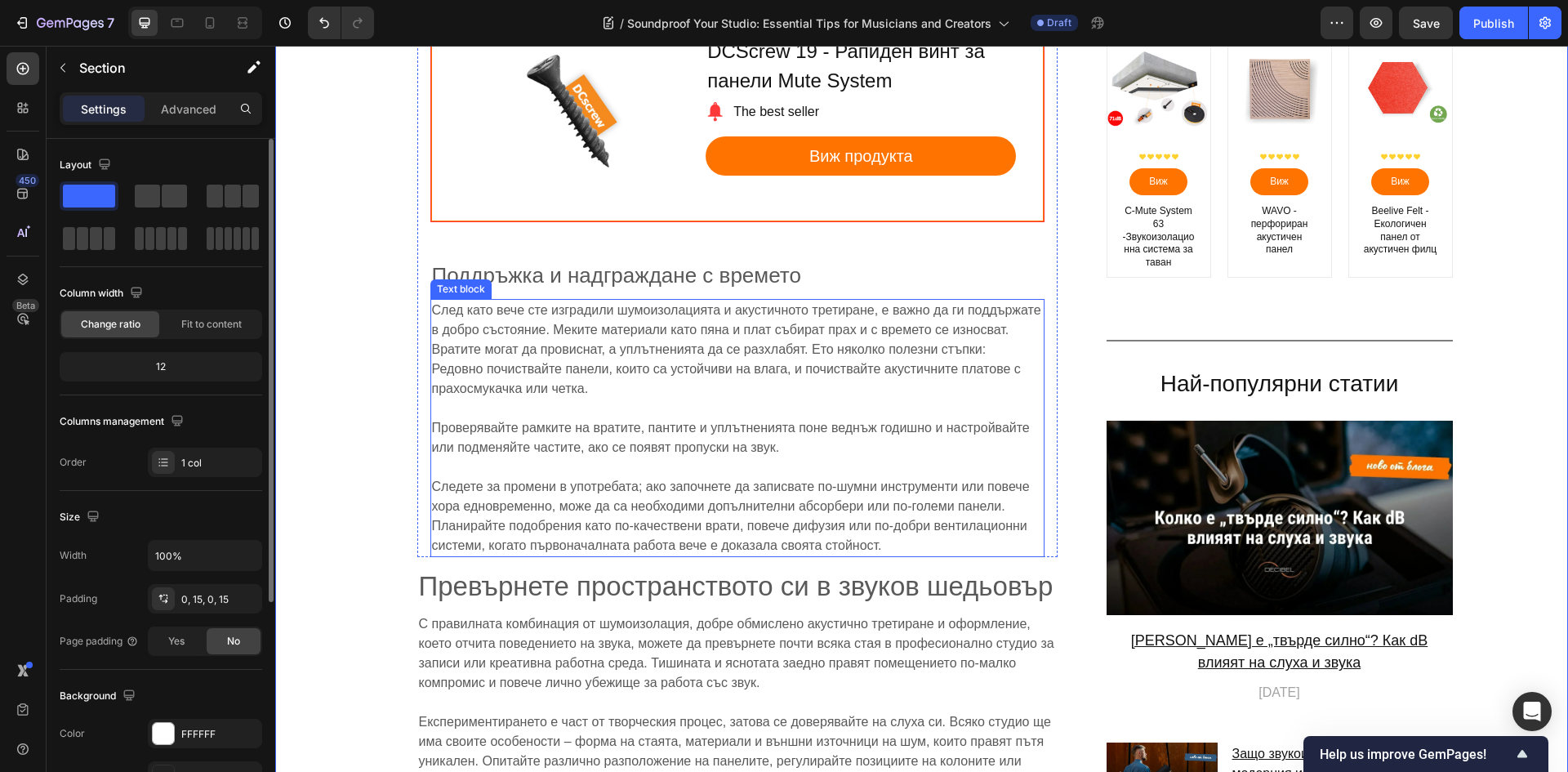
click at [761, 376] on p "След като вече сте изградили шумоизолацията и акустичното третиране, е важно да…" at bounding box center [737, 349] width 611 height 98
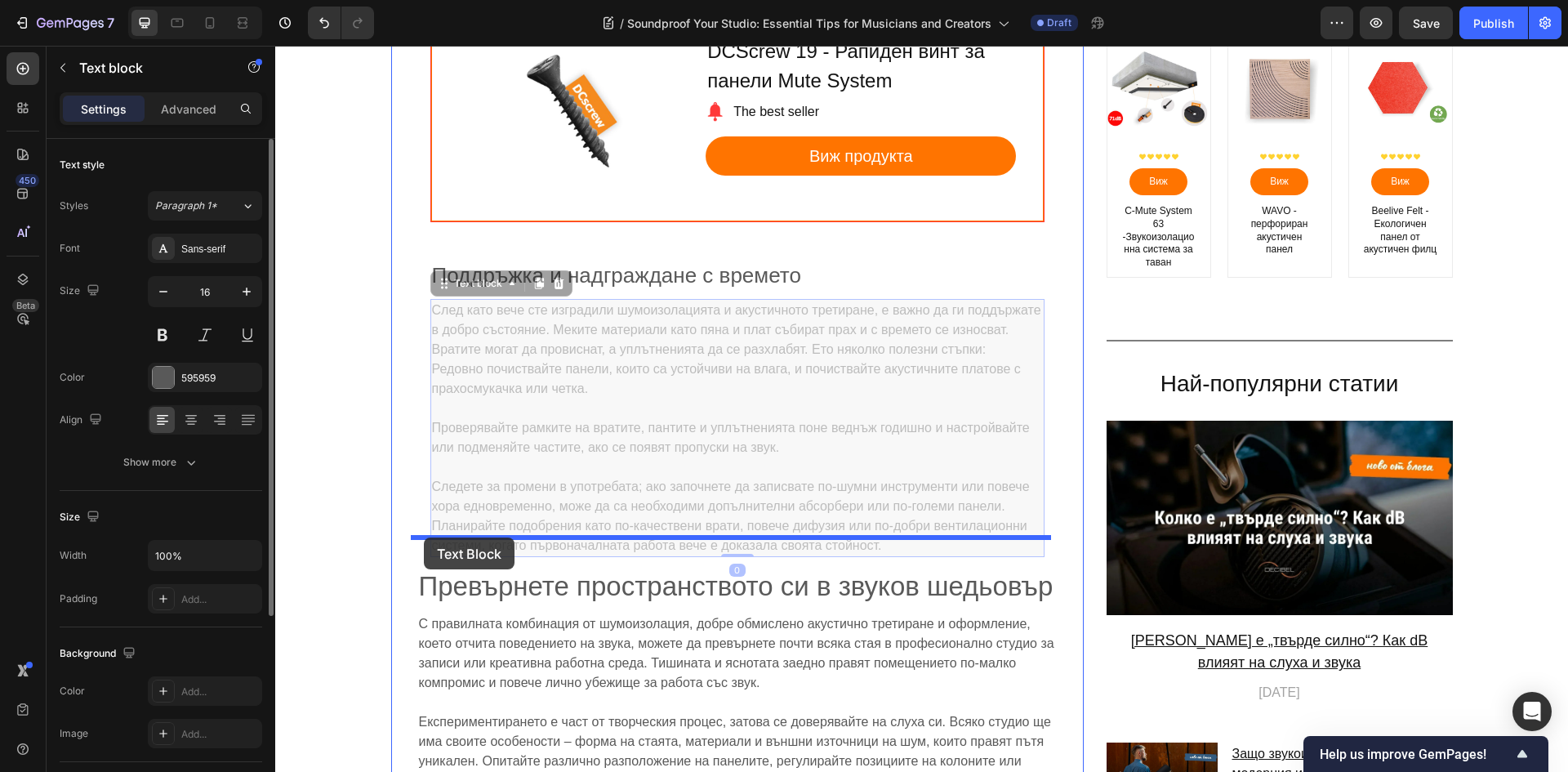
drag, startPoint x: 433, startPoint y: 263, endPoint x: 672, endPoint y: 562, distance: 382.8
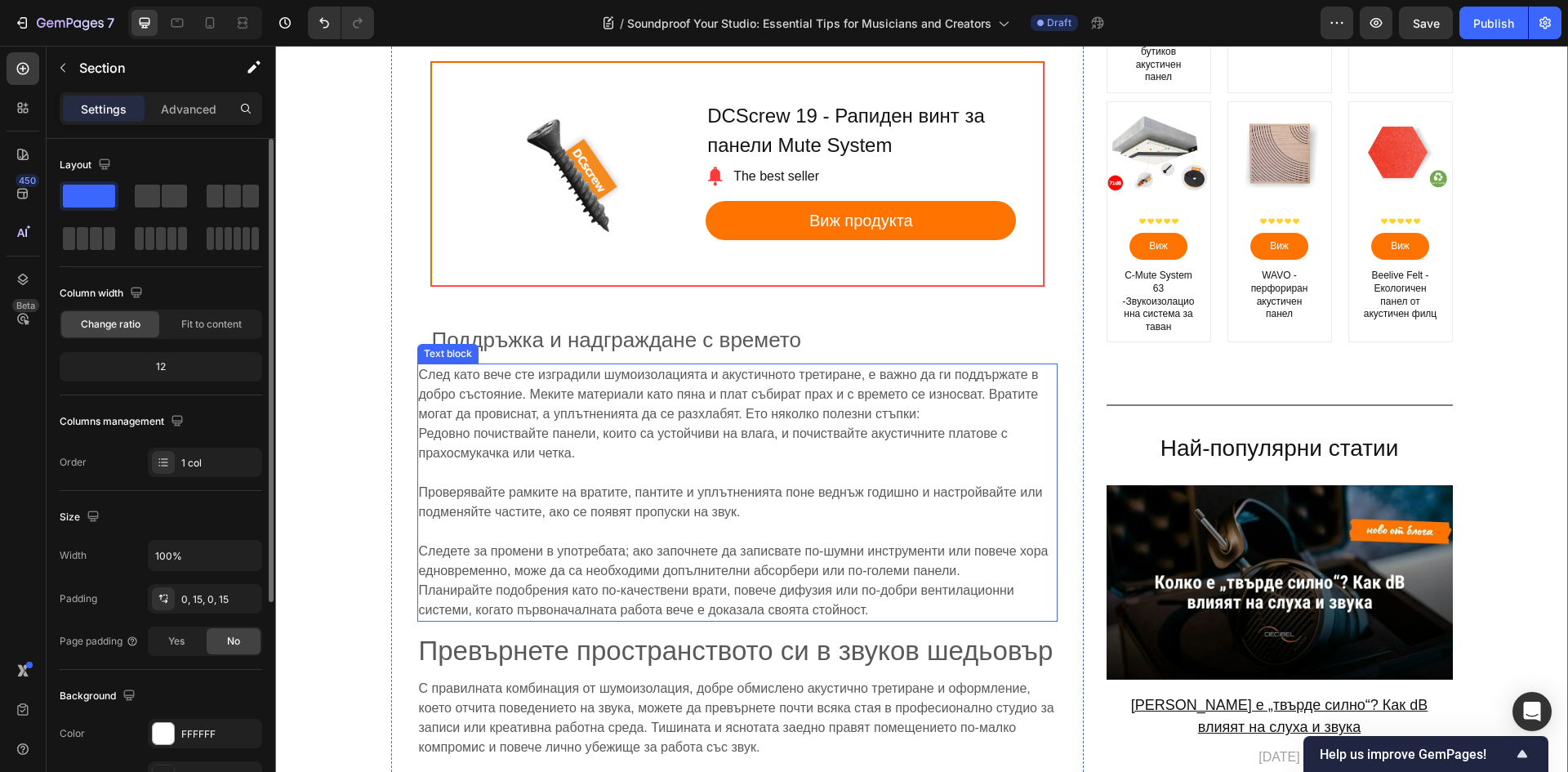
scroll to position [8177, 0]
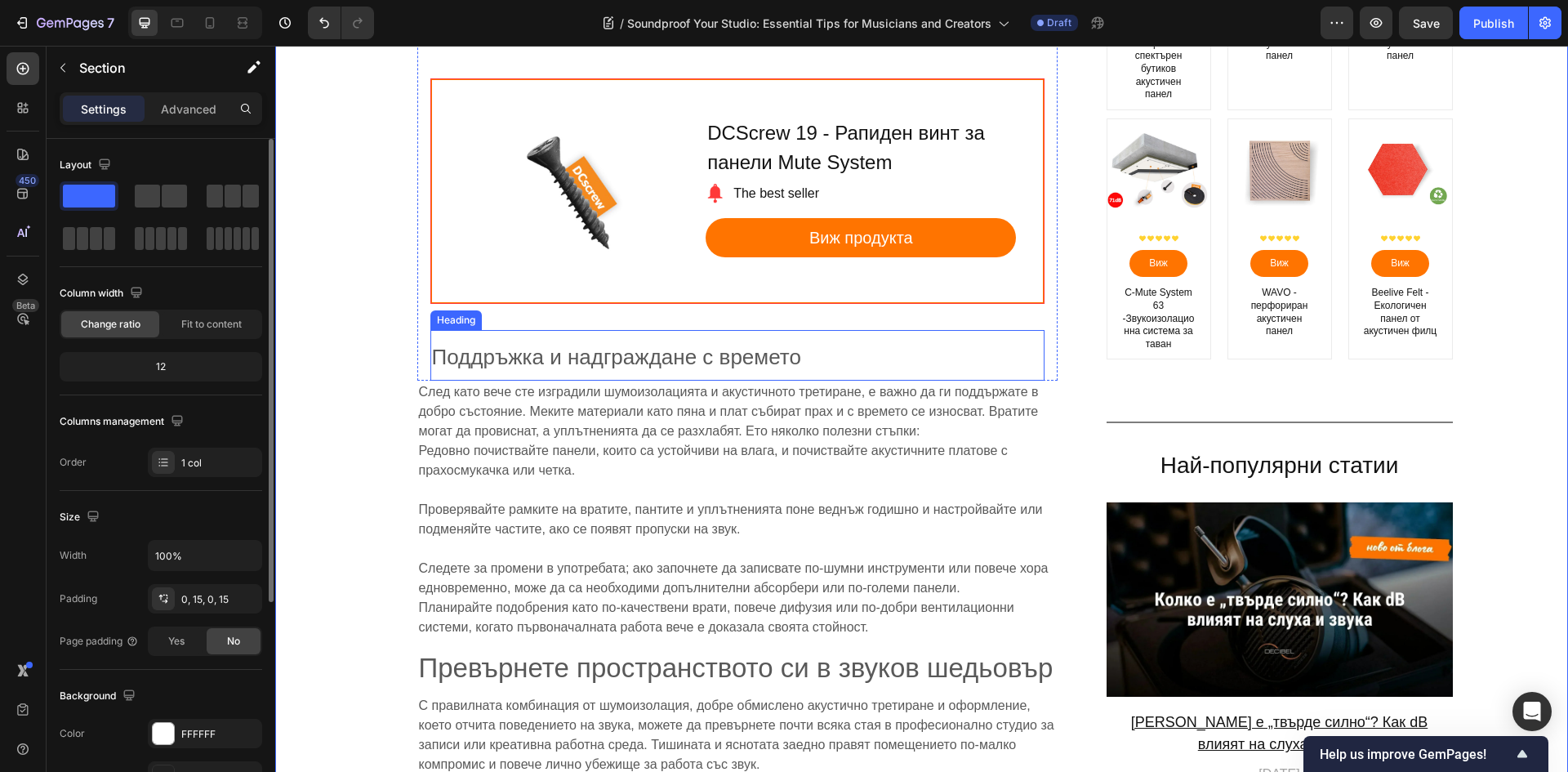
click at [490, 344] on span "Поддръжка и надграждане с времето" at bounding box center [616, 356] width 369 height 24
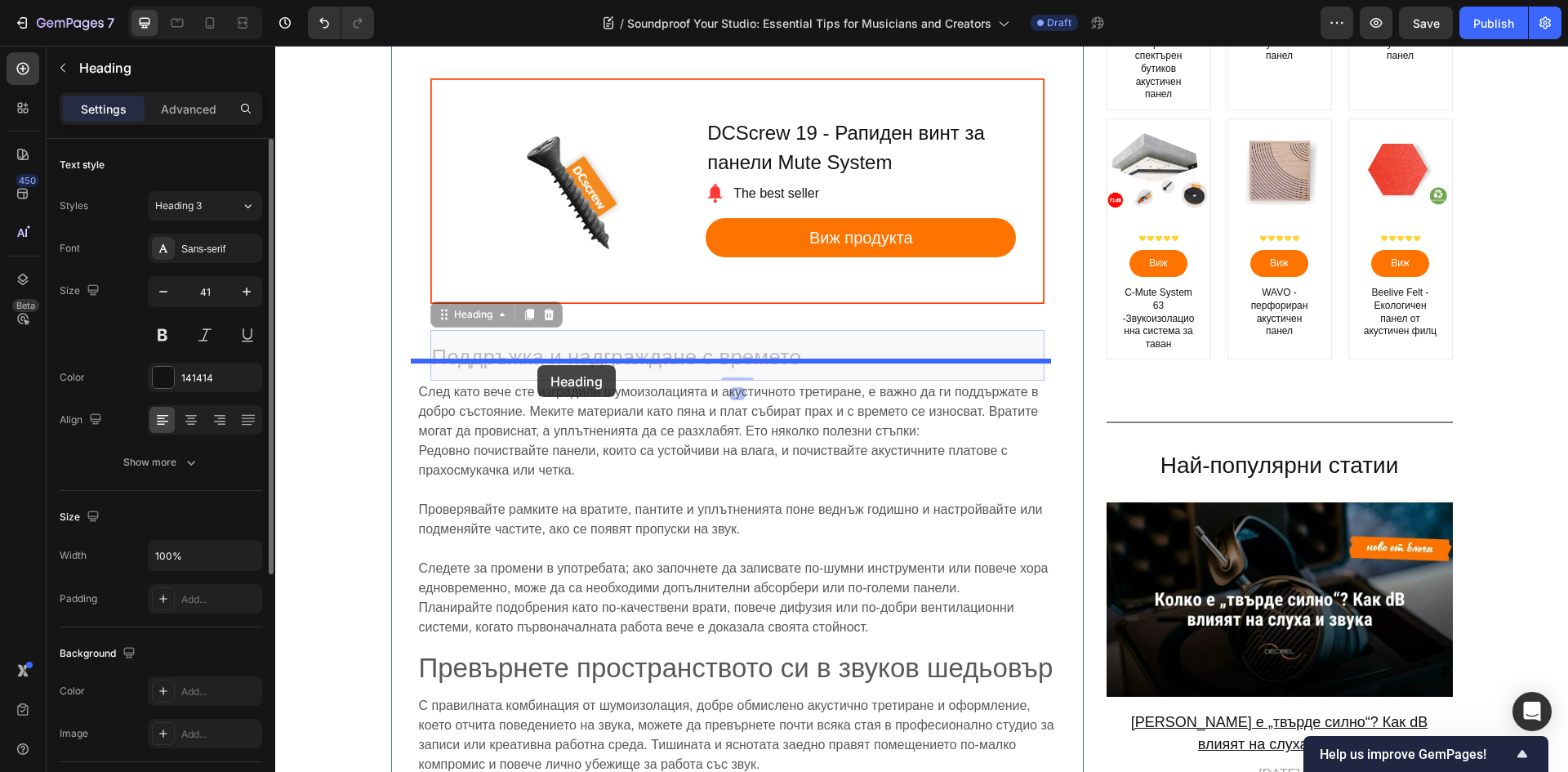
drag, startPoint x: 431, startPoint y: 296, endPoint x: 537, endPoint y: 365, distance: 126.5
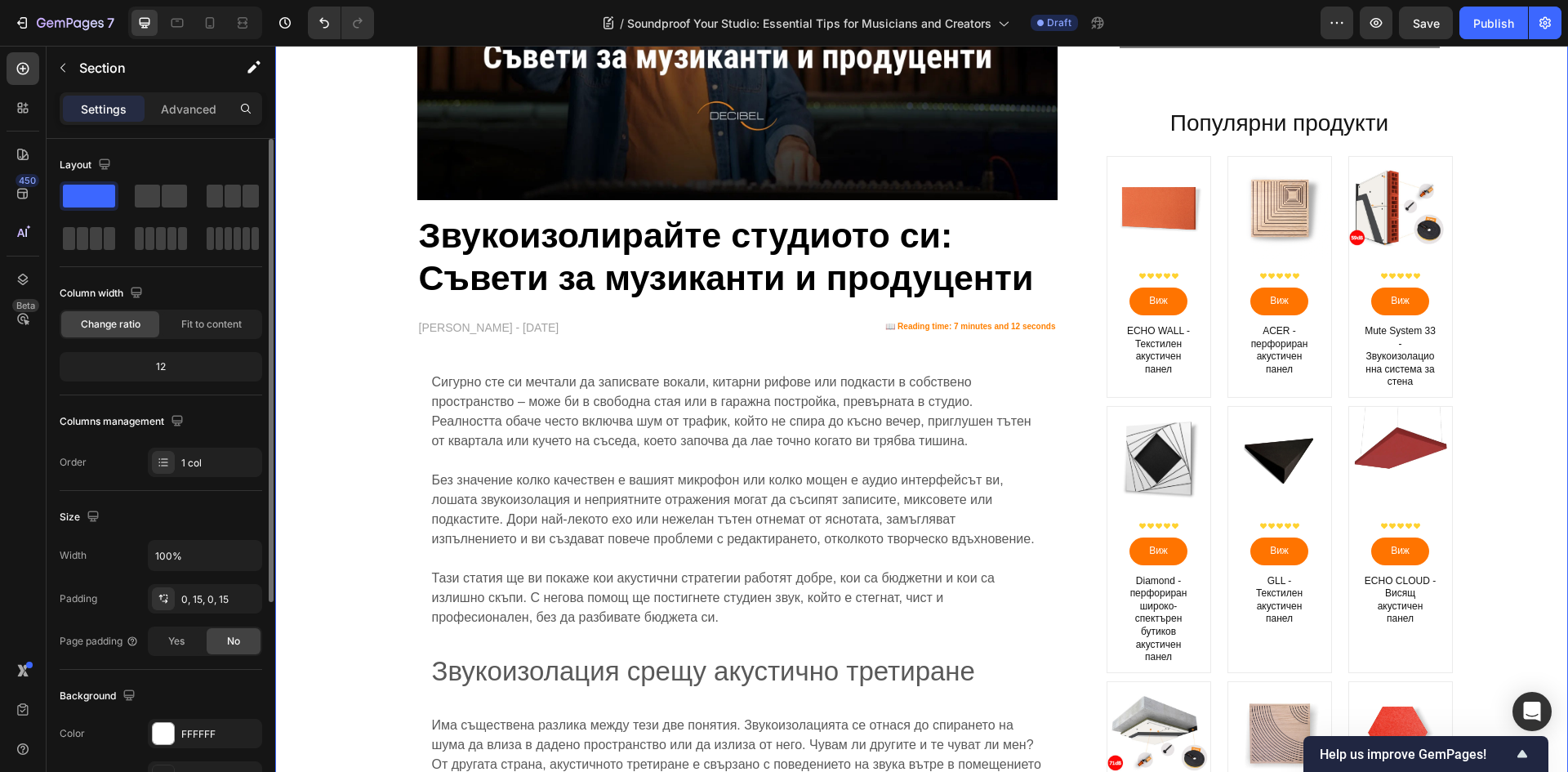
scroll to position [0, 0]
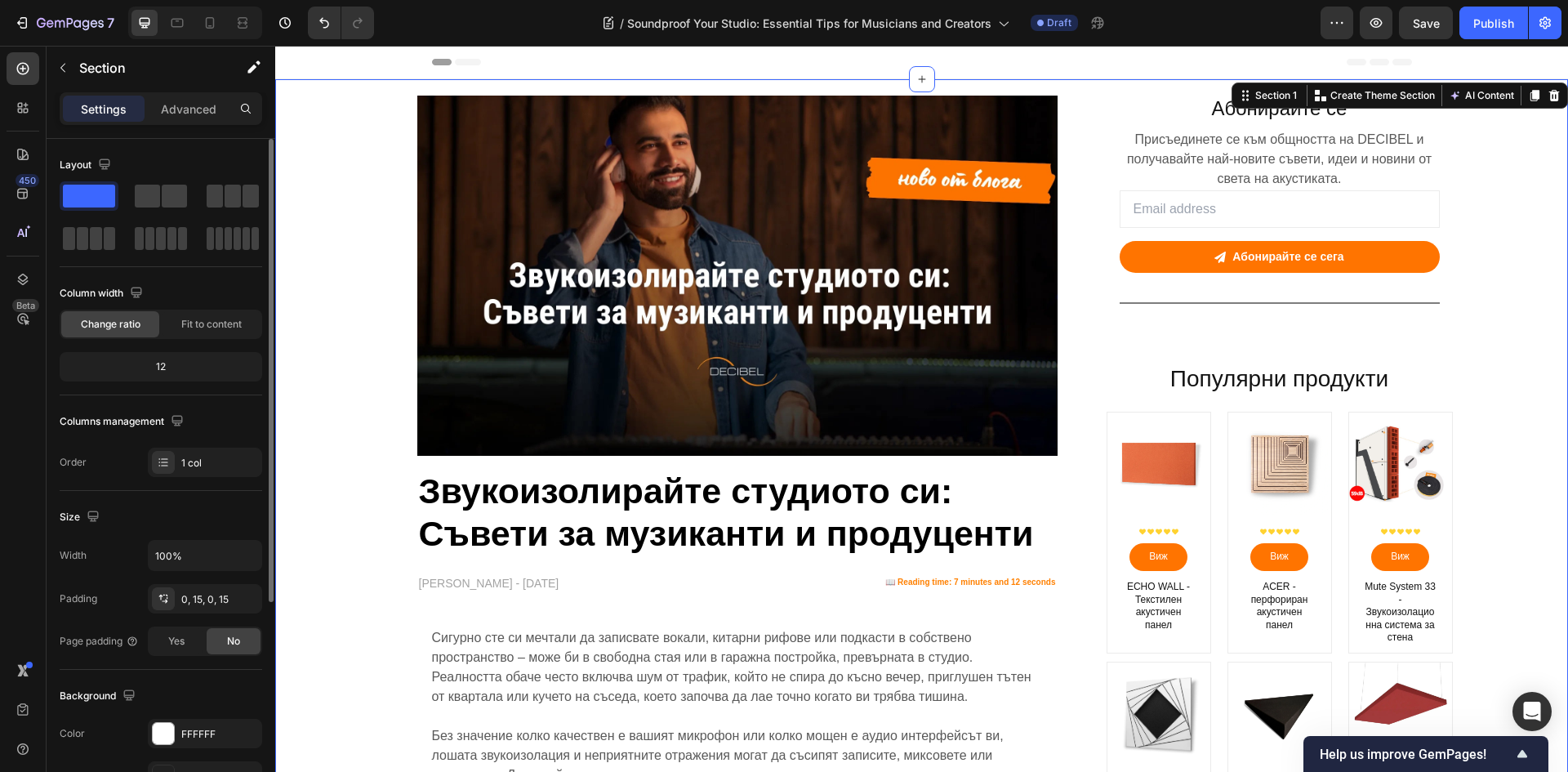
click at [1502, 22] on div "Publish" at bounding box center [1493, 23] width 41 height 17
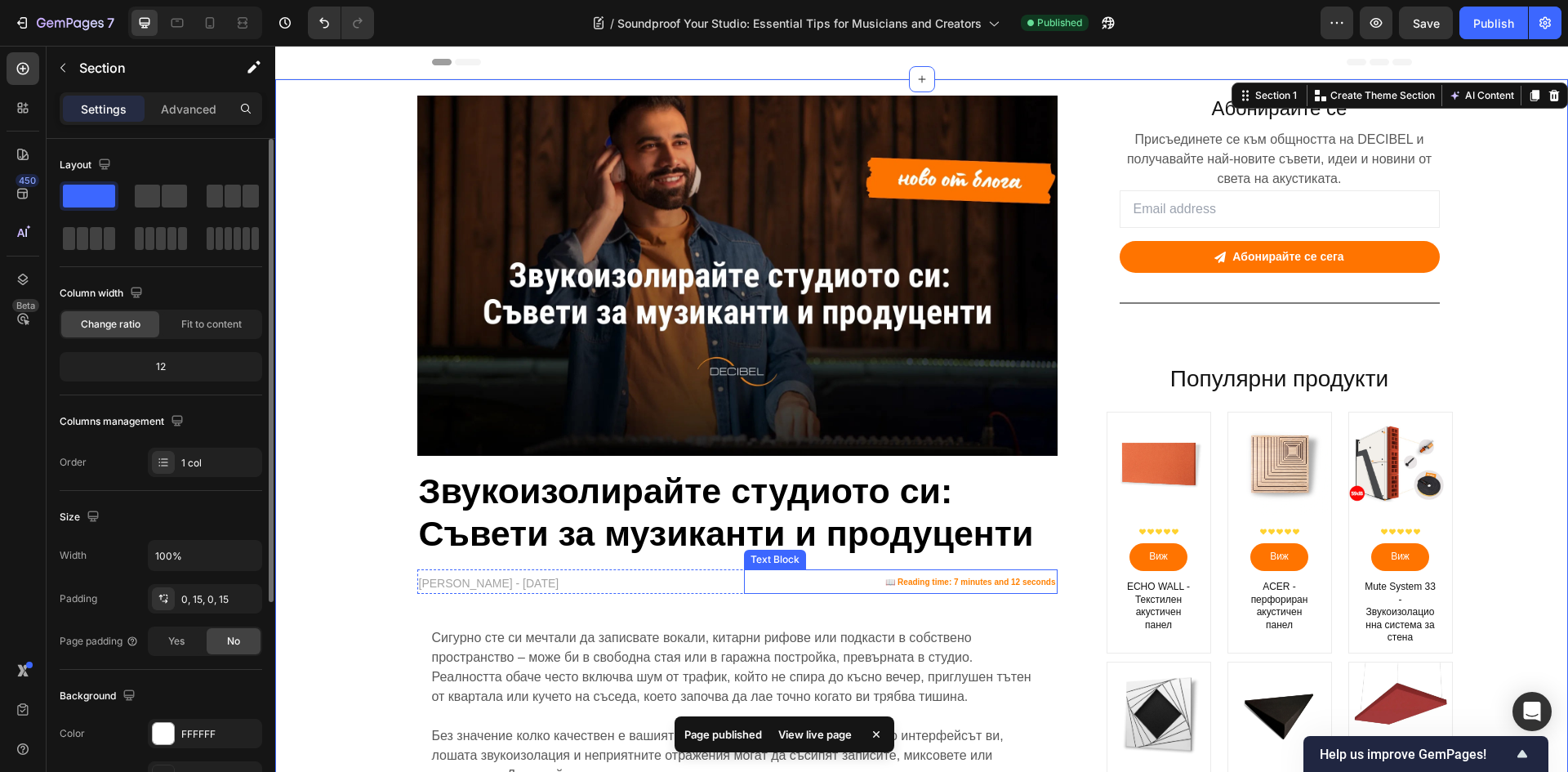
click at [942, 583] on strong "📖 Reading time: 7 minutes and 12 seconds" at bounding box center [969, 582] width 169 height 9
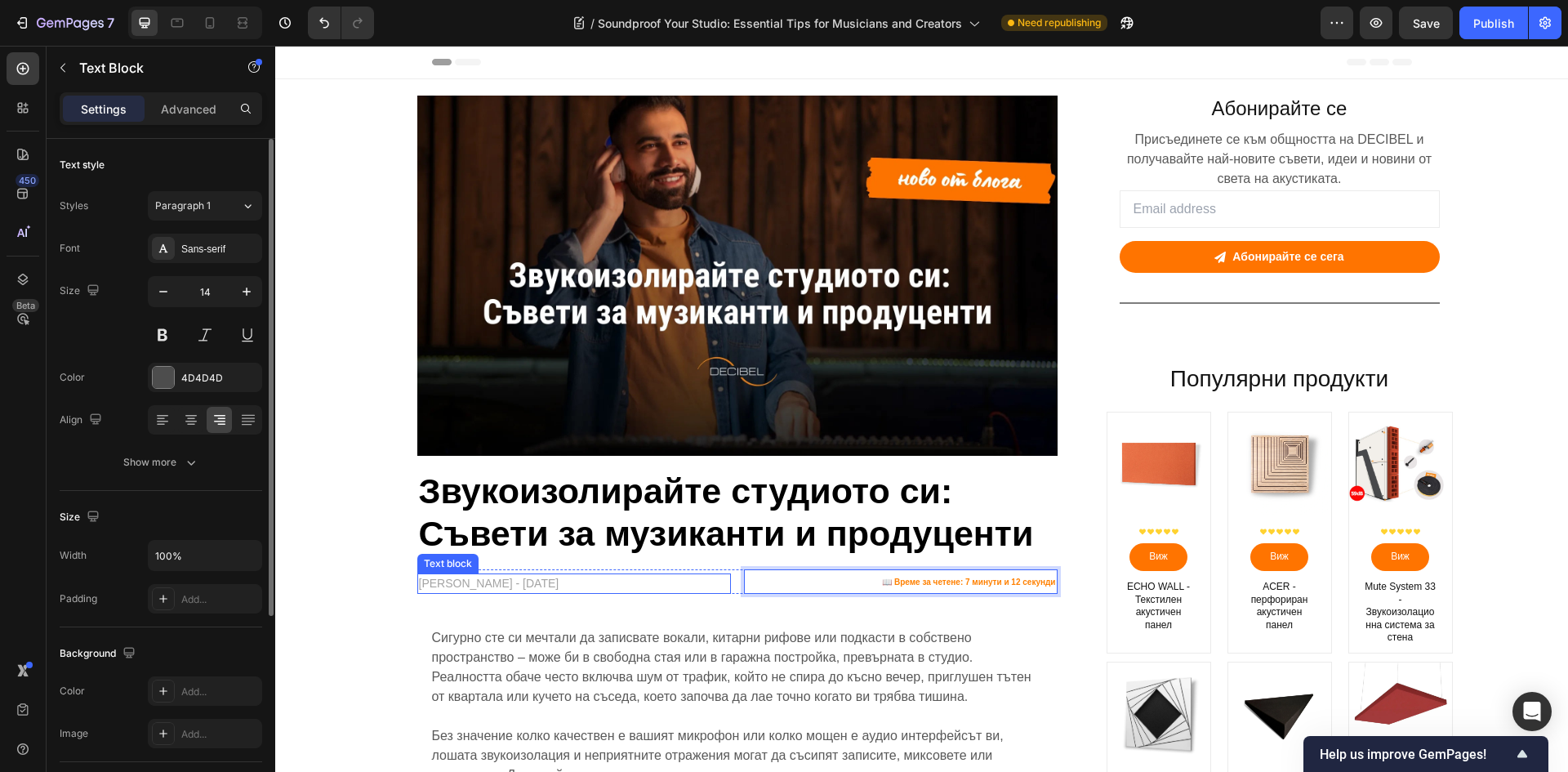
click at [482, 582] on p "IVAN BERBEROV - SEPTEMBER 29, 2025" at bounding box center [574, 583] width 310 height 17
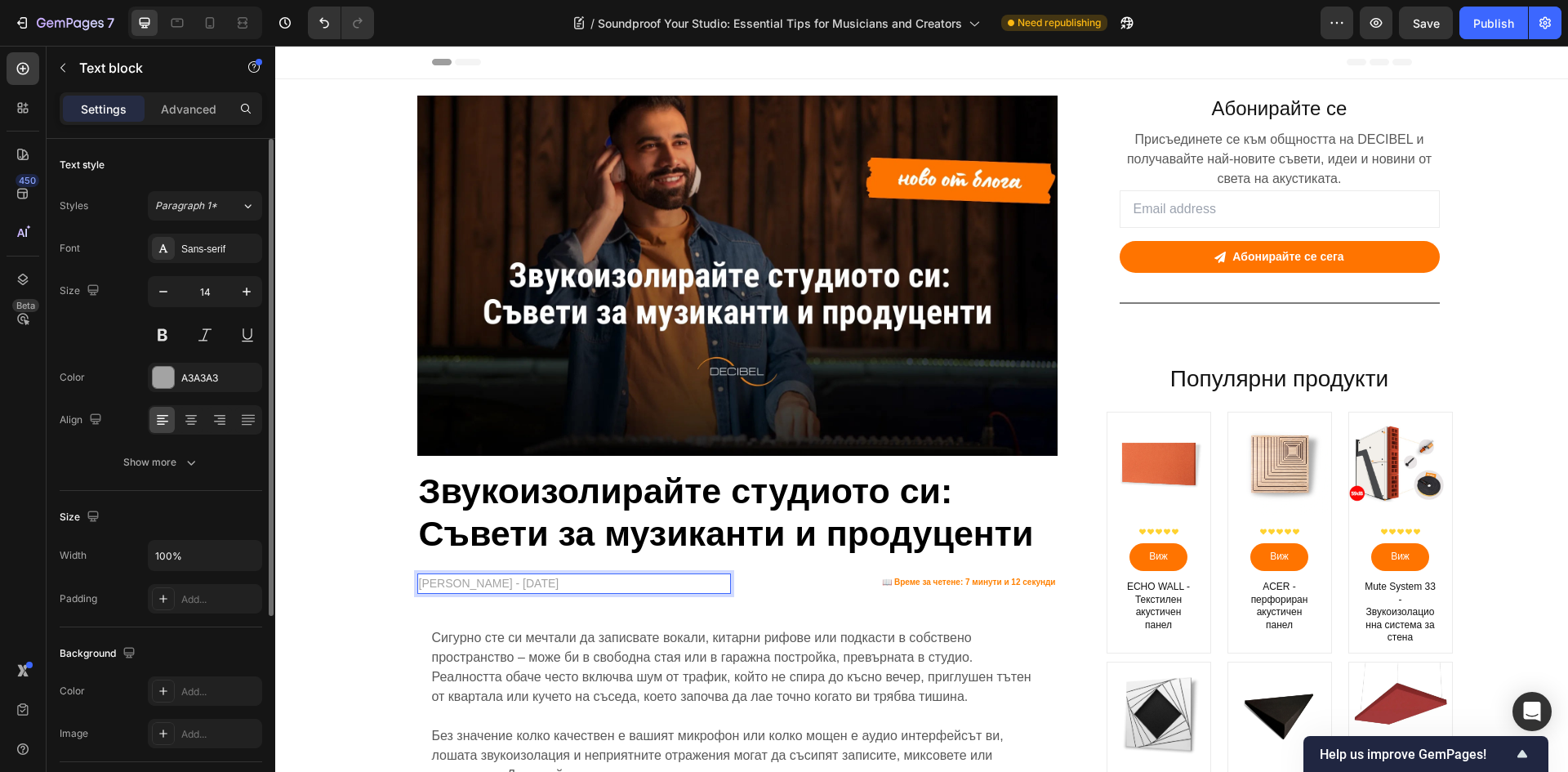
click at [504, 584] on p "IVAN BERBEROV - SEPTEMBER 29, 2025" at bounding box center [574, 583] width 310 height 17
click at [503, 584] on p "IVAN BERBEROV - SEPTEMBER 29, 2025" at bounding box center [574, 583] width 310 height 17
drag, startPoint x: 502, startPoint y: 584, endPoint x: 395, endPoint y: 587, distance: 107.0
drag, startPoint x: 588, startPoint y: 582, endPoint x: 521, endPoint y: 587, distance: 67.2
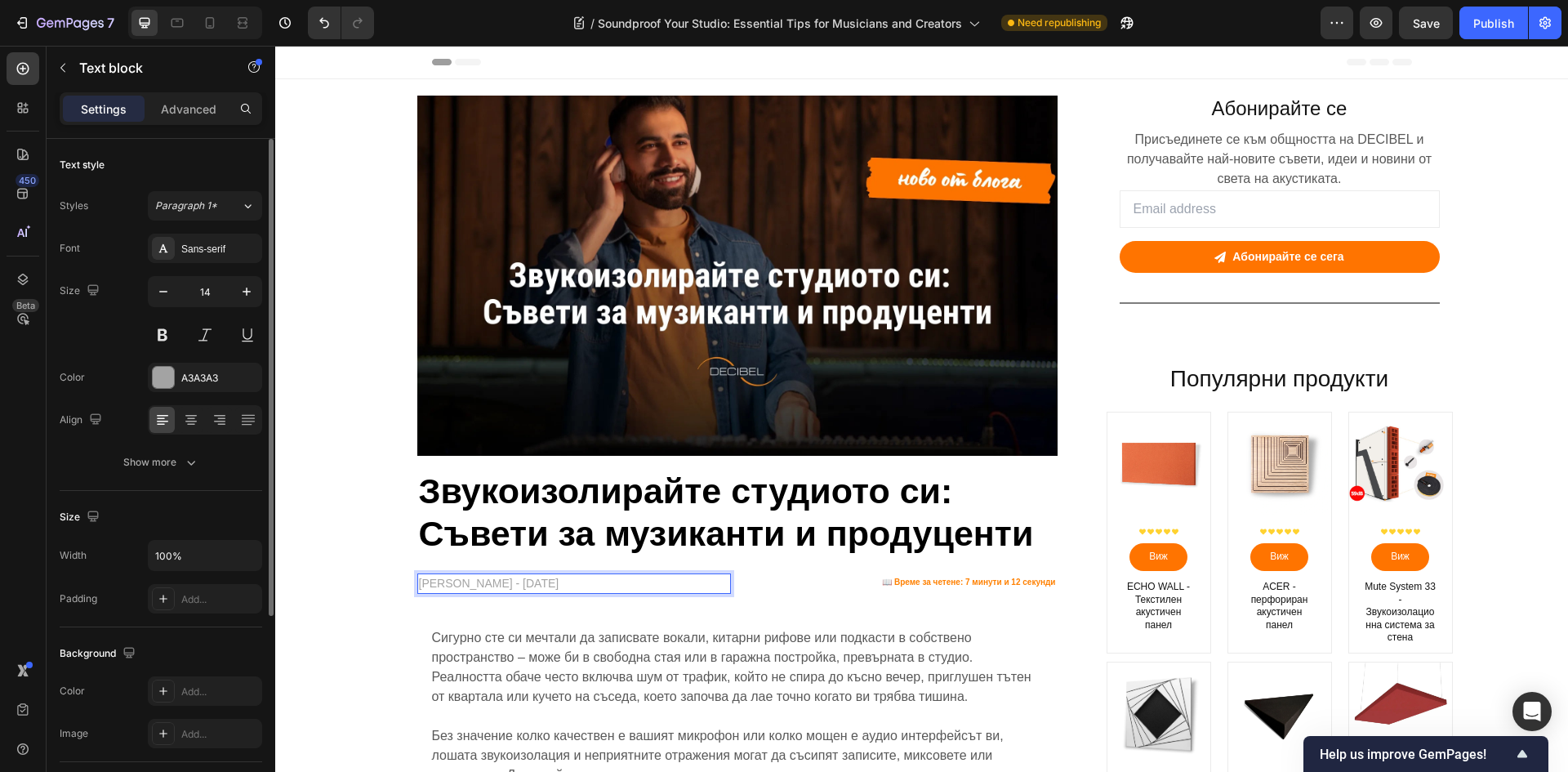
click at [521, 587] on p "ИВАН БЕРБЕРОВ - SEPTEMBER 29, 2025" at bounding box center [574, 583] width 310 height 17
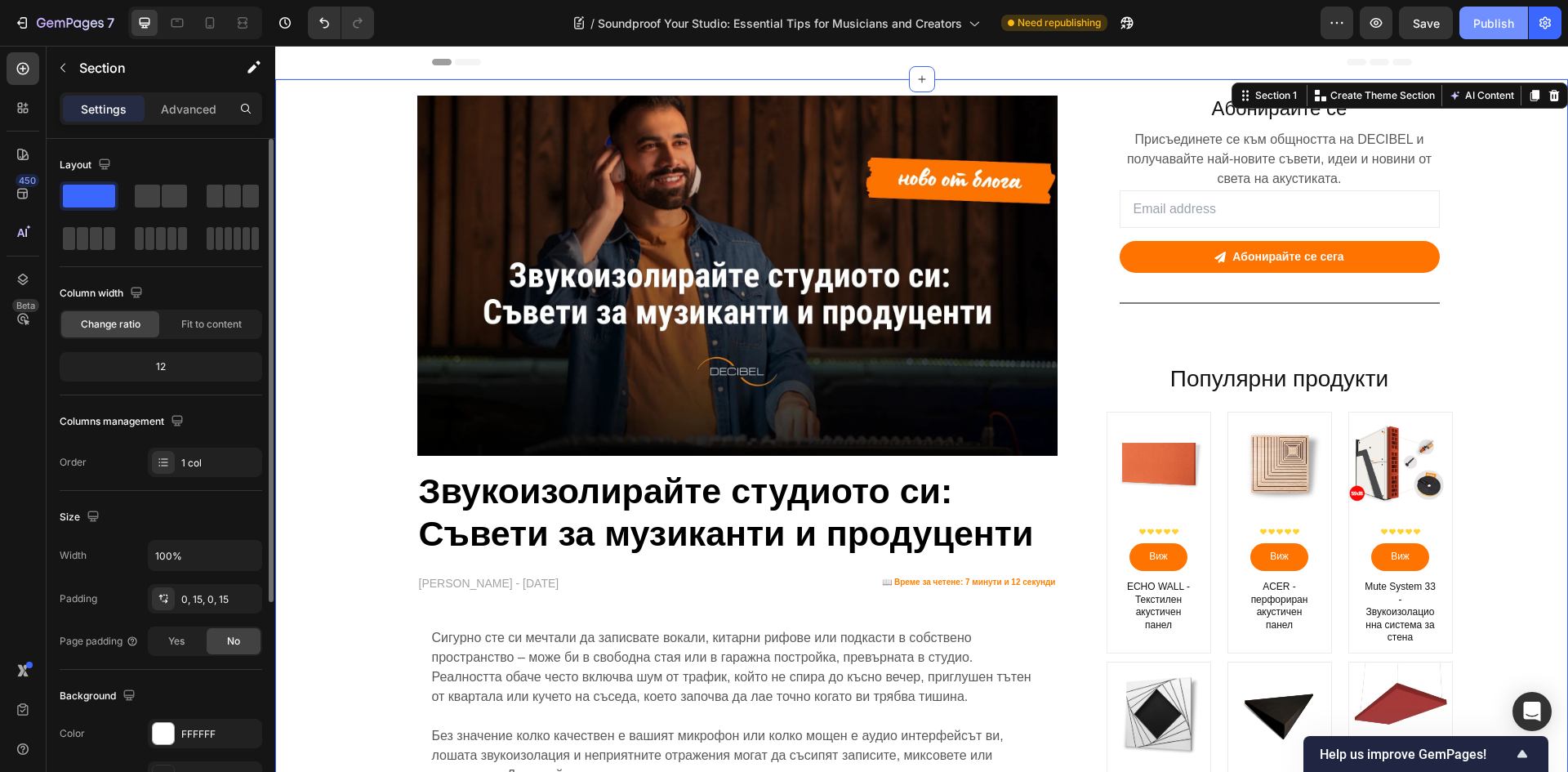
click at [1492, 23] on div "Publish" at bounding box center [1493, 23] width 41 height 17
click at [21, 19] on icon "button" at bounding box center [22, 23] width 17 height 17
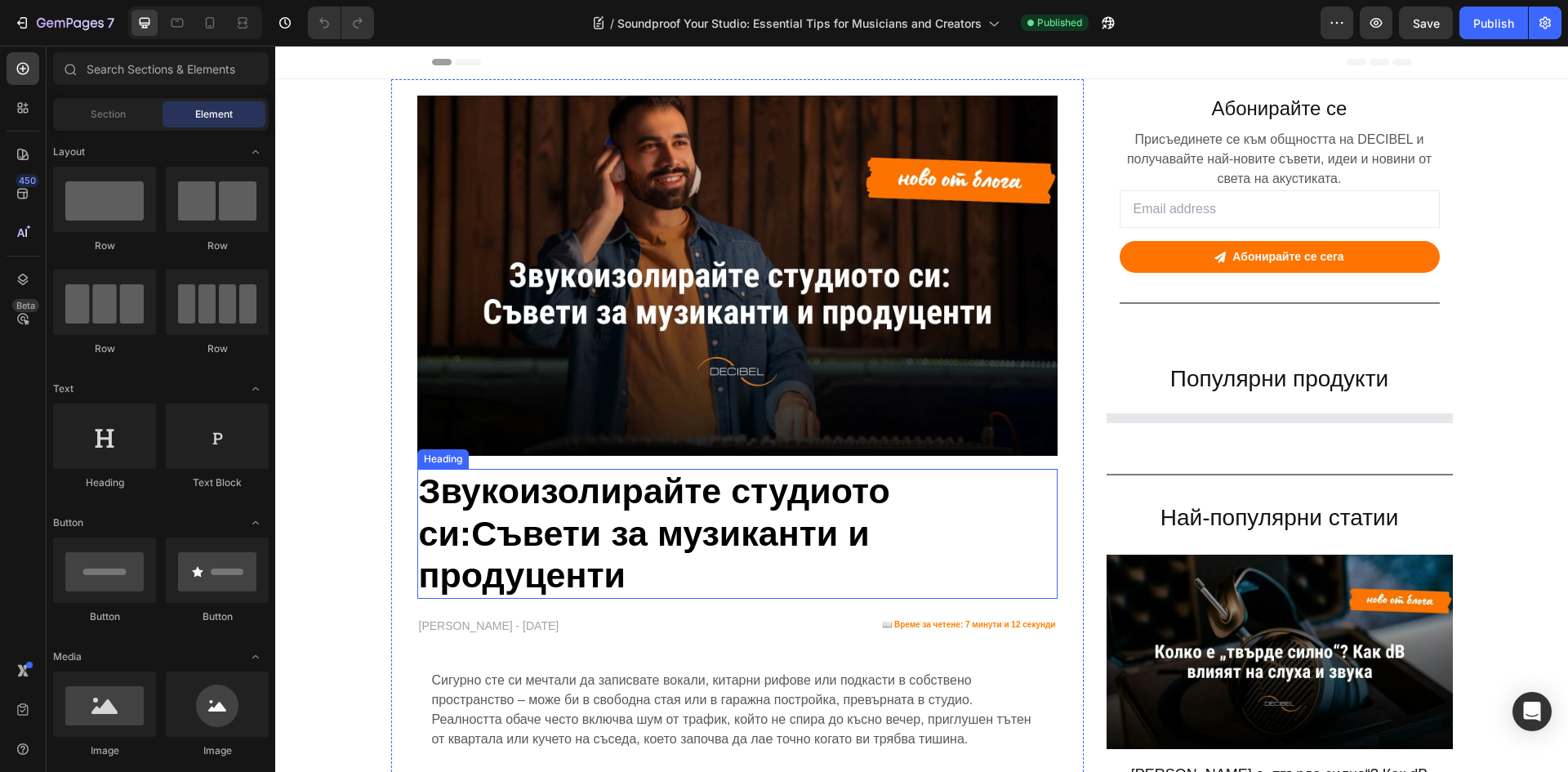
click at [472, 535] on strong "Съвети за музиканти и продуценти" at bounding box center [644, 555] width 451 height 82
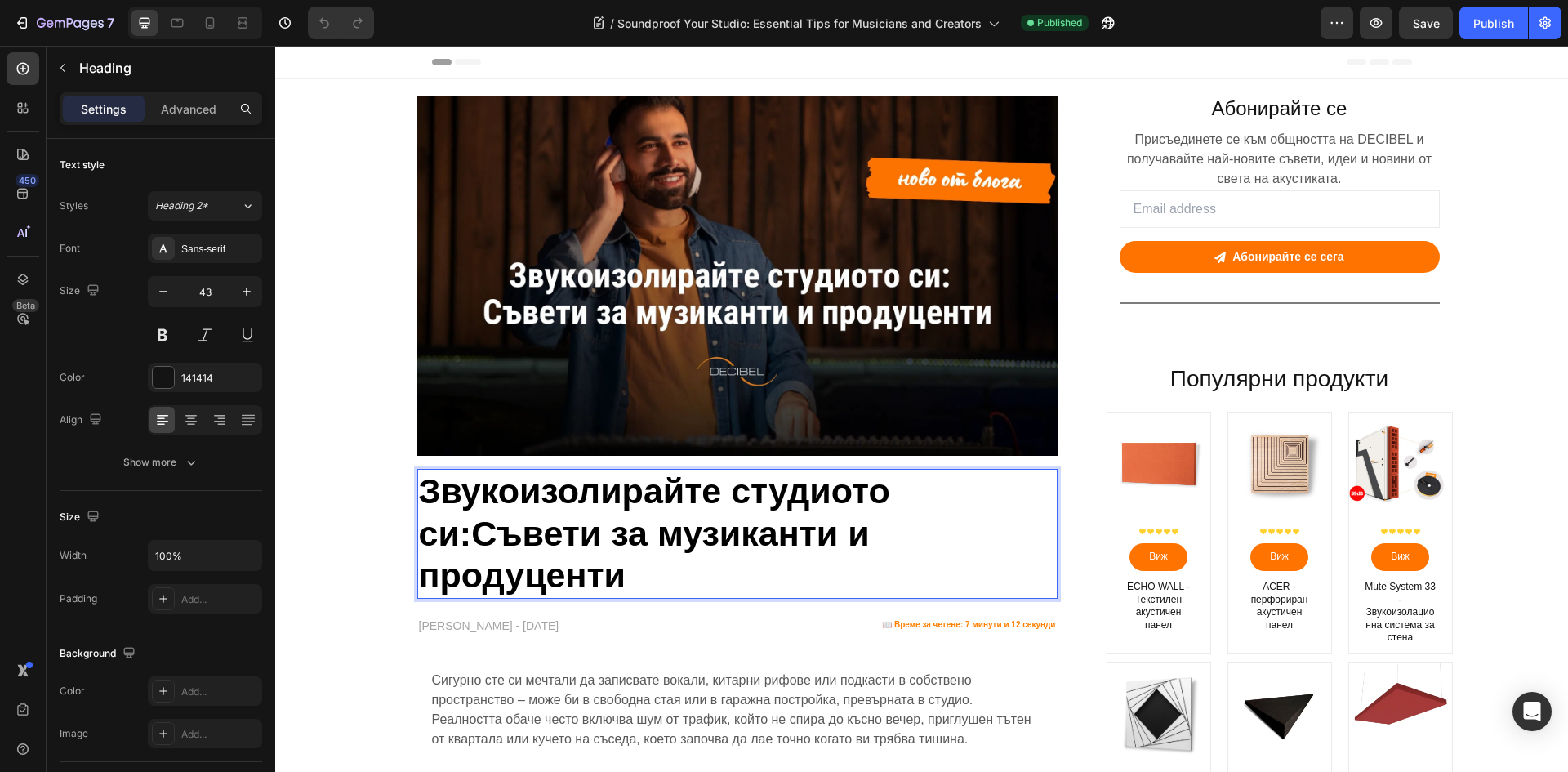
click at [464, 536] on strong "Звукоизолирайте студиото си:Съвети за музиканти и продуценти" at bounding box center [654, 533] width 471 height 123
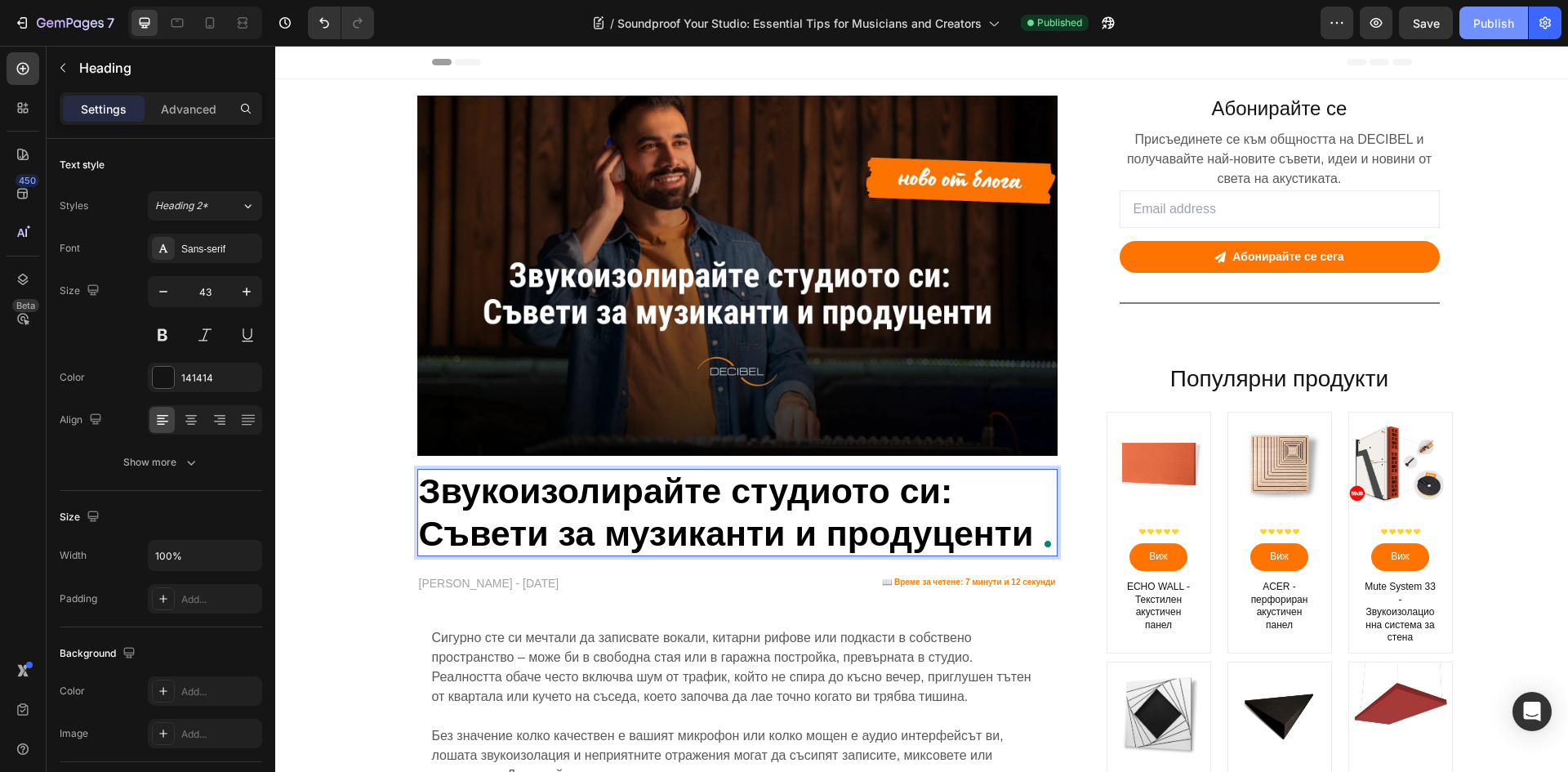
click at [1487, 27] on div "Publish" at bounding box center [1493, 23] width 41 height 17
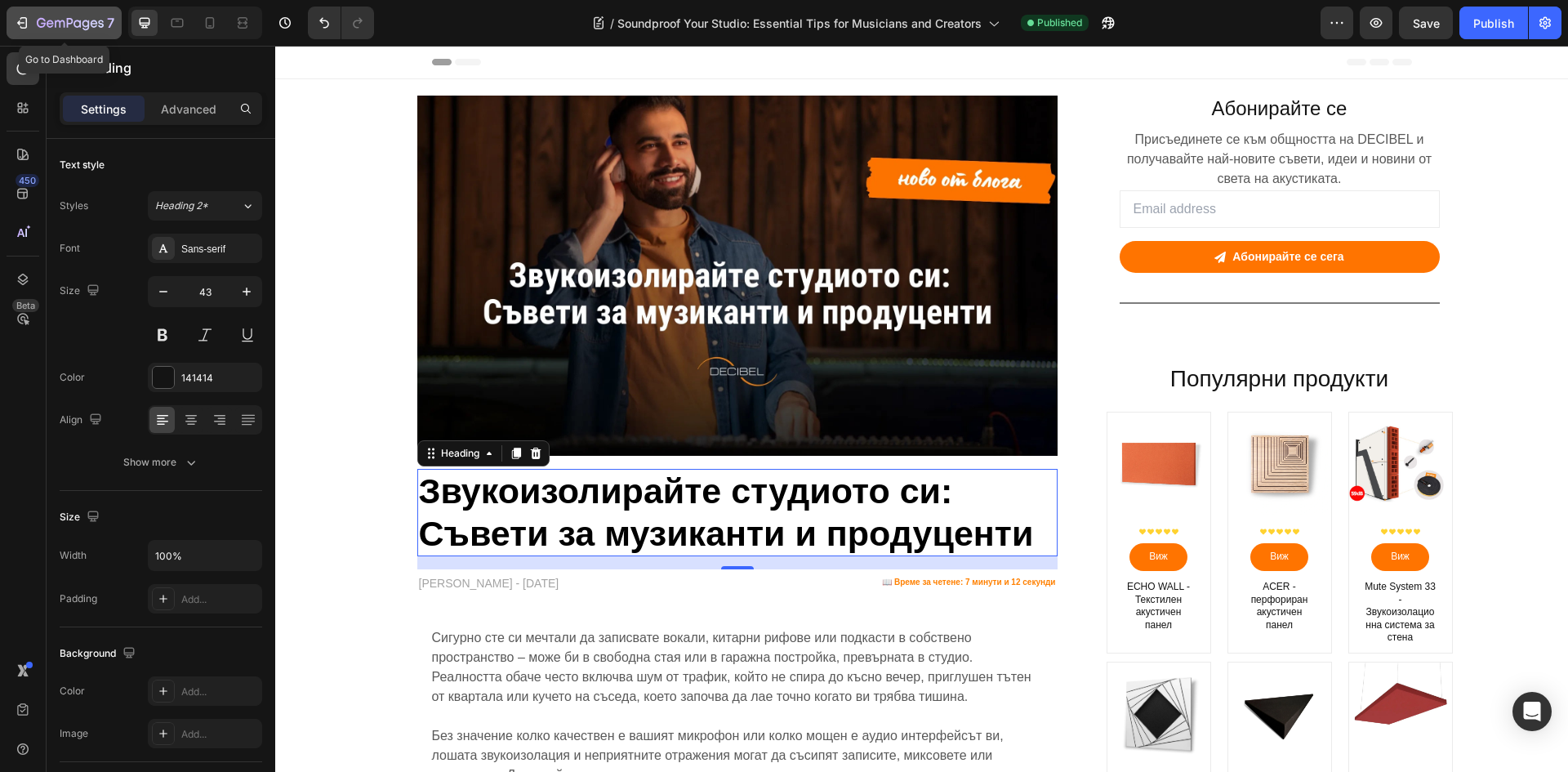
click at [30, 16] on icon "button" at bounding box center [22, 23] width 17 height 17
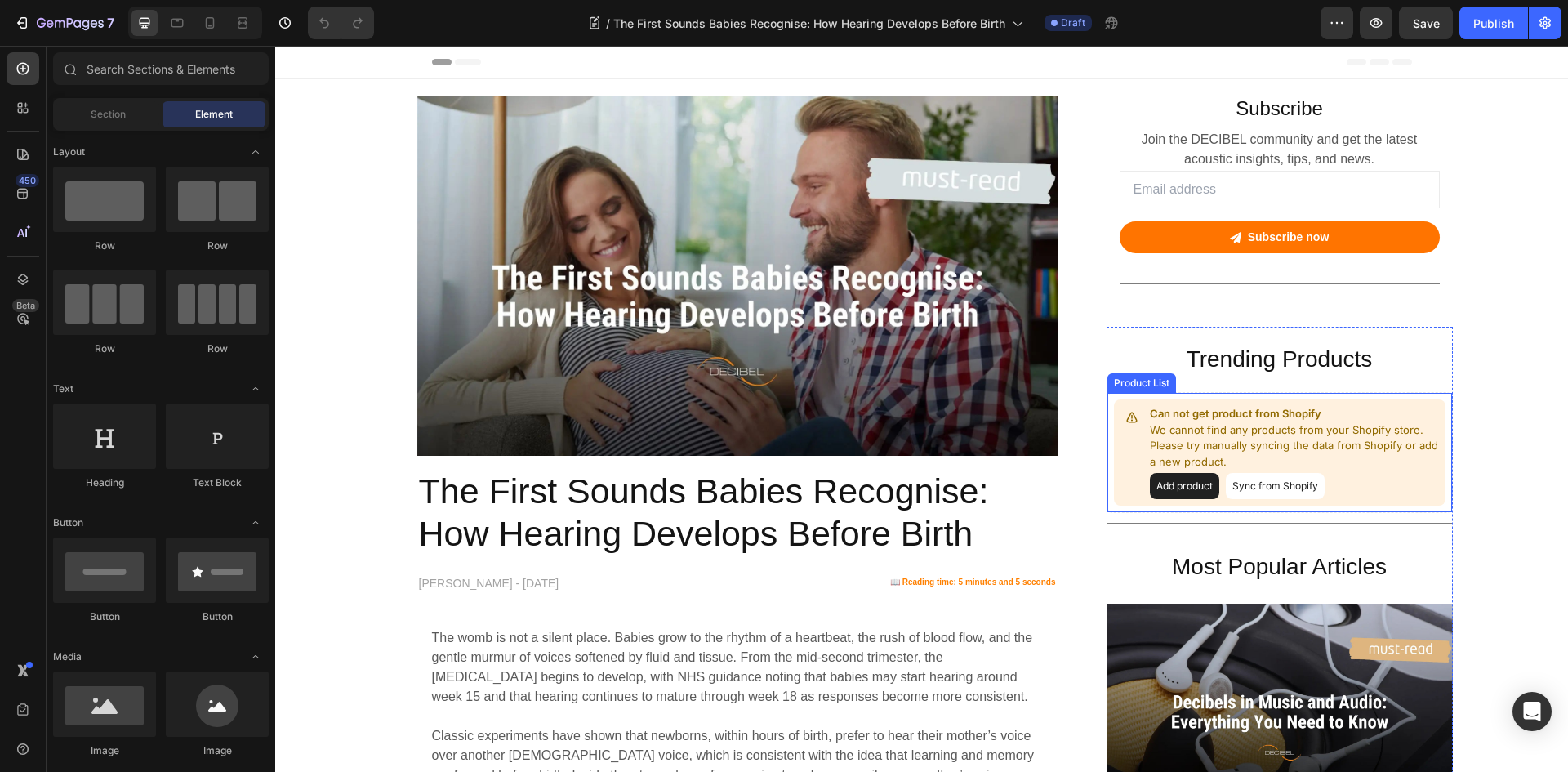
click at [1270, 430] on p "We cannot find any products from your Shopify store. Please try manually syncin…" at bounding box center [1294, 446] width 289 height 48
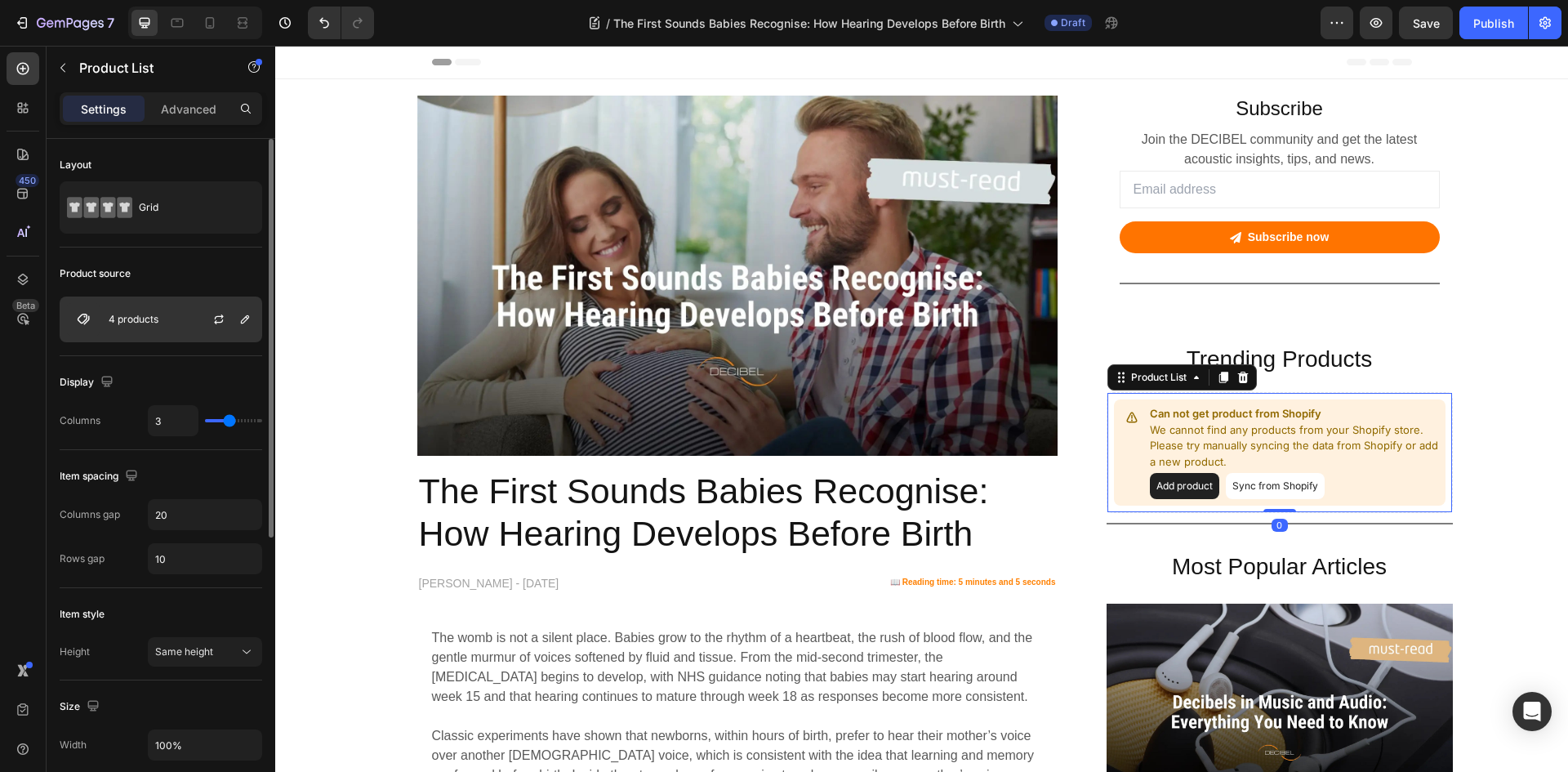
click at [140, 320] on p "4 products" at bounding box center [133, 319] width 50 height 11
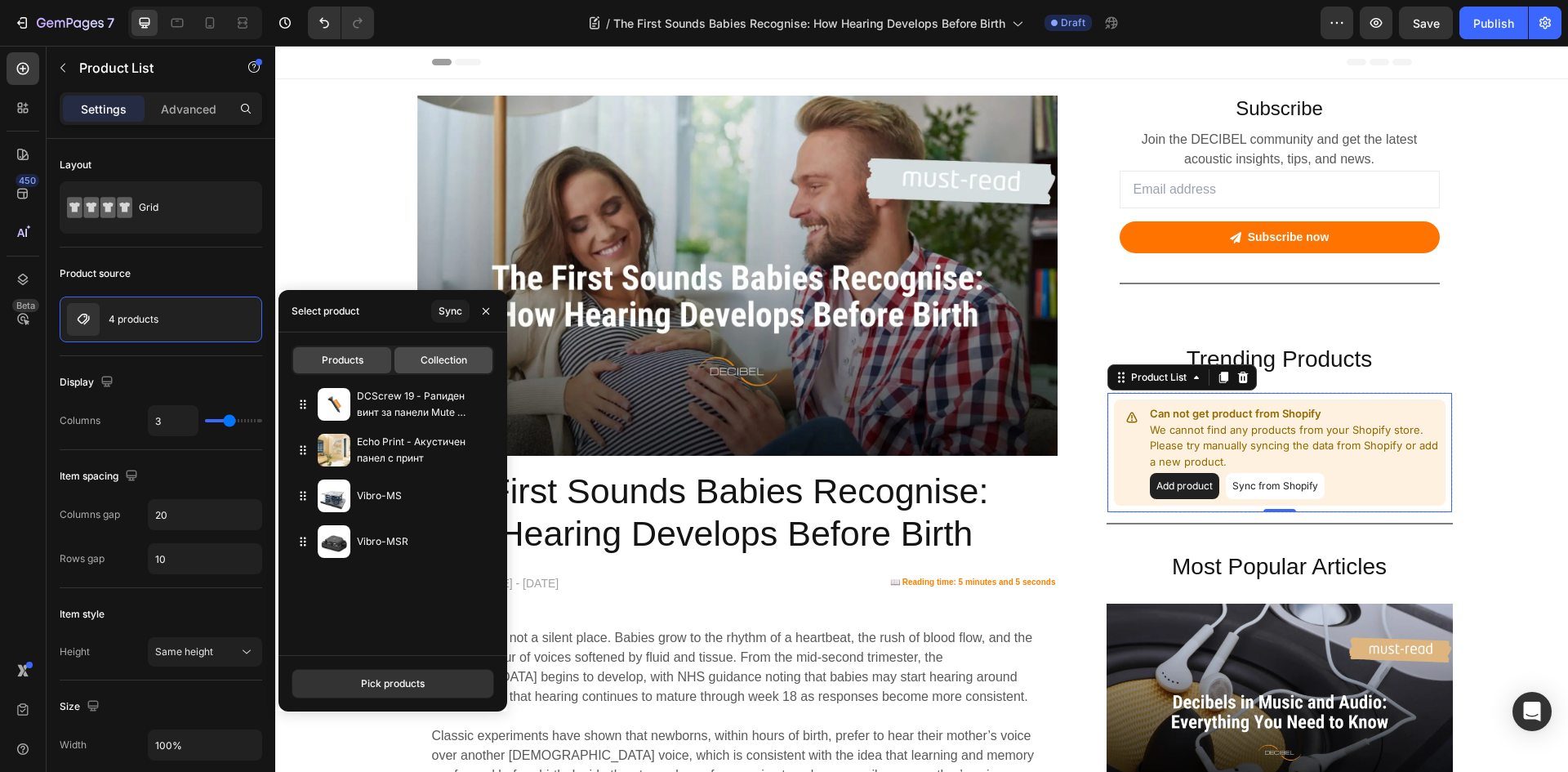
click at [454, 349] on div "Collection" at bounding box center [443, 360] width 98 height 26
type input "10"
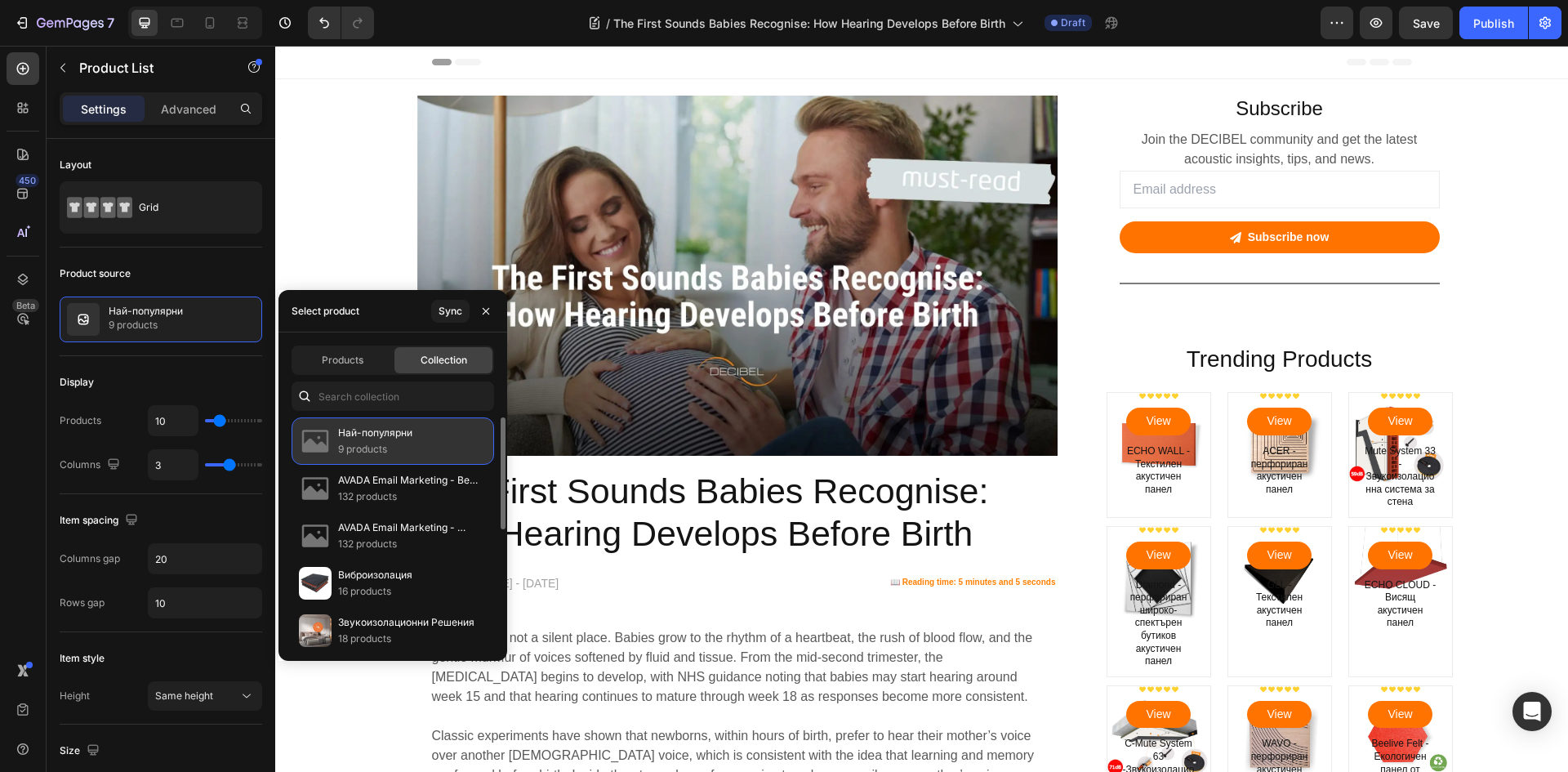
click at [392, 439] on p "Най-популярни" at bounding box center [375, 432] width 74 height 17
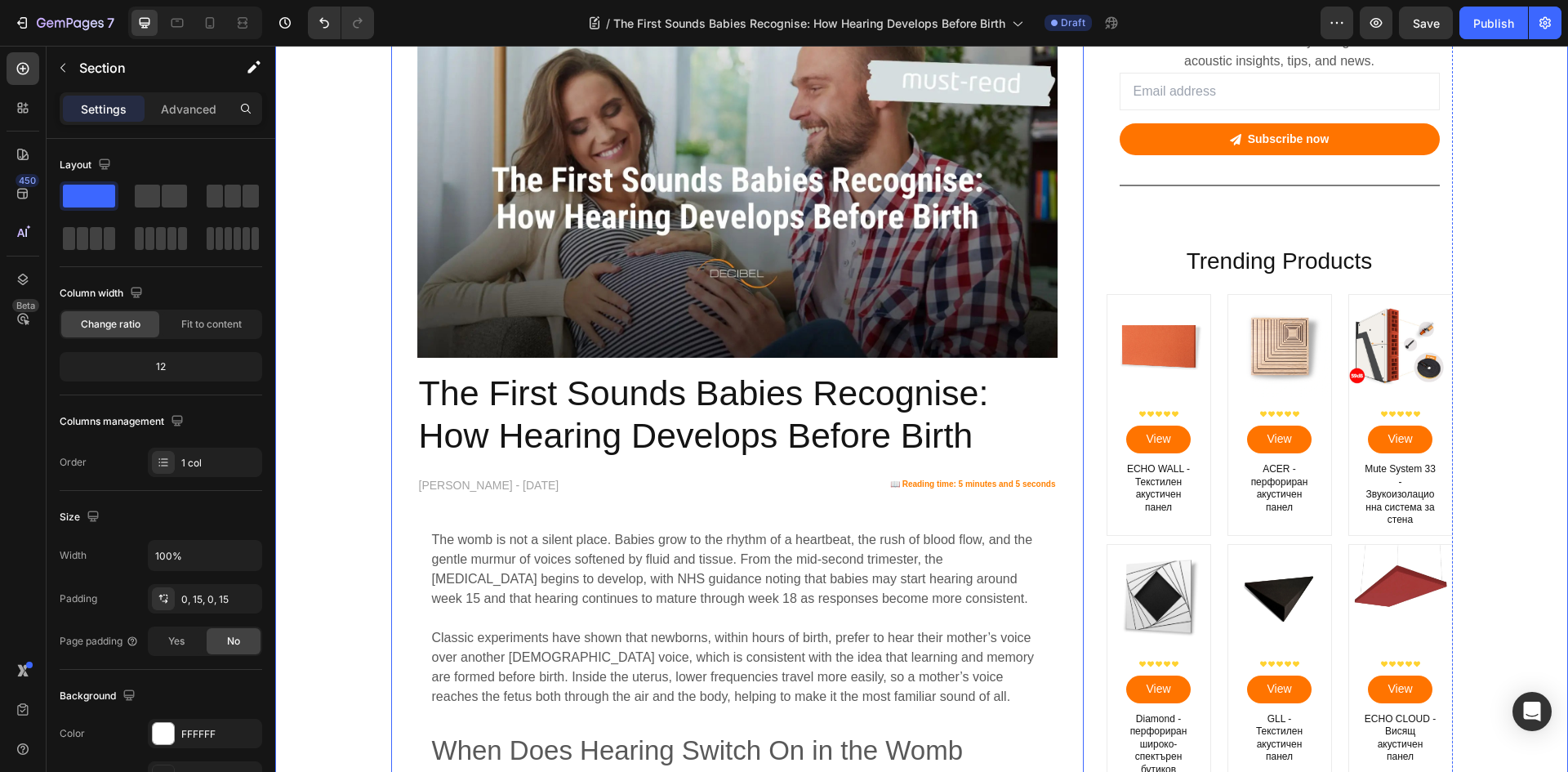
scroll to position [163, 0]
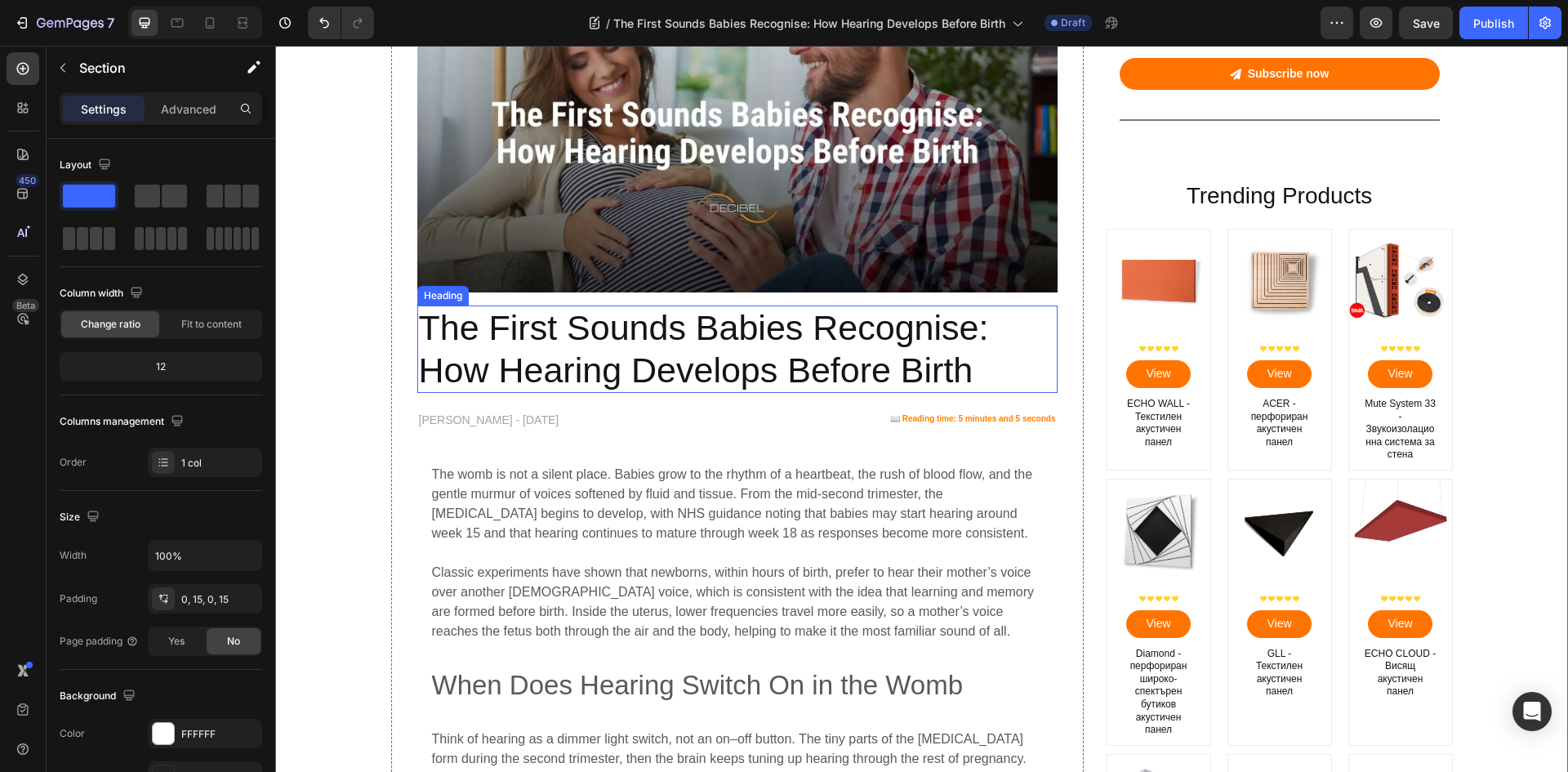
click at [615, 343] on h2 "The First Sounds Babies Recognise: How Hearing Develops Before Birth" at bounding box center [737, 349] width 640 height 88
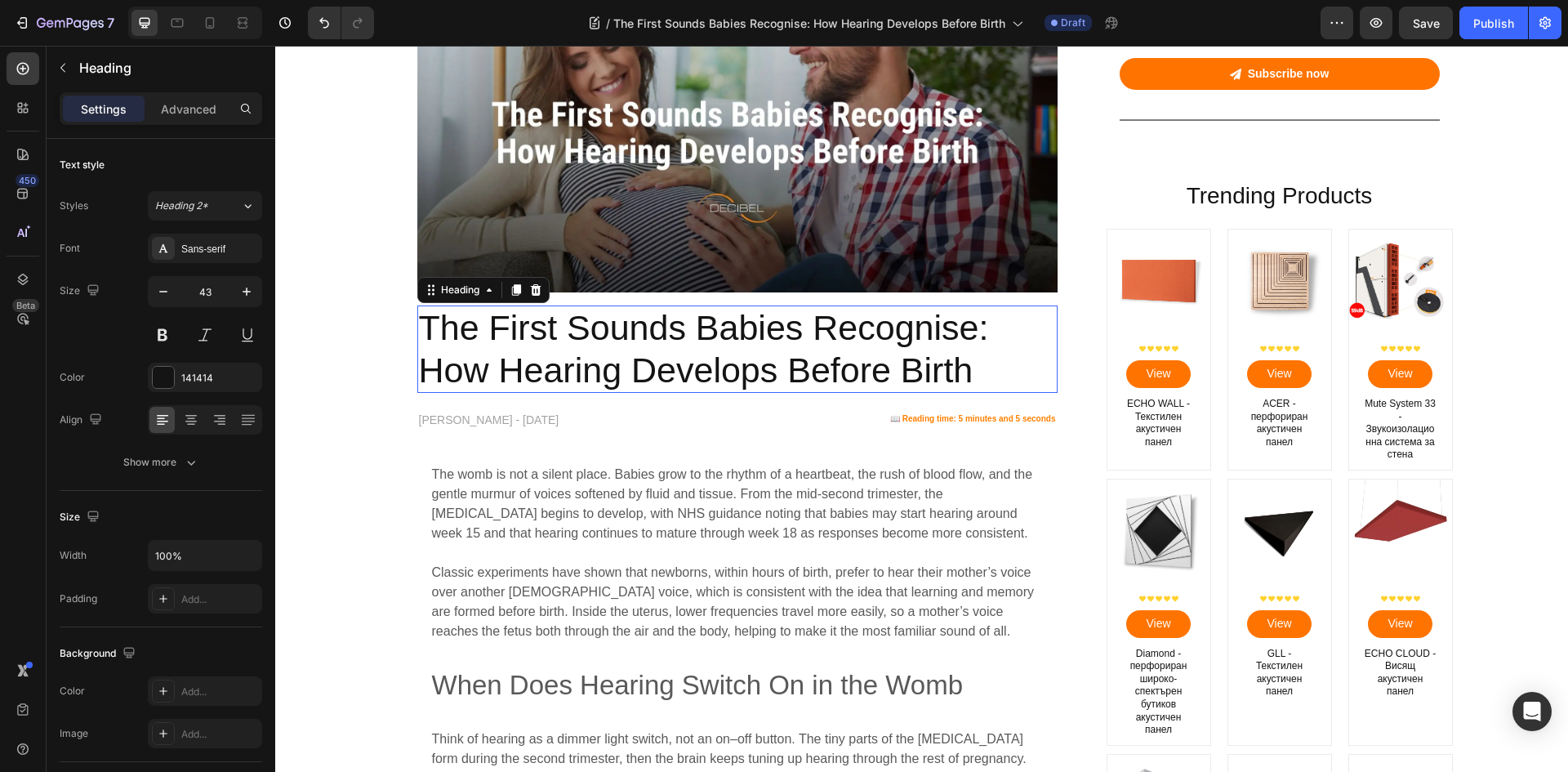
click at [615, 343] on h2 "The First Sounds Babies Recognise: How Hearing Develops Before Birth" at bounding box center [737, 349] width 640 height 88
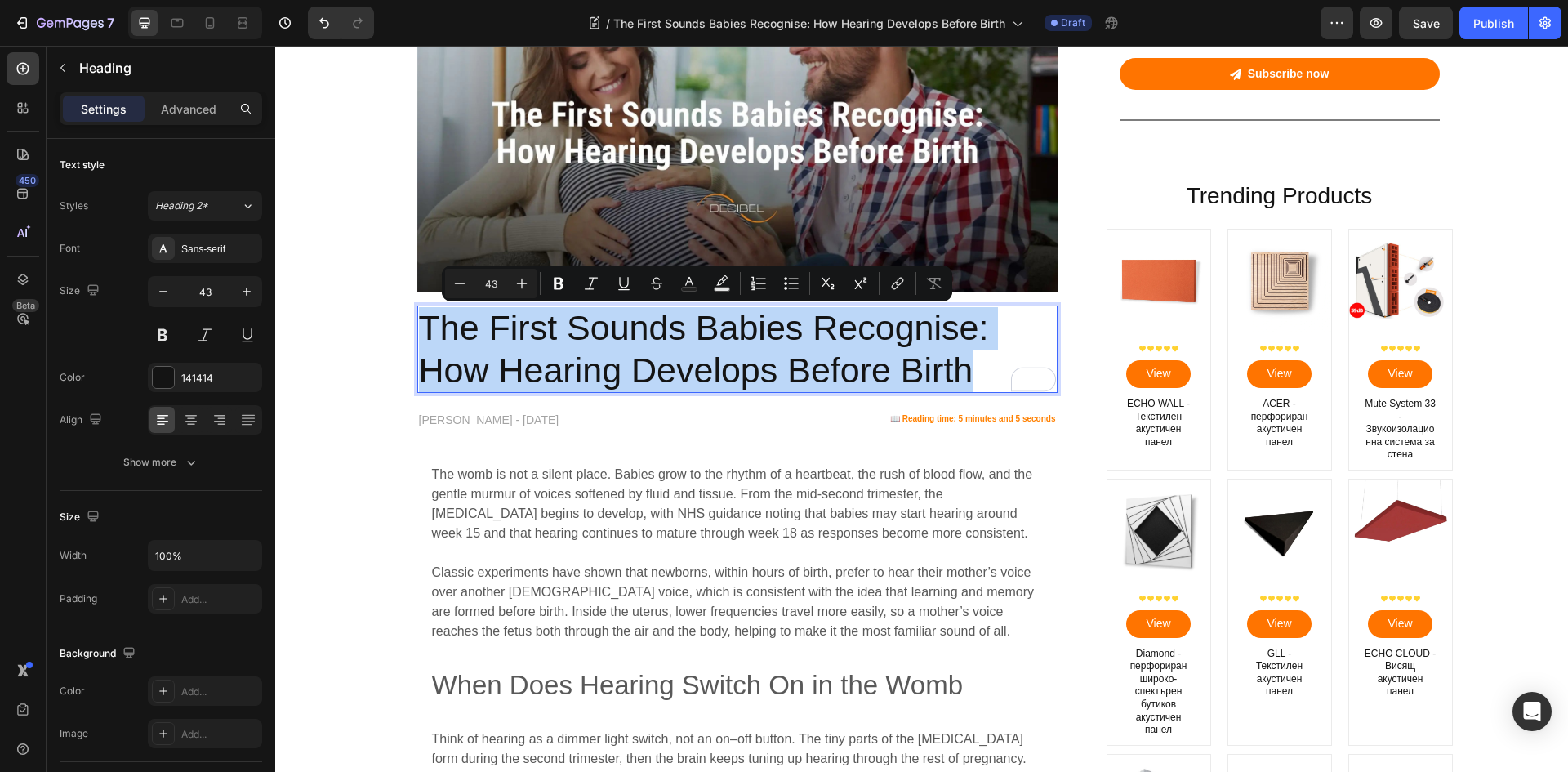
copy p "The First Sounds Babies Recognise: How Hearing Develops Before Birth"
click at [561, 492] on span "The womb is not a silent place. Babies grow to the rhythm of a heartbeat, the r…" at bounding box center [732, 503] width 601 height 73
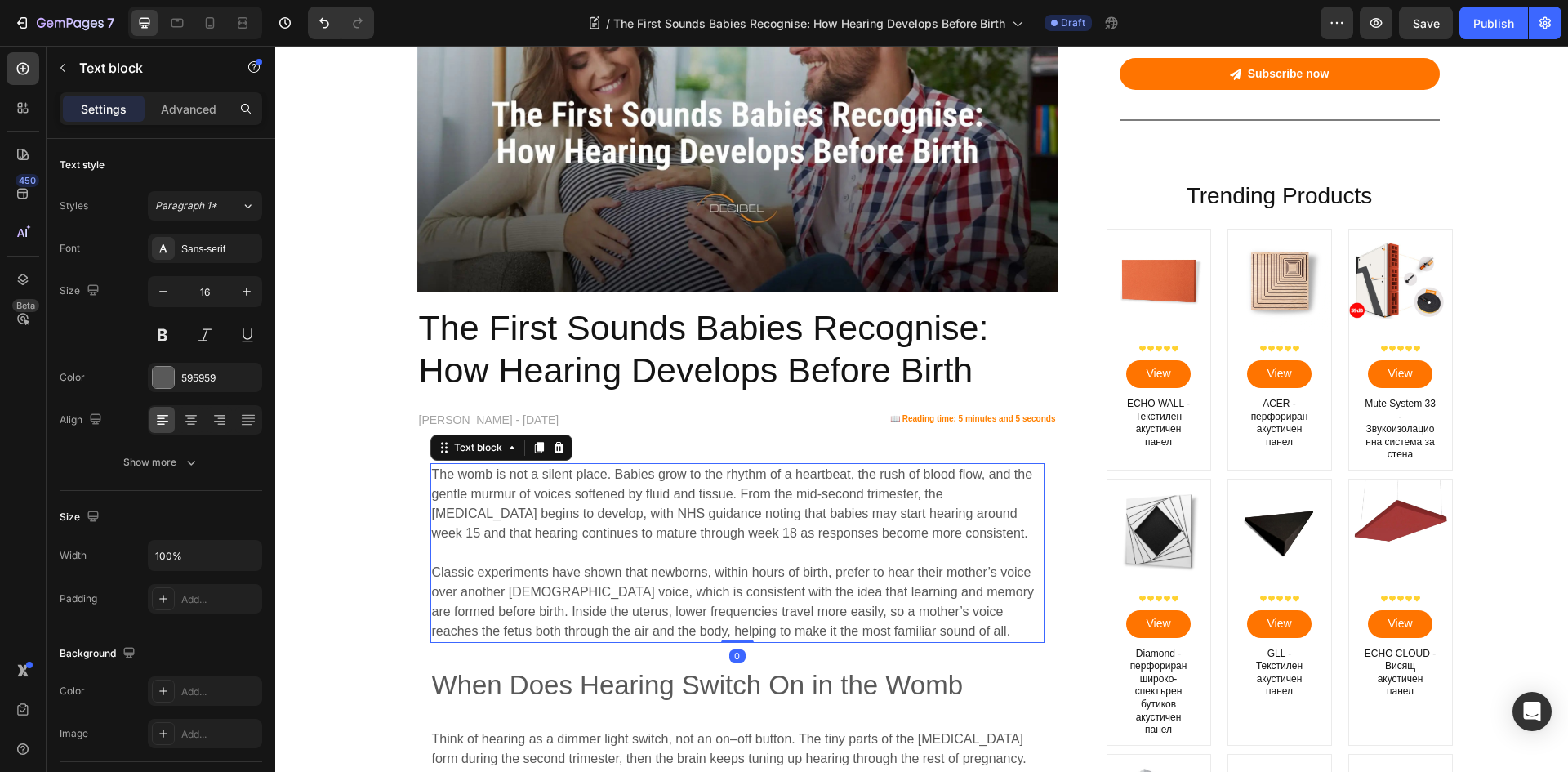
click at [561, 492] on span "The womb is not a silent place. Babies grow to the rhythm of a heartbeat, the r…" at bounding box center [732, 503] width 601 height 73
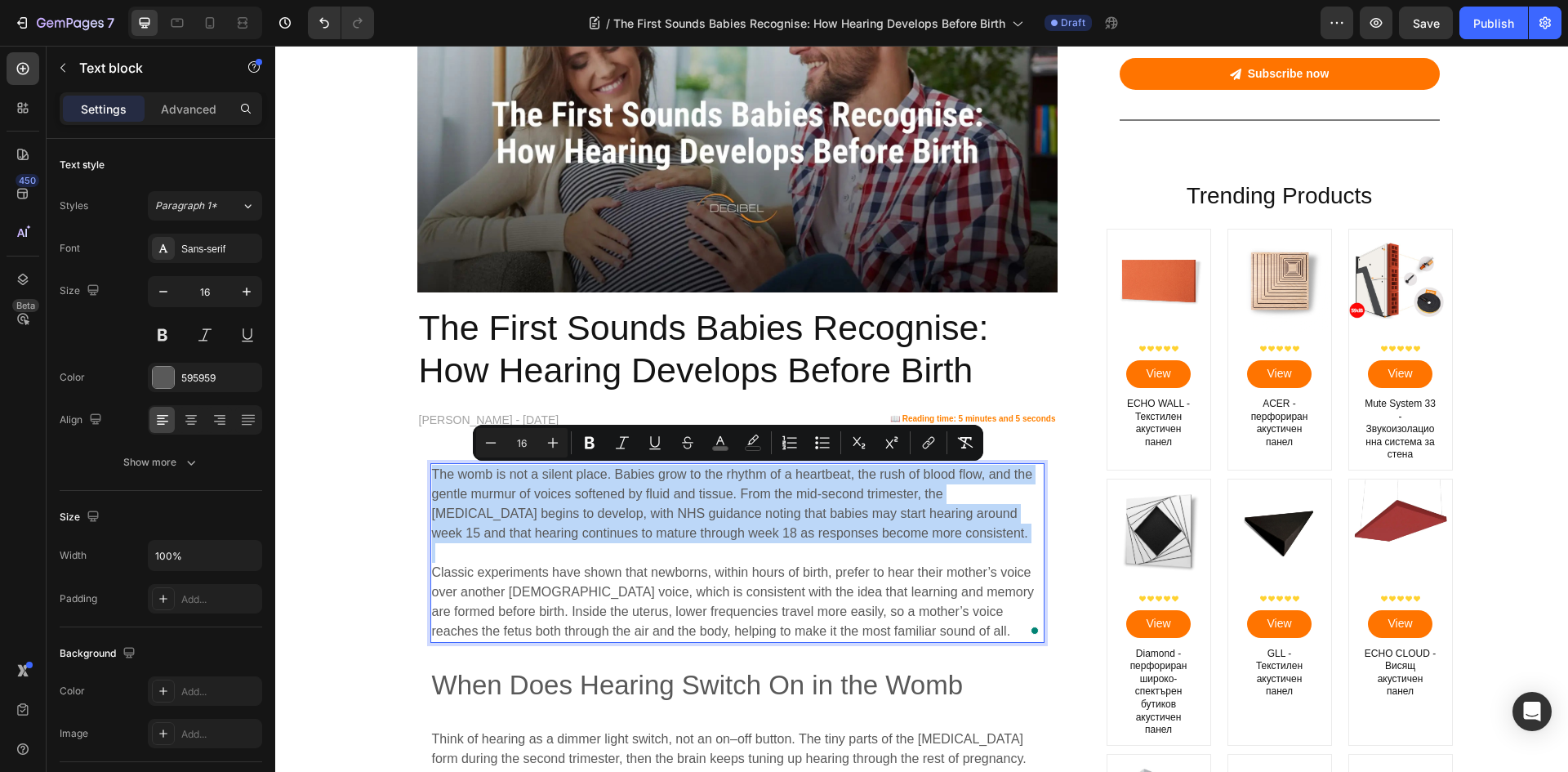
copy div "The womb is not a silent place. Babies grow to the rhythm of a heartbeat, the r…"
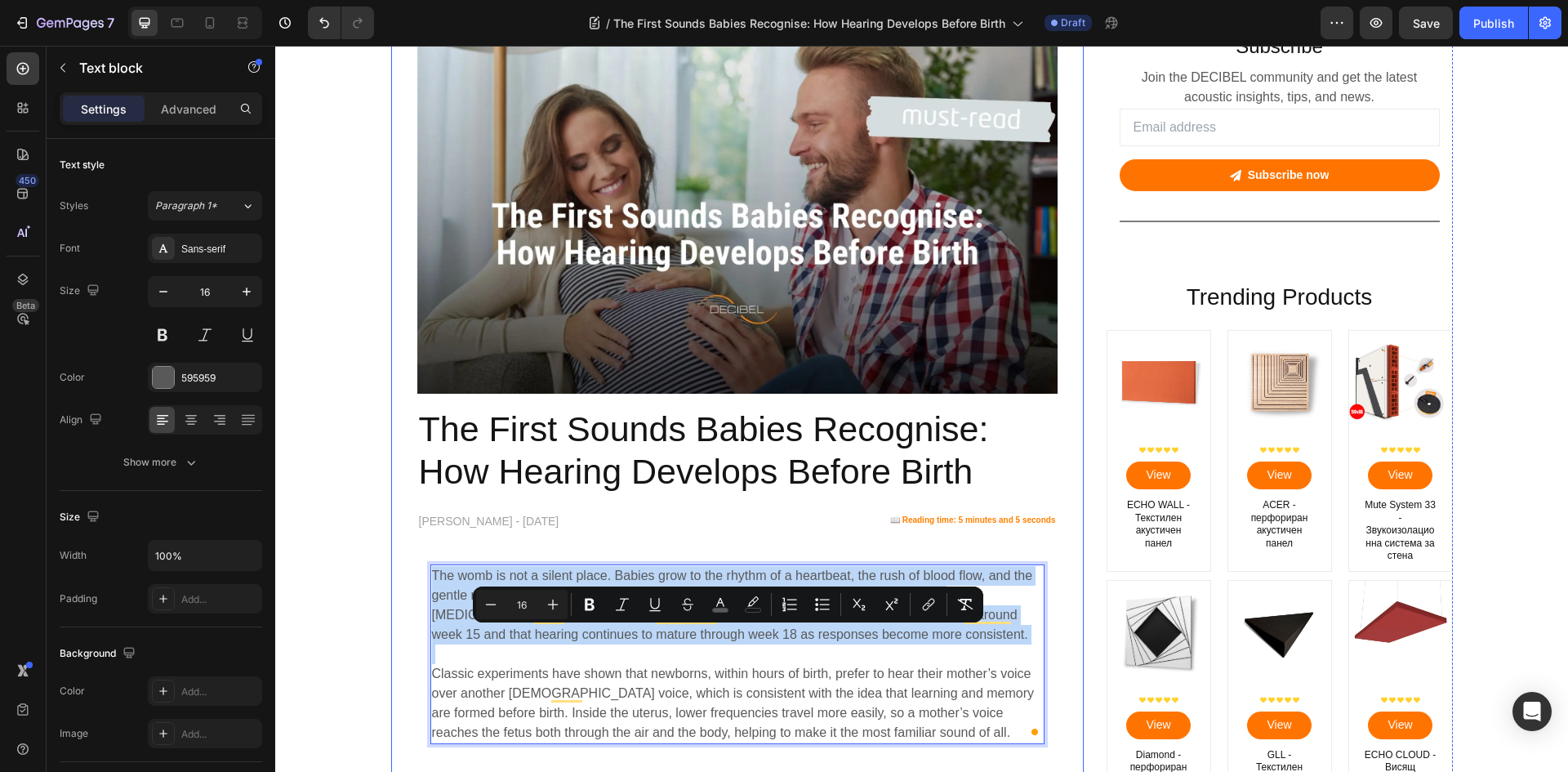
scroll to position [82, 0]
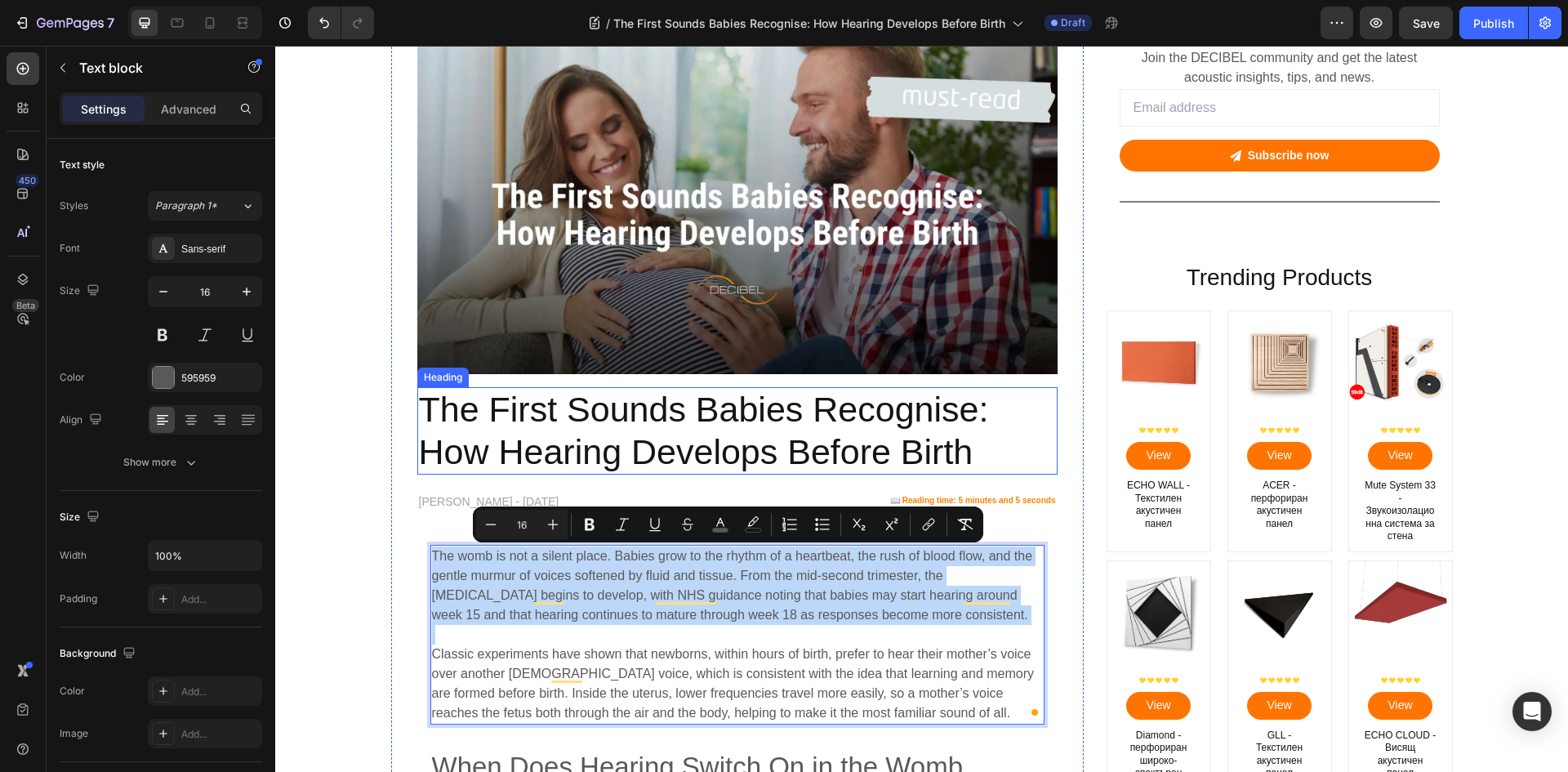
click at [616, 449] on p "The First Sounds Babies Recognise: How Hearing Develops Before Birth" at bounding box center [737, 430] width 637 height 84
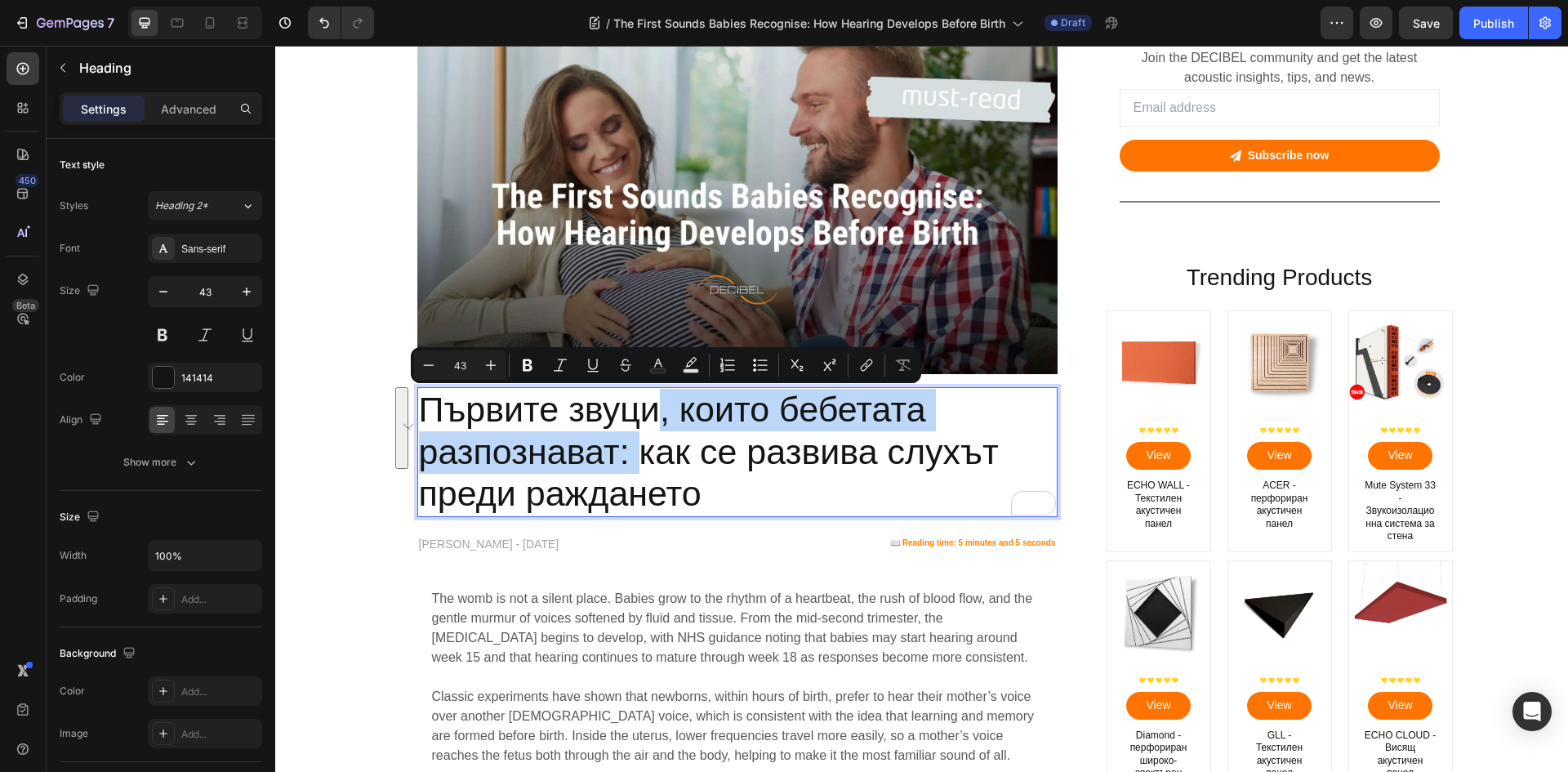
drag, startPoint x: 635, startPoint y: 455, endPoint x: 654, endPoint y: 407, distance: 51.6
click at [654, 407] on p "Първите звуци, които бебетата разпознават: как се развива слухът преди раждането" at bounding box center [737, 452] width 637 height 127
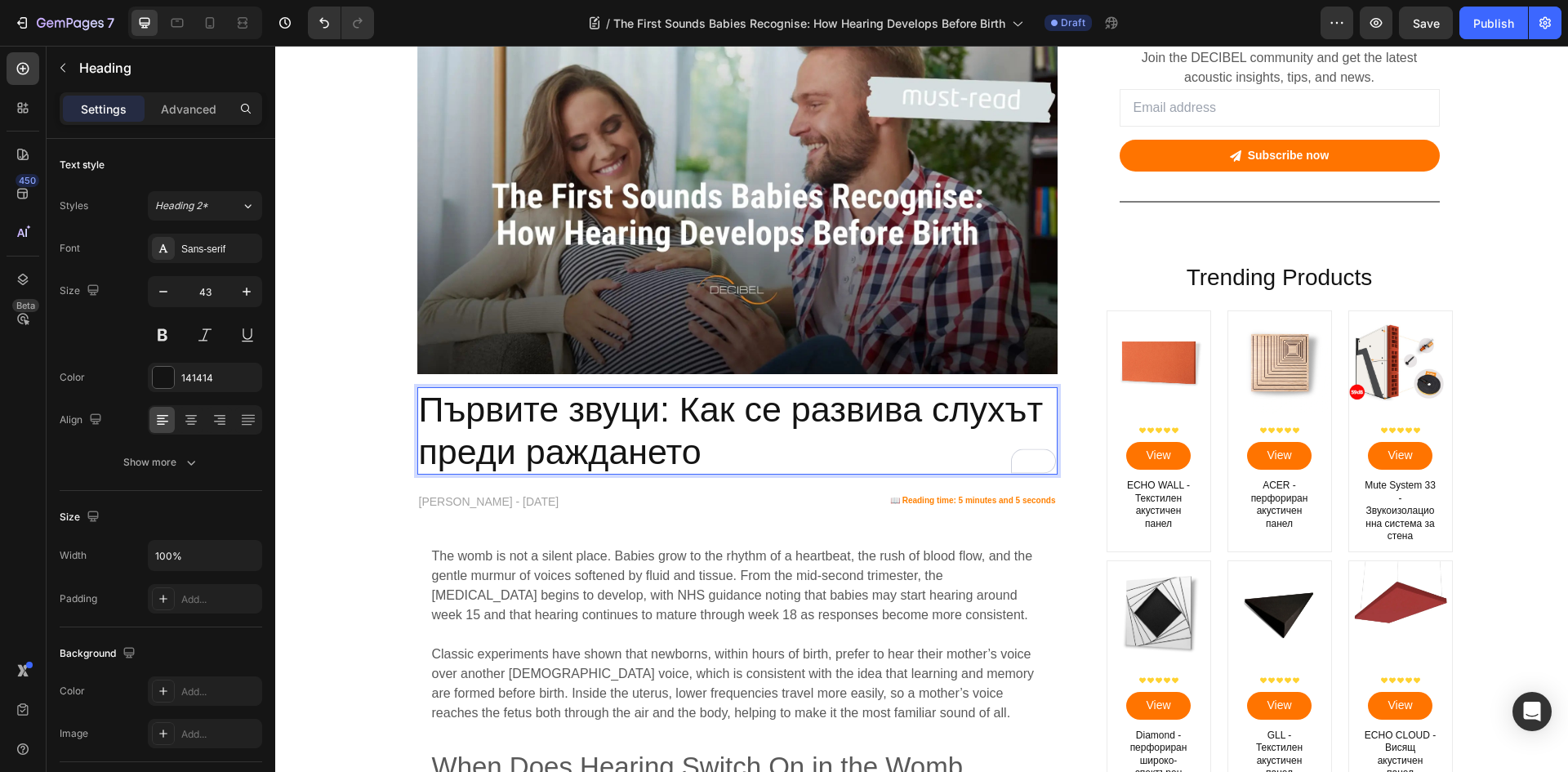
click at [726, 461] on p "Първите звуци: Как се развива слухът преди раждането" at bounding box center [737, 430] width 637 height 84
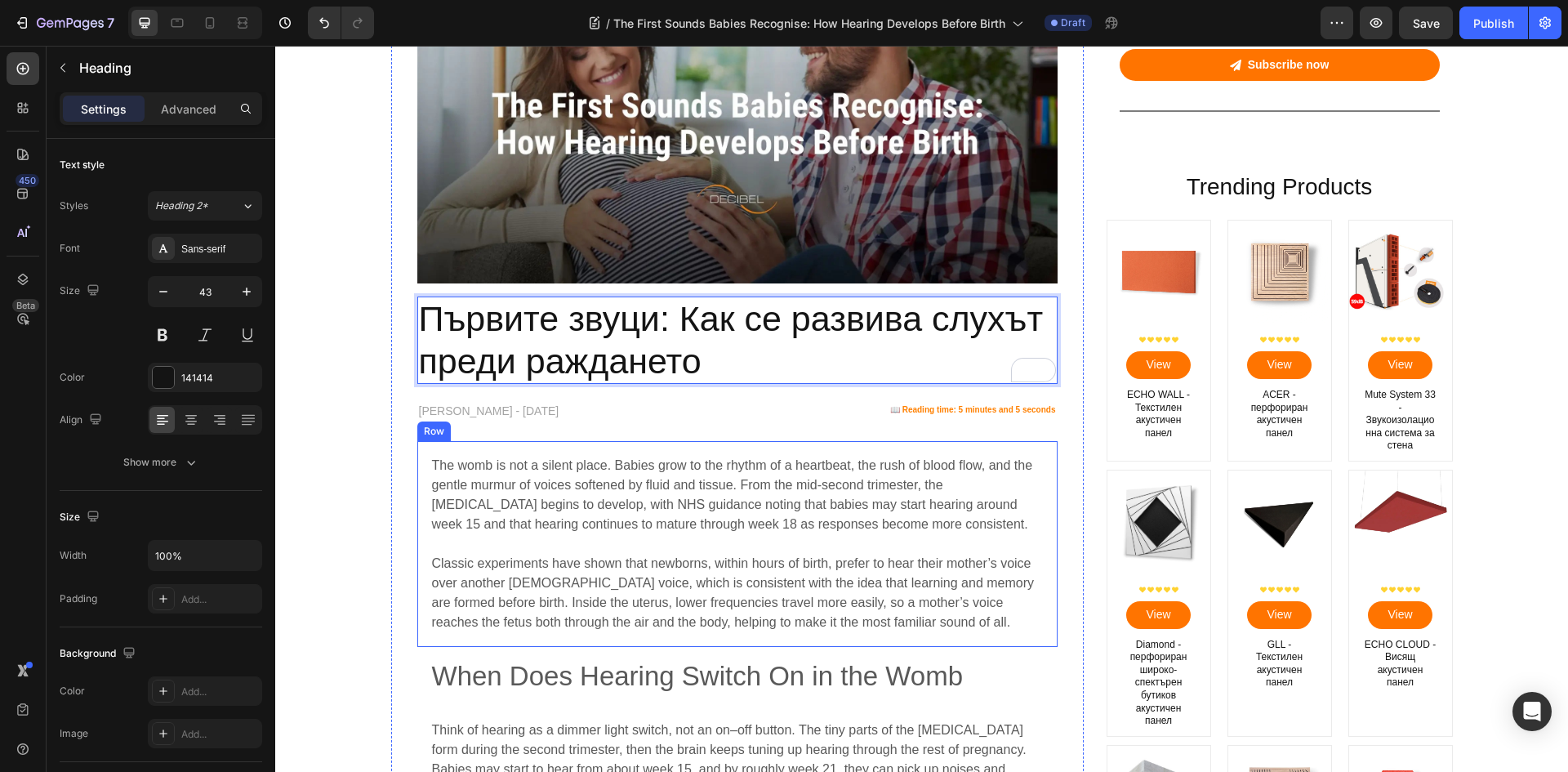
scroll to position [245, 0]
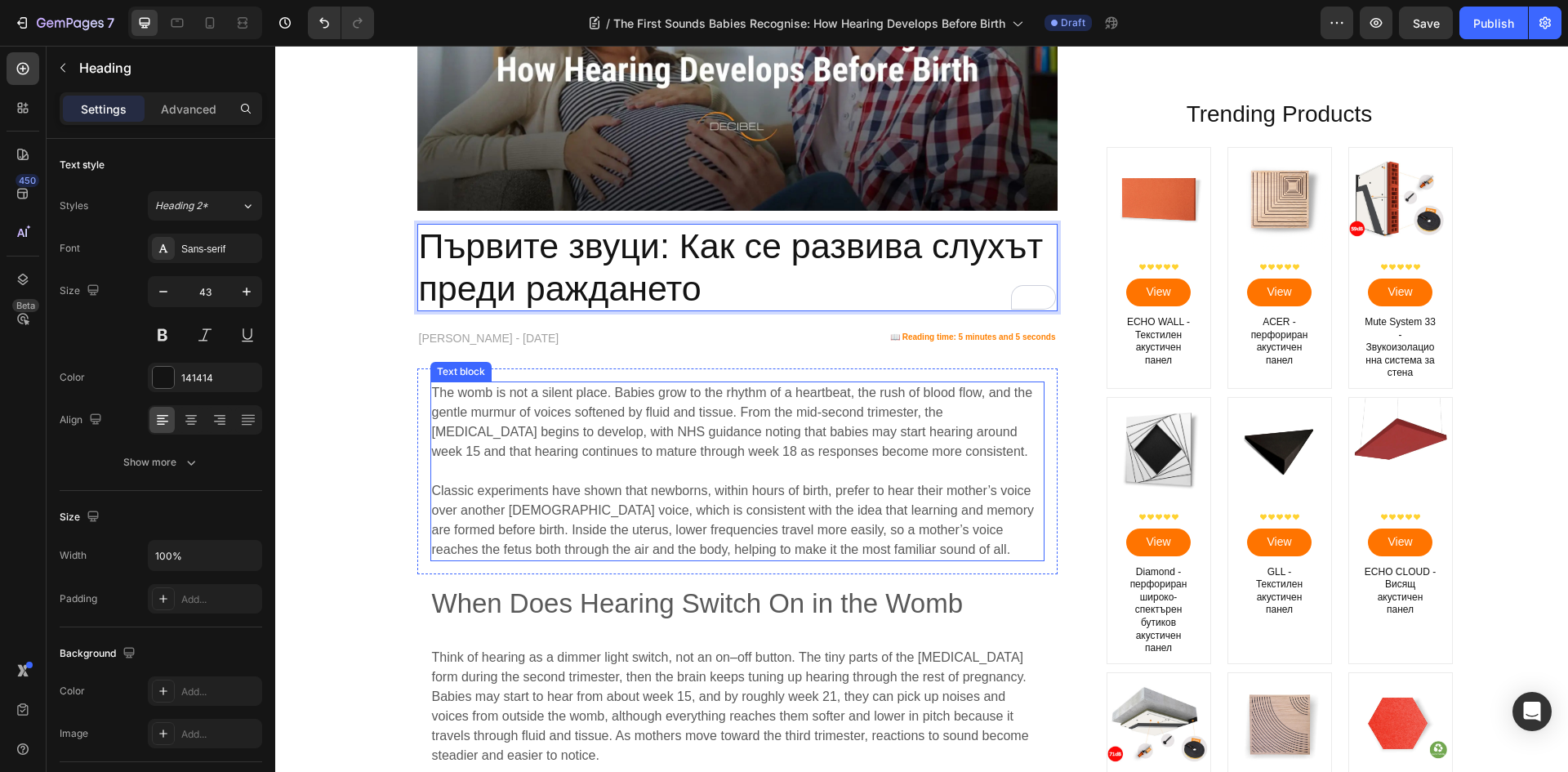
click at [650, 470] on p "Classic experiments have shown that newborns, within hours of birth, prefer to …" at bounding box center [737, 510] width 611 height 98
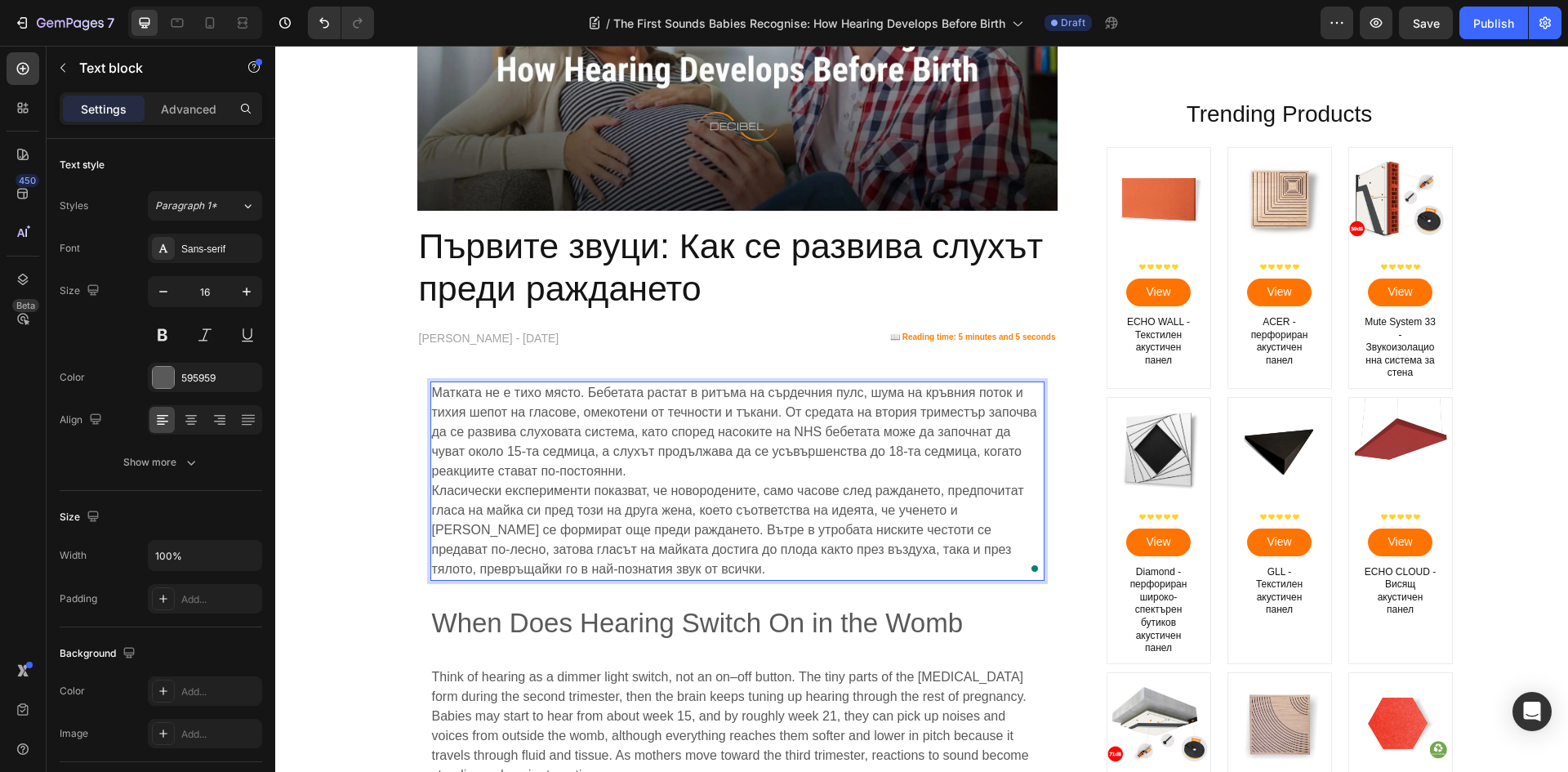
click at [656, 468] on p "Матката не е тихо място. Бебетата растат в ритъма на сърдечния пулс, шума на кр…" at bounding box center [737, 432] width 611 height 98
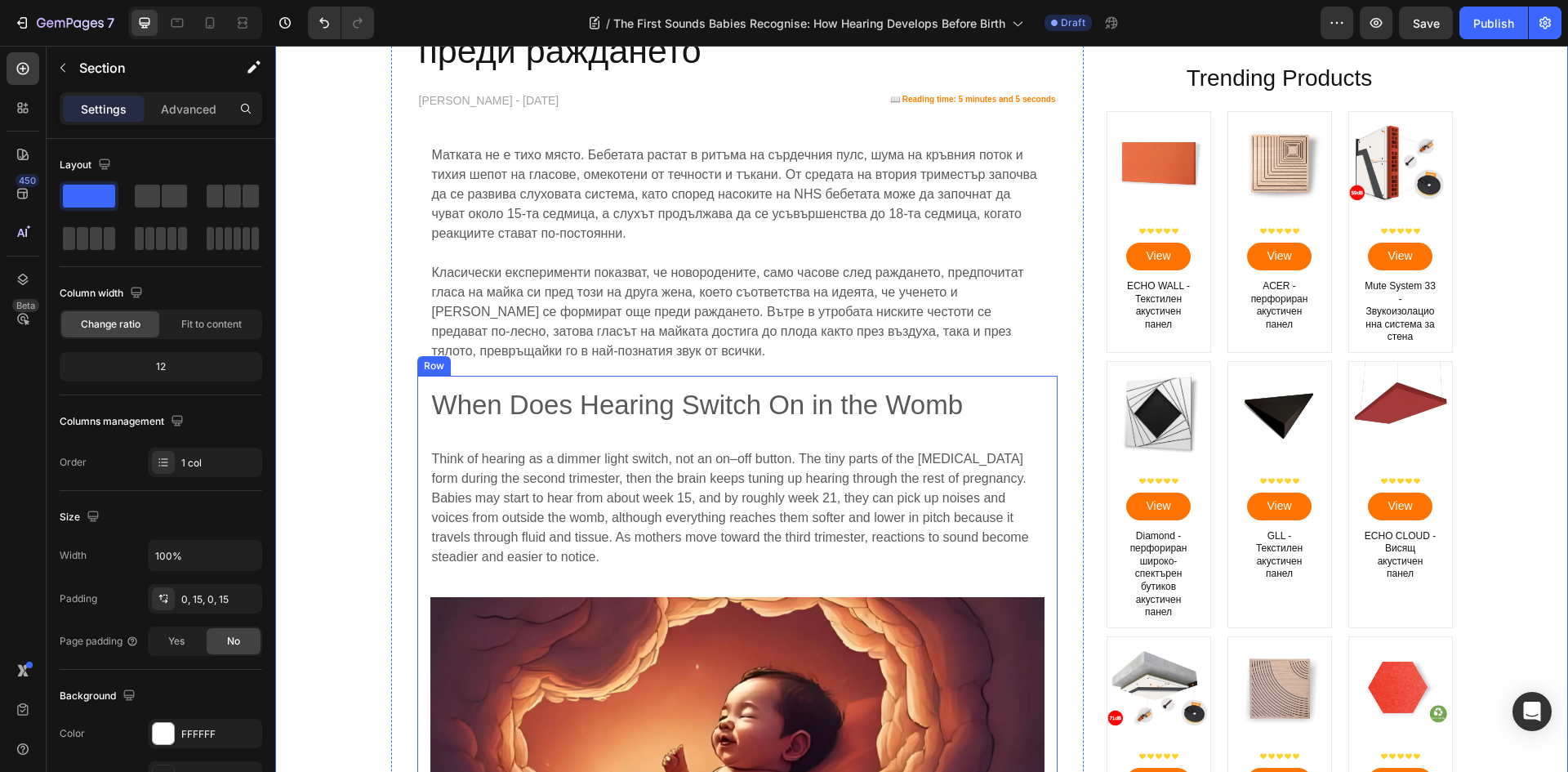
scroll to position [490, 0]
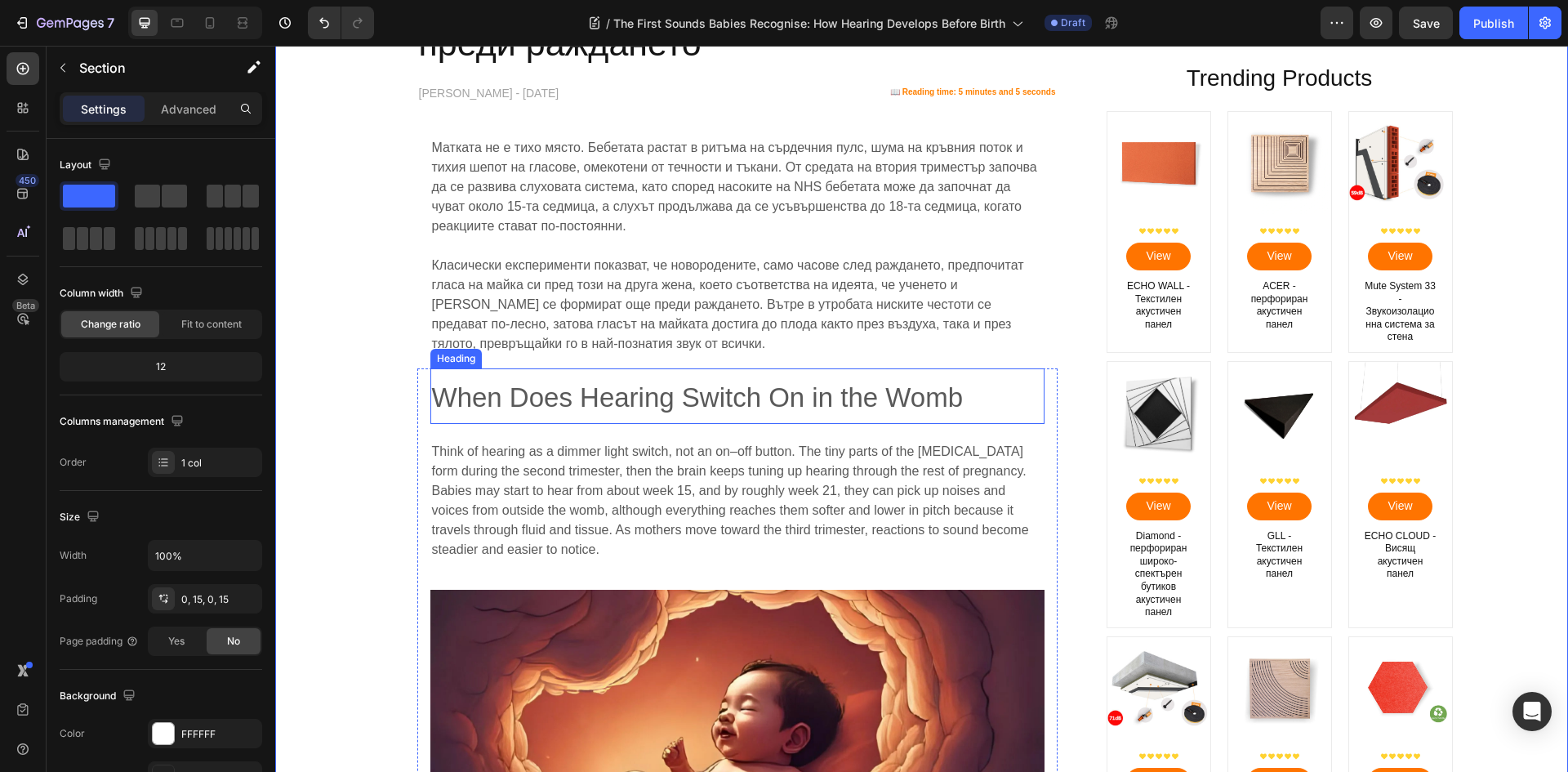
click at [586, 404] on span "When Does Hearing Switch On in the Womb" at bounding box center [698, 397] width 532 height 30
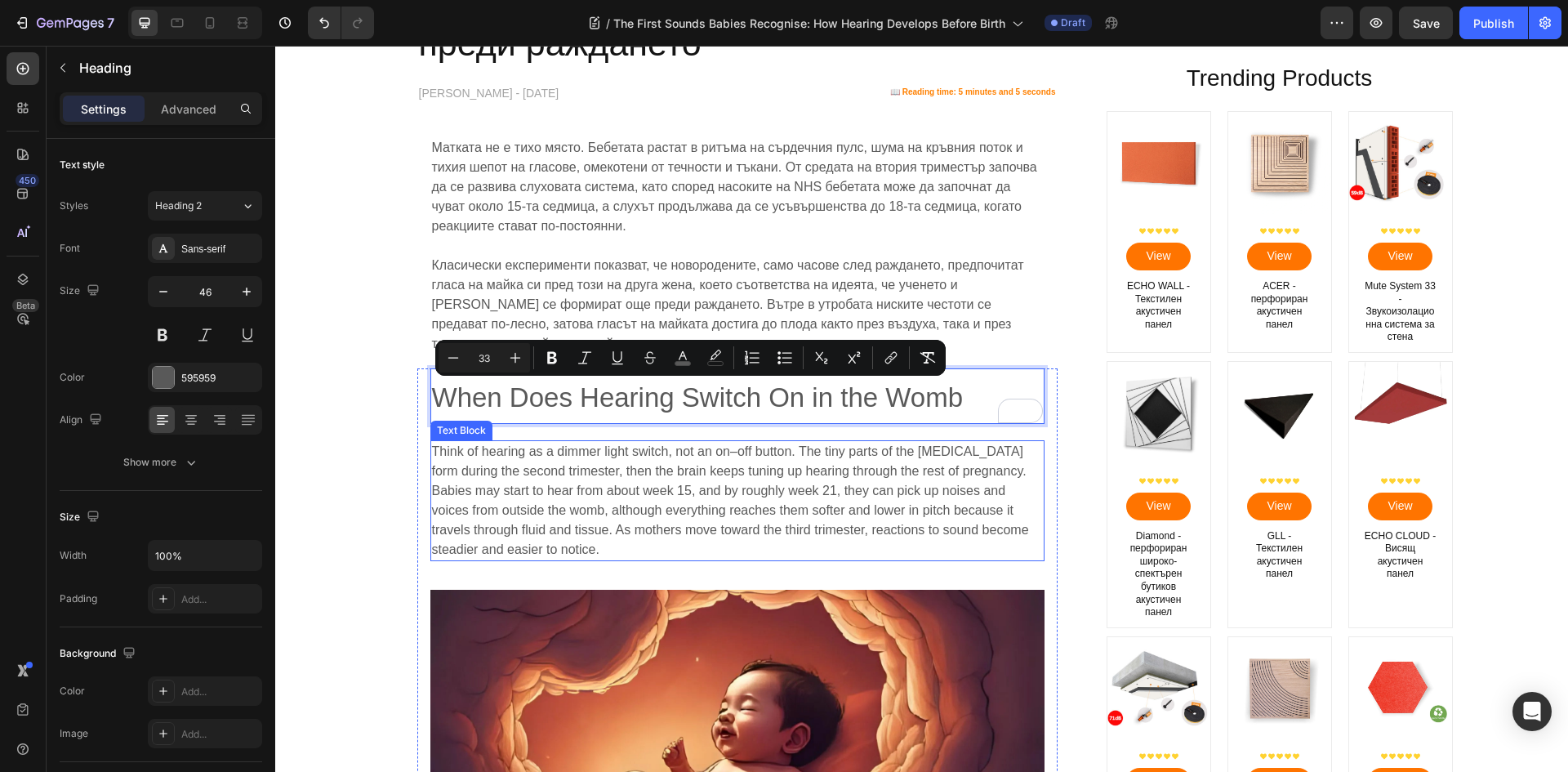
click at [447, 501] on p "Think of hearing as a dimmer light switch, not an on–off button. The tiny parts…" at bounding box center [737, 500] width 611 height 117
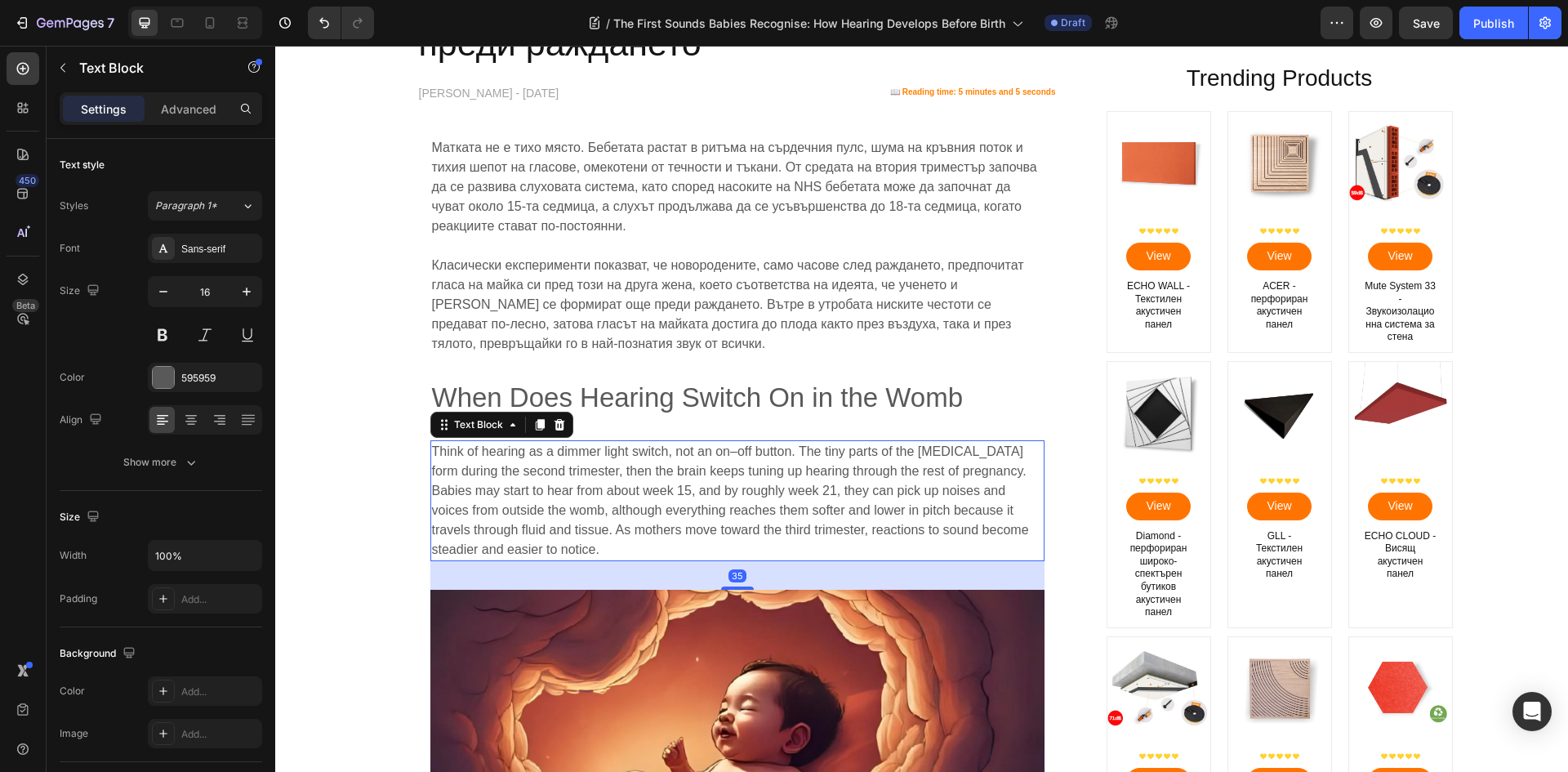
click at [438, 471] on p "Think of hearing as a dimmer light switch, not an on–off button. The tiny parts…" at bounding box center [737, 500] width 611 height 117
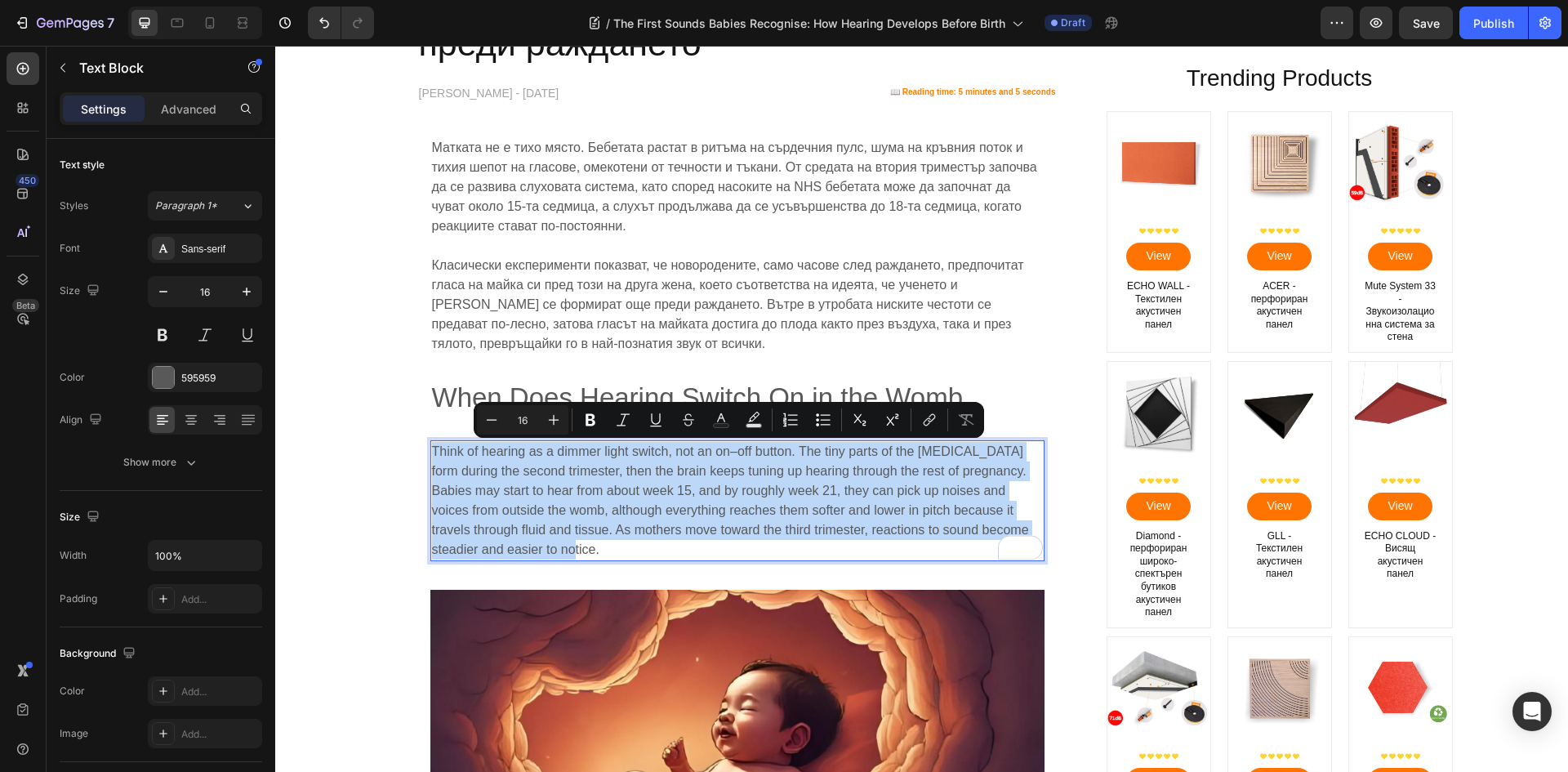
copy p "Think of hearing as a dimmer light switch, not an on–off button. The tiny parts…"
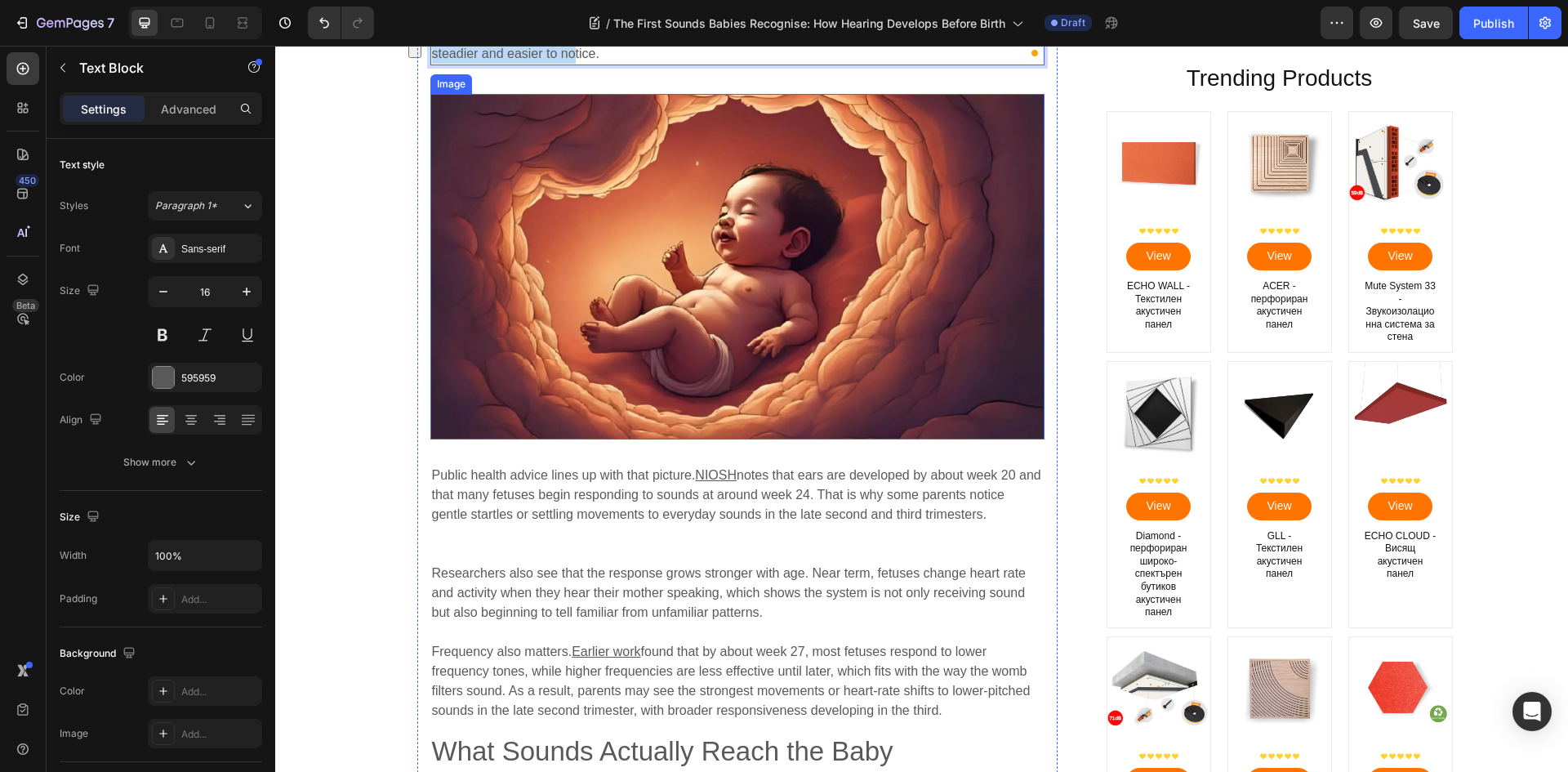
scroll to position [1062, 0]
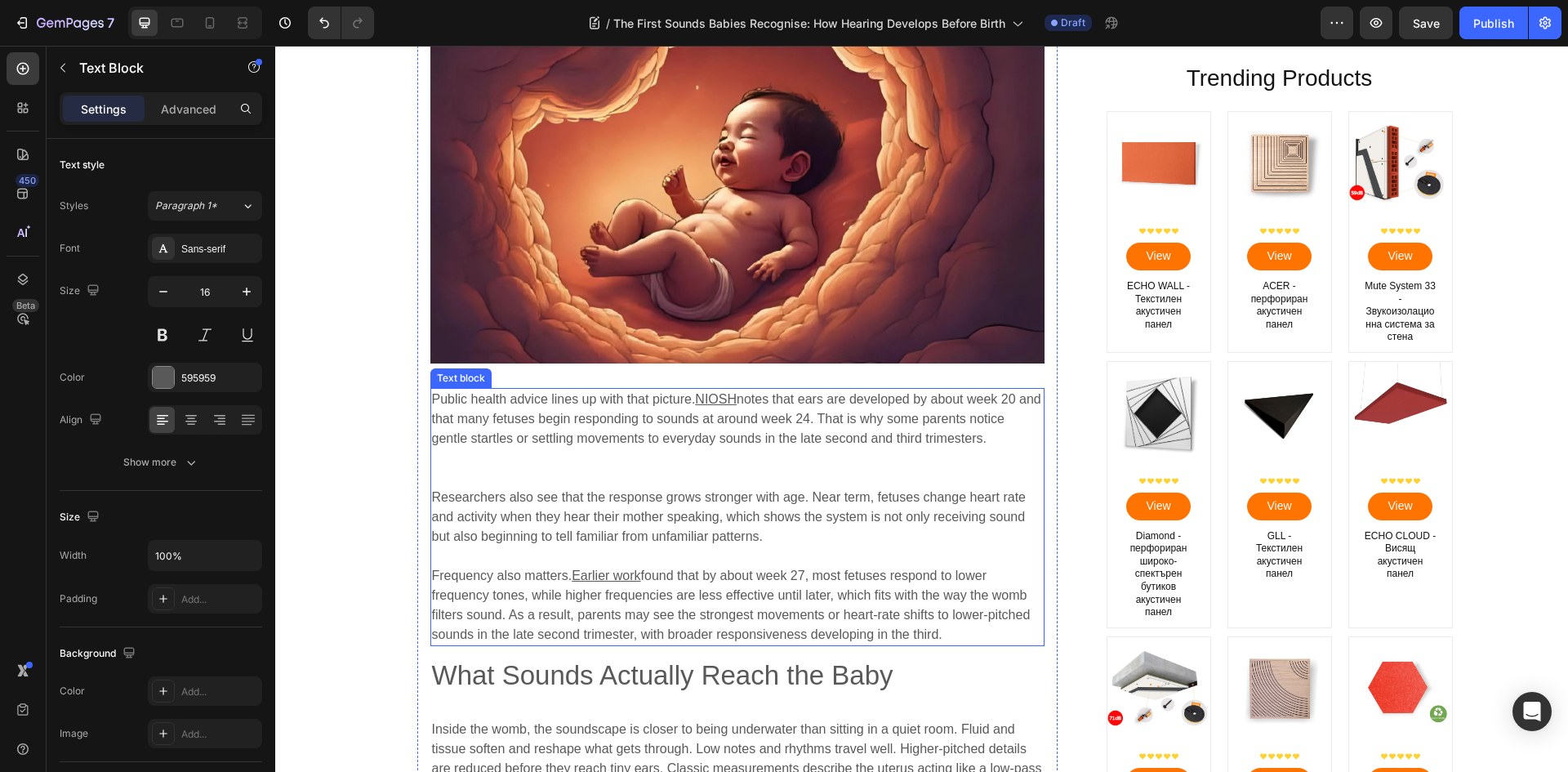
click at [611, 476] on p "Public health advice lines up with that picture. NIOSH notes that ears are deve…" at bounding box center [737, 438] width 611 height 98
click at [713, 403] on u "NIOSH" at bounding box center [715, 399] width 42 height 14
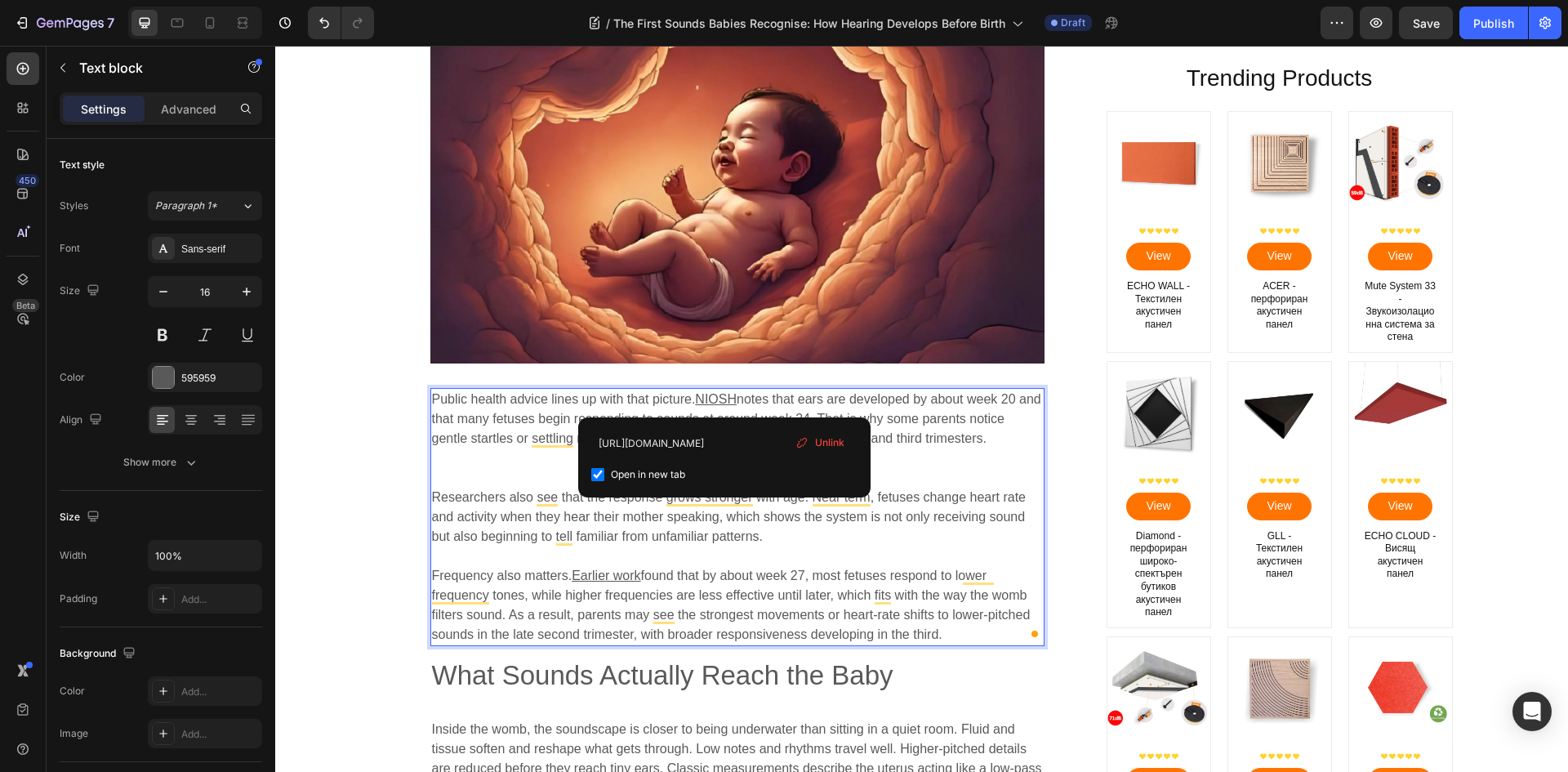
click at [722, 401] on u "NIOSH" at bounding box center [715, 399] width 42 height 14
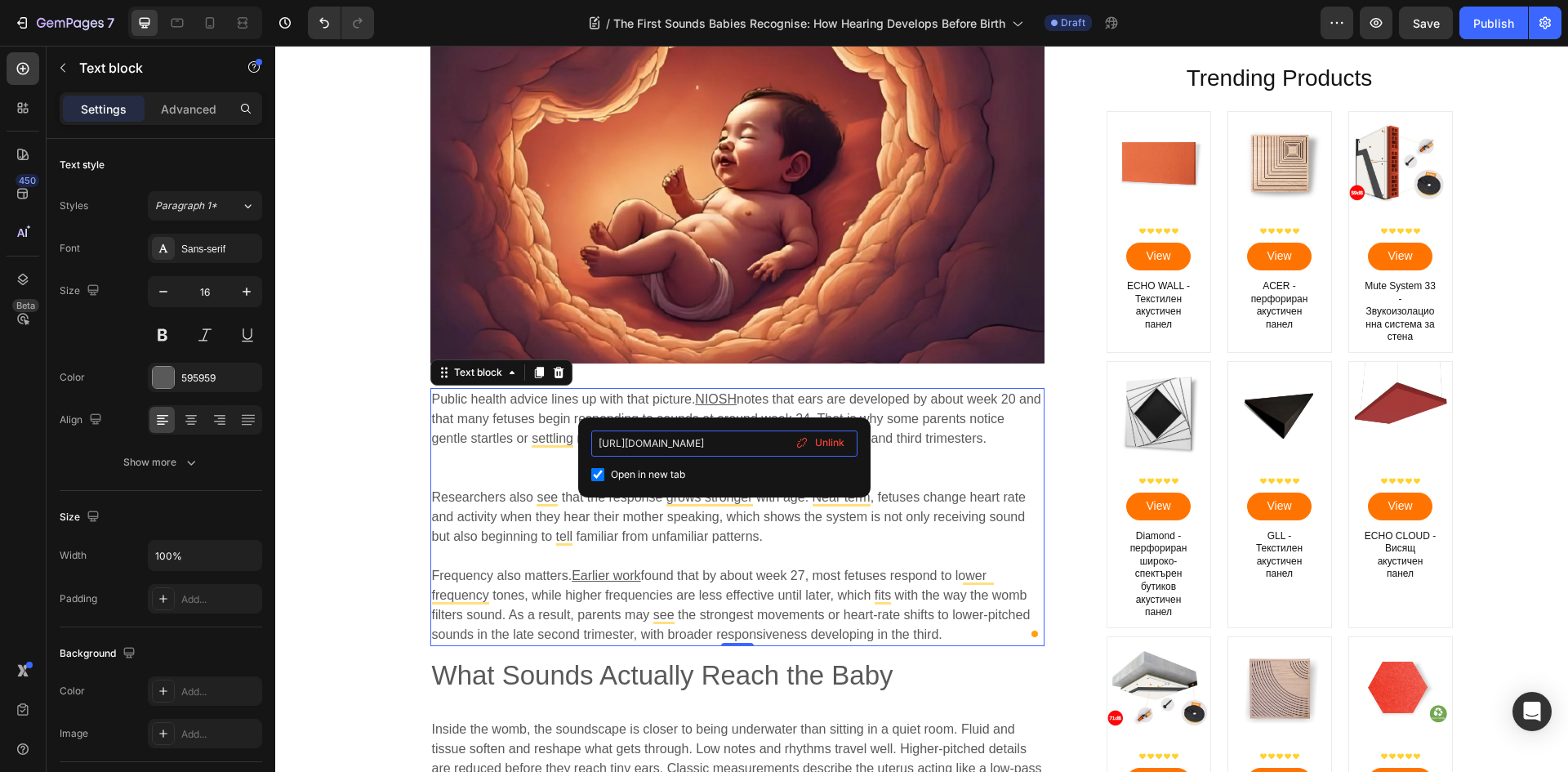
click at [723, 436] on input "https://www.cdc.gov/niosh/index.html" at bounding box center [724, 443] width 266 height 26
click at [600, 573] on u "Earlier work" at bounding box center [606, 576] width 69 height 14
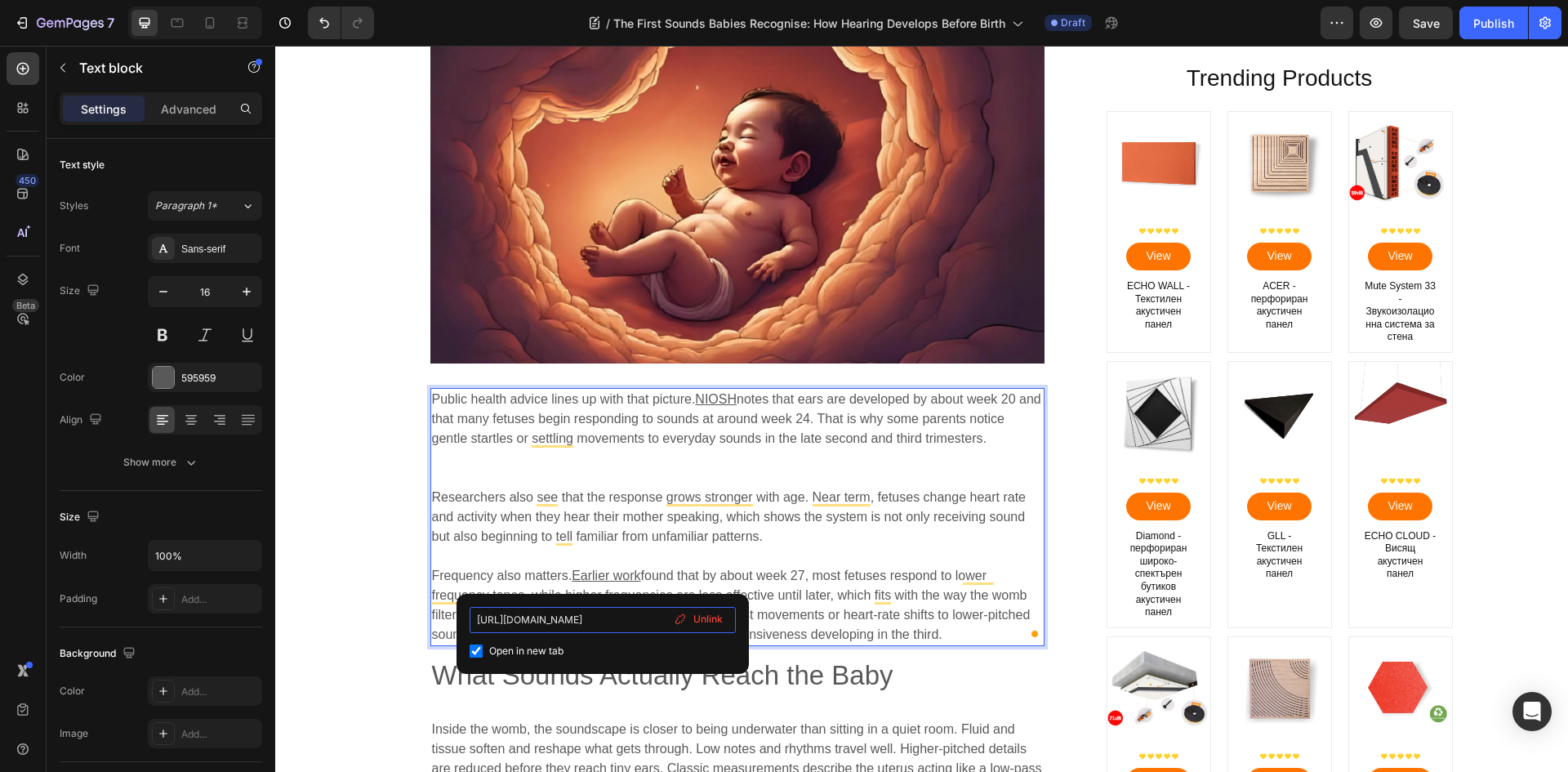
click at [609, 618] on input "https://pmc.ncbi.nlm.nih.gov/articles/PMC1061088/" at bounding box center [602, 620] width 266 height 26
click at [674, 458] on p "Public health advice lines up with that picture. [PERSON_NAME] notes that ears …" at bounding box center [737, 438] width 611 height 98
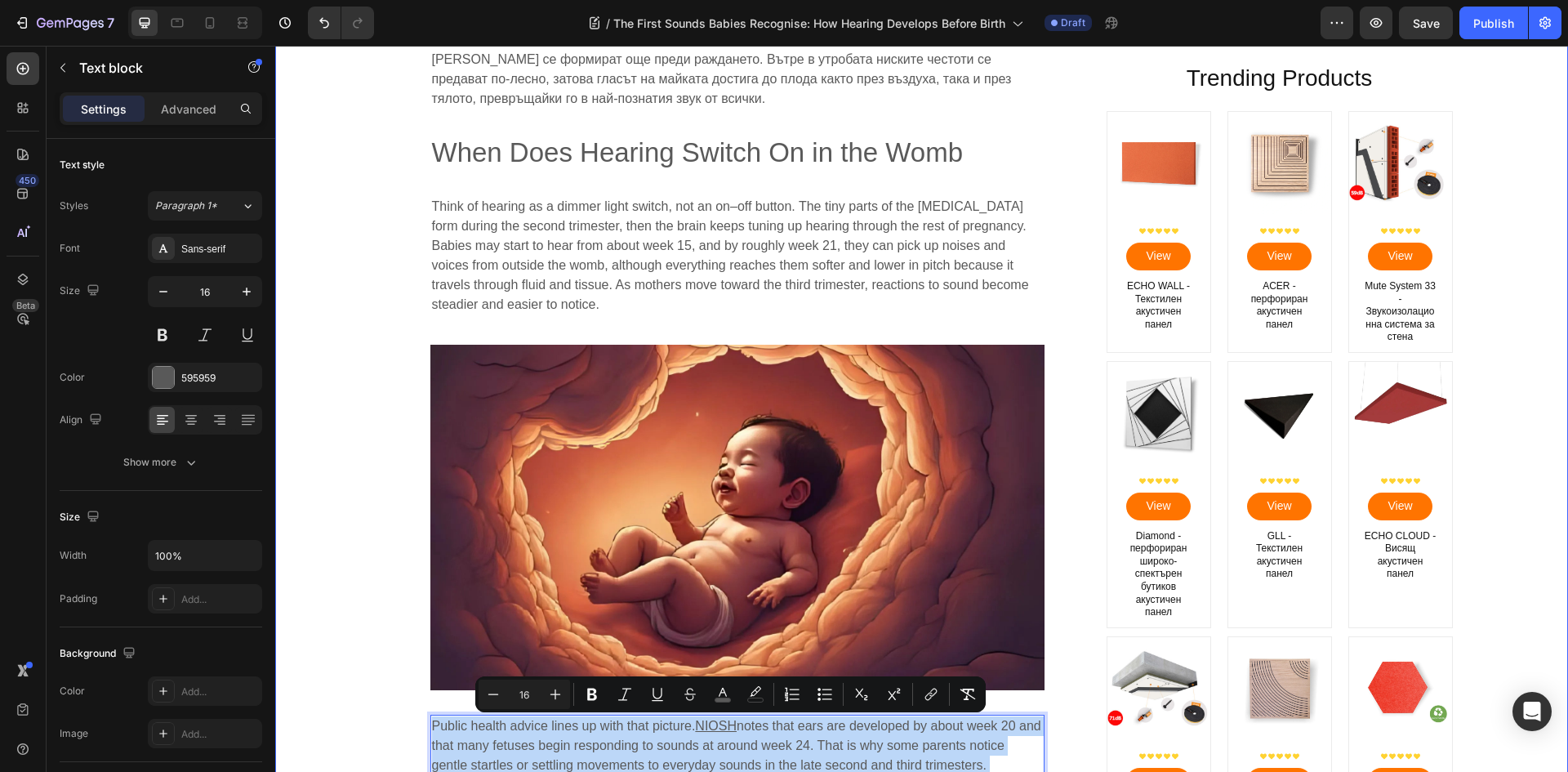
scroll to position [490, 0]
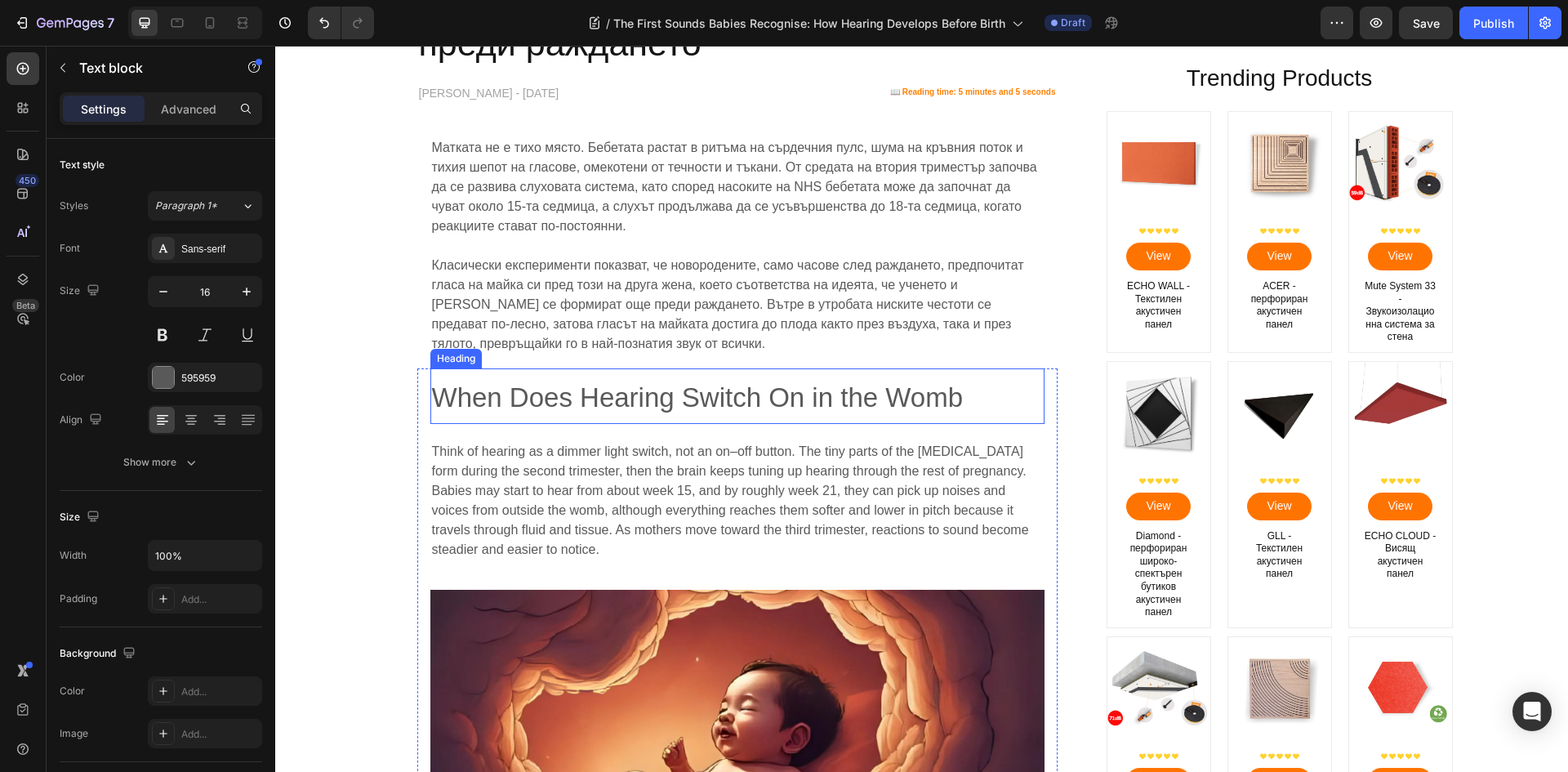
click at [714, 403] on span "When Does Hearing Switch On in the Womb" at bounding box center [698, 397] width 532 height 30
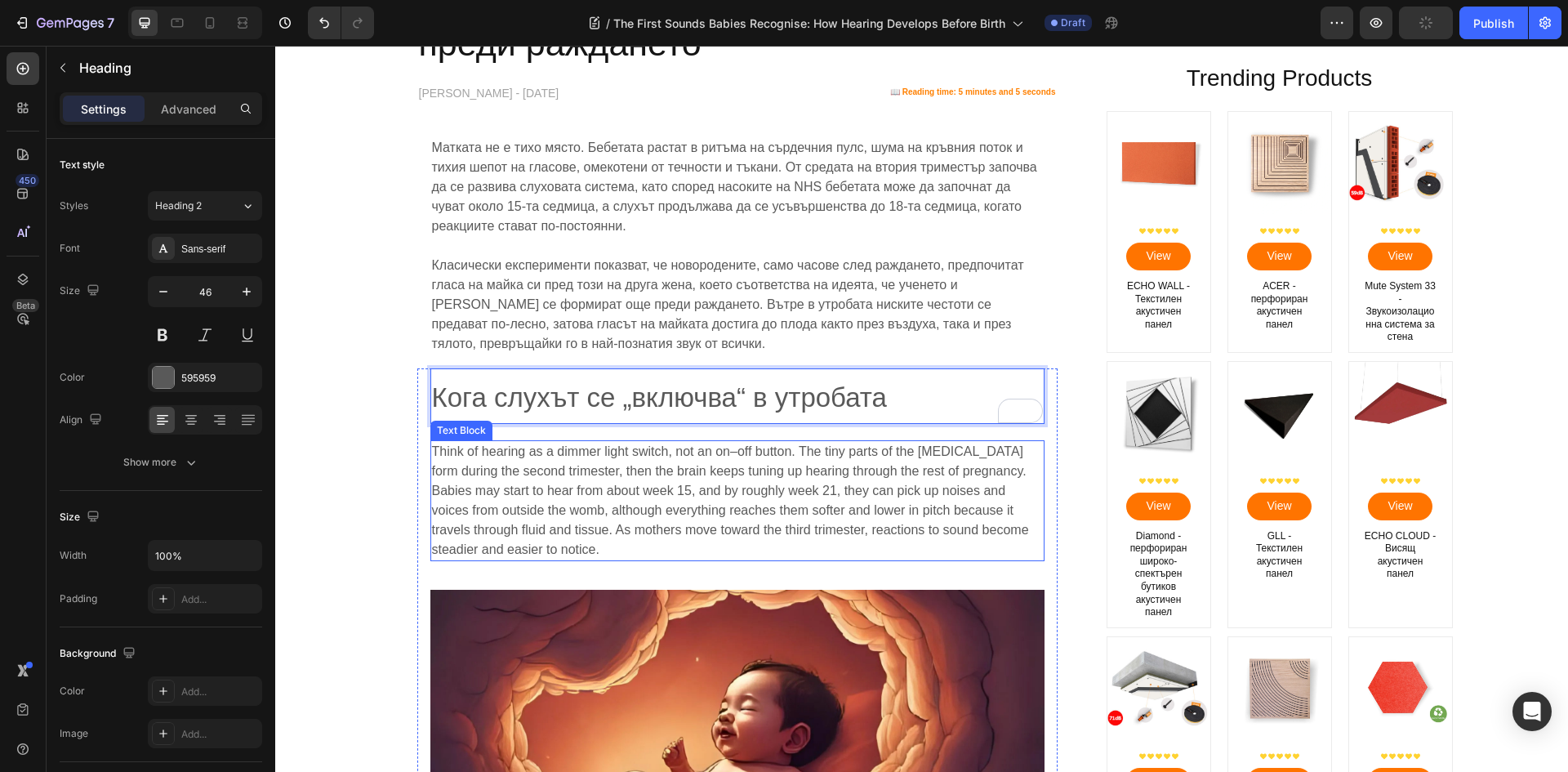
click at [551, 506] on p "Think of hearing as a dimmer light switch, not an on–off button. The tiny parts…" at bounding box center [737, 500] width 611 height 117
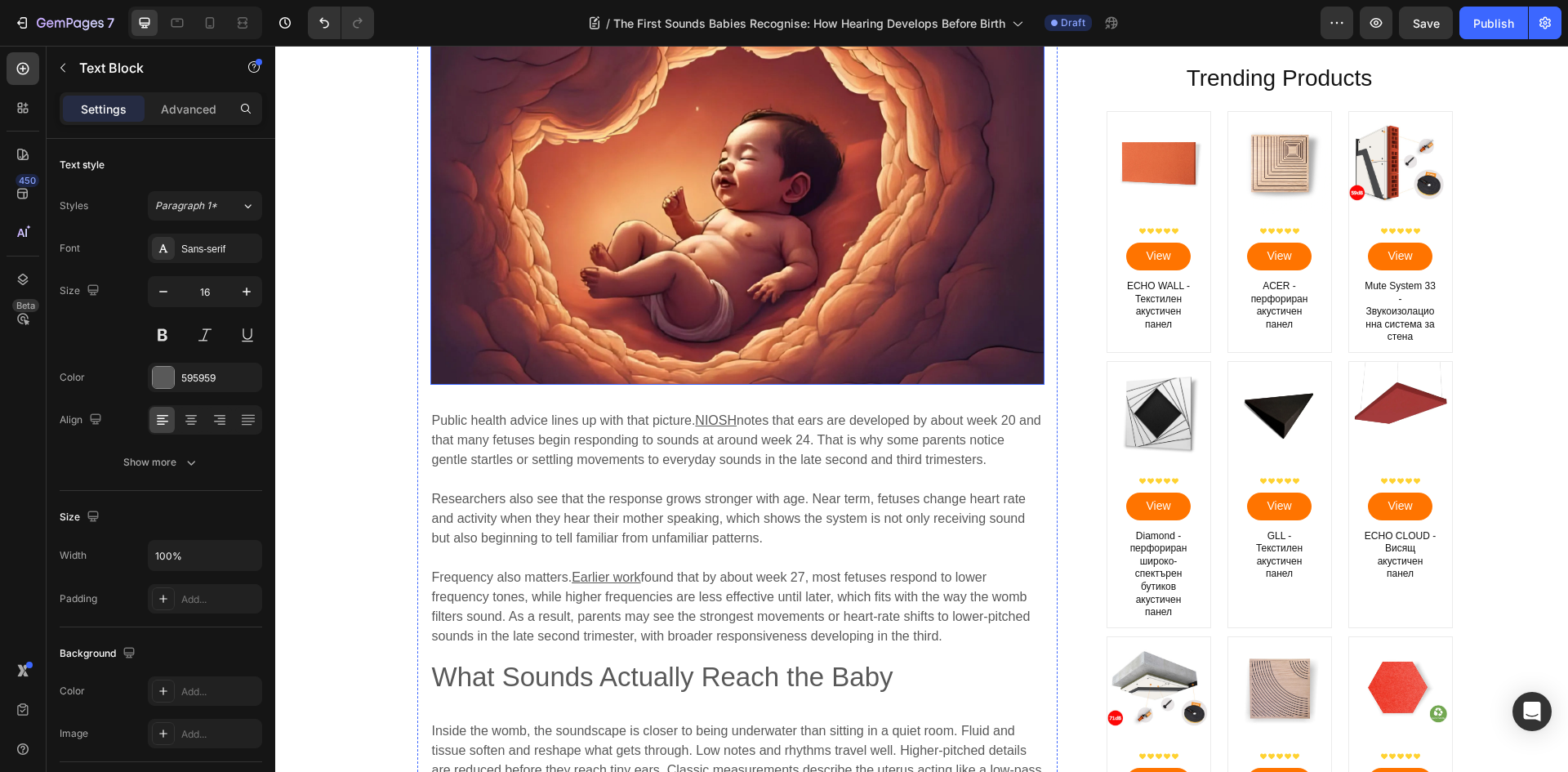
scroll to position [1062, 0]
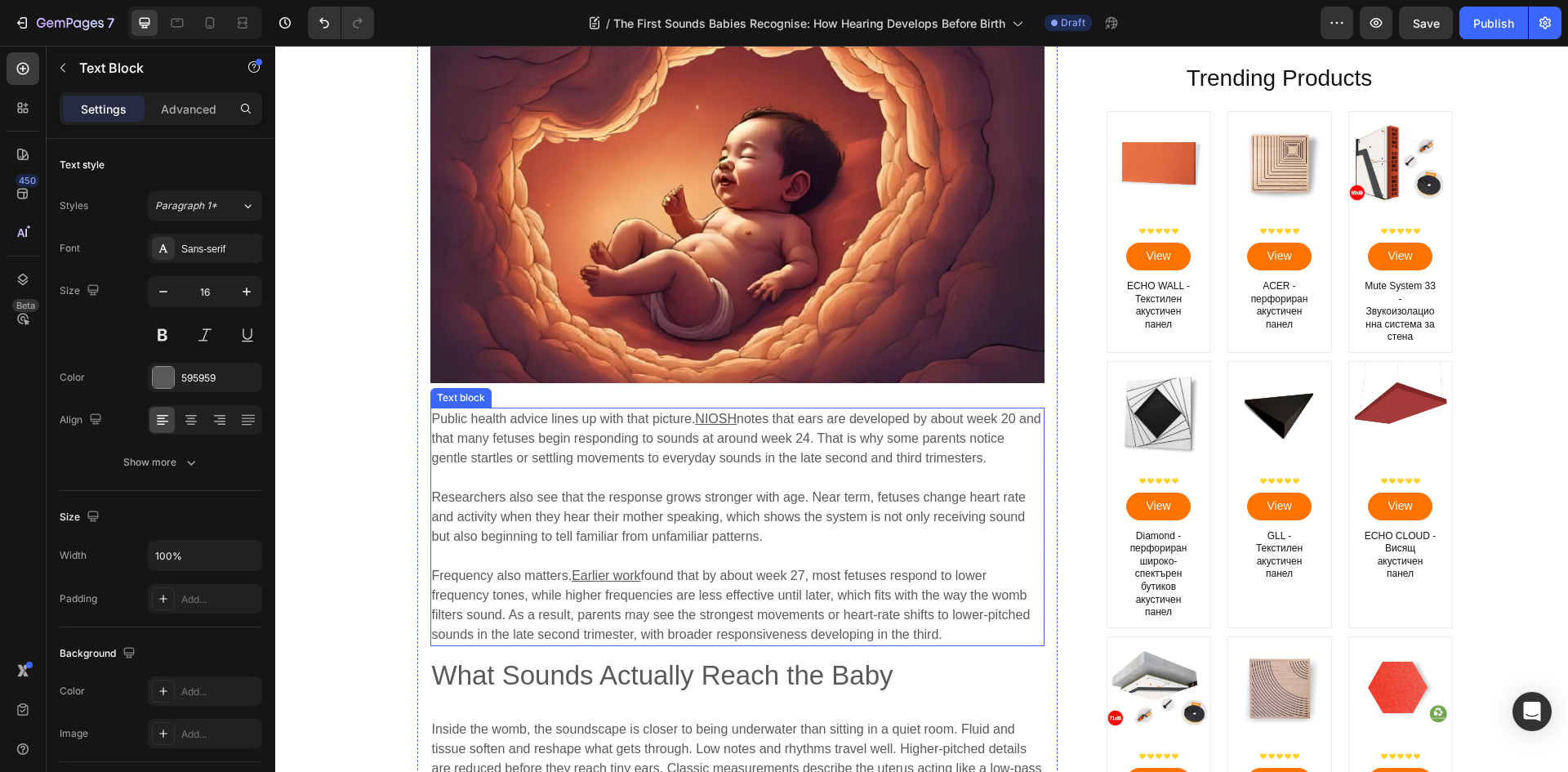
click at [661, 500] on span "Researchers also see that the response grows stronger with age. Near term, fetu…" at bounding box center [729, 516] width 595 height 53
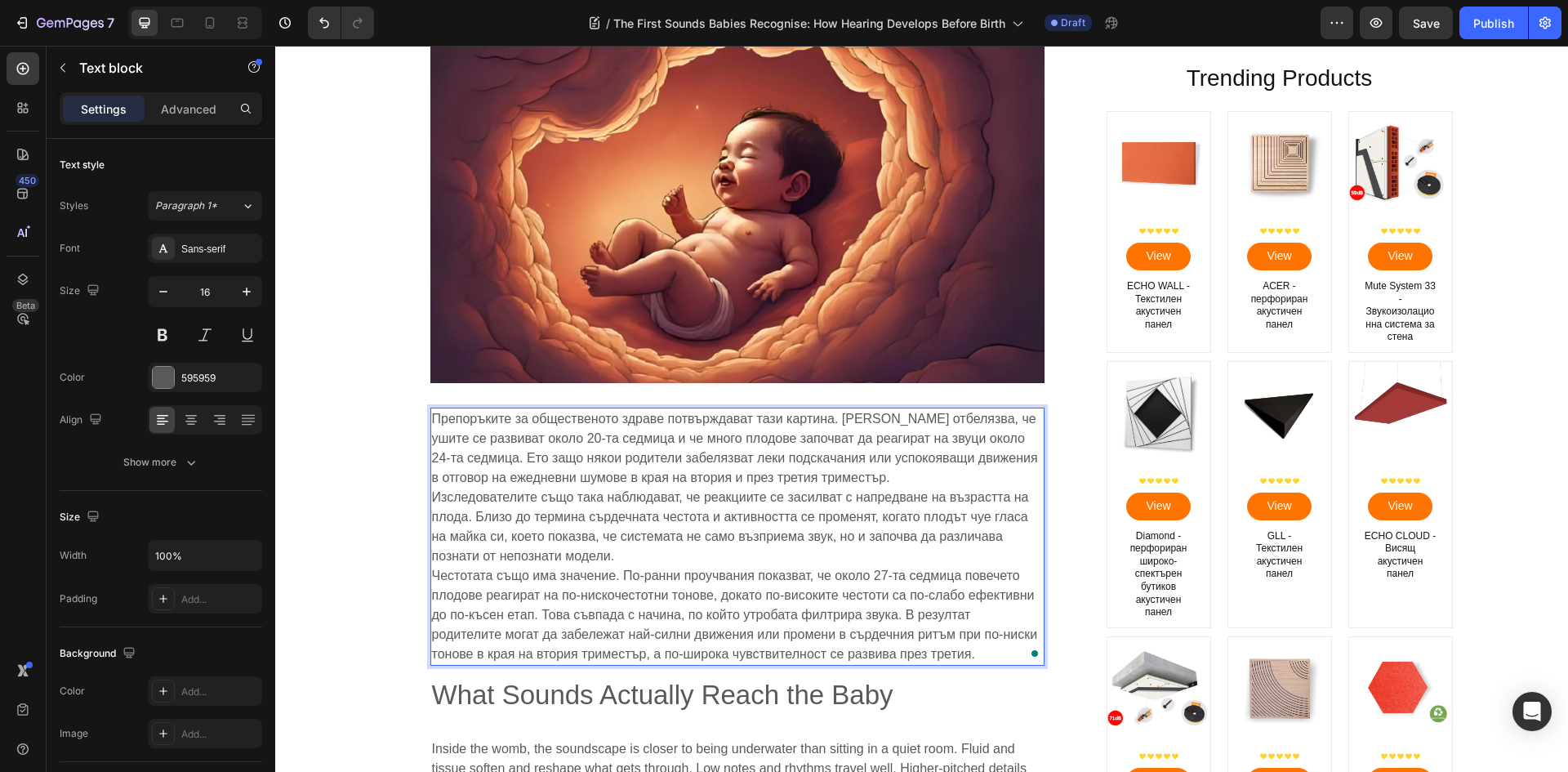
click at [900, 478] on p "Препоръките за общественото здраве потвърждават тази картина. [PERSON_NAME] отб…" at bounding box center [737, 449] width 611 height 78
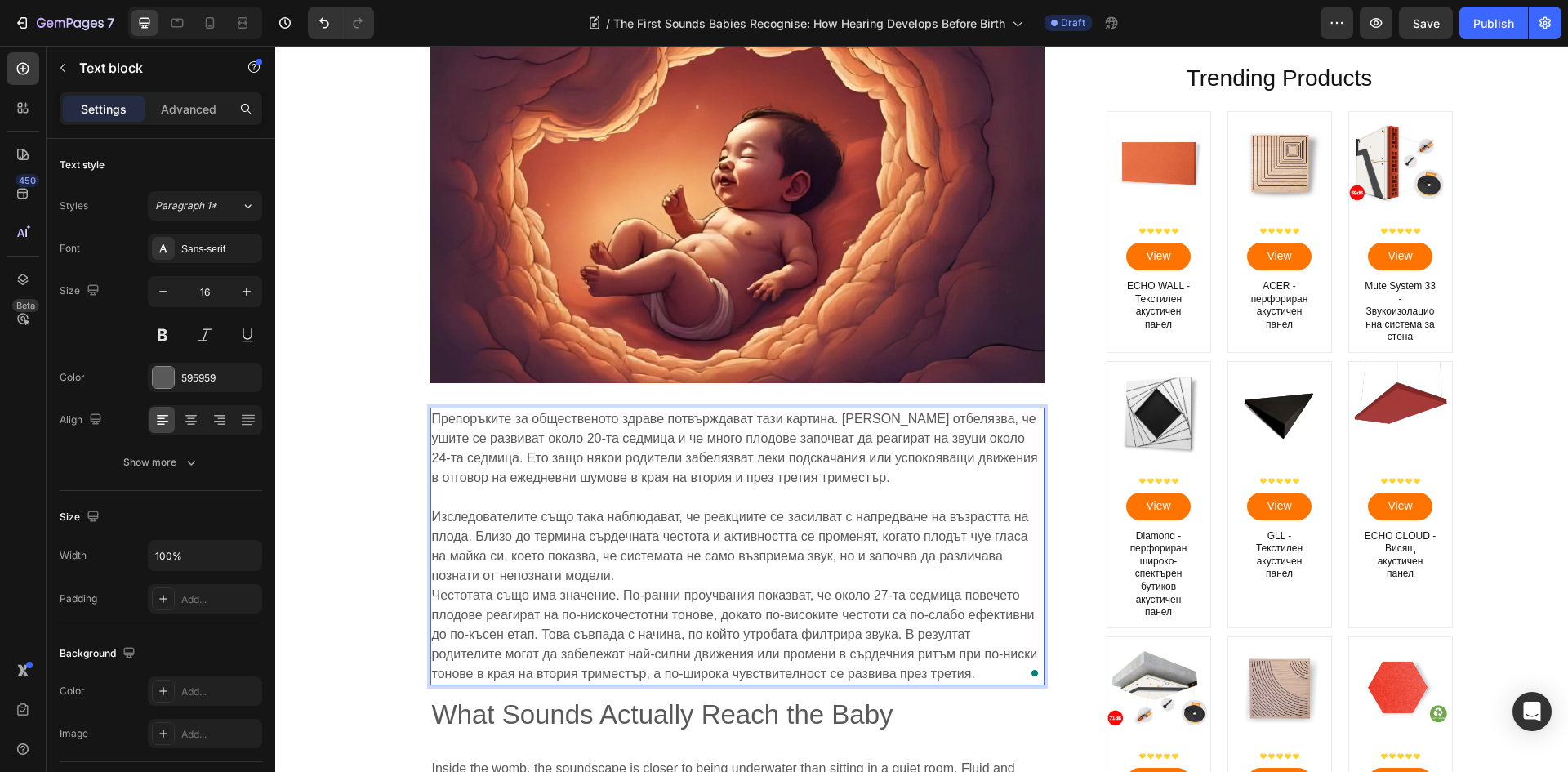
click at [674, 572] on p "Изследователите също така наблюдават, че реакциите се засилват с напредване на …" at bounding box center [737, 546] width 611 height 78
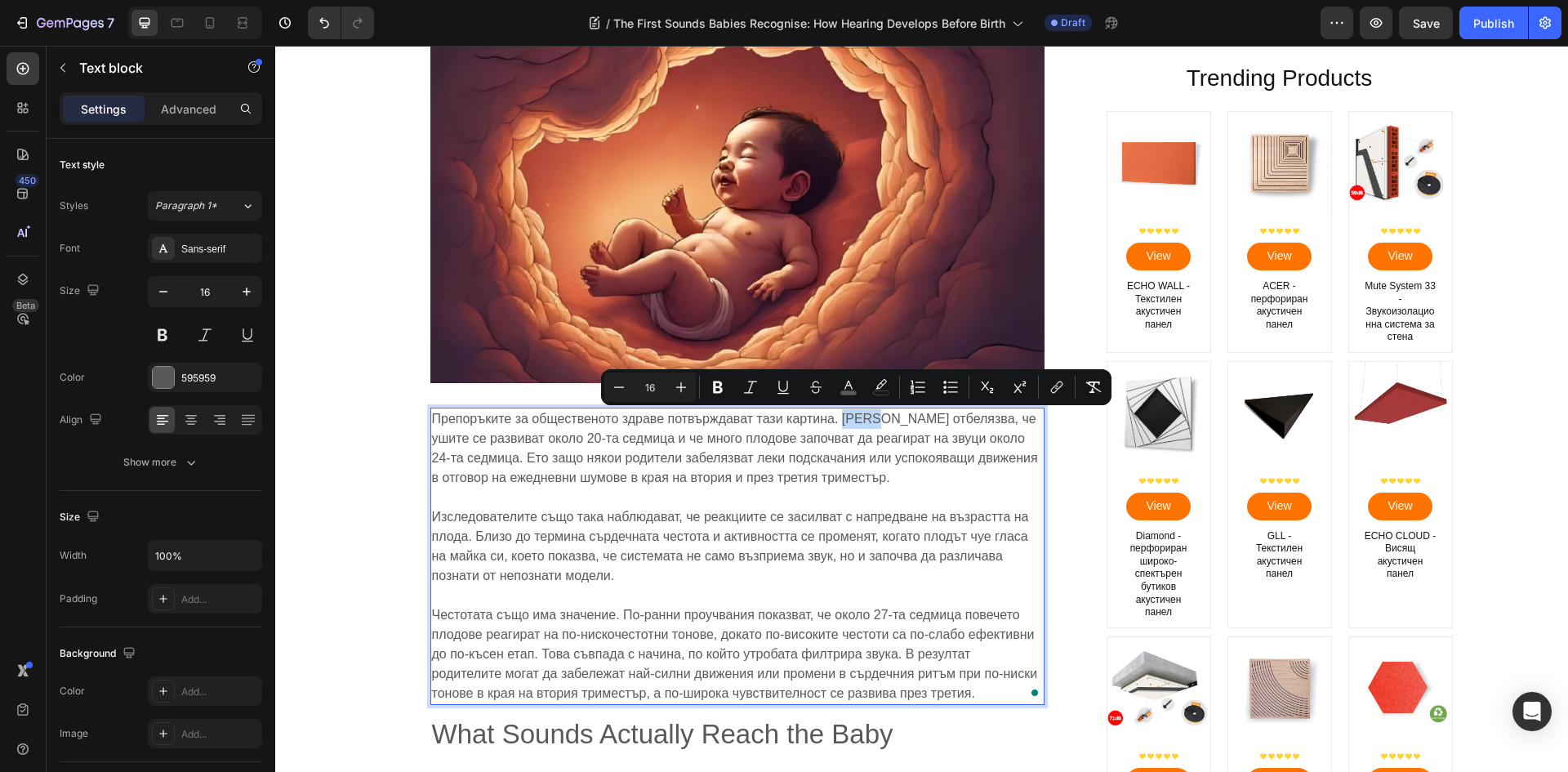
drag, startPoint x: 841, startPoint y: 416, endPoint x: 879, endPoint y: 423, distance: 38.6
click at [877, 425] on span "Препоръките за общественото здраве потвърждават тази картина. [PERSON_NAME] отб…" at bounding box center [734, 448] width 606 height 73
click at [1057, 388] on icon "Editor contextual toolbar" at bounding box center [1059, 385] width 7 height 8
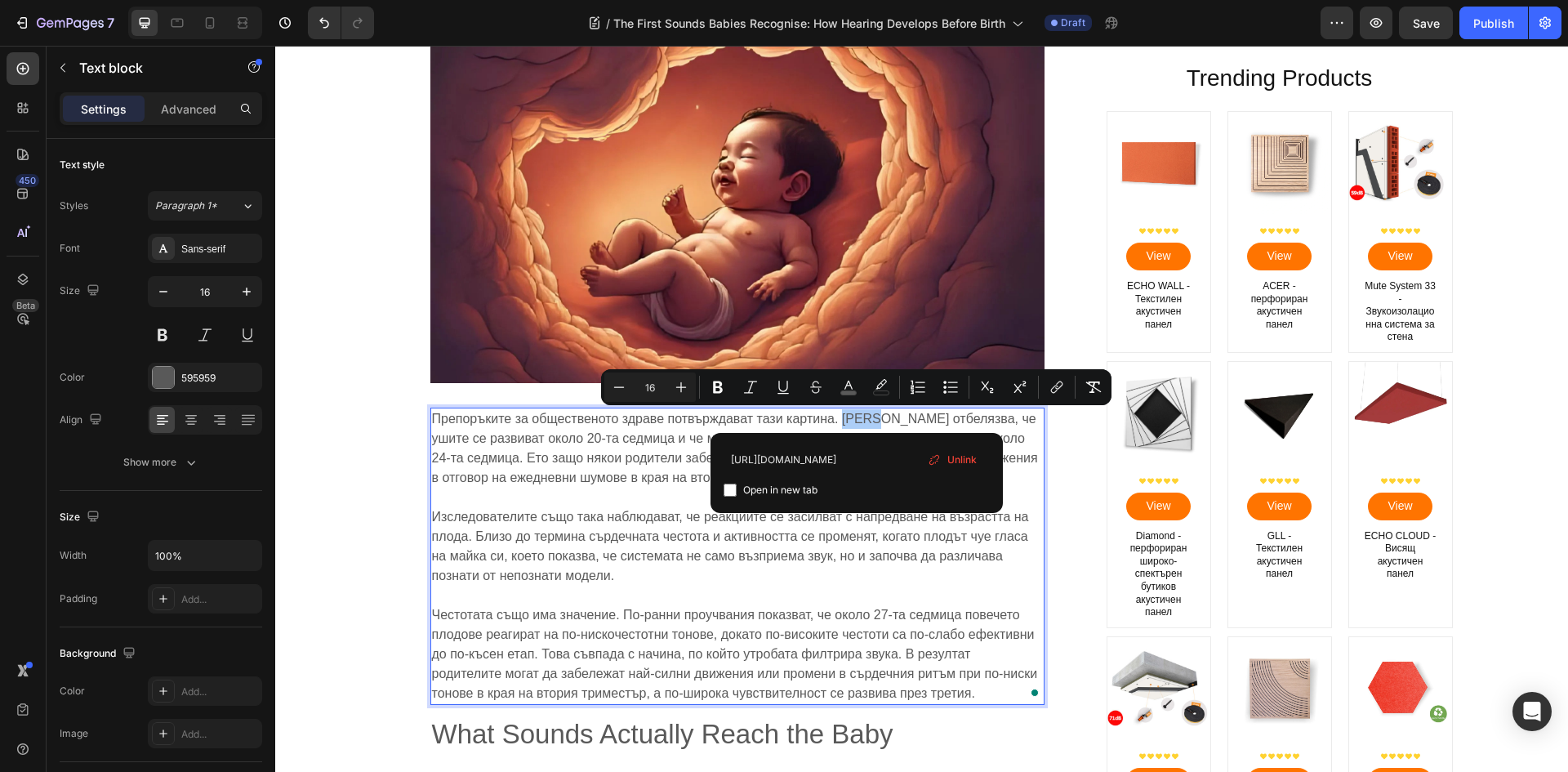
type input "[URL][DOMAIN_NAME]"
click at [747, 488] on span "Open in new tab" at bounding box center [780, 489] width 74 height 20
checkbox input "true"
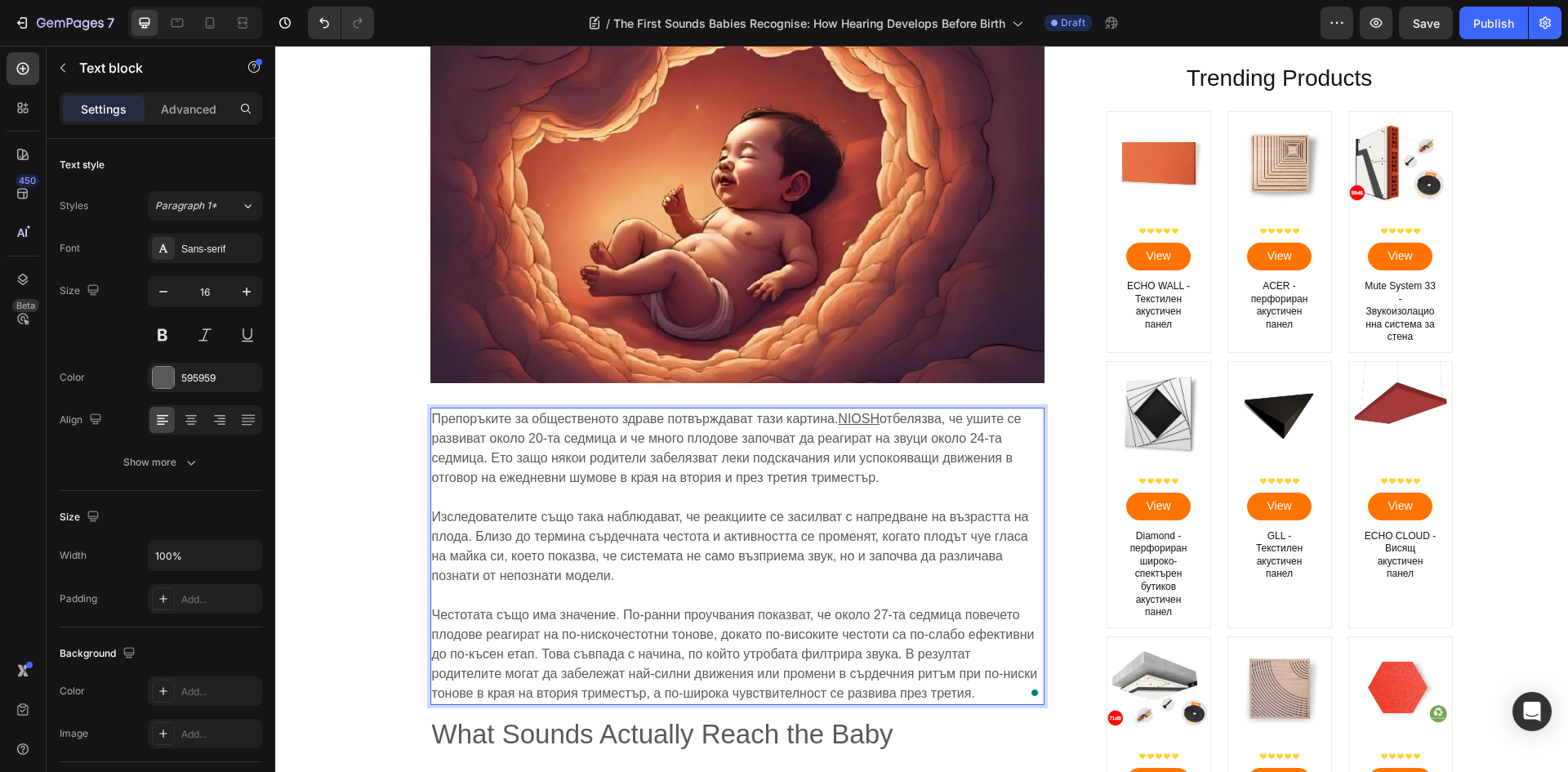
click at [896, 570] on p "Изследователите също така наблюдават, че реакциите се засилват с напредване на …" at bounding box center [737, 546] width 611 height 78
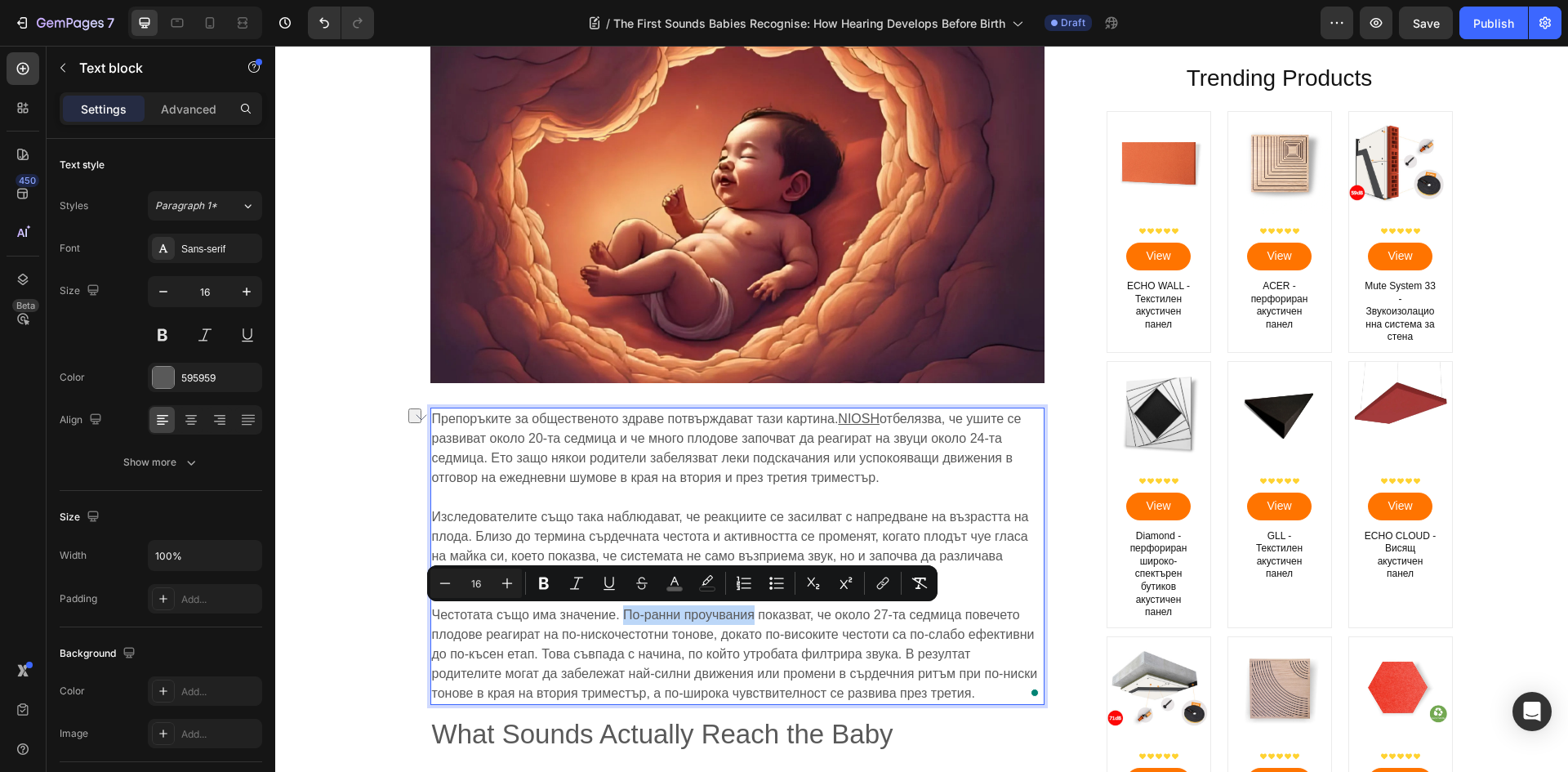
drag, startPoint x: 616, startPoint y: 612, endPoint x: 748, endPoint y: 624, distance: 132.5
click at [748, 624] on p "Честотата също има значение. По-ранни проучвания показват, че около 27-та седми…" at bounding box center [737, 654] width 611 height 98
click at [881, 583] on icon "Editor contextual toolbar" at bounding box center [882, 582] width 17 height 17
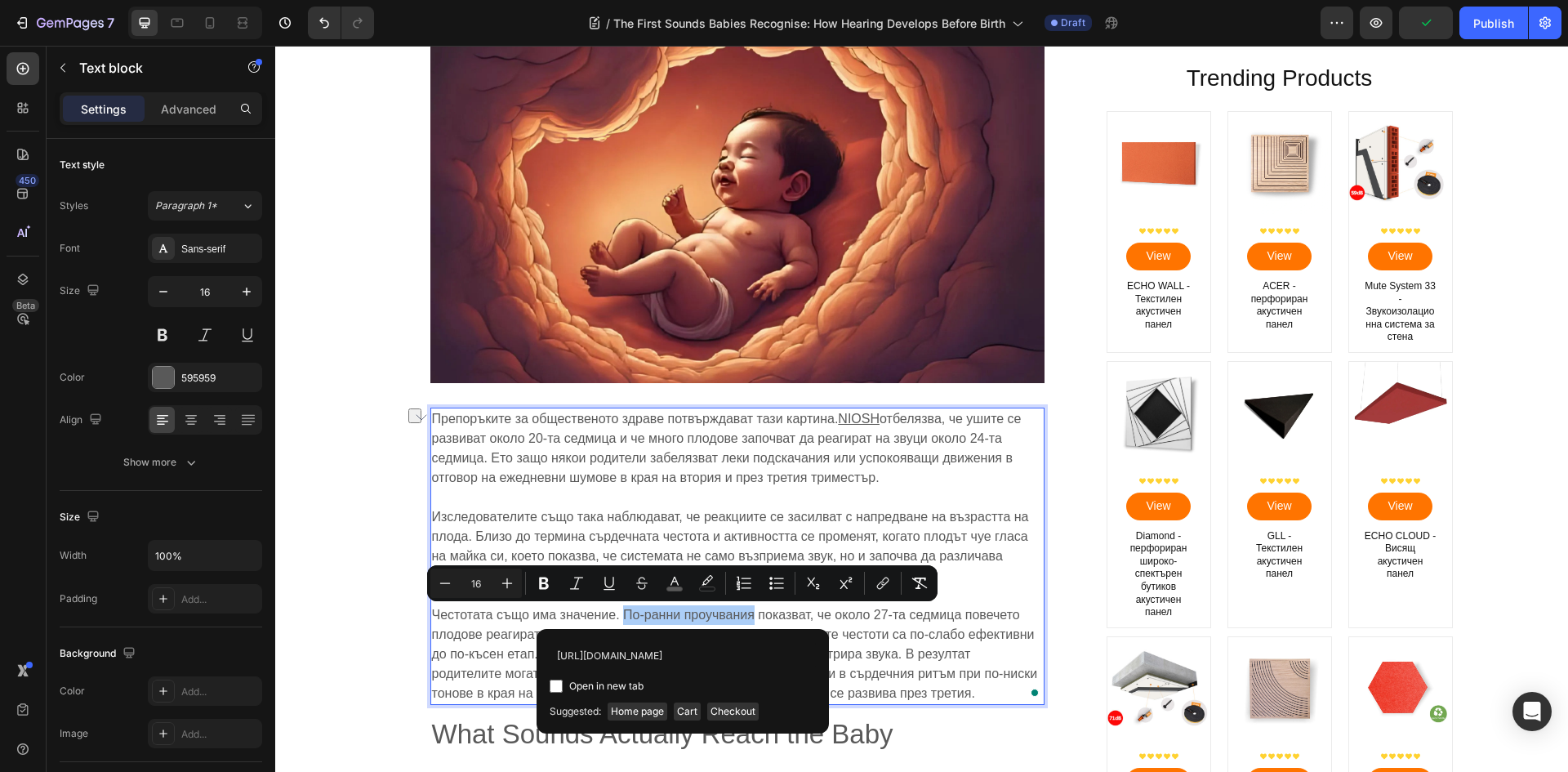
scroll to position [0, 54]
type input "[URL][DOMAIN_NAME]"
click at [556, 689] on input "Editor contextual toolbar" at bounding box center [555, 686] width 13 height 13
checkbox input "true"
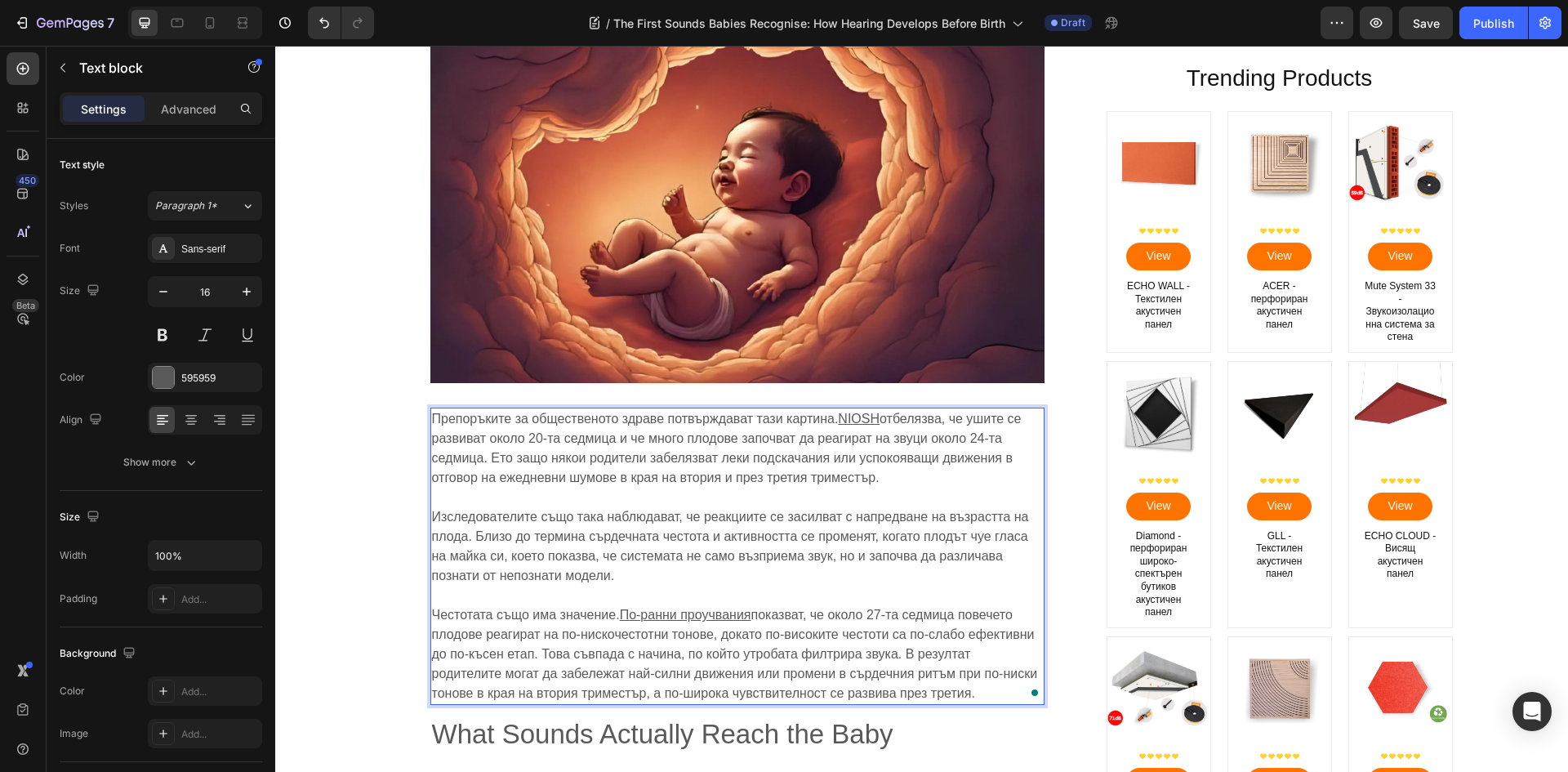
click at [689, 476] on span "отбелязва, че ушите се развиват около 20-та седмица и че много плодове започват…" at bounding box center [727, 448] width 589 height 73
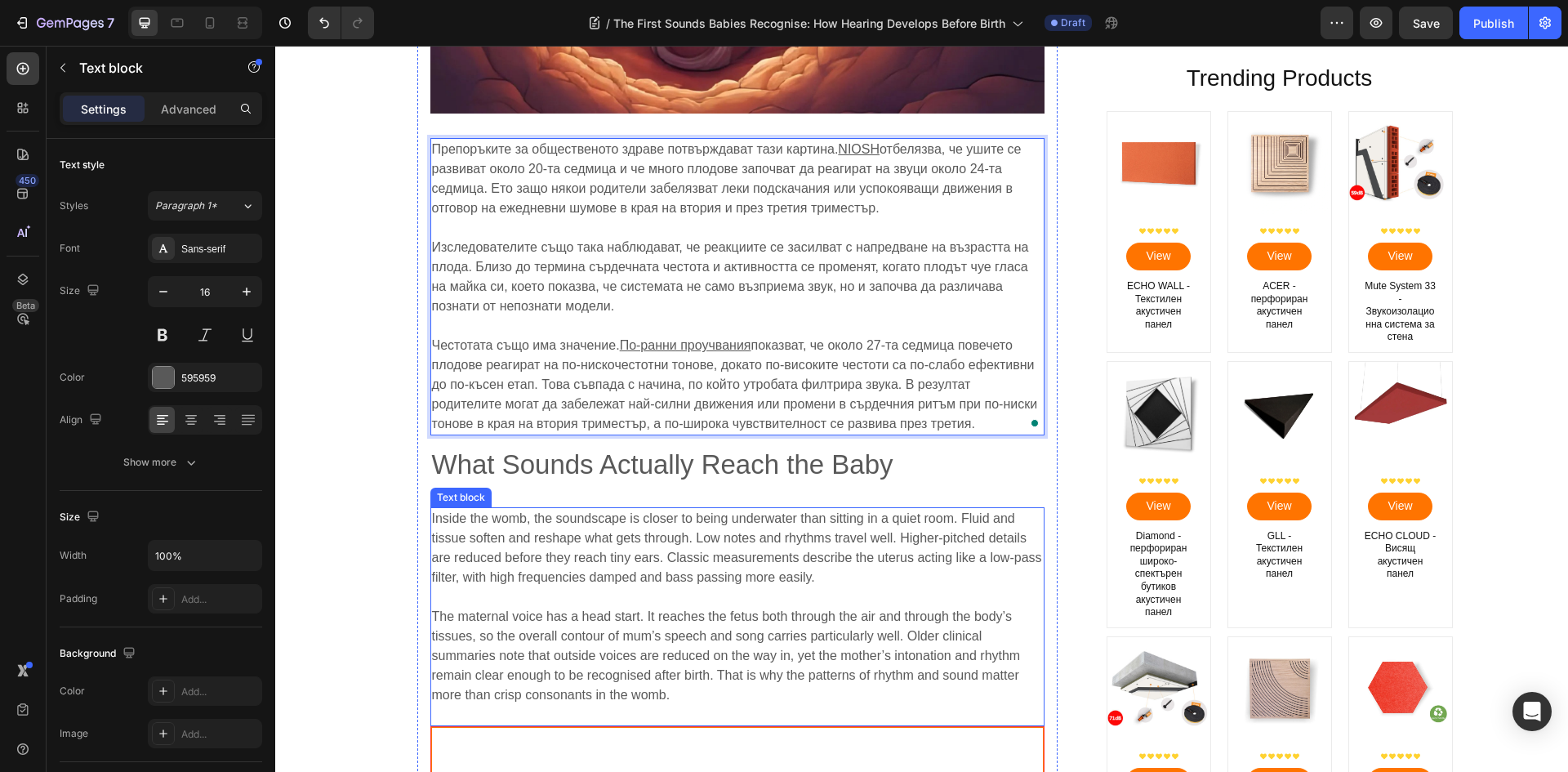
scroll to position [1470, 0]
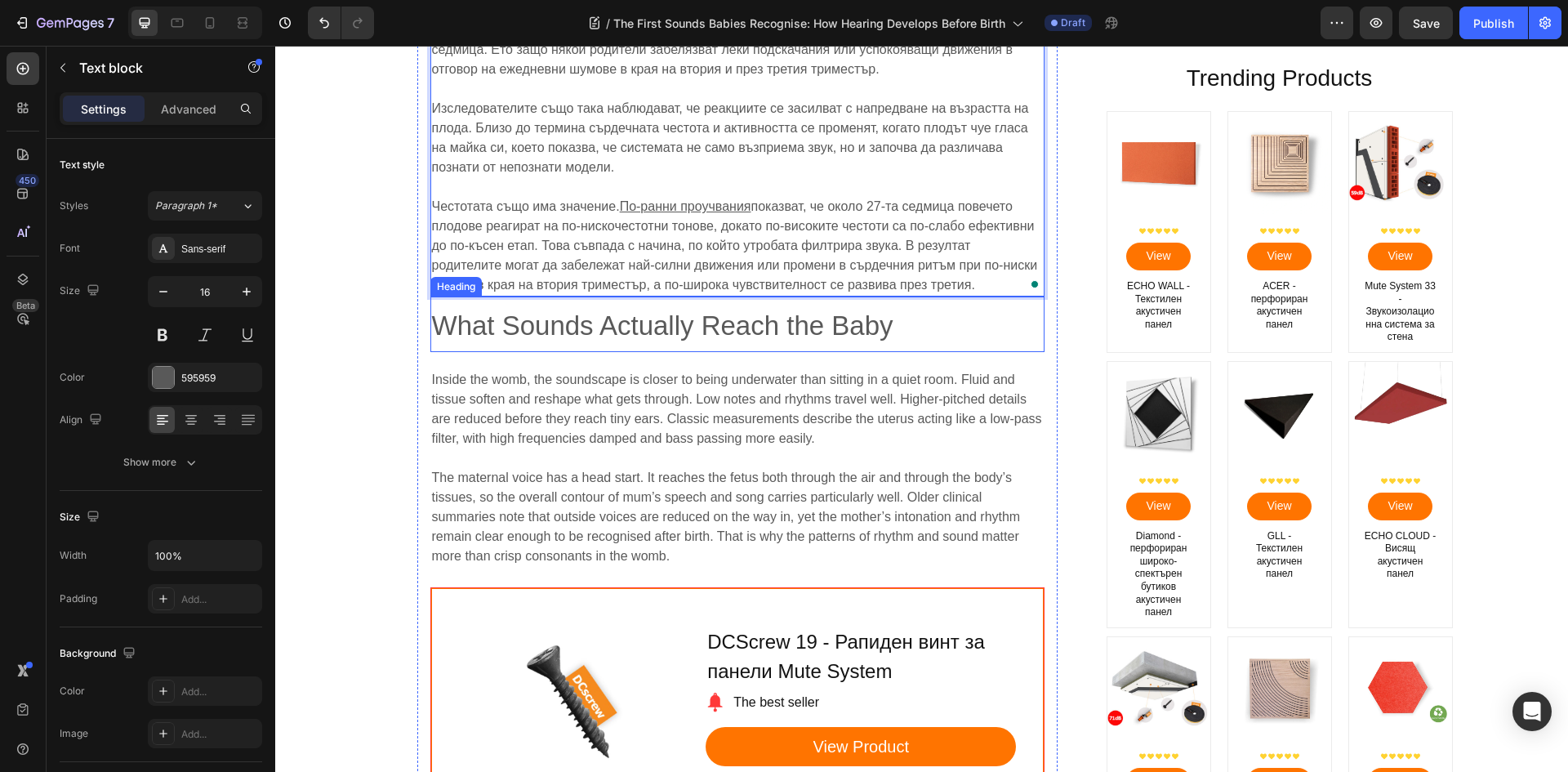
click at [583, 330] on span "What Sounds Actually Reach the Baby" at bounding box center [662, 325] width 462 height 30
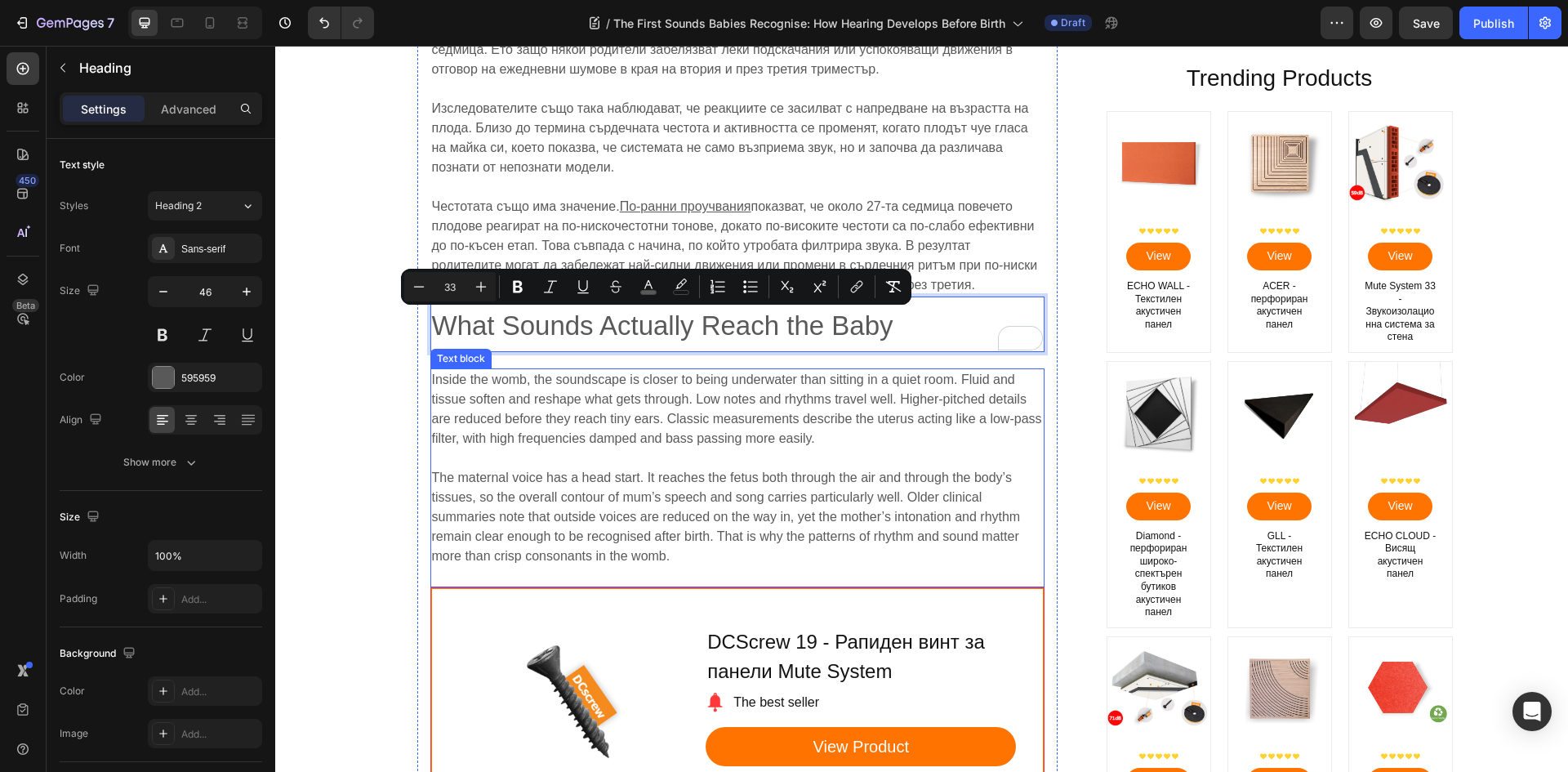
click at [532, 412] on span "Inside the womb, the soundscape is closer to being underwater than sitting in a…" at bounding box center [737, 409] width 610 height 73
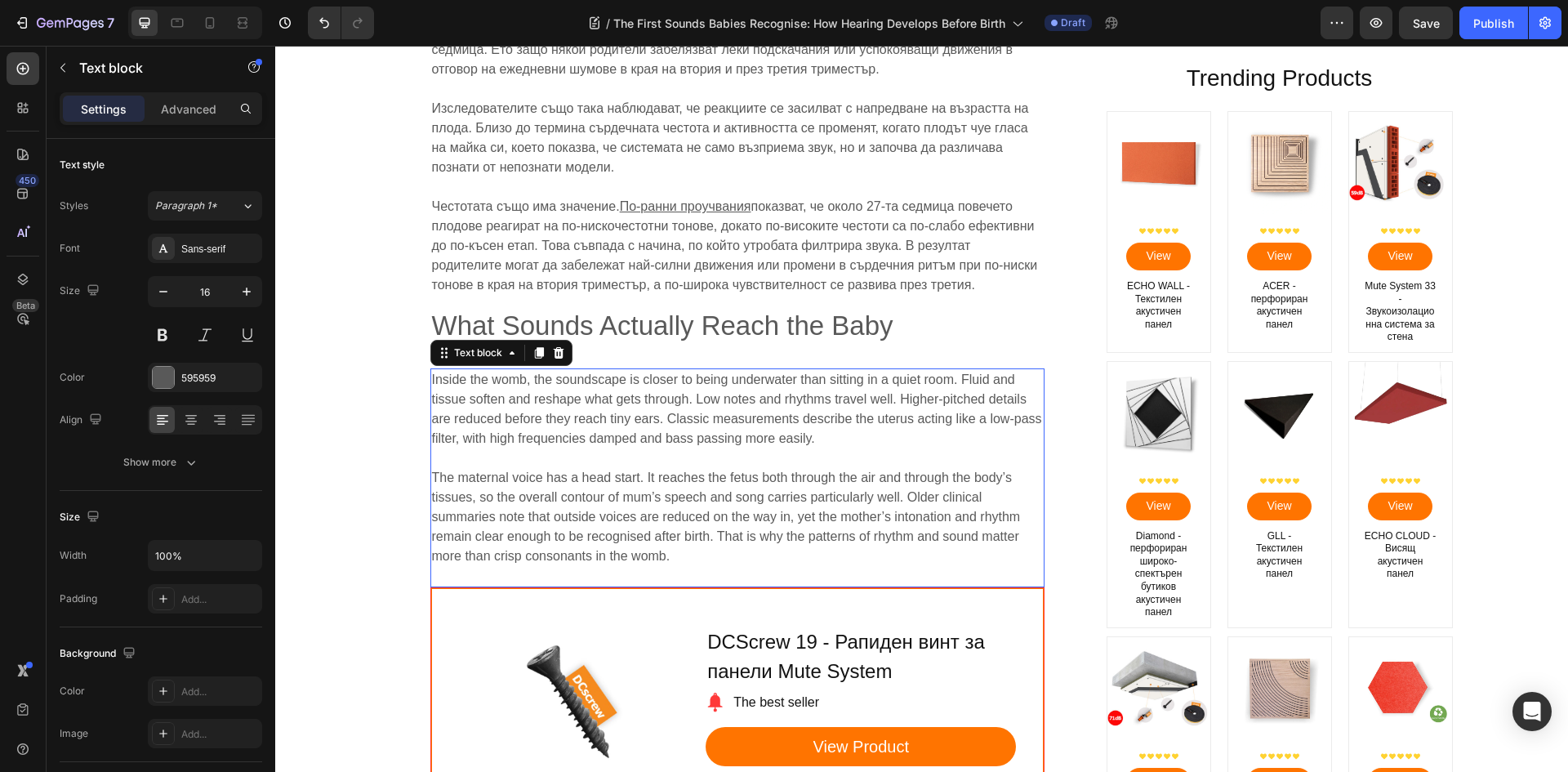
click at [532, 412] on span "Inside the womb, the soundscape is closer to being underwater than sitting in a…" at bounding box center [737, 409] width 610 height 73
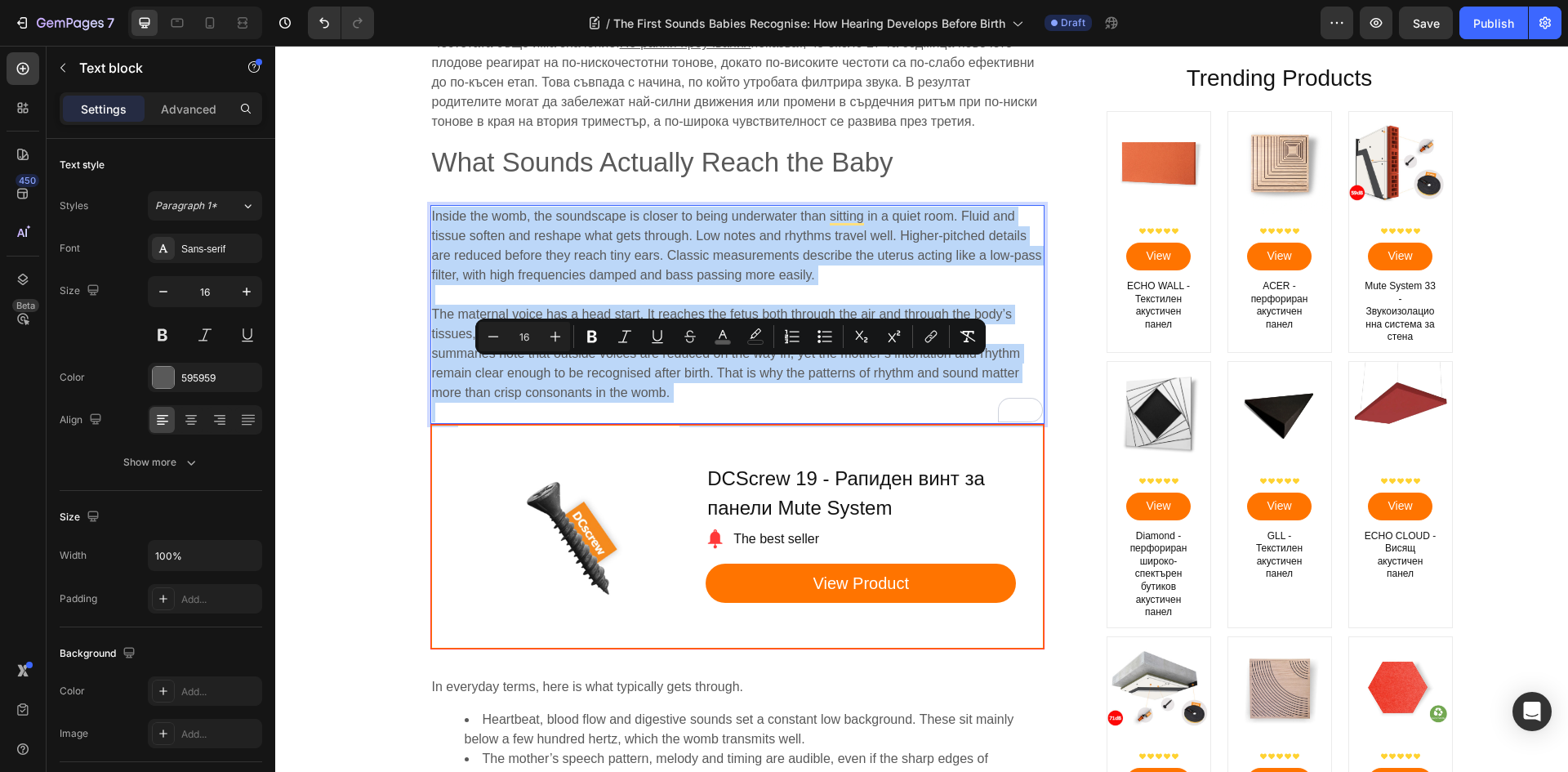
scroll to position [1470, 0]
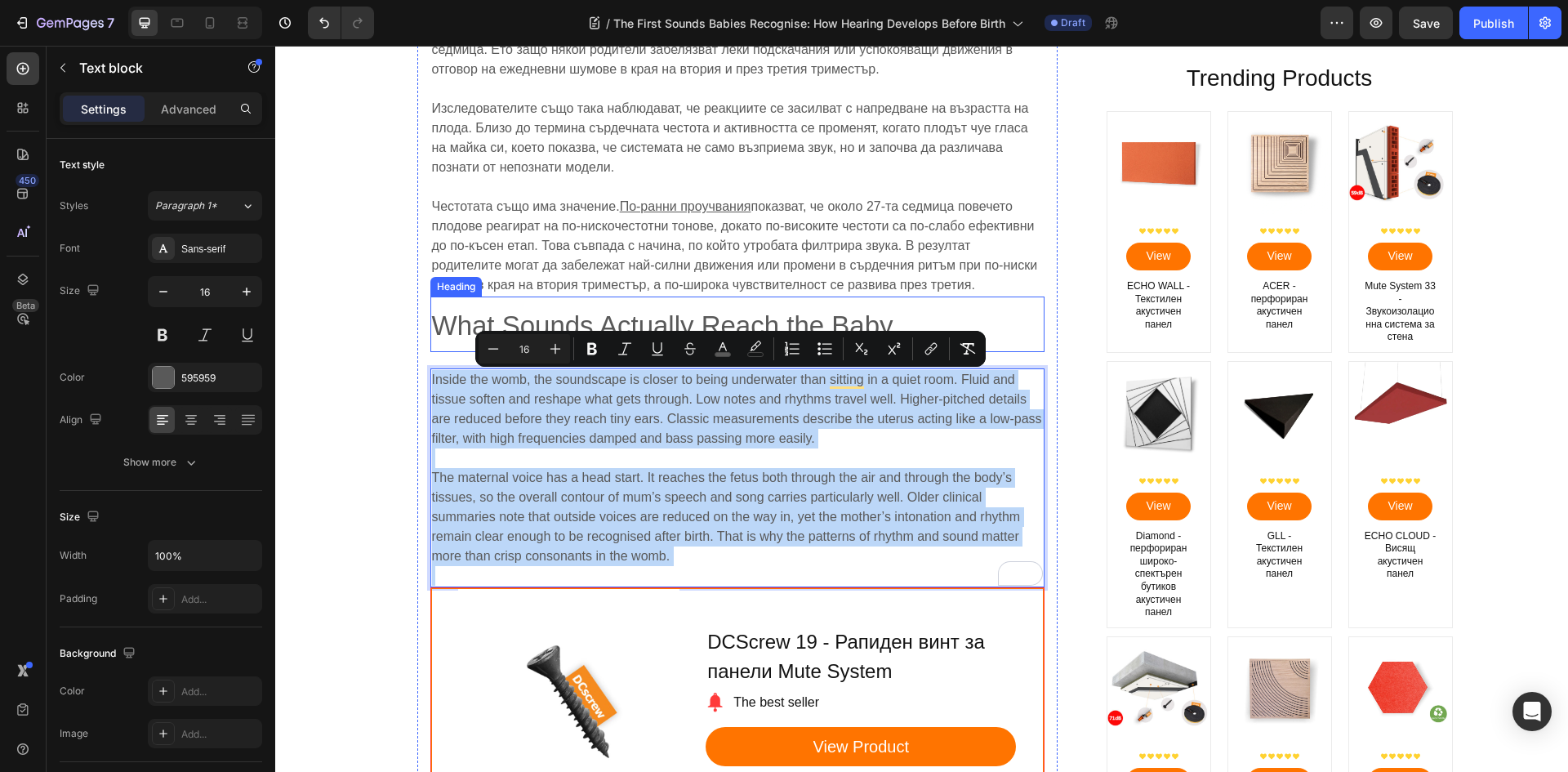
click at [539, 307] on p "⁠⁠⁠⁠⁠⁠⁠ What Sounds Actually Reach the Baby" at bounding box center [737, 324] width 611 height 52
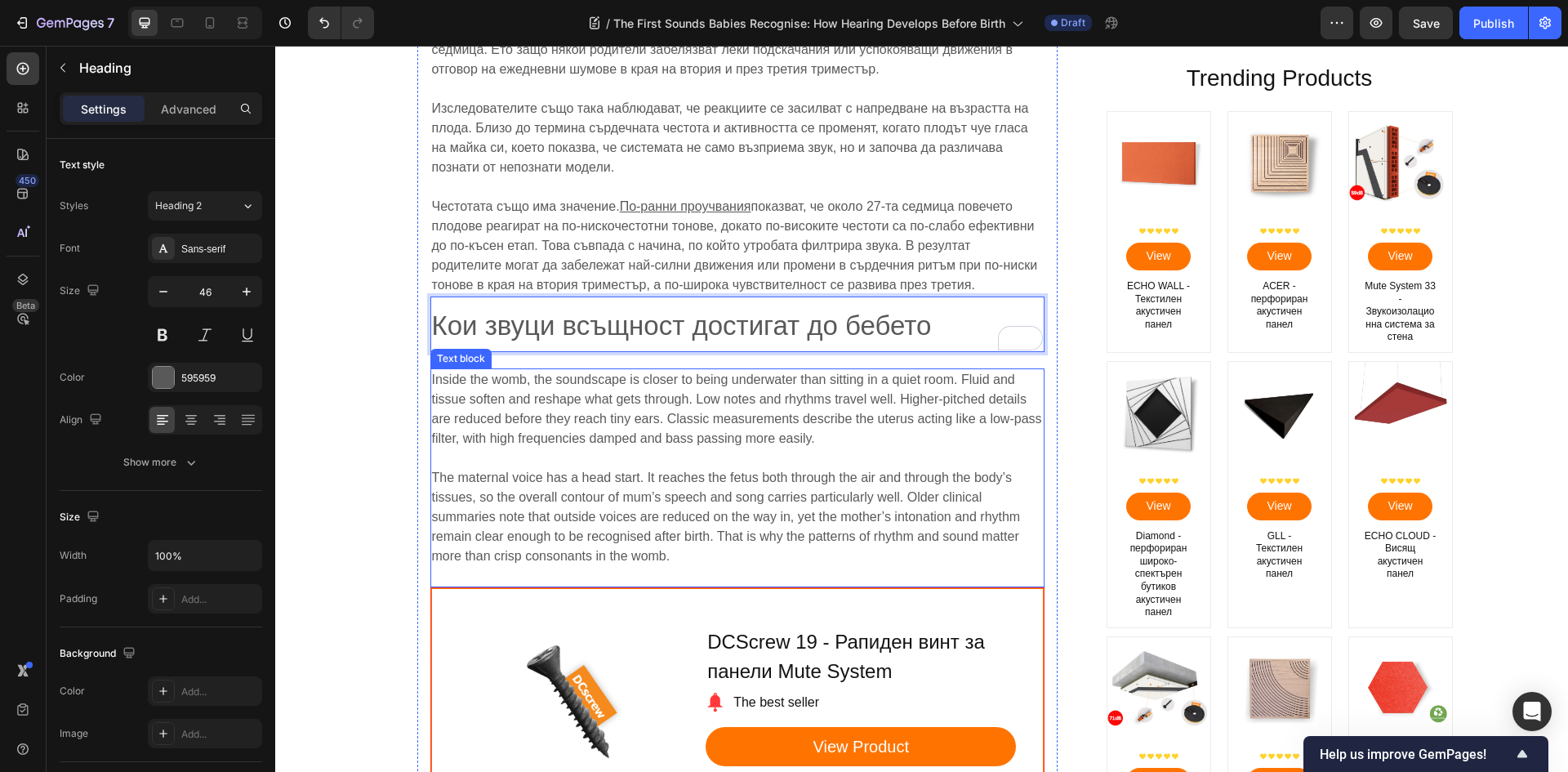
click at [661, 472] on span "The maternal voice has a head start. It reaches the fetus both through the air …" at bounding box center [726, 516] width 588 height 92
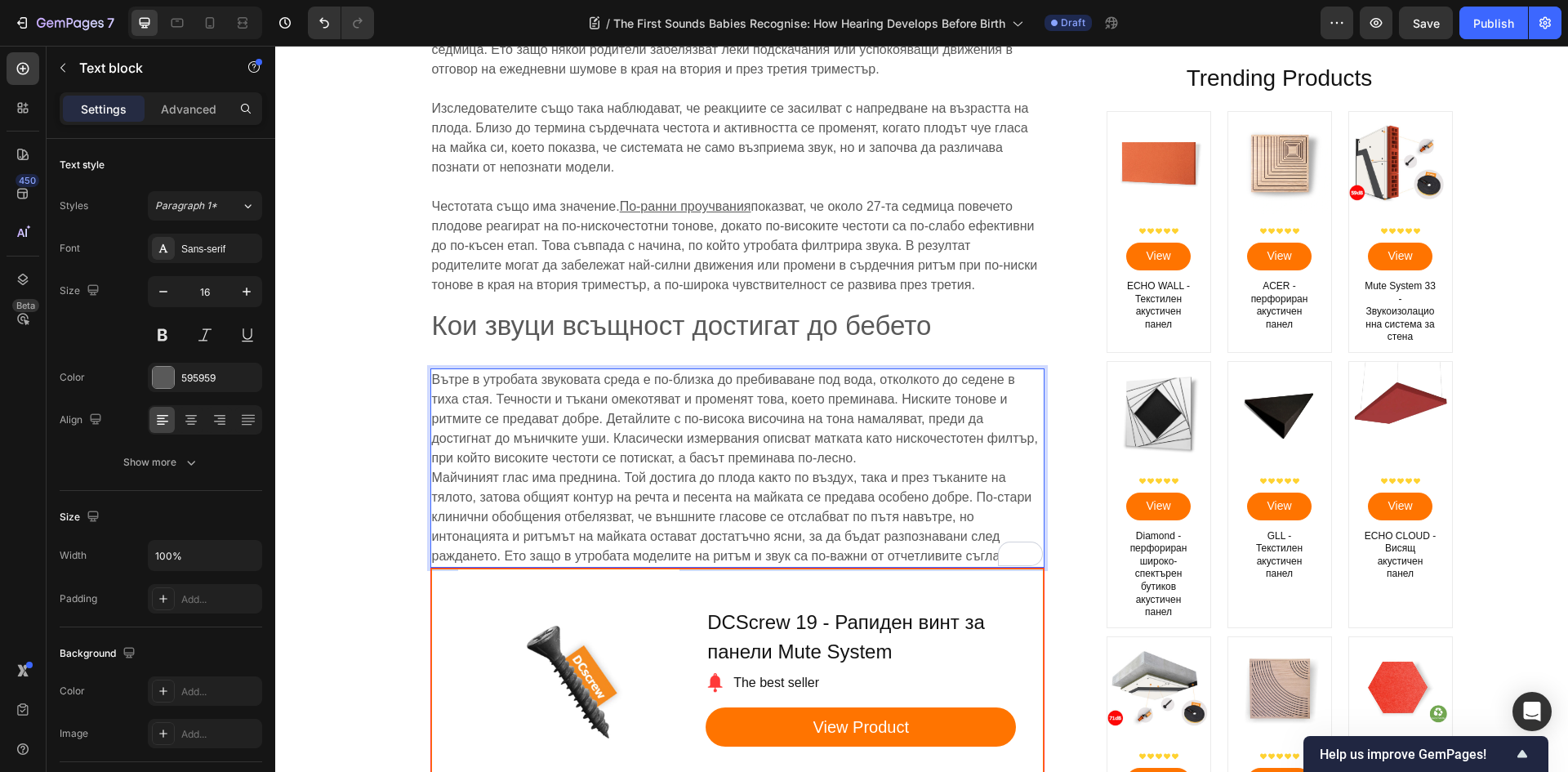
drag, startPoint x: 859, startPoint y: 453, endPoint x: 900, endPoint y: 459, distance: 41.4
click at [860, 453] on p "Вътре в утробата звуковата среда е по-близка до пребиваване под вода, отколкото…" at bounding box center [737, 468] width 611 height 196
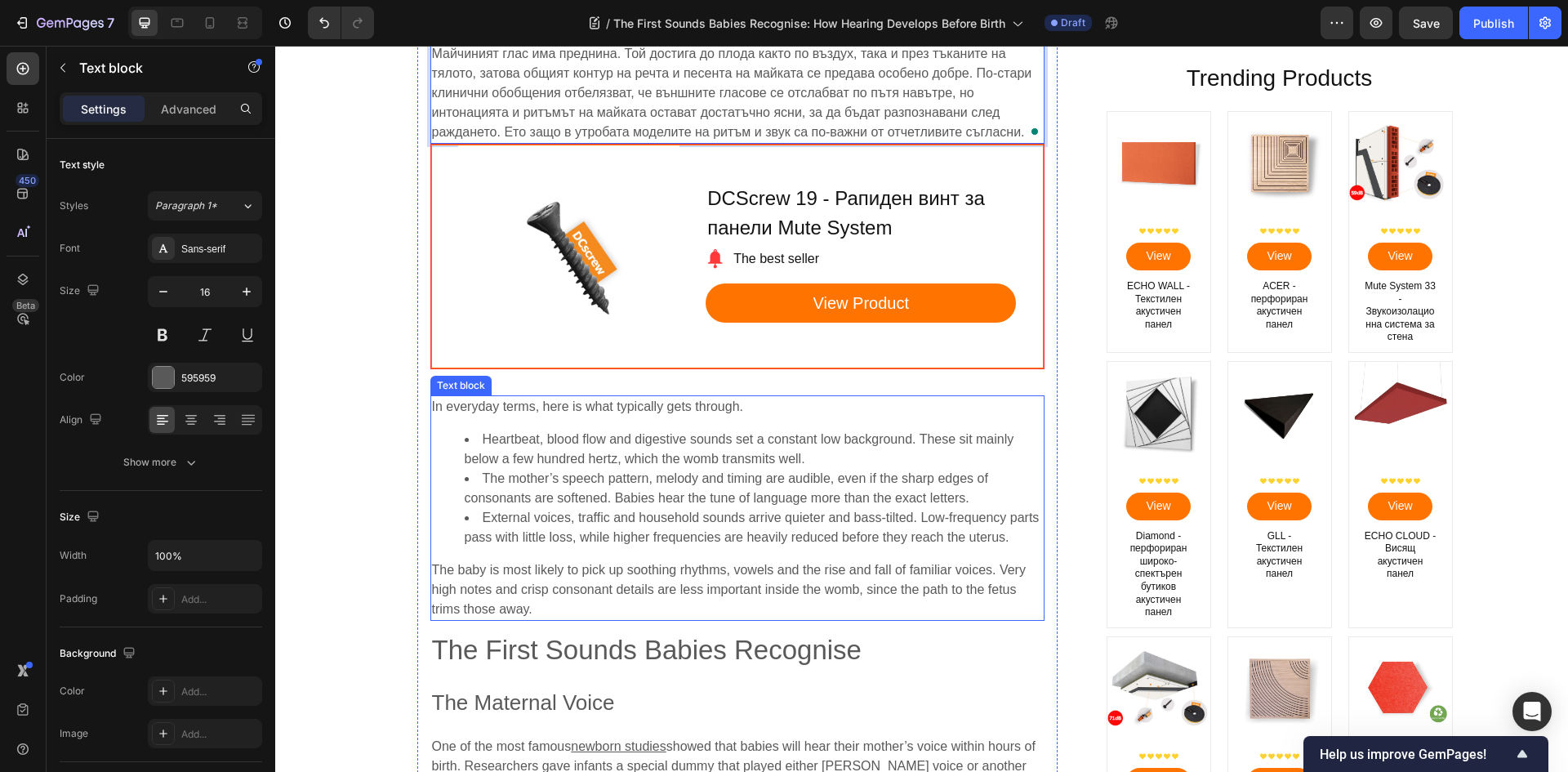
scroll to position [1960, 0]
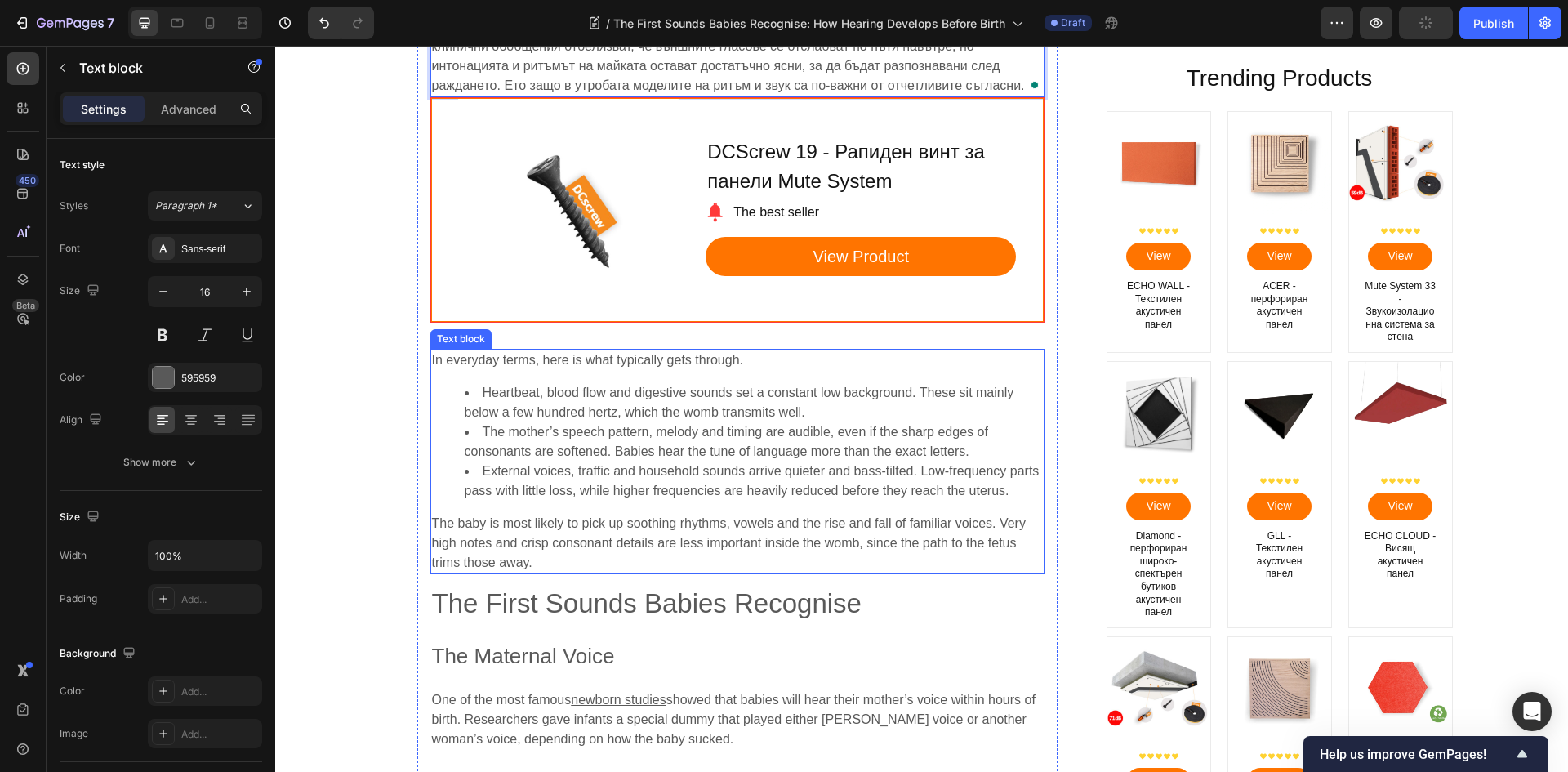
click at [588, 425] on span "The mother’s speech pattern, melody and timing are audible, even if the sharp e…" at bounding box center [727, 441] width 523 height 34
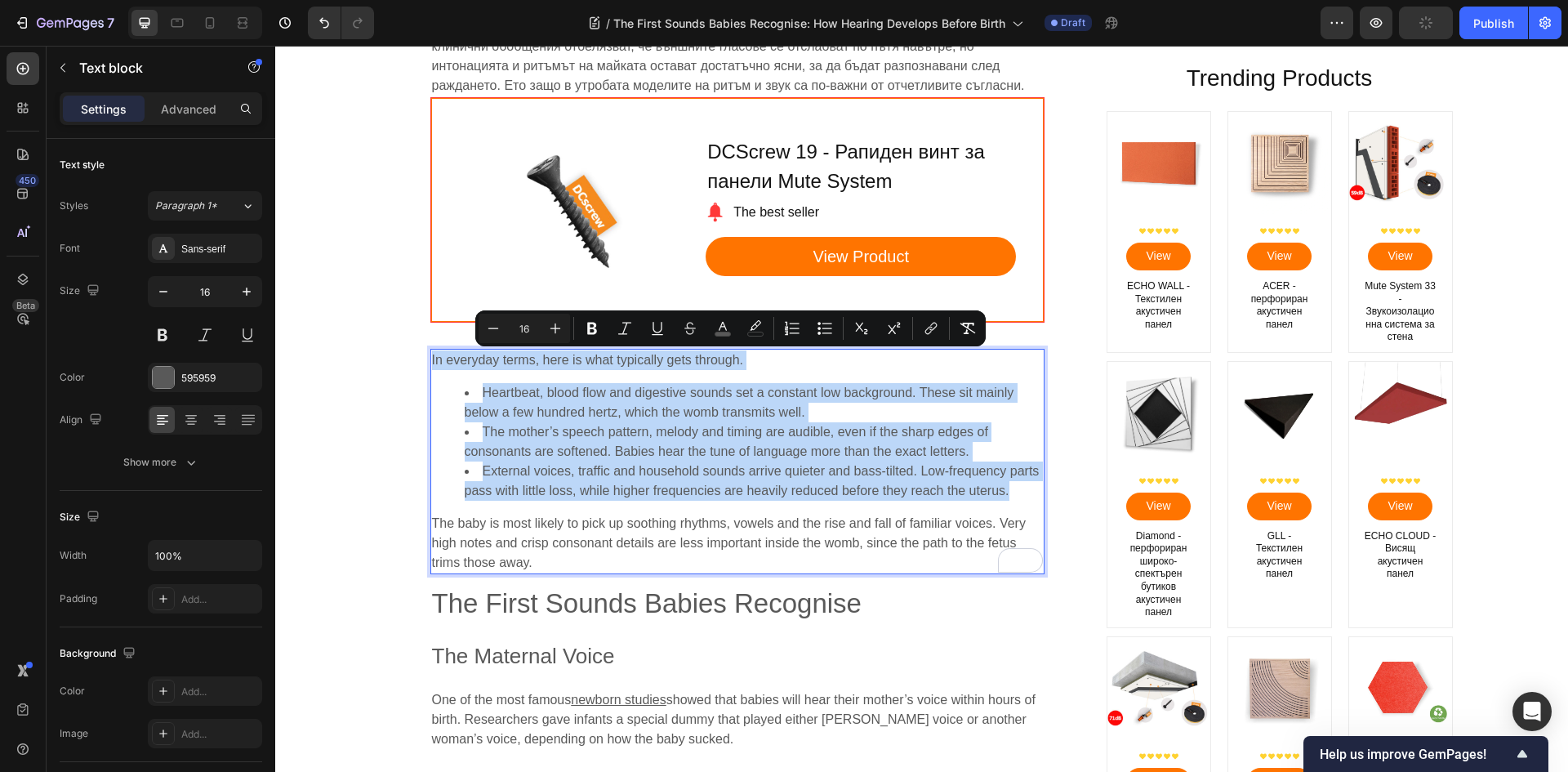
copy div "In everyday terms, here is what typically gets through. Heartbeat, blood flow a…"
click at [625, 434] on span "The mother’s speech pattern, melody and timing are audible, even if the sharp e…" at bounding box center [727, 441] width 523 height 34
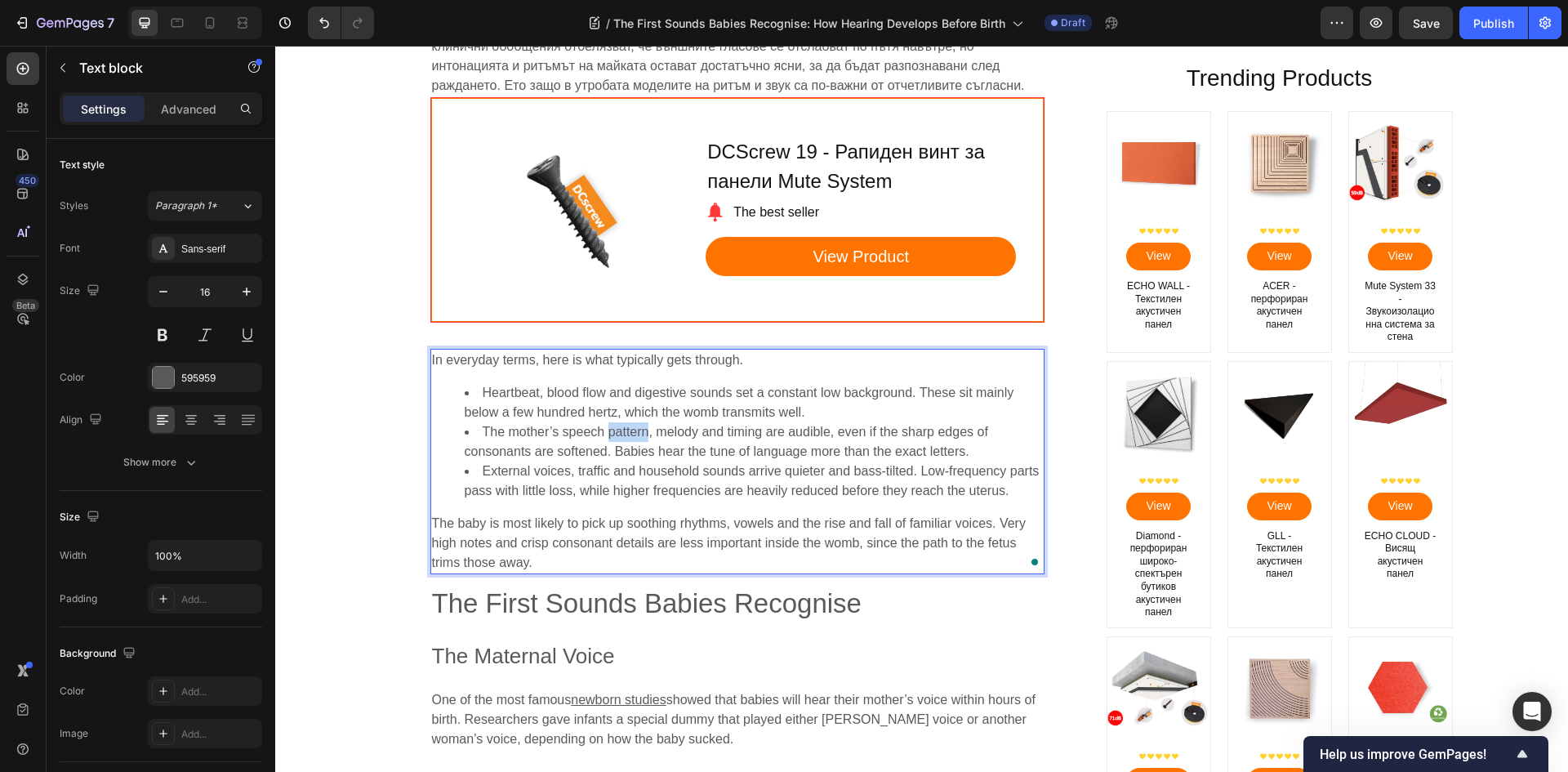
click at [625, 434] on span "The mother’s speech pattern, melody and timing are audible, even if the sharp e…" at bounding box center [727, 441] width 523 height 34
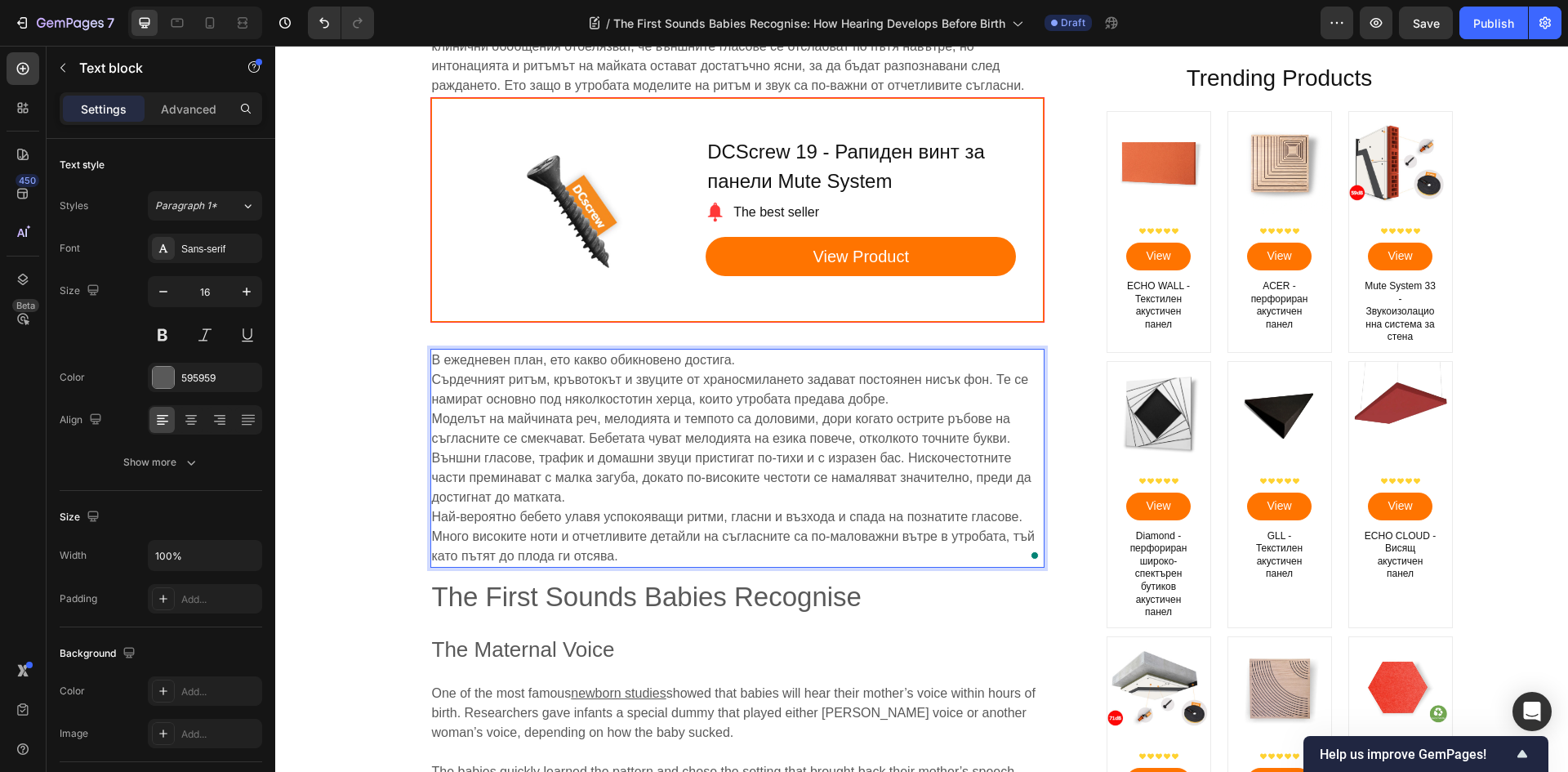
click at [748, 364] on p "В ежедневен план, ето какво обикновено достига." at bounding box center [737, 360] width 611 height 20
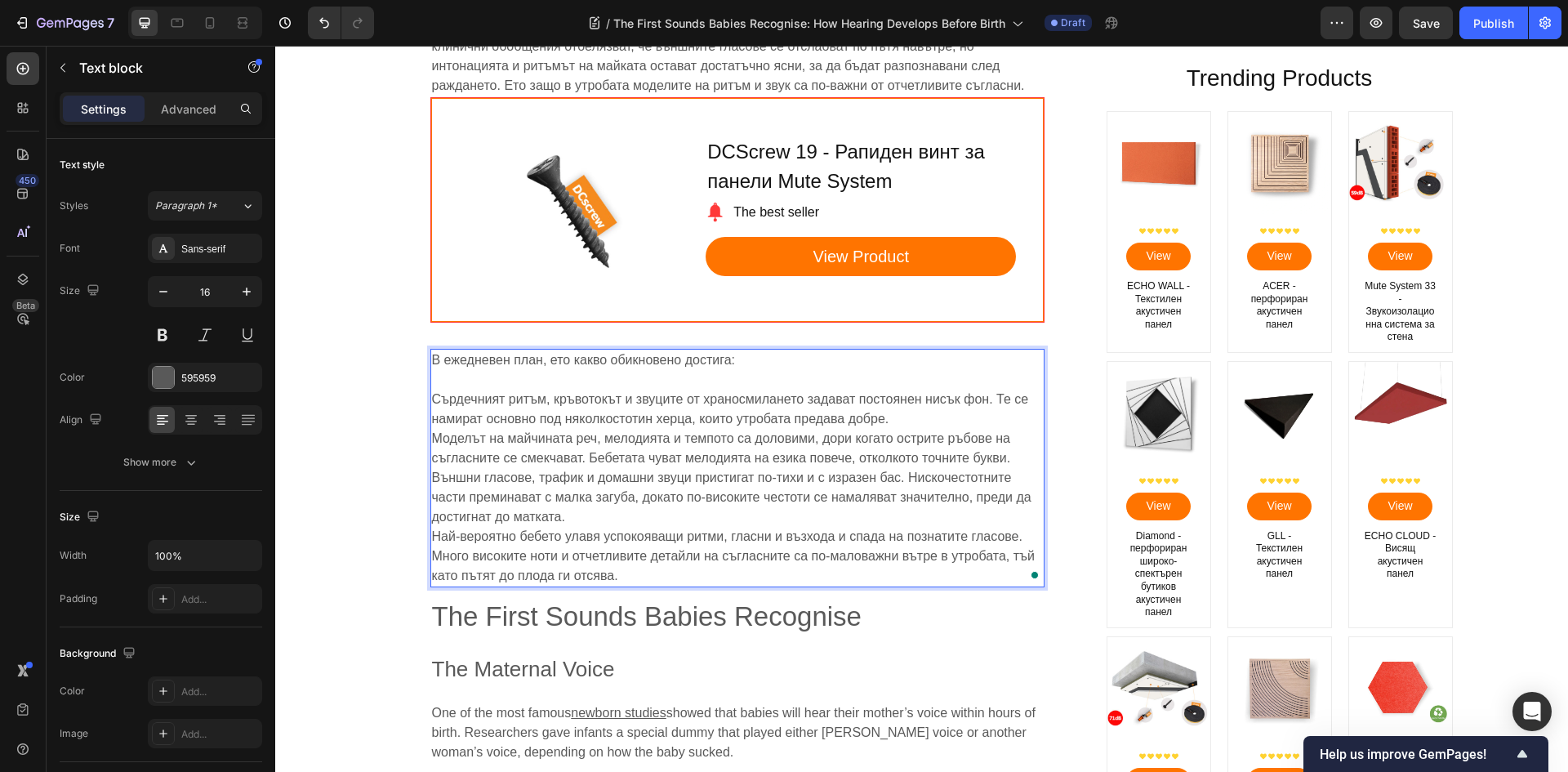
click at [598, 517] on p "Сърдечният ритъм, кръвотокът и звуците от храносмилането задават постоянен нисъ…" at bounding box center [737, 458] width 611 height 137
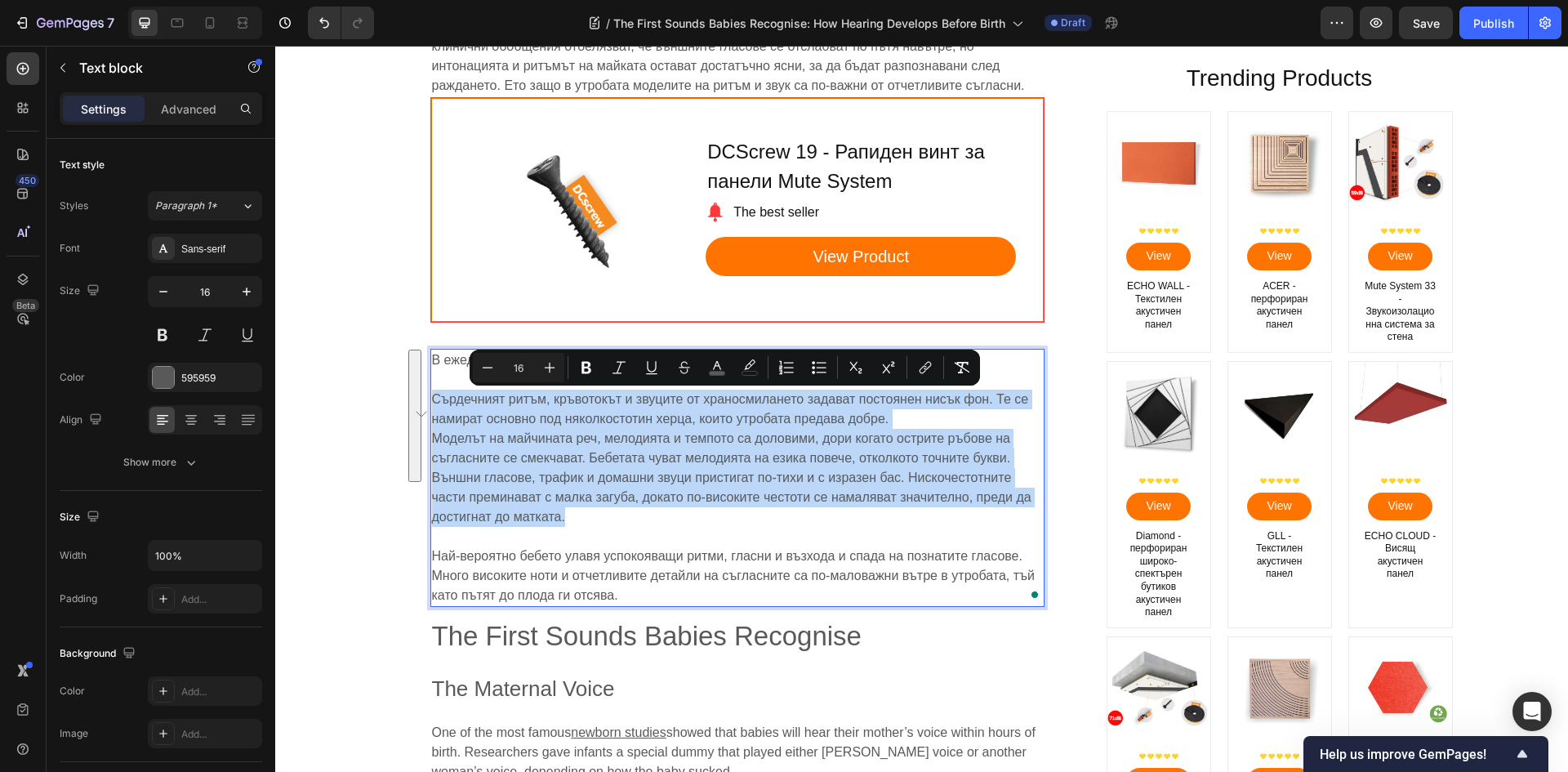
drag, startPoint x: 573, startPoint y: 517, endPoint x: 525, endPoint y: 402, distance: 124.6
click at [432, 403] on p "Сърдечният ритъм, кръвотокът и звуците от храносмилането задават постоянен нисъ…" at bounding box center [737, 458] width 611 height 137
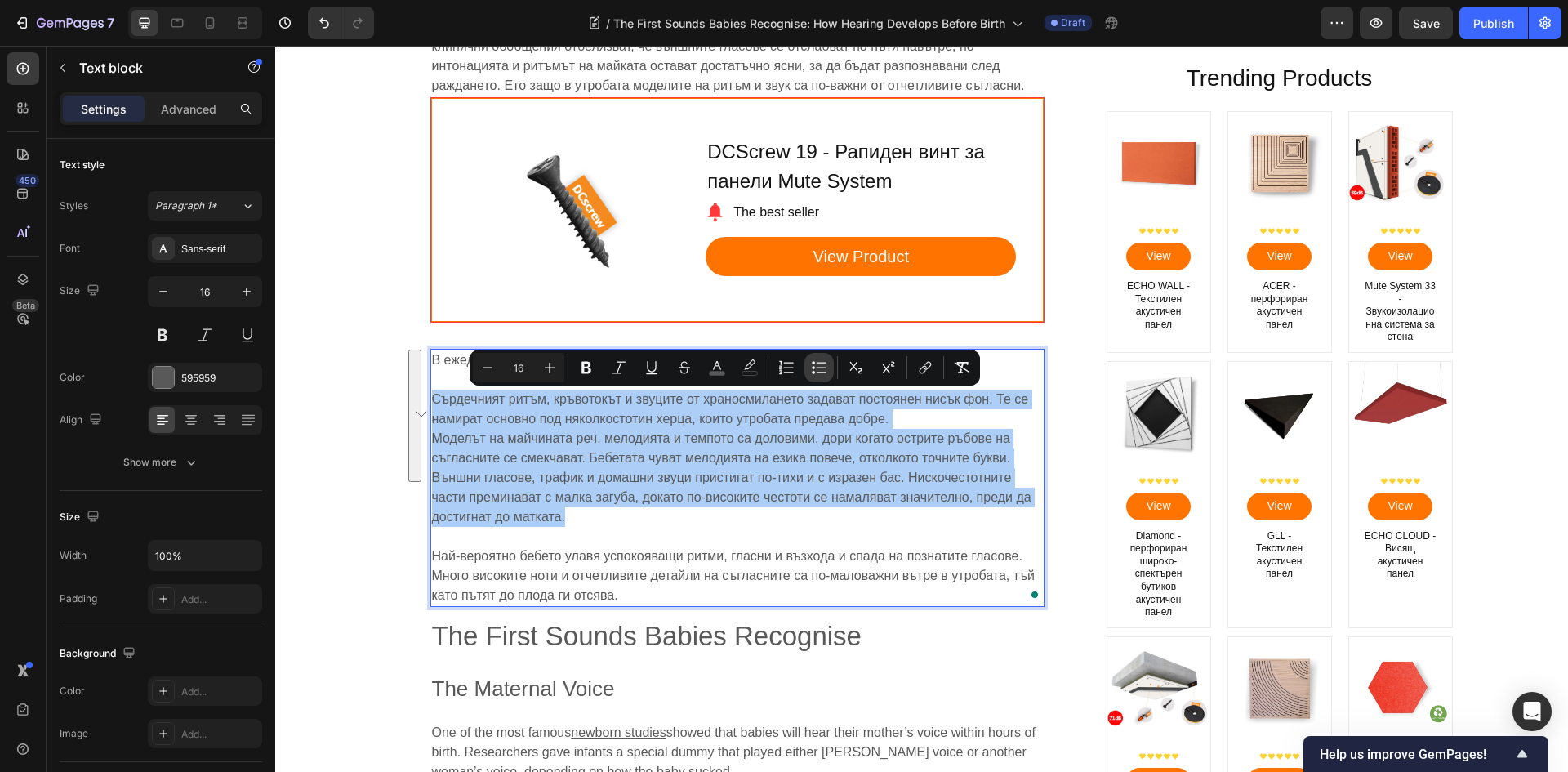
click at [820, 370] on icon "Editor contextual toolbar" at bounding box center [819, 367] width 17 height 17
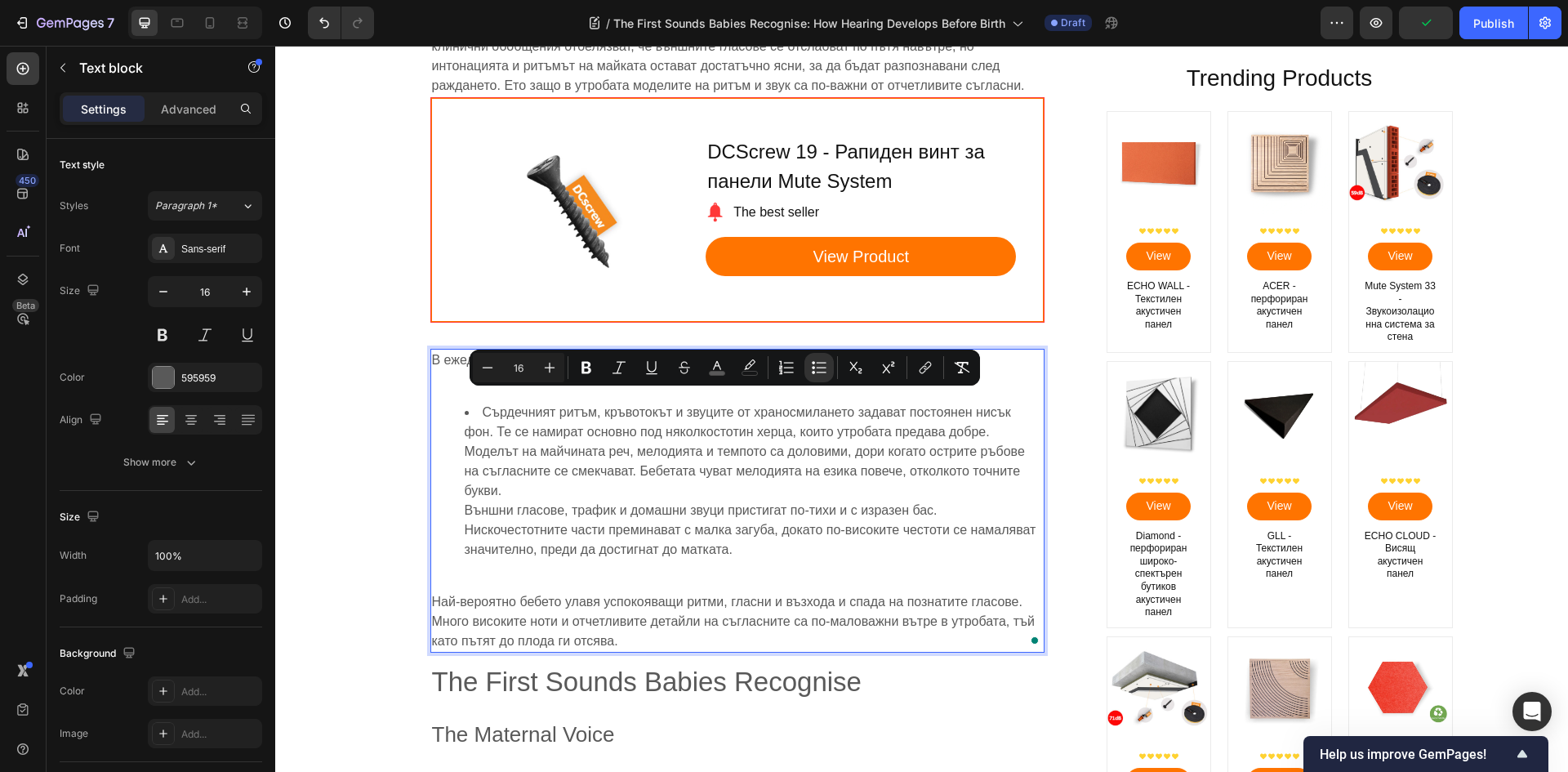
click at [603, 480] on li "Сърдечният ритъм, кръвотокът и звуците от храносмилането задават постоянен нисъ…" at bounding box center [754, 481] width 578 height 156
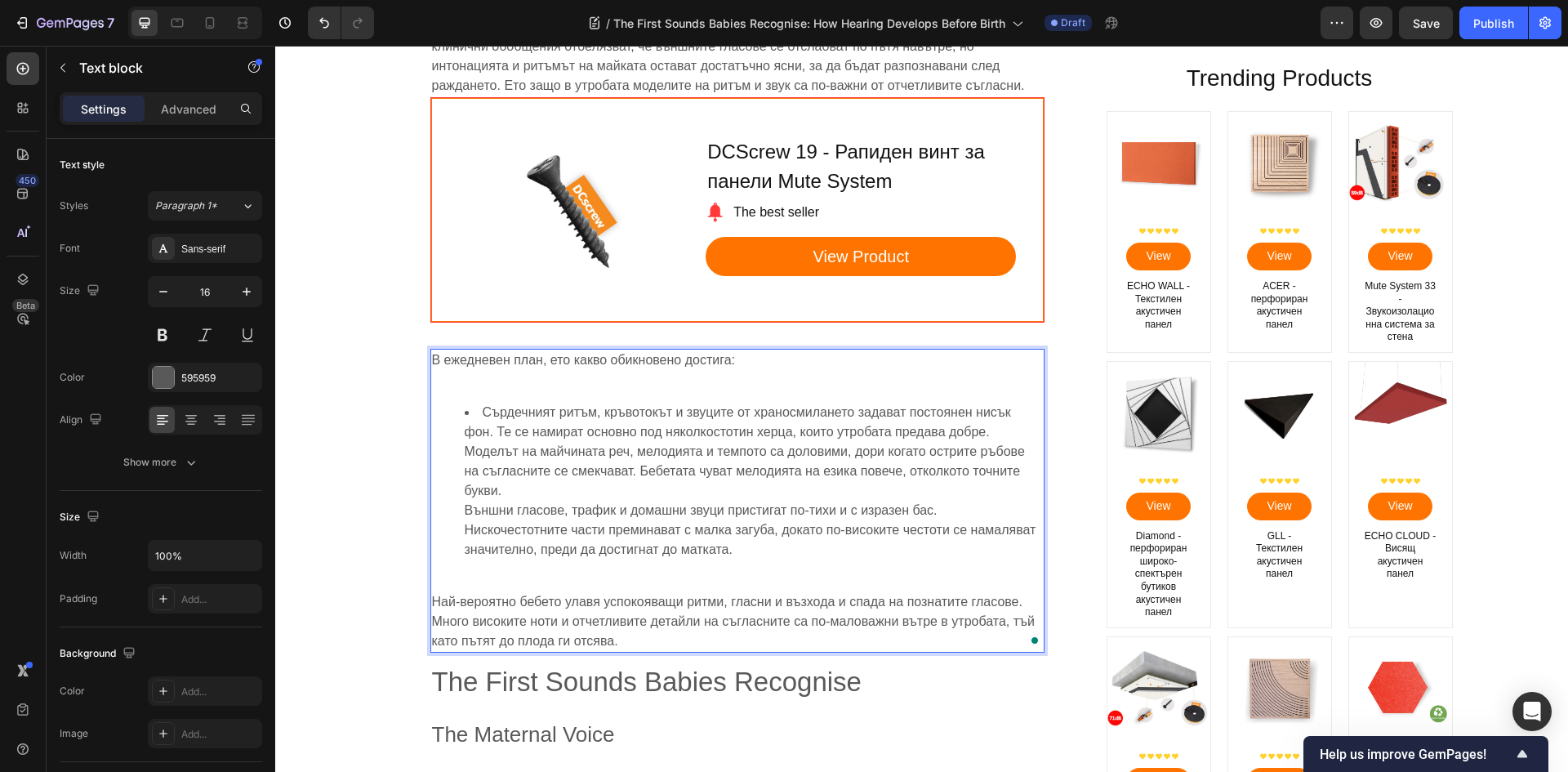
click at [453, 452] on ul "Сърдечният ритъм, кръвотокът и звуците от храносмилането задават постоянен нисъ…" at bounding box center [737, 481] width 611 height 156
click at [441, 513] on ul "Сърдечният ритъм, кръвотокът и звуците от храносмилането задават постоянен нисъ…" at bounding box center [737, 481] width 611 height 156
click at [458, 534] on ul "Сърдечният ритъм, кръвотокът и звуците от храносмилането задават постоянен нисъ…" at bounding box center [737, 481] width 611 height 156
click at [488, 582] on p "Rich Text Editor. Editing area: main" at bounding box center [737, 582] width 611 height 20
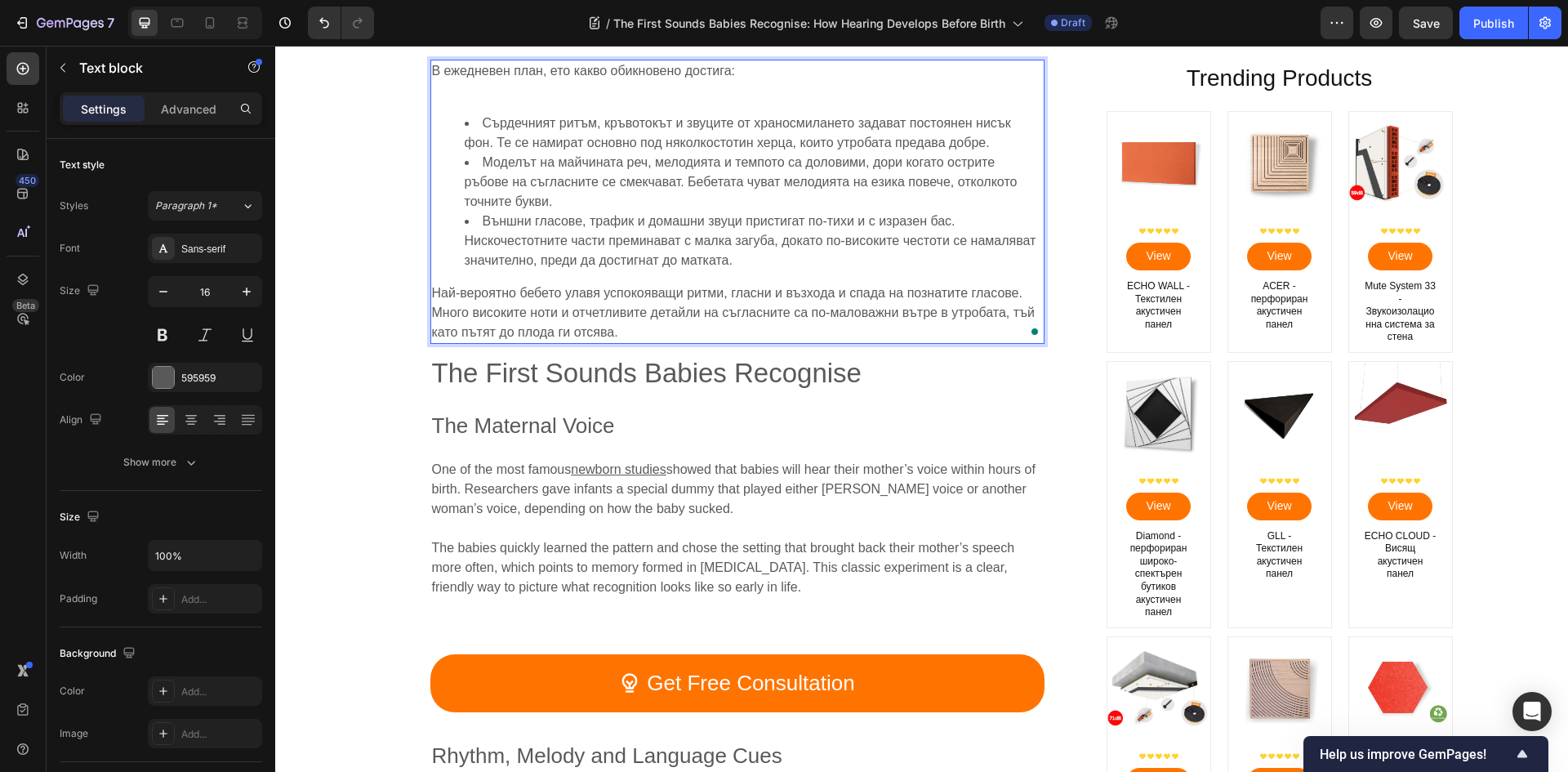
scroll to position [2286, 0]
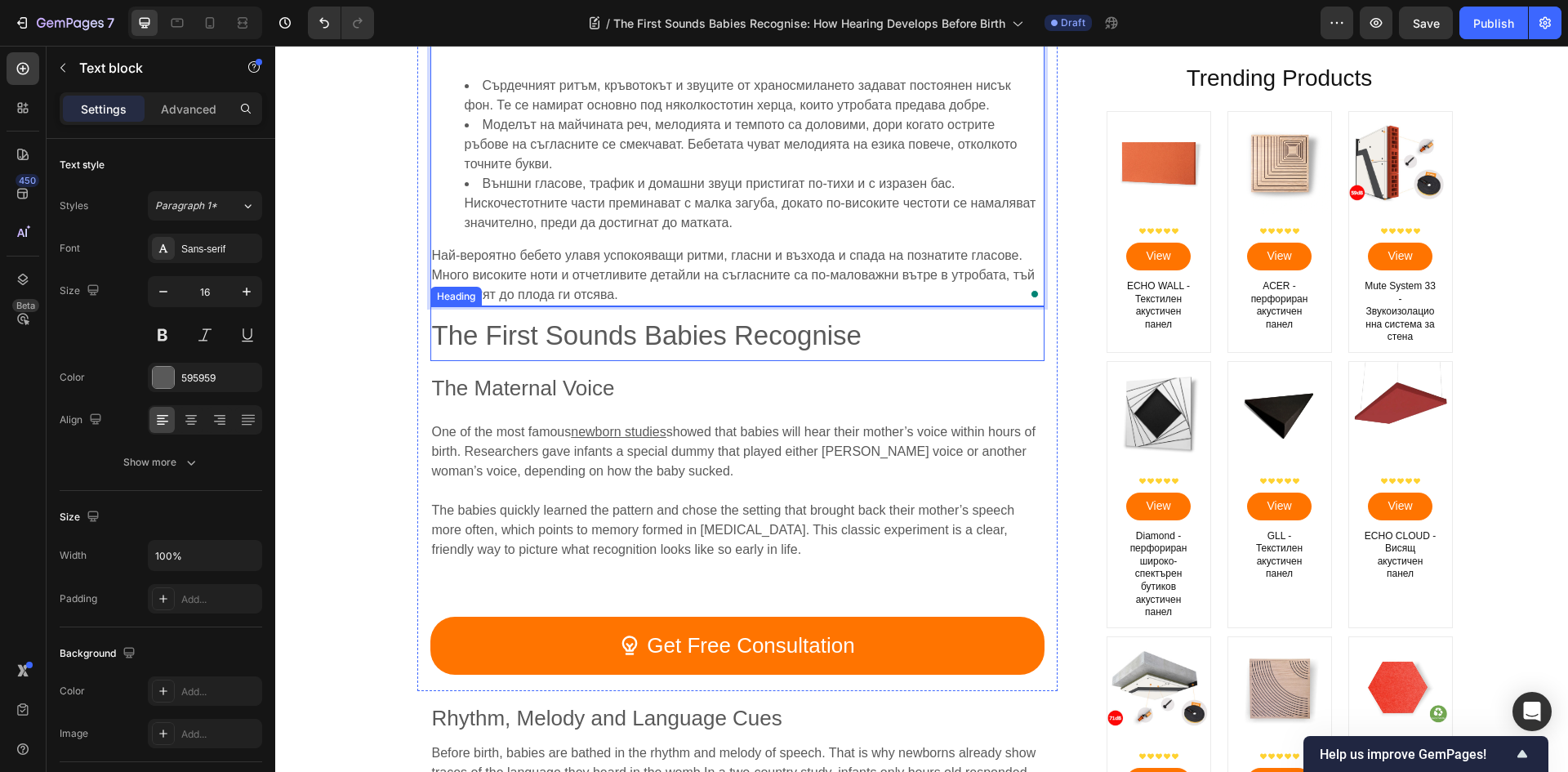
click at [607, 329] on span "The First Sounds Babies Recognise" at bounding box center [647, 335] width 429 height 30
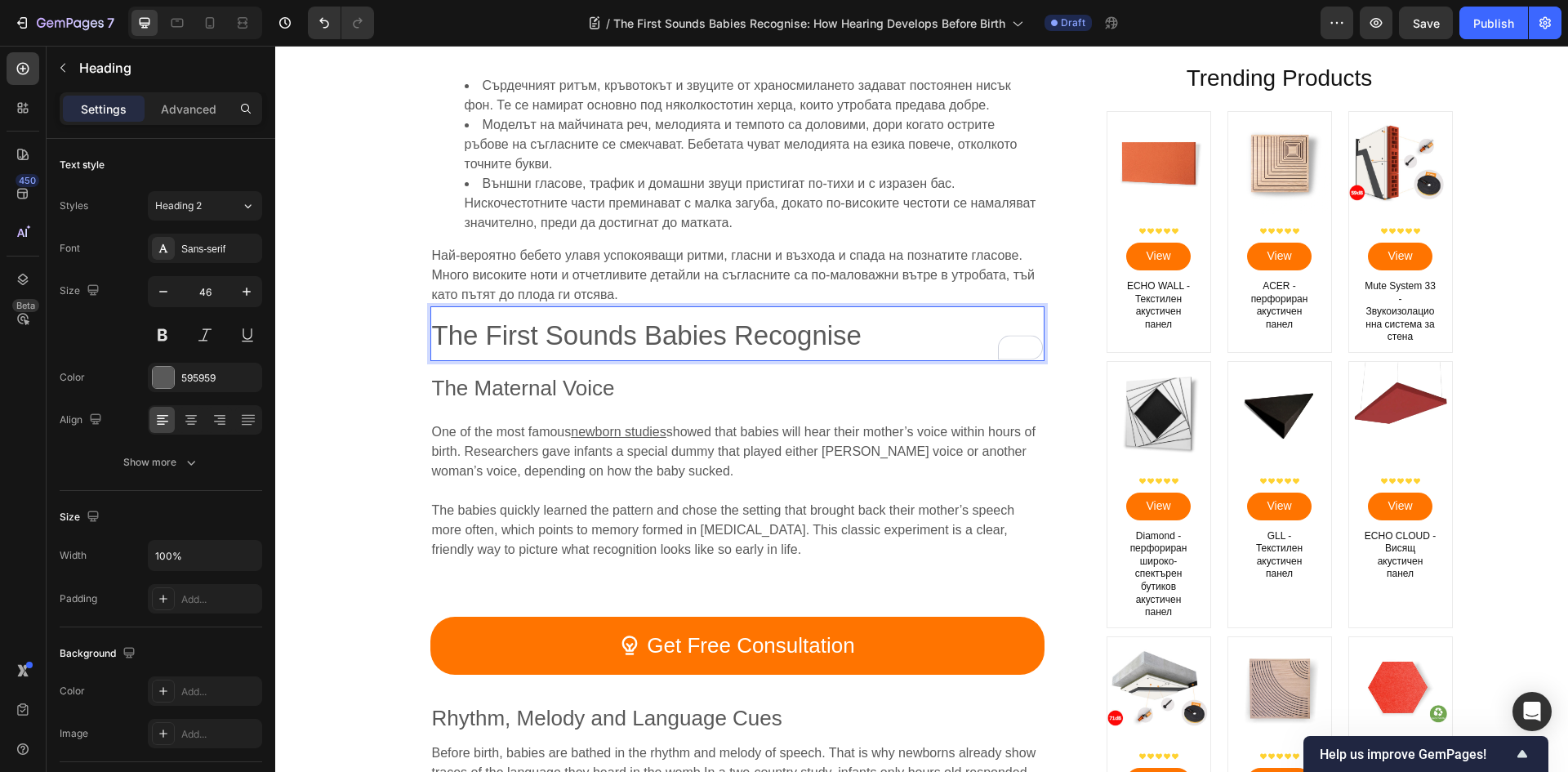
click at [744, 343] on span "The First Sounds Babies Recognise" at bounding box center [647, 335] width 429 height 30
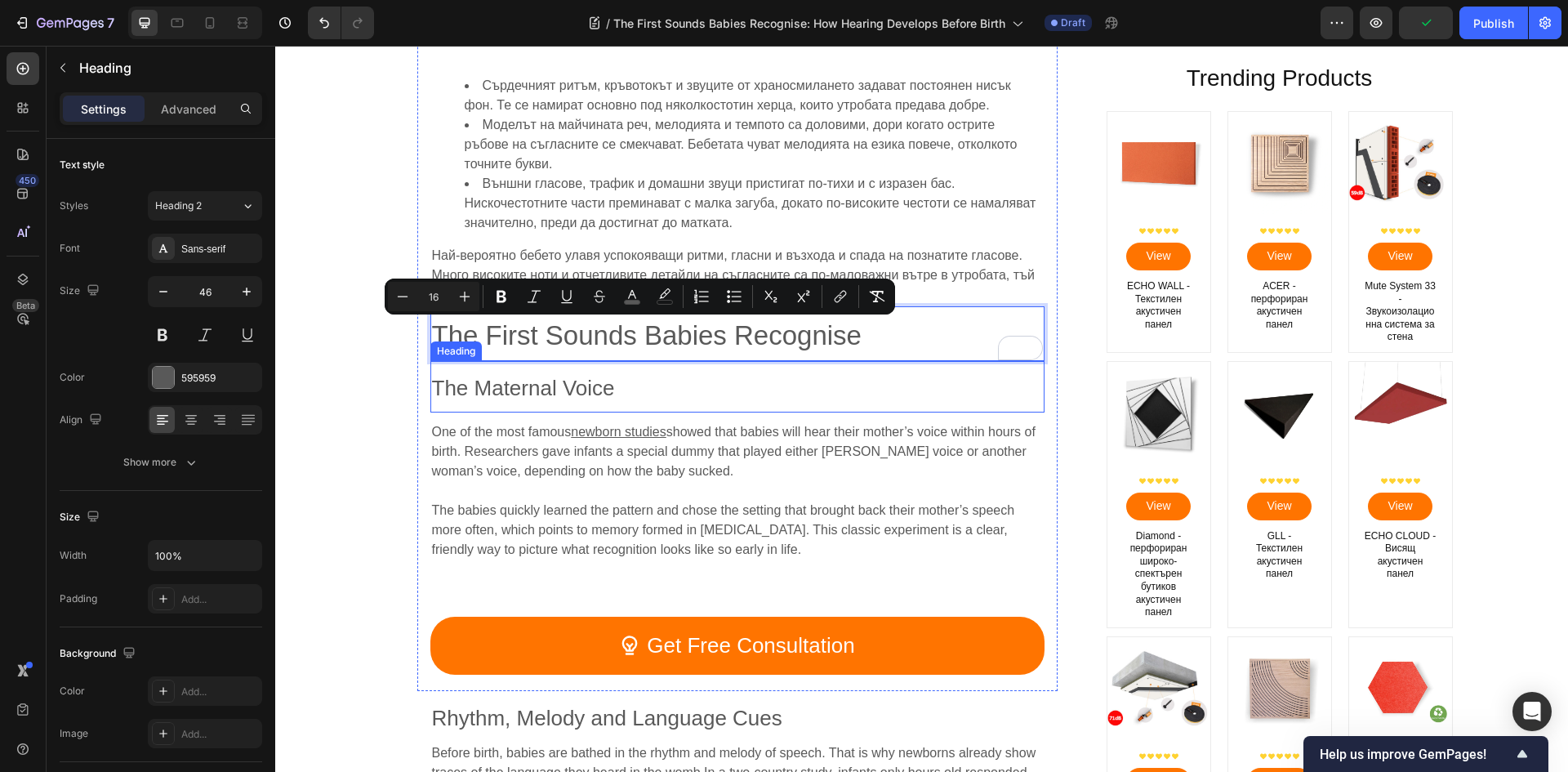
click at [539, 403] on h2 "The Maternal Voice" at bounding box center [737, 386] width 614 height 50
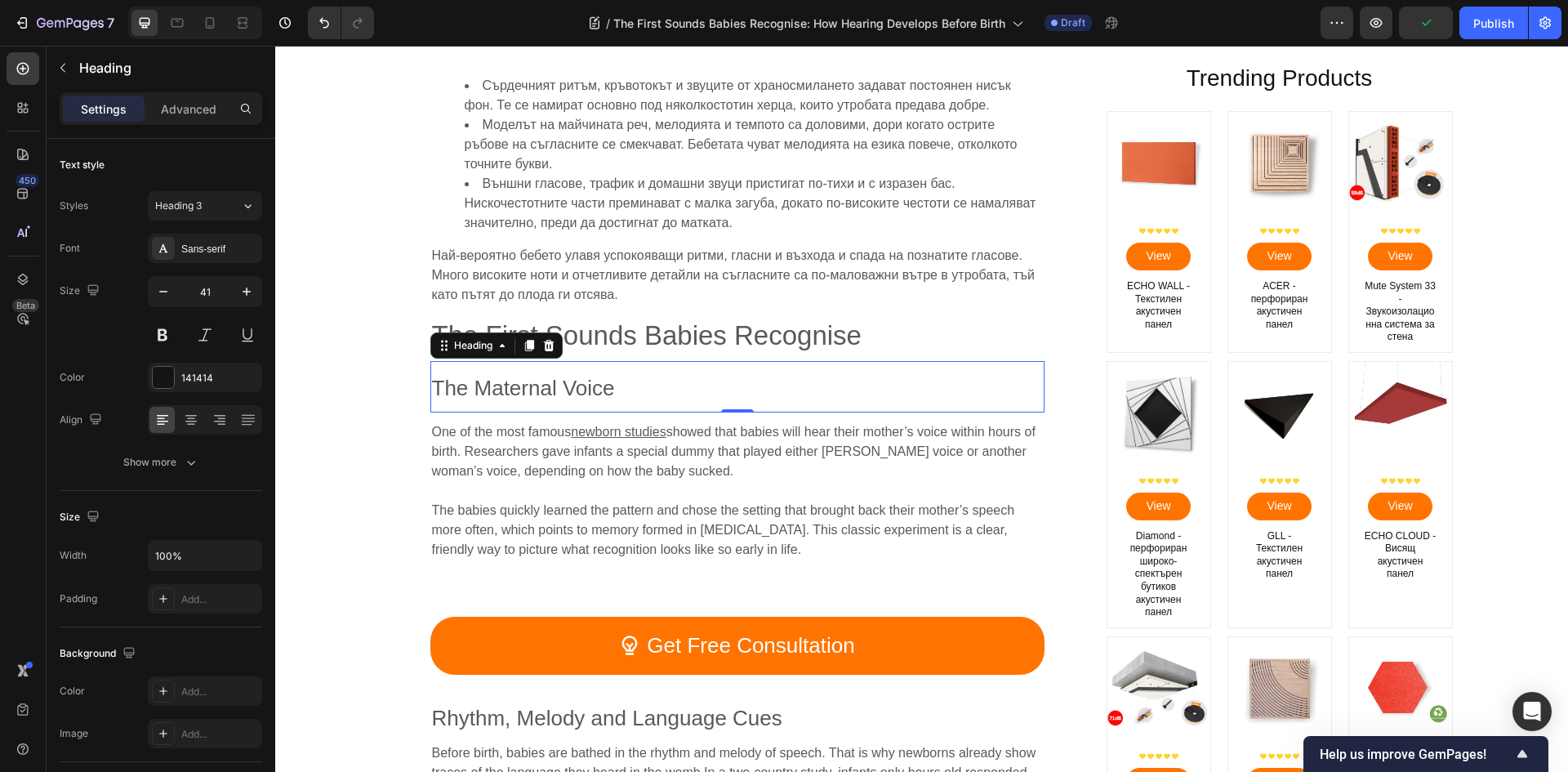
click at [539, 403] on h2 "The Maternal Voice" at bounding box center [737, 386] width 614 height 50
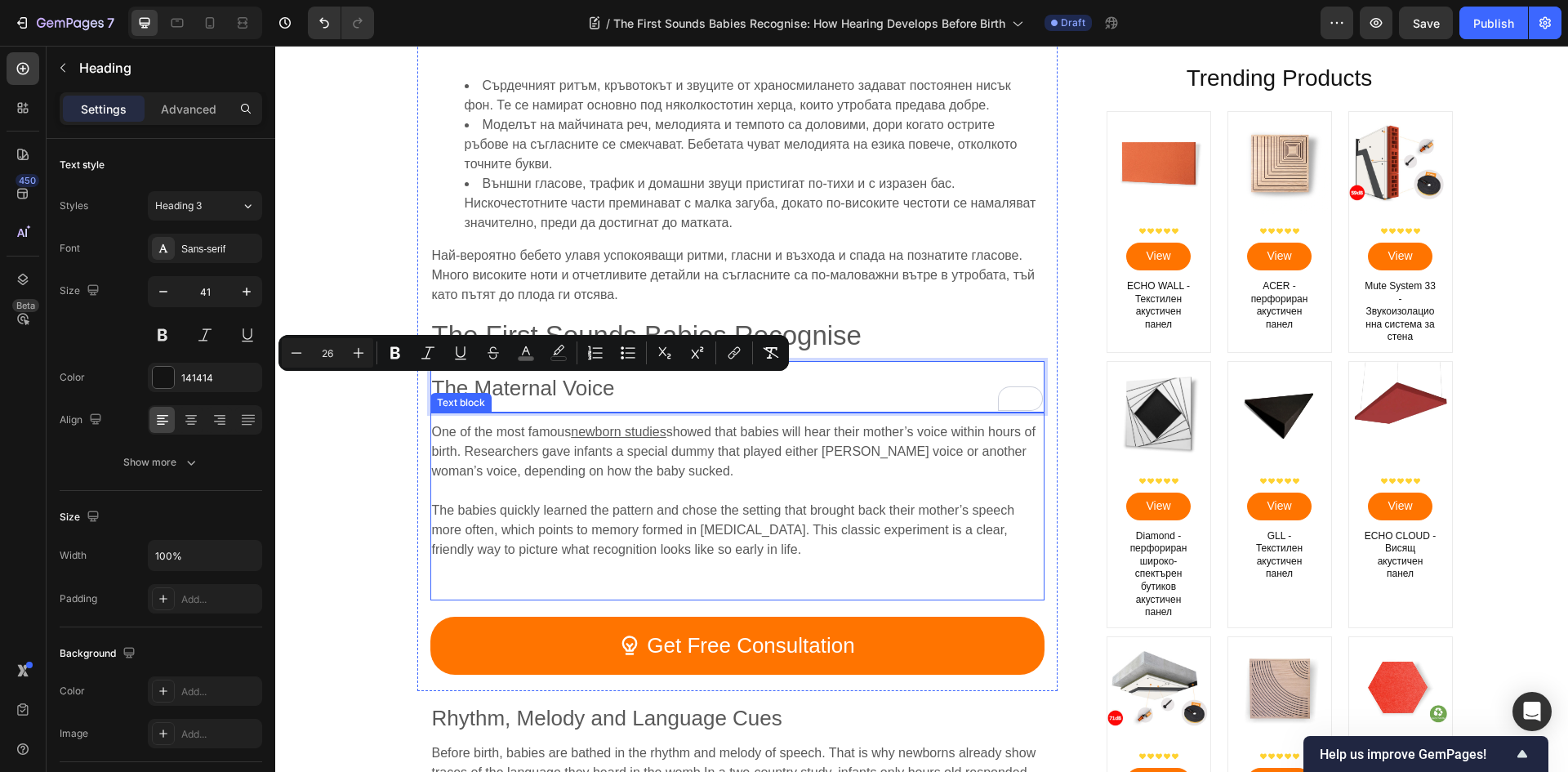
click at [505, 443] on p "One of the most famous newborn studies showed that babies will hear their mothe…" at bounding box center [737, 452] width 611 height 59
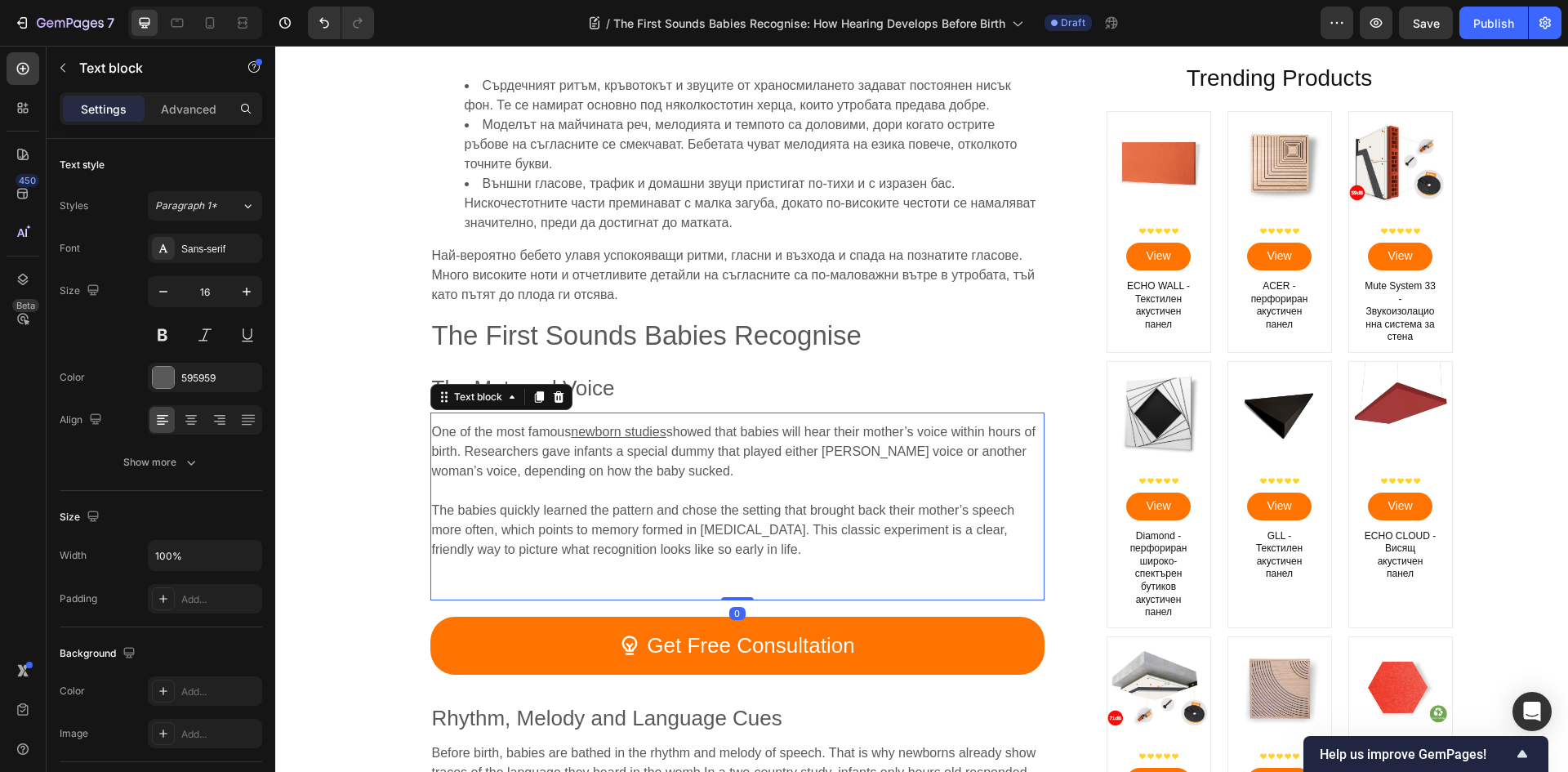
click at [454, 432] on span "One of the most famous" at bounding box center [502, 431] width 140 height 14
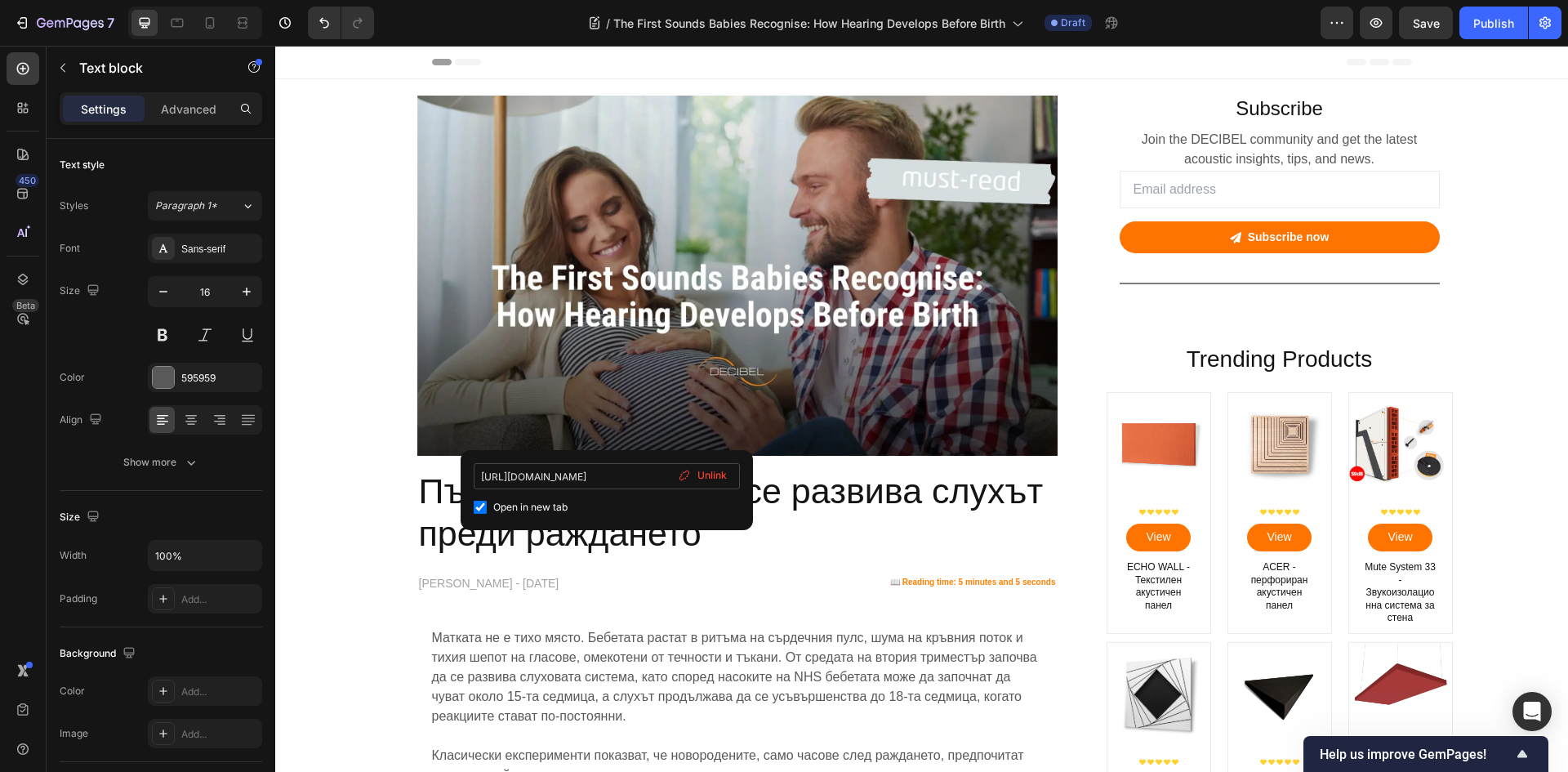
scroll to position [2286, 0]
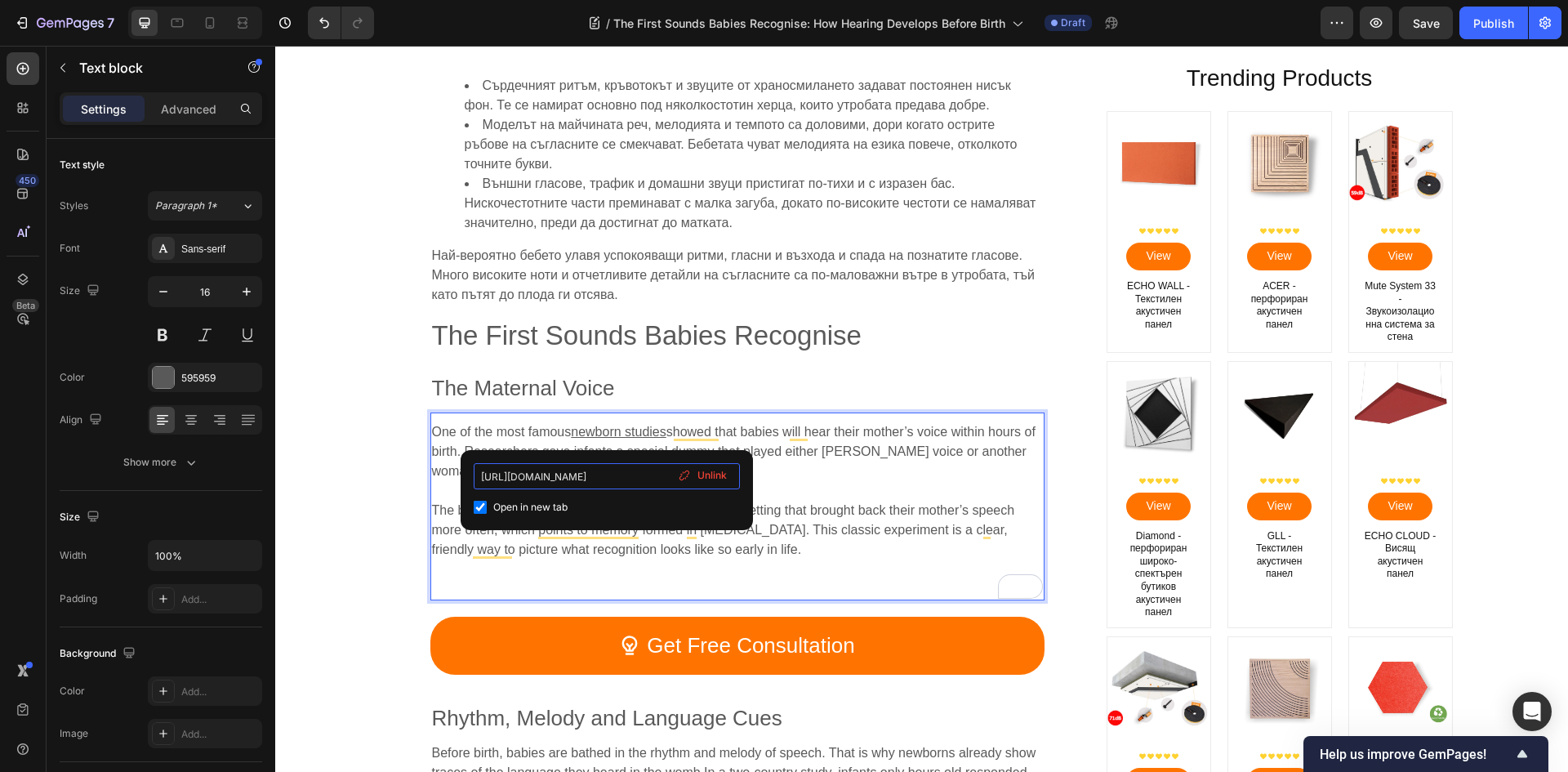
click at [582, 479] on input "[URL][DOMAIN_NAME]" at bounding box center [607, 476] width 266 height 26
click at [905, 498] on p "The babies quickly learned the pattern and chose the setting that brought back …" at bounding box center [737, 539] width 611 height 117
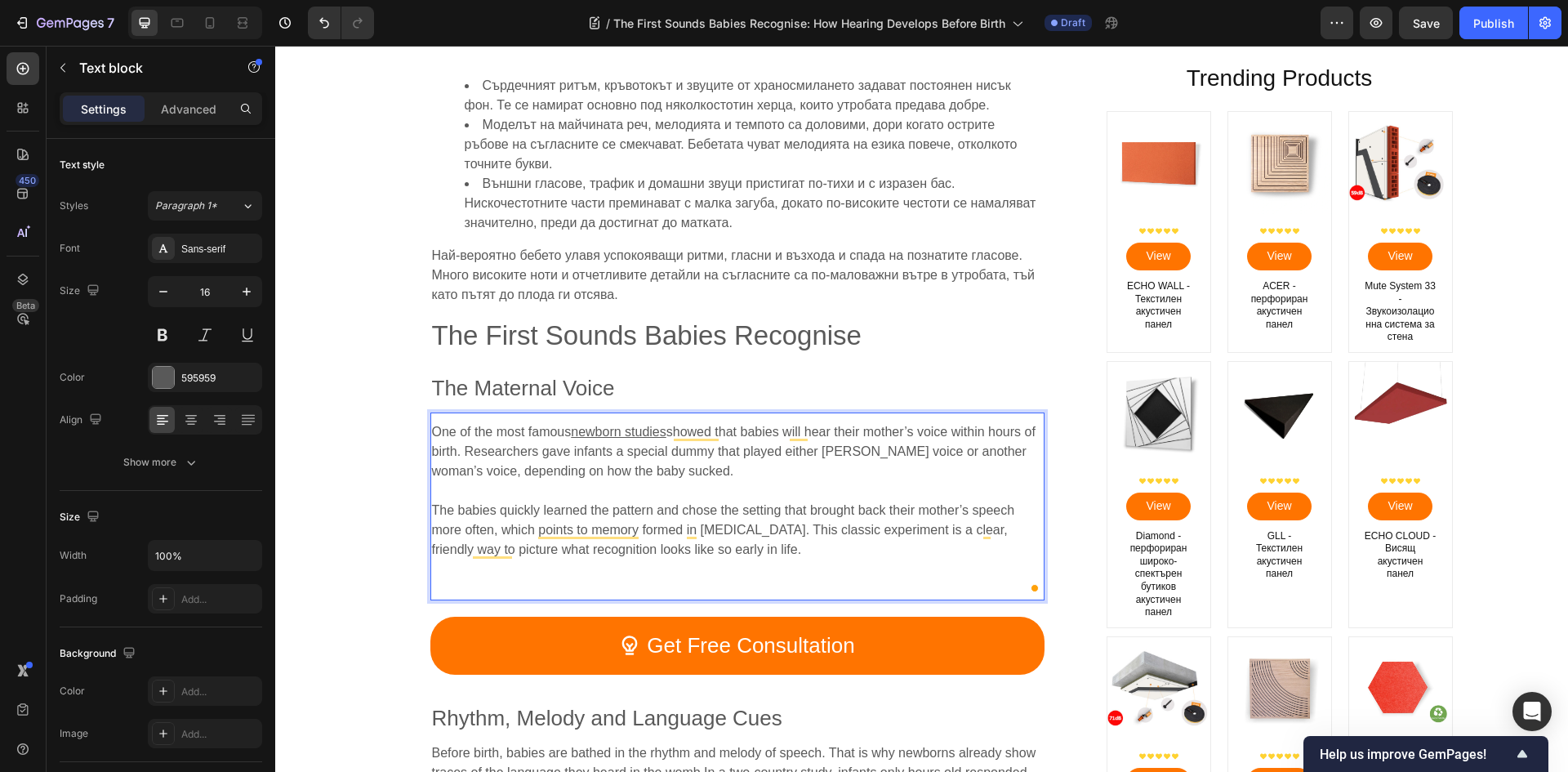
click at [669, 503] on p "⁠⁠⁠⁠⁠⁠⁠ The babies quickly learned the pattern and chose the setting that broug…" at bounding box center [737, 539] width 611 height 117
click at [746, 545] on span "The babies quickly learned the pattern and chose the setting that brought back …" at bounding box center [723, 529] width 583 height 53
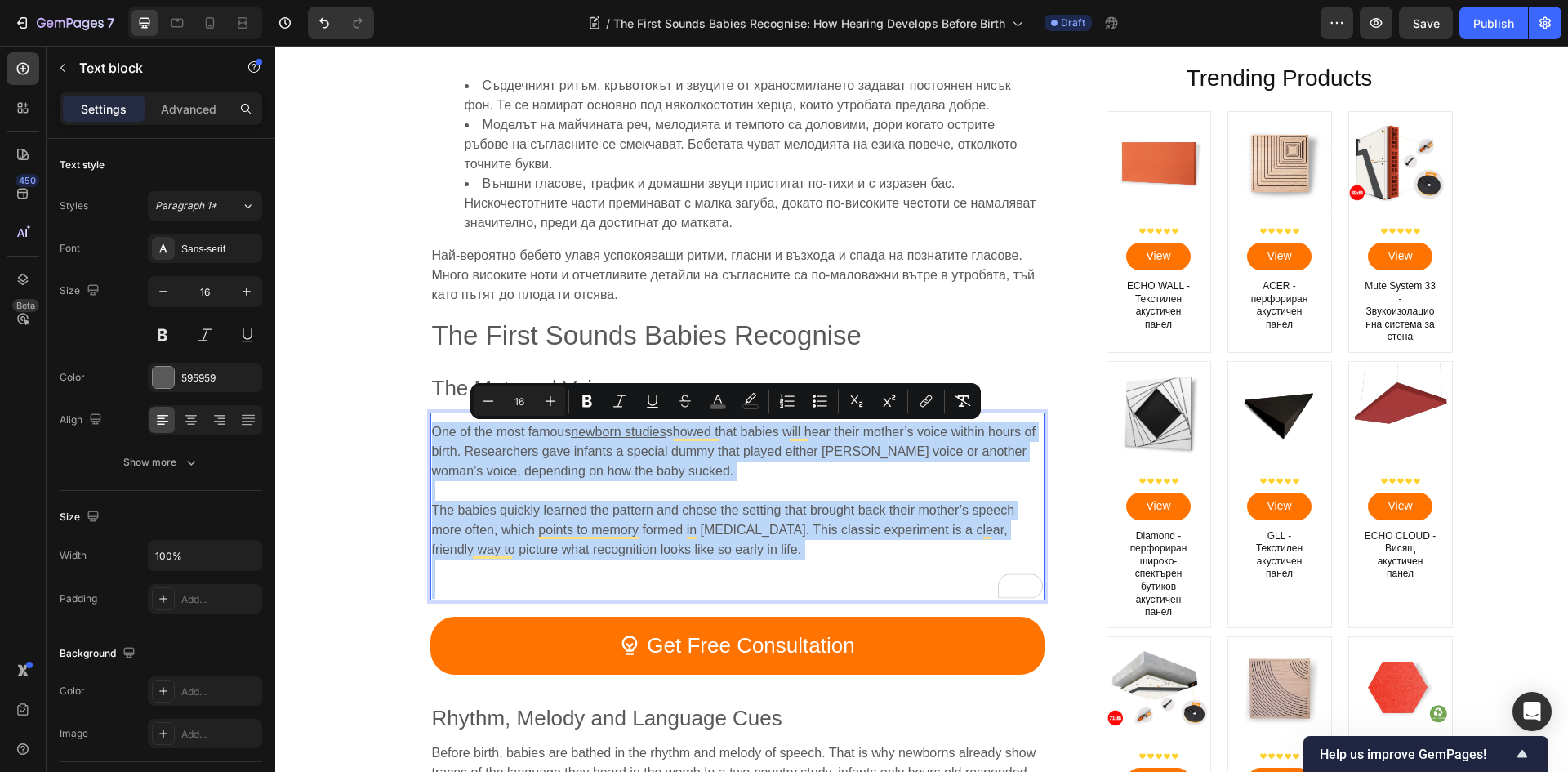
copy div "One of the most famous newborn studies showed that babies will hear their mothe…"
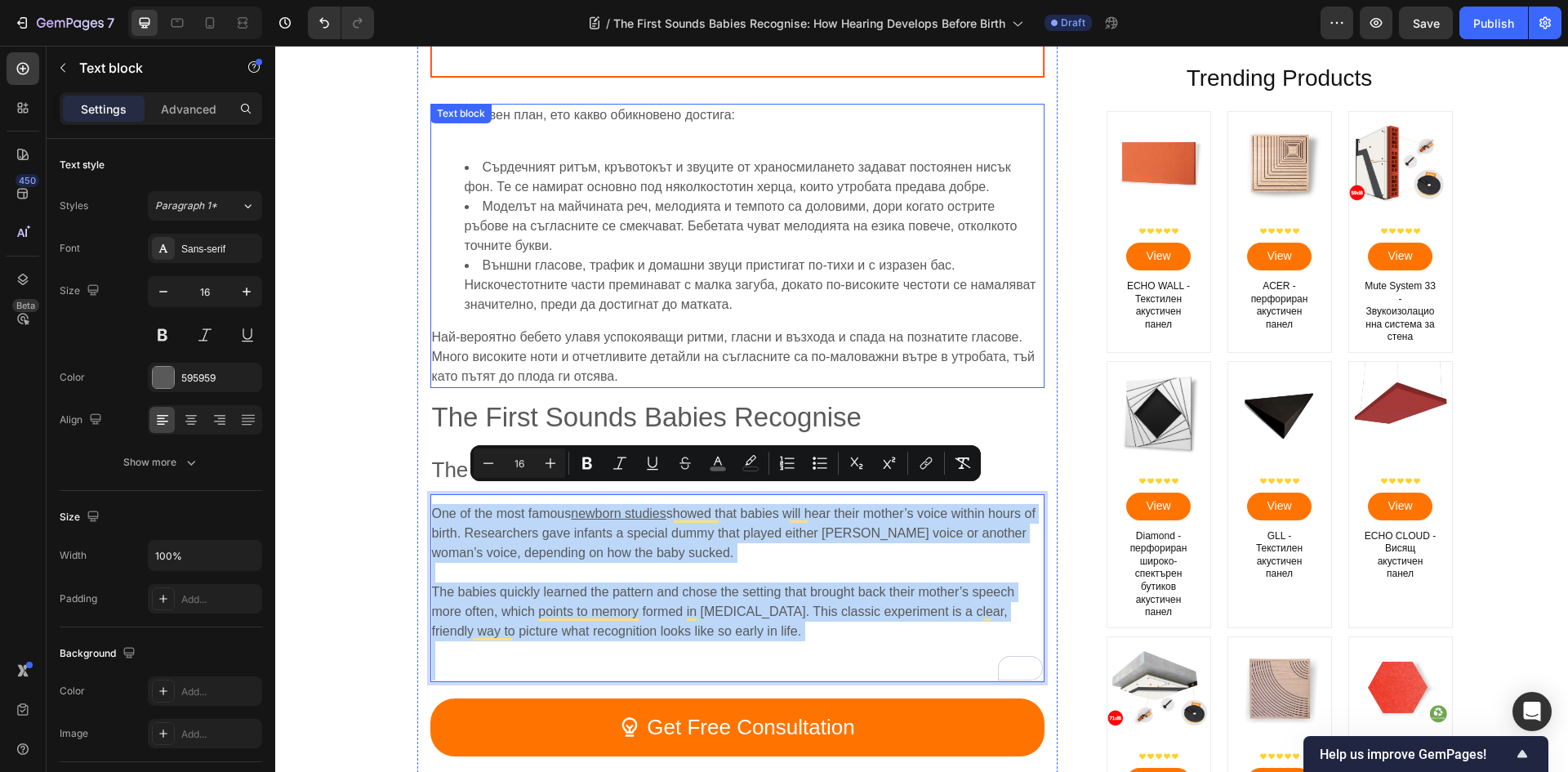
scroll to position [2205, 0]
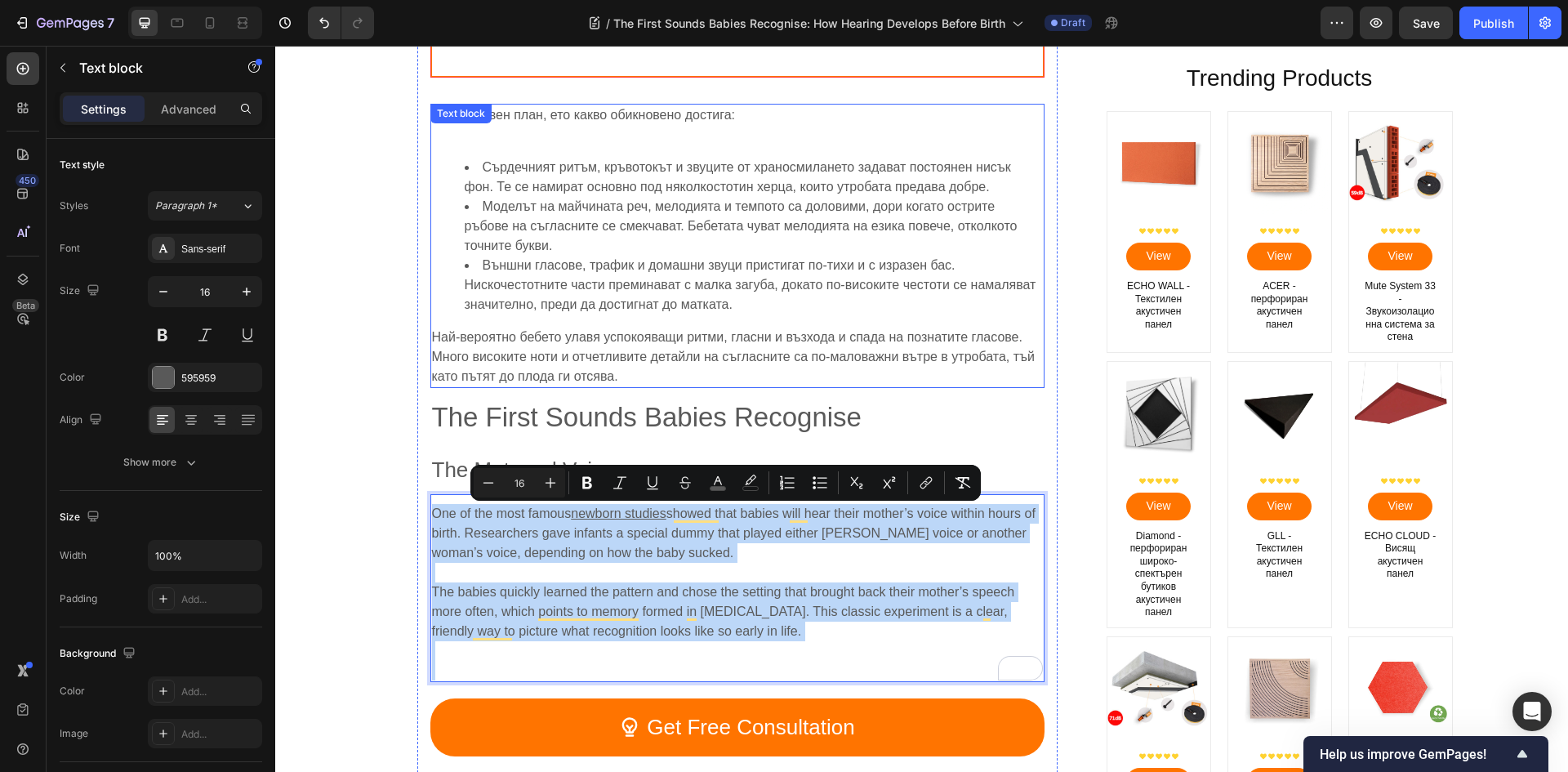
click at [591, 401] on p "⁠⁠⁠⁠⁠⁠⁠ The First Sounds Babies Recognise" at bounding box center [737, 416] width 611 height 52
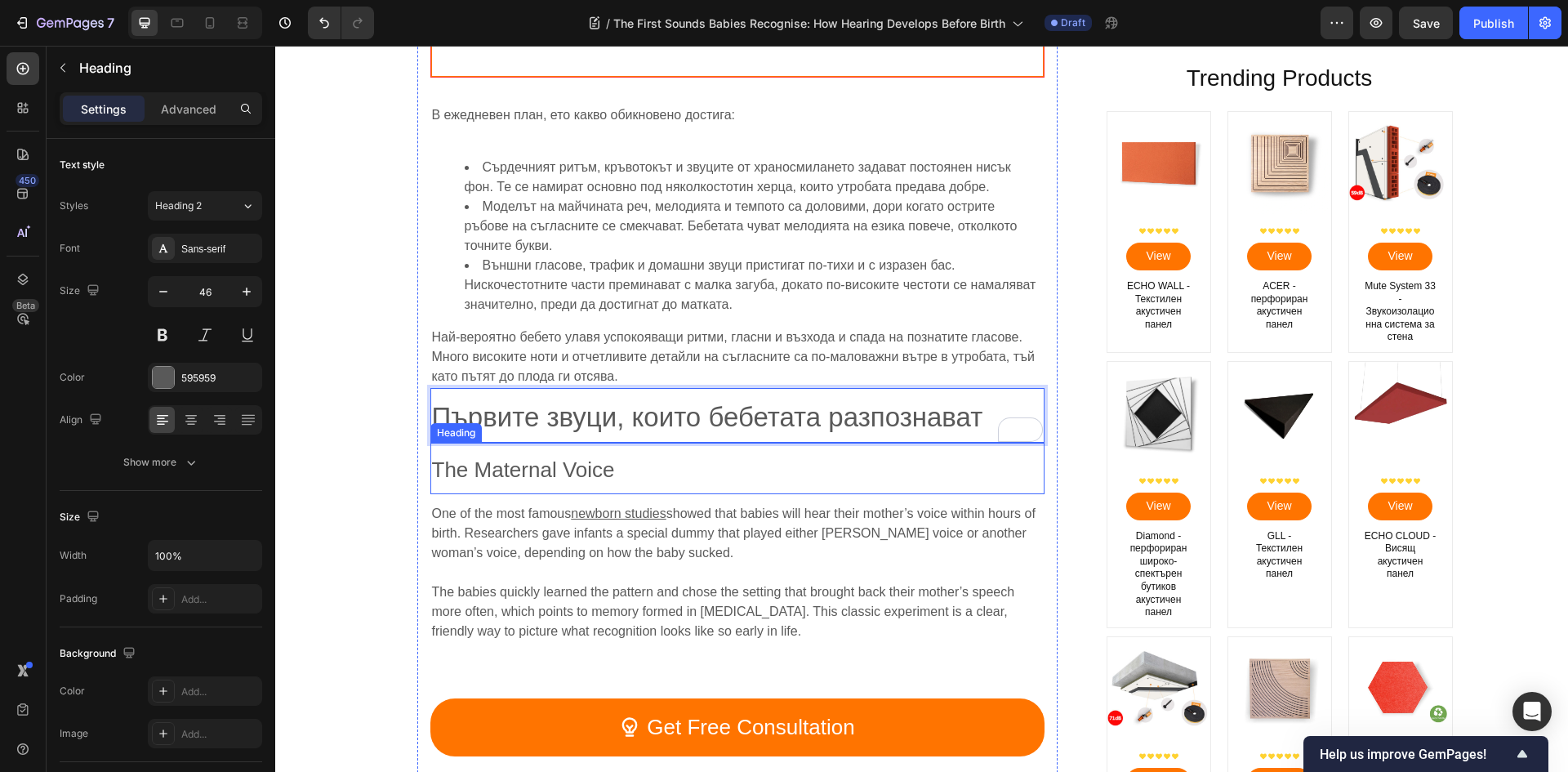
click at [575, 475] on span "The Maternal Voice" at bounding box center [523, 469] width 183 height 24
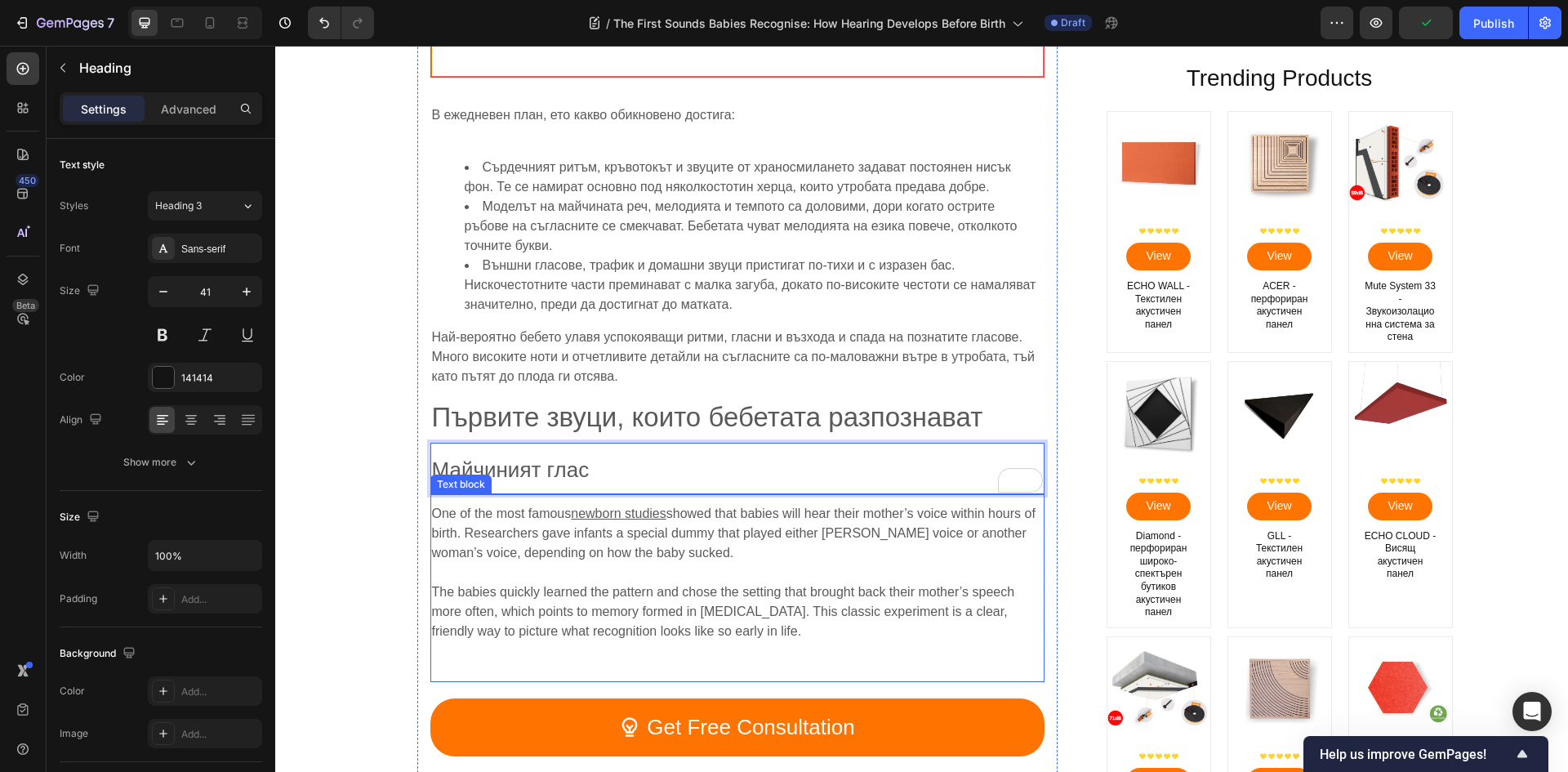
click at [505, 573] on p "The babies quickly learned the pattern and chose the setting that brought back …" at bounding box center [737, 621] width 611 height 117
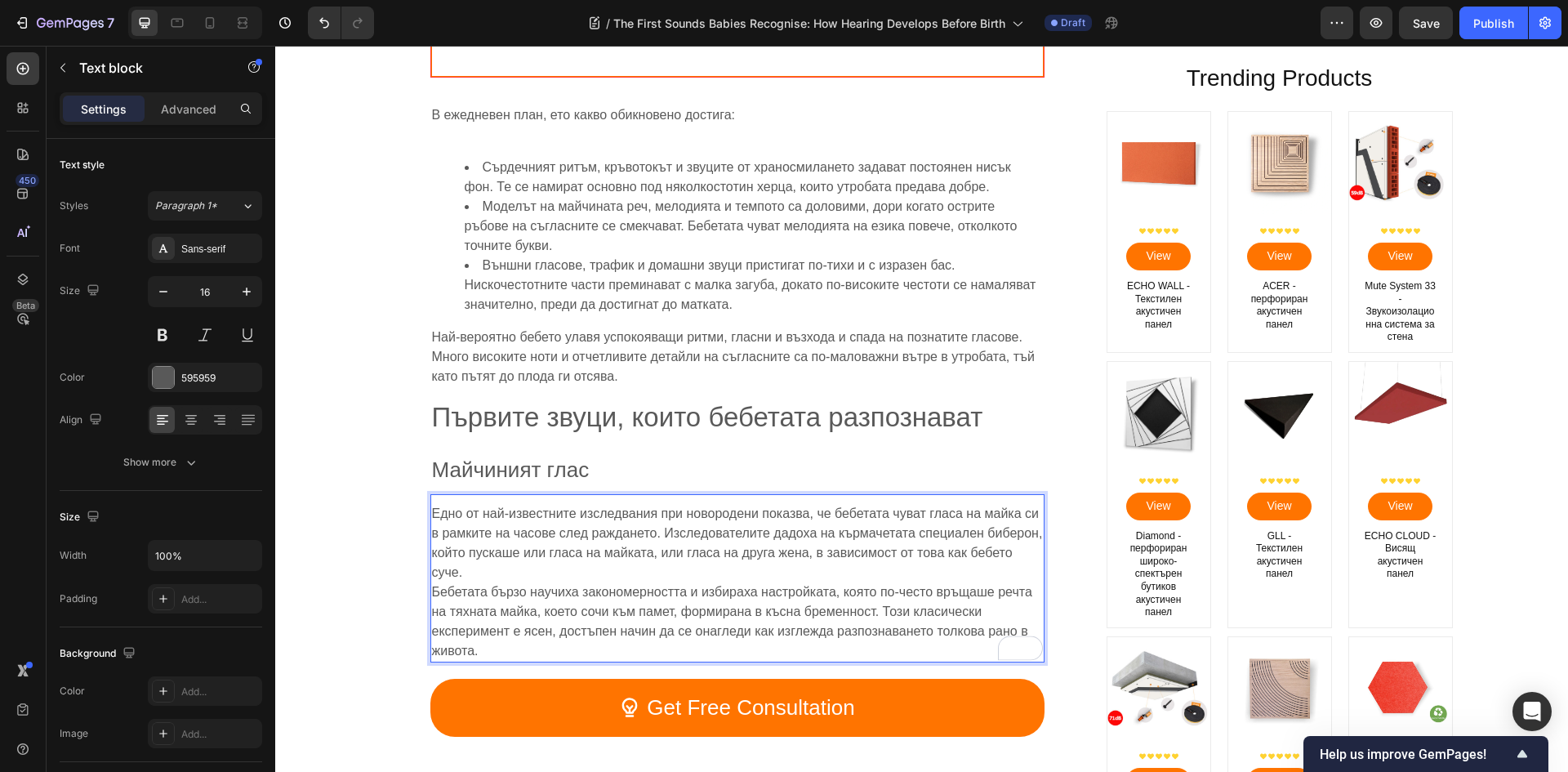
click at [618, 574] on p "Едно от най-известните изследвания при новородени показва, че бебетата чуват гл…" at bounding box center [737, 582] width 611 height 156
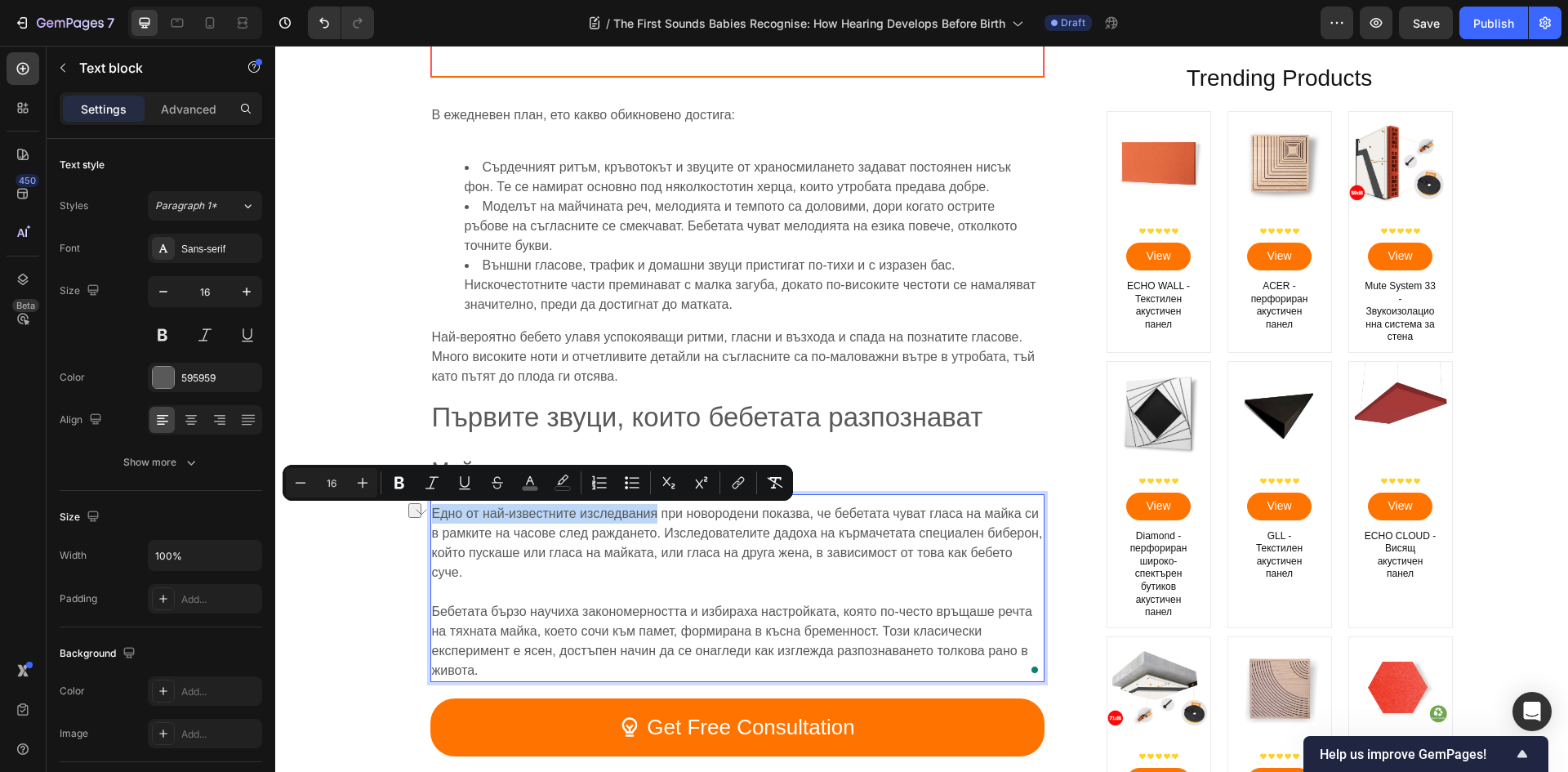
drag, startPoint x: 429, startPoint y: 515, endPoint x: 651, endPoint y: 522, distance: 222.1
click at [730, 483] on icon "Editor contextual toolbar" at bounding box center [738, 482] width 17 height 17
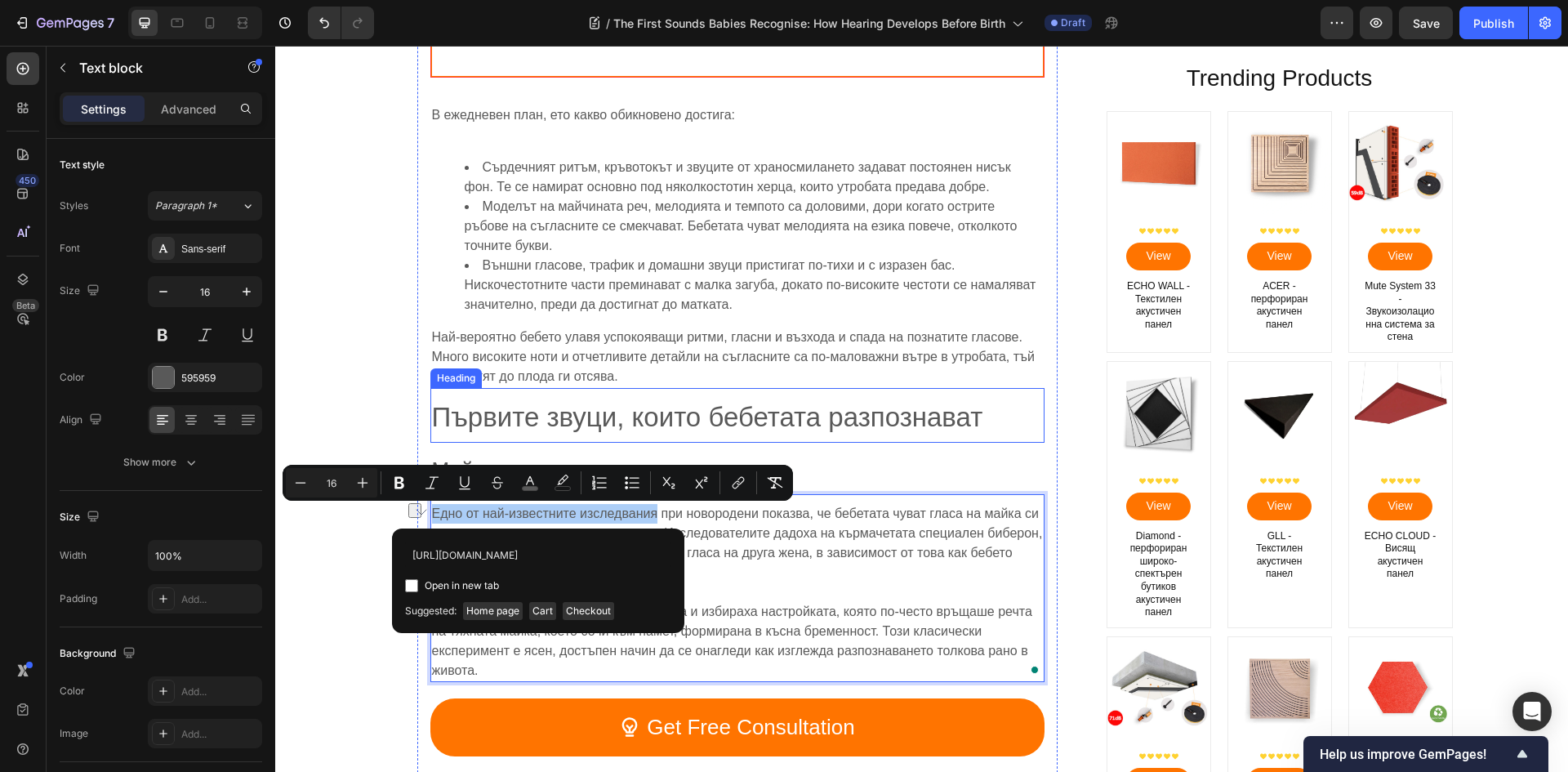
scroll to position [0, 66]
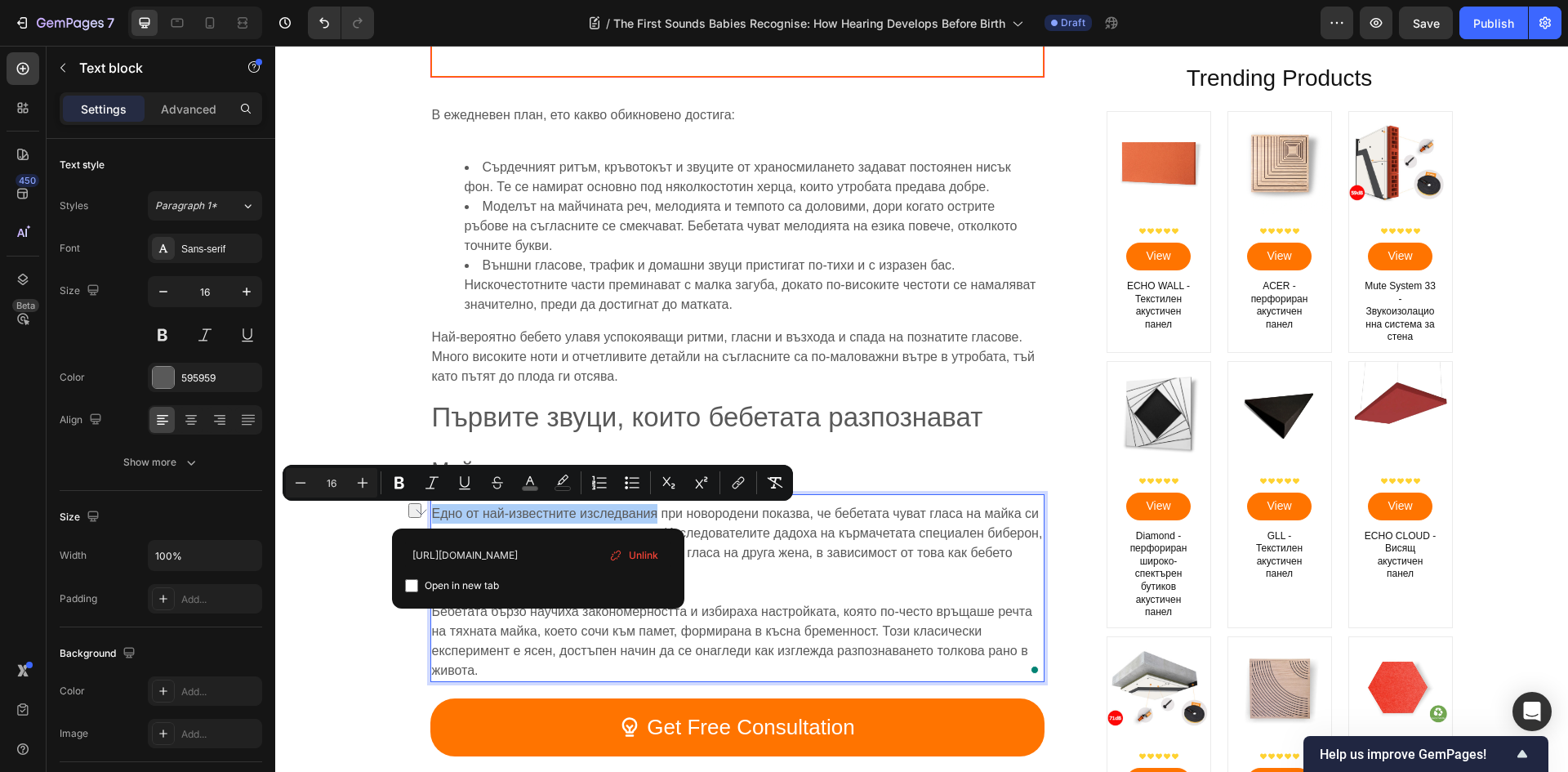
type input "[URL][DOMAIN_NAME]"
click at [410, 583] on input "Editor contextual toolbar" at bounding box center [411, 585] width 13 height 13
checkbox input "true"
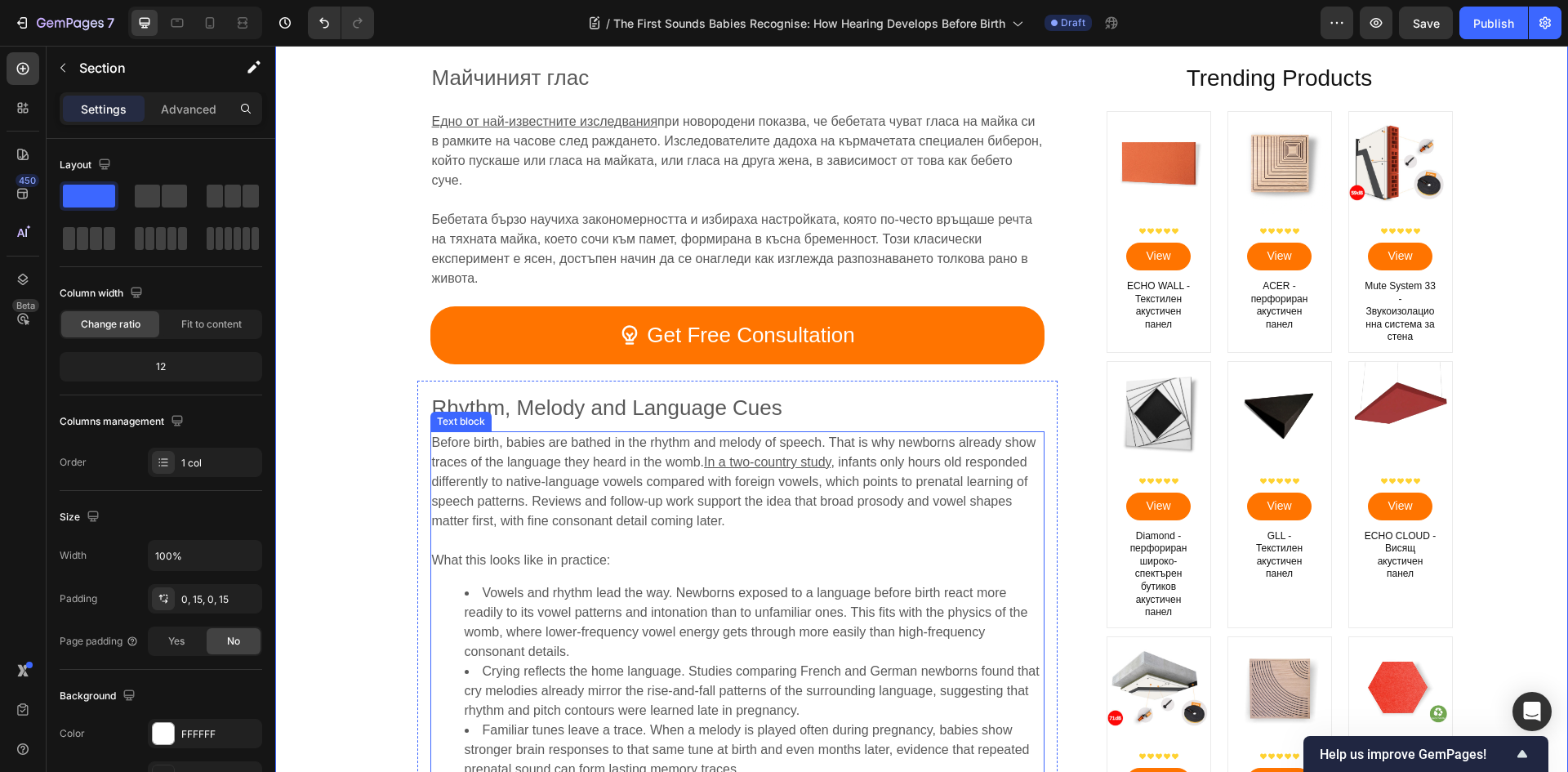
scroll to position [2613, 0]
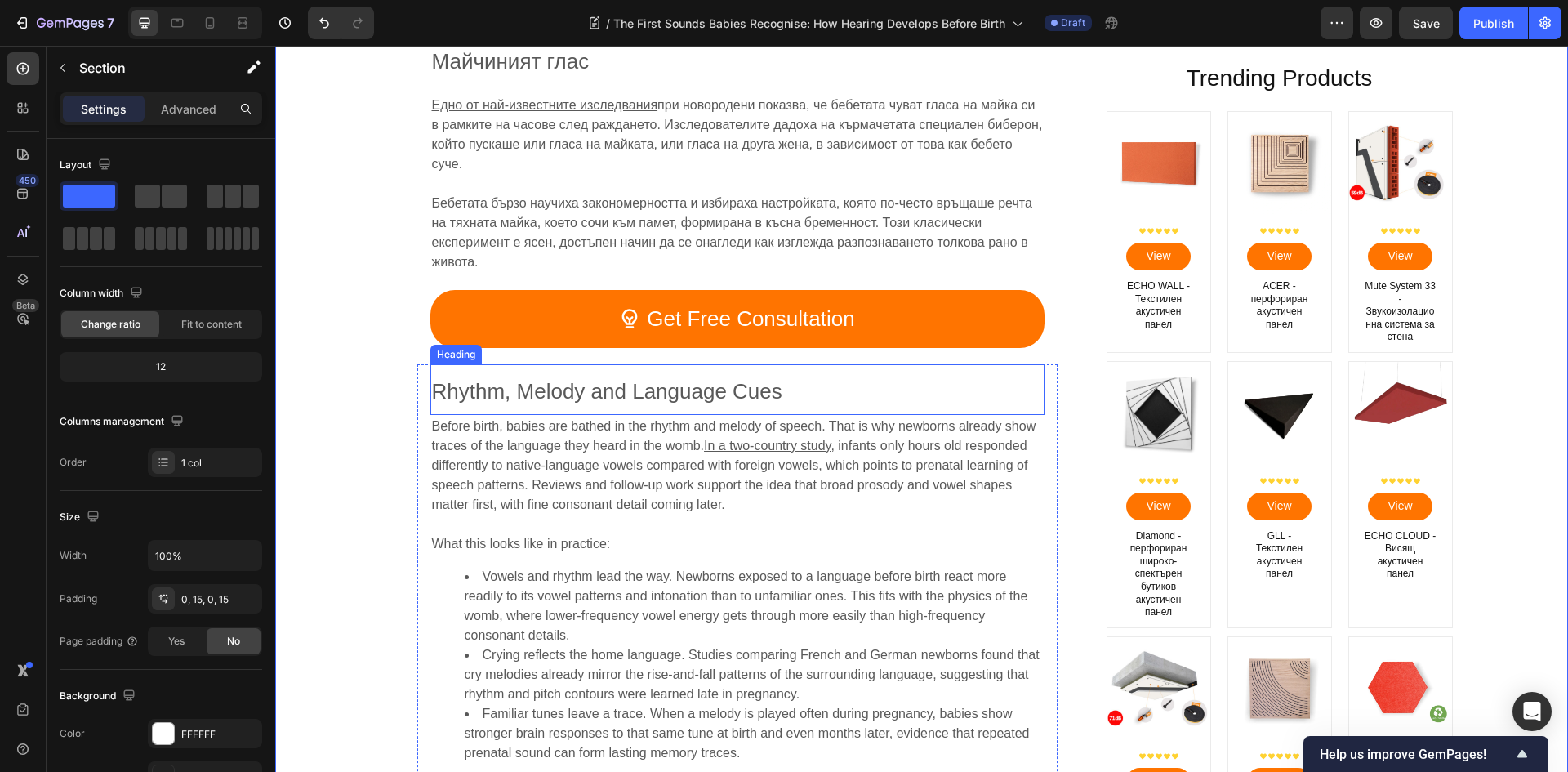
click at [592, 395] on span "Rhythm, Melody and Language Cues" at bounding box center [607, 391] width 350 height 24
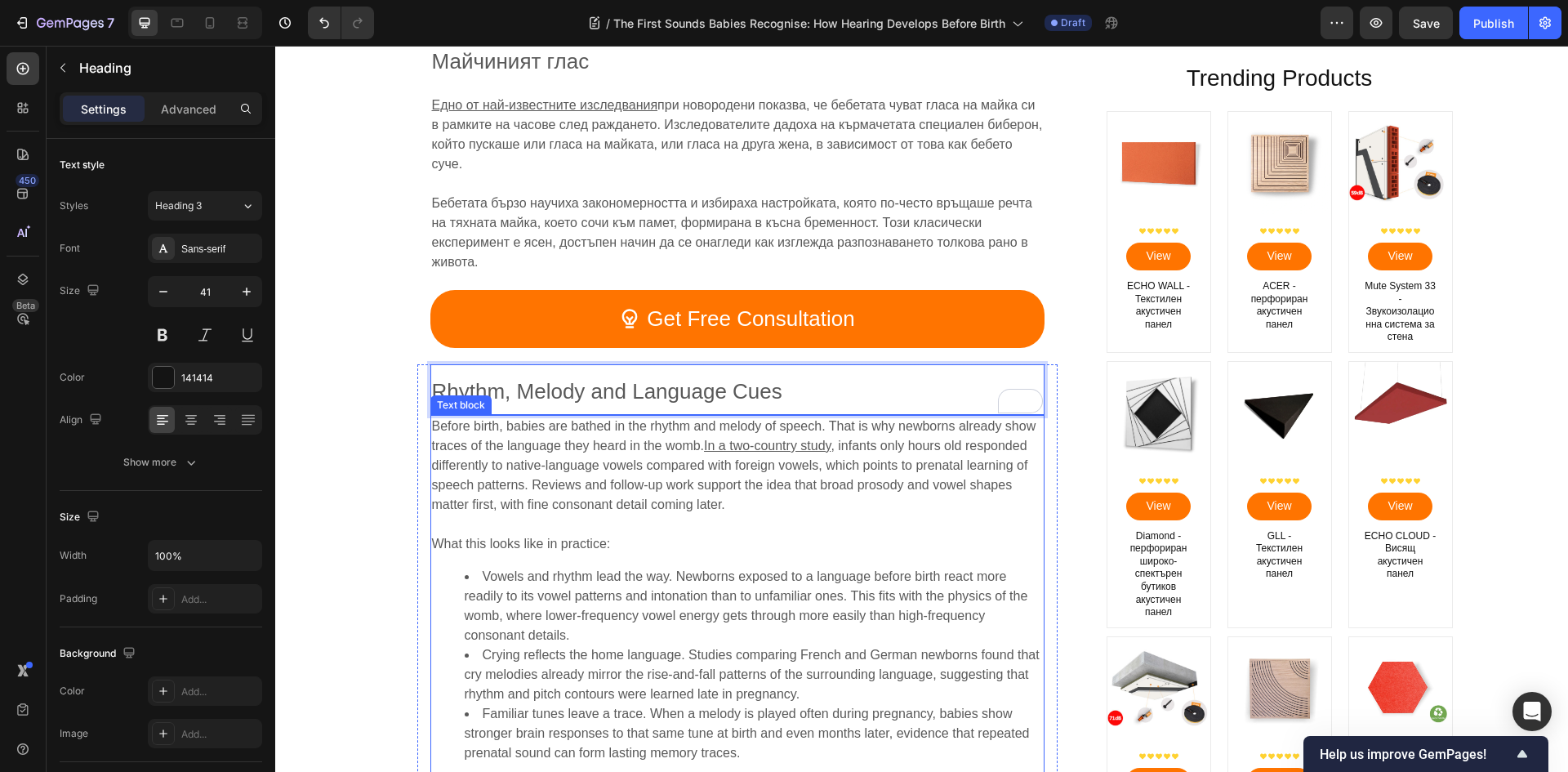
click at [752, 441] on u "In a two-country study" at bounding box center [767, 445] width 127 height 14
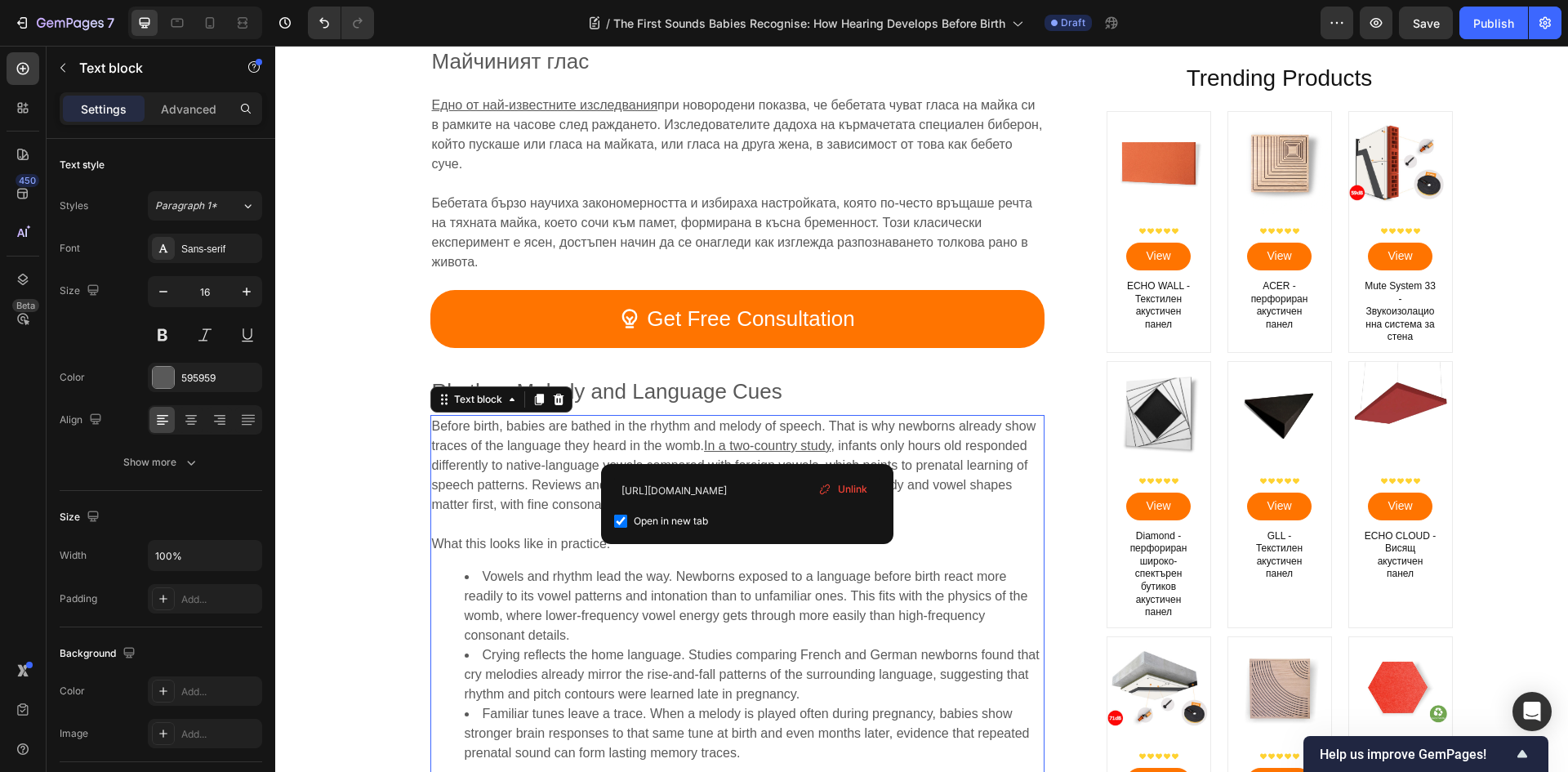
click at [747, 446] on u "In a two-country study" at bounding box center [767, 445] width 127 height 14
click at [777, 495] on input "[URL][DOMAIN_NAME]" at bounding box center [747, 490] width 266 height 26
click at [536, 474] on p "Before birth, babies are bathed in the rhythm and melody of speech. That is why…" at bounding box center [737, 465] width 611 height 98
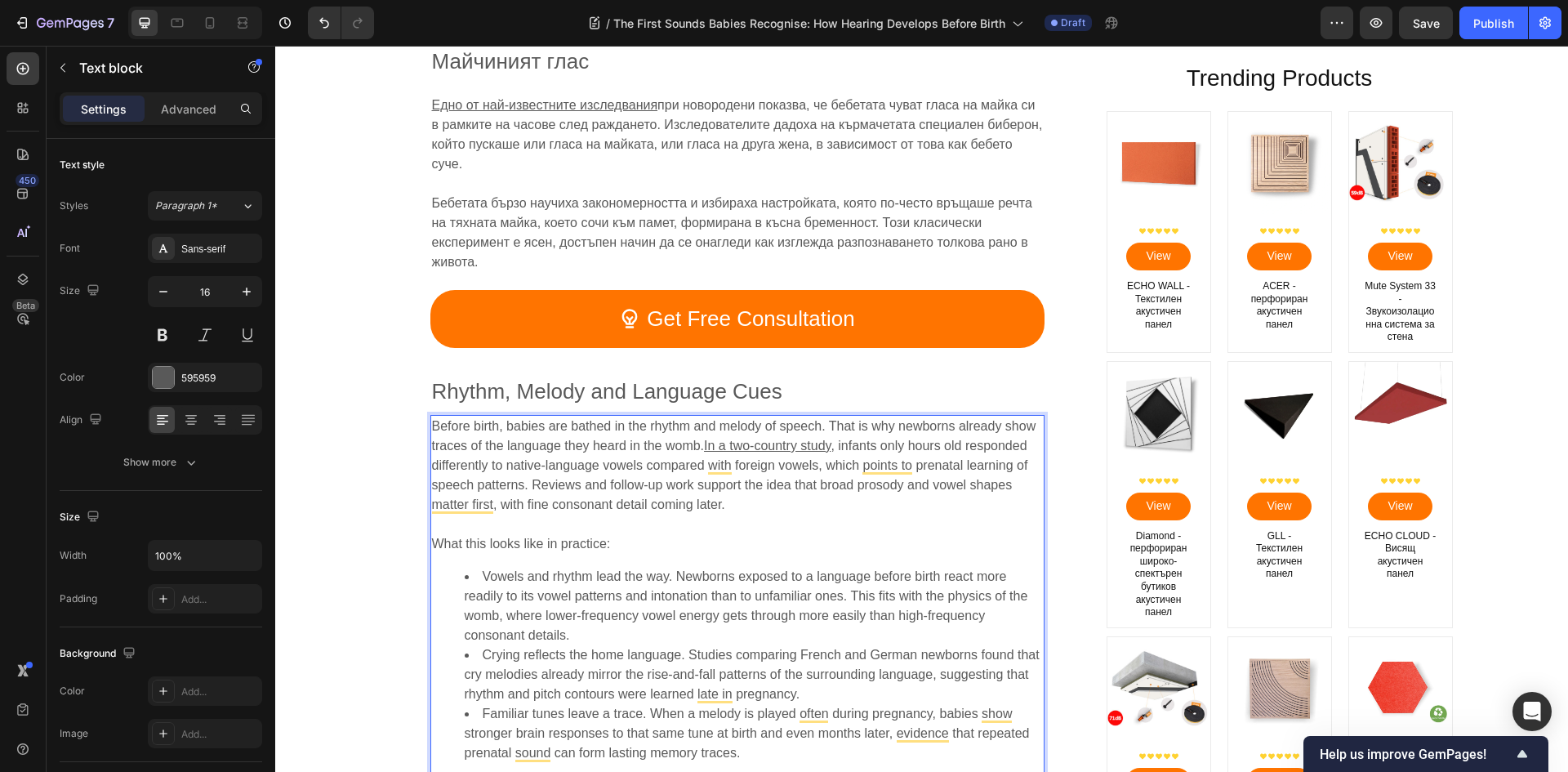
click at [455, 435] on span "Before birth, babies are bathed in the rhythm and melody of speech. That is why…" at bounding box center [734, 436] width 604 height 34
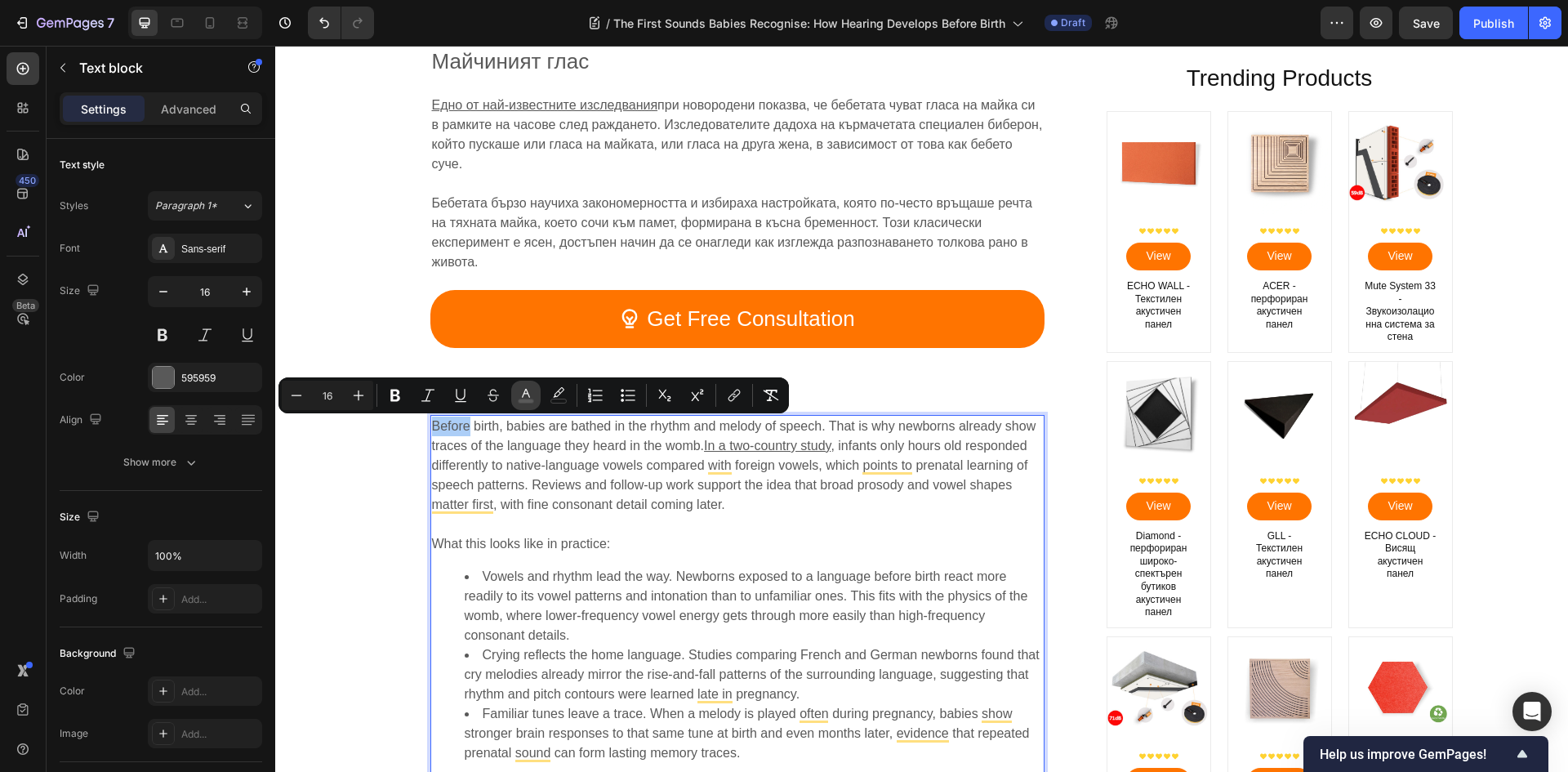
click at [525, 389] on icon "Editor contextual toolbar" at bounding box center [525, 393] width 8 height 9
type input "595959"
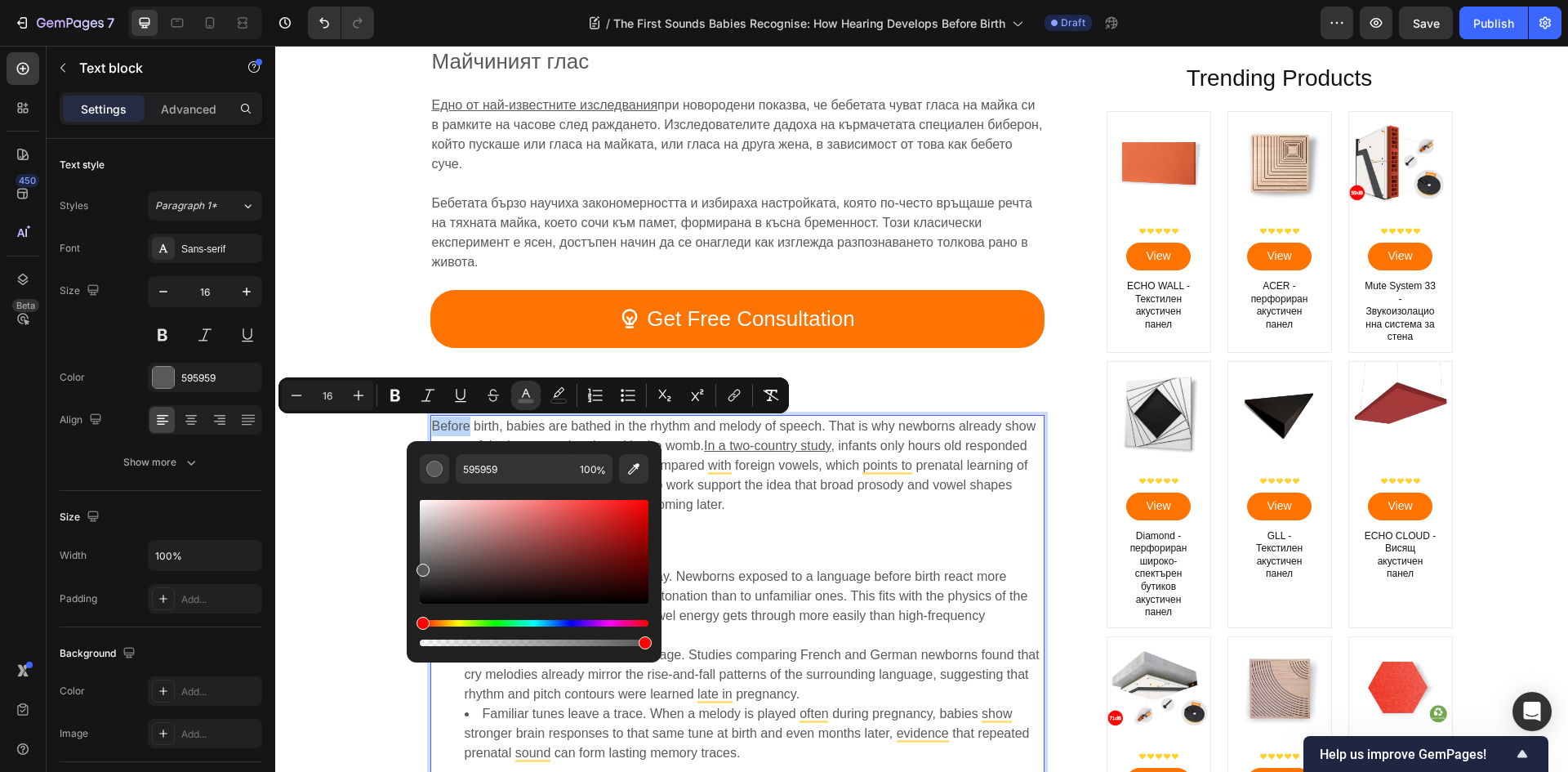
click at [909, 387] on p "⁠⁠⁠⁠⁠⁠⁠ Rhythm, Melody and Language Cues" at bounding box center [737, 389] width 611 height 47
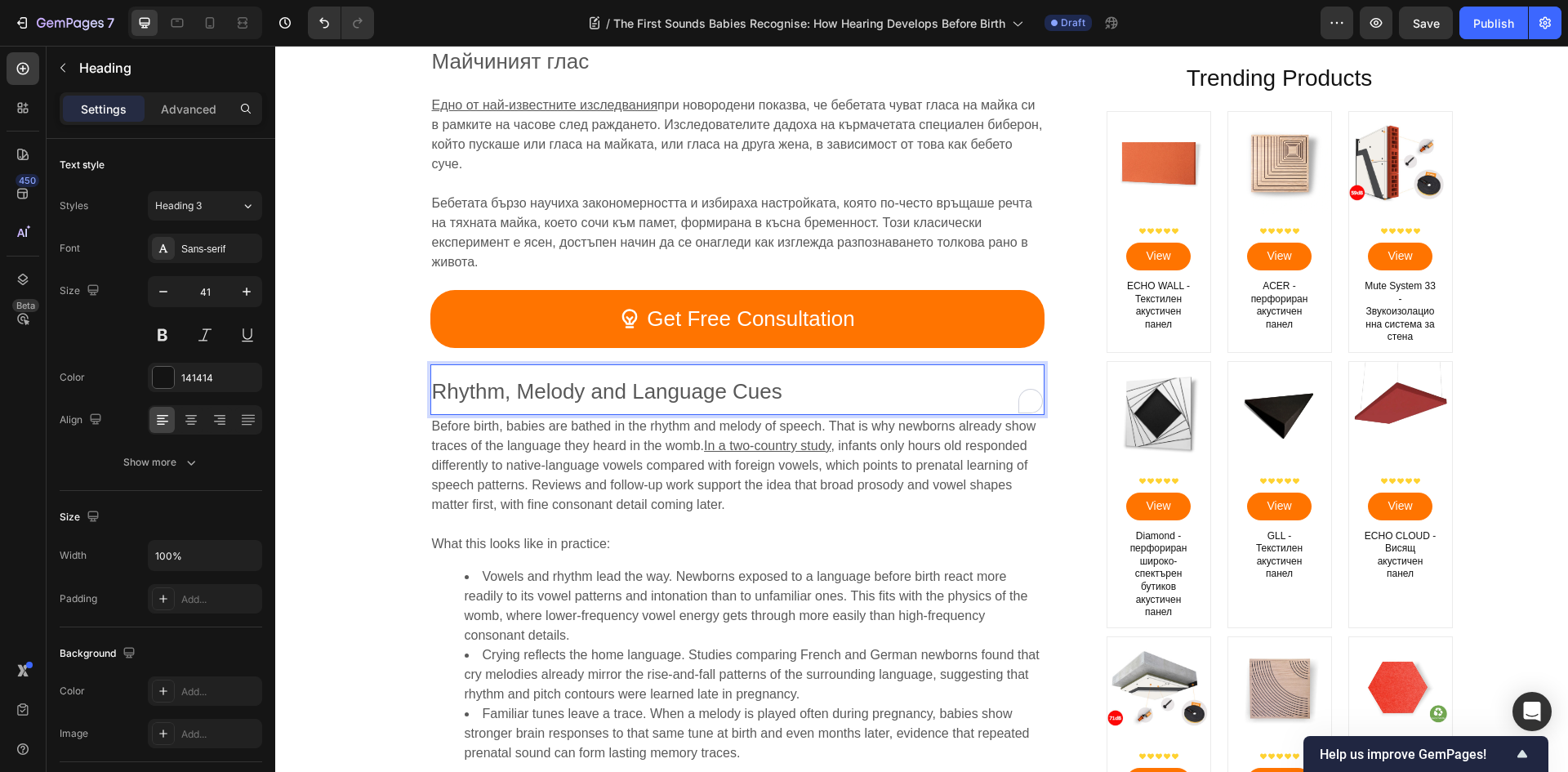
click at [735, 390] on span "Rhythm, Melody and Language Cues" at bounding box center [607, 391] width 350 height 24
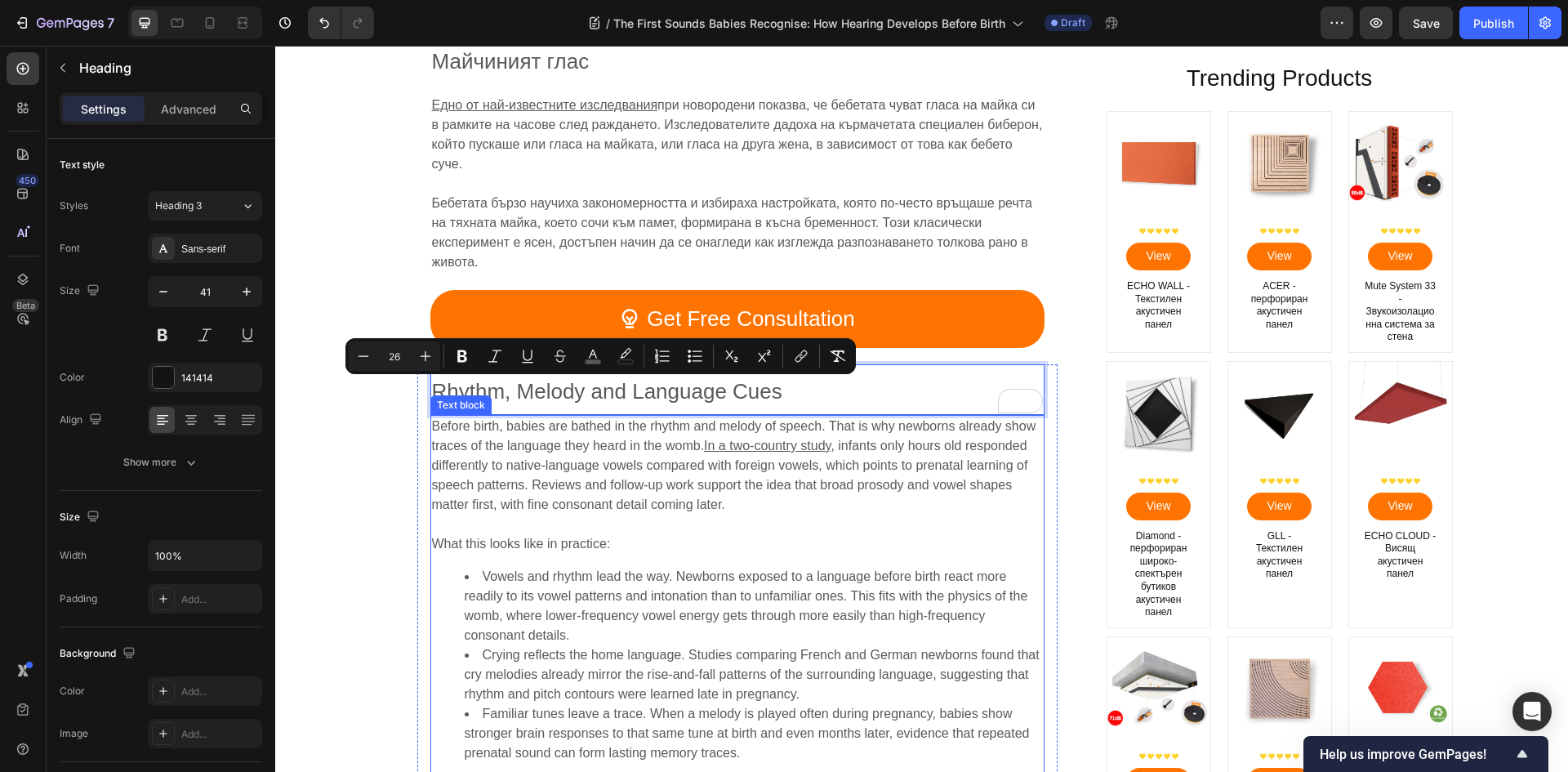
click at [534, 499] on span ", infants only hours old responded differently to native-language vowels compar…" at bounding box center [730, 475] width 596 height 73
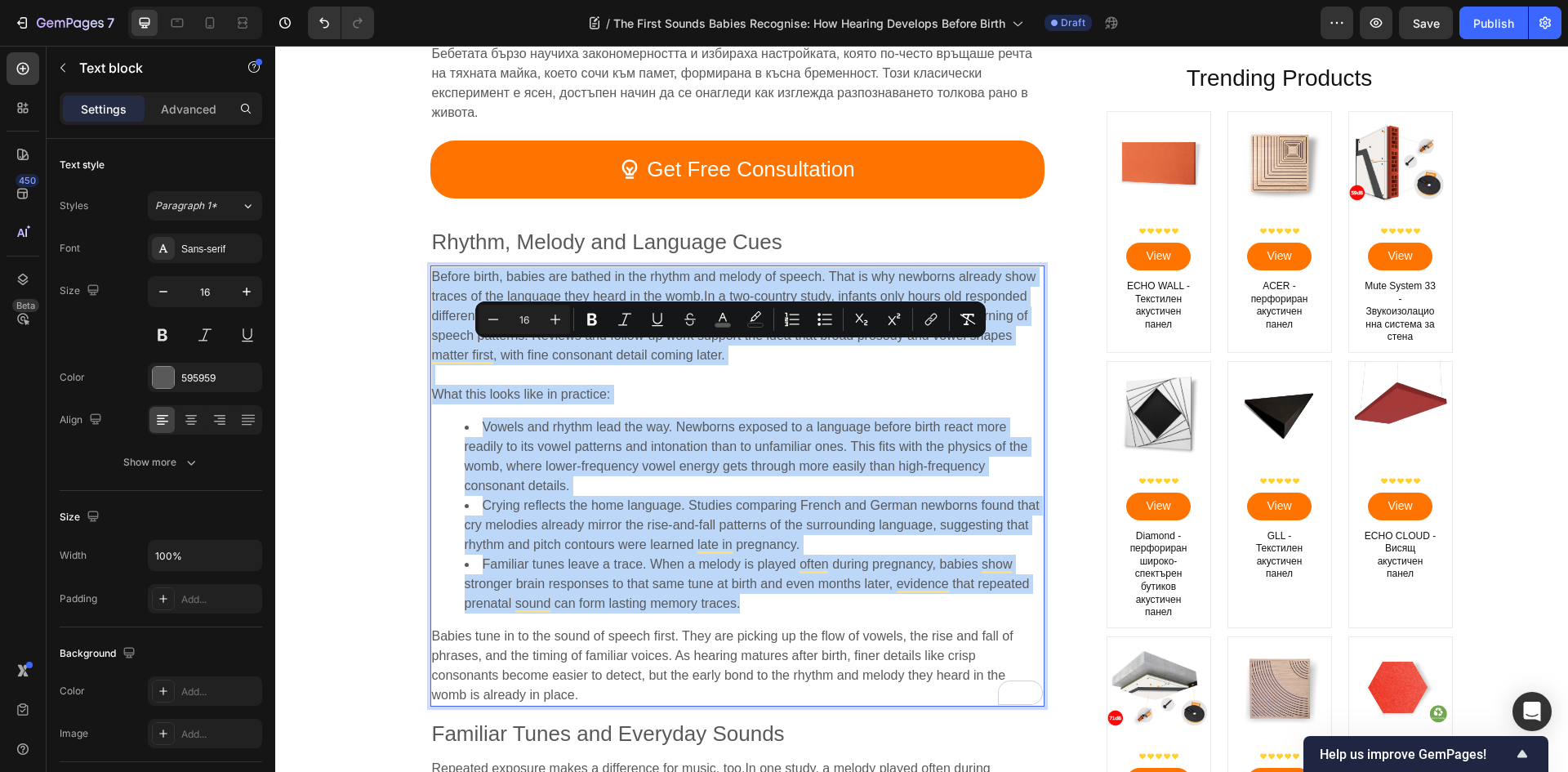
scroll to position [2815, 0]
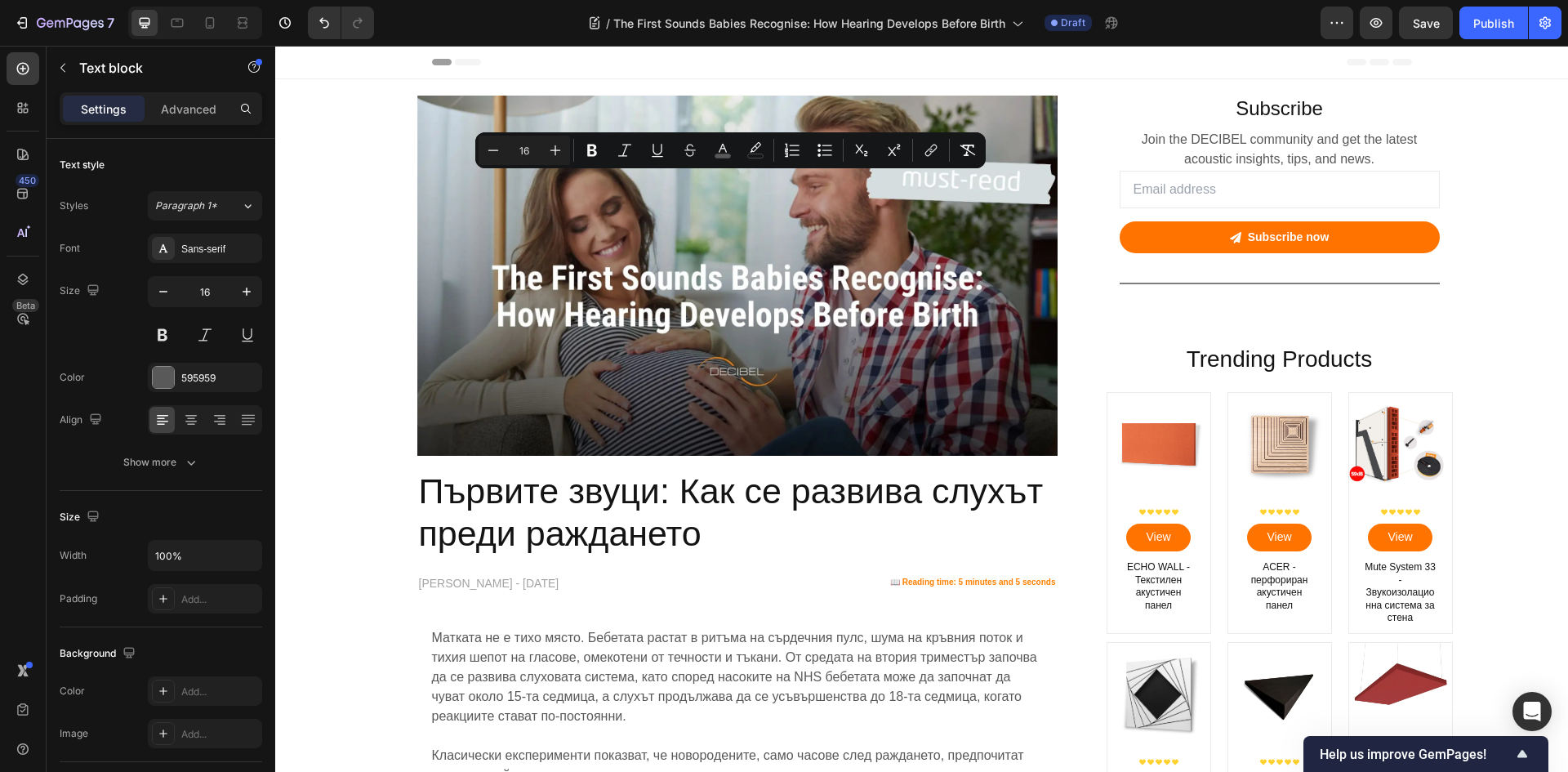
scroll to position [2858, 0]
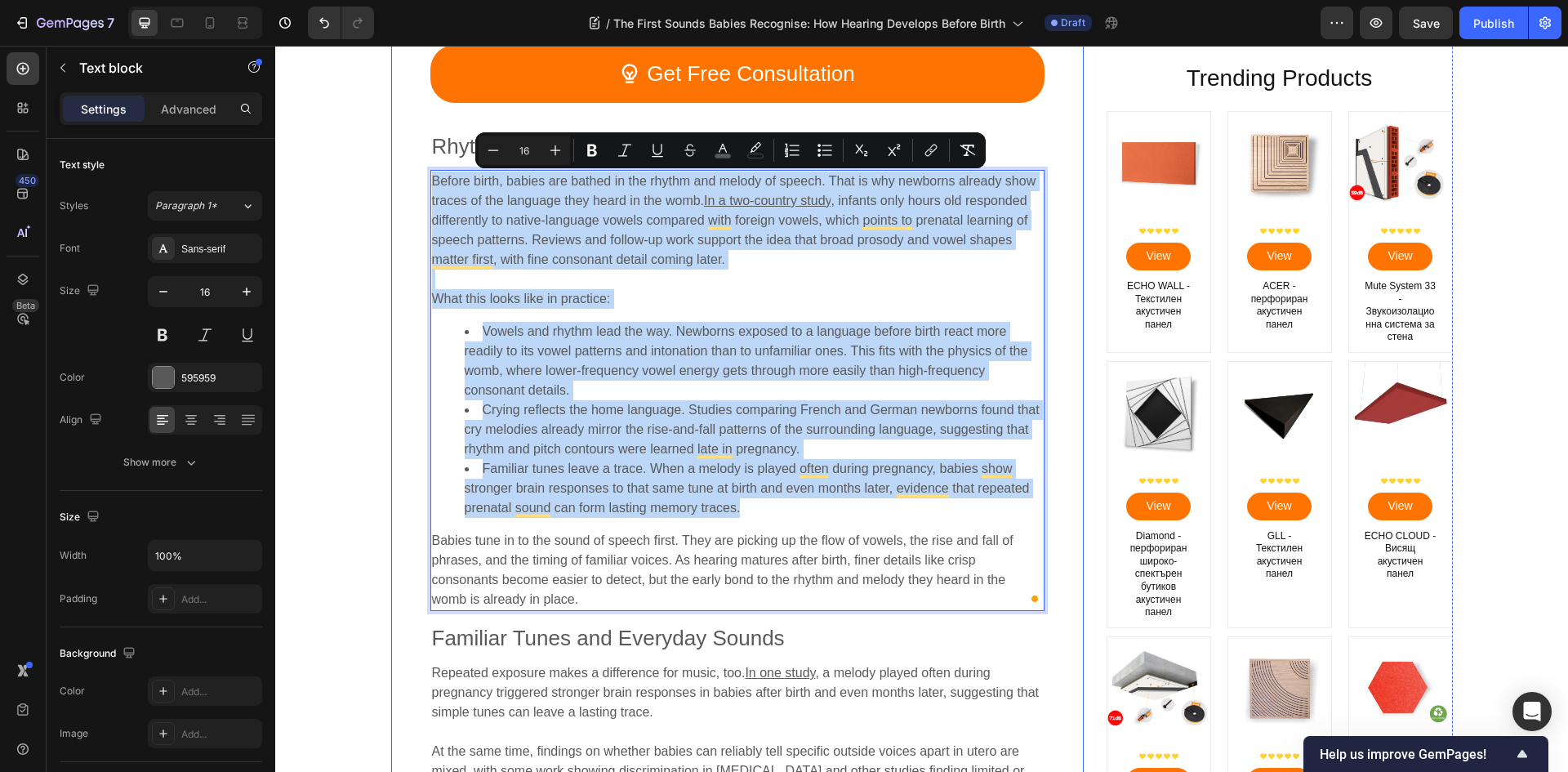
drag, startPoint x: 395, startPoint y: 203, endPoint x: 471, endPoint y: 170, distance: 82.9
click at [395, 203] on div "Image Първите звуци: Как се развива слухът преди раждането Heading [PERSON_NAME…" at bounding box center [737, 378] width 693 height 6316
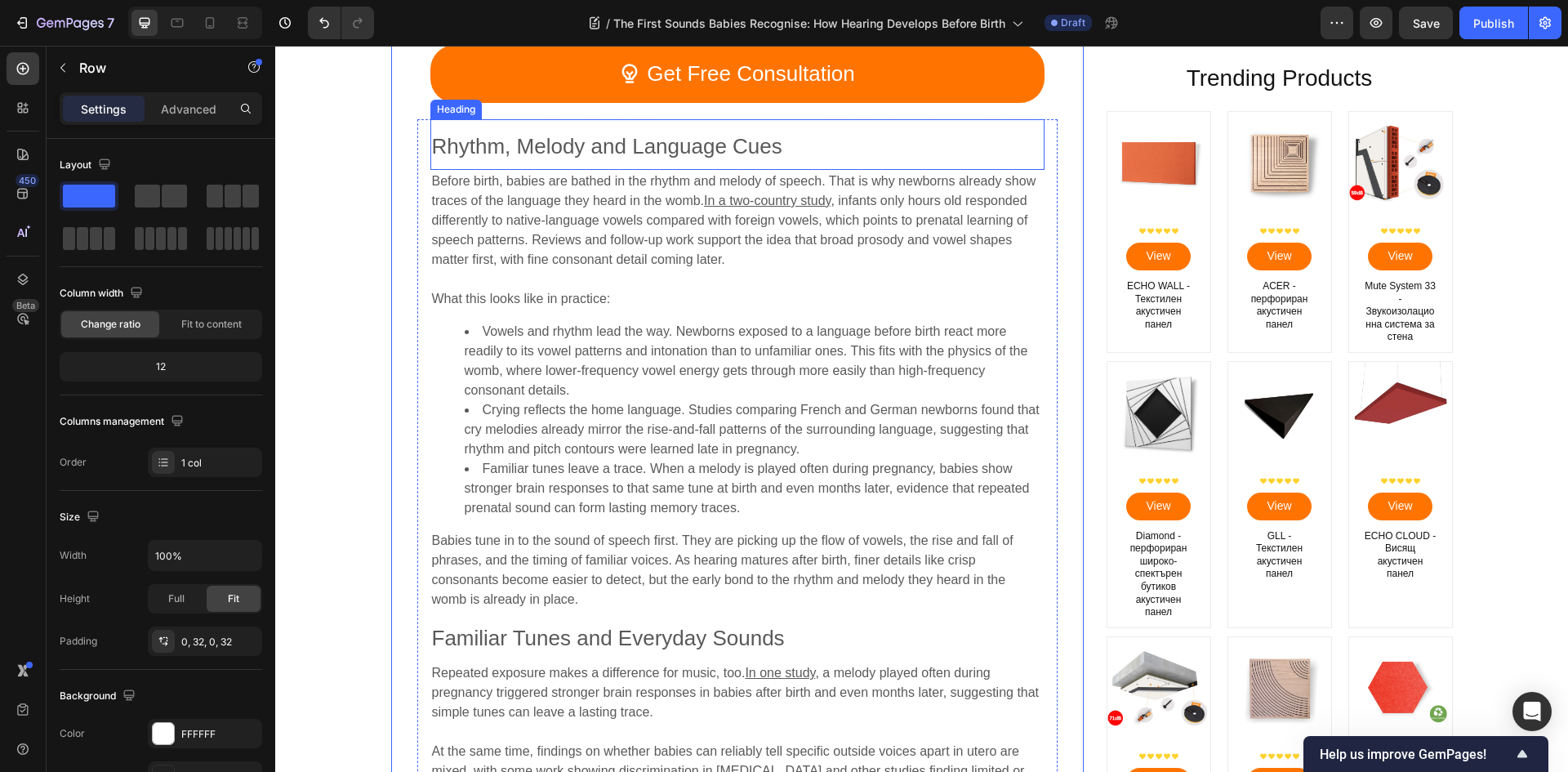
click at [542, 142] on span "Rhythm, Melody and Language Cues" at bounding box center [607, 146] width 350 height 24
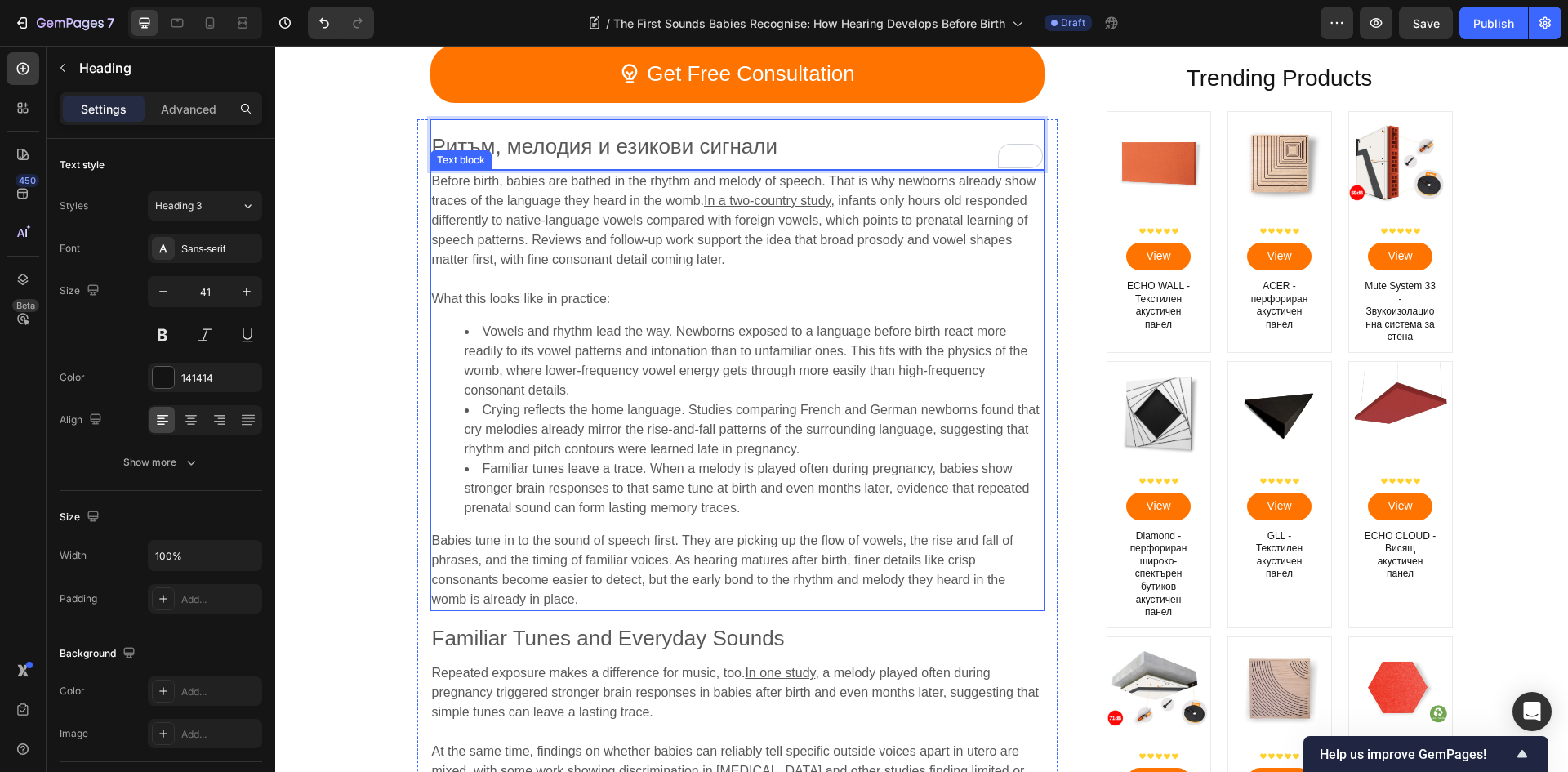
click at [744, 360] on li "Vowels and rhythm lead the way. Newborns exposed to a language before birth rea…" at bounding box center [754, 361] width 578 height 78
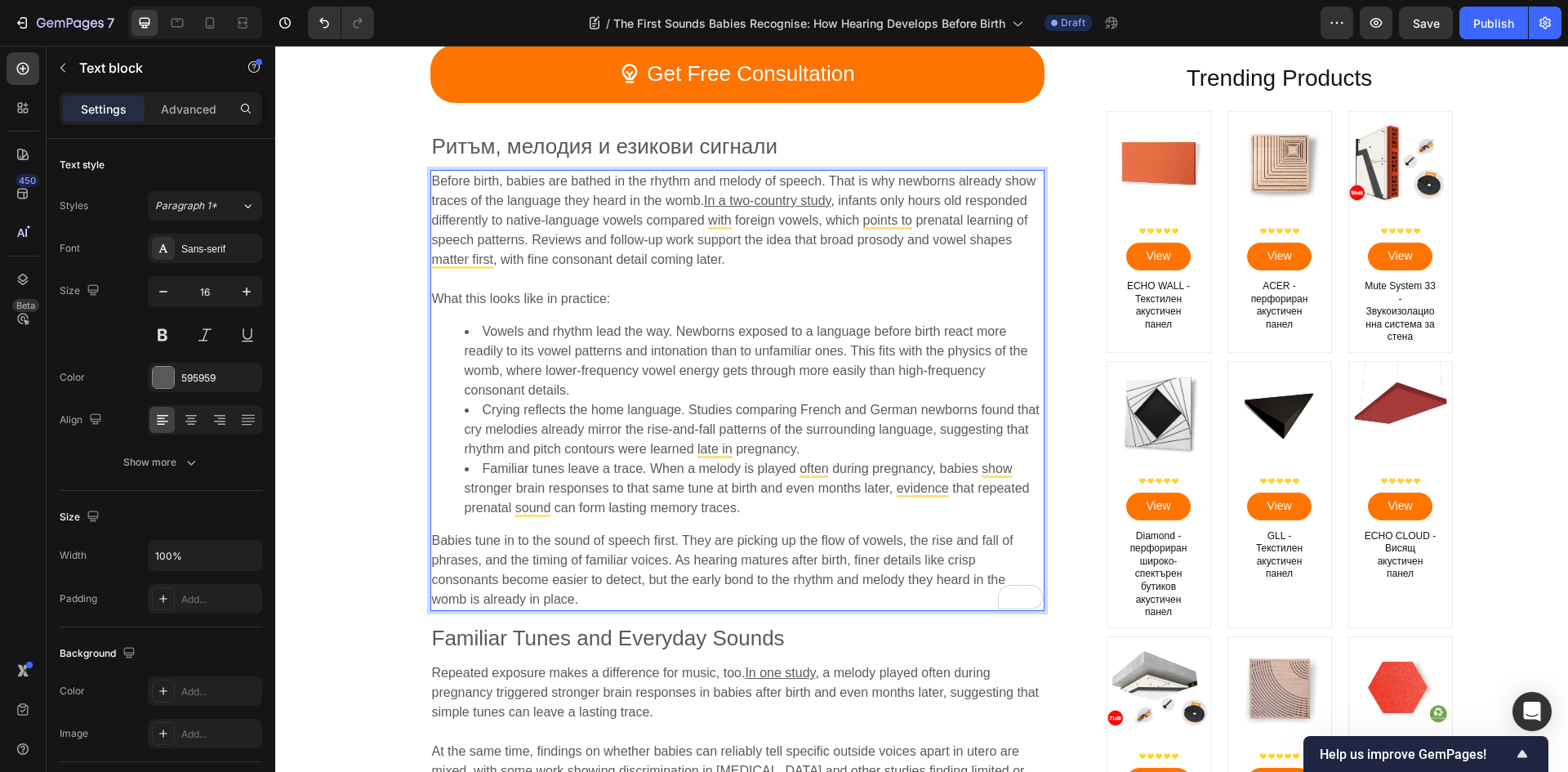
click at [719, 276] on p "What this looks like in practice:" at bounding box center [737, 289] width 611 height 39
click at [719, 276] on p "⁠⁠⁠⁠⁠⁠⁠ What this looks like in practice:" at bounding box center [737, 289] width 611 height 39
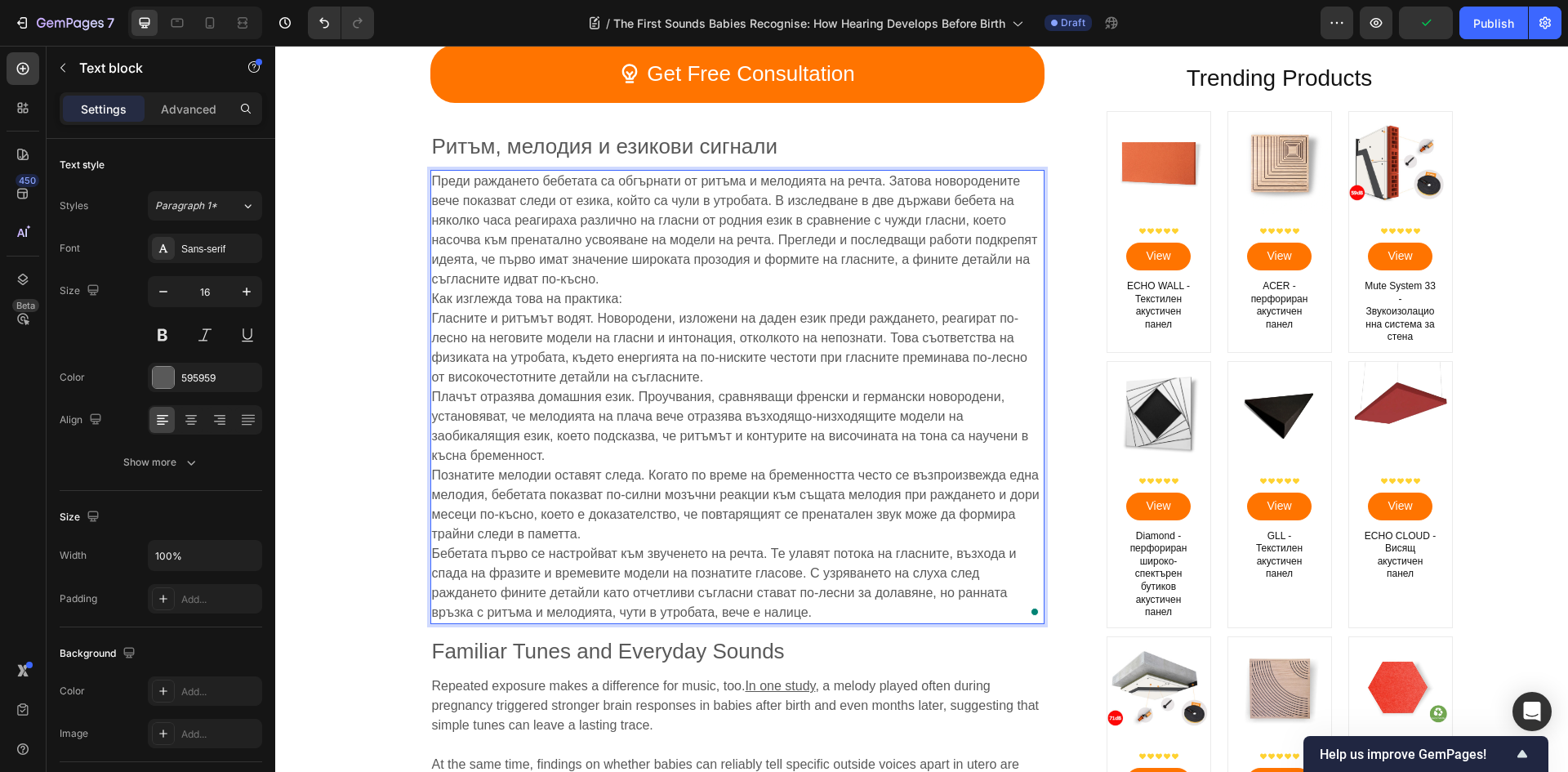
click at [672, 275] on p "Преди раждането бебетата са обгърнати от ритъма и мелодията на речта. Затова но…" at bounding box center [737, 396] width 611 height 451
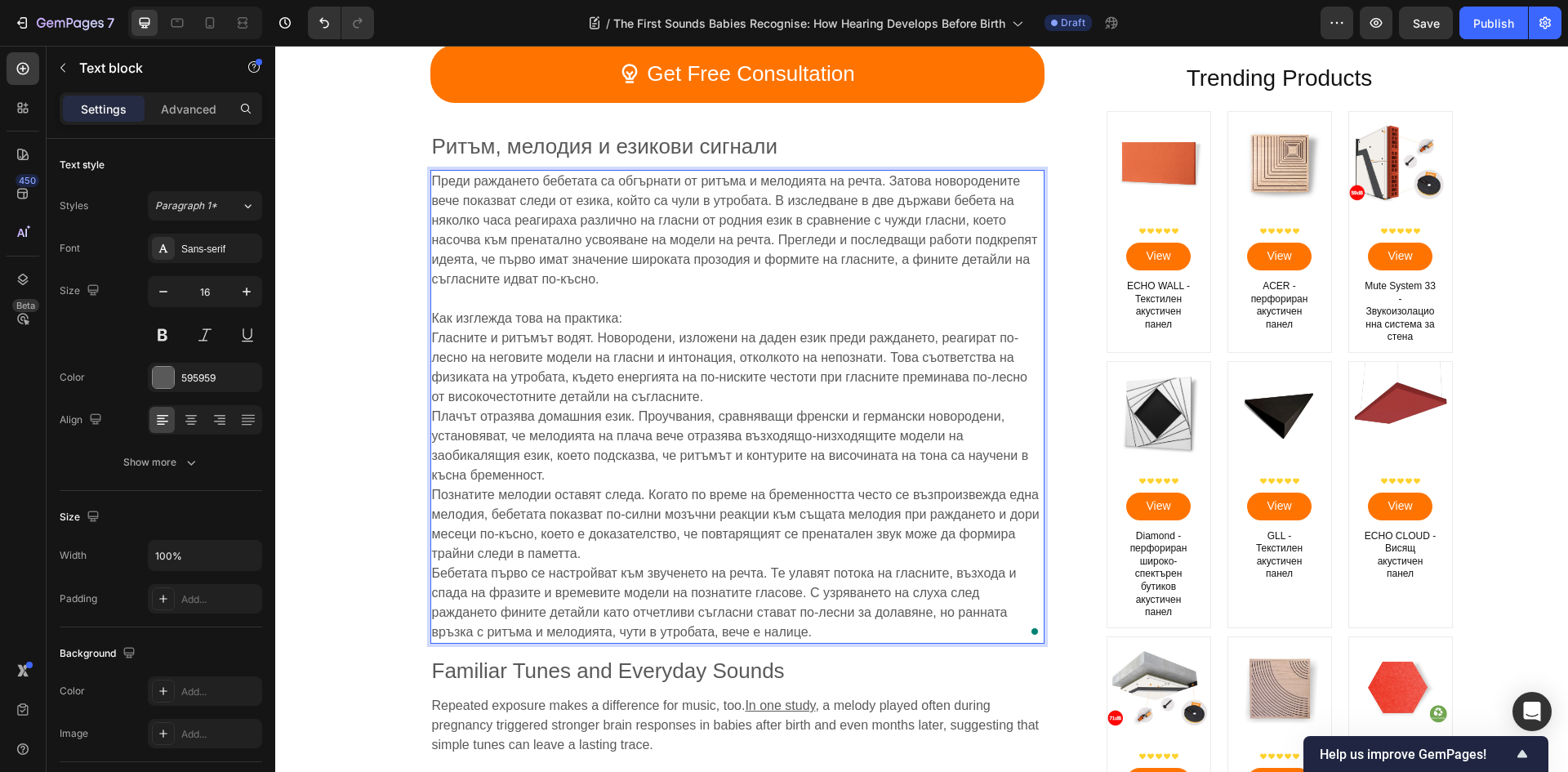
click at [633, 315] on p "⁠⁠⁠⁠⁠⁠⁠ Как изглежда това на практика: Гласните и ритъмът водят. Новородени, из…" at bounding box center [737, 466] width 611 height 353
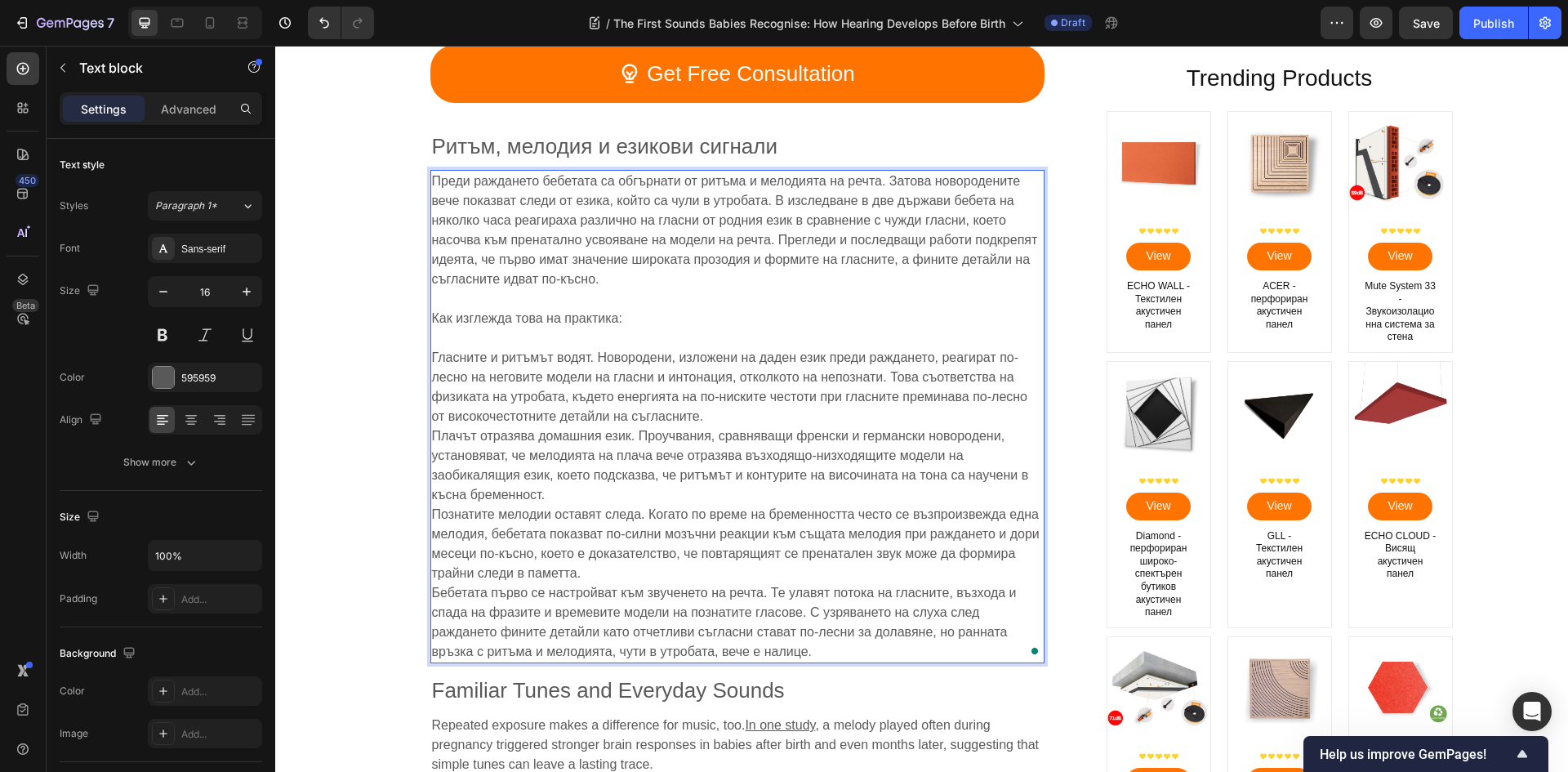
click at [601, 573] on p "⁠⁠⁠⁠⁠⁠⁠ Гласните и ритъмът водят. Новородени, изложени на даден език преди ражд…" at bounding box center [737, 495] width 611 height 333
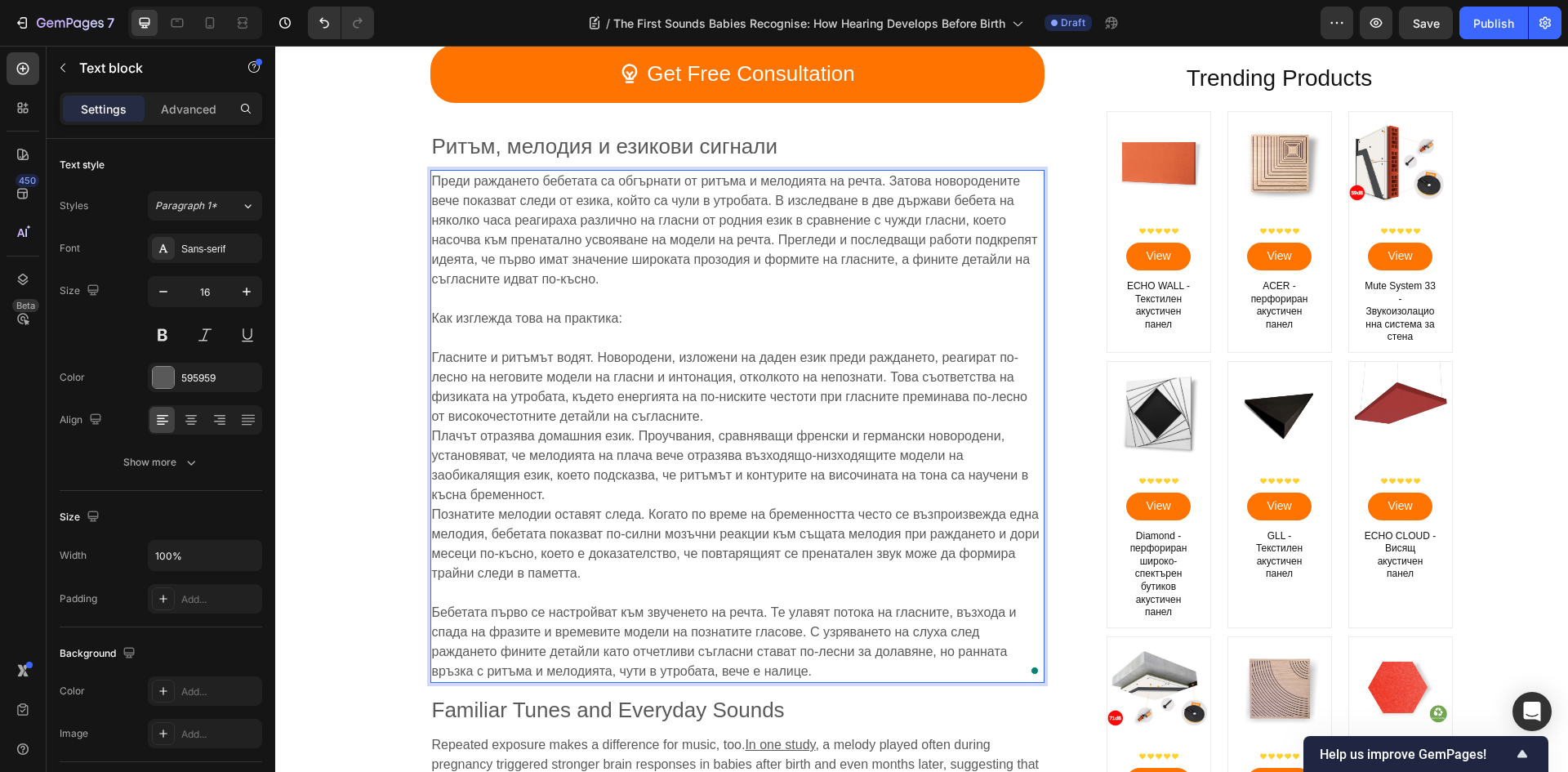
click at [561, 496] on p "Гласните и ритъмът водят. Новородени, изложени на даден език преди раждането, р…" at bounding box center [737, 456] width 611 height 255
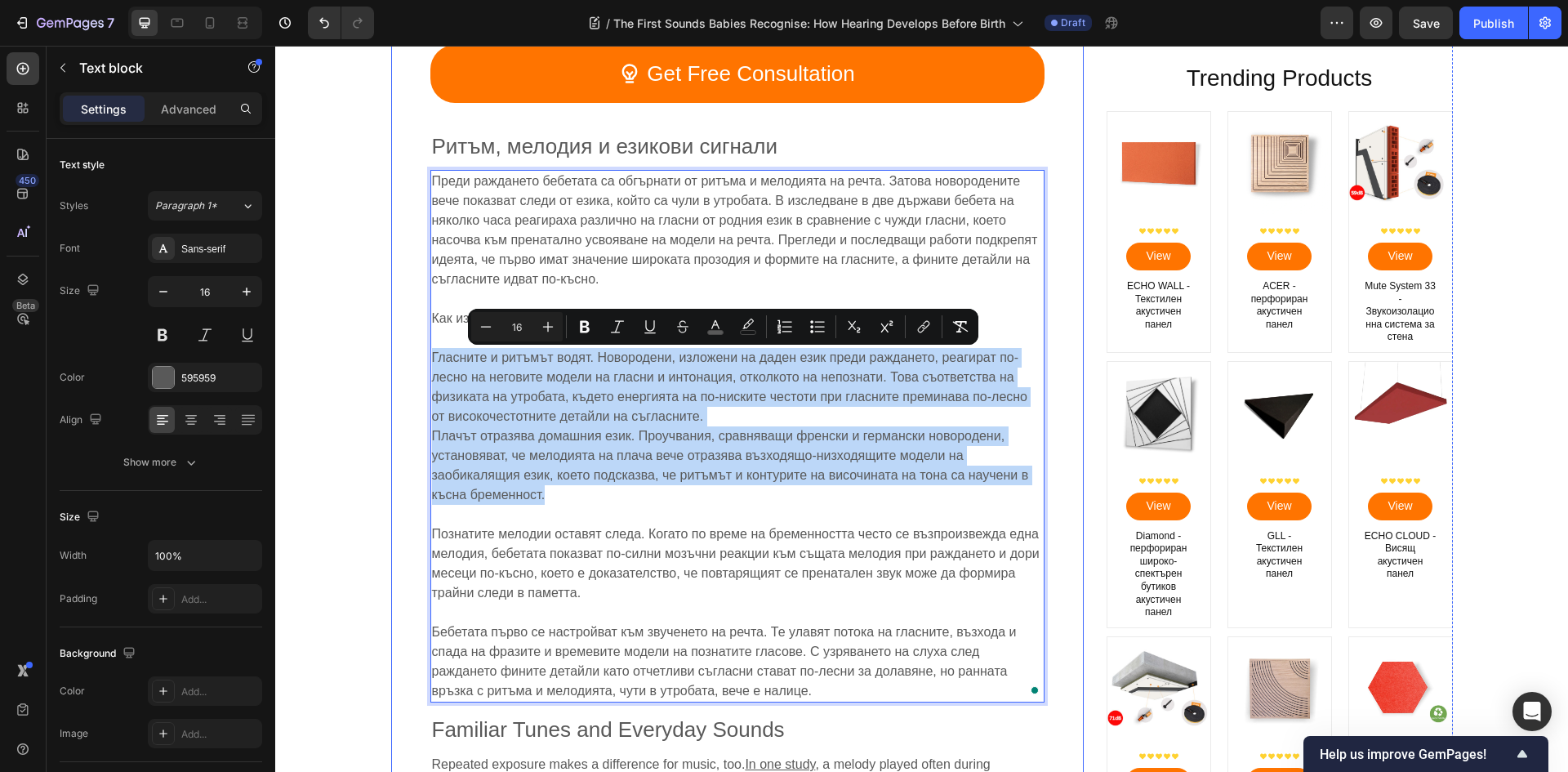
click at [409, 366] on div "Image Първите звуци: Как се развива слухът преди раждането Heading [PERSON_NAME…" at bounding box center [737, 424] width 693 height 6407
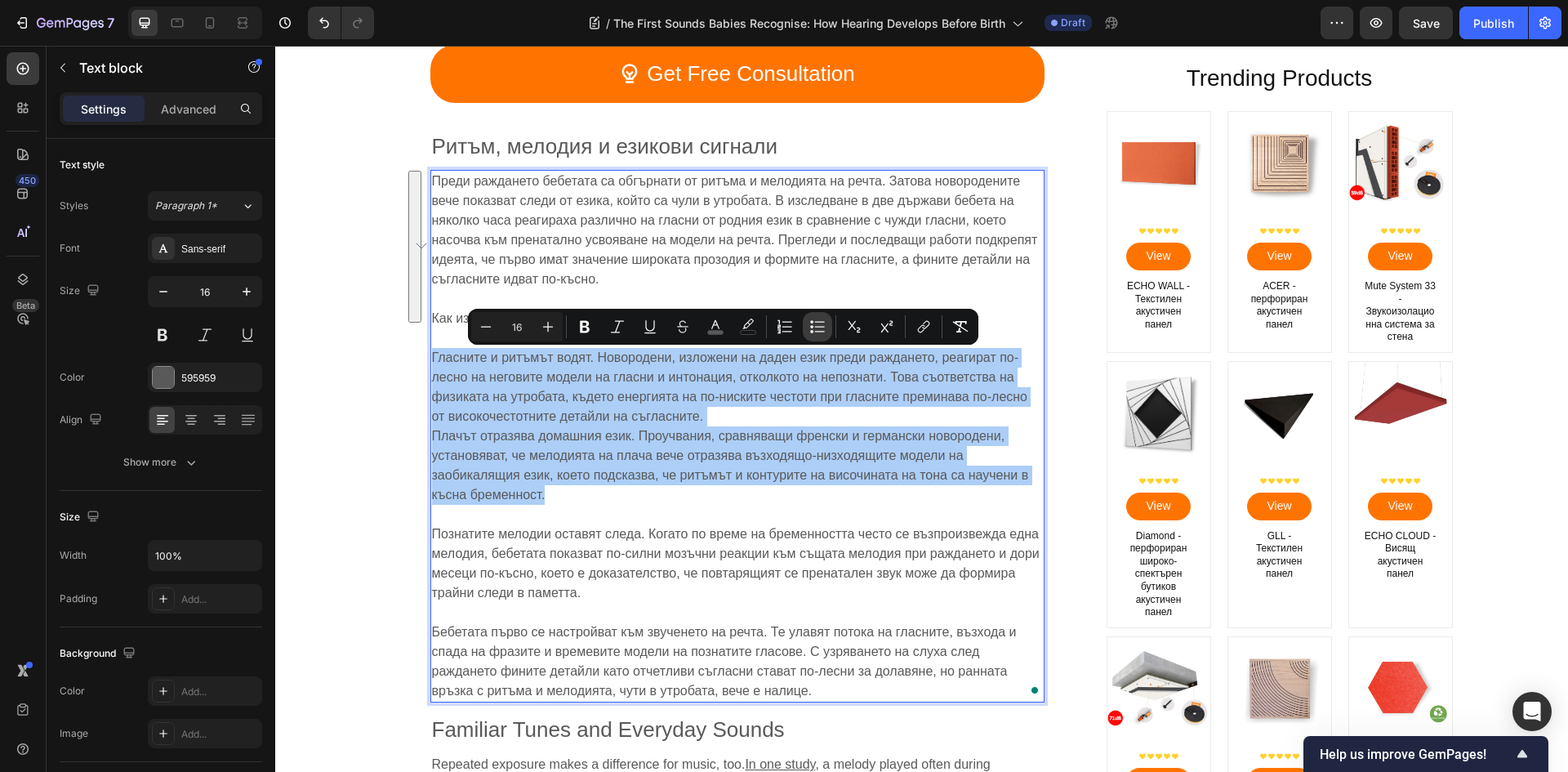
click at [821, 333] on icon "Editor contextual toolbar" at bounding box center [817, 326] width 17 height 17
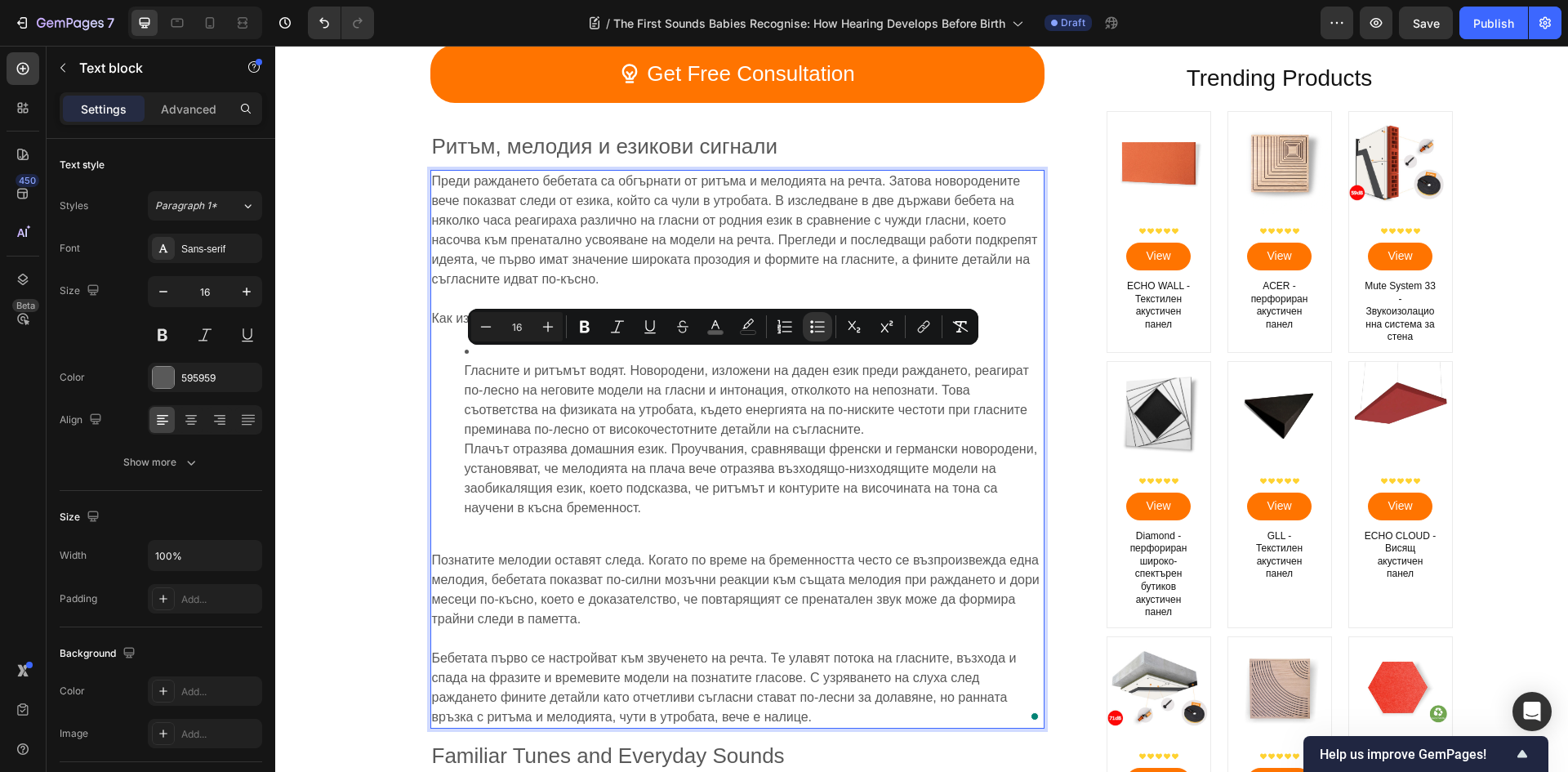
click at [454, 368] on ul "Гласните и ритъмът водят. Новородени, изложени на даден език преди раждането, р…" at bounding box center [737, 429] width 611 height 176
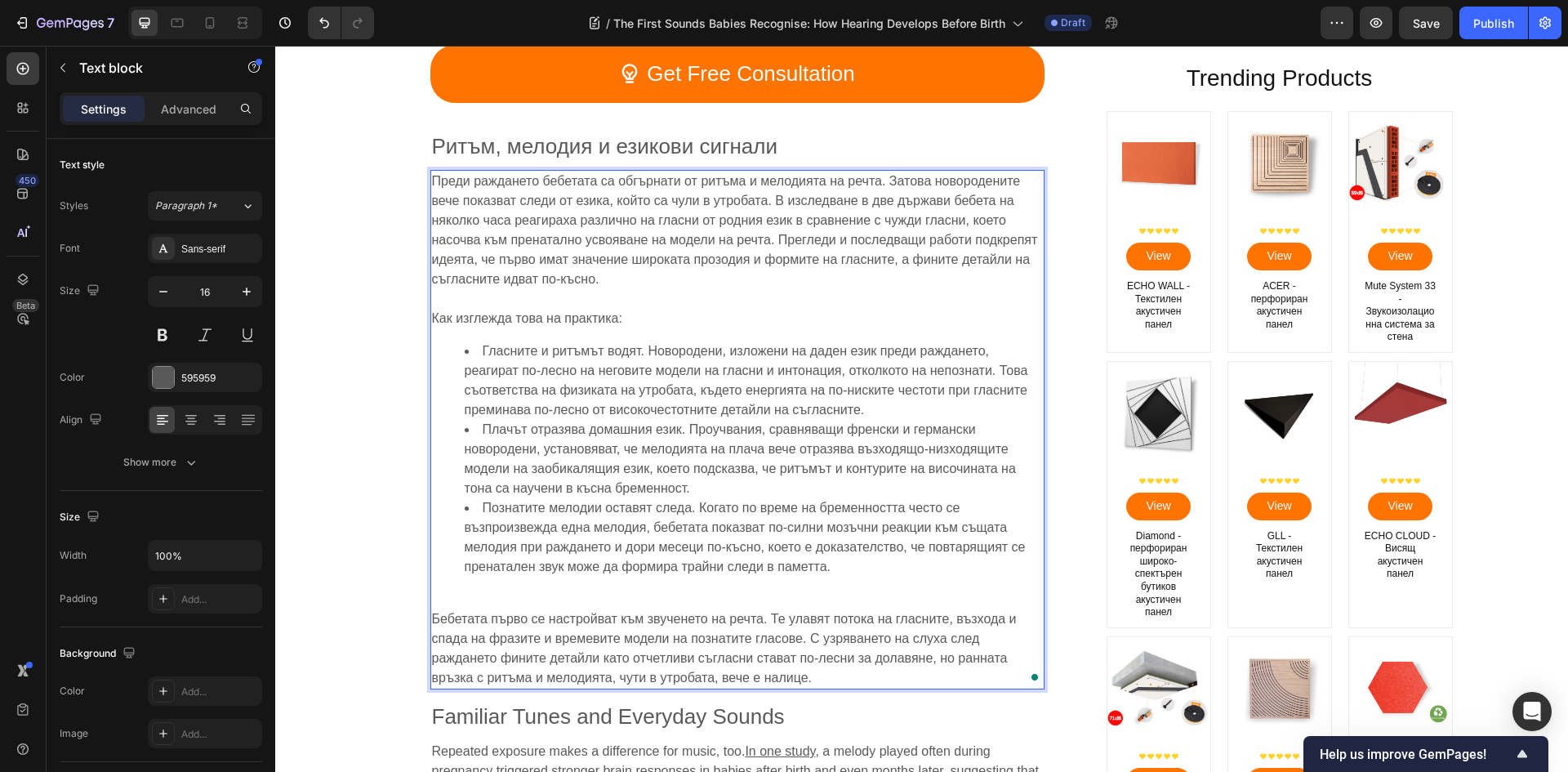
click at [489, 611] on p "Бебетата първо се настройват към звученето на речта. Те улавят потока на гласни…" at bounding box center [737, 638] width 611 height 98
click at [451, 612] on p "Бебетата първо се настройват към звученето на речта. Те улавят потока на гласни…" at bounding box center [737, 638] width 611 height 98
click at [439, 609] on p "Бебетата първо се настройват към звученето на речта. Те улавят потока на гласни…" at bounding box center [737, 638] width 611 height 98
click at [432, 621] on span "Бебетата първо се настройват към звученето на речта. Те улавят потока на гласни…" at bounding box center [724, 649] width 585 height 73
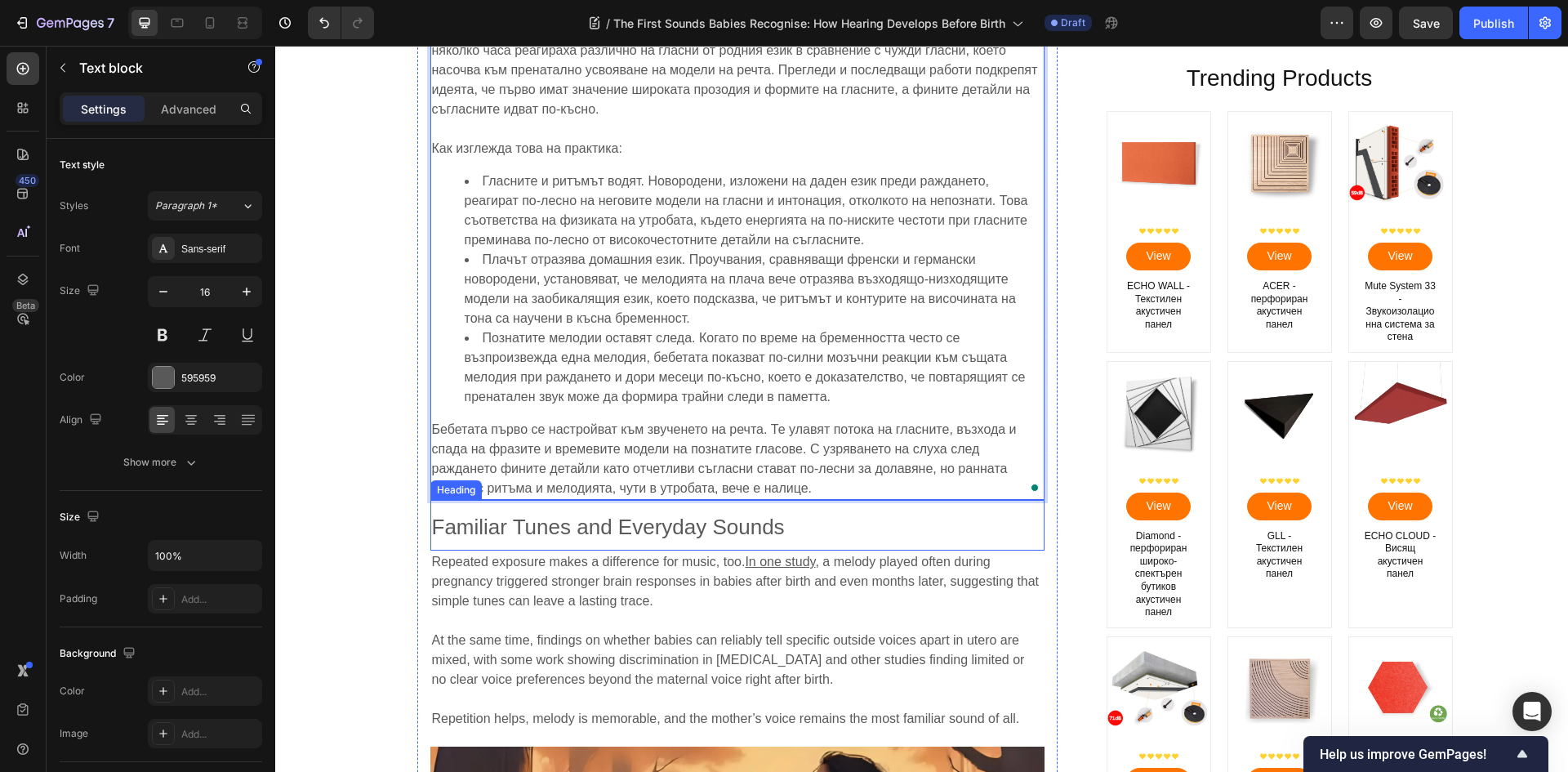
scroll to position [3104, 0]
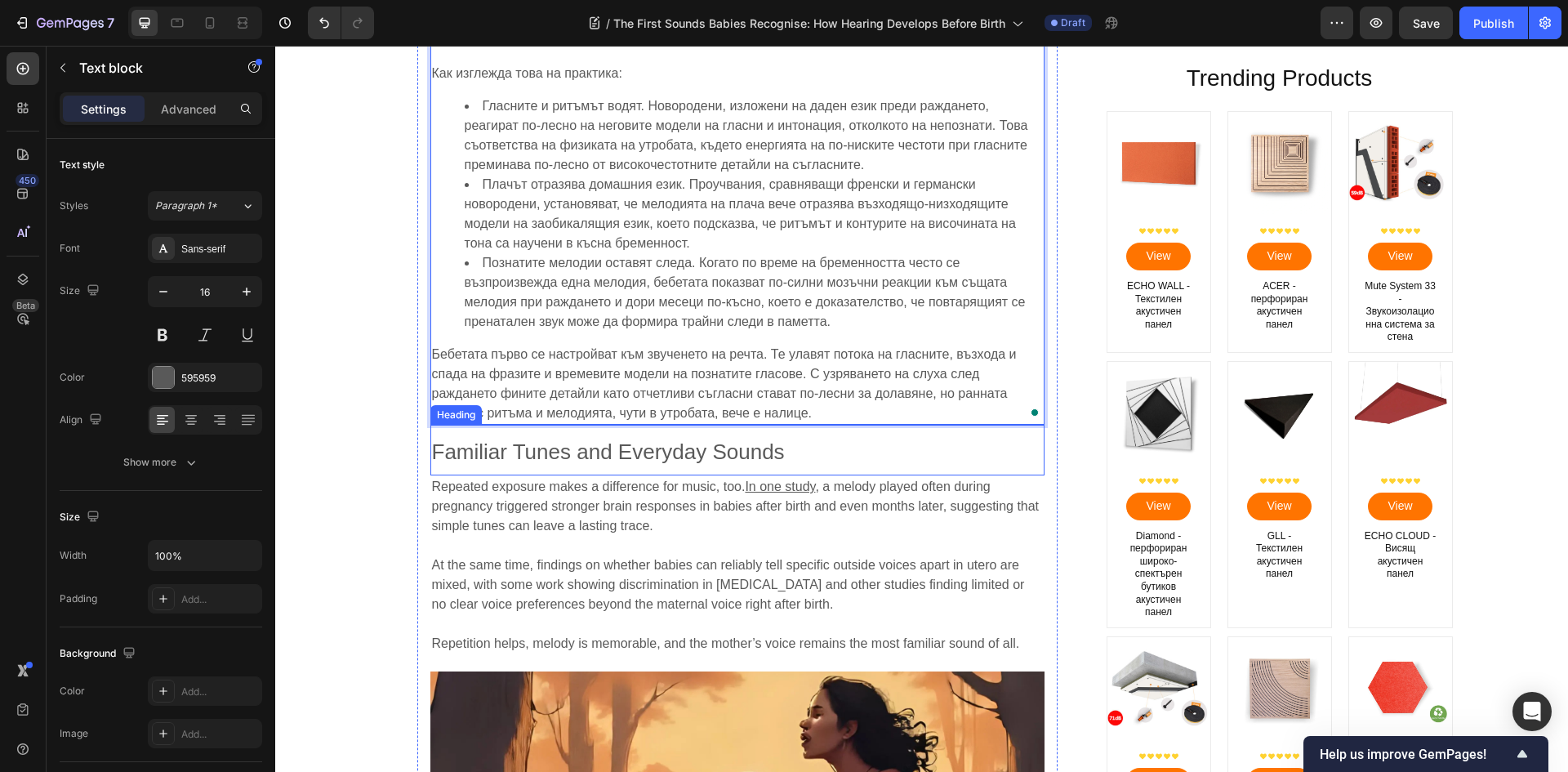
click at [721, 450] on span "Familiar Tunes and Everyday Sounds" at bounding box center [608, 451] width 353 height 24
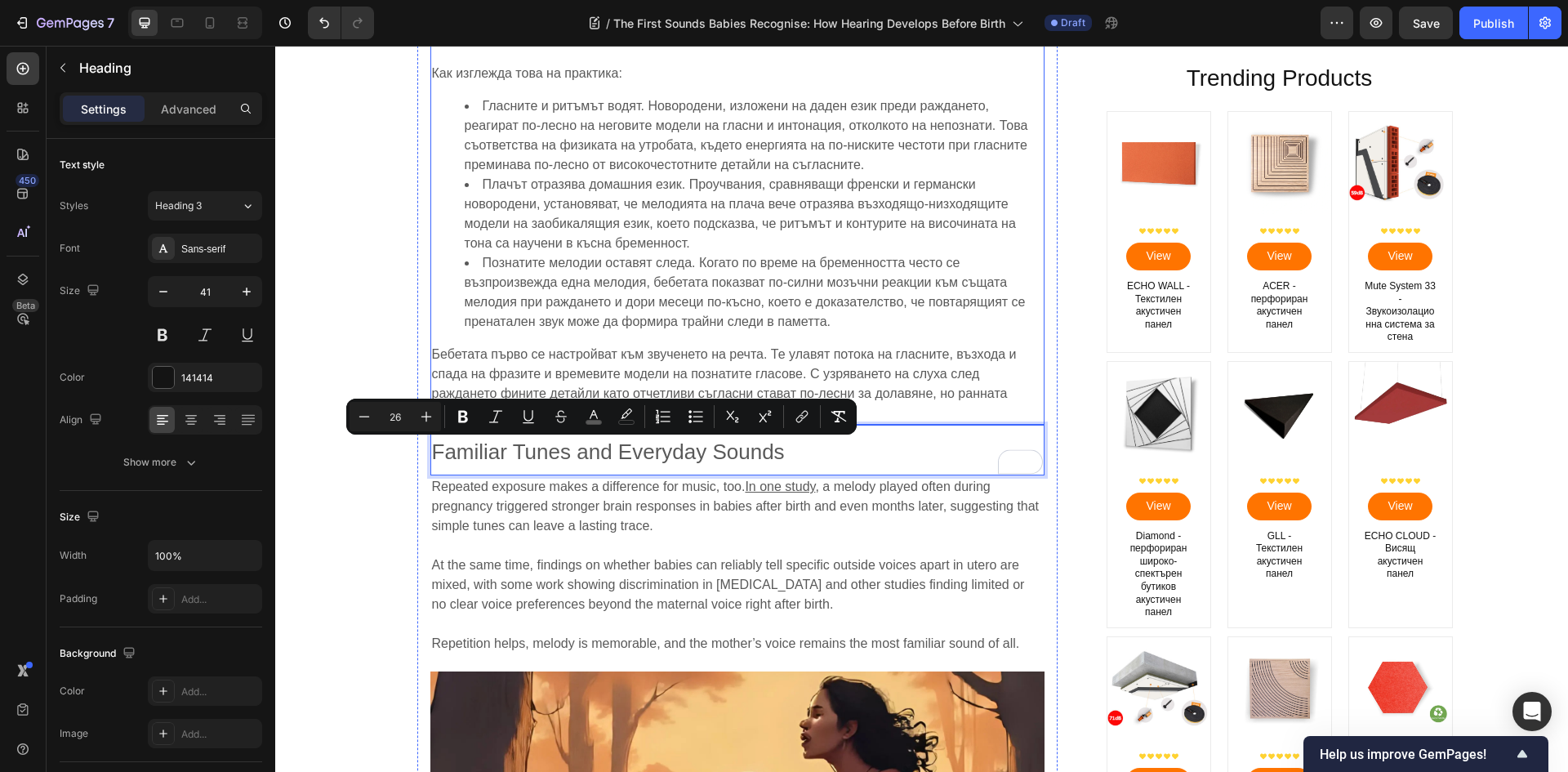
click at [600, 223] on span "Плачът отразява домашния език. Проучвания, сравняващи френски и германски новор…" at bounding box center [741, 214] width 551 height 73
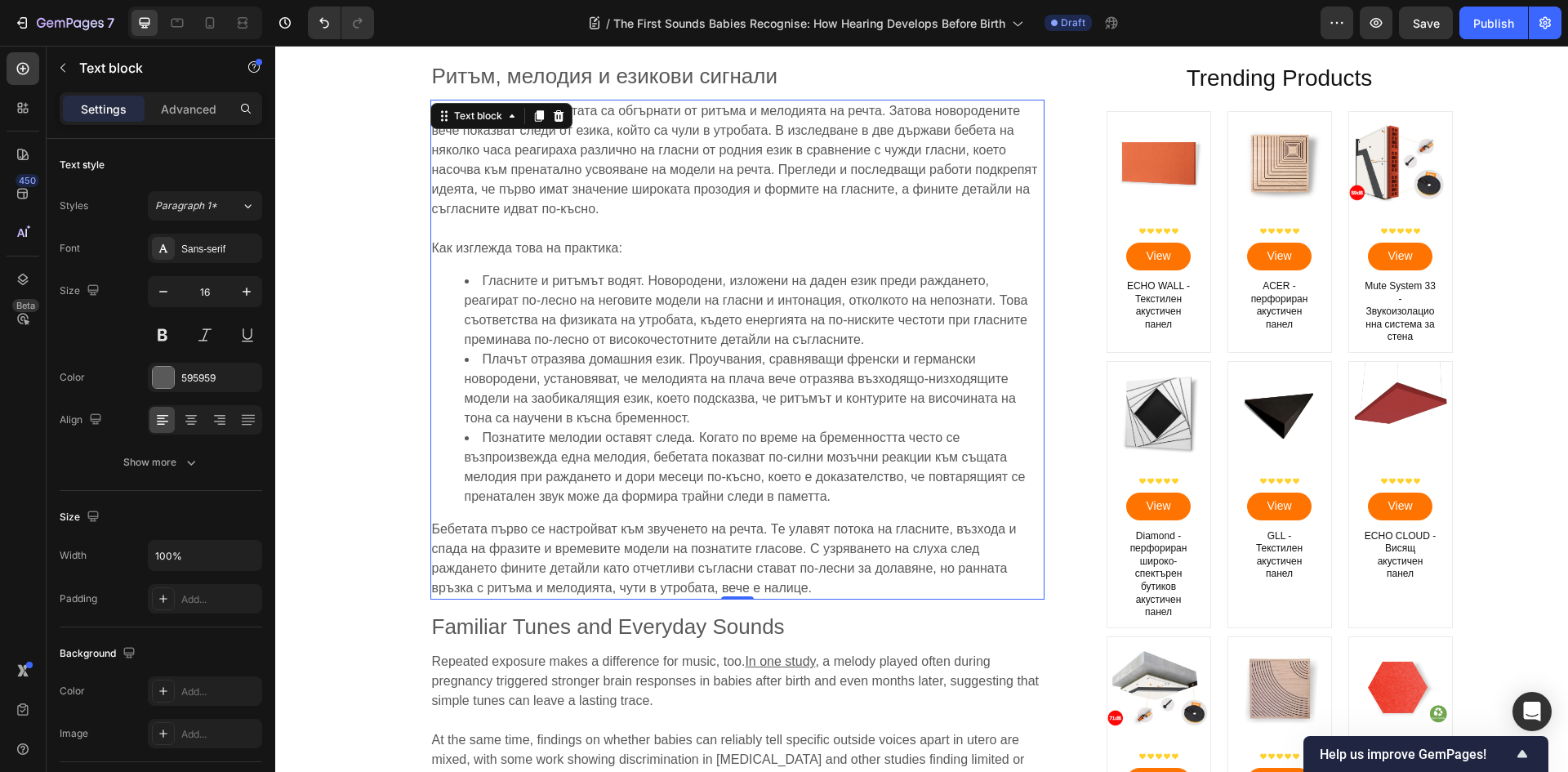
scroll to position [2858, 0]
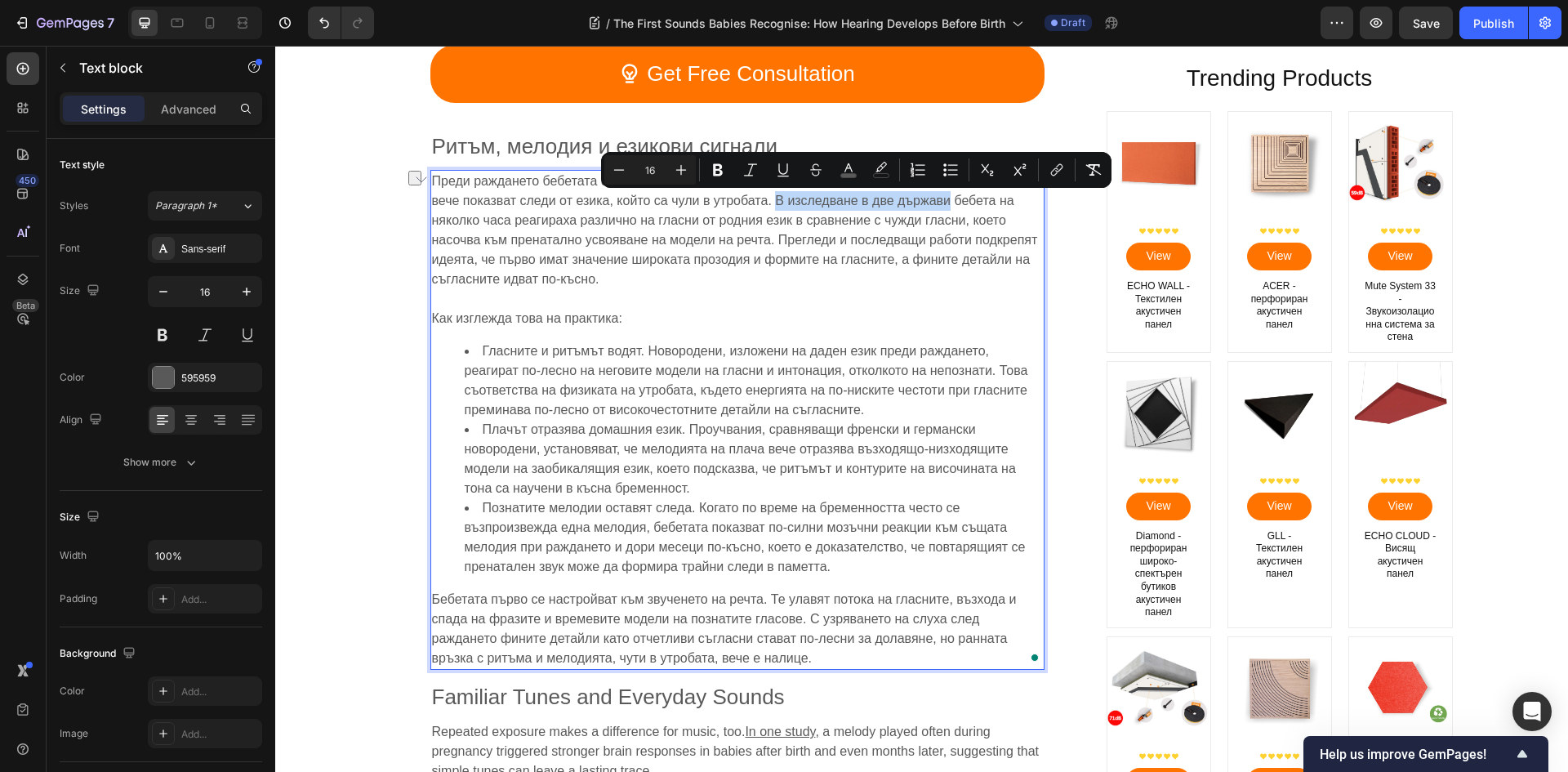
drag, startPoint x: 774, startPoint y: 203, endPoint x: 941, endPoint y: 206, distance: 167.0
click at [941, 206] on span "Преди раждането бебетата са обгърнати от ритъма и мелодията на речта. Затова но…" at bounding box center [734, 230] width 606 height 112
click at [1060, 175] on icon "Editor contextual toolbar" at bounding box center [1056, 170] width 17 height 17
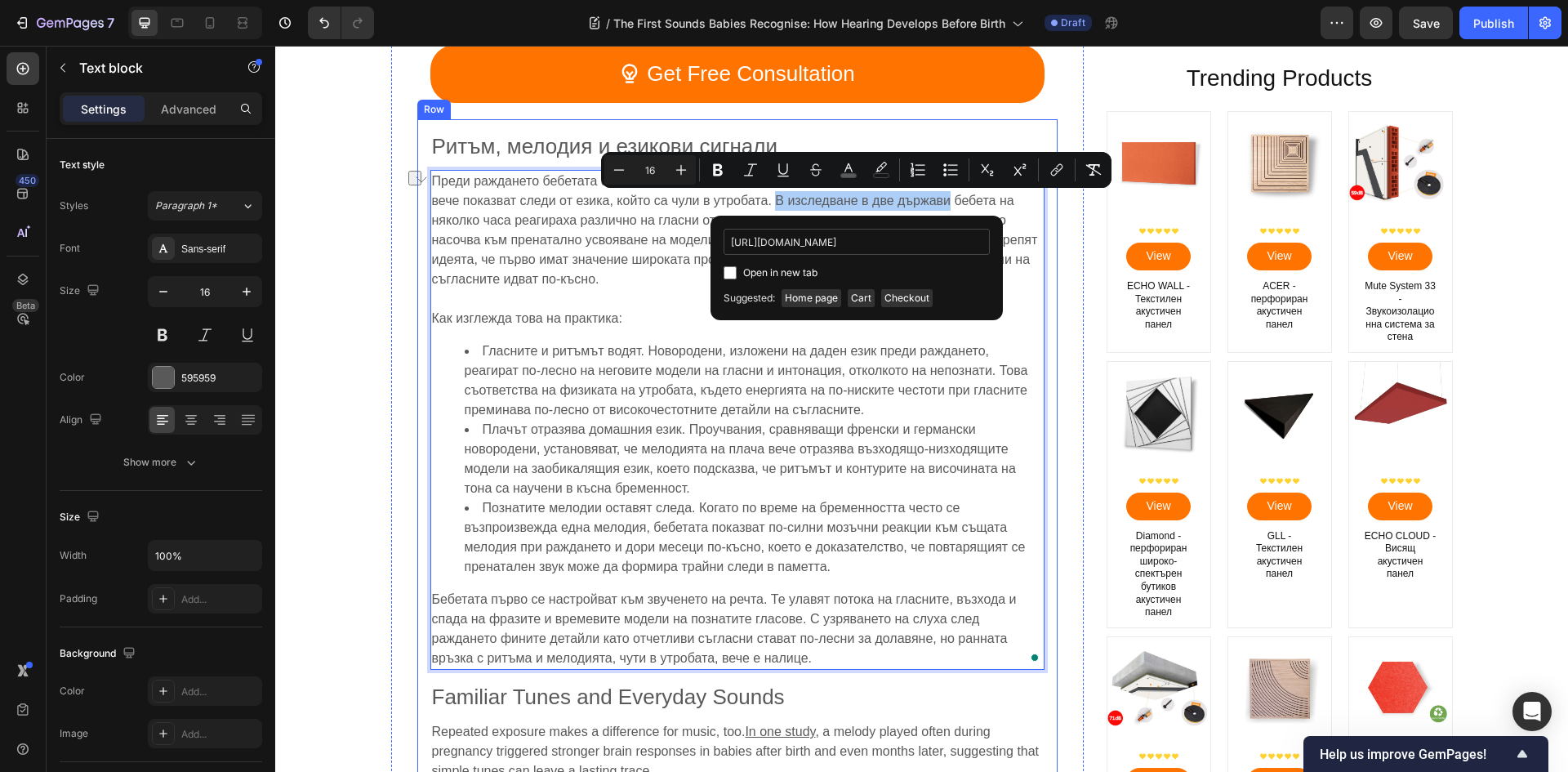
scroll to position [0, 57]
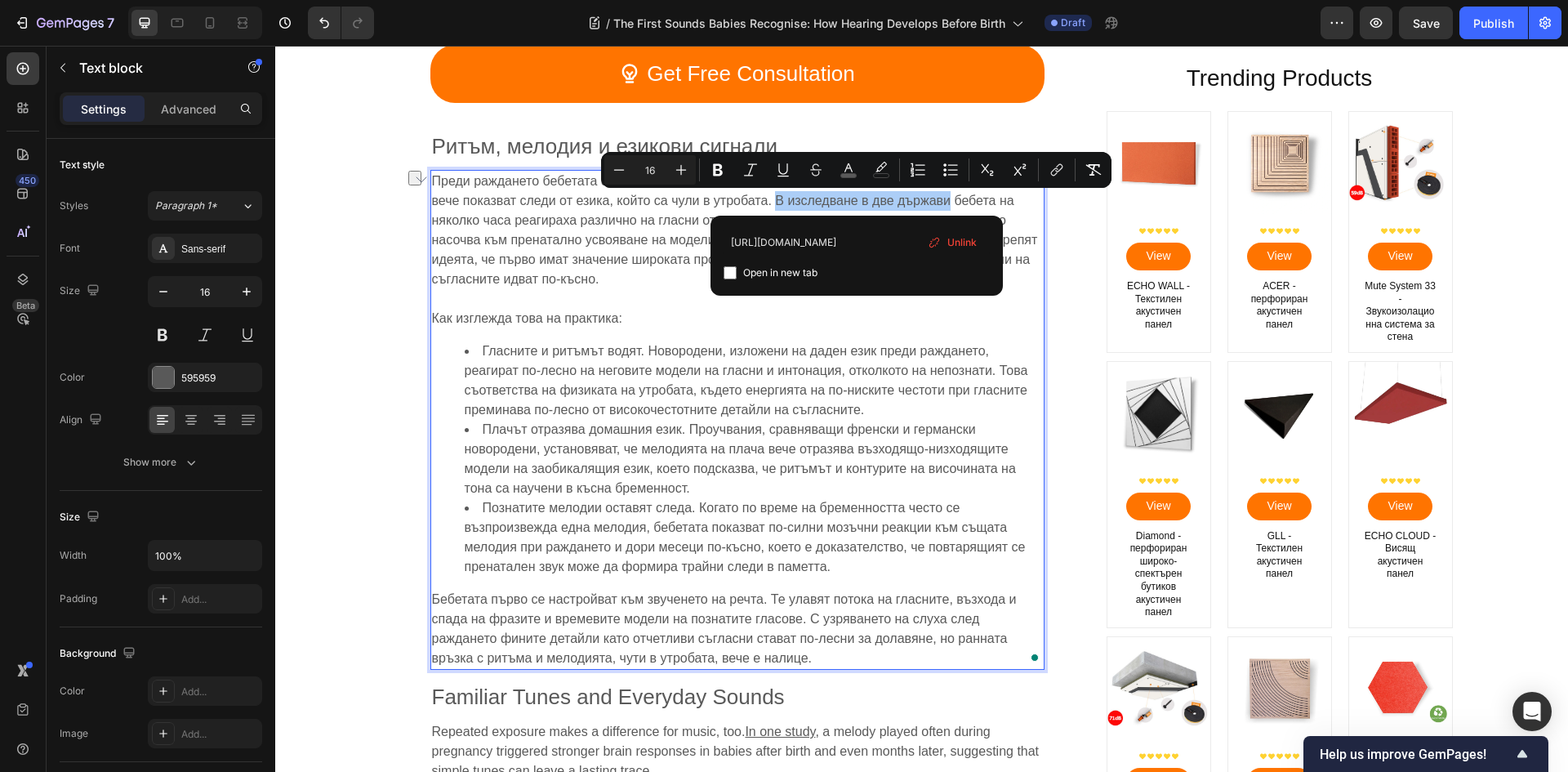
type input "[URL][DOMAIN_NAME]"
click at [802, 270] on span "Open in new tab" at bounding box center [780, 272] width 74 height 20
checkbox input "true"
click at [583, 356] on span "Гласните и ритъмът водят. Новородени, изложени на даден език преди раждането, р…" at bounding box center [747, 380] width 563 height 73
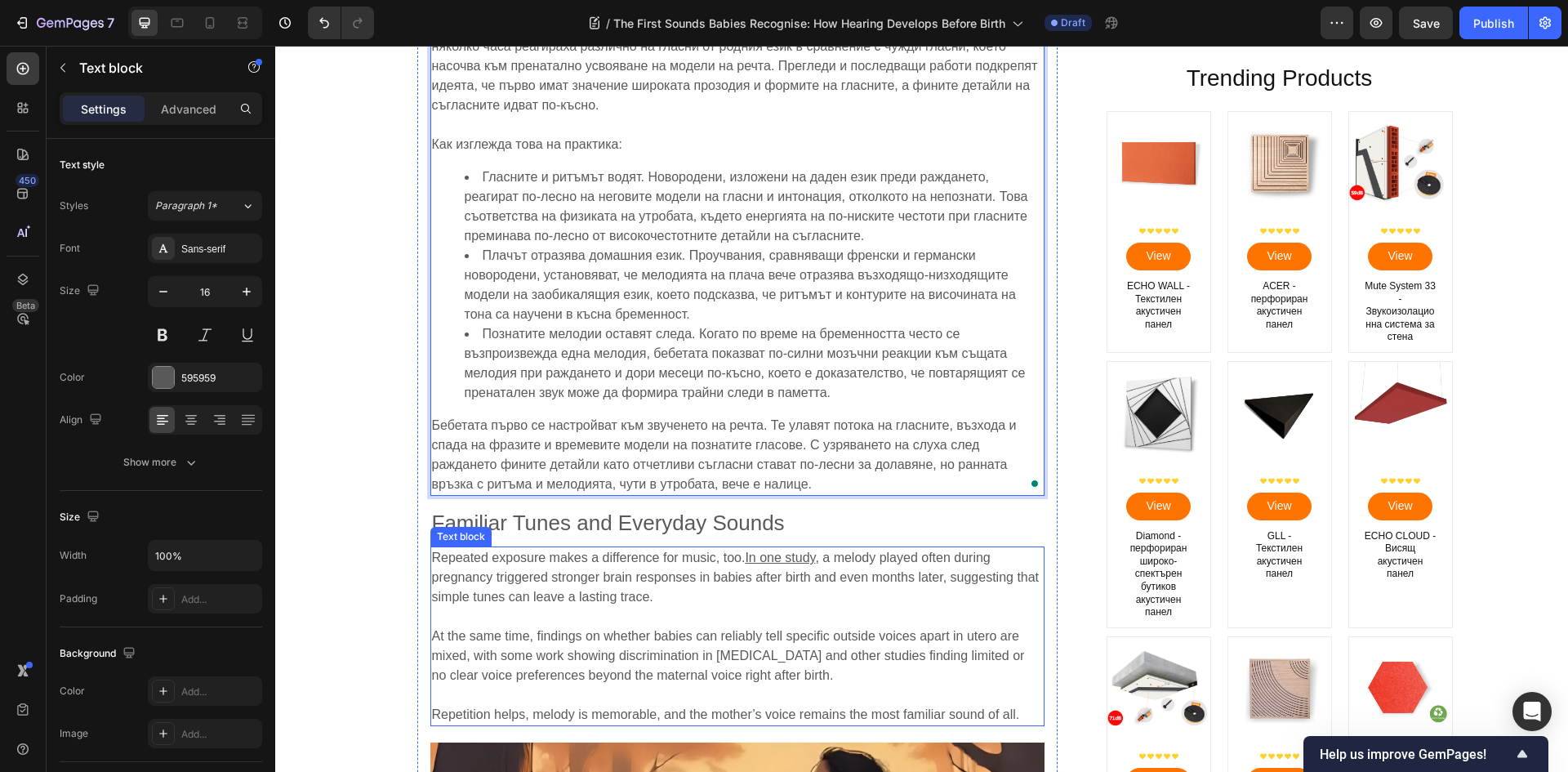
scroll to position [3185, 0]
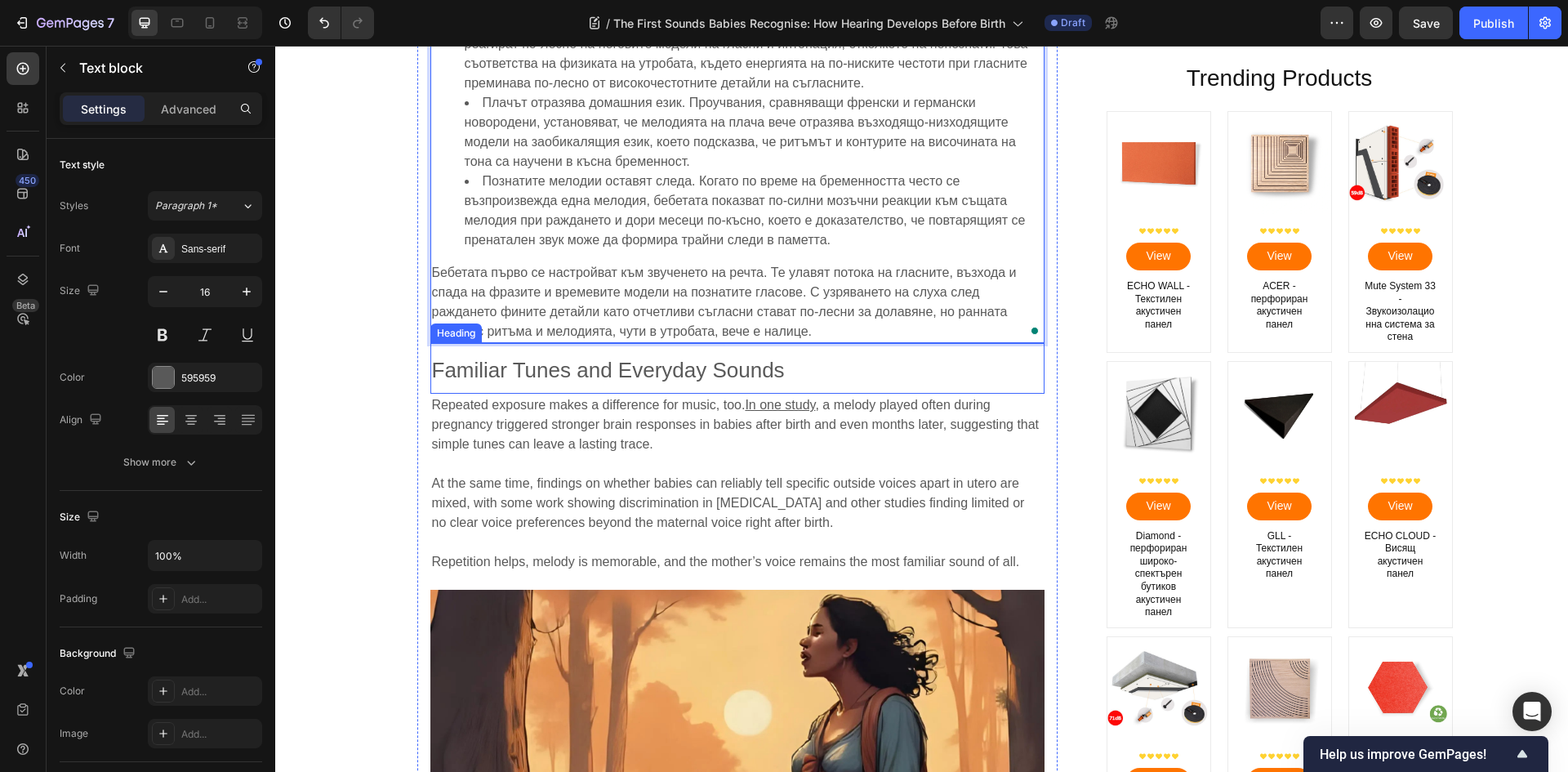
click at [613, 364] on span "Familiar Tunes and Everyday Sounds" at bounding box center [608, 369] width 353 height 24
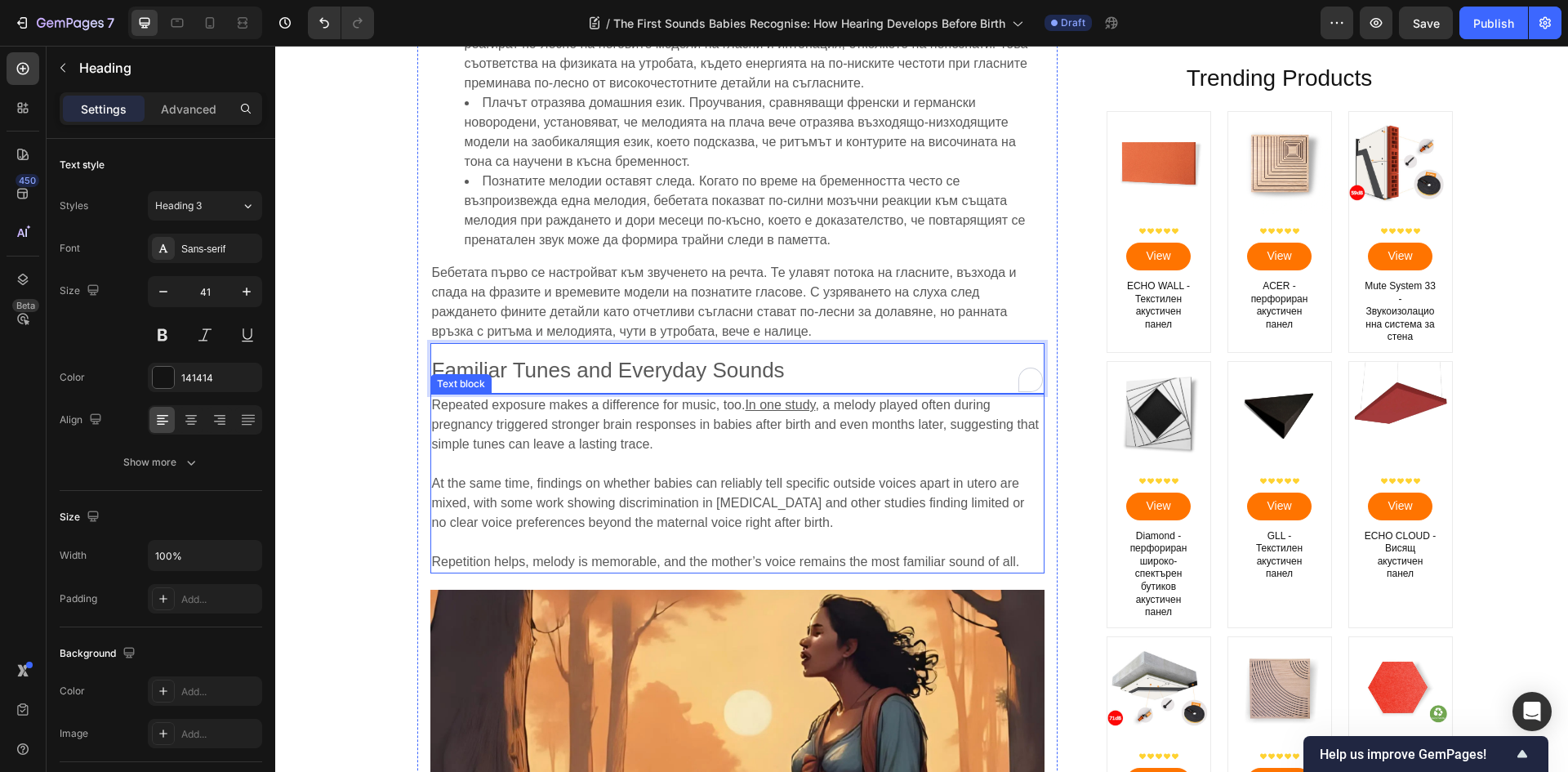
click at [772, 406] on u "In one study" at bounding box center [780, 404] width 70 height 14
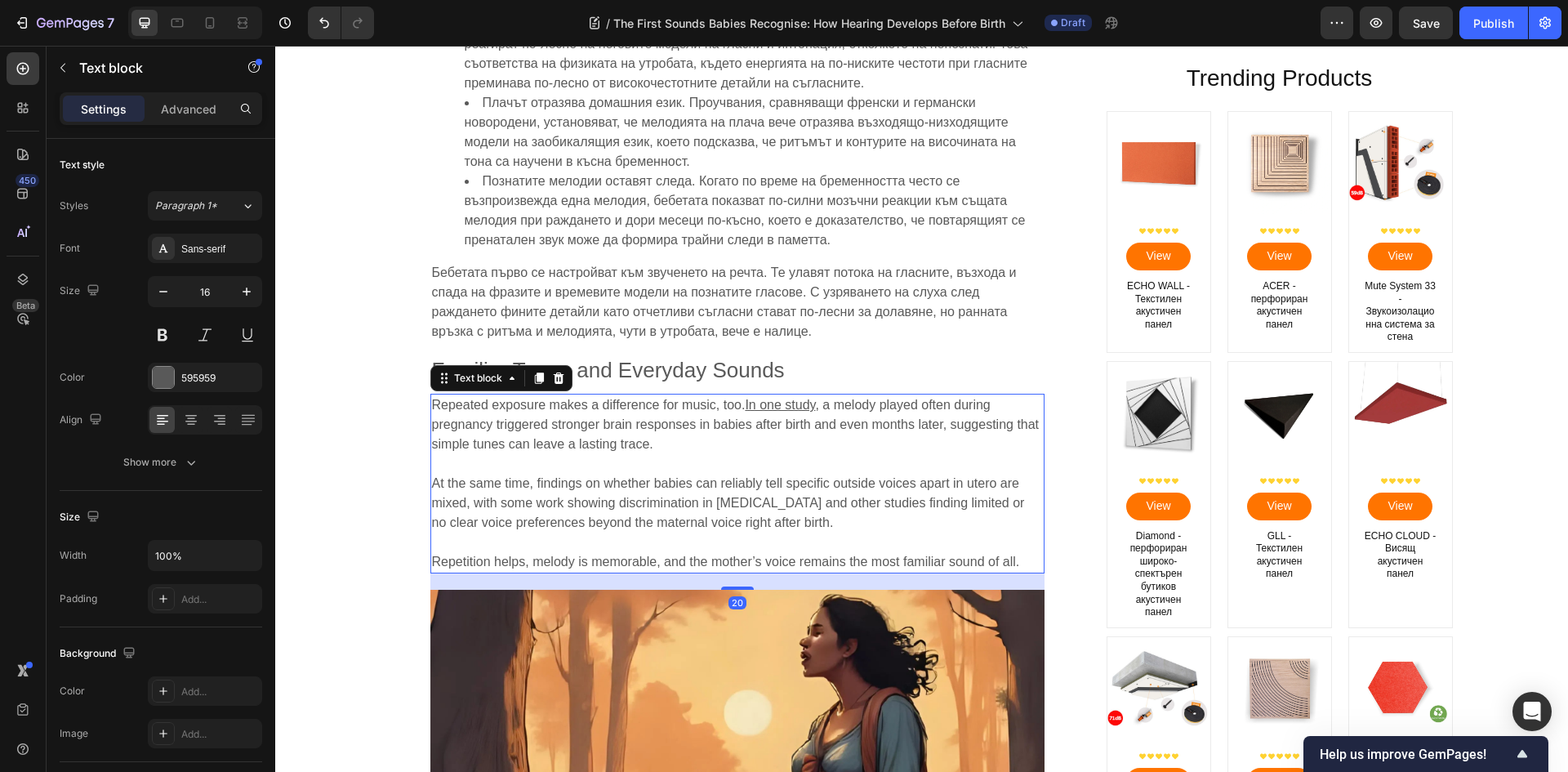
click at [772, 406] on u "In one study" at bounding box center [780, 404] width 70 height 14
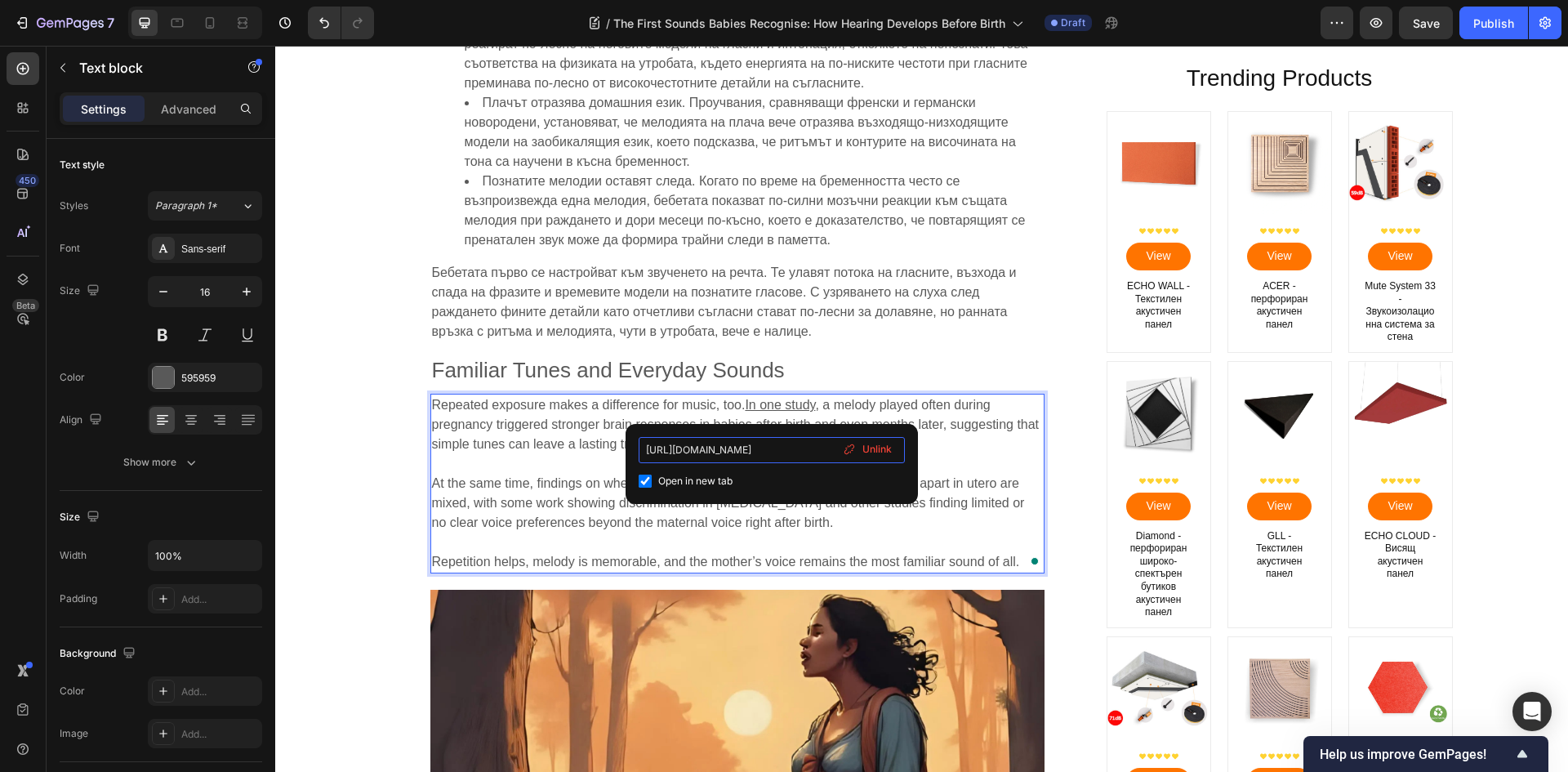
click at [764, 451] on input "[URL][DOMAIN_NAME]" at bounding box center [772, 450] width 266 height 26
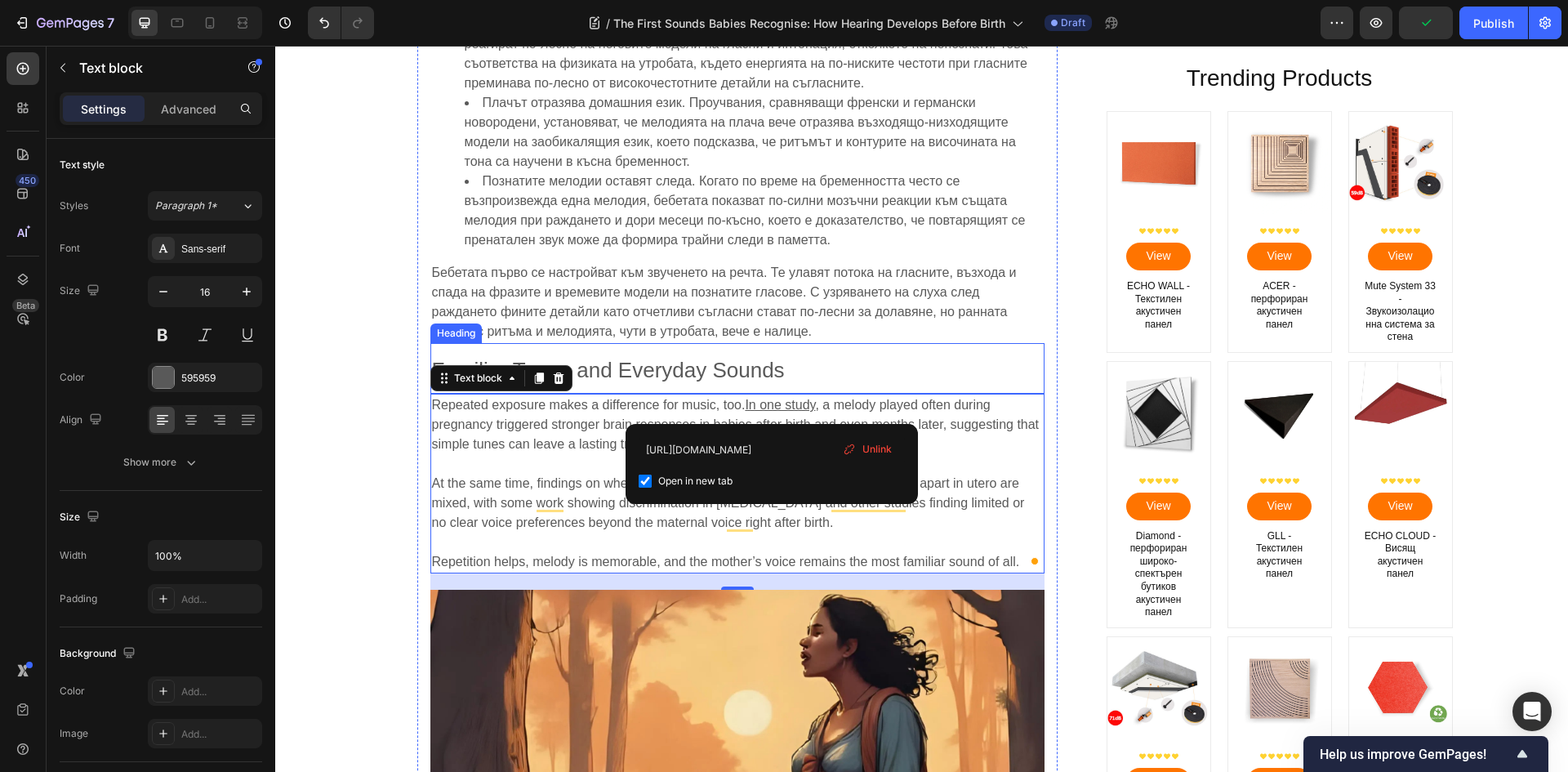
click at [641, 365] on span "Familiar Tunes and Everyday Sounds" at bounding box center [608, 369] width 353 height 24
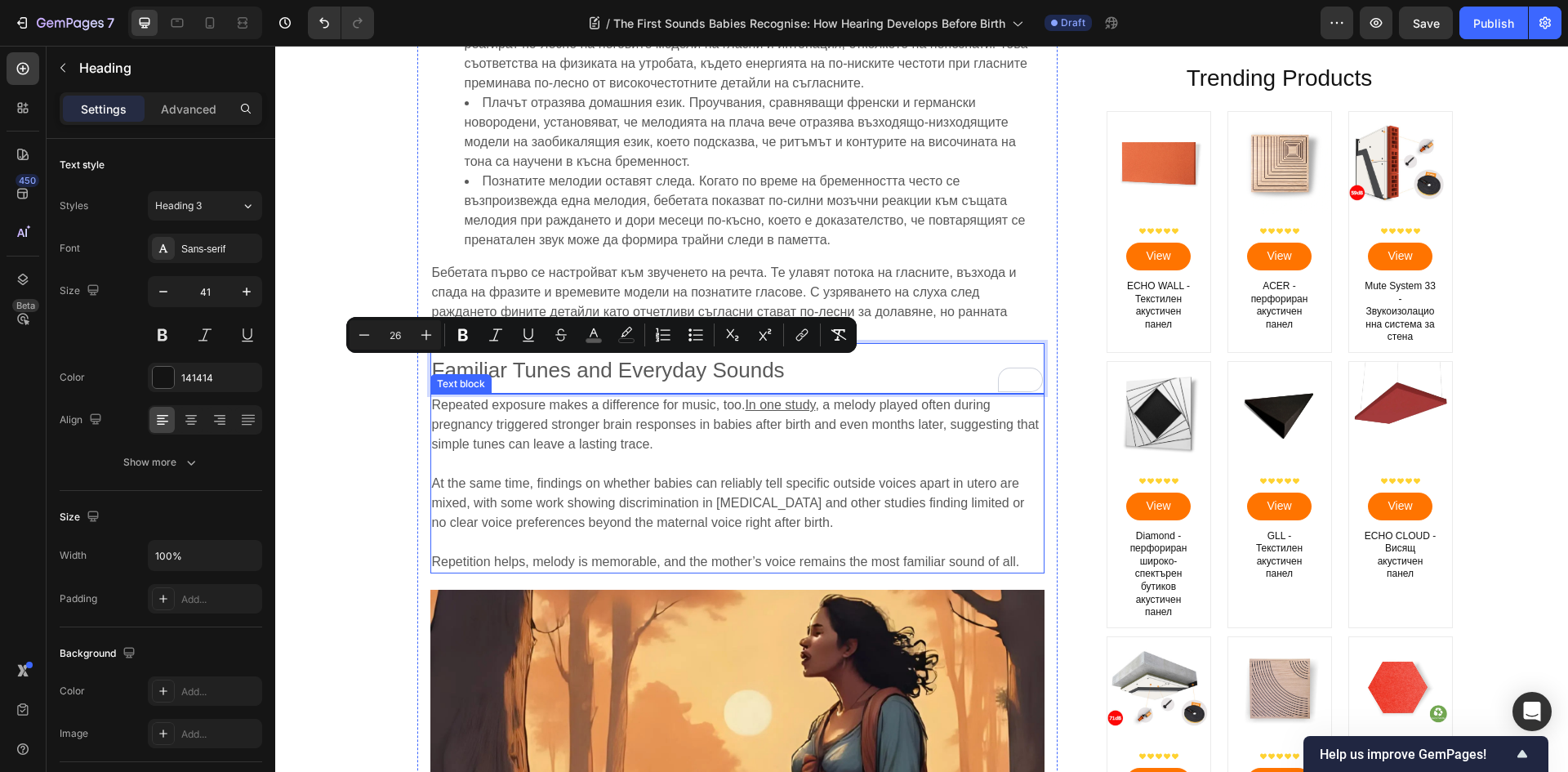
click at [561, 471] on p "At the same time, findings on whether babies can reliably tell specific outside…" at bounding box center [737, 493] width 611 height 78
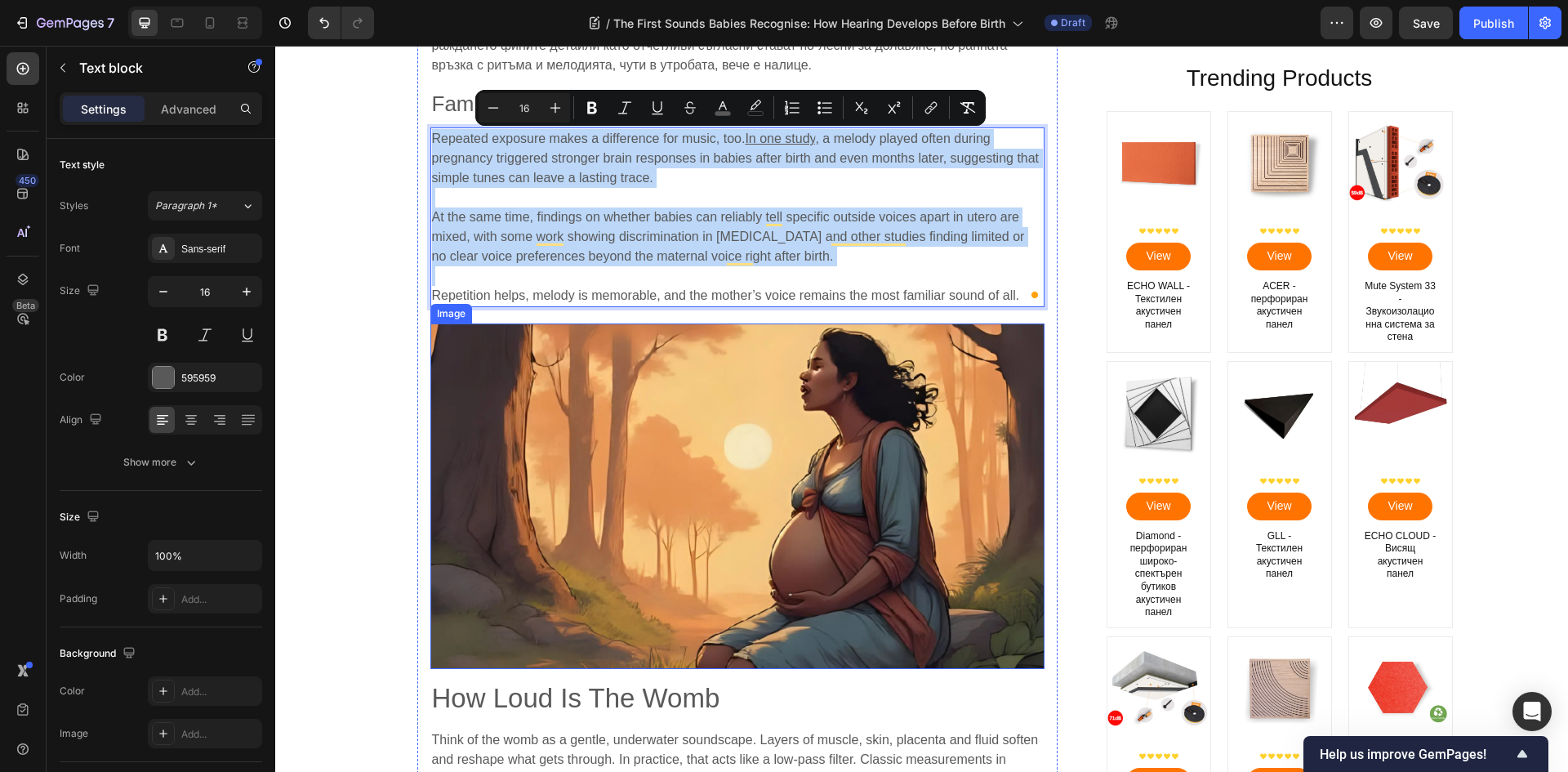
scroll to position [3675, 0]
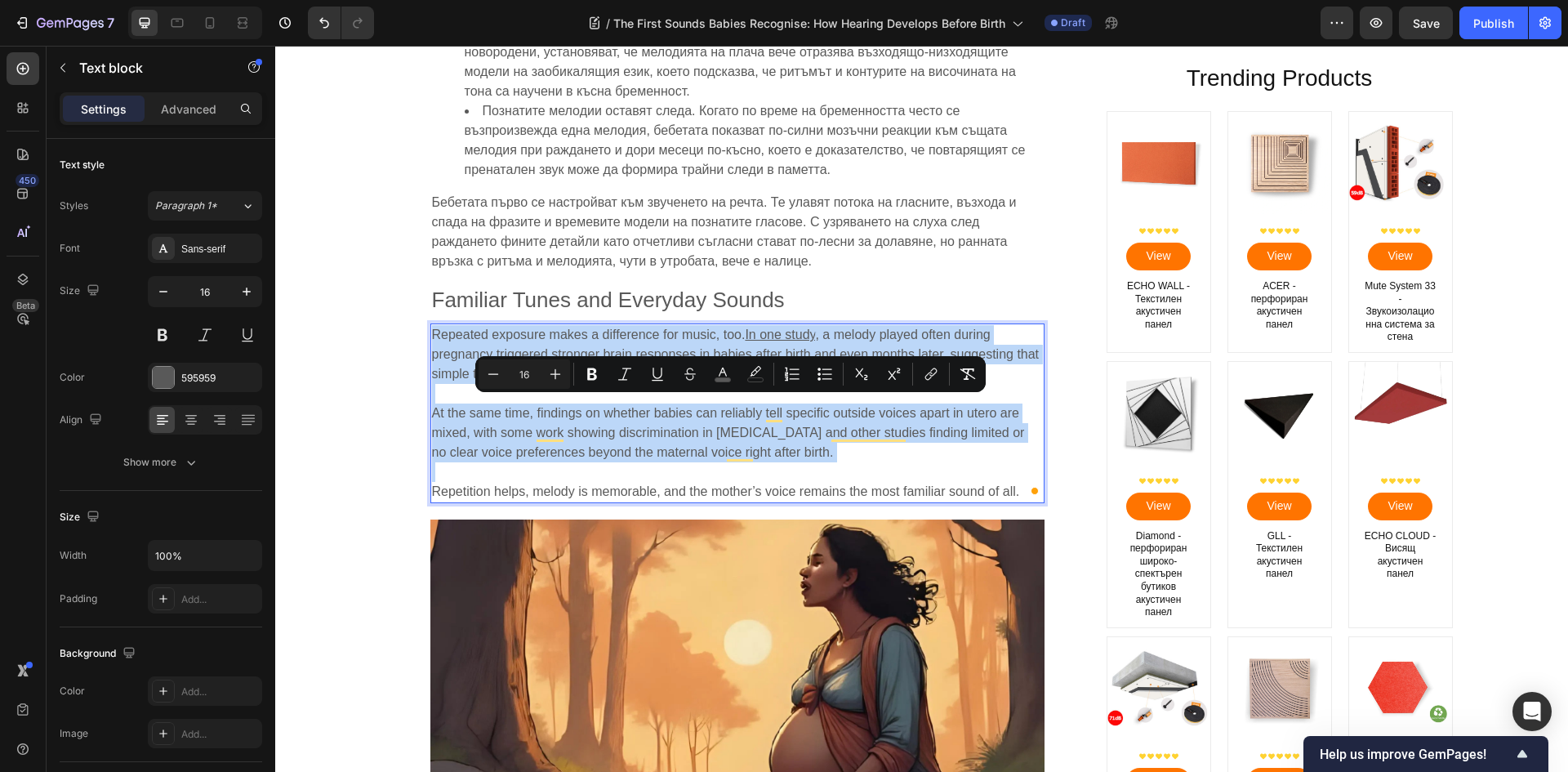
scroll to position [3185, 0]
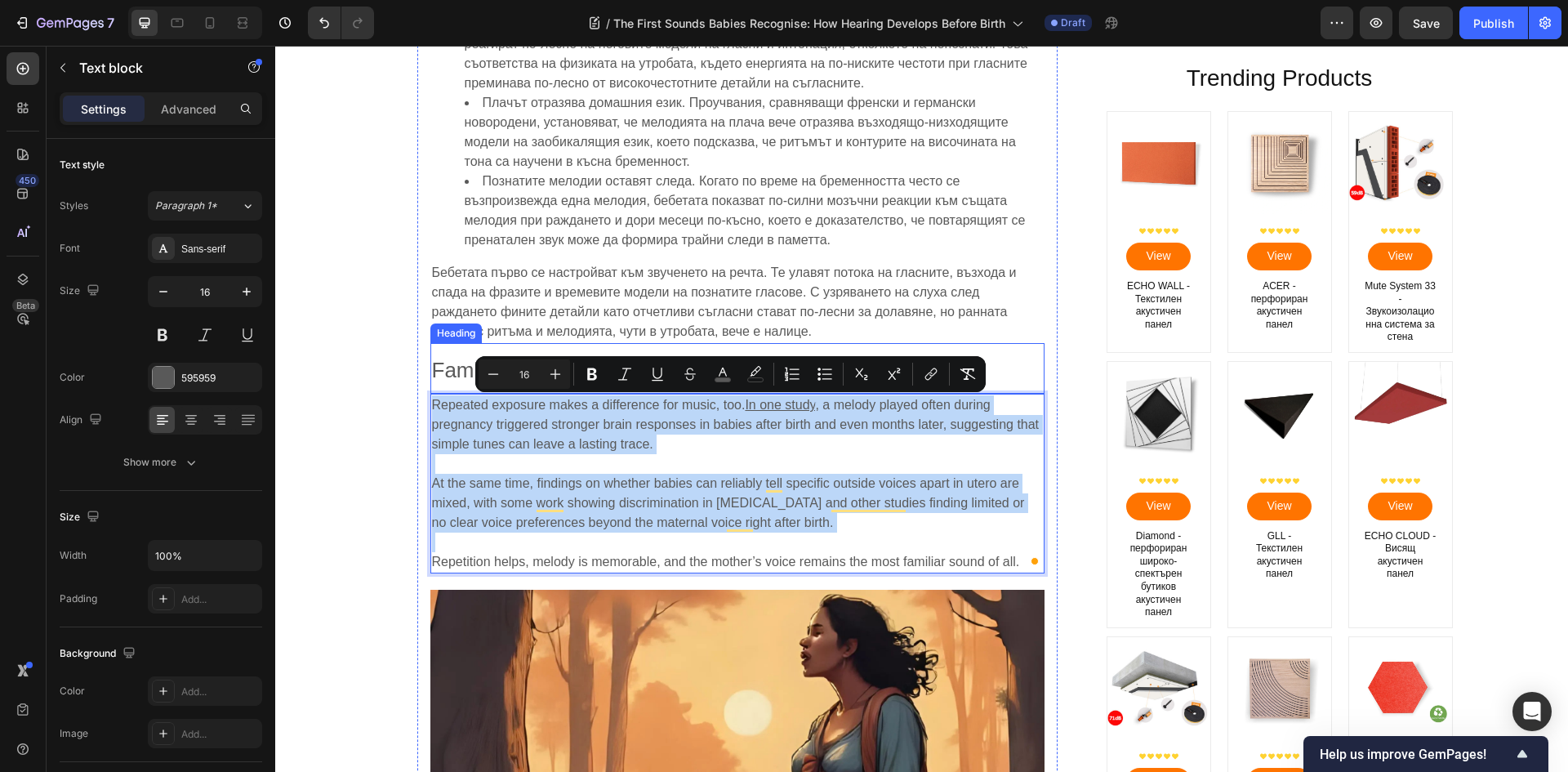
click at [442, 376] on span "Familiar Tunes and Everyday Sounds" at bounding box center [608, 369] width 353 height 24
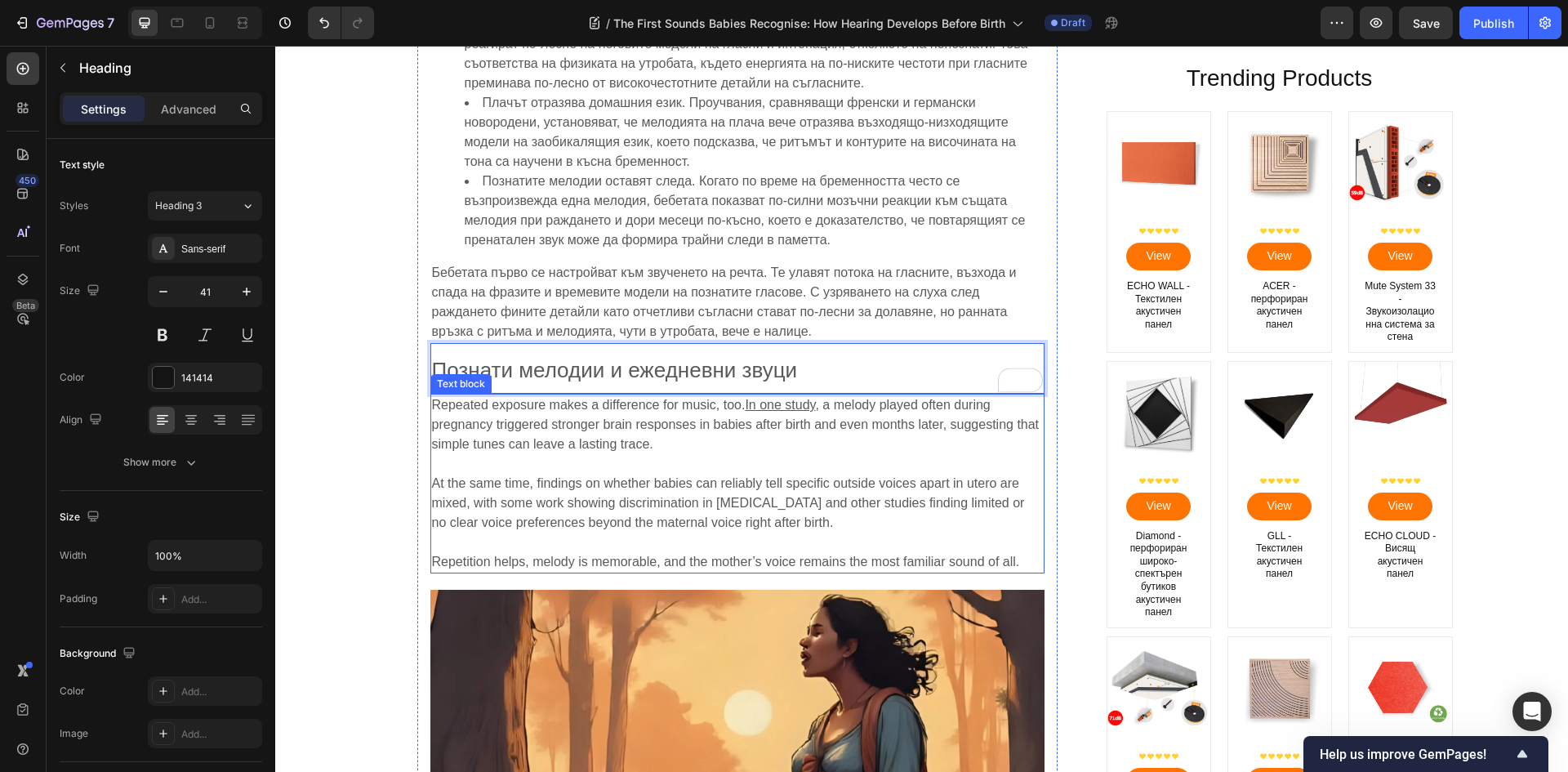
click at [651, 449] on p "Repeated exposure makes a difference for music, too. In one study , a melody pl…" at bounding box center [737, 425] width 611 height 59
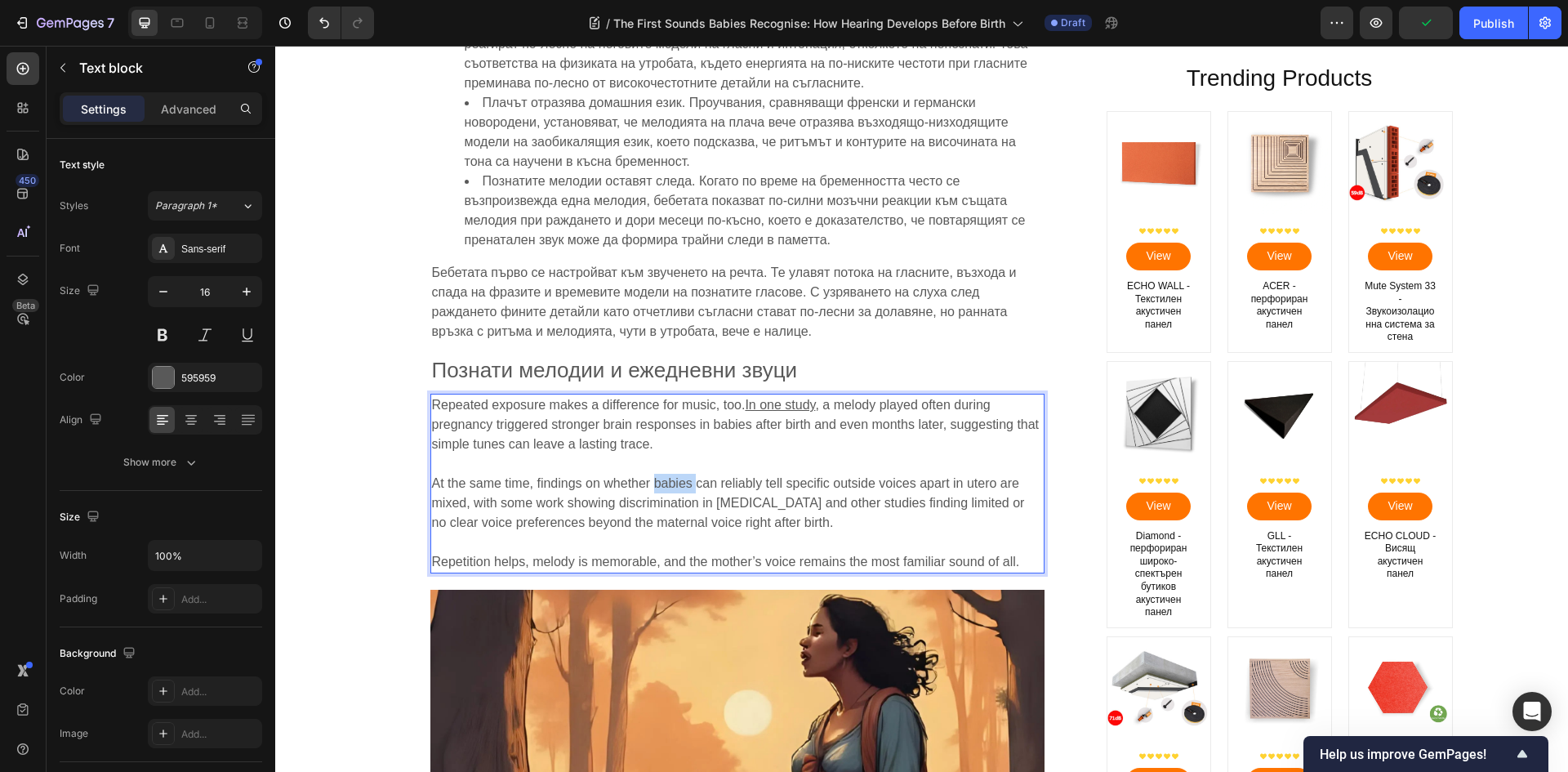
click at [662, 483] on span "At the same time, findings on whether babies can reliably tell specific outside…" at bounding box center [728, 502] width 593 height 53
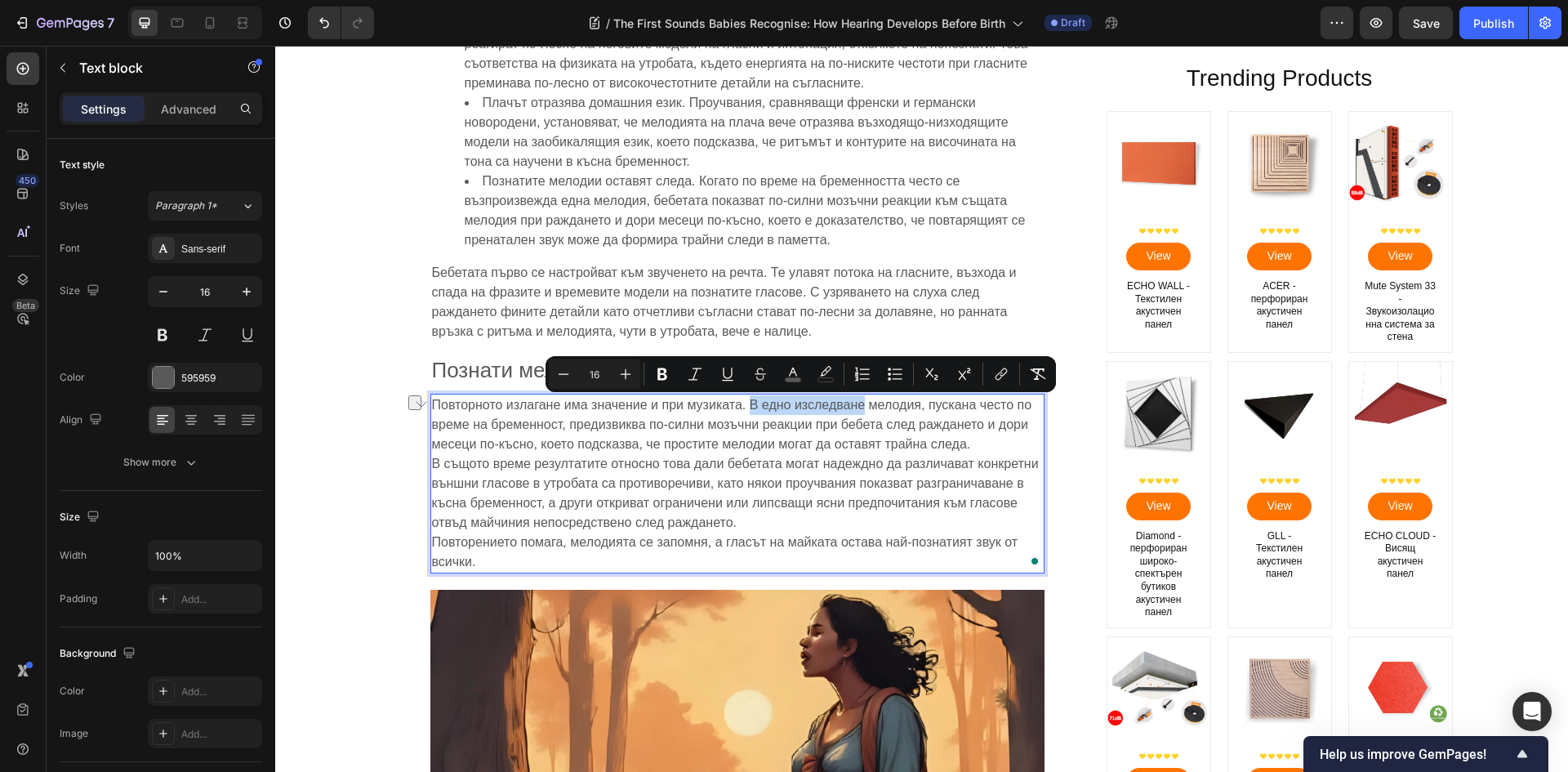
drag, startPoint x: 751, startPoint y: 409, endPoint x: 857, endPoint y: 414, distance: 106.1
click at [857, 414] on p "Повторното излагане има значение и при музиката. В едно изследване мелодия, пус…" at bounding box center [737, 425] width 611 height 59
click at [994, 370] on icon "Editor contextual toolbar" at bounding box center [1000, 374] width 17 height 17
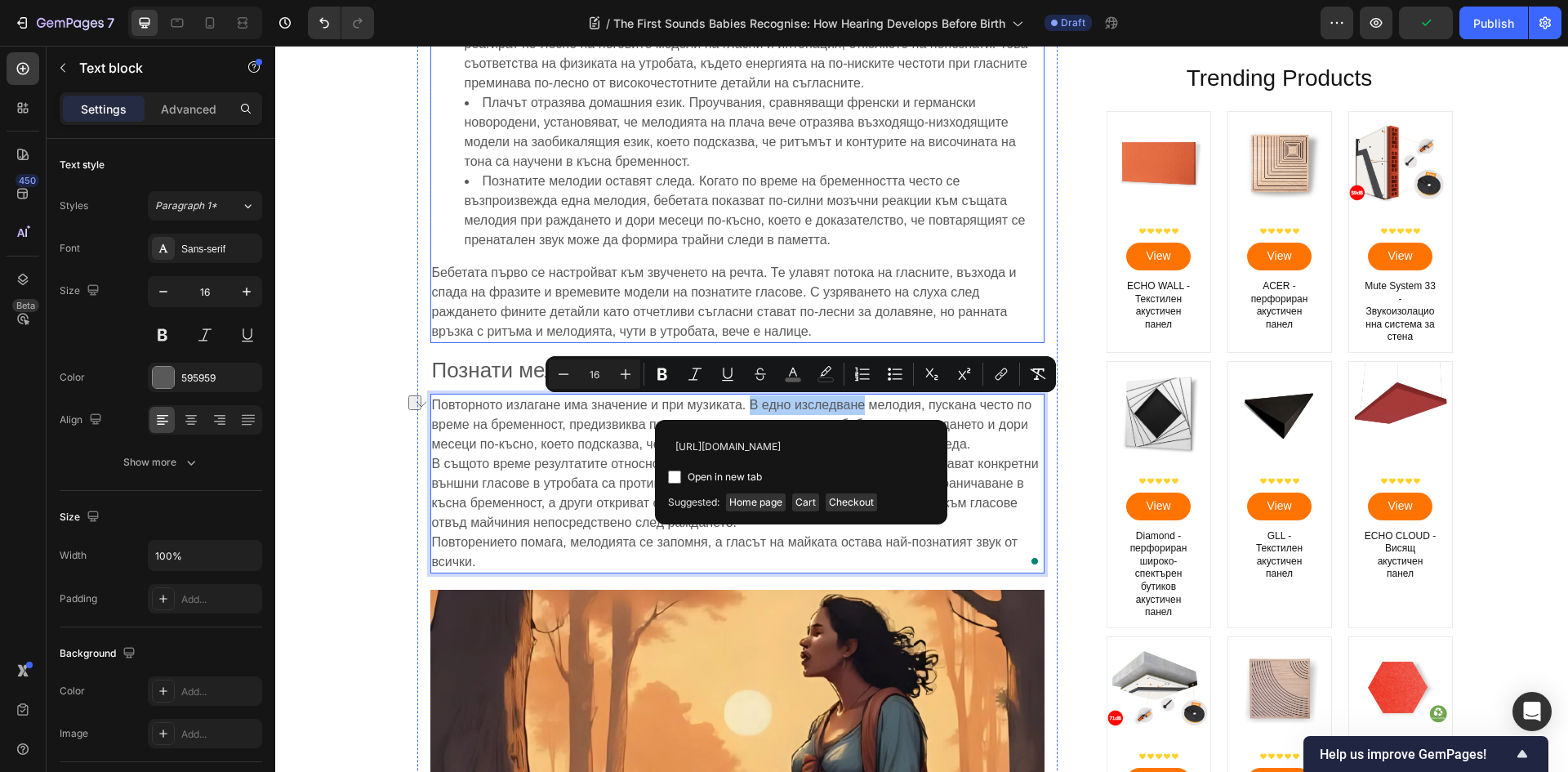
scroll to position [0, 53]
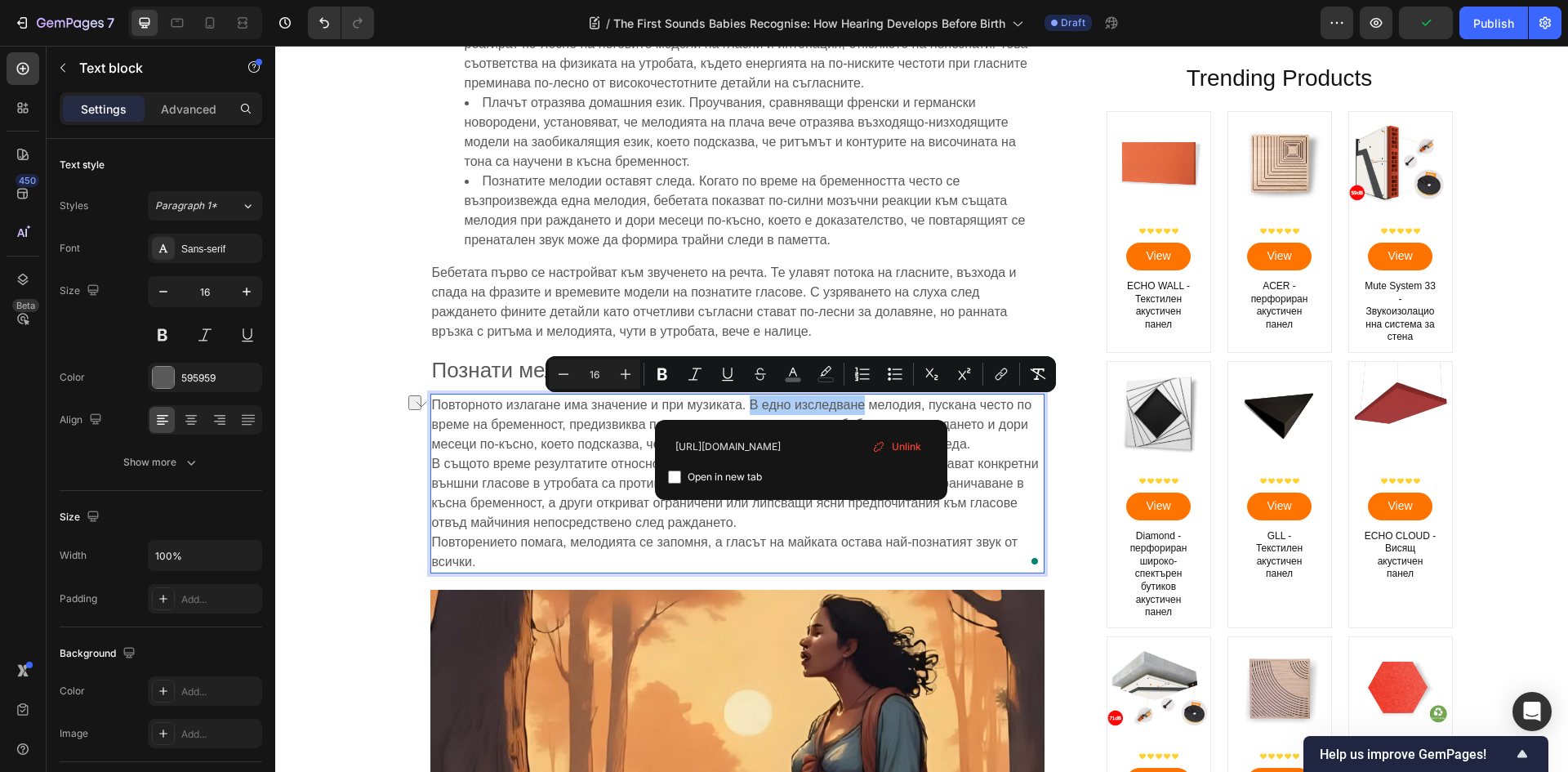
type input "https://pmc.ncbi.nlm.nih.gov/articles/PMC3813619/"
click at [684, 475] on label "Open in new tab" at bounding box center [721, 476] width 81 height 20
checkbox input "true"
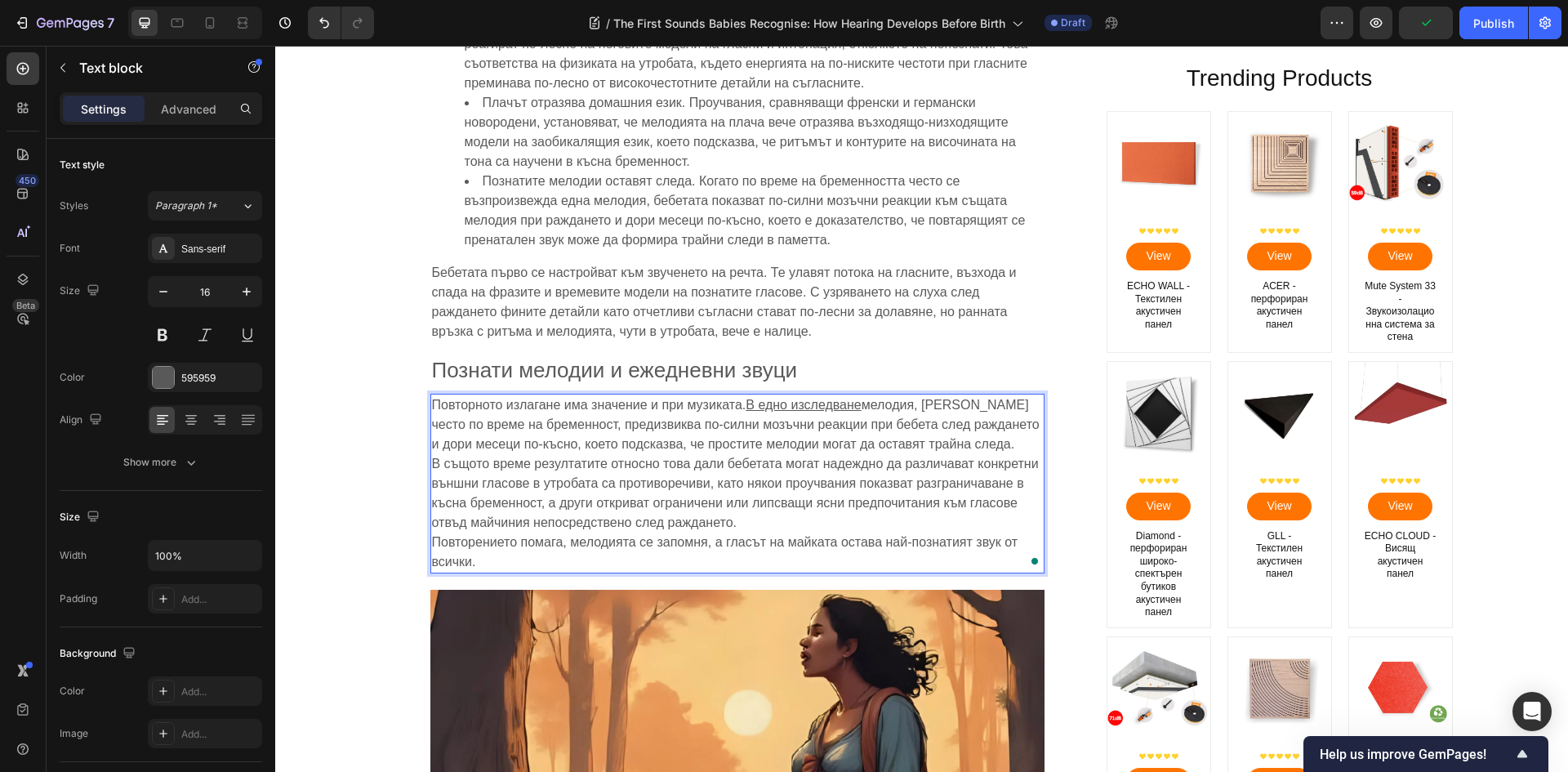
click at [568, 472] on span "В същото време резултатите относно това дали бебетата могат надеждно да различа…" at bounding box center [735, 493] width 607 height 73
drag, startPoint x: 977, startPoint y: 440, endPoint x: 993, endPoint y: 441, distance: 16.0
click at [978, 440] on p "Повторното излагане има значение и при музиката. В едно изследване мелодия, пус…" at bounding box center [737, 425] width 611 height 59
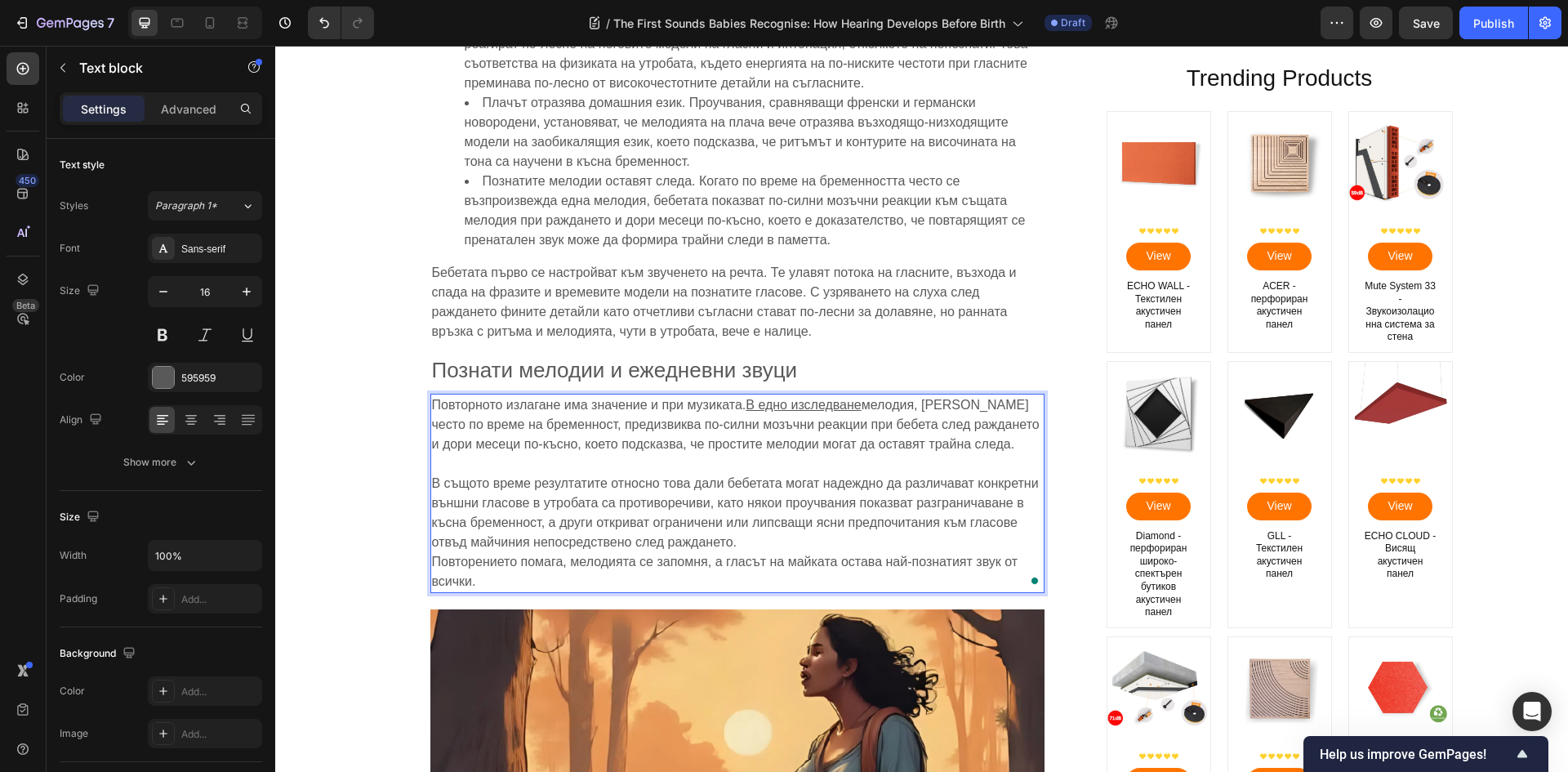
click at [787, 545] on p "В същото време резултатите относно това дали бебетата могат надеждно да различа…" at bounding box center [737, 513] width 611 height 78
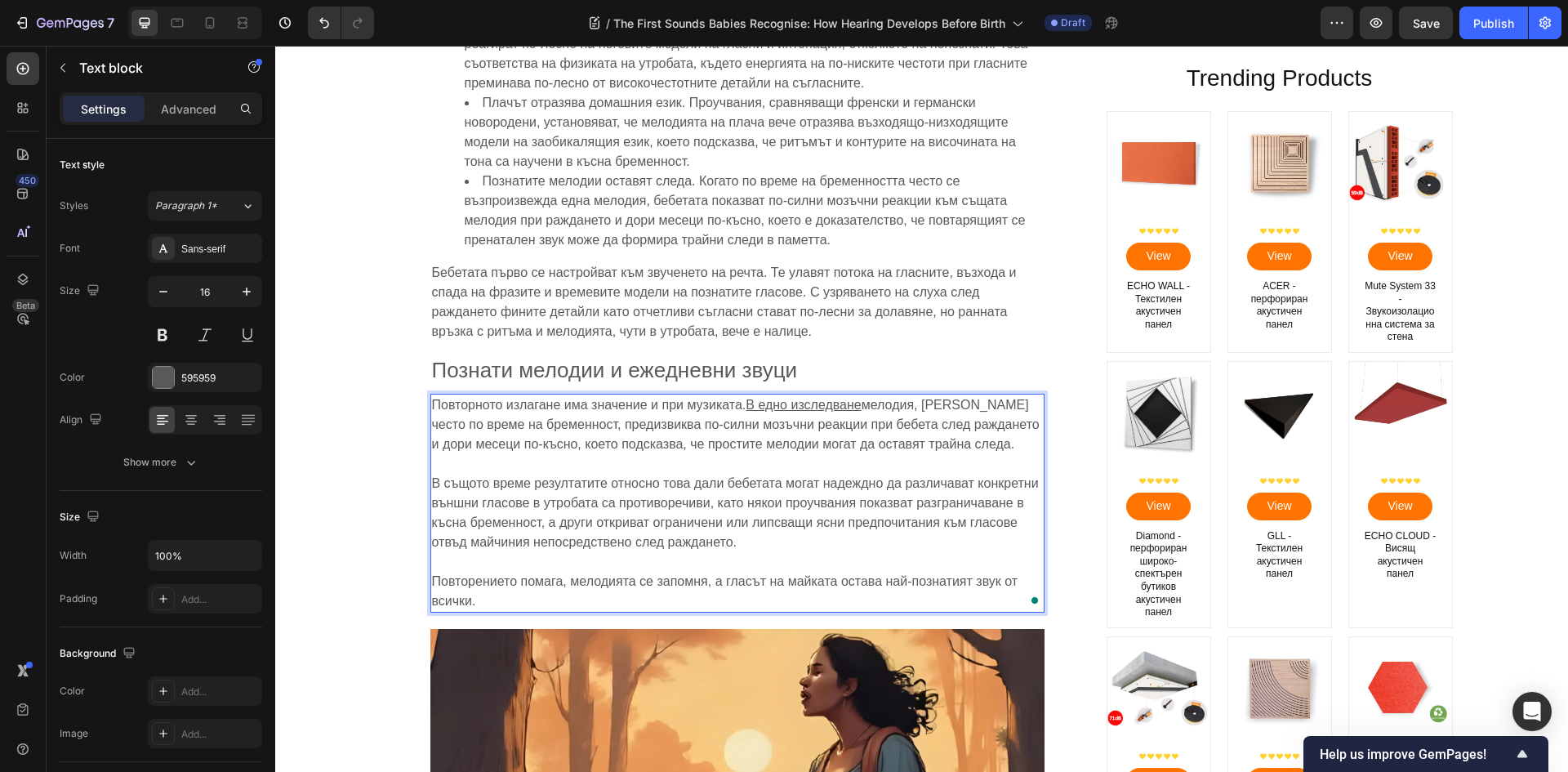
click at [788, 554] on p "Rich Text Editor. Editing area: main" at bounding box center [737, 562] width 611 height 20
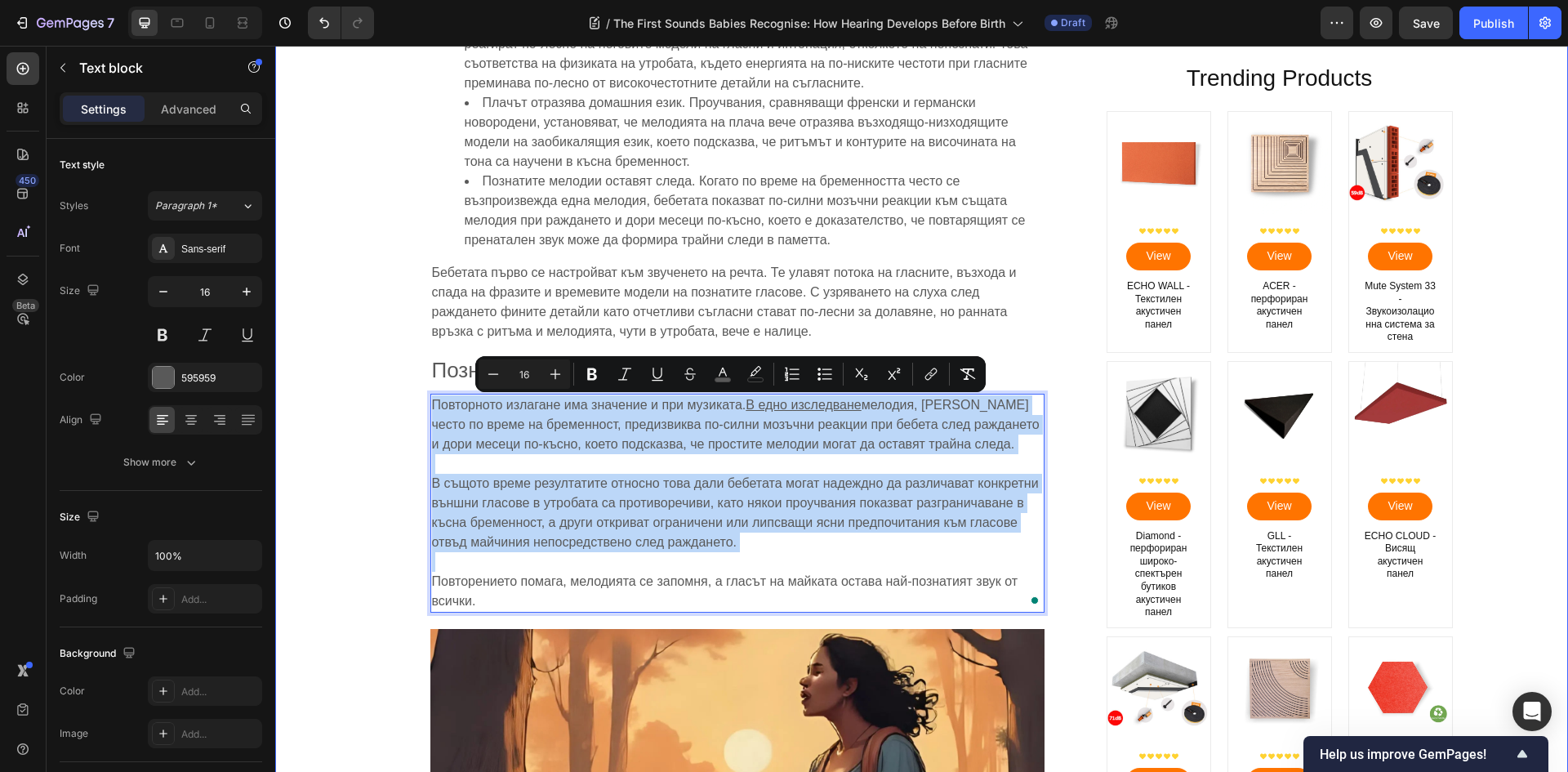
click at [376, 414] on div "Image Първите звуци: Как се развива слухът преди раждането Heading [PERSON_NAME…" at bounding box center [921, 101] width 1268 height 6414
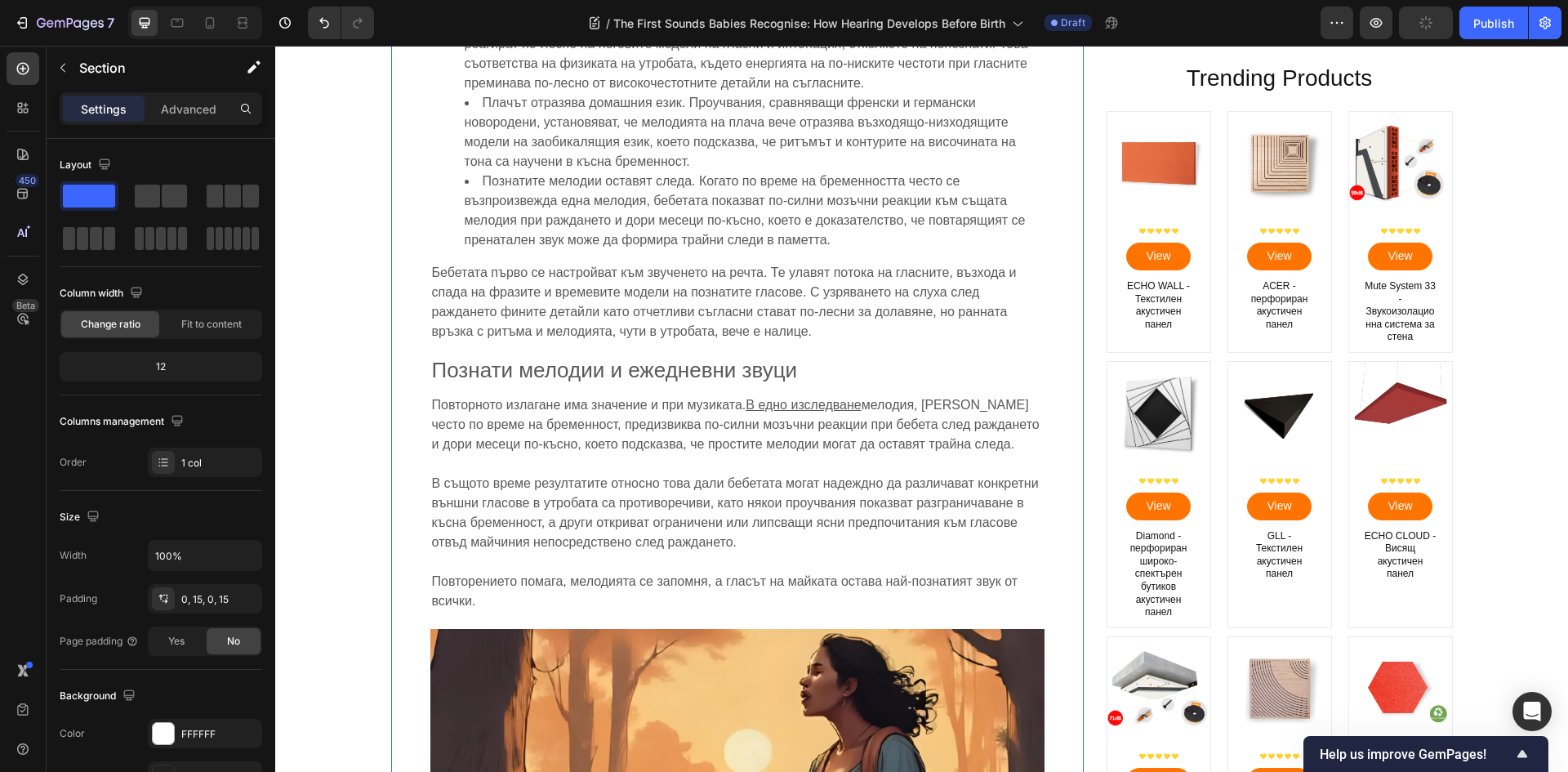
click at [409, 181] on div "Image Първите звуци: Как се развива слухът преди раждането Heading [PERSON_NAME…" at bounding box center [737, 101] width 693 height 6414
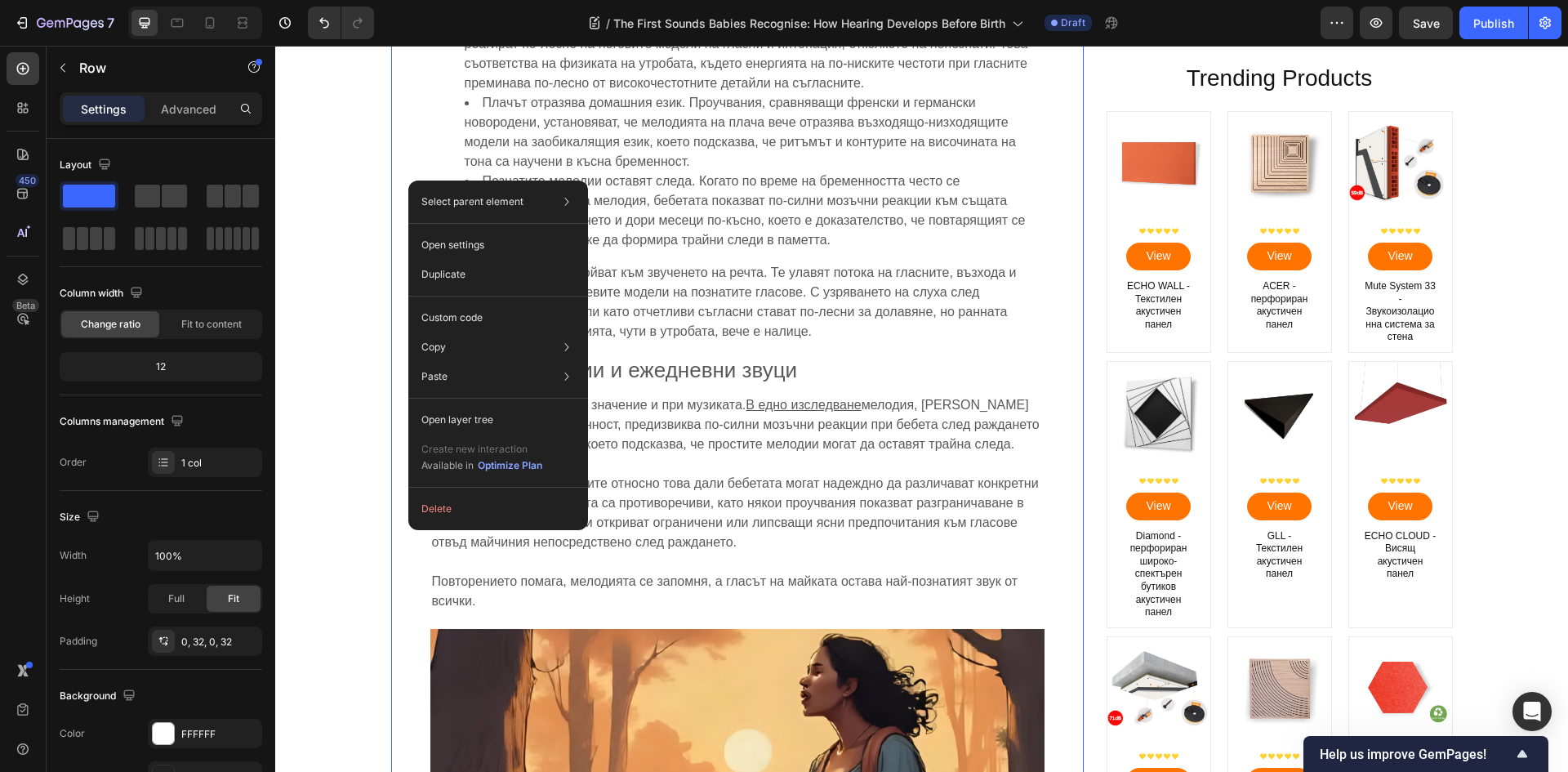
click at [402, 179] on div "Image Първите звуци: Как се развива слухът преди раждането Heading [PERSON_NAME…" at bounding box center [737, 101] width 693 height 6414
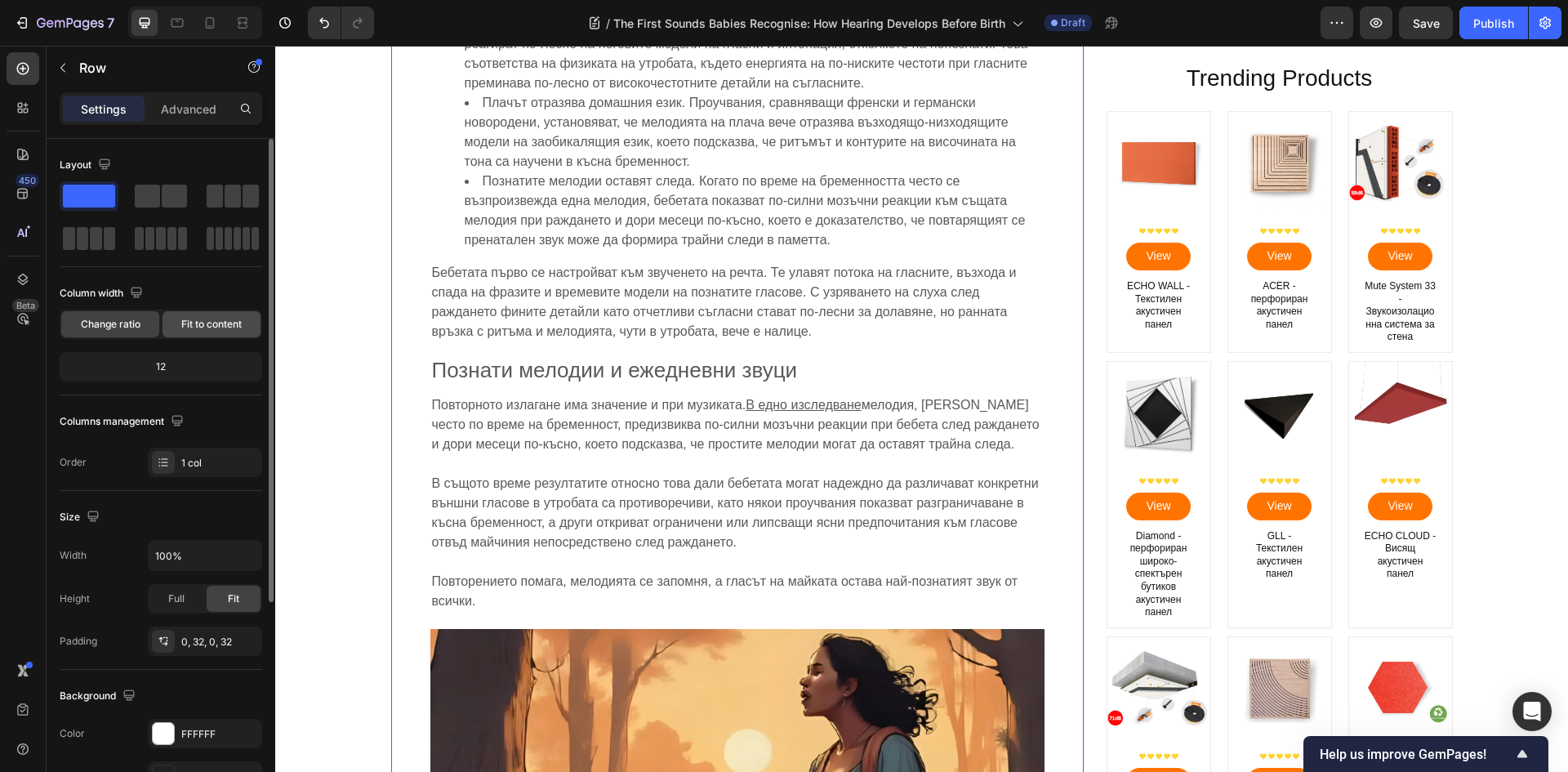
click at [229, 330] on span "Fit to content" at bounding box center [212, 323] width 61 height 15
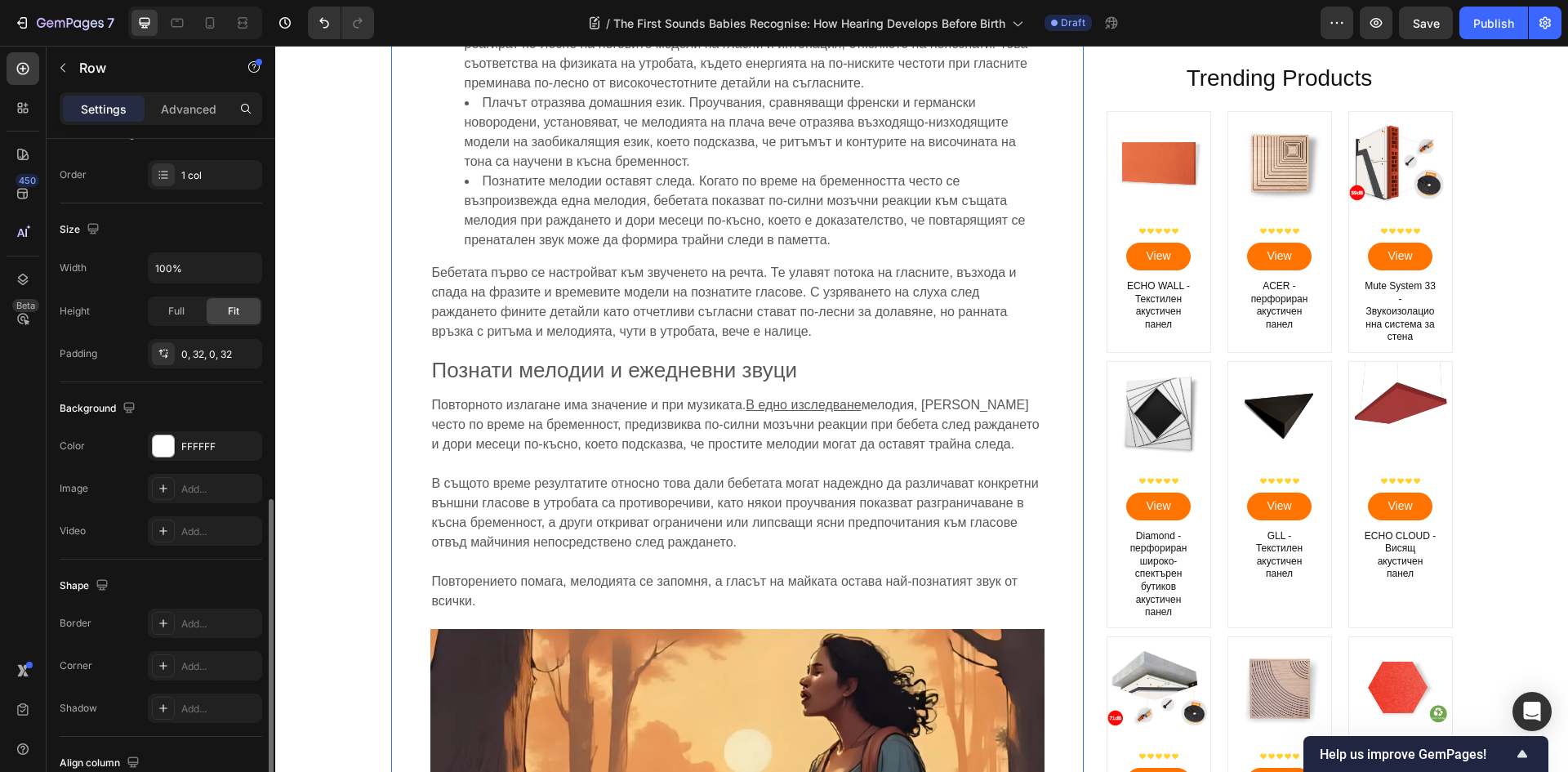
scroll to position [367, 0]
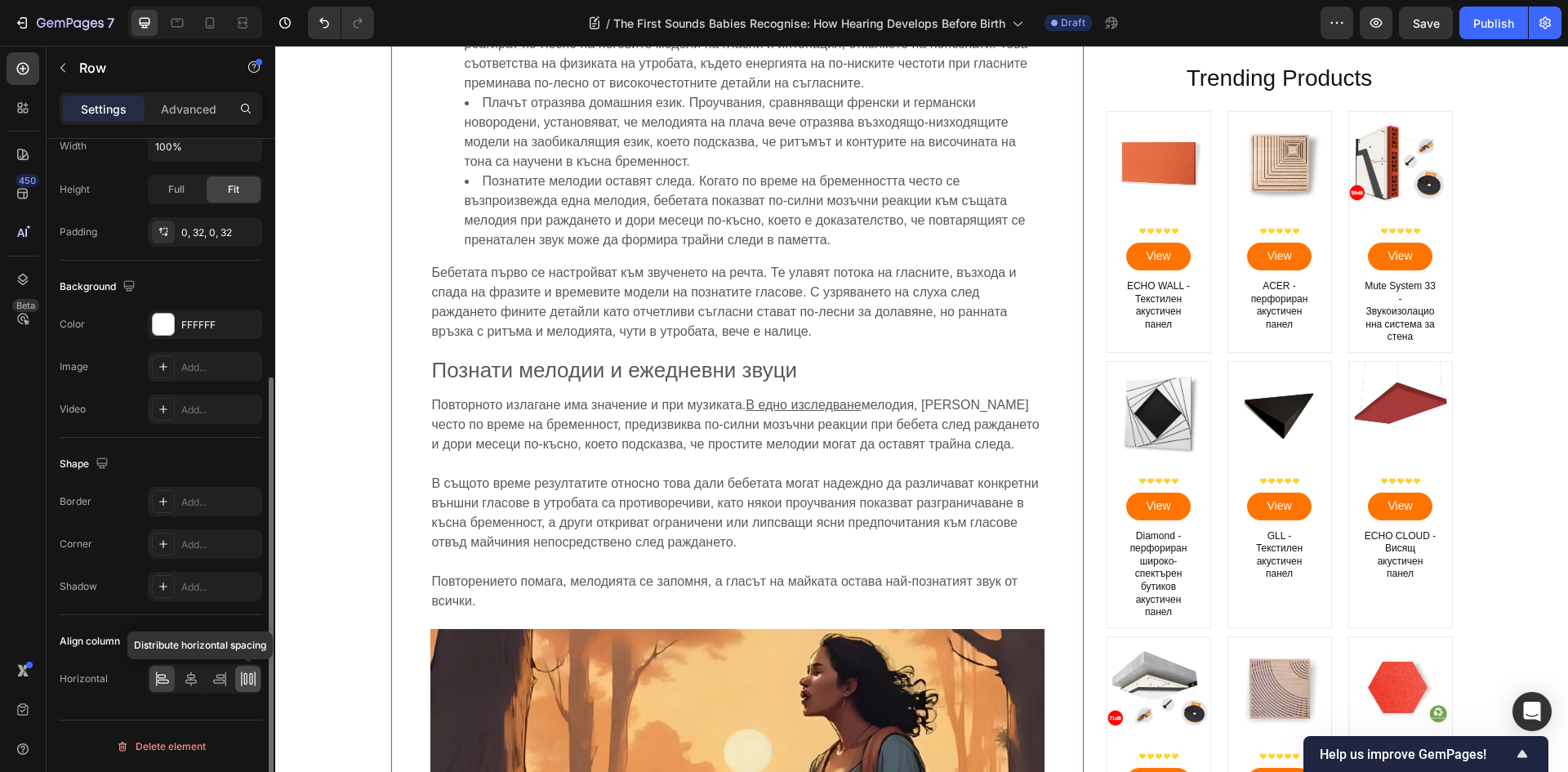
click at [242, 681] on icon at bounding box center [241, 678] width 1 height 15
click at [94, 116] on div "Settings" at bounding box center [103, 109] width 82 height 26
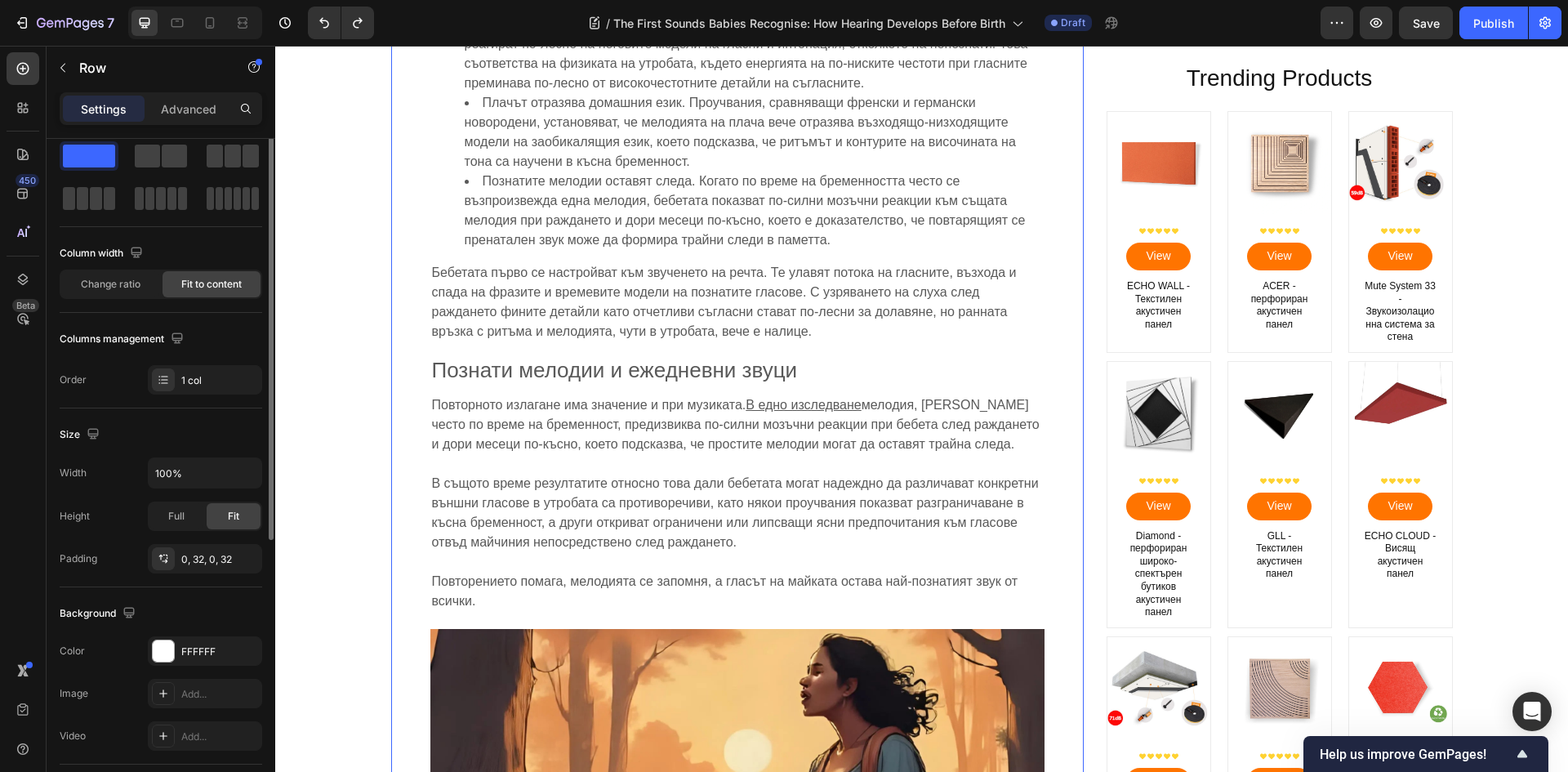
scroll to position [0, 0]
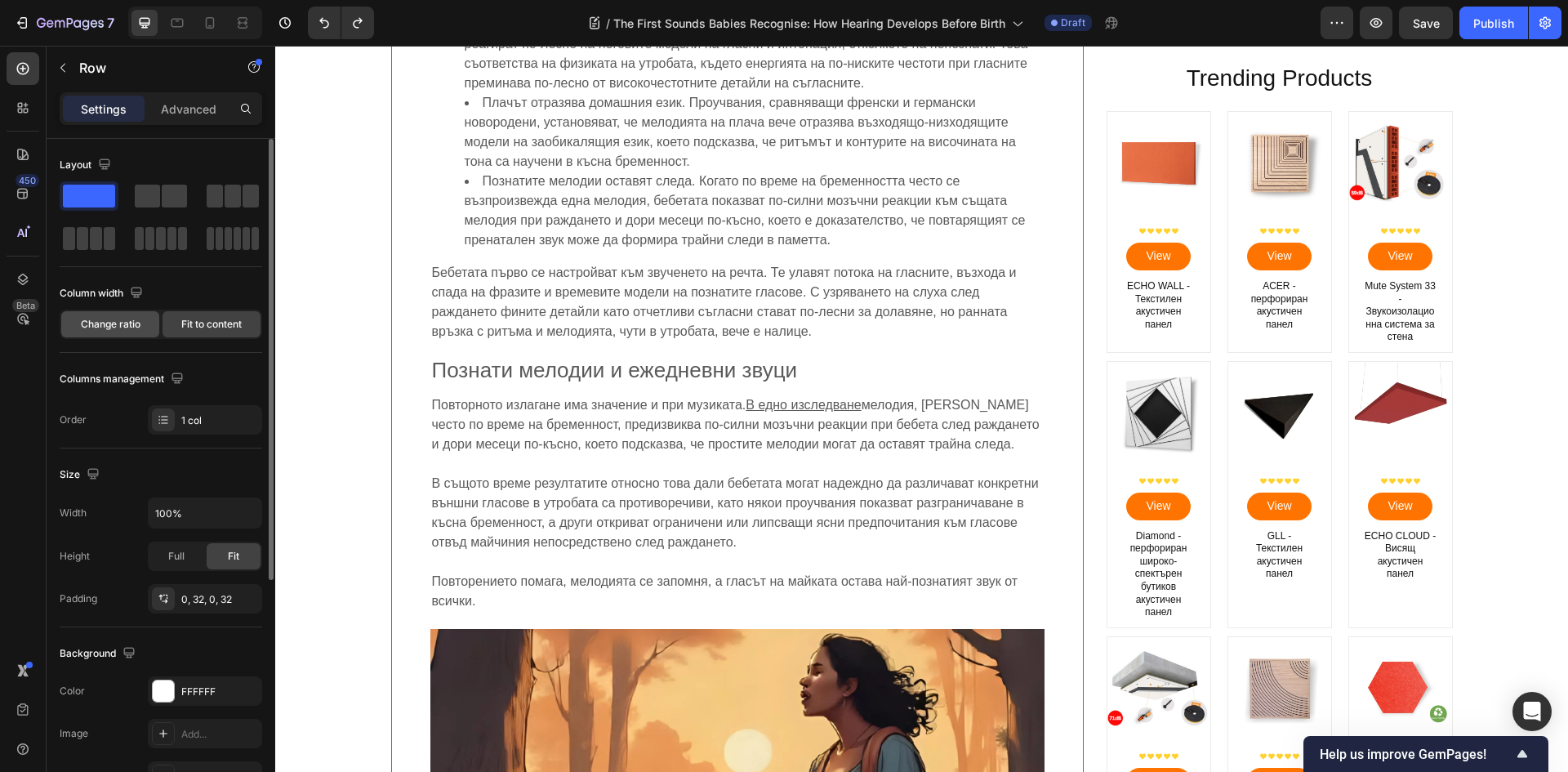
click at [119, 334] on div "Change ratio" at bounding box center [110, 324] width 98 height 26
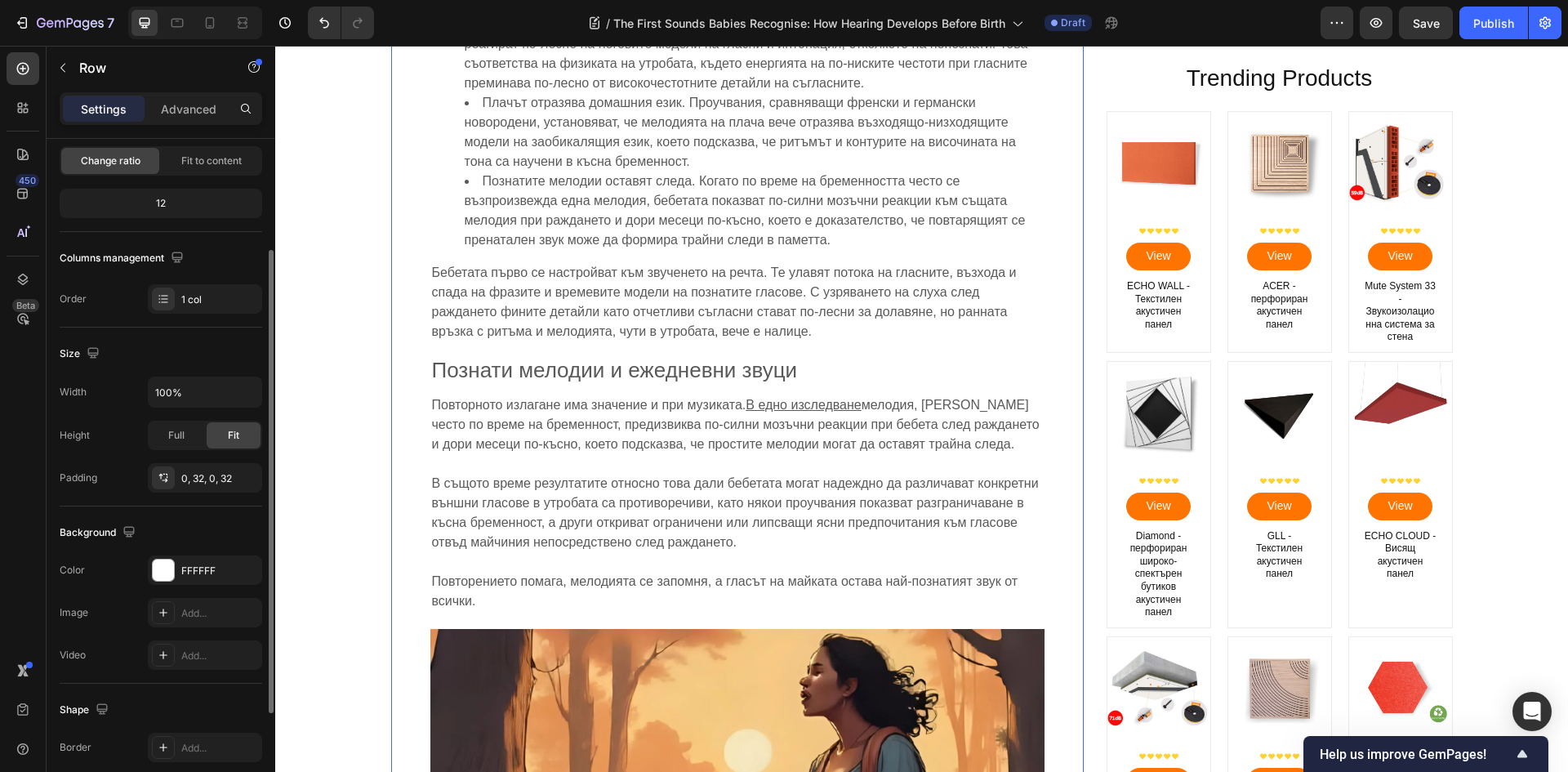
scroll to position [316, 0]
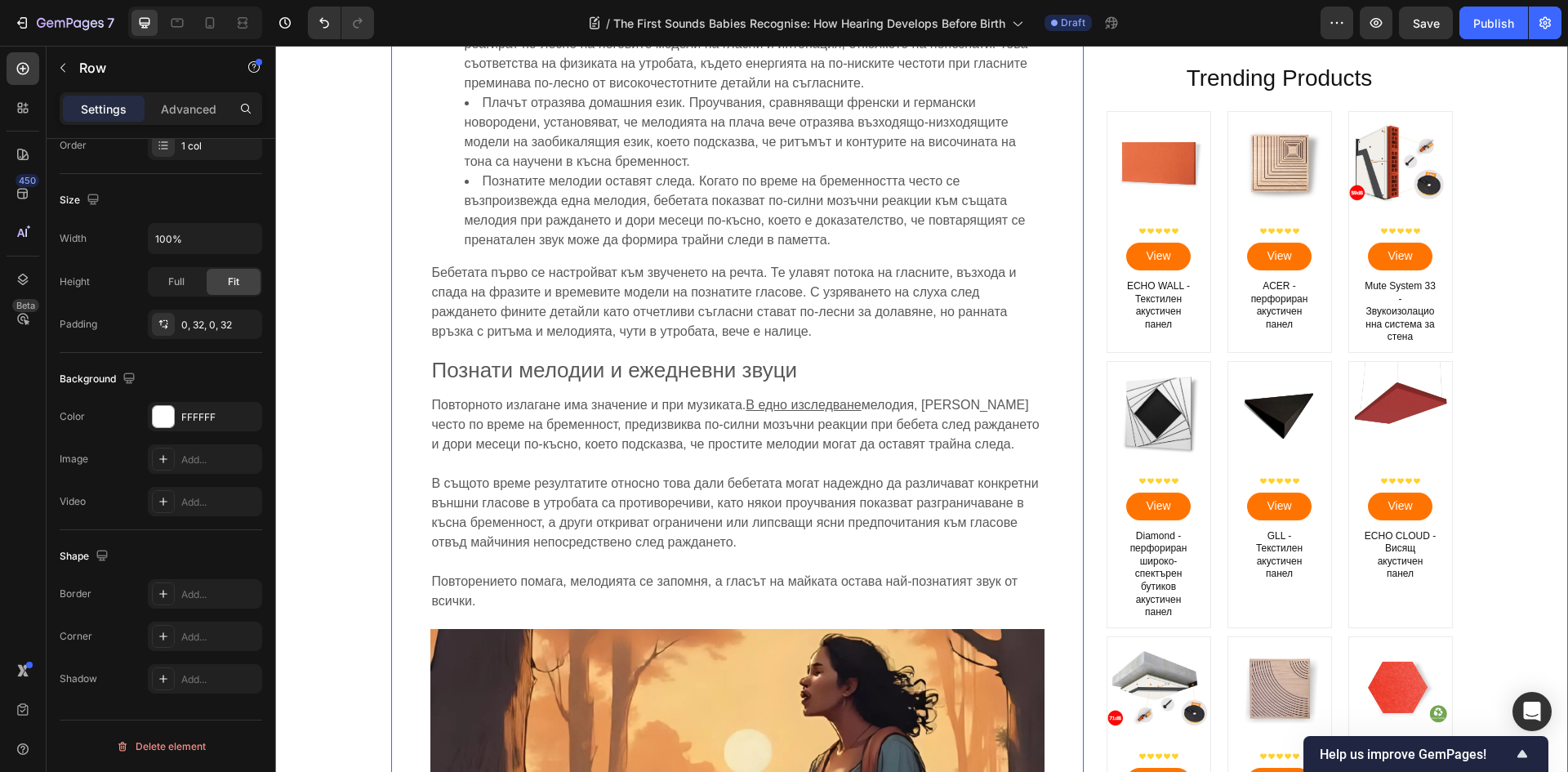
click at [355, 424] on div "Image Първите звуци: Как се развива слухът преди раждането Heading [PERSON_NAME…" at bounding box center [921, 101] width 1268 height 6414
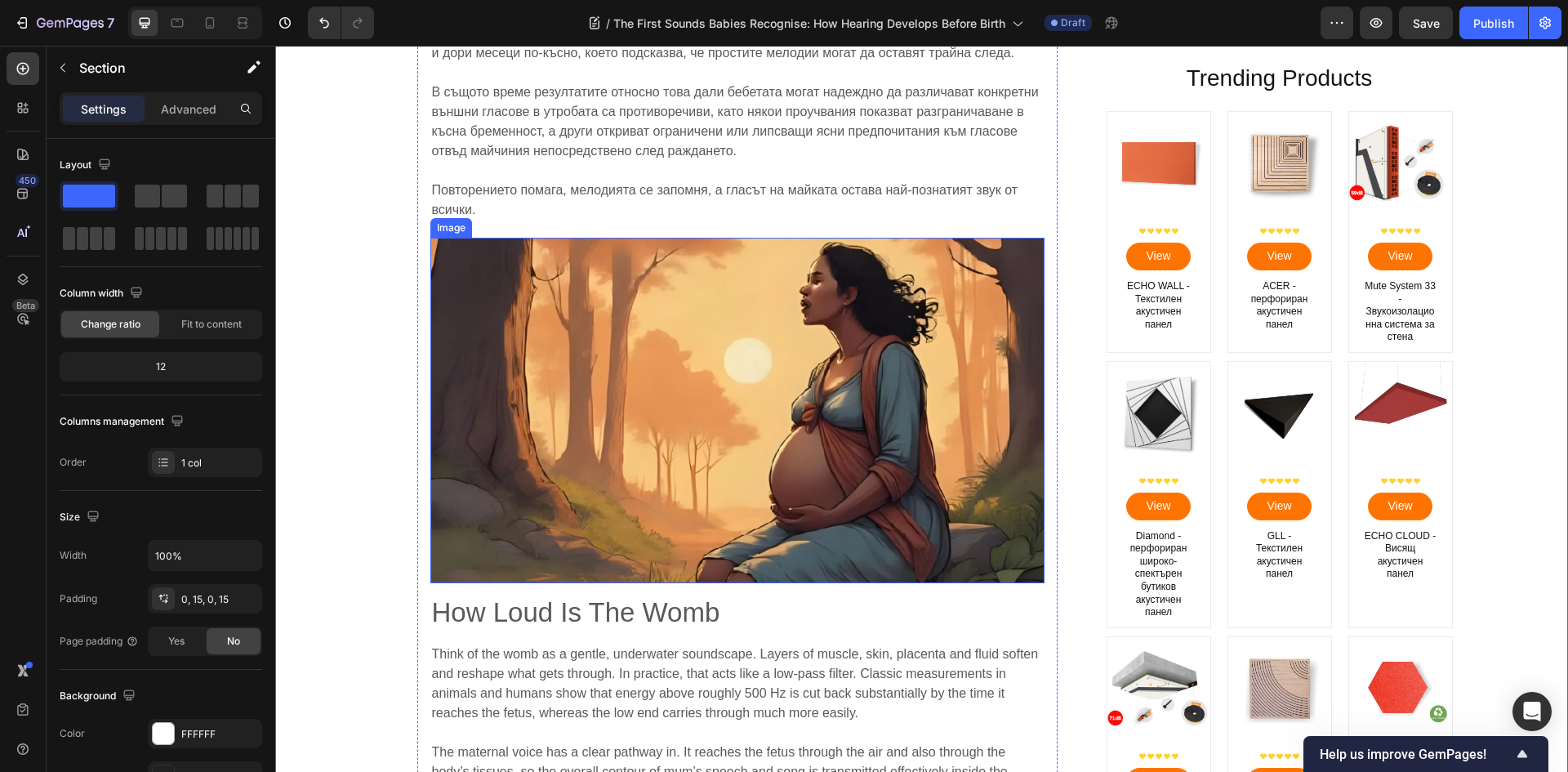
scroll to position [3757, 0]
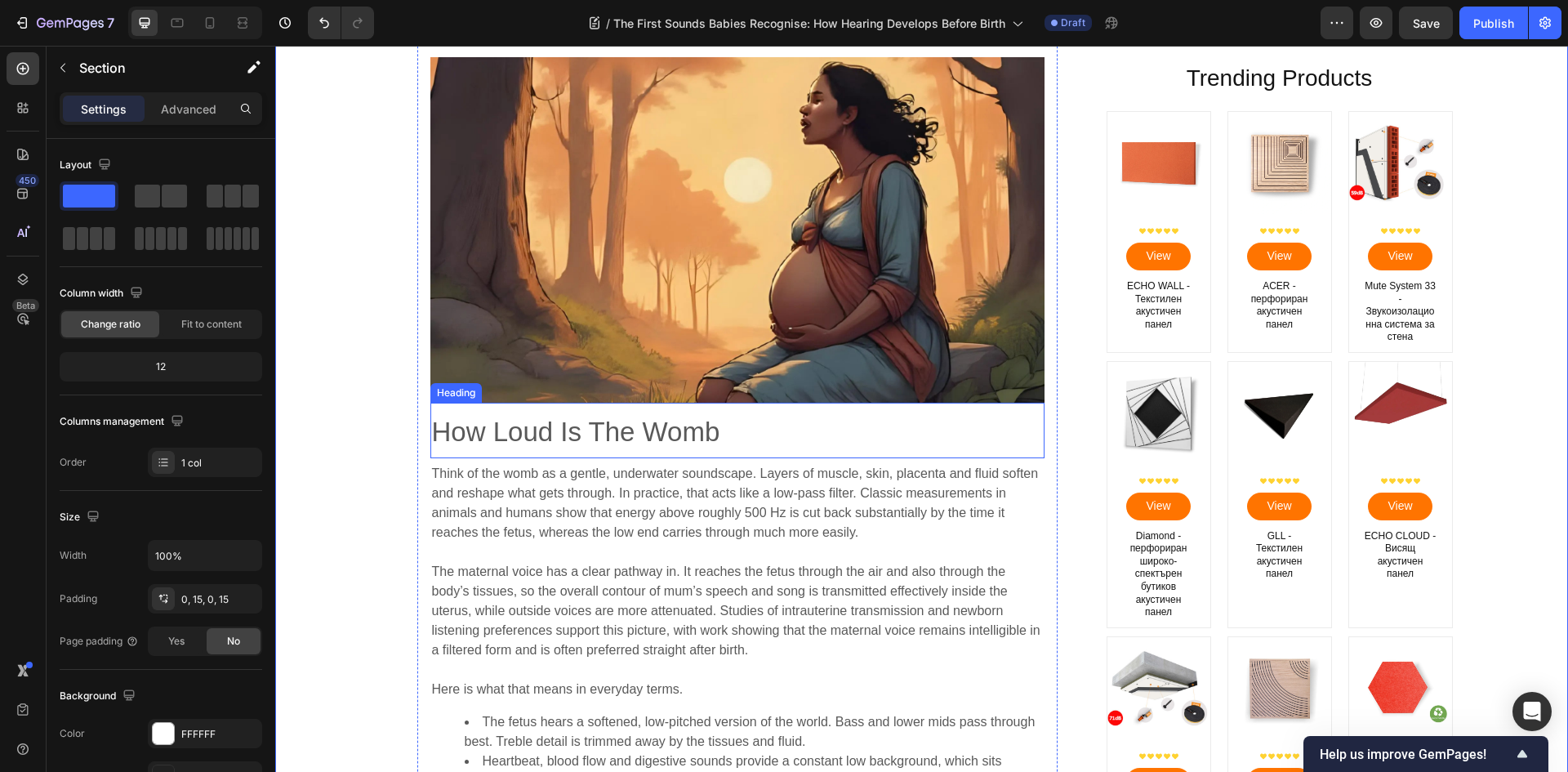
click at [635, 439] on span "How Loud Is The Womb" at bounding box center [576, 431] width 289 height 30
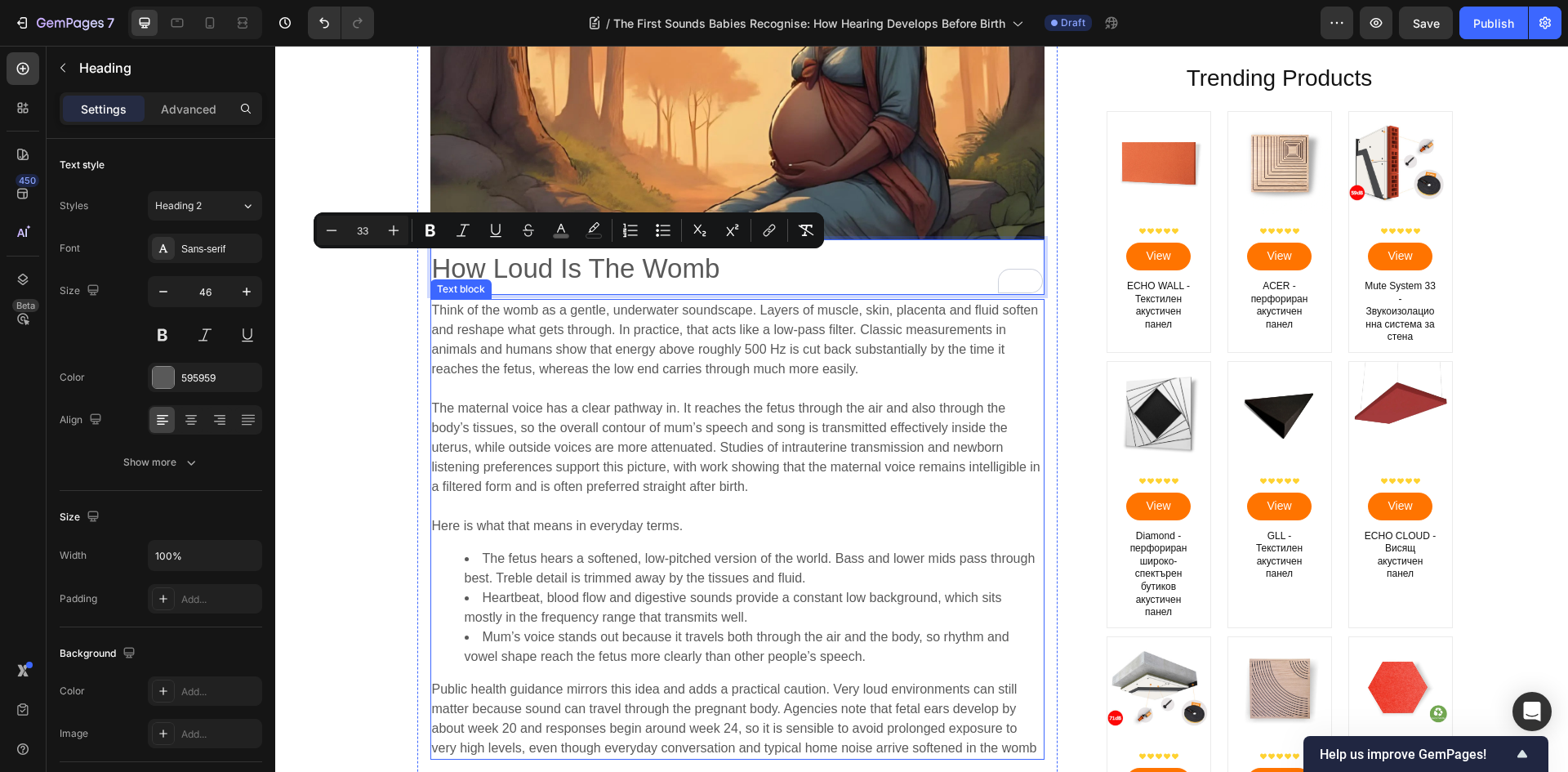
click at [623, 453] on span "The maternal voice has a clear pathway in. It reaches the fetus through the air…" at bounding box center [736, 447] width 608 height 92
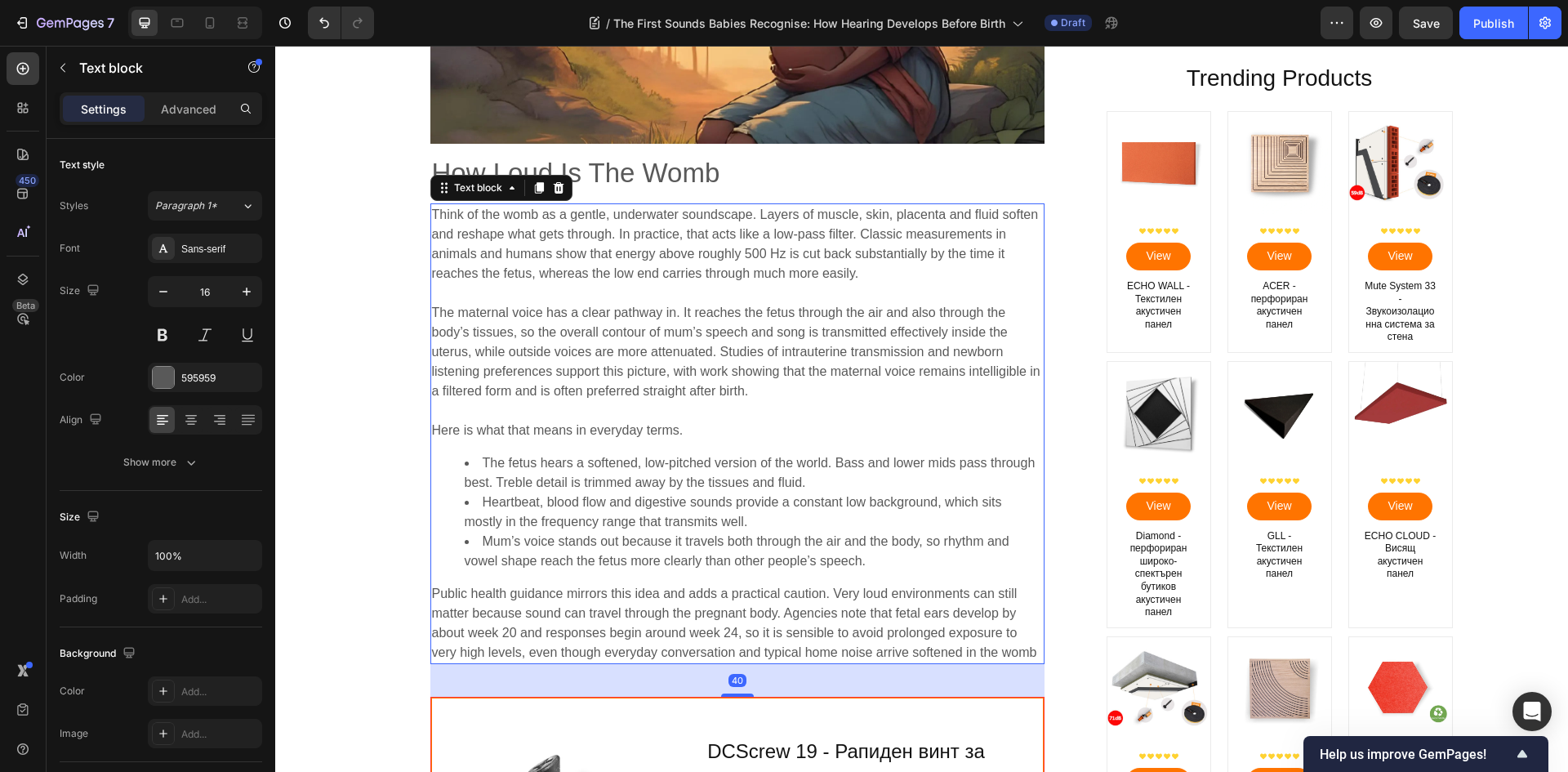
scroll to position [4083, 0]
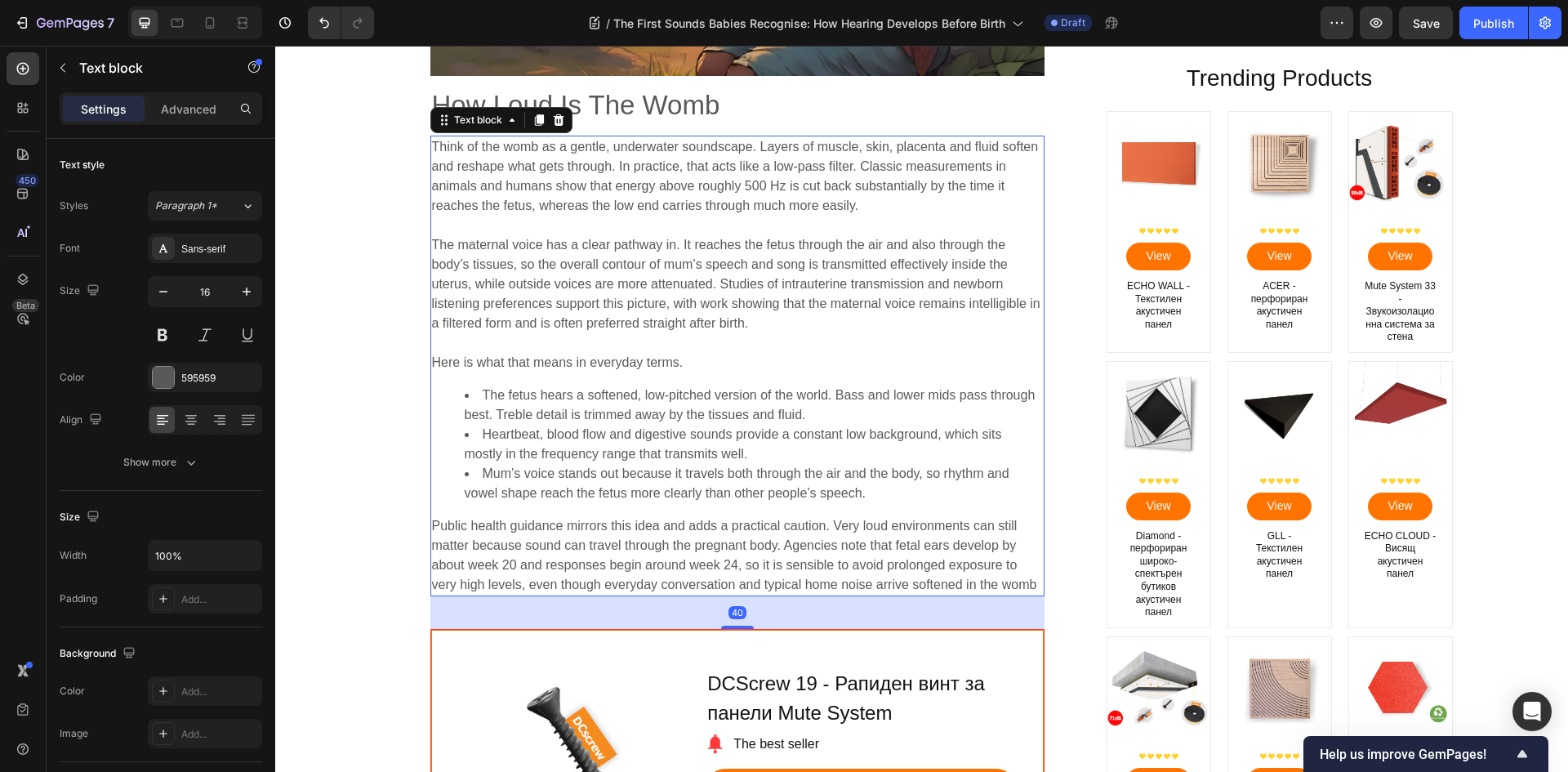
click at [701, 382] on div "Think of the womb as a gentle, underwater soundscape. Layers of muscle, skin, p…" at bounding box center [737, 366] width 614 height 461
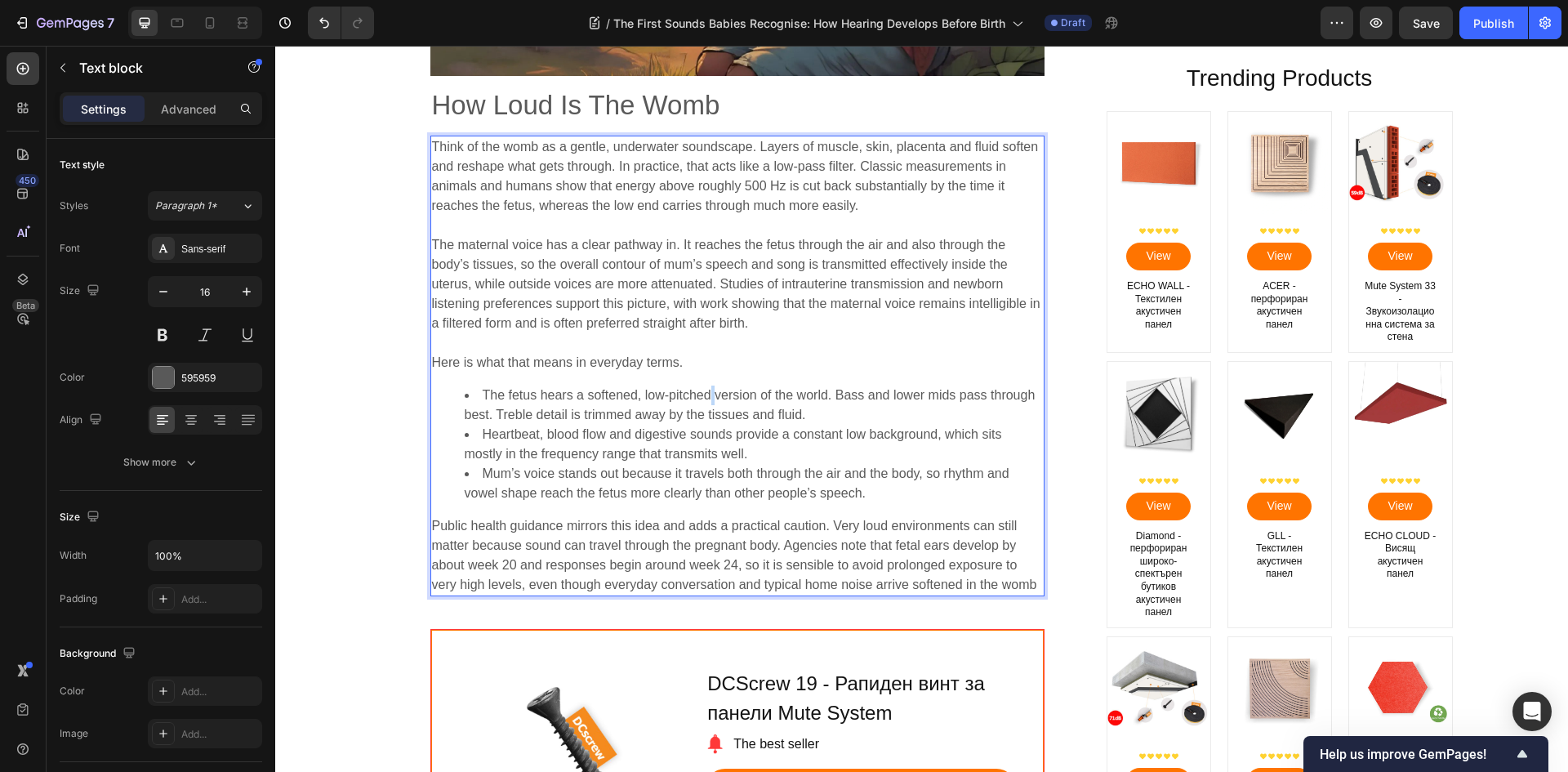
click at [701, 382] on div "Think of the womb as a gentle, underwater soundscape. Layers of muscle, skin, p…" at bounding box center [737, 366] width 614 height 461
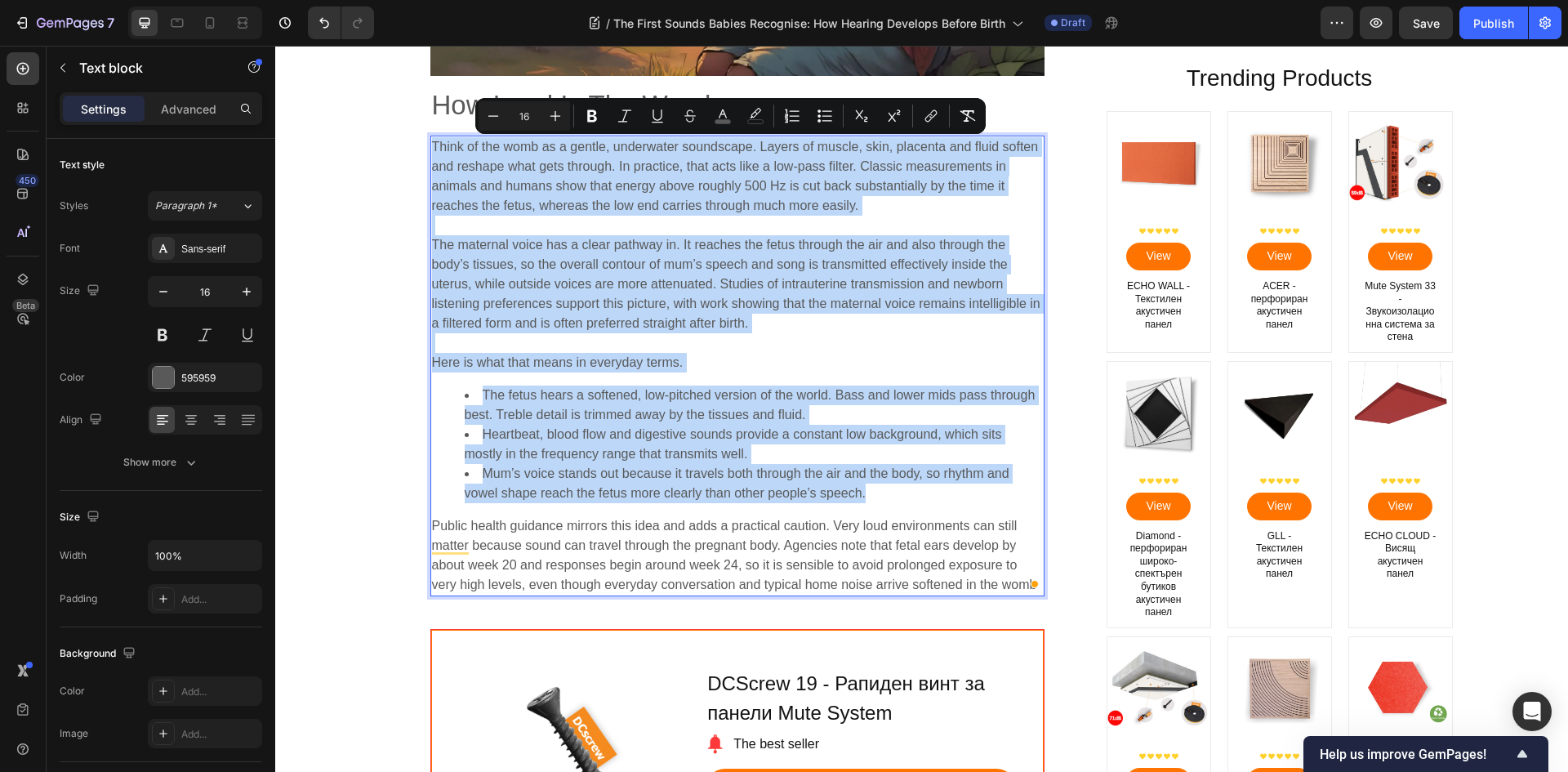
copy div "Think of the womb as a gentle, underwater soundscape. Layers of muscle, skin, p…"
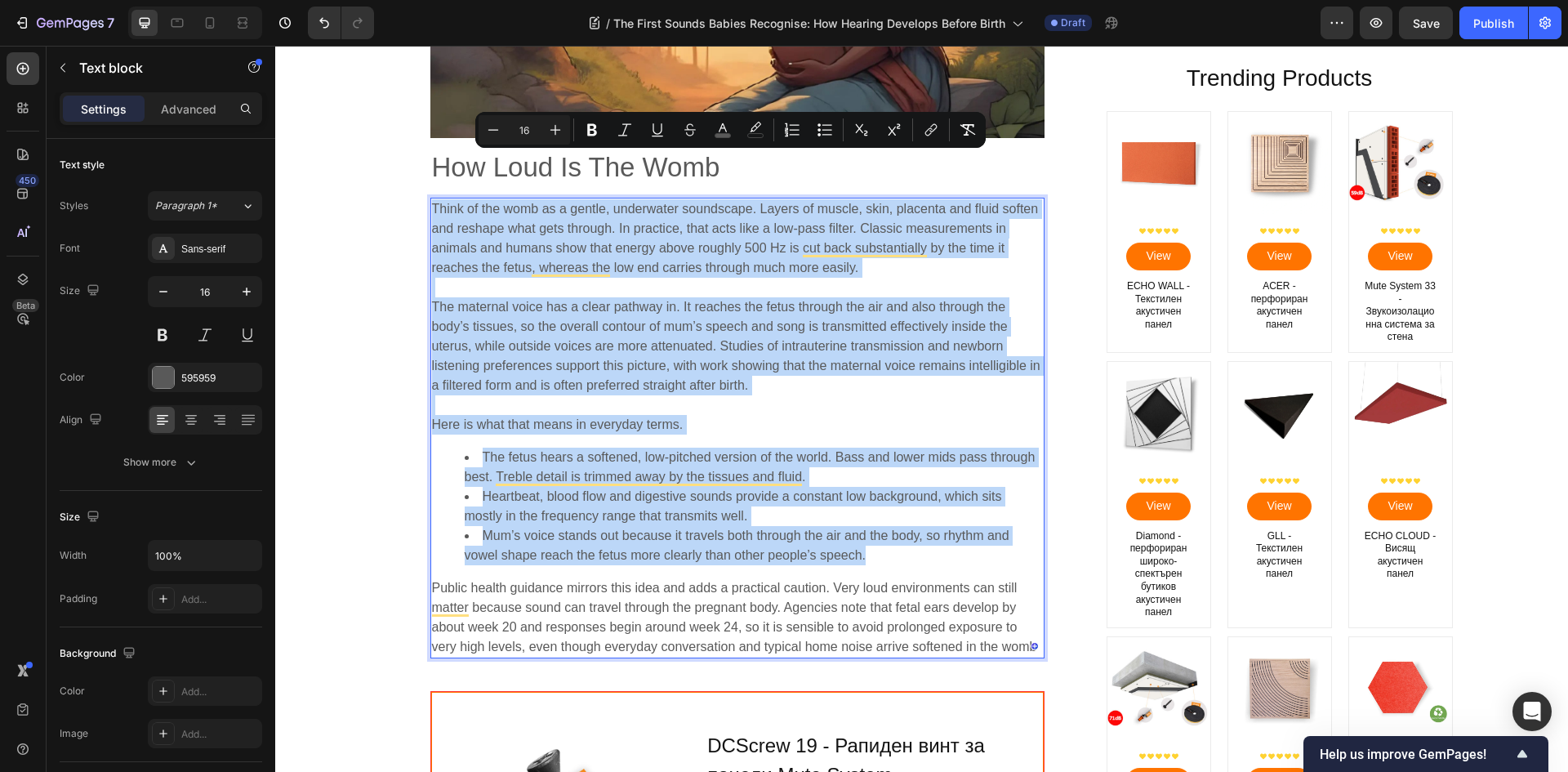
scroll to position [4002, 0]
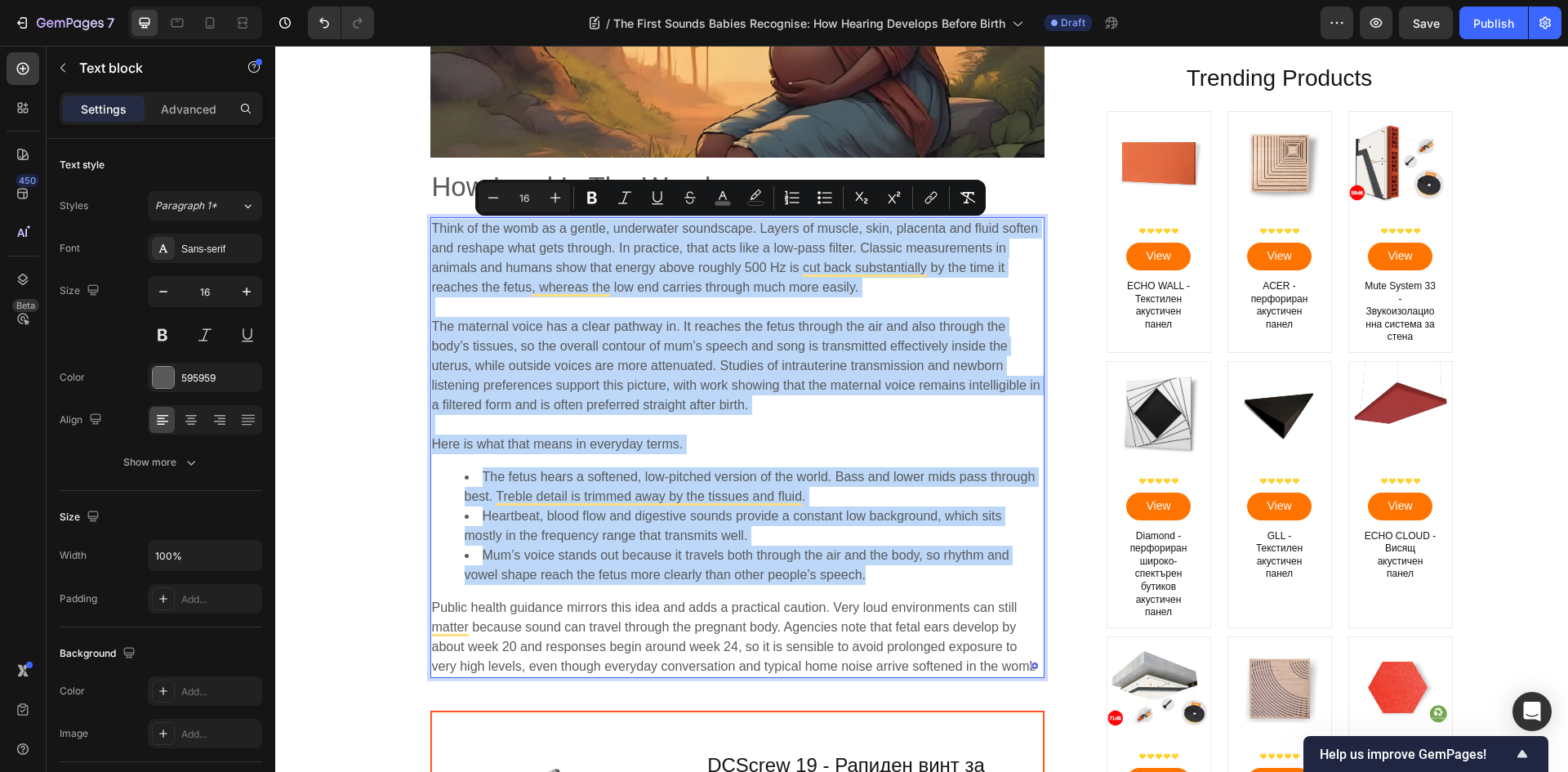
click at [561, 403] on span "The maternal voice has a clear pathway in. It reaches the fetus through the air…" at bounding box center [736, 365] width 608 height 92
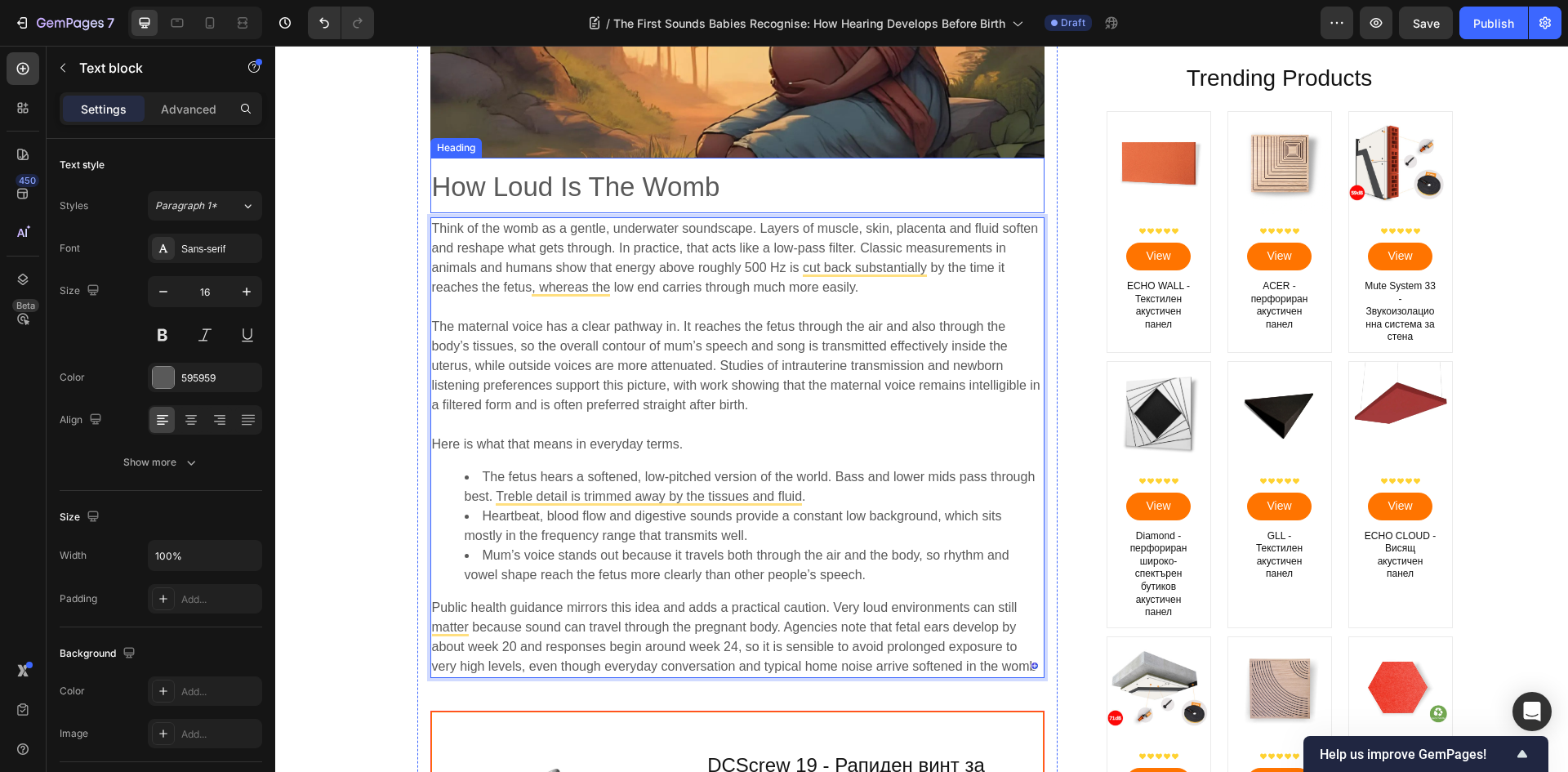
click at [554, 180] on span "How Loud Is The Womb" at bounding box center [576, 186] width 289 height 30
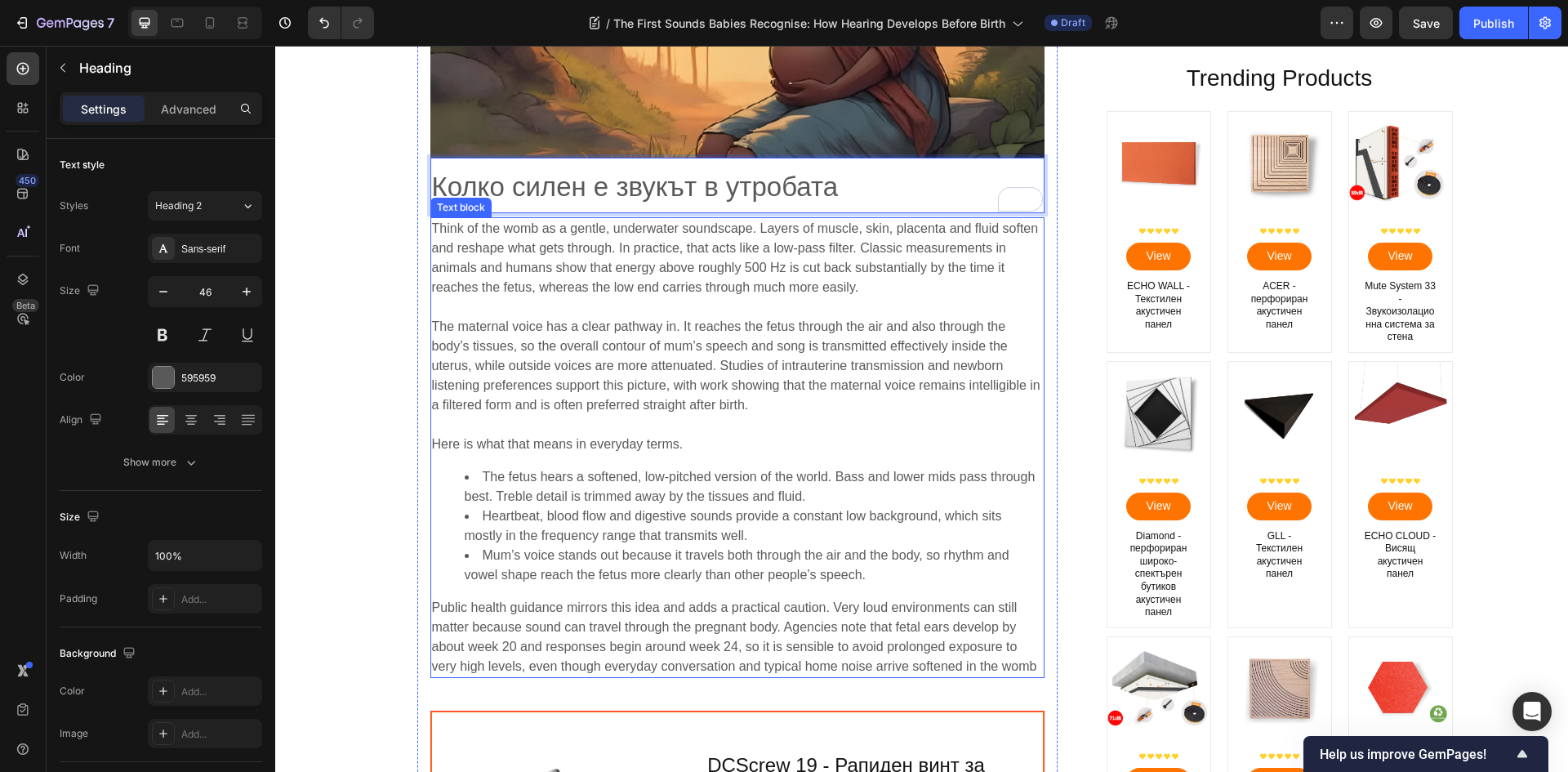
click at [740, 402] on span "The maternal voice has a clear pathway in. It reaches the fetus through the air…" at bounding box center [736, 365] width 608 height 92
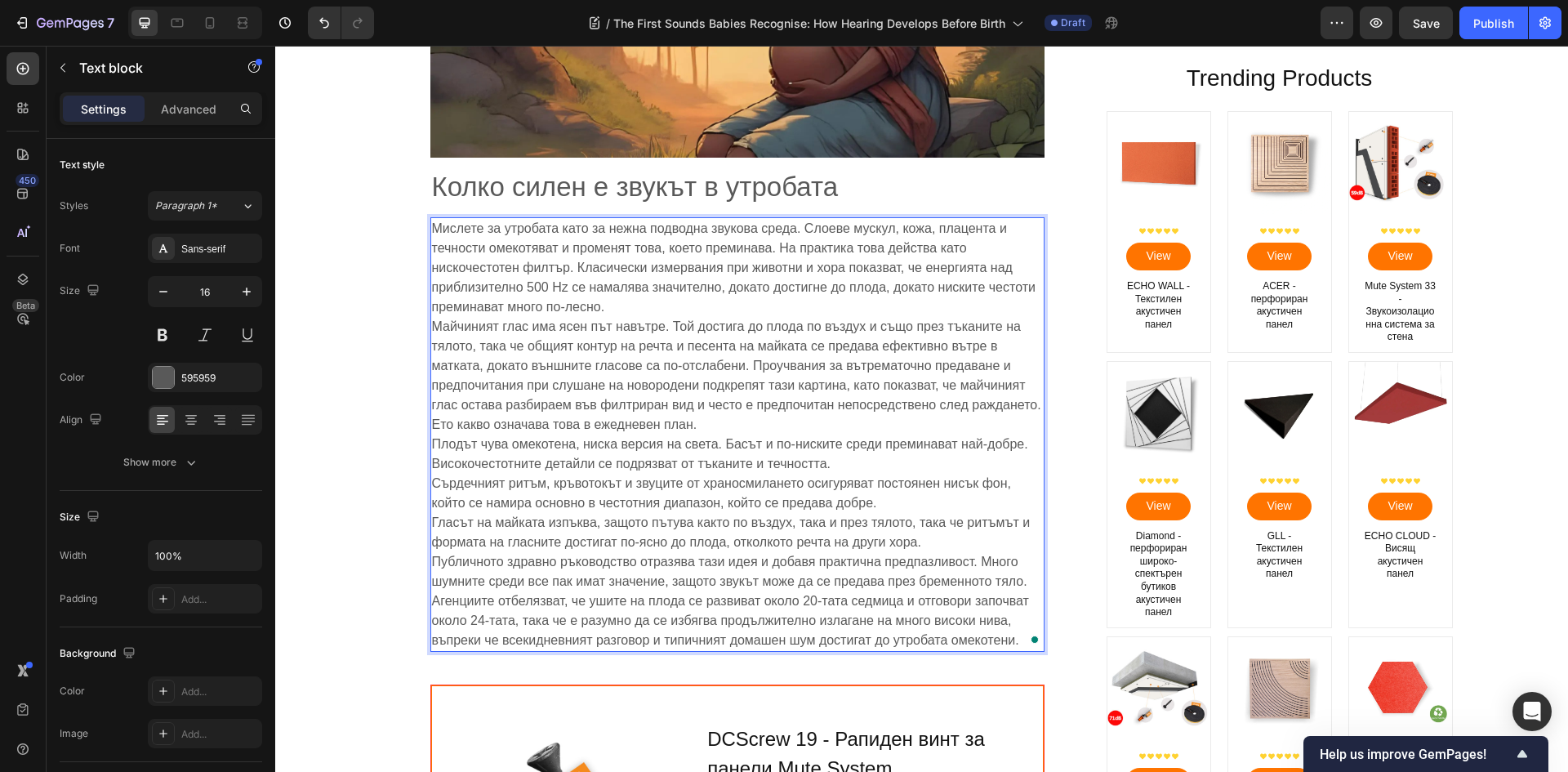
click at [630, 298] on p "Мислете за утробата като за нежна подводна звукова среда. Слоеве мускул, кожа, …" at bounding box center [737, 435] width 611 height 431
click at [627, 306] on p "Мислете за утробата като за нежна подводна звукова среда. Слоеве мускул, кожа, …" at bounding box center [737, 435] width 611 height 431
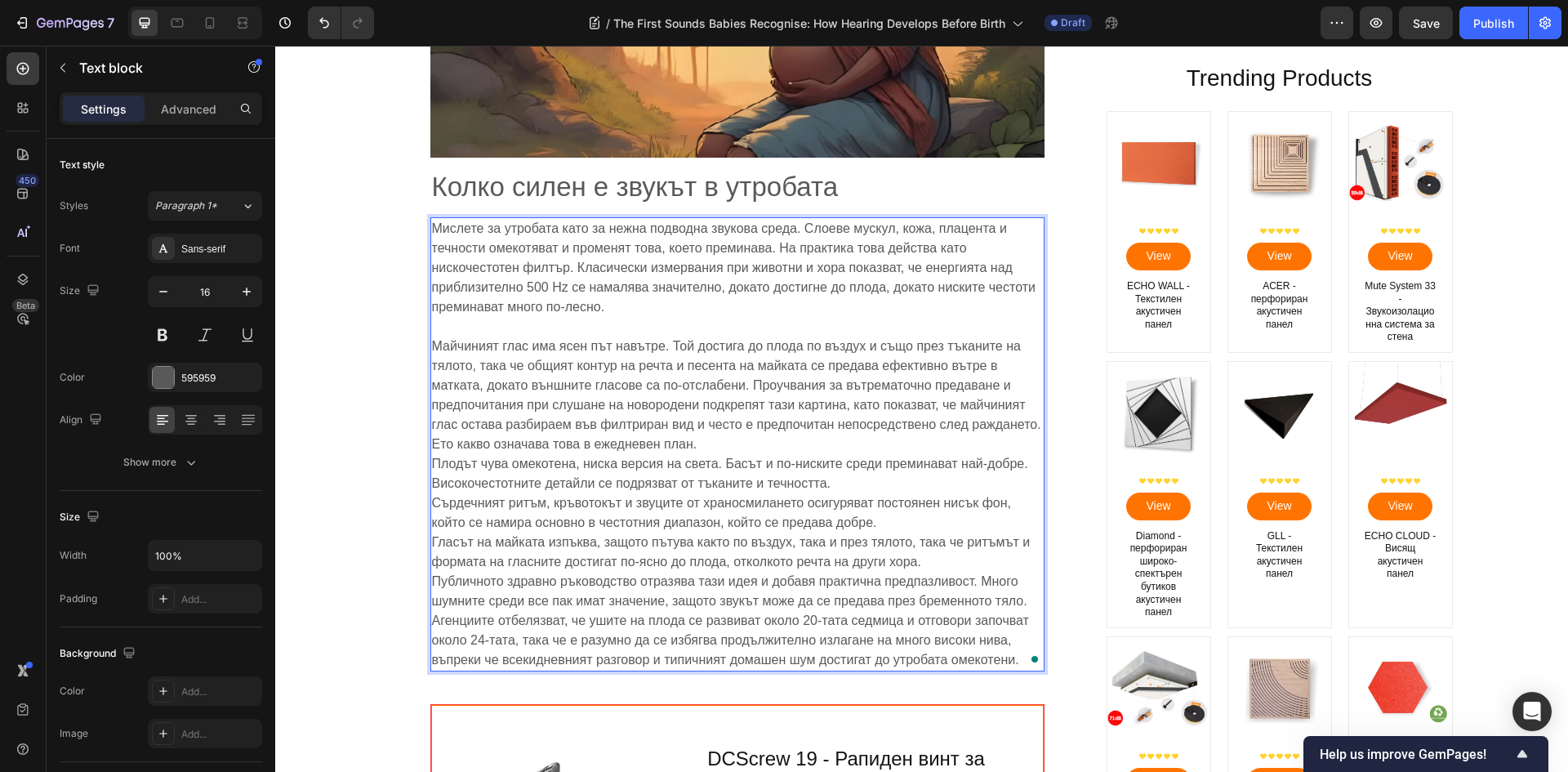
click at [734, 445] on p "Майчиният глас има ясен път навътре. Той достига до плода по въздух и също през…" at bounding box center [737, 493] width 611 height 353
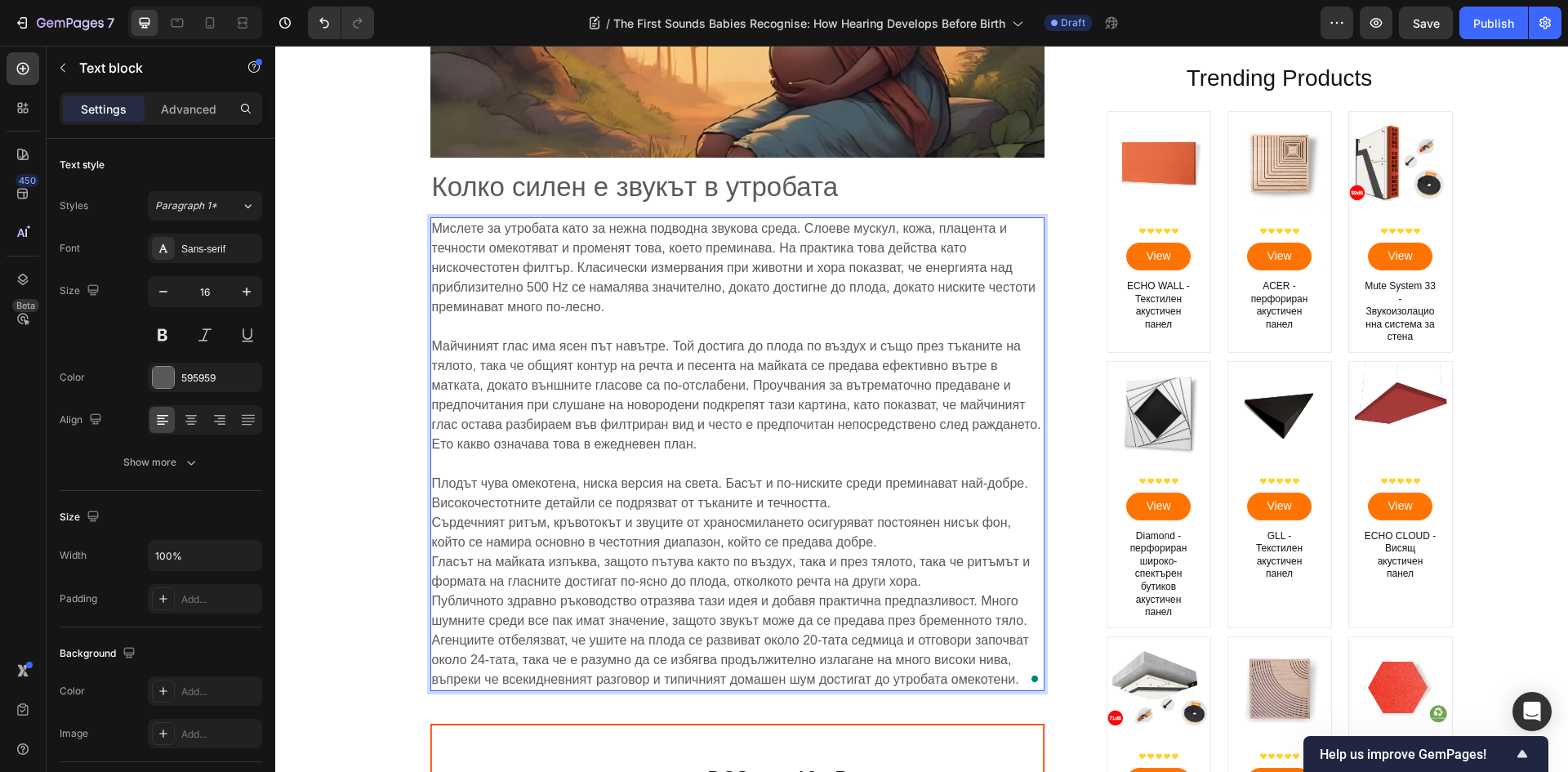
click at [430, 449] on div "Мислете за утробата като за нежна подводна звукова среда. Слоеве мускул, кожа, …" at bounding box center [737, 454] width 614 height 474
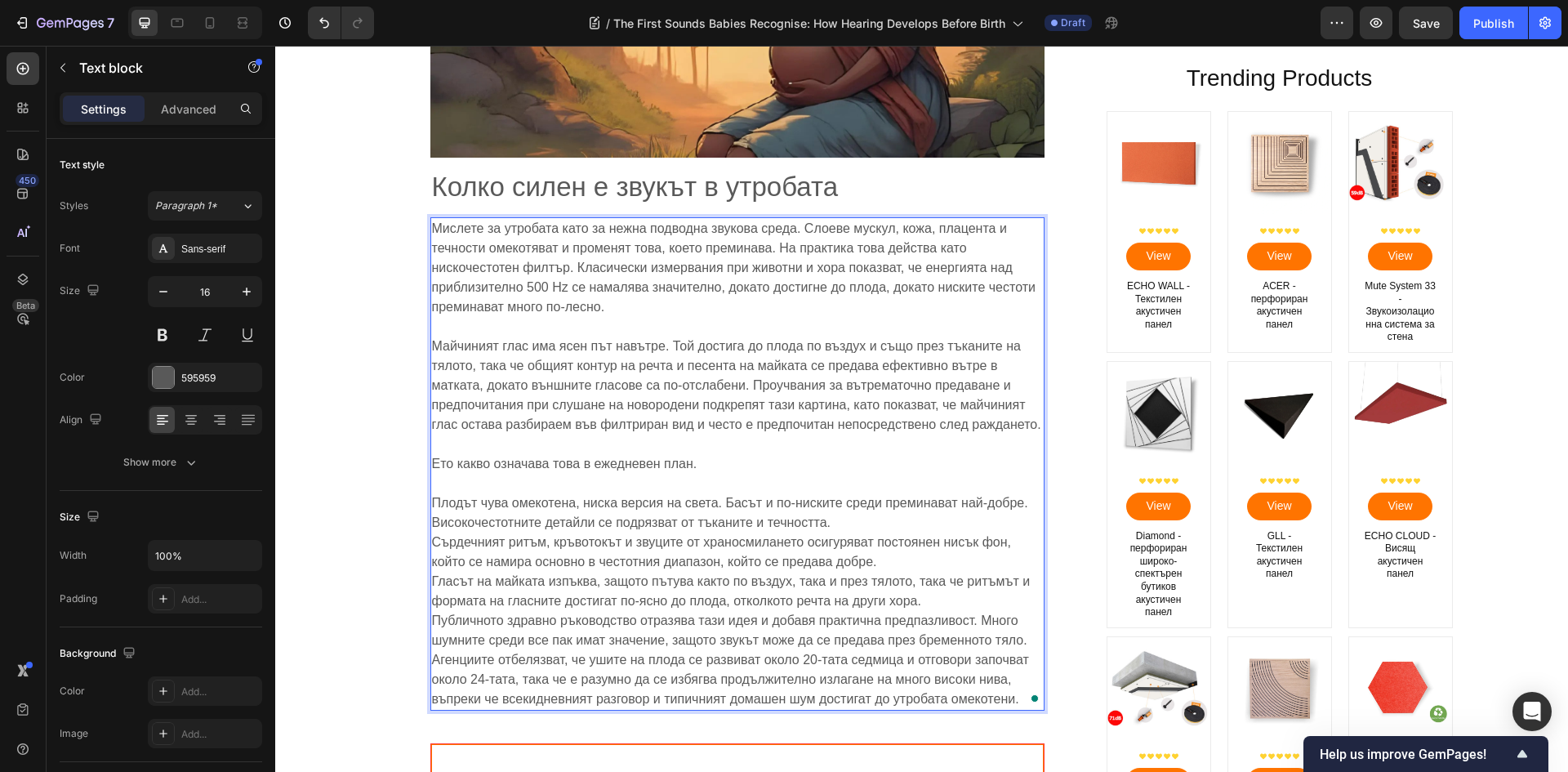
click at [941, 607] on p "Плодът чува омекотена, ниска версия на света. Басът и по-ниските среди преминав…" at bounding box center [737, 591] width 611 height 236
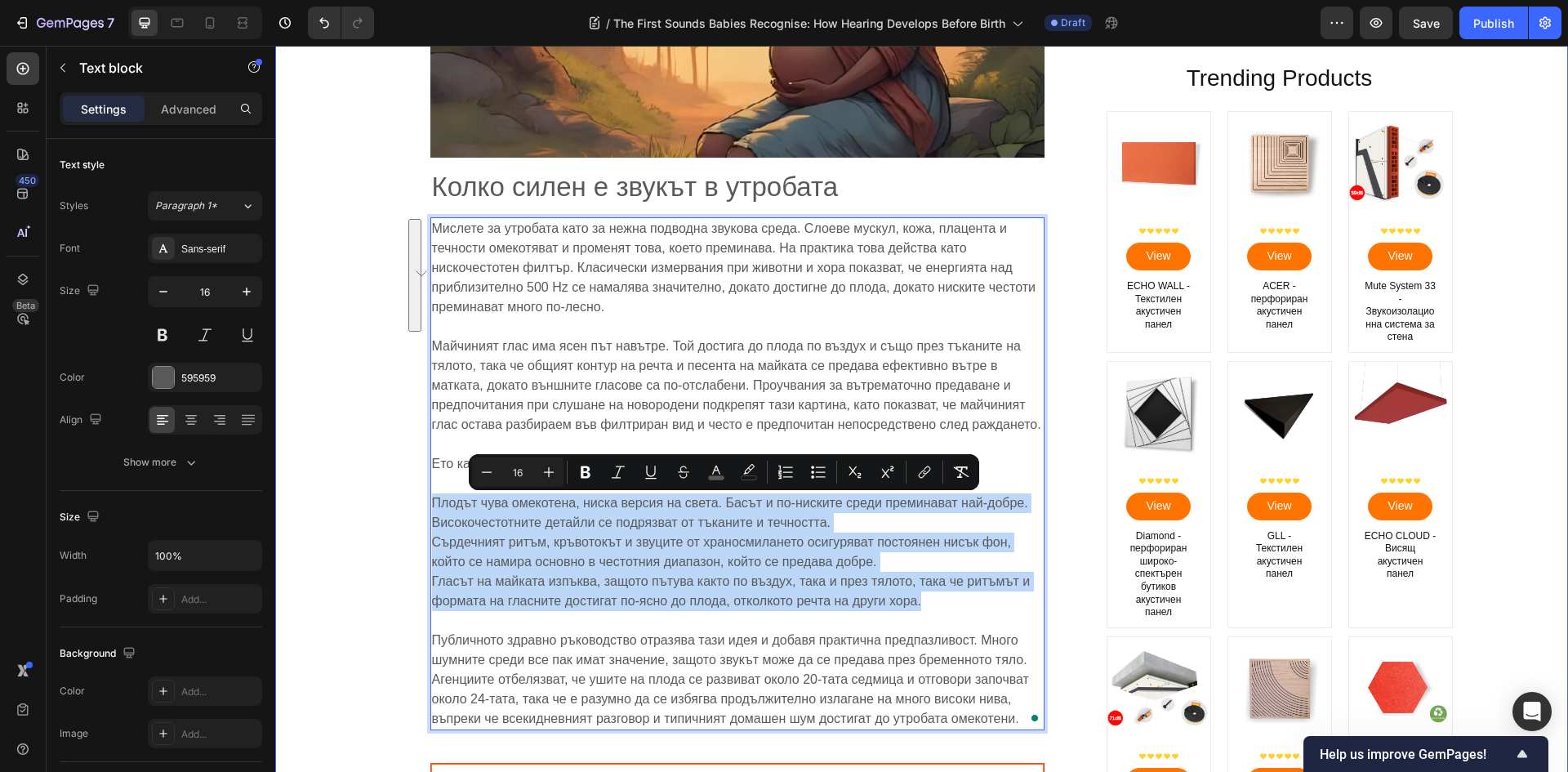
drag, startPoint x: 894, startPoint y: 603, endPoint x: 342, endPoint y: 510, distance: 559.8
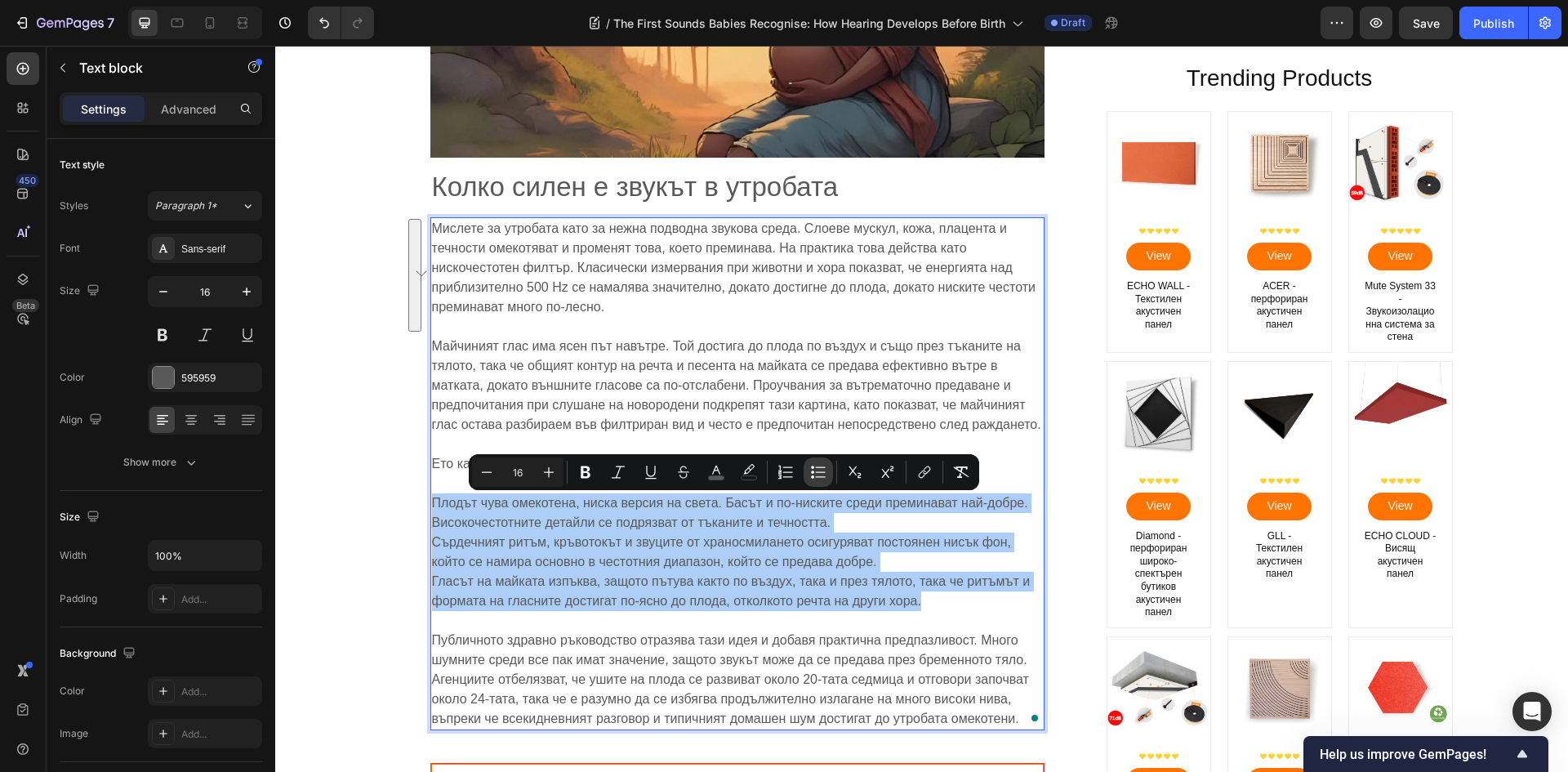
click at [820, 472] on icon "Editor contextual toolbar" at bounding box center [820, 471] width 10 height 1
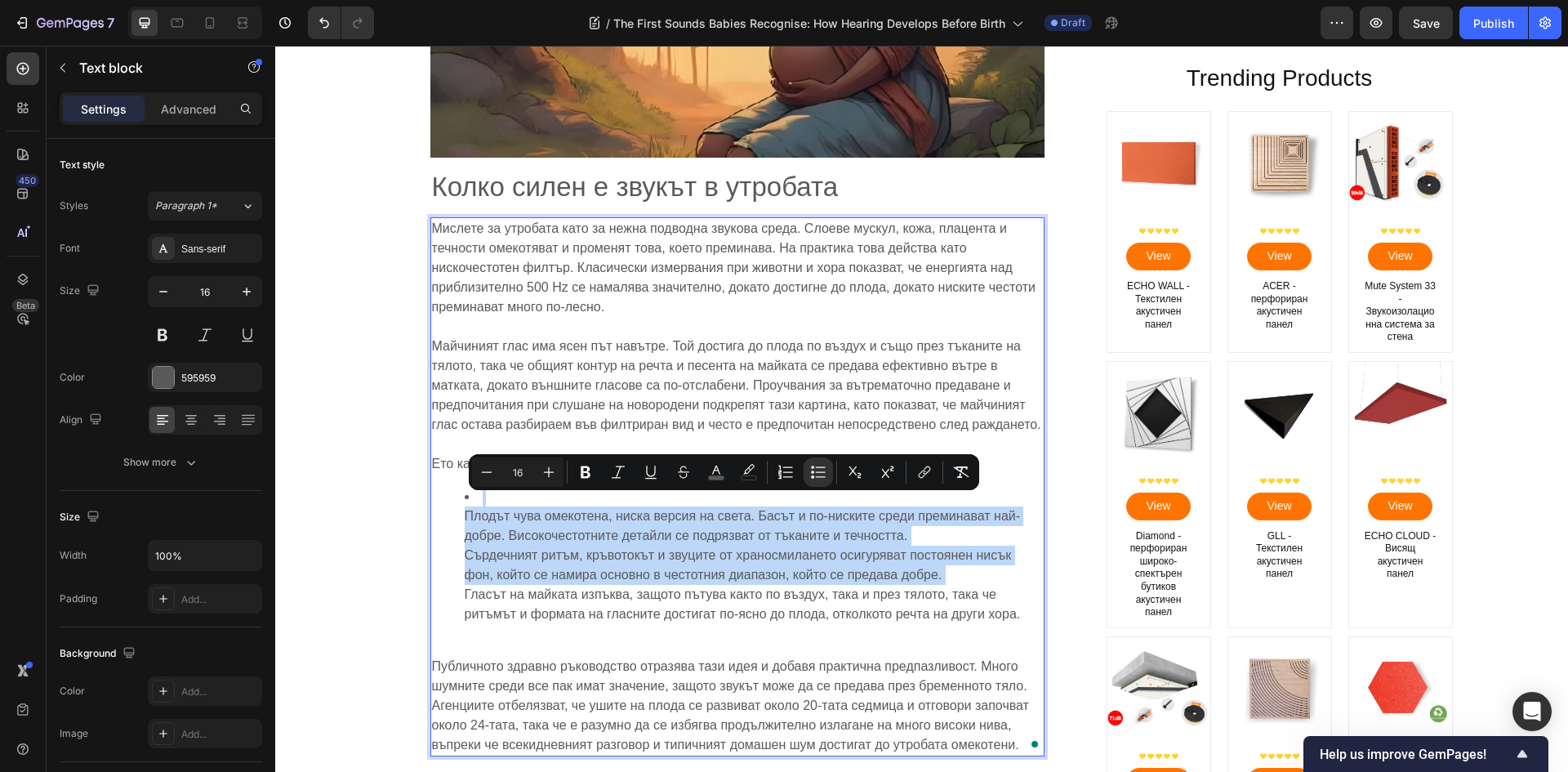
drag, startPoint x: 446, startPoint y: 519, endPoint x: 433, endPoint y: 535, distance: 20.6
click at [446, 519] on ul "Плодът чува омекотена, ниска версия на света. Басът и по-ниските среди преминав…" at bounding box center [737, 556] width 611 height 137
click at [500, 528] on li "Плодът чува омекотена, ниска версия на света. Басът и по-ниските среди преминав…" at bounding box center [754, 556] width 578 height 137
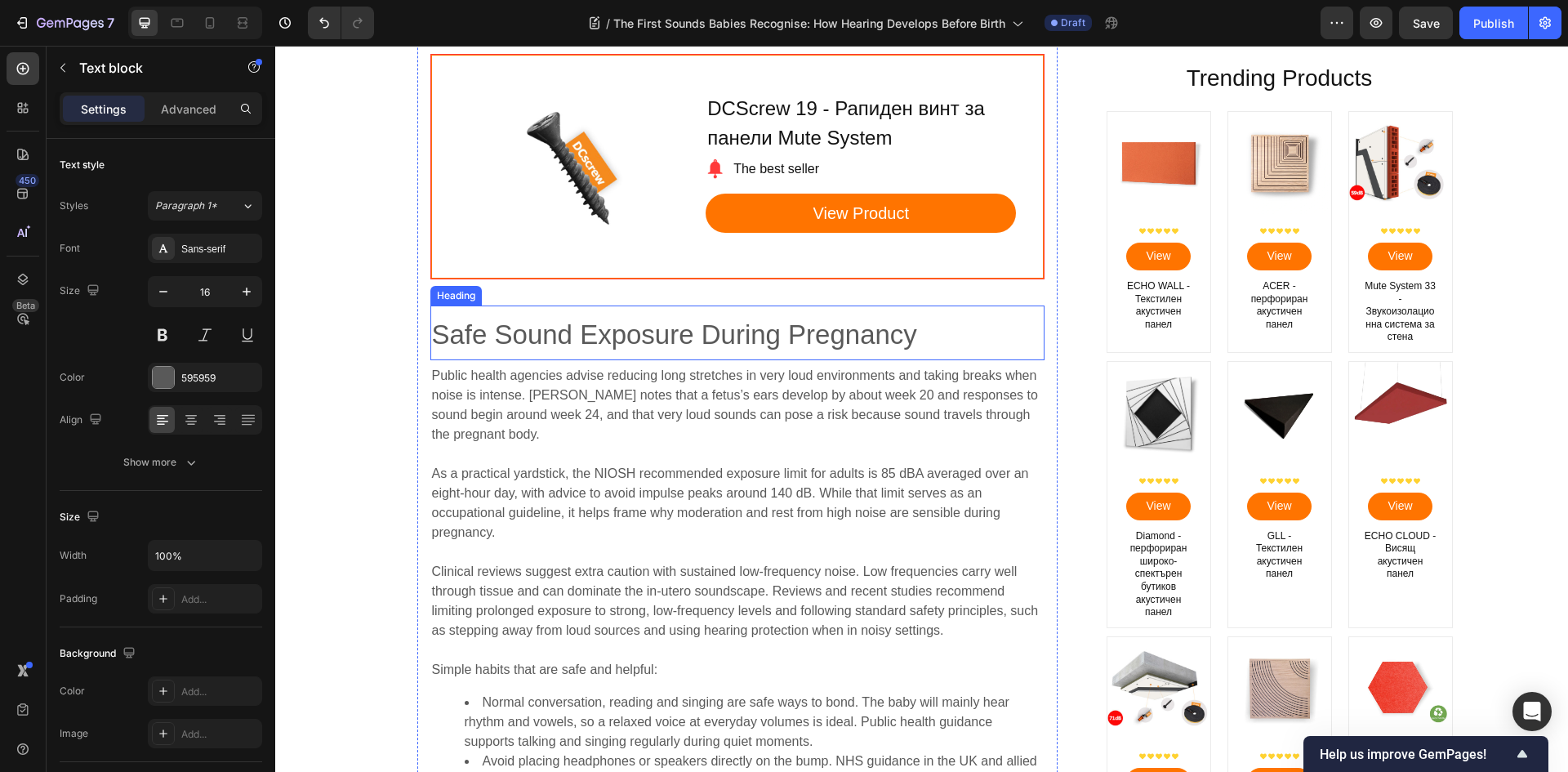
scroll to position [4736, 0]
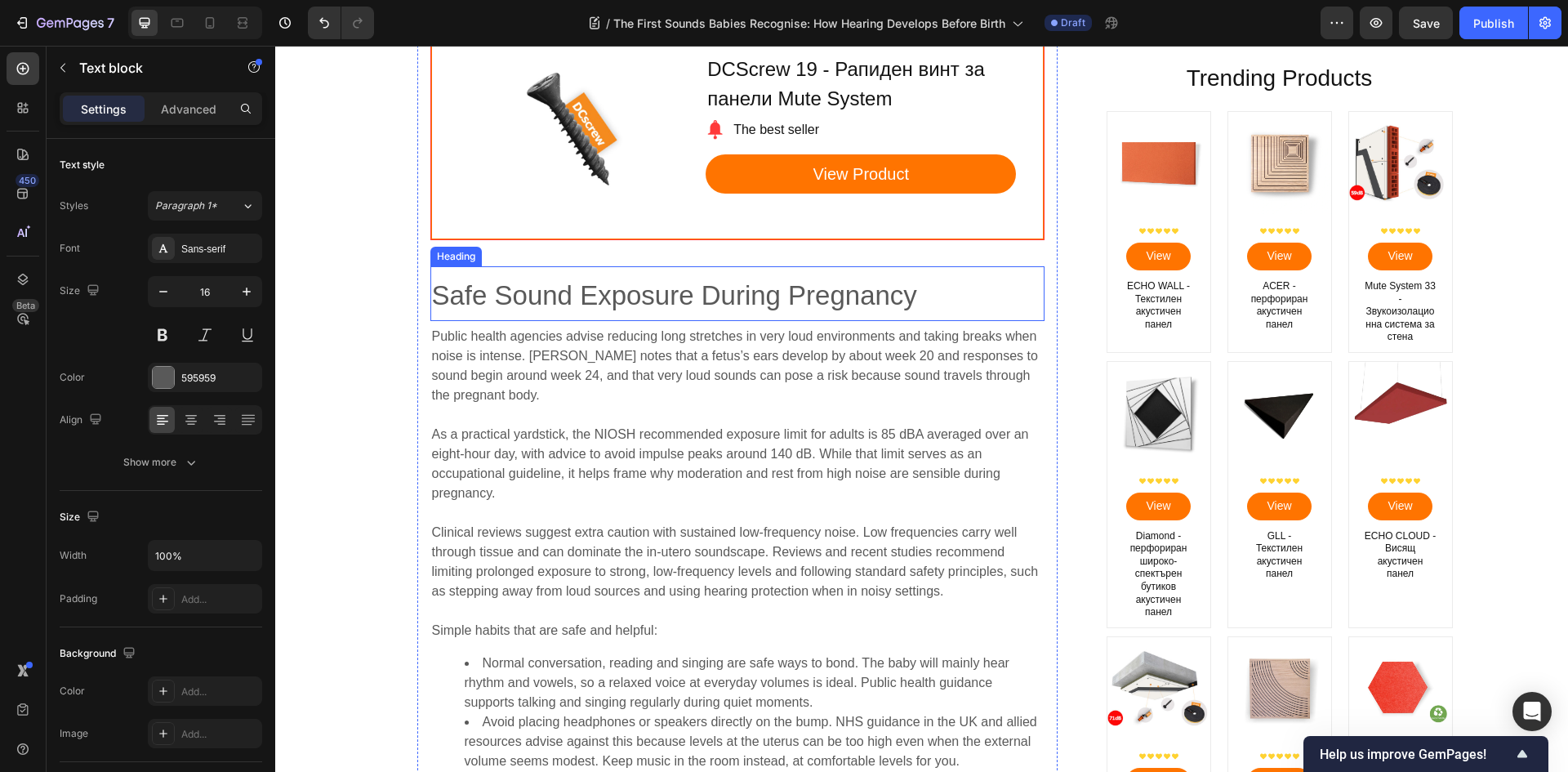
click at [640, 304] on span "Safe Sound Exposure During Pregnancy" at bounding box center [674, 295] width 485 height 30
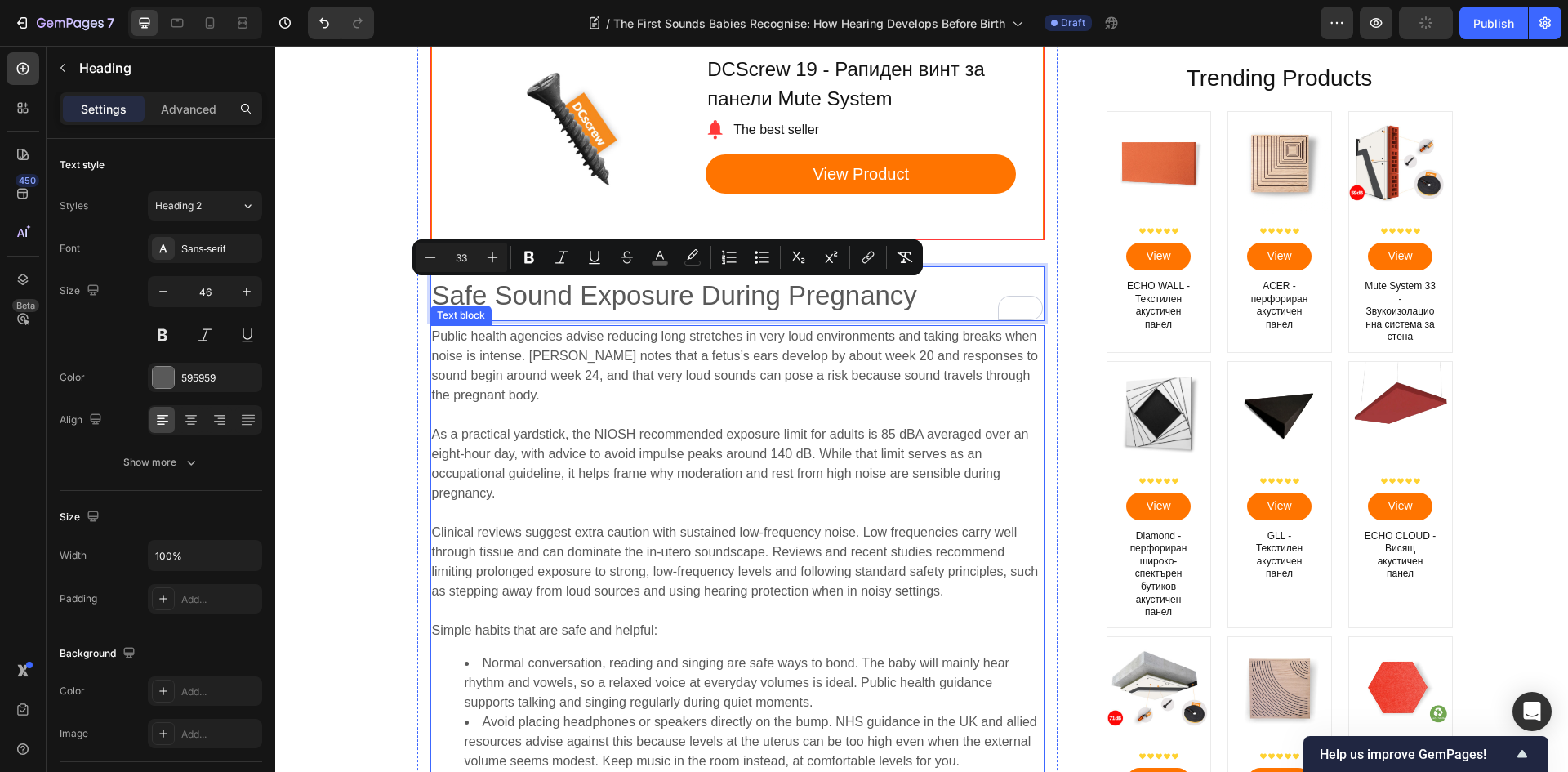
click at [541, 408] on p "As a practical yardstick, the NIOSH recommended exposure limit for adults is 85…" at bounding box center [737, 454] width 611 height 98
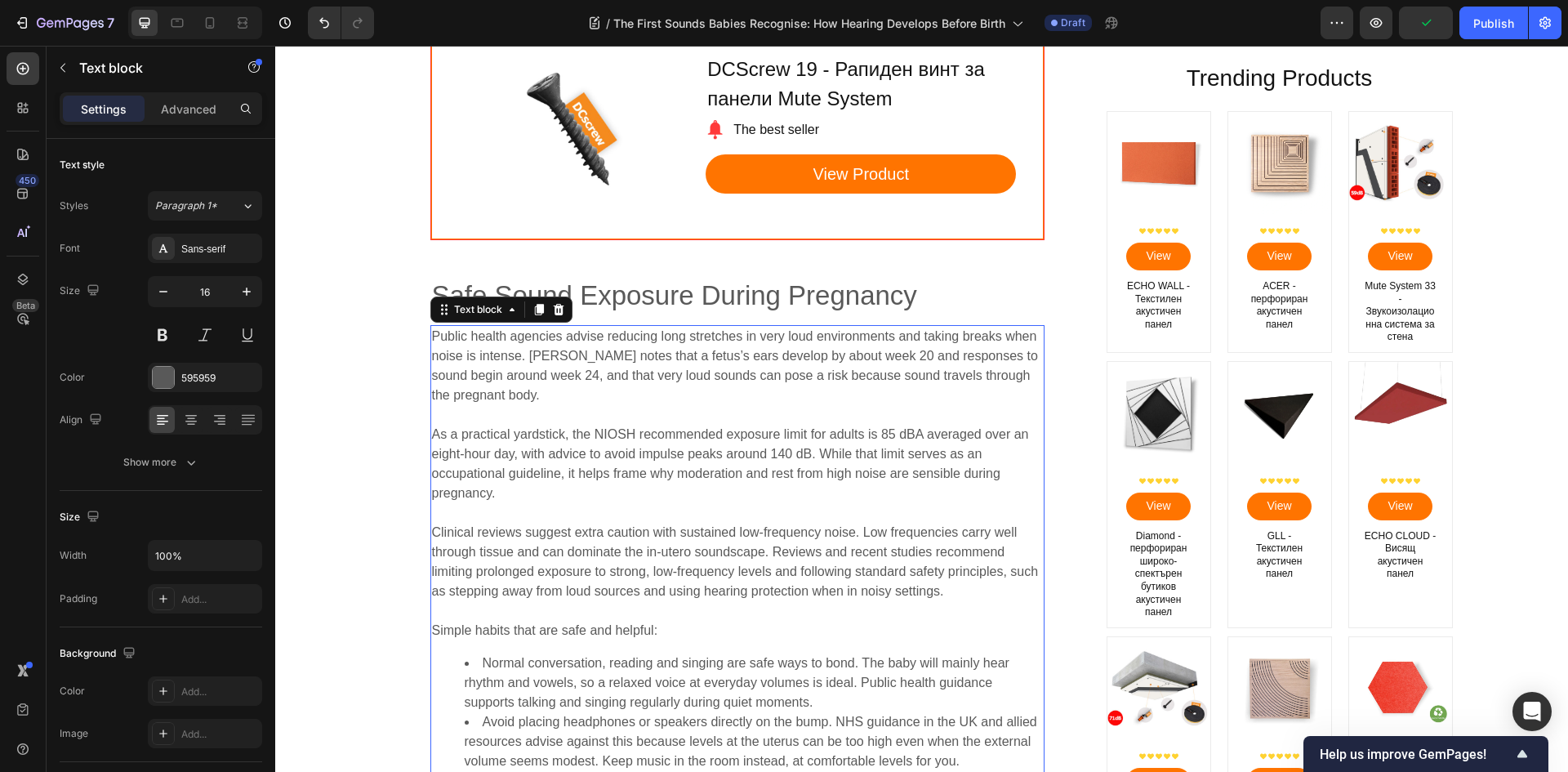
click at [540, 404] on p "Public health agencies advise reducing long stretches in very loud environments…" at bounding box center [737, 366] width 611 height 78
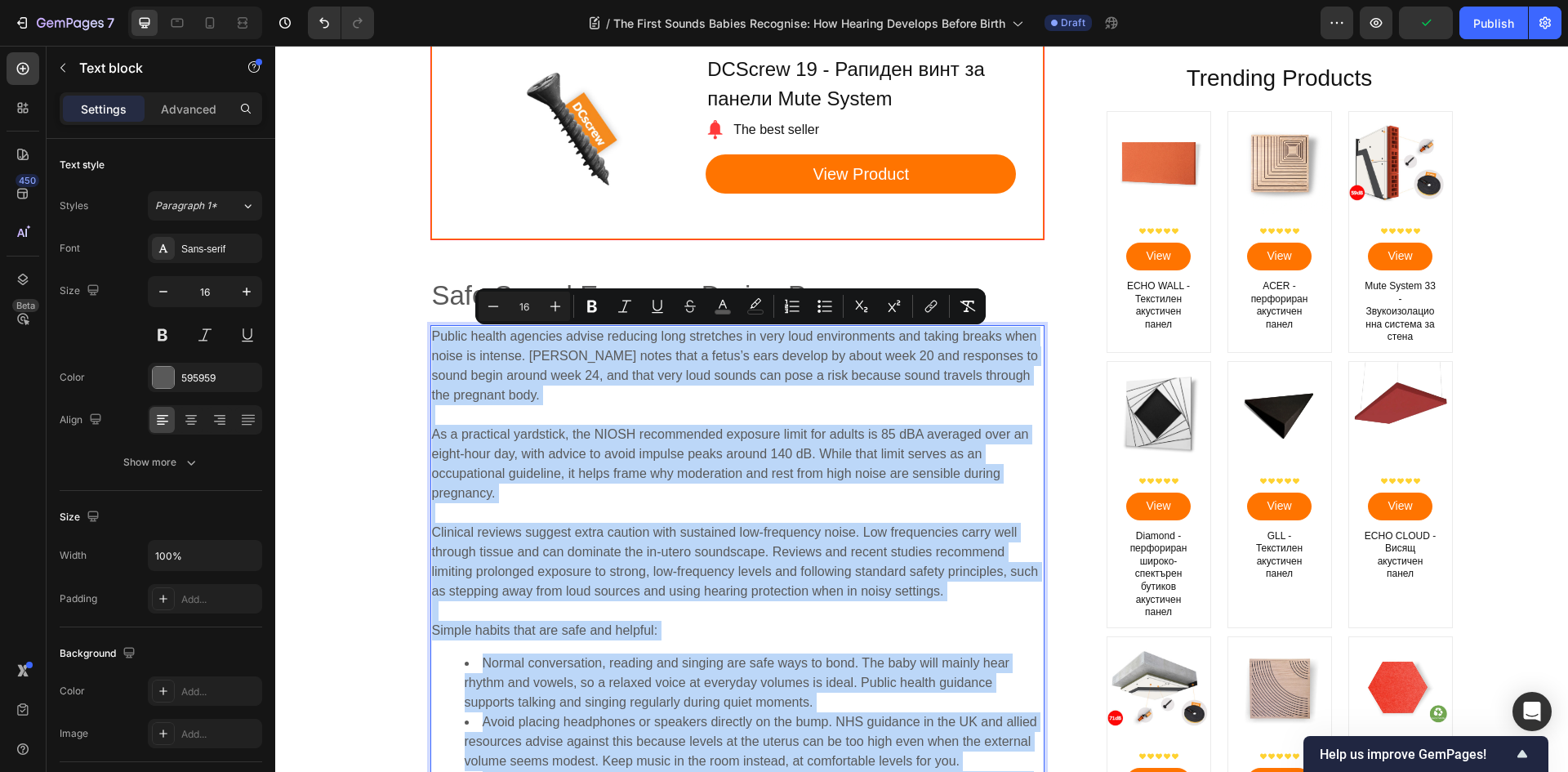
copy div "Loremi dolors ametcons adipis elitsedd eius temporinc ut labo etdo magnaaliquae…"
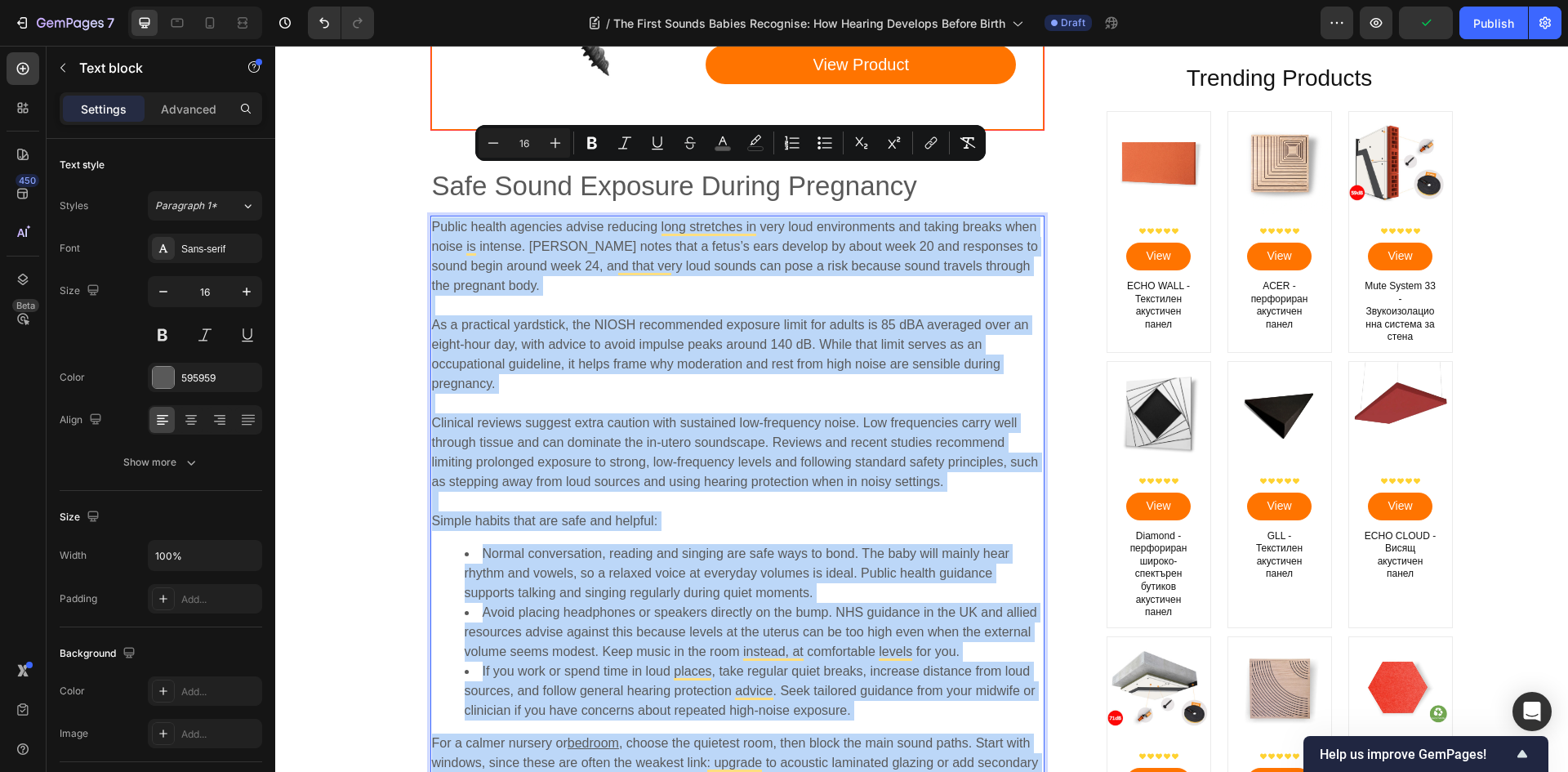
scroll to position [4900, 0]
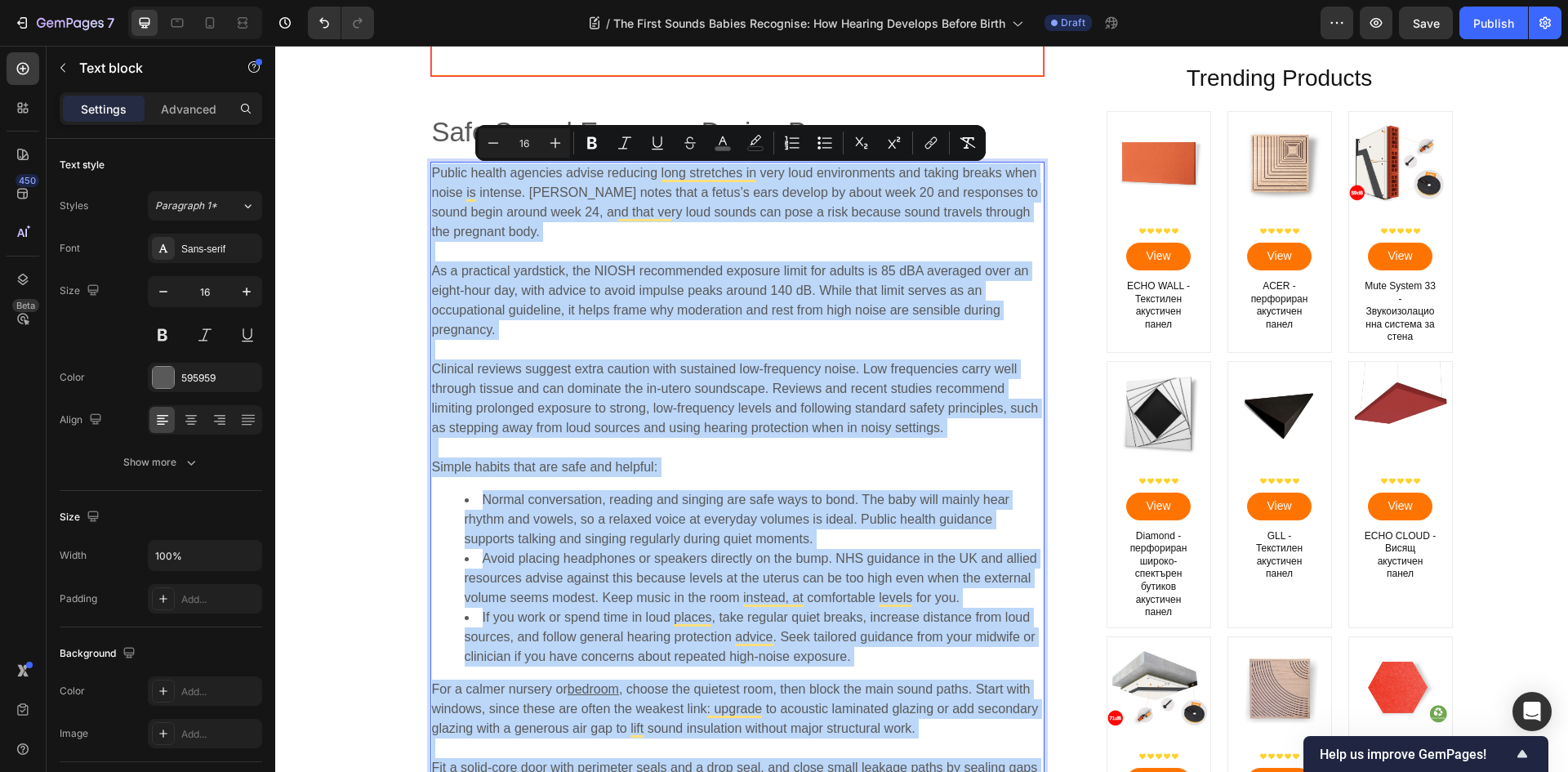
click at [635, 449] on p "Clinical reviews suggest extra caution with sustained low-frequency noise. Low …" at bounding box center [737, 398] width 611 height 117
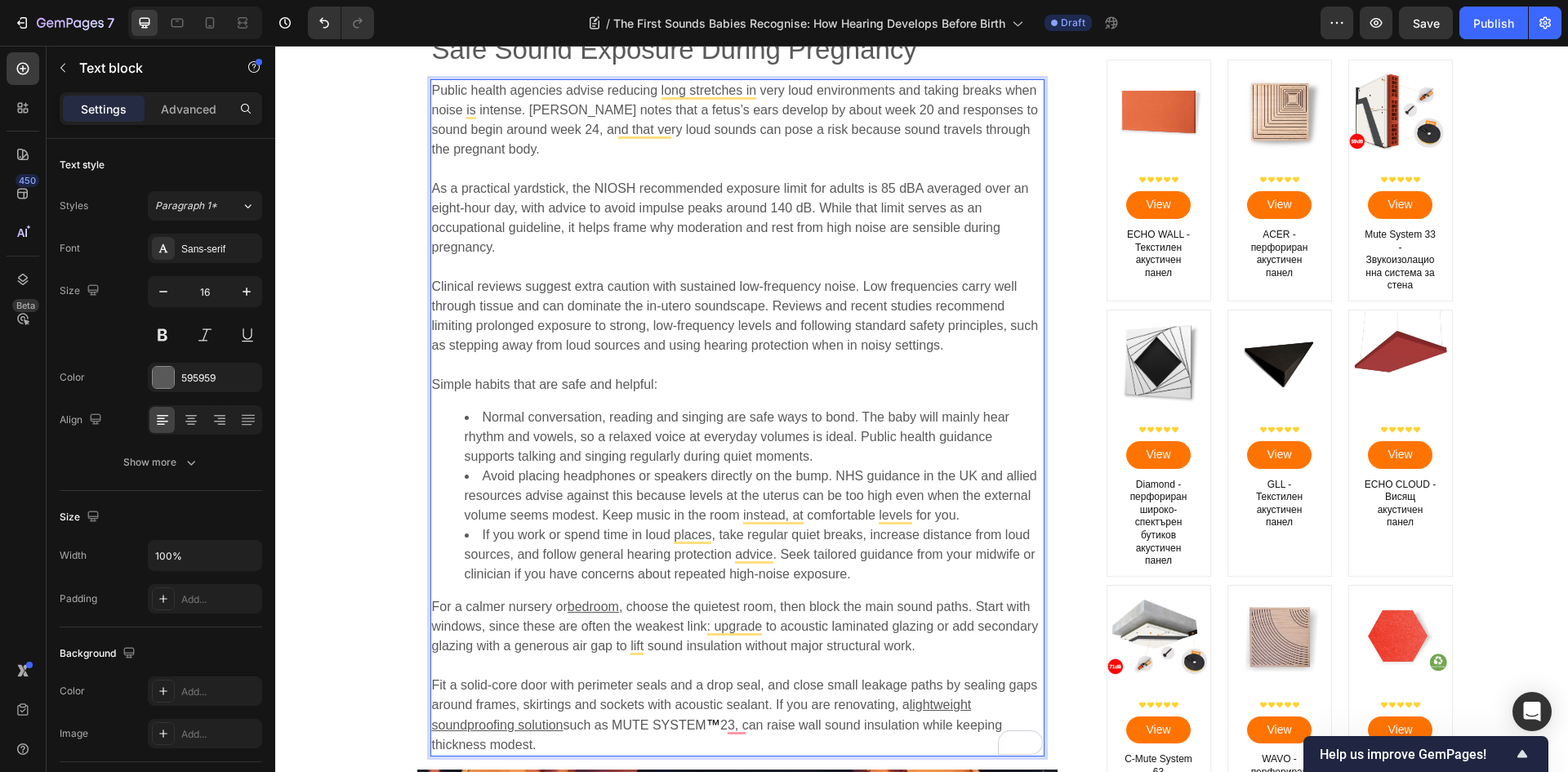
scroll to position [5063, 0]
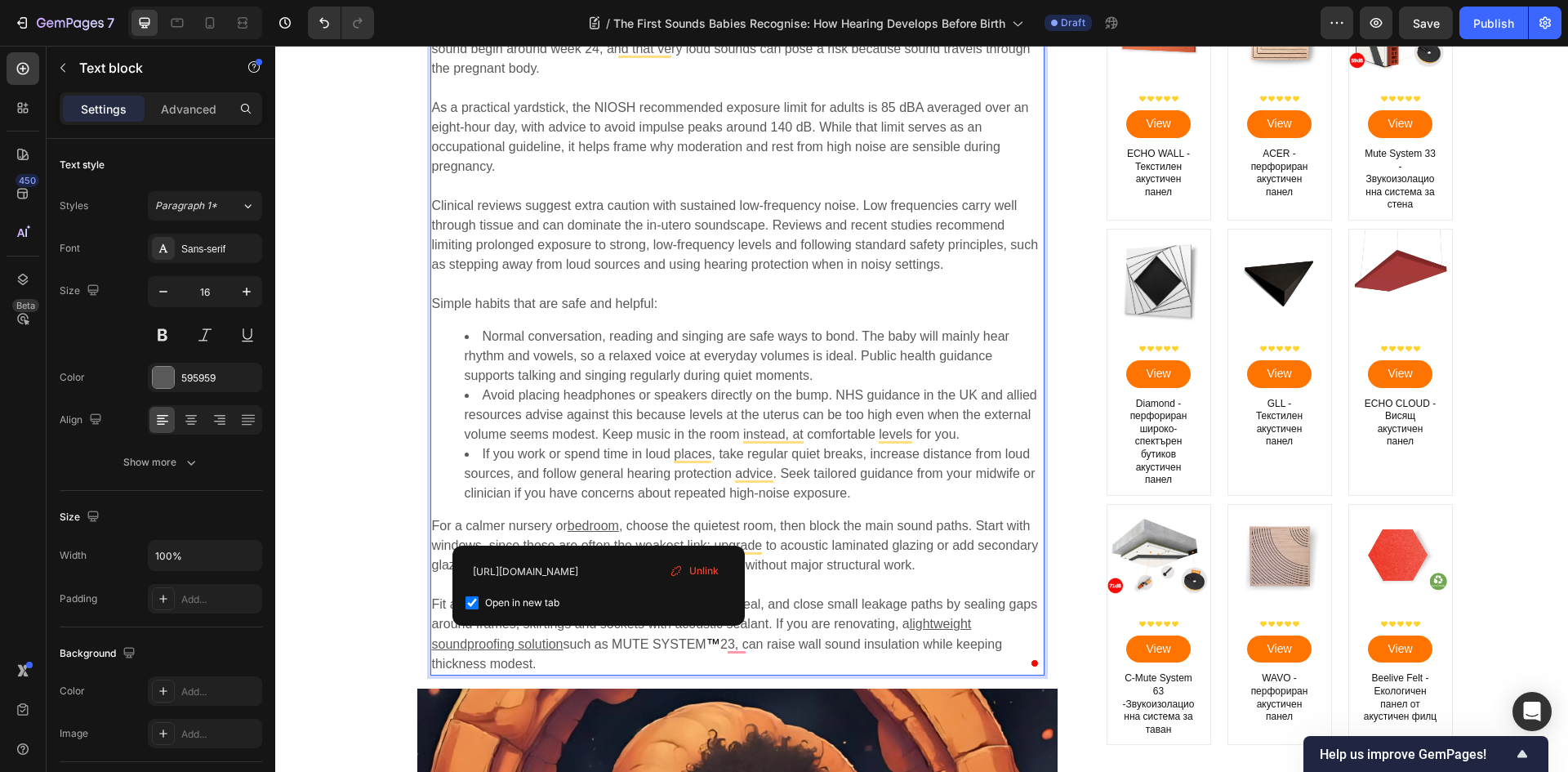
click at [597, 532] on u "bedroom" at bounding box center [593, 526] width 51 height 14
click at [607, 573] on input "[URL][DOMAIN_NAME]" at bounding box center [598, 572] width 266 height 26
click at [836, 516] on div "Public health agencies advise reducing long stretches in very loud environments…" at bounding box center [737, 336] width 614 height 677
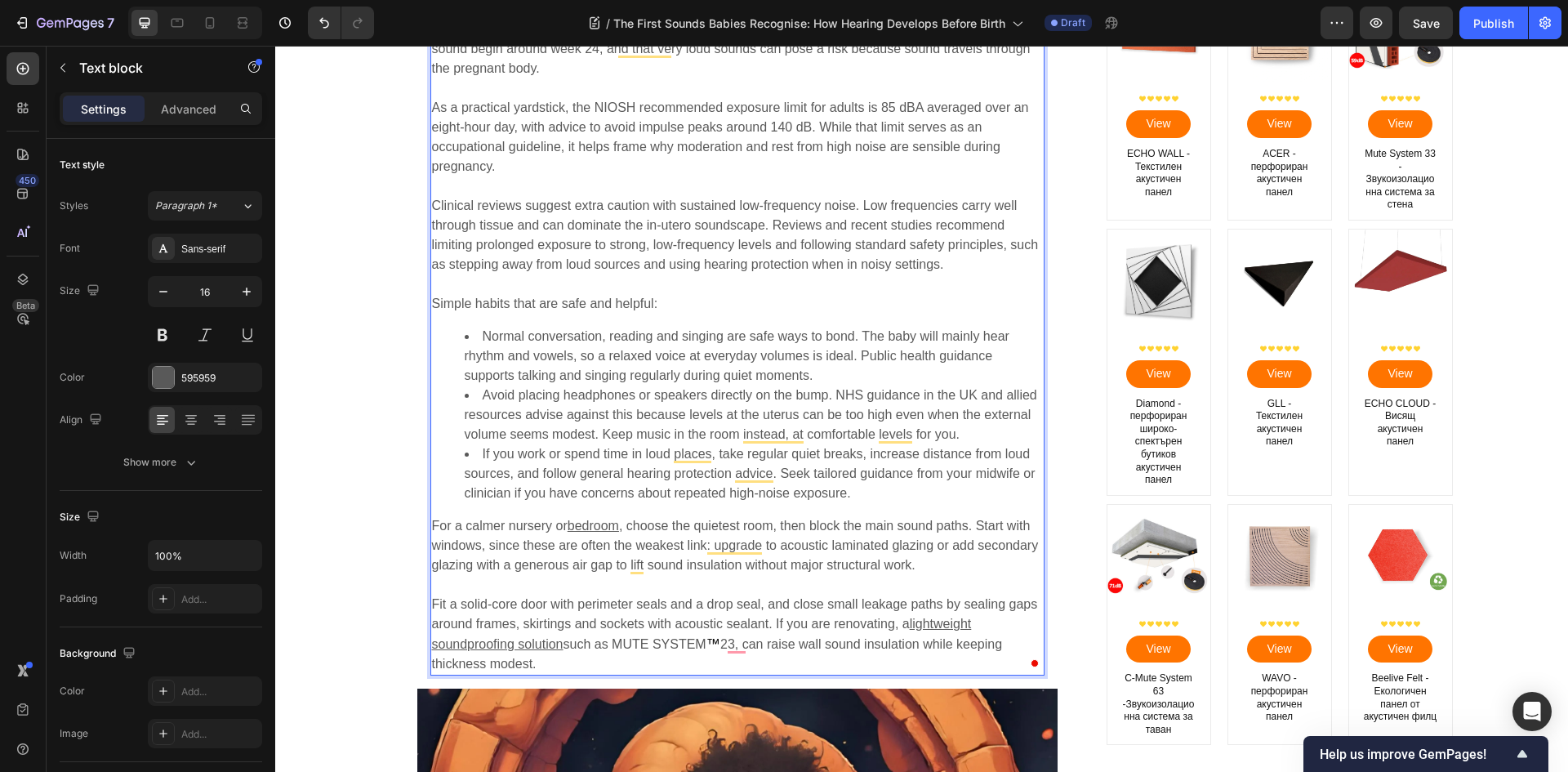
click at [941, 627] on u "lightweight soundproofing solution" at bounding box center [701, 633] width 540 height 34
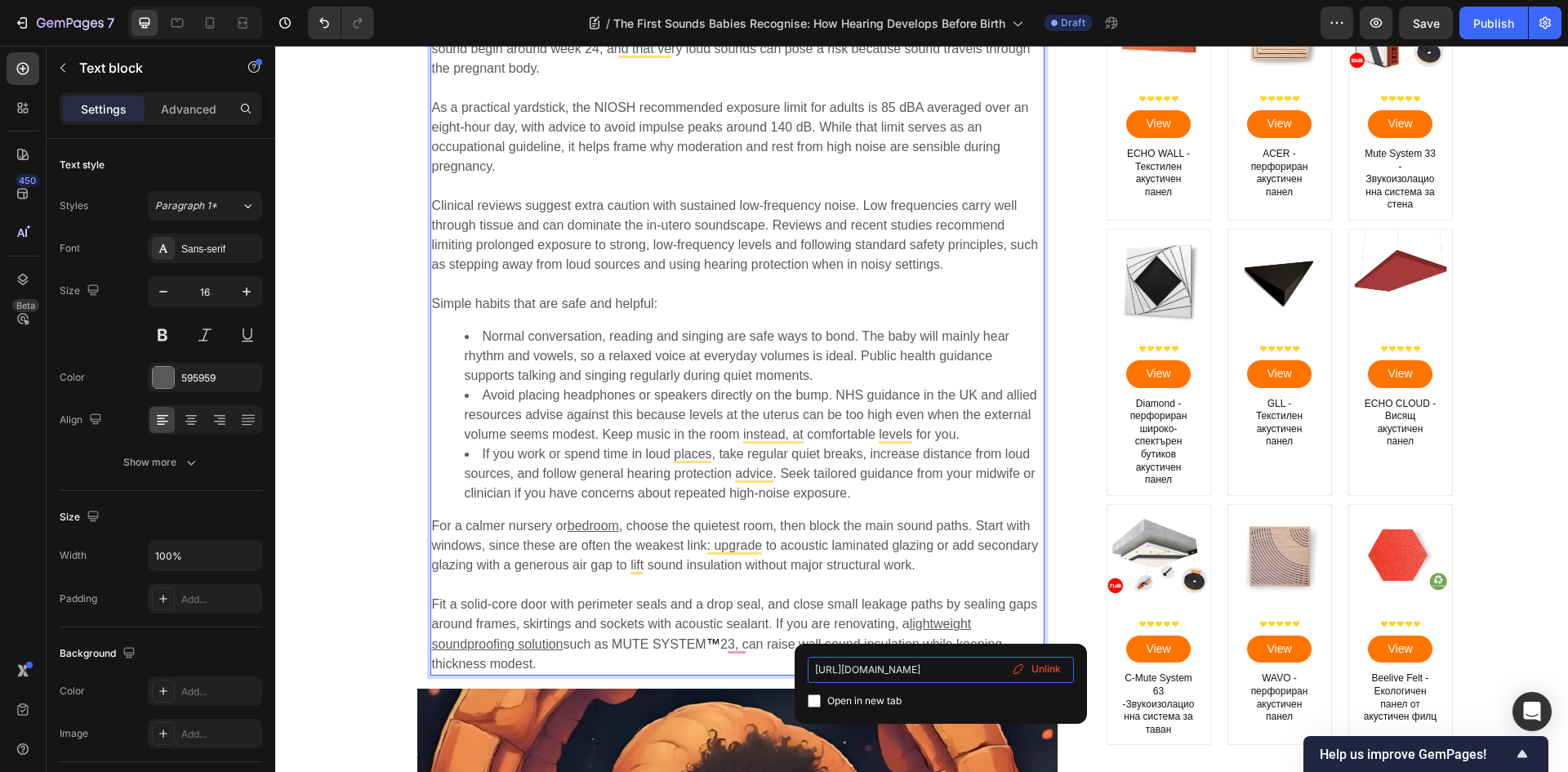
click at [941, 669] on input "[URL][DOMAIN_NAME]" at bounding box center [940, 669] width 266 height 26
click at [927, 510] on div "Public health agencies advise reducing long stretches in very loud environments…" at bounding box center [737, 336] width 614 height 677
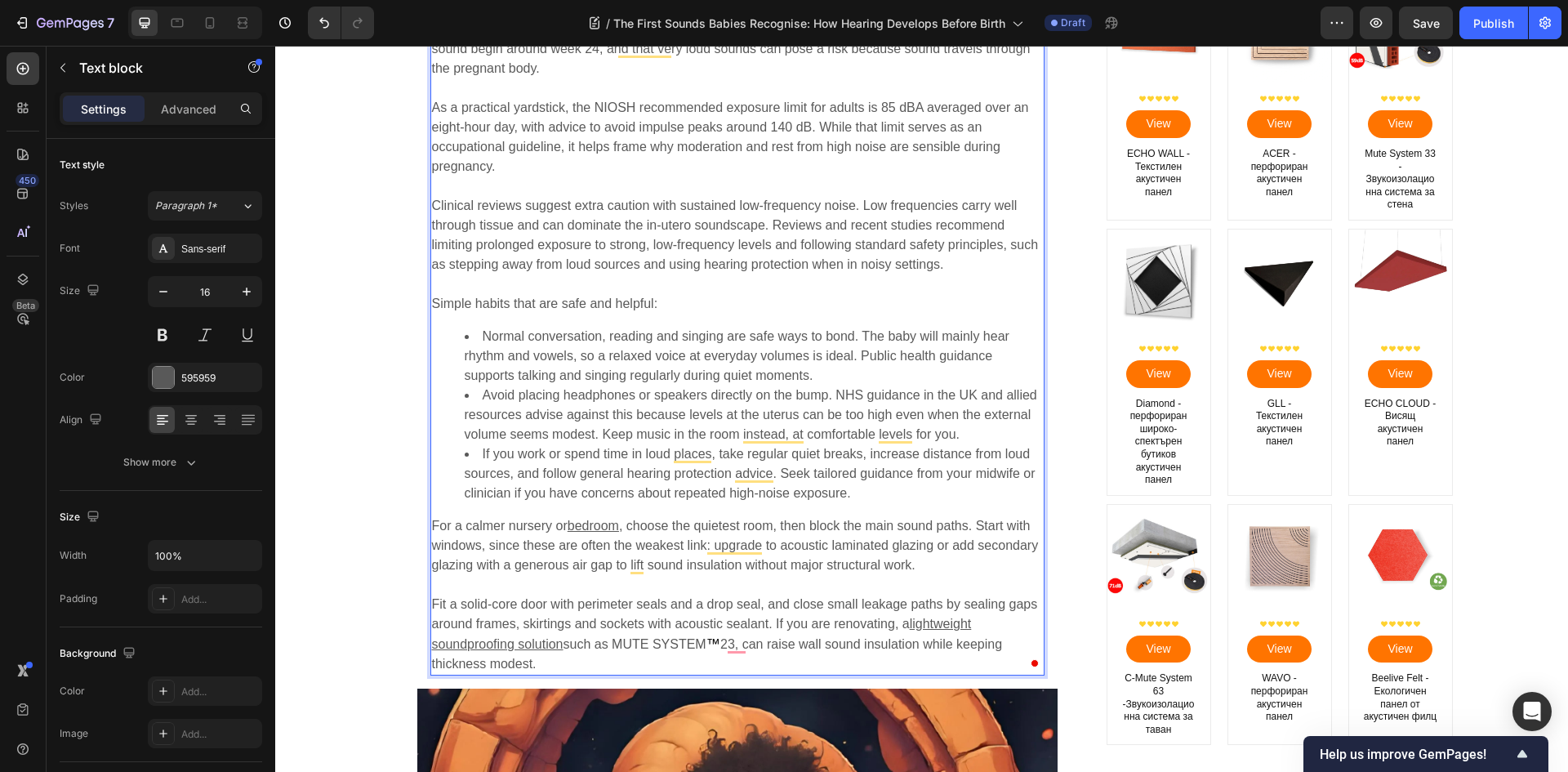
click at [679, 342] on span "Normal conversation, reading and singing are safe ways to bond. The baby will m…" at bounding box center [737, 356] width 545 height 53
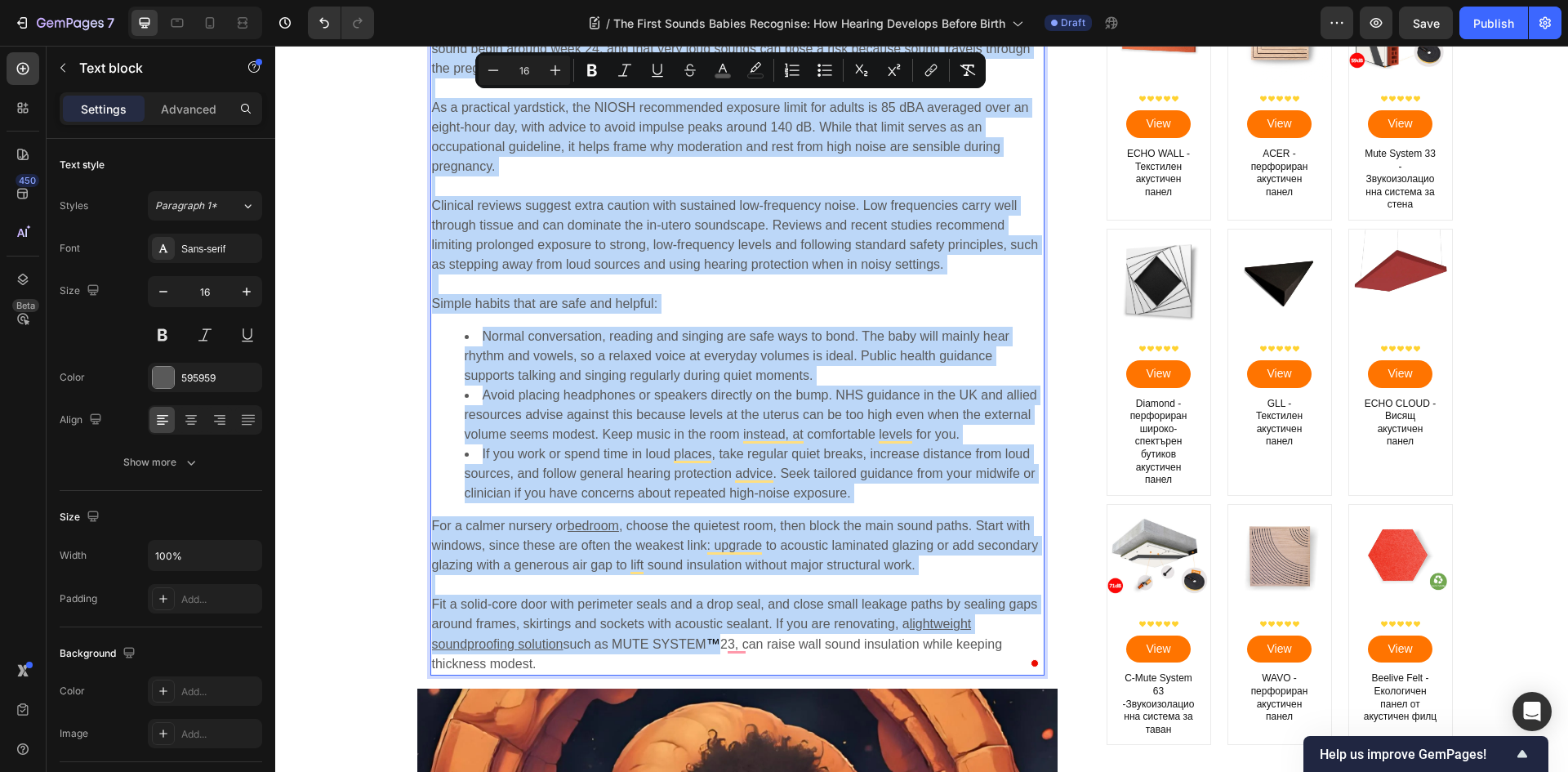
copy div "Loremi dolors ametcons adipis elitsedd eius temporinc ut labo etdo magnaaliquae…"
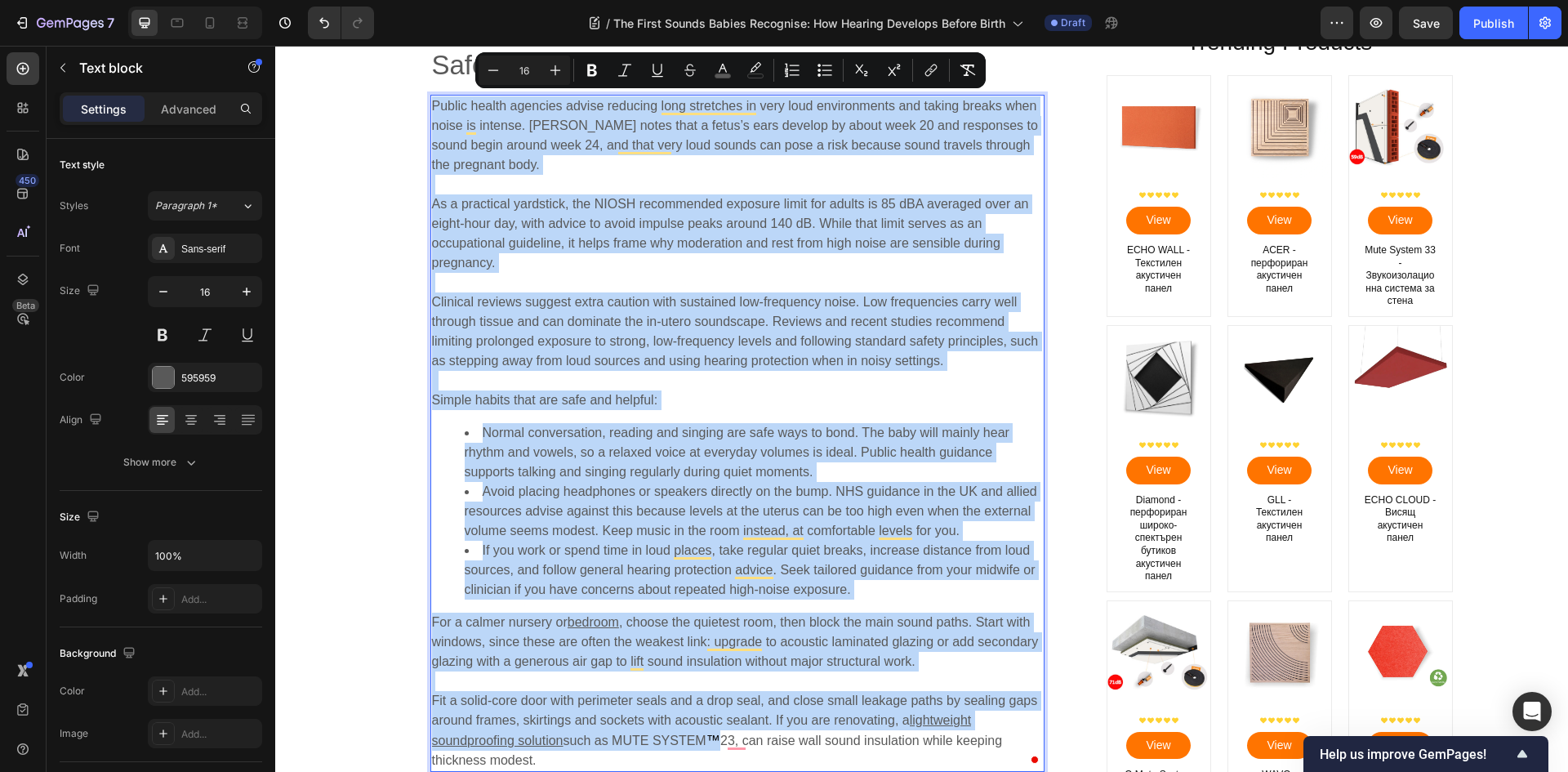
scroll to position [4818, 0]
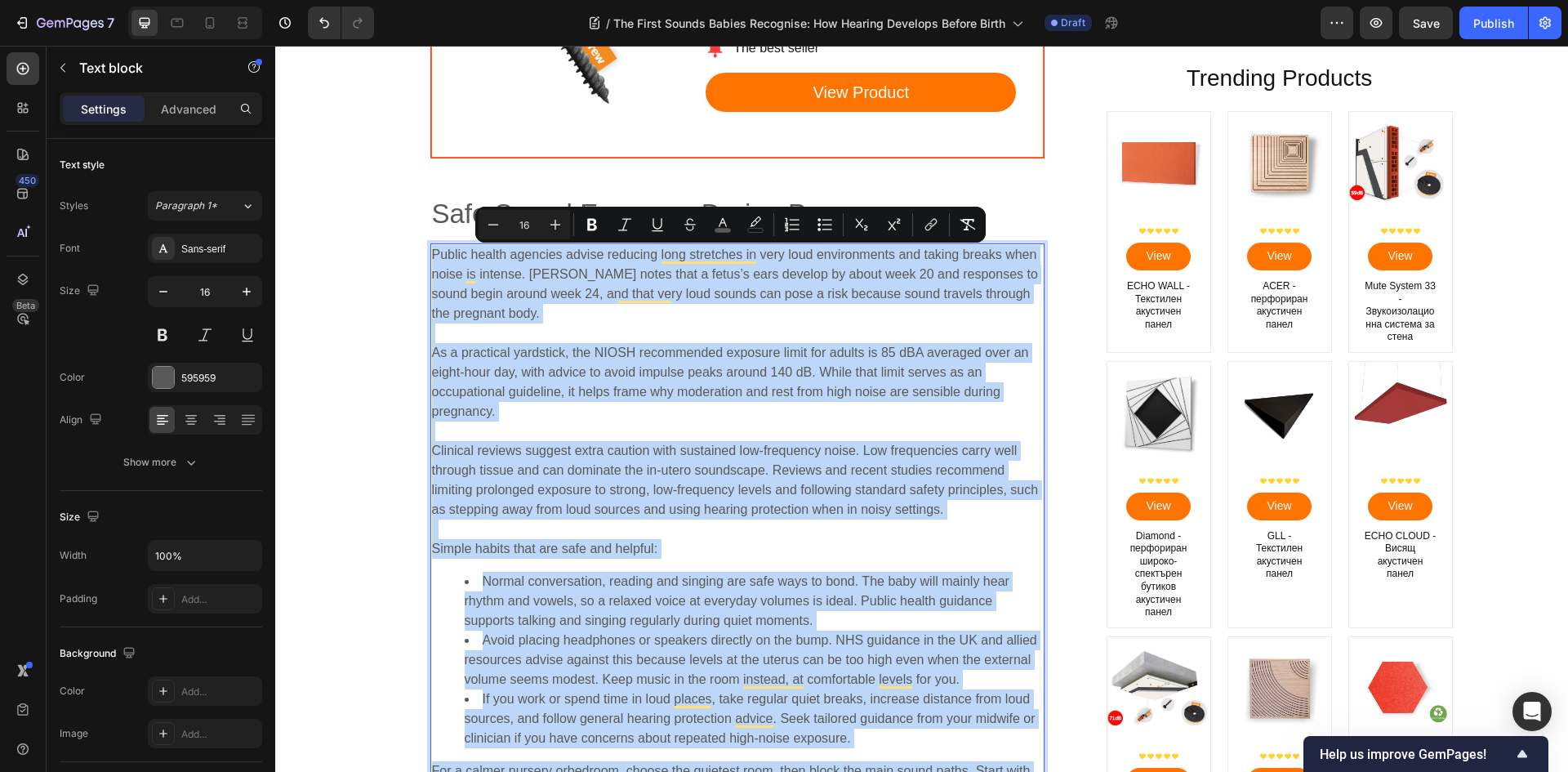
click at [466, 250] on span "Public health agencies advise reducing long stretches in very loud environments…" at bounding box center [734, 284] width 606 height 73
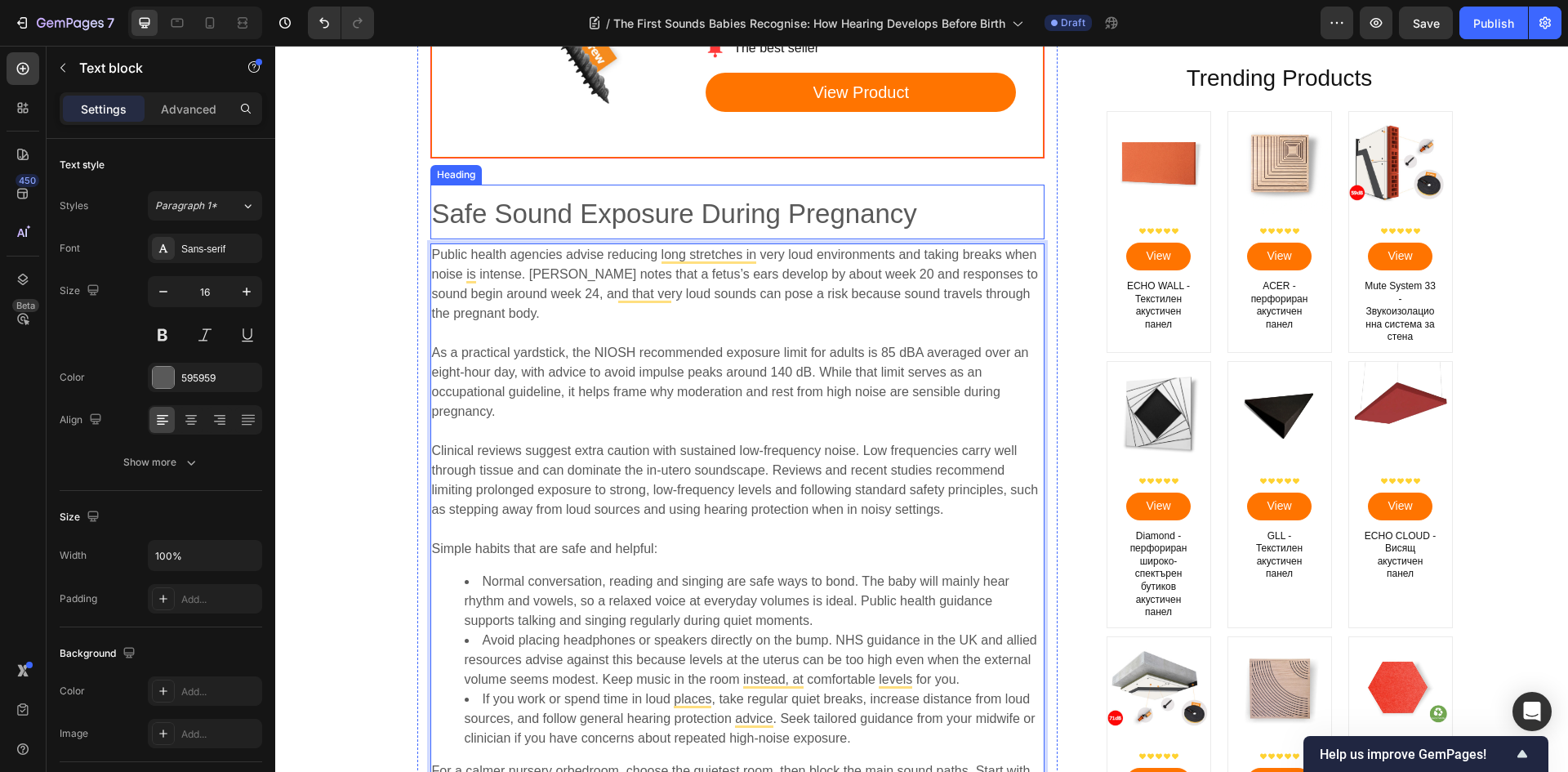
click at [465, 215] on span "Safe Sound Exposure During Pregnancy" at bounding box center [674, 213] width 485 height 30
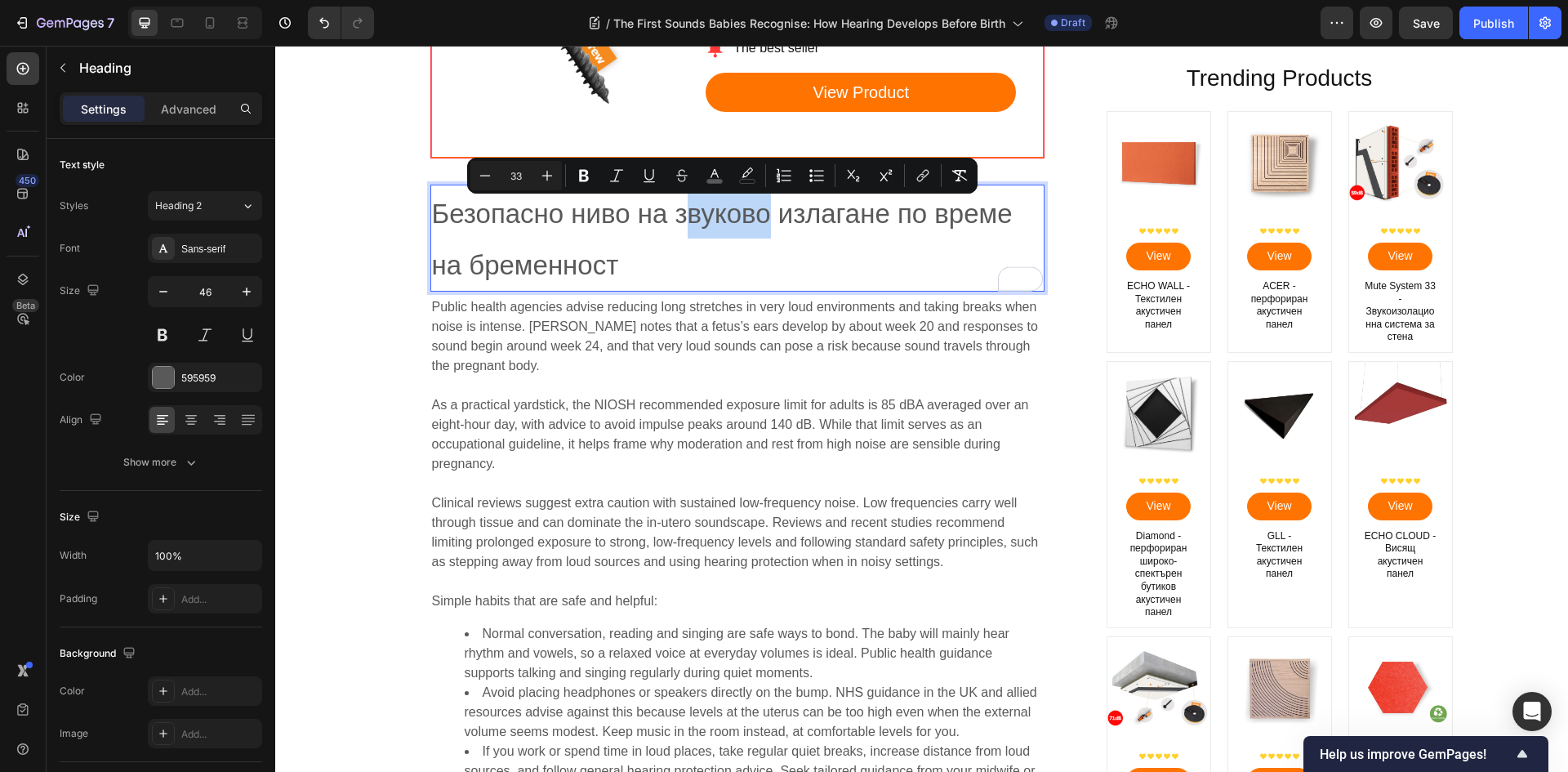
drag, startPoint x: 759, startPoint y: 210, endPoint x: 677, endPoint y: 221, distance: 82.7
click at [677, 221] on span "Безопасно ниво на звуково излагане по време на бременност" at bounding box center [722, 239] width 581 height 83
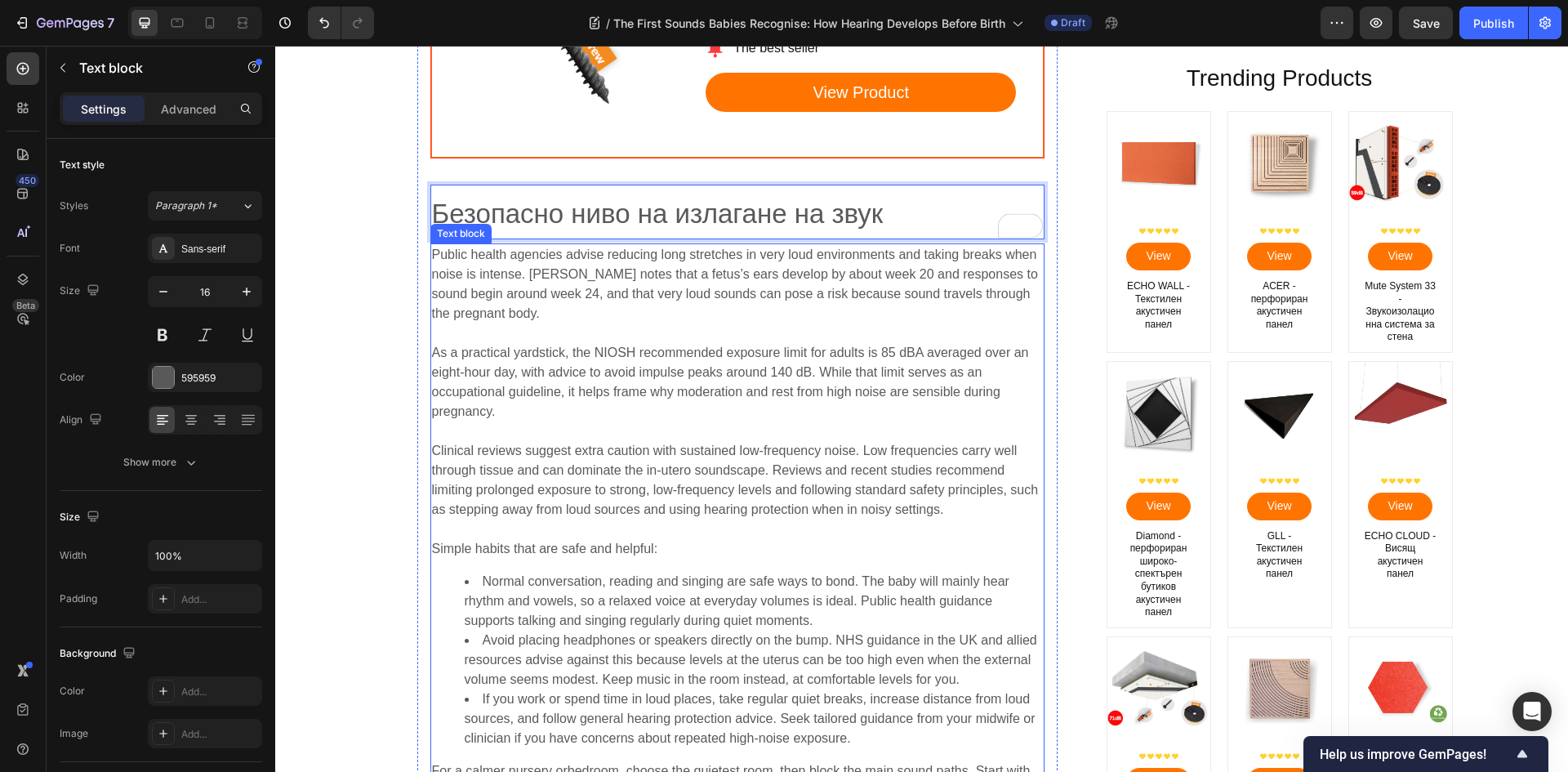
click at [885, 303] on span "Public health agencies advise reducing long stretches in very loud environments…" at bounding box center [734, 284] width 606 height 73
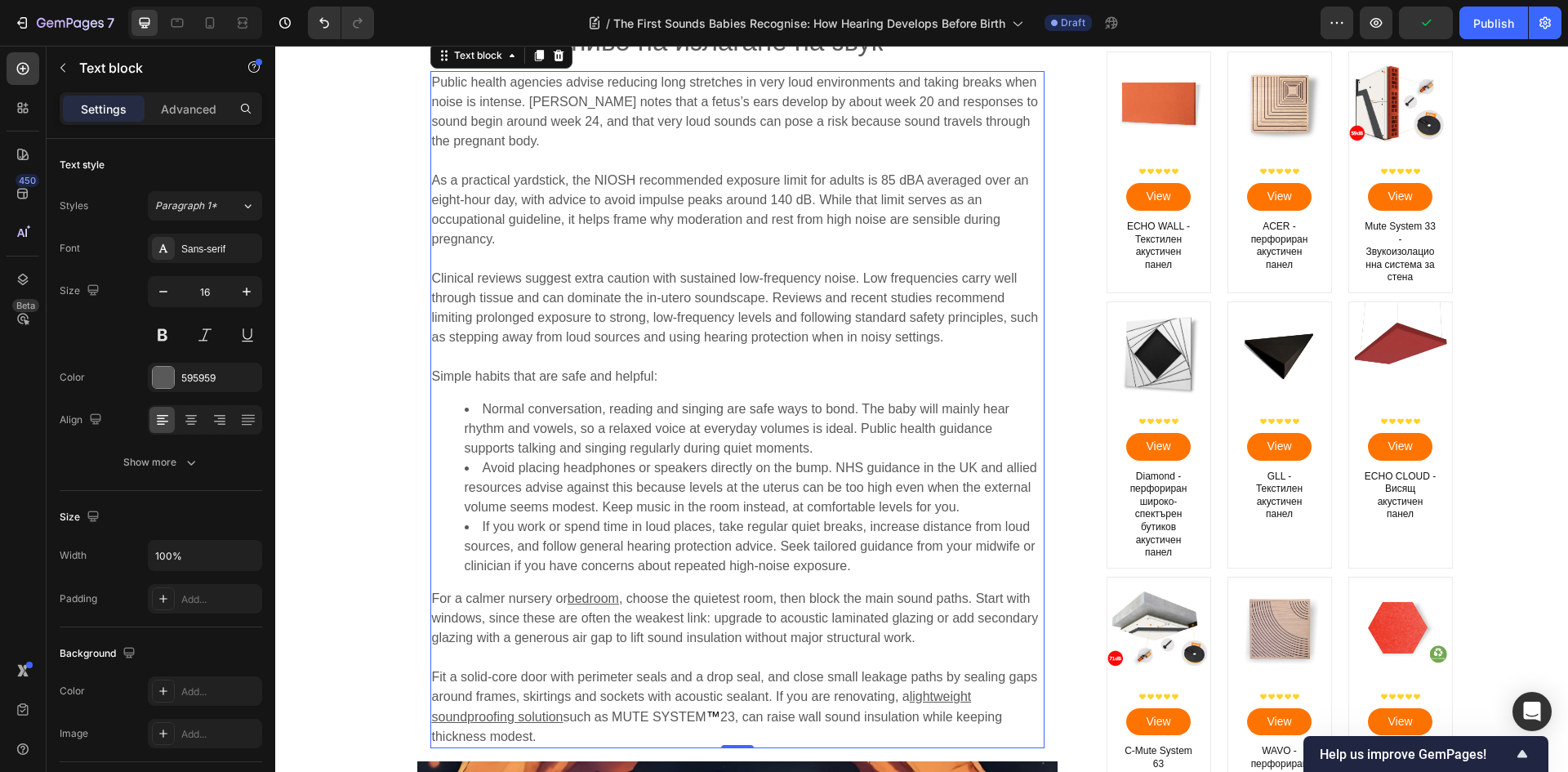
scroll to position [4900, 0]
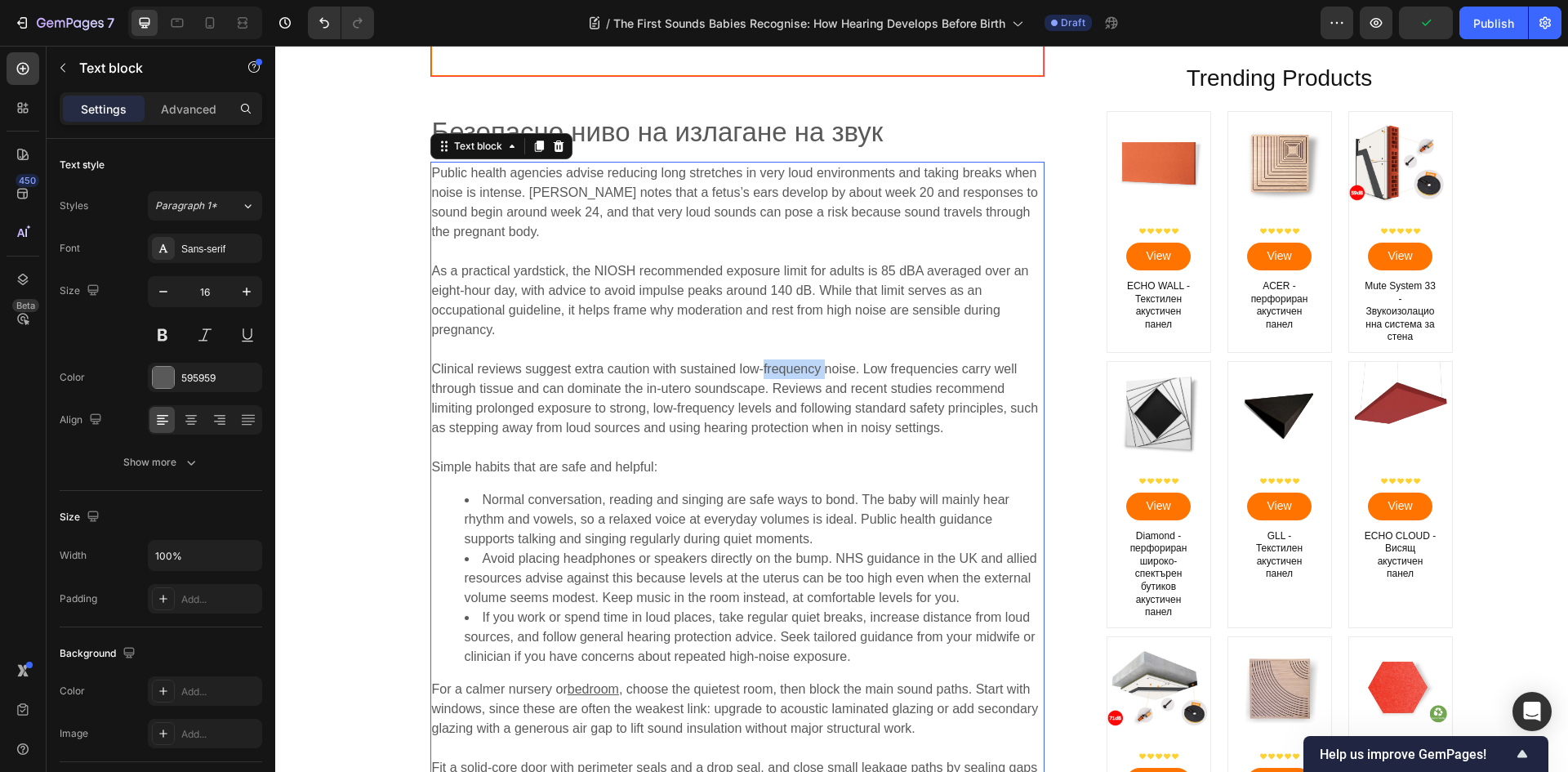
click at [761, 370] on span "Clinical reviews suggest extra caution with sustained low-frequency noise. Low …" at bounding box center [735, 398] width 607 height 73
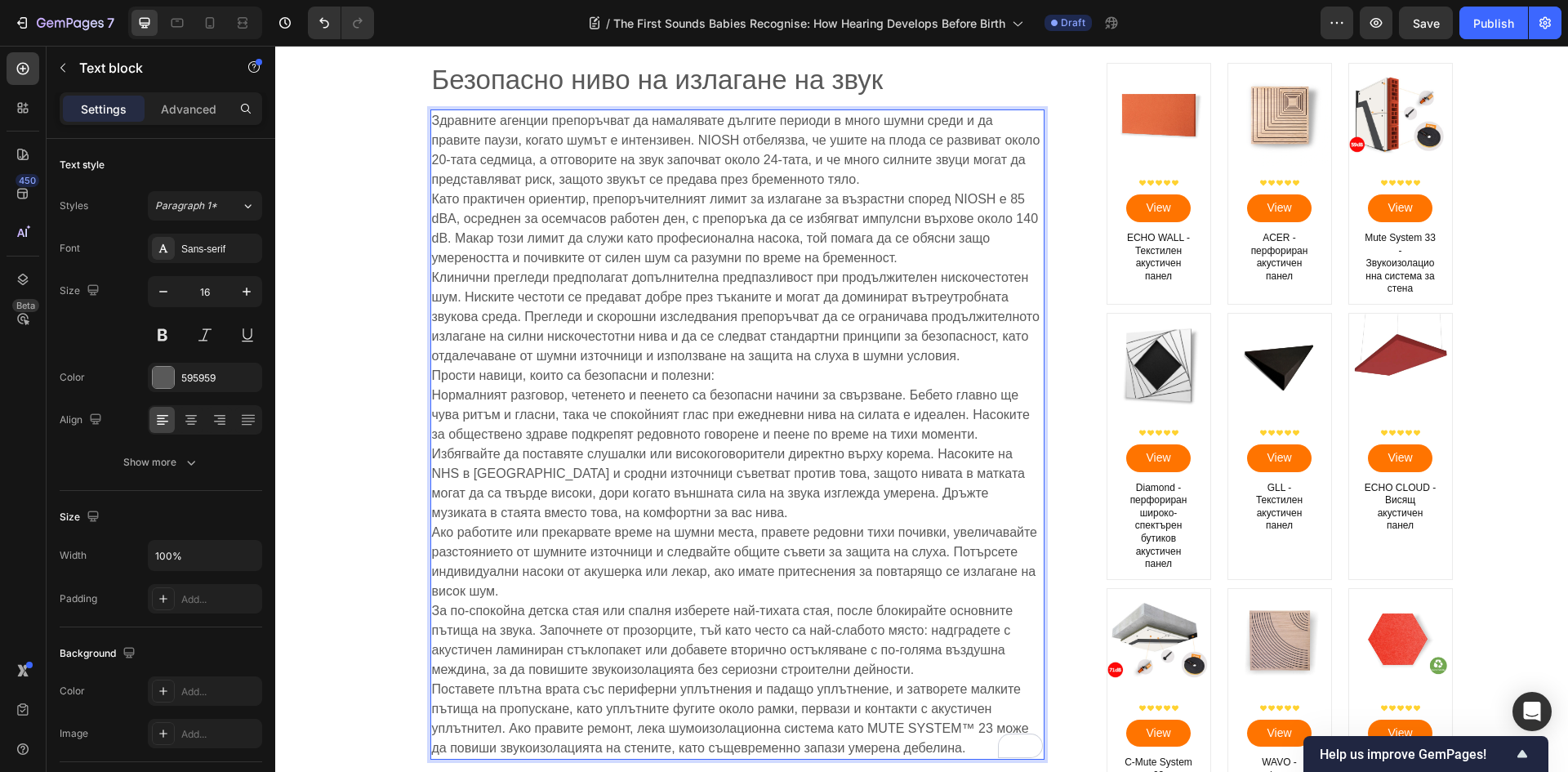
scroll to position [4955, 0]
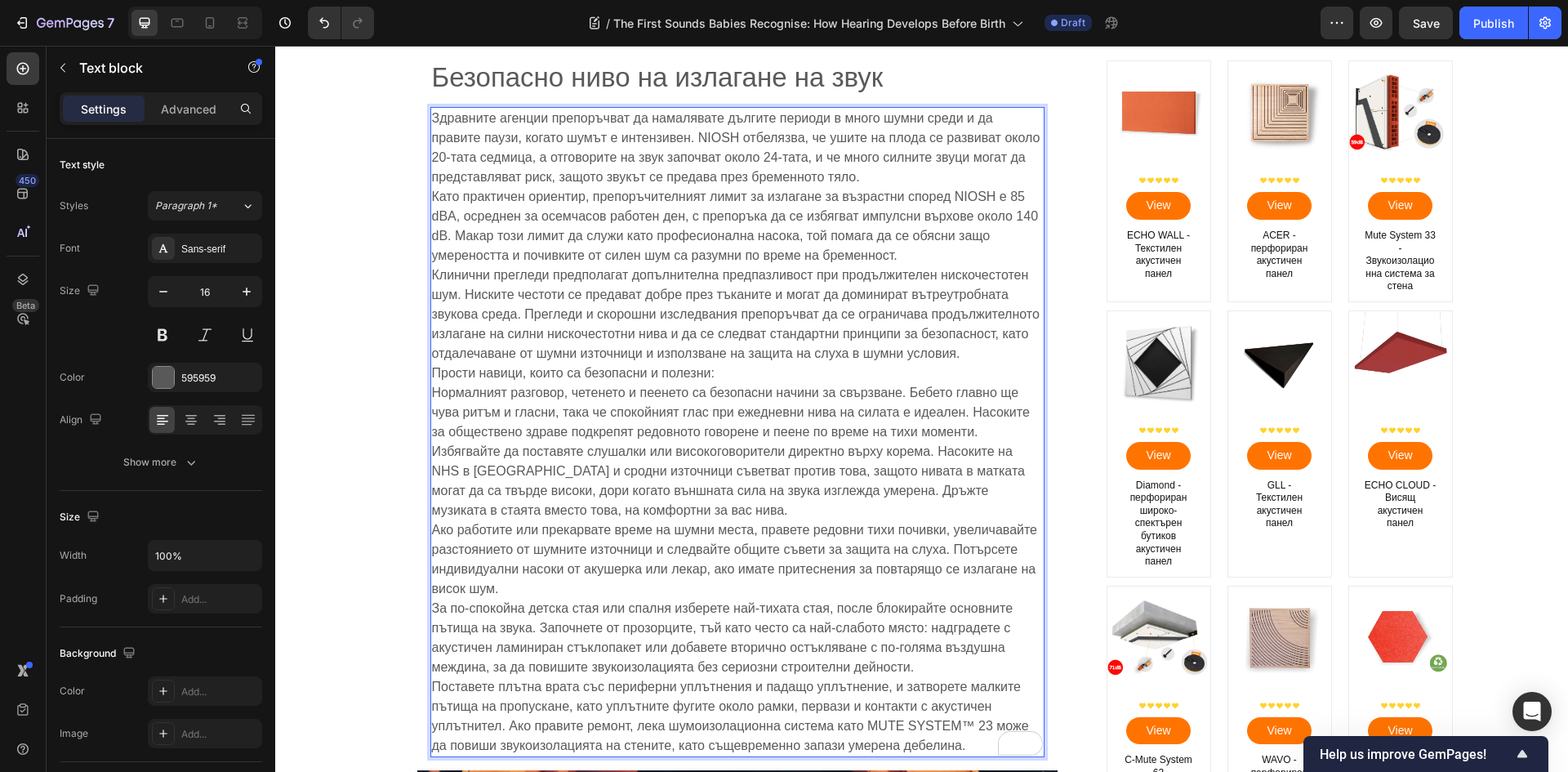
click at [874, 177] on p "Здравните агенции препоръчват да намалявате дългите периоди в много шумни среди…" at bounding box center [737, 432] width 611 height 647
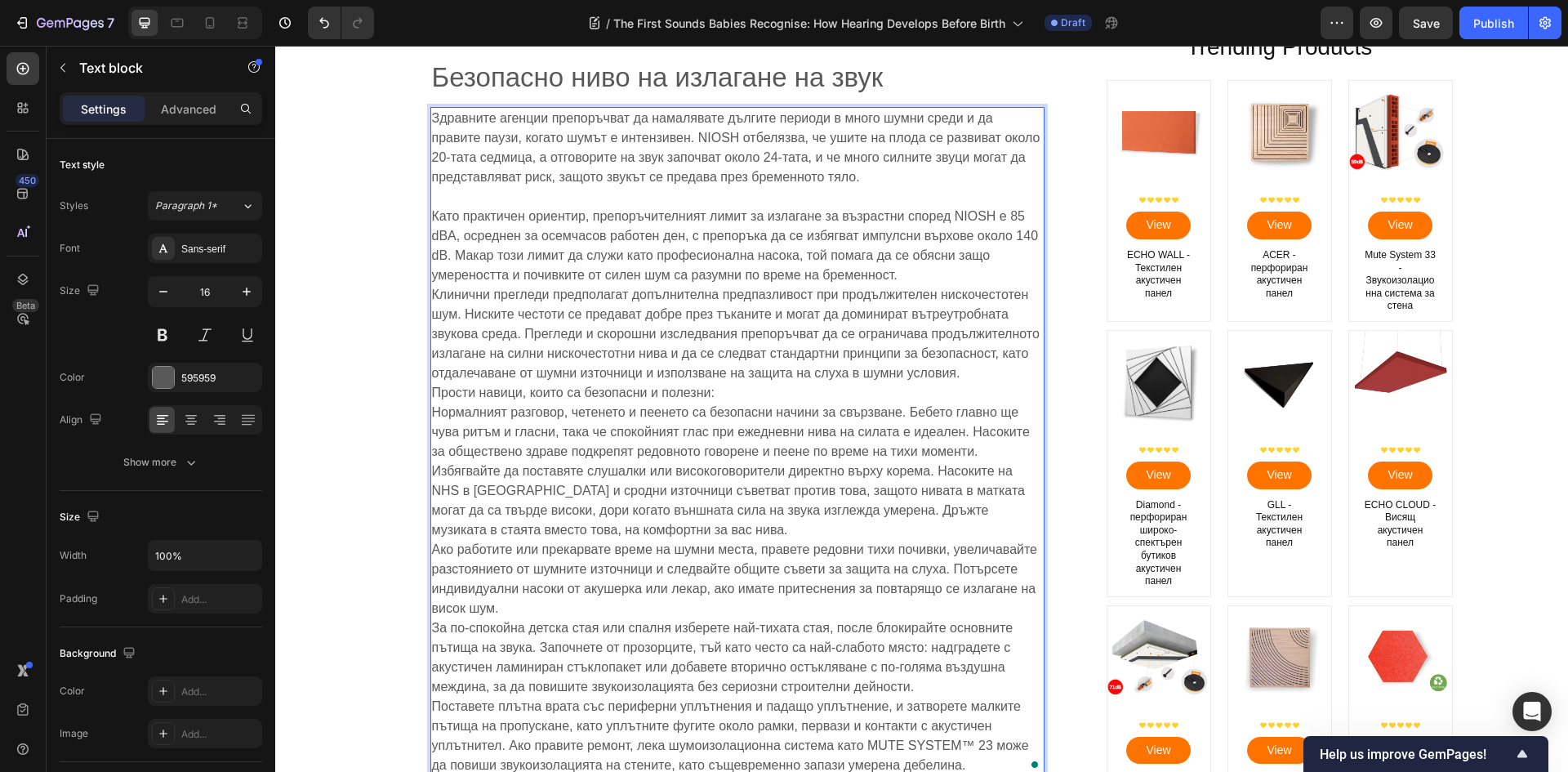
click at [919, 276] on p "⁠⁠⁠⁠⁠⁠⁠ [DEMOGRAPHIC_DATA] практичен ориентир, препоръчителният лимит за излага…" at bounding box center [737, 481] width 611 height 588
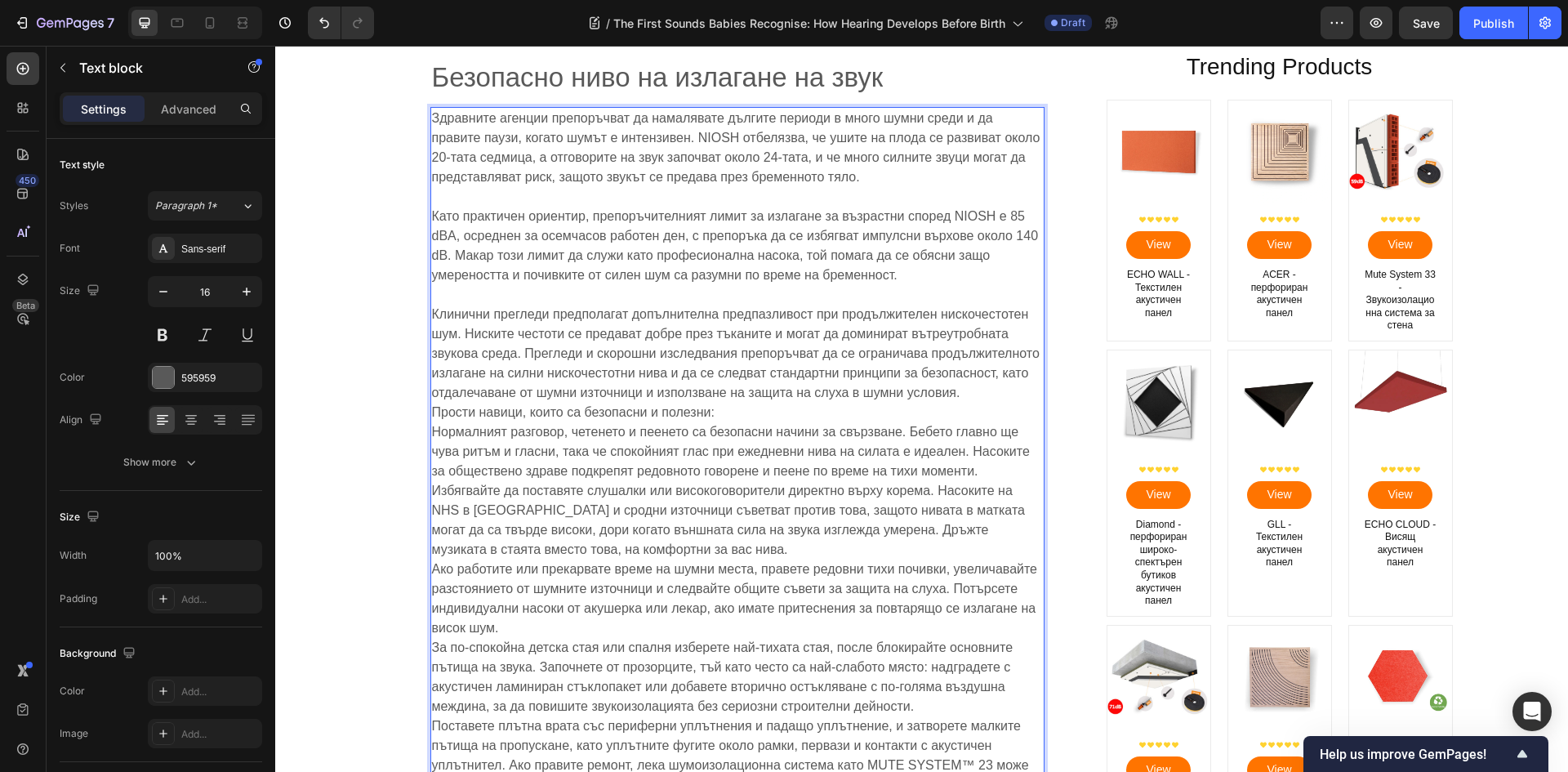
click at [777, 414] on p "⁠⁠⁠⁠⁠⁠⁠ Клинични прегледи предполагат допълнителна предпазливост при продължите…" at bounding box center [737, 540] width 611 height 509
click at [968, 400] on p "Клинични прегледи предполагат допълнителна предпазливост при продължителен ниск…" at bounding box center [737, 540] width 611 height 509
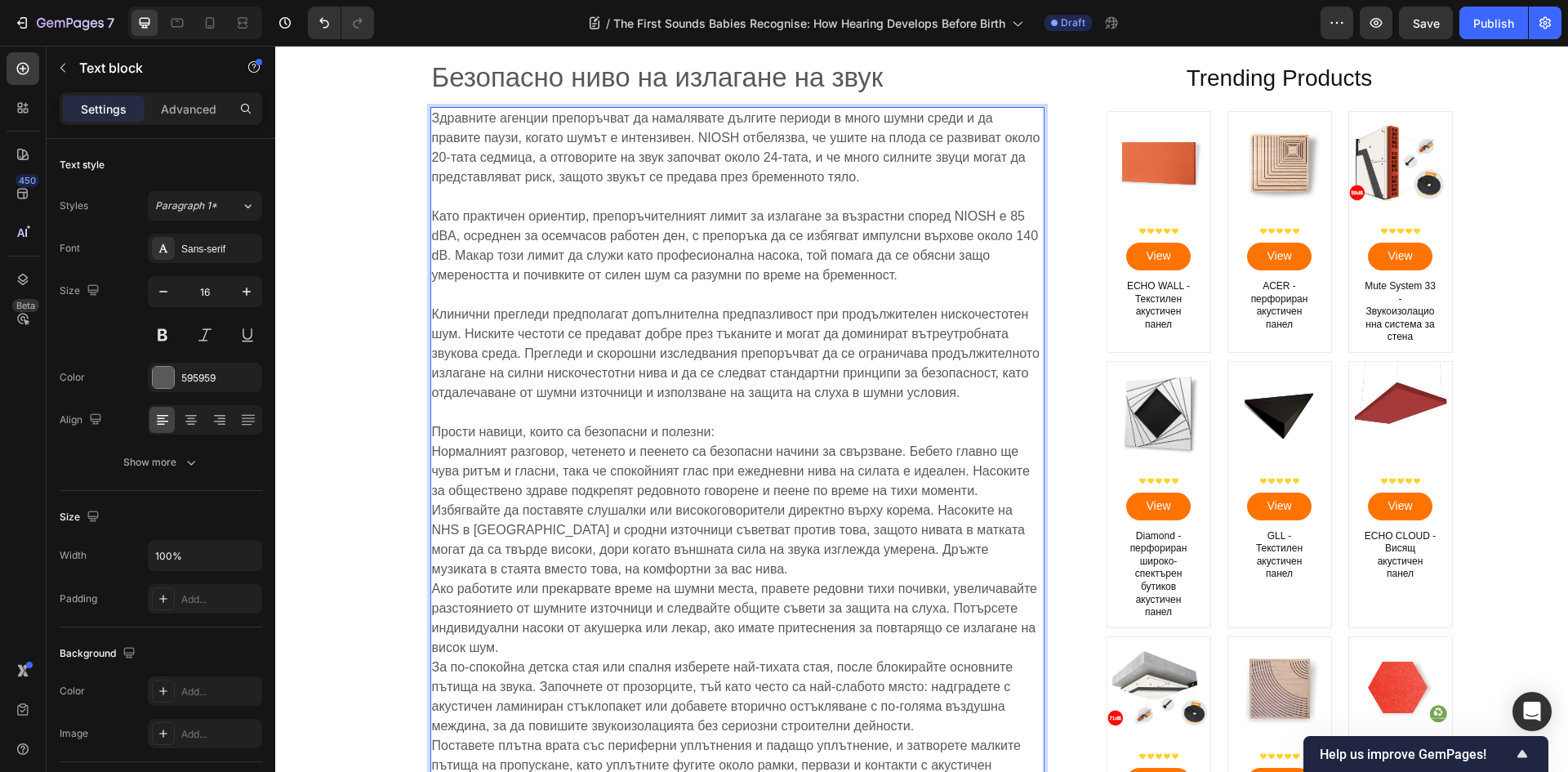
click at [866, 435] on p "⁠⁠⁠⁠⁠⁠⁠ Прости навици, които са безопасни и полезни: Нормалният разговор, четен…" at bounding box center [737, 608] width 611 height 411
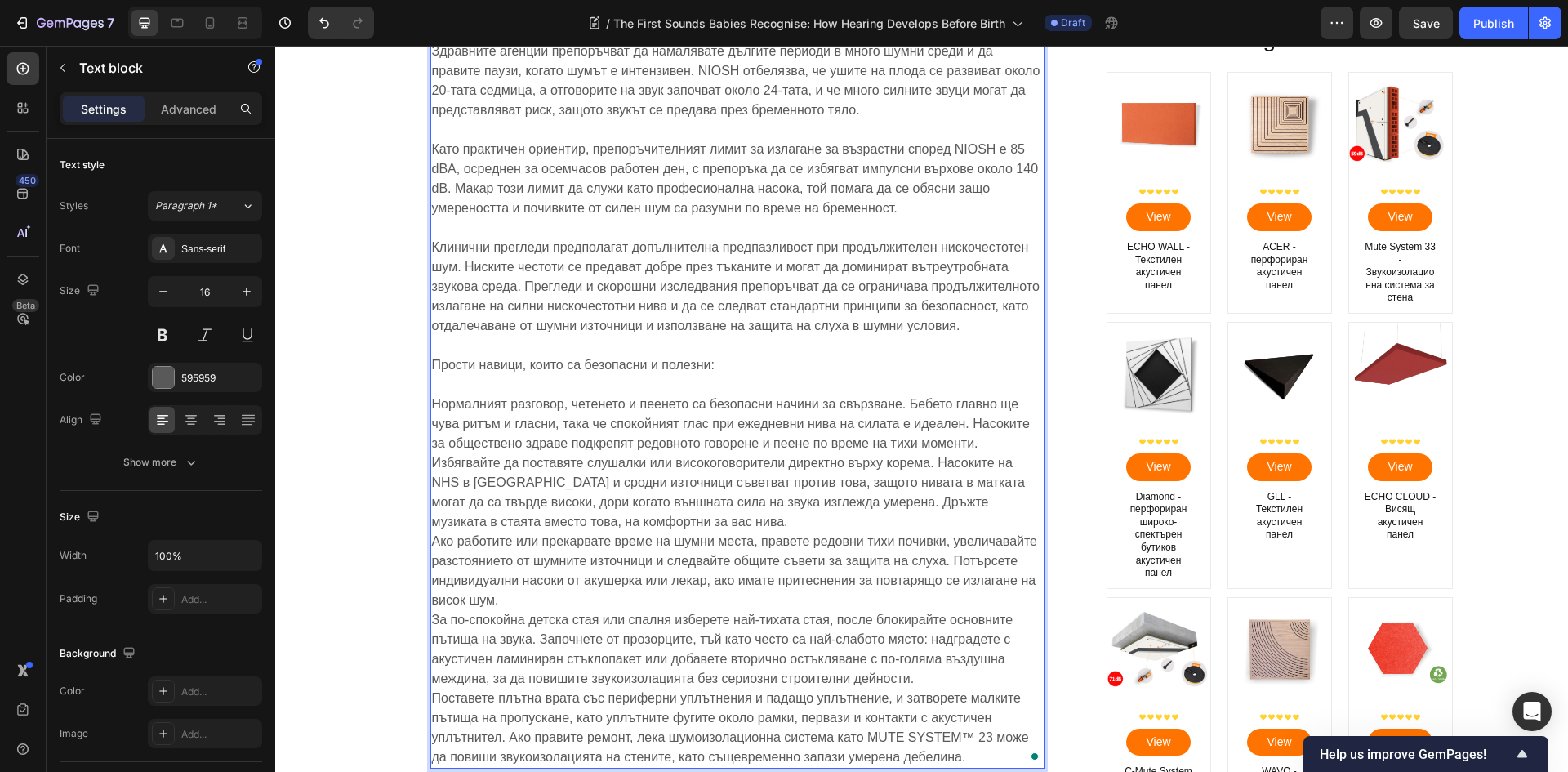
scroll to position [5036, 0]
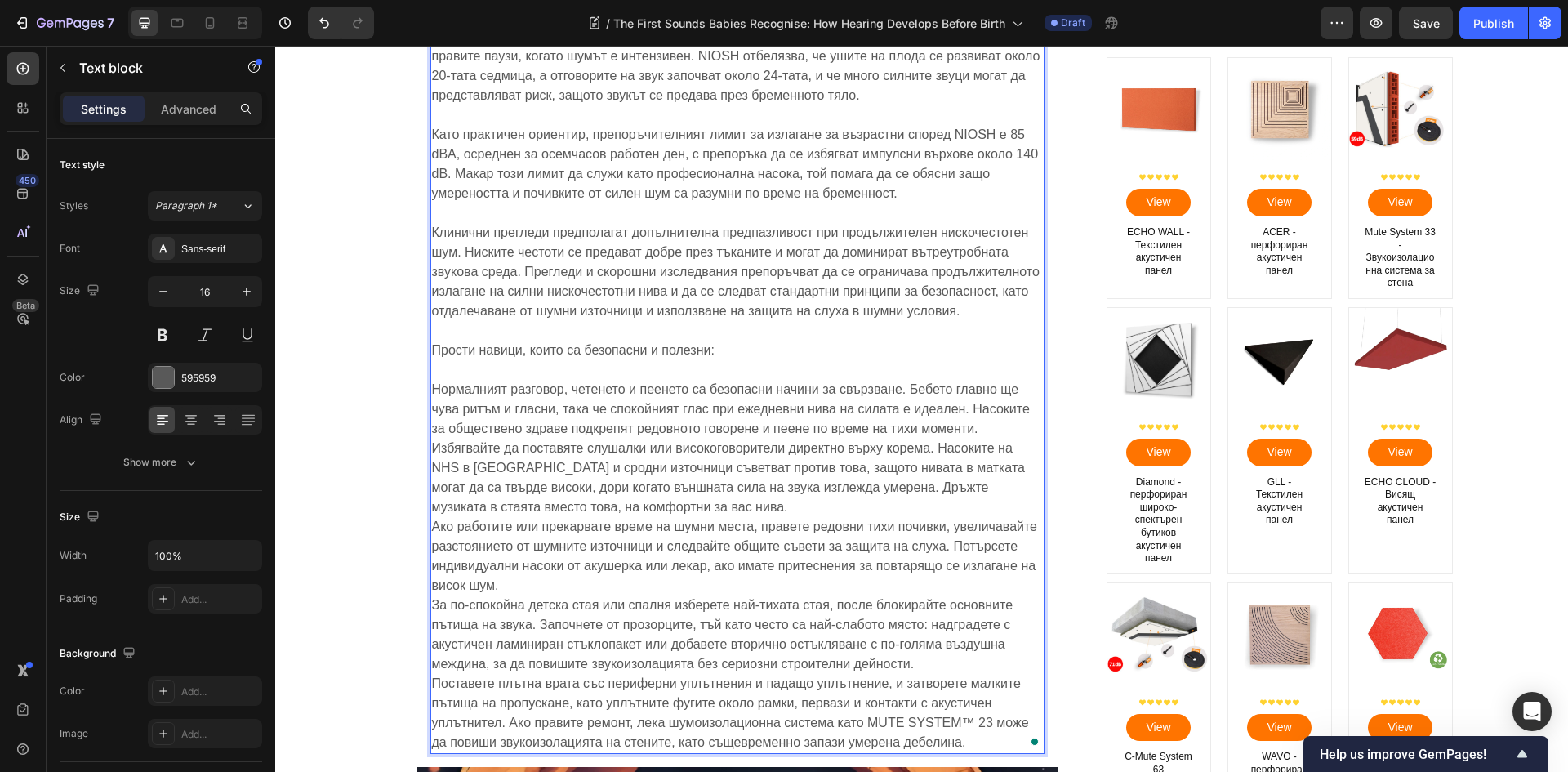
click at [811, 509] on p "⁠⁠⁠⁠⁠⁠⁠ Нормалният разговор, четенето и пеенето са безопасни начини за свързван…" at bounding box center [737, 556] width 611 height 392
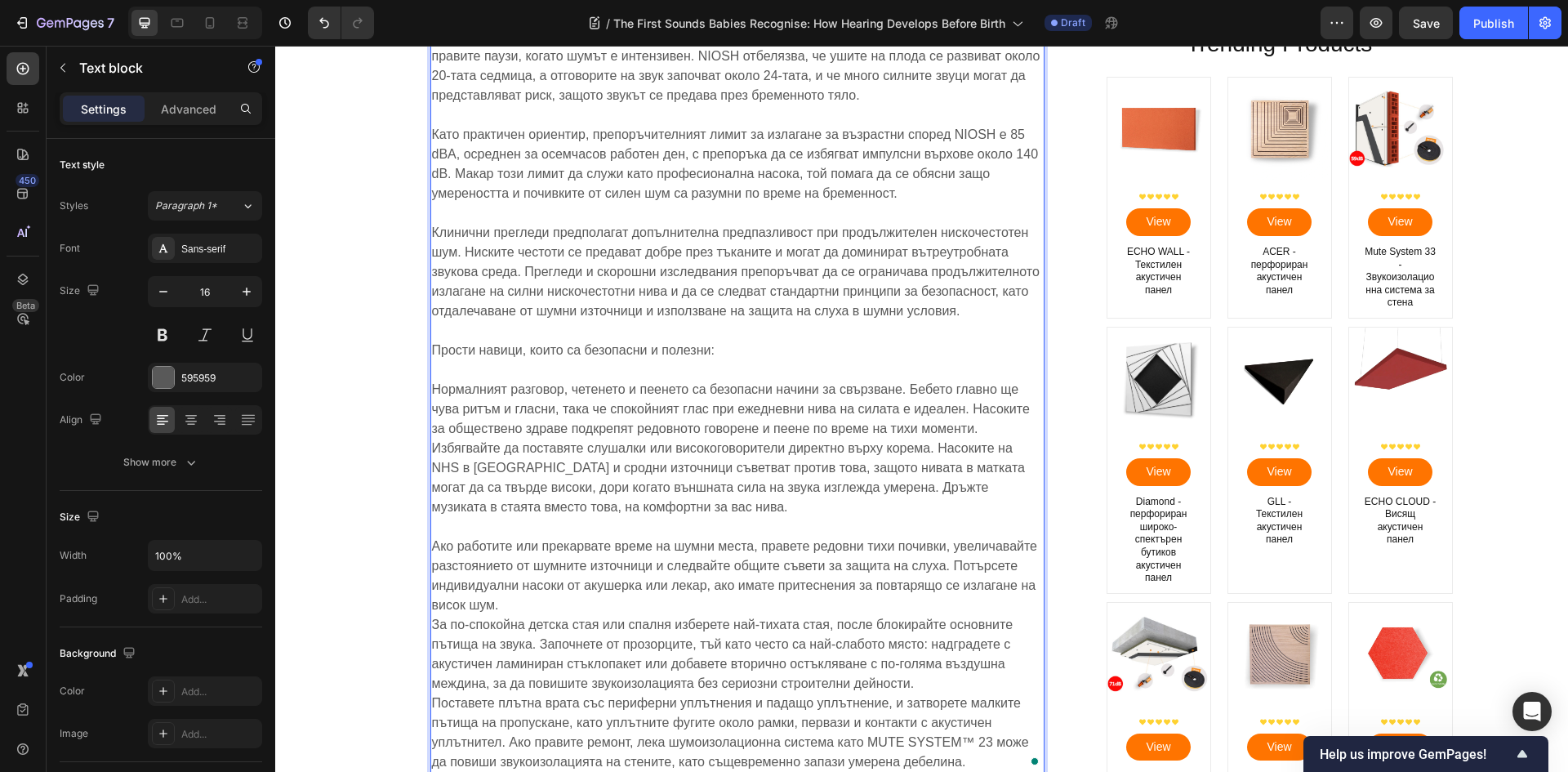
click at [520, 612] on p "Ако работите или прекарвате време на шумни места, правете редовни тихи почивки,…" at bounding box center [737, 644] width 611 height 255
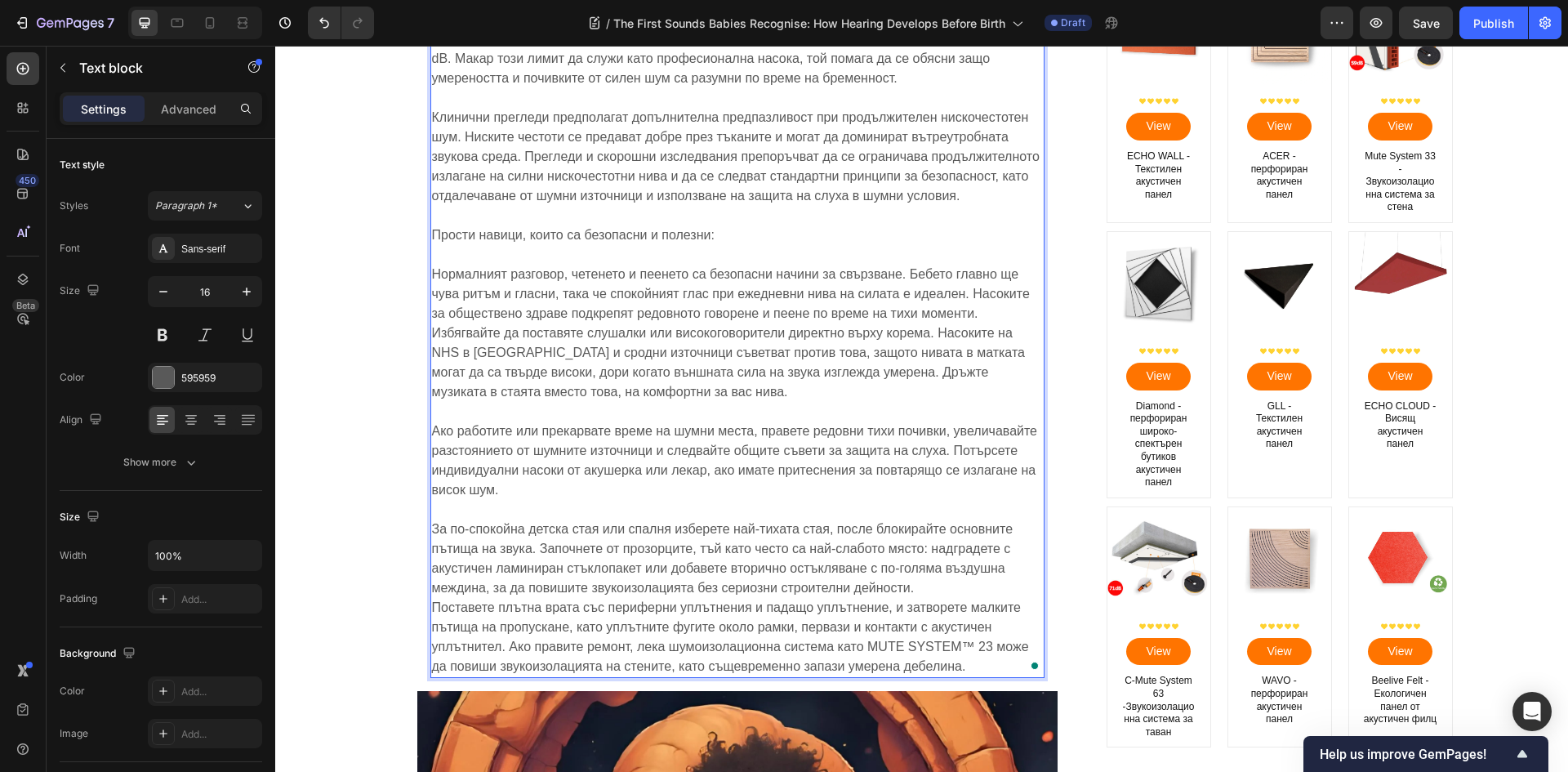
scroll to position [5200, 0]
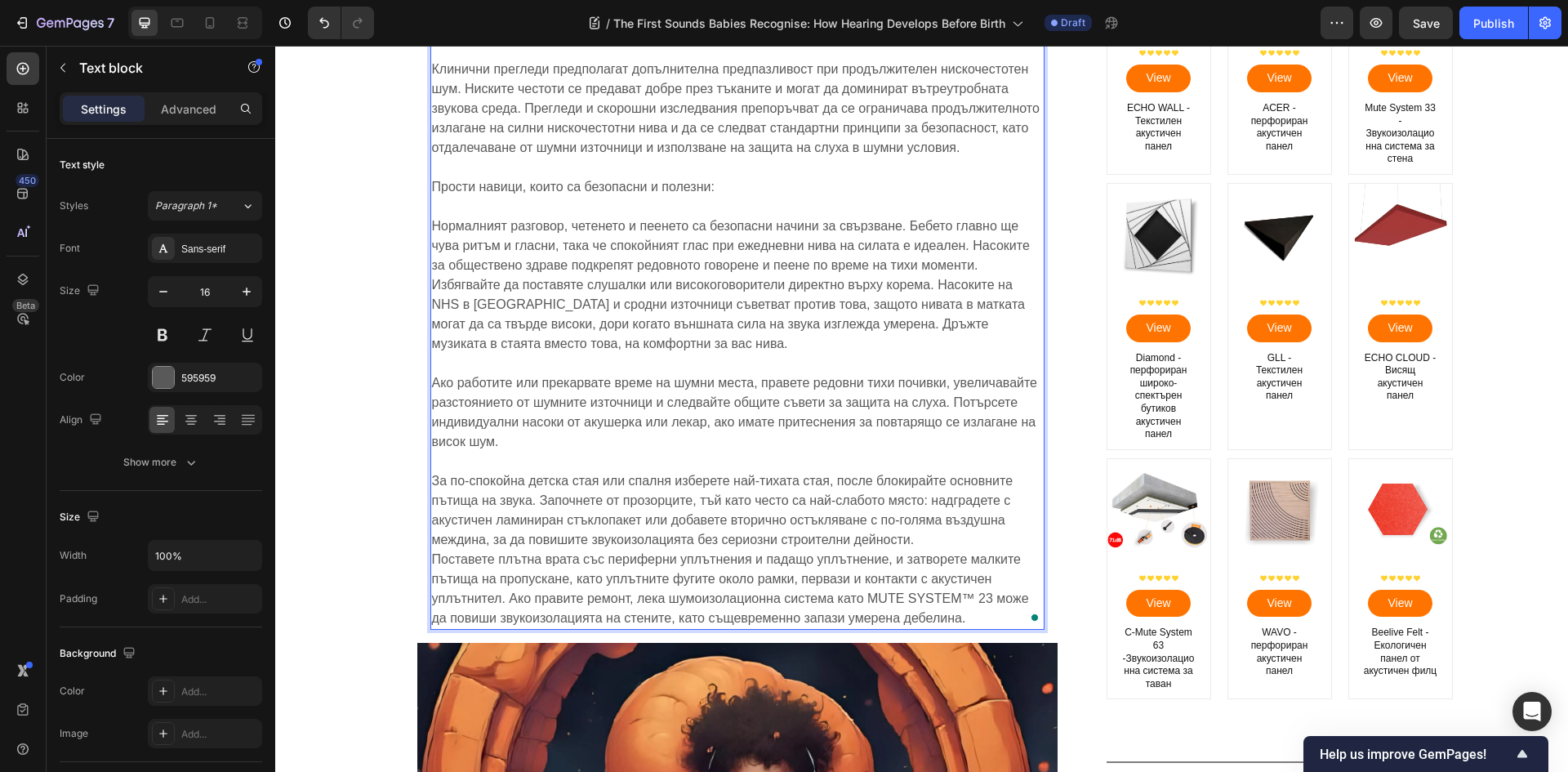
click at [973, 542] on p "За по-спокойна детска стая или спалня изберете най-тихата стая, после блокирайт…" at bounding box center [737, 539] width 611 height 176
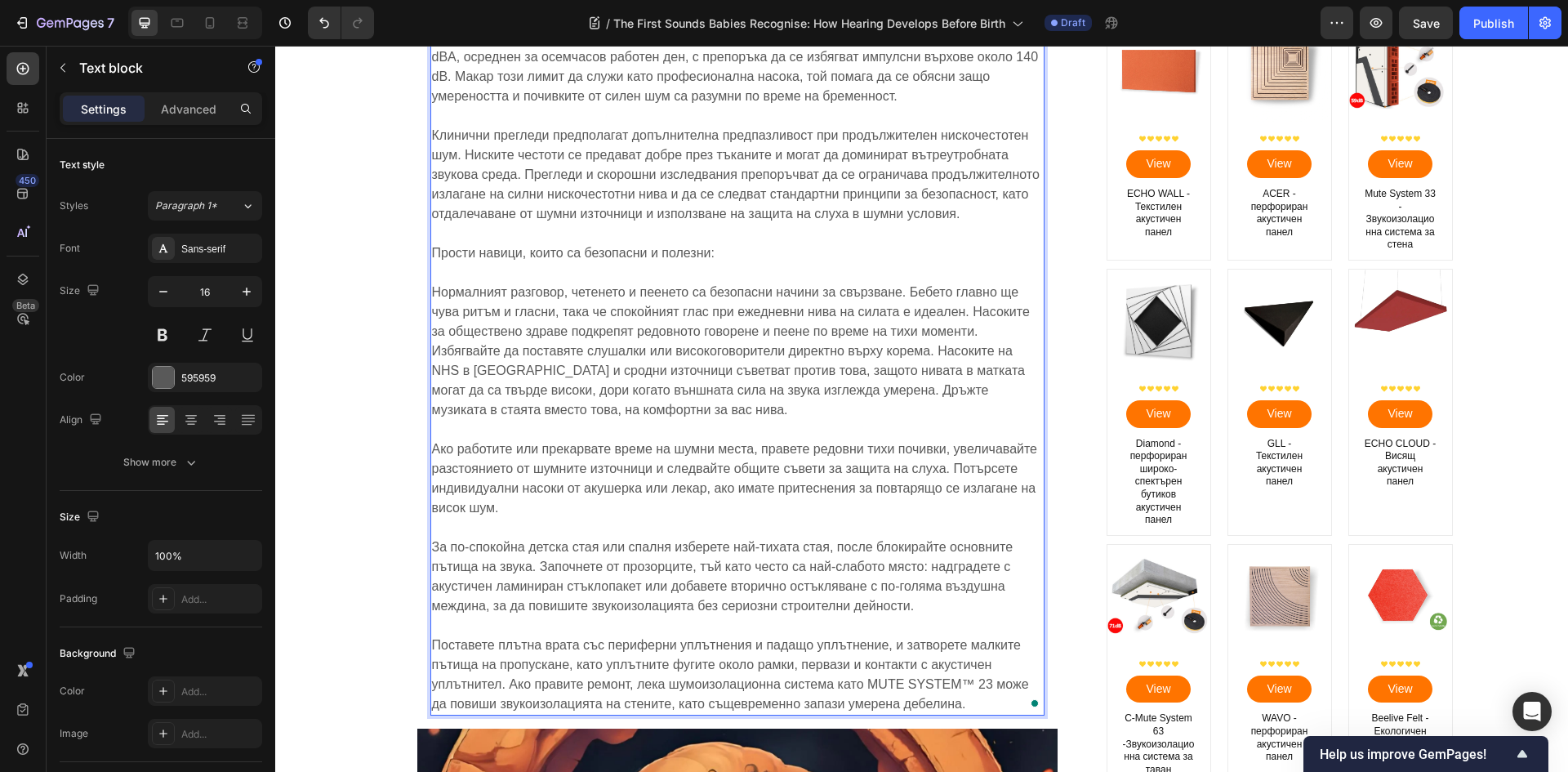
scroll to position [5118, 0]
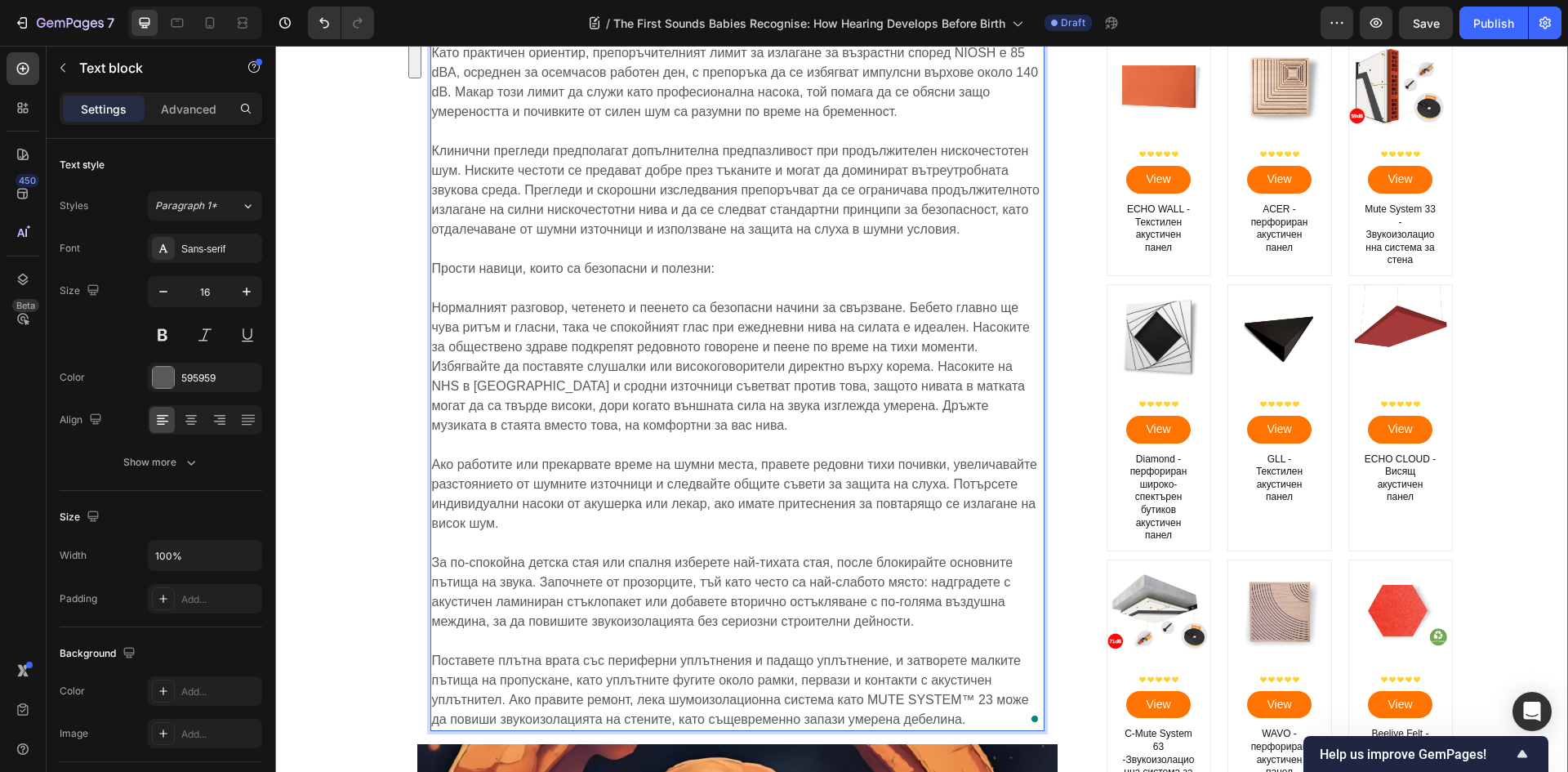
drag, startPoint x: 787, startPoint y: 424, endPoint x: 378, endPoint y: 315, distance: 423.3
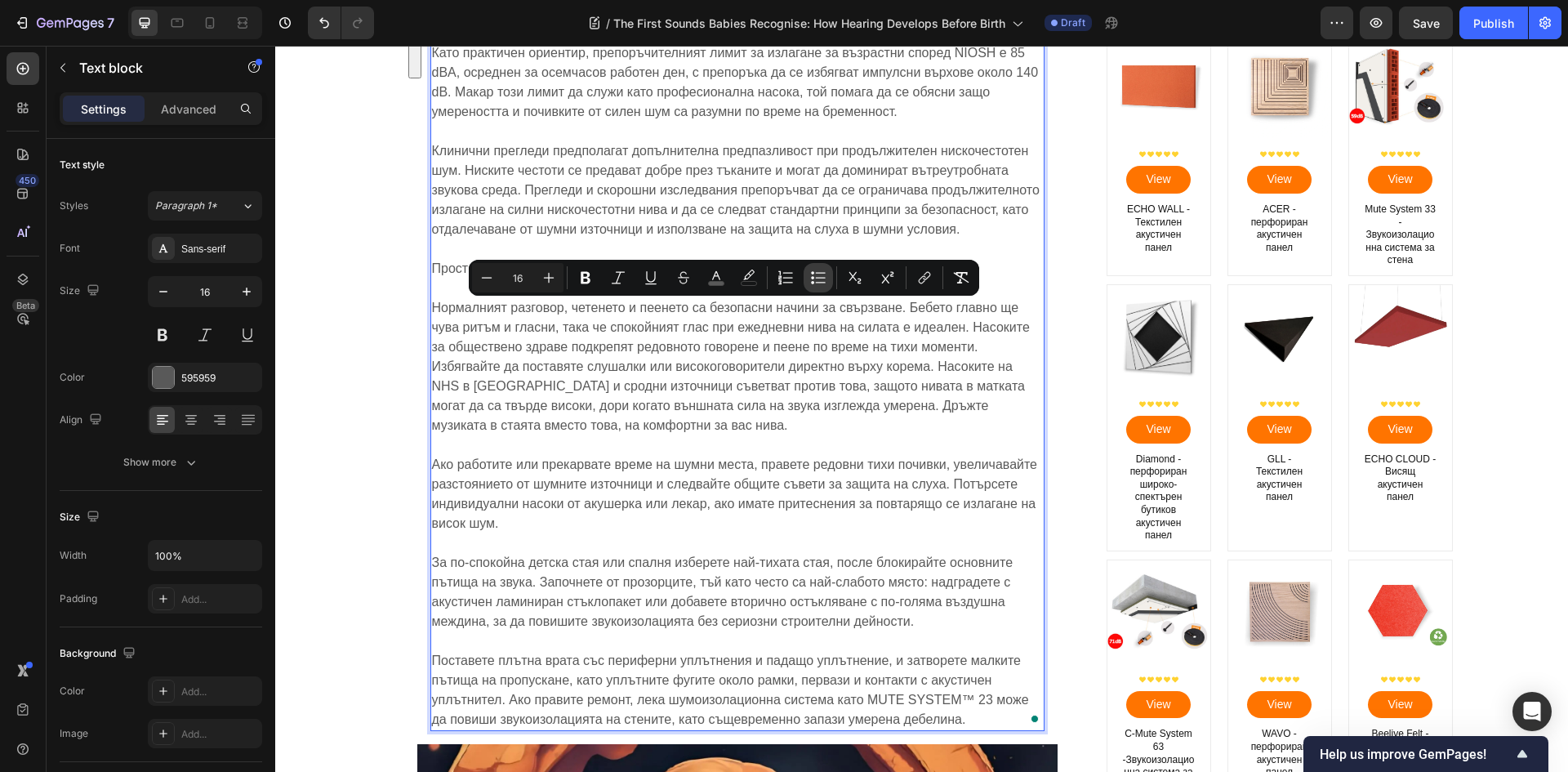
click at [818, 276] on icon "Editor contextual toolbar" at bounding box center [818, 277] width 17 height 17
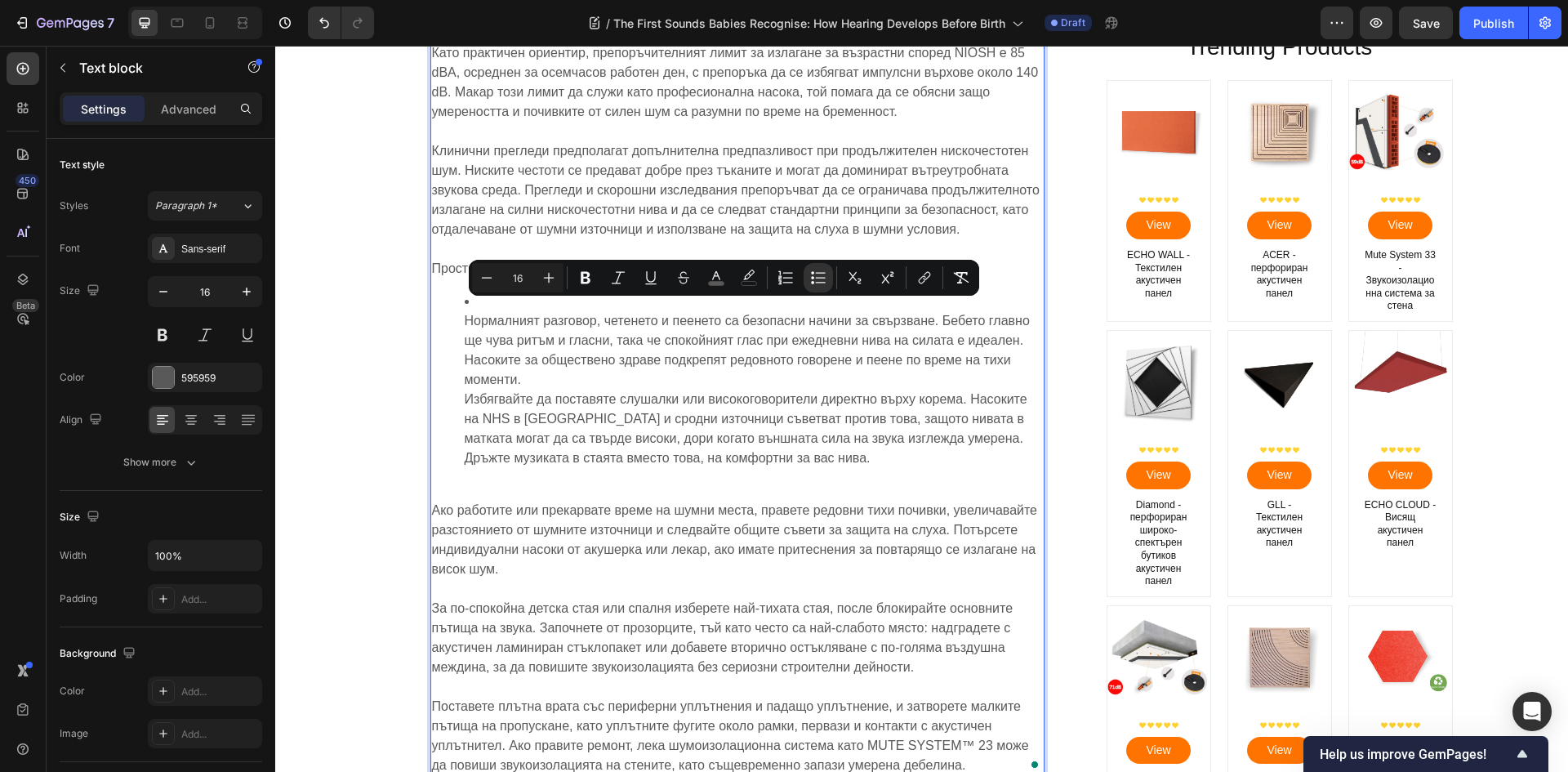
click at [448, 317] on ul "Нормалният разговор, четенето и пеенето са безопасни начини за свързване. Бебет…" at bounding box center [737, 379] width 611 height 176
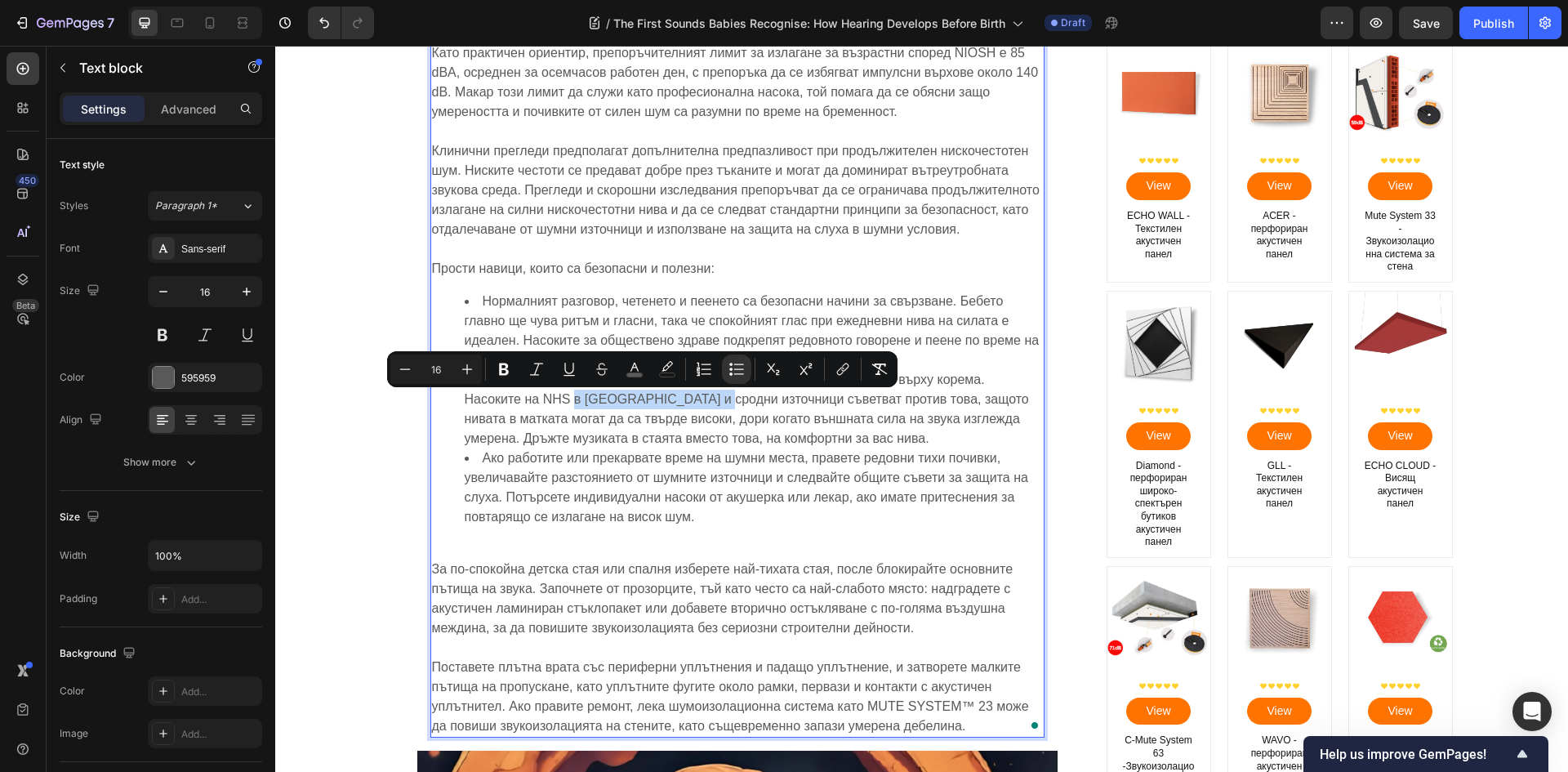
drag, startPoint x: 711, startPoint y: 405, endPoint x: 571, endPoint y: 404, distance: 140.0
click at [571, 404] on span "Избягвайте да поставяте слушалки или високоговорители директно върху корема. На…" at bounding box center [747, 409] width 564 height 73
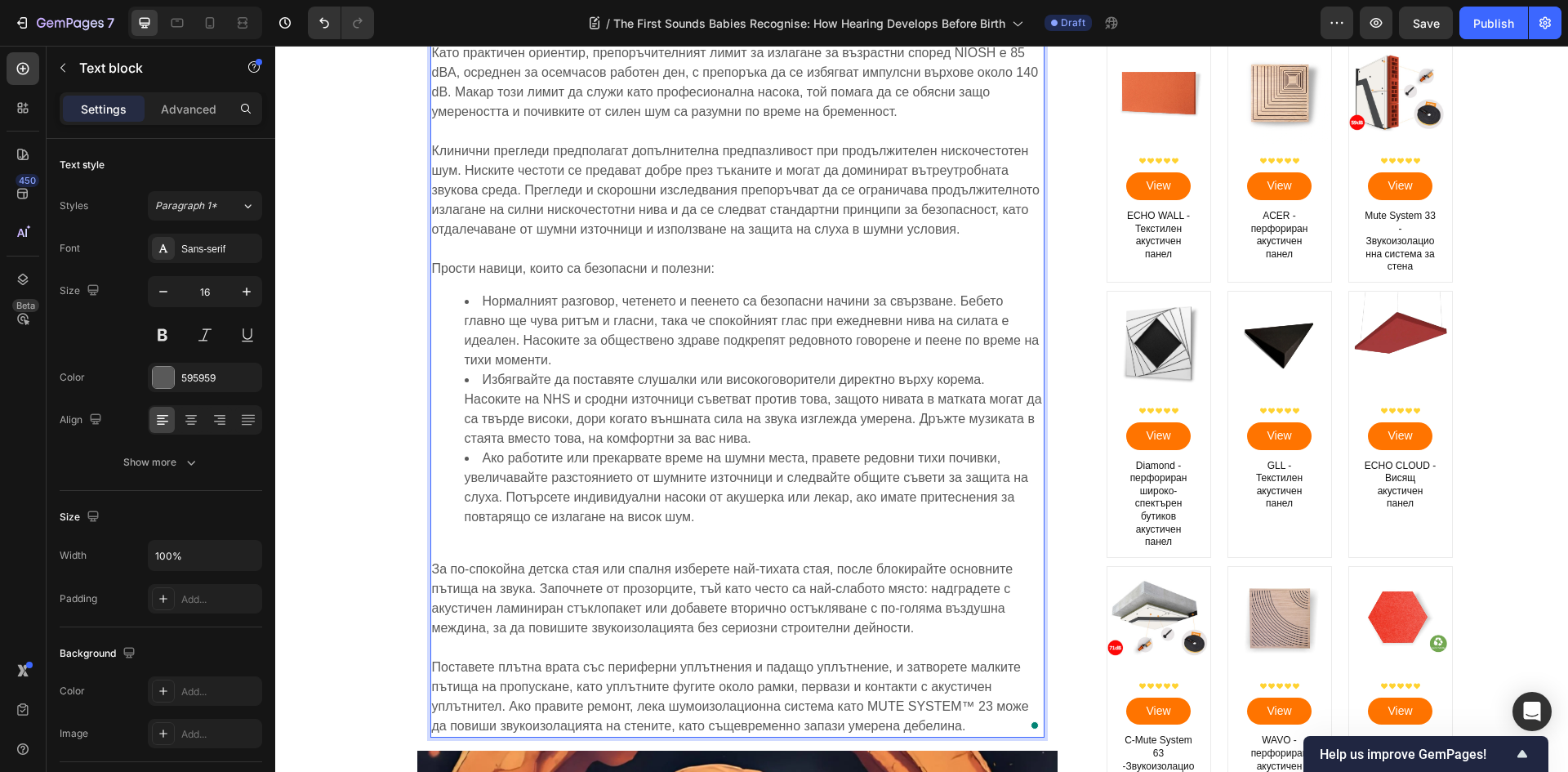
click at [551, 550] on p "За по-спокойна детска стая или спалня изберете най-тихата стая, после блокирайт…" at bounding box center [737, 589] width 611 height 98
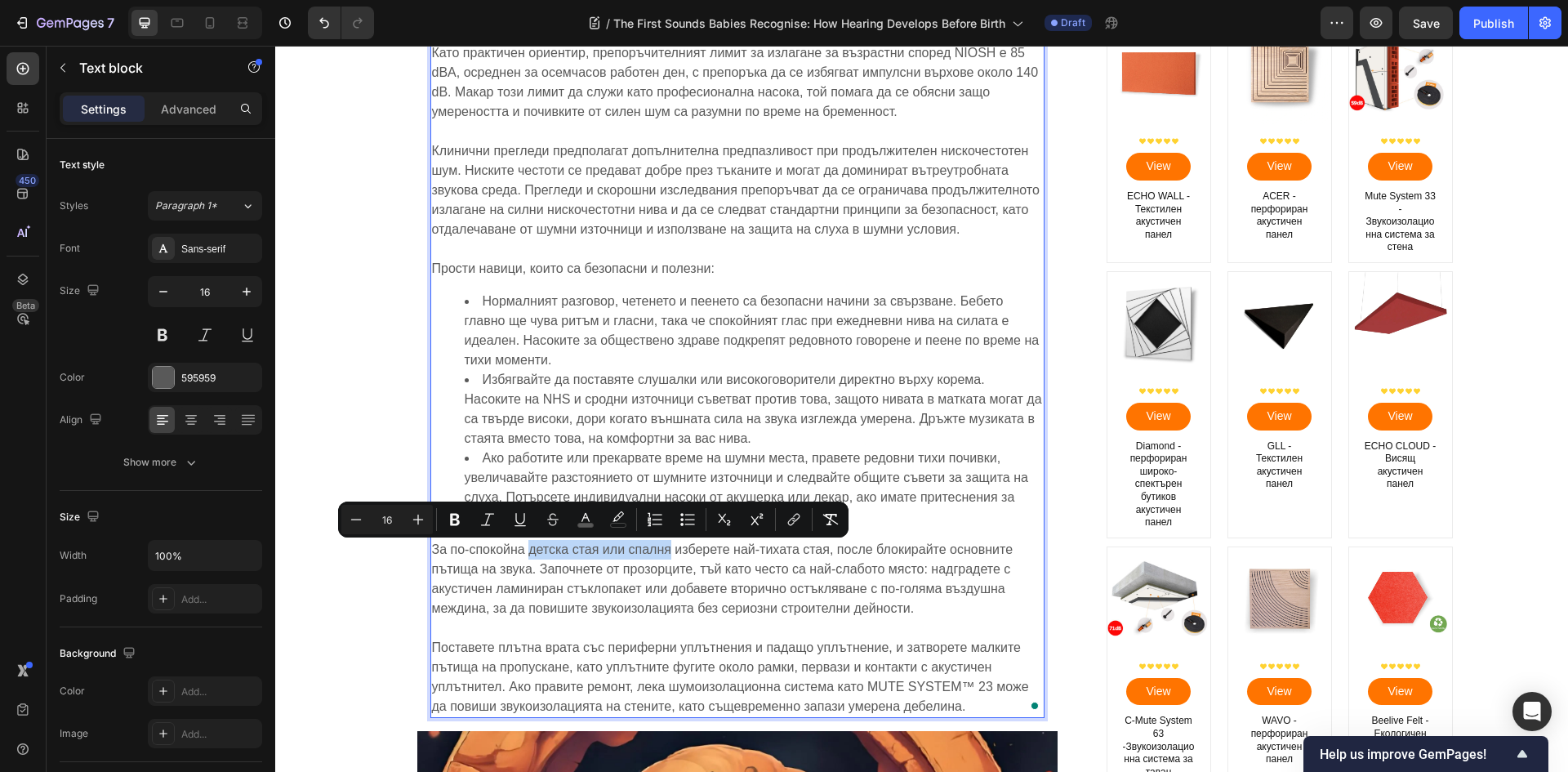
drag, startPoint x: 524, startPoint y: 554, endPoint x: 665, endPoint y: 553, distance: 141.0
click at [665, 553] on span "За по-спокойна детска стая или спалня изберете най-тихата стая, после блокирайт…" at bounding box center [722, 579] width 581 height 73
click at [800, 517] on icon "Editor contextual toolbar" at bounding box center [794, 519] width 17 height 17
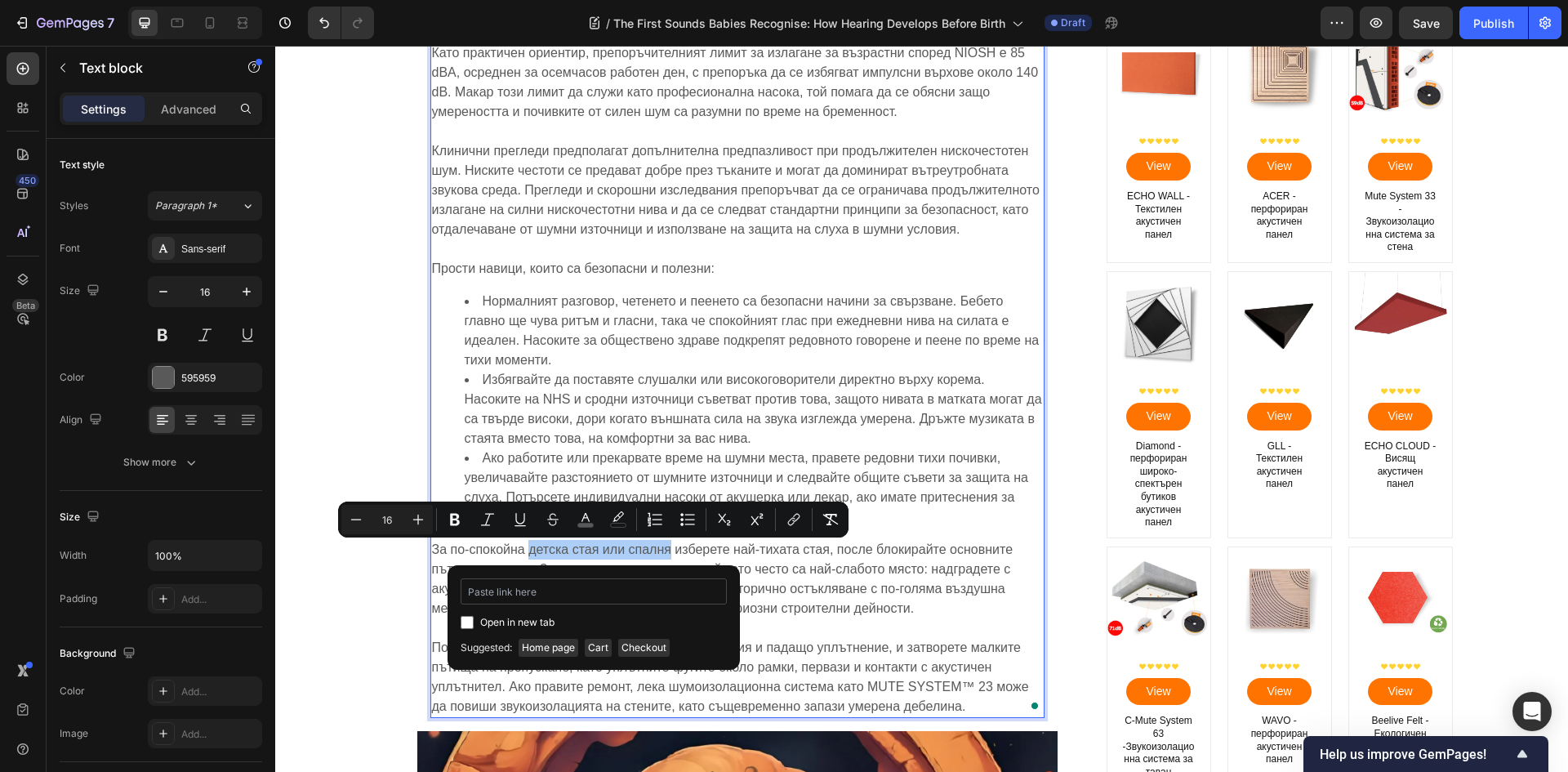
click at [661, 600] on input "Editor contextual toolbar" at bounding box center [594, 591] width 266 height 26
type input "[URL][DOMAIN_NAME]"
click at [463, 626] on input "Editor contextual toolbar" at bounding box center [467, 622] width 13 height 13
checkbox input "true"
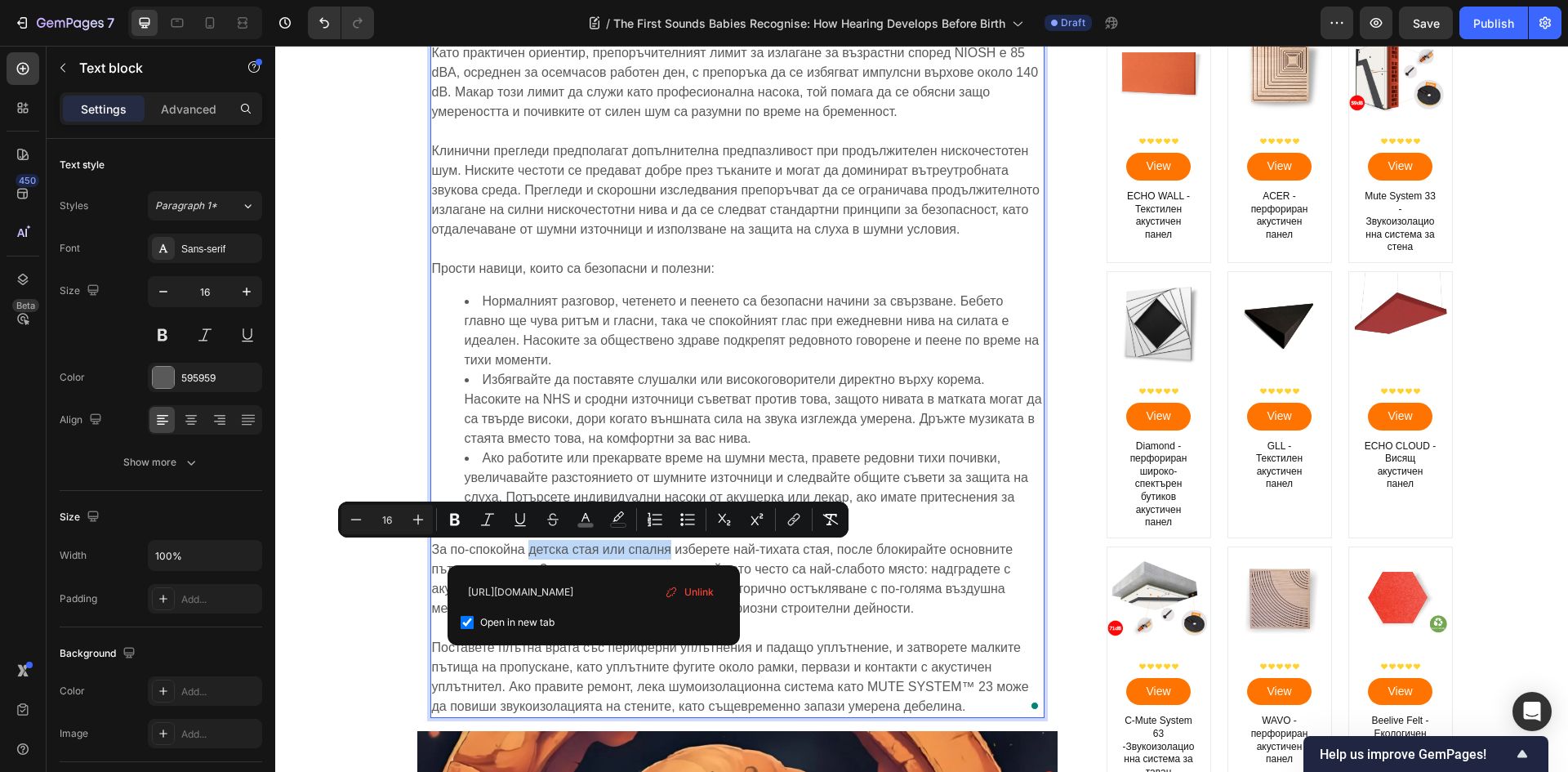
scroll to position [0, 0]
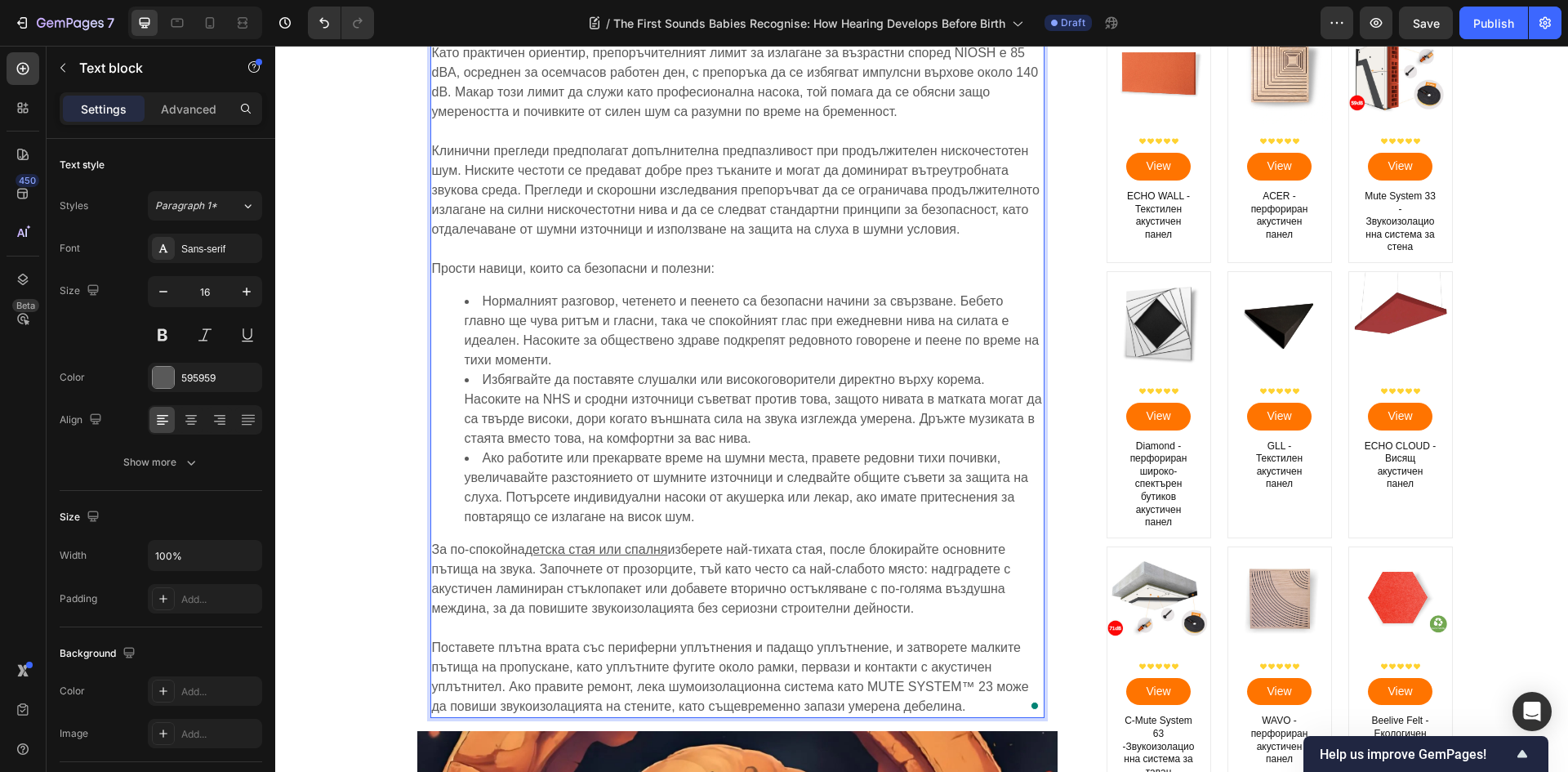
click at [836, 596] on span "изберете най-тихата стая, после блокирайте основните пътища на звука. Започнете…" at bounding box center [721, 579] width 579 height 73
click at [671, 699] on p "Поставете плътна врата със периферни уплътнения и падащо уплътнение, и затворет…" at bounding box center [737, 667] width 611 height 98
drag, startPoint x: 635, startPoint y: 690, endPoint x: 666, endPoint y: 694, distance: 31.3
click at [667, 694] on span "Поставете плътна врата със периферни уплътнения и падащо уплътнение, и затворет…" at bounding box center [730, 676] width 597 height 73
click at [651, 694] on span "Поставете плътна врата със периферни уплътнения и падащо уплътнение, и затворет…" at bounding box center [730, 676] width 597 height 73
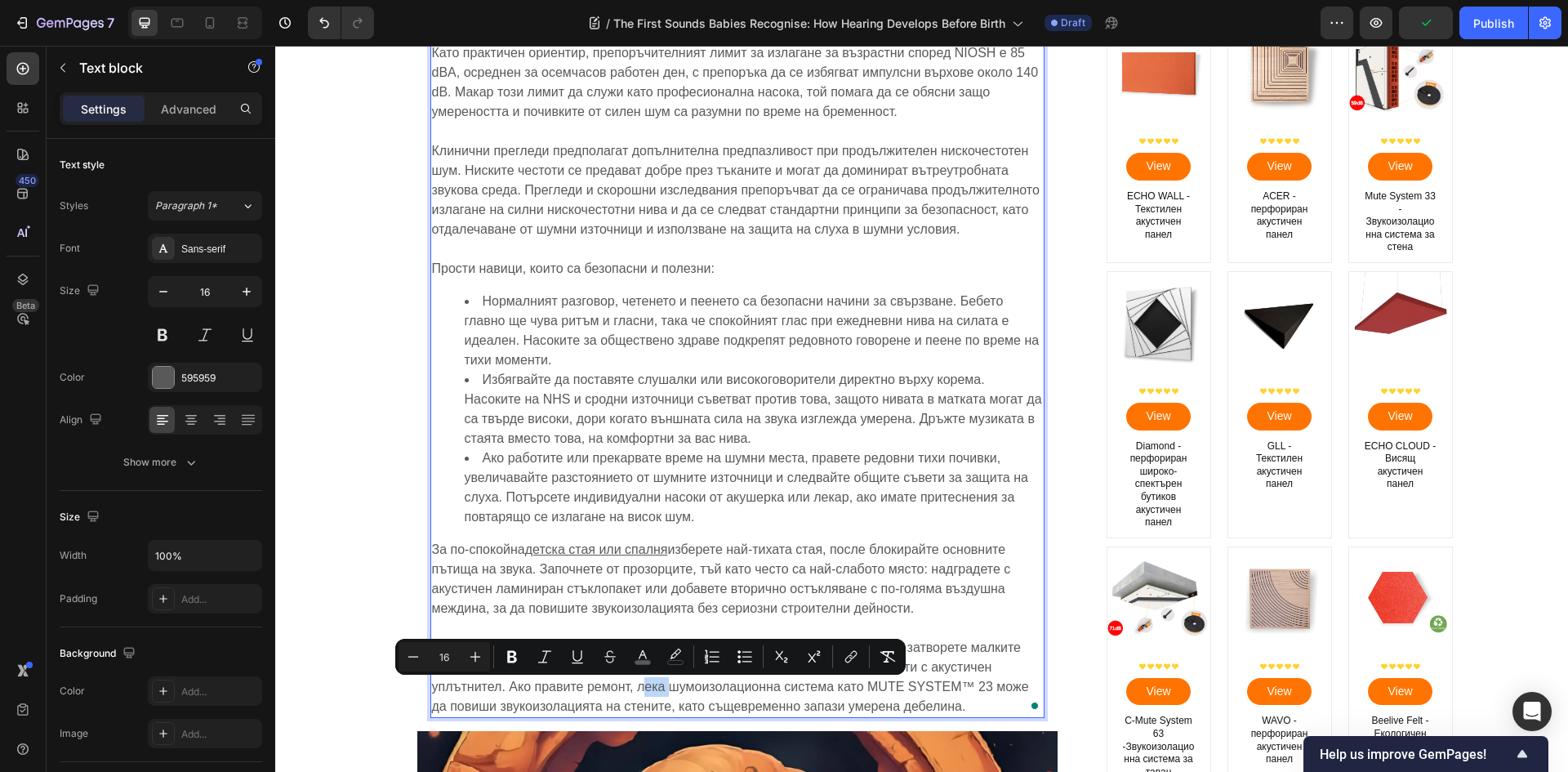
click at [635, 691] on span "Поставете плътна врата със периферни уплътнения и падащо уплътнение, и затворет…" at bounding box center [730, 676] width 597 height 73
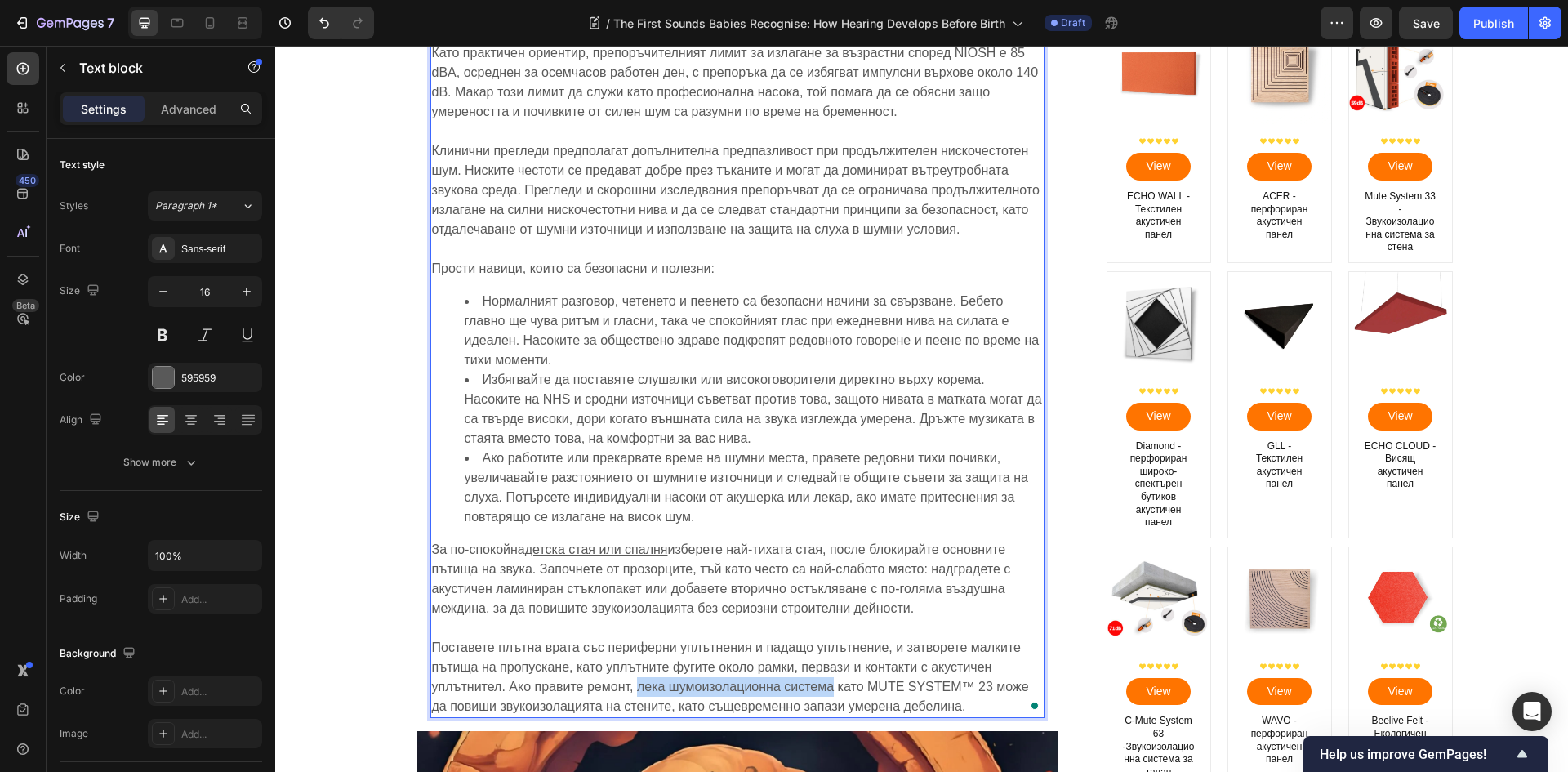
drag, startPoint x: 632, startPoint y: 690, endPoint x: 826, endPoint y: 695, distance: 194.1
click at [826, 695] on span "Поставете плътна врата със периферни уплътнения и падащо уплътнение, и затворет…" at bounding box center [730, 676] width 597 height 73
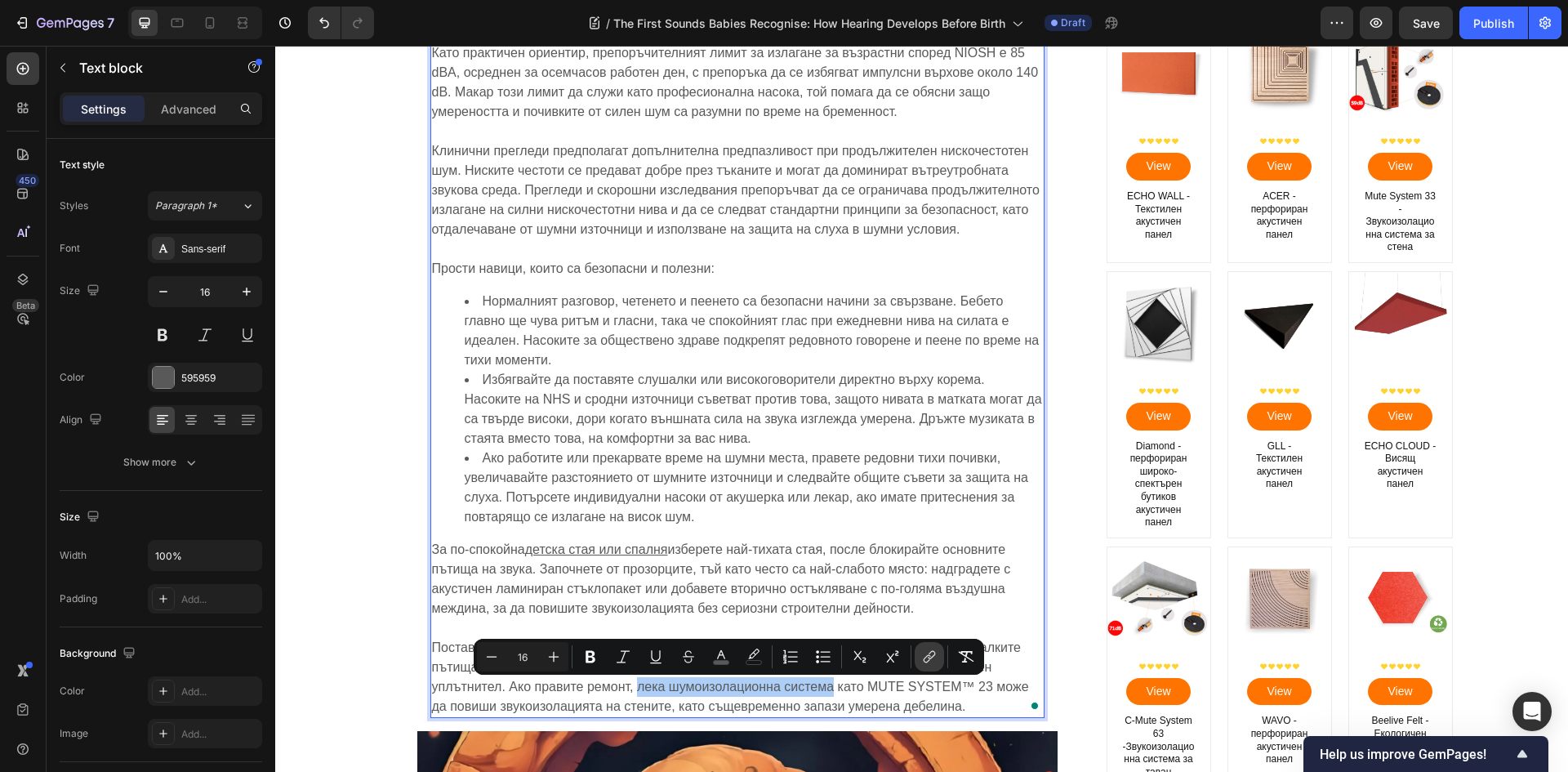
click at [925, 655] on icon "Editor contextual toolbar" at bounding box center [929, 656] width 17 height 17
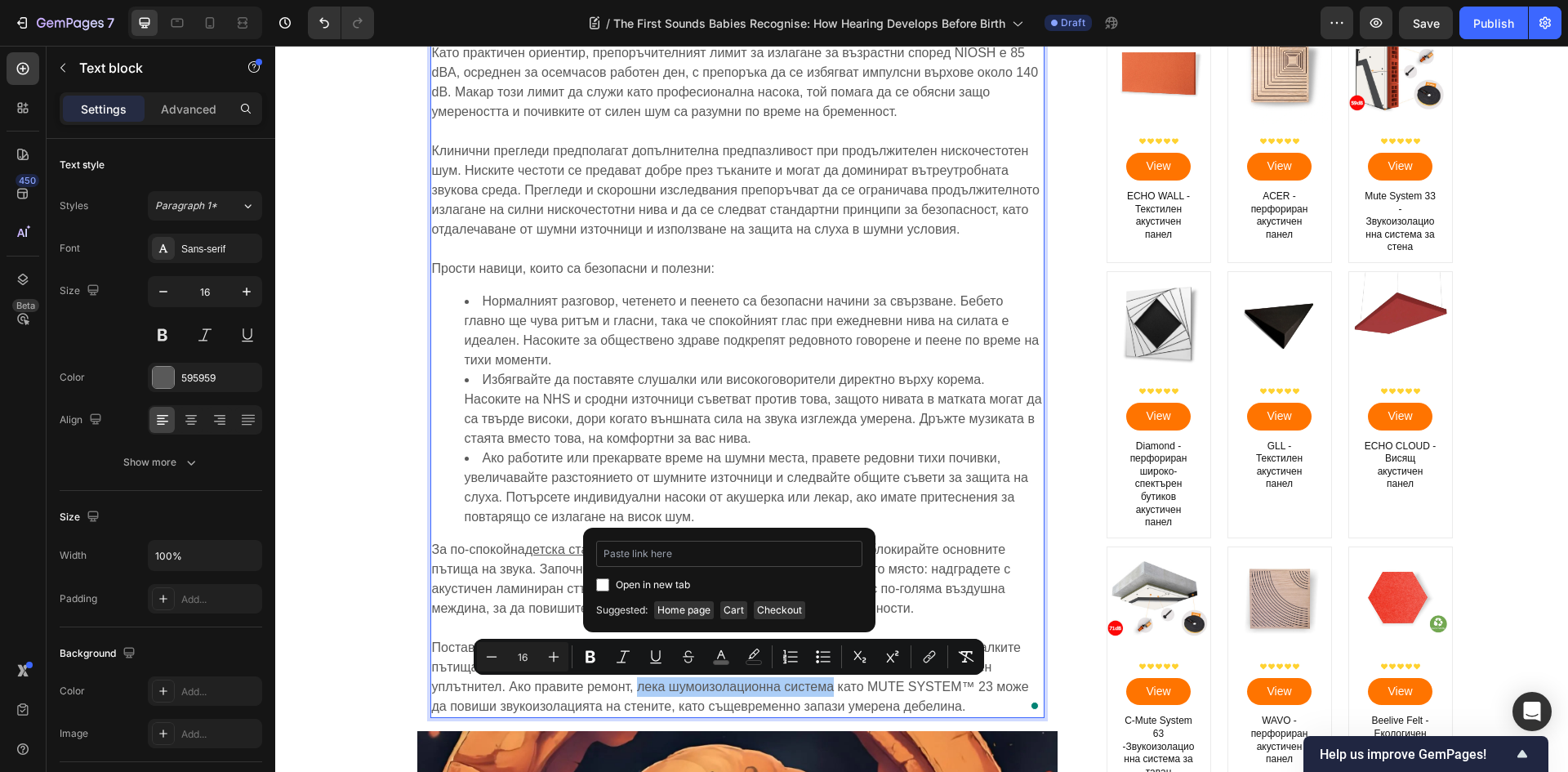
type input "[URL][DOMAIN_NAME]"
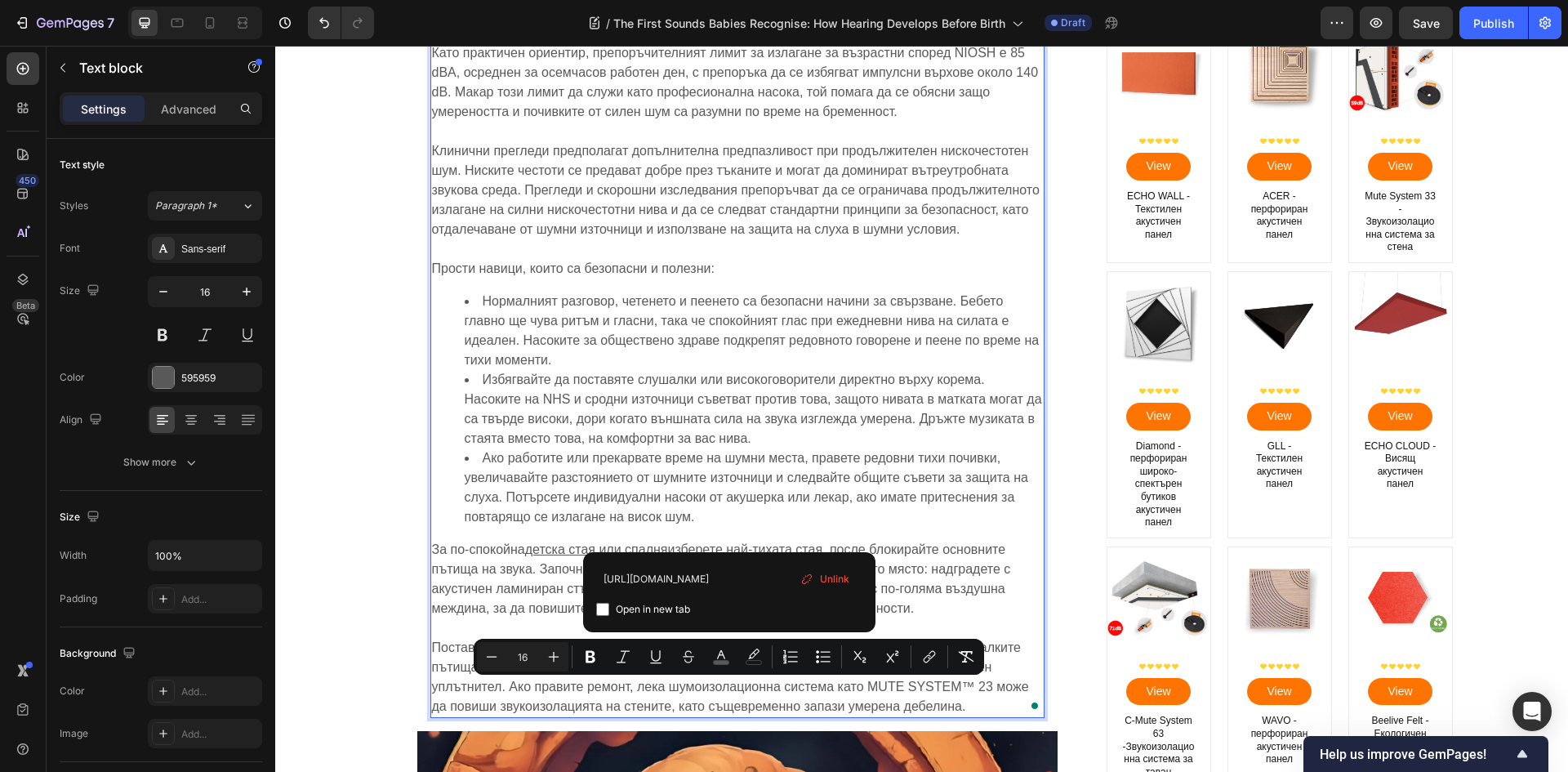
click at [803, 492] on span "Ако работите или прекарвате време на шумни места, правете редовни тихи почивки,…" at bounding box center [747, 488] width 563 height 73
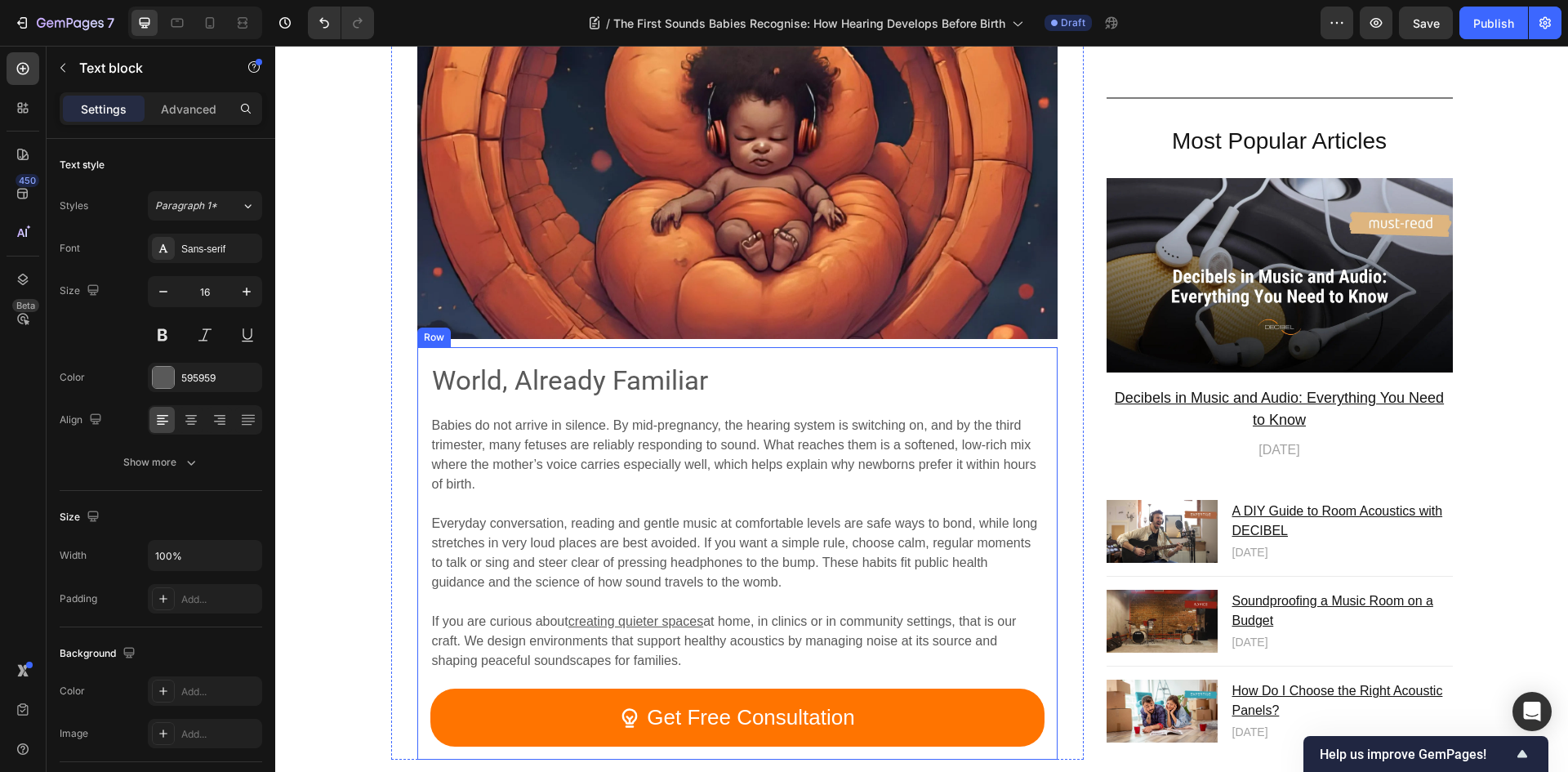
scroll to position [5935, 0]
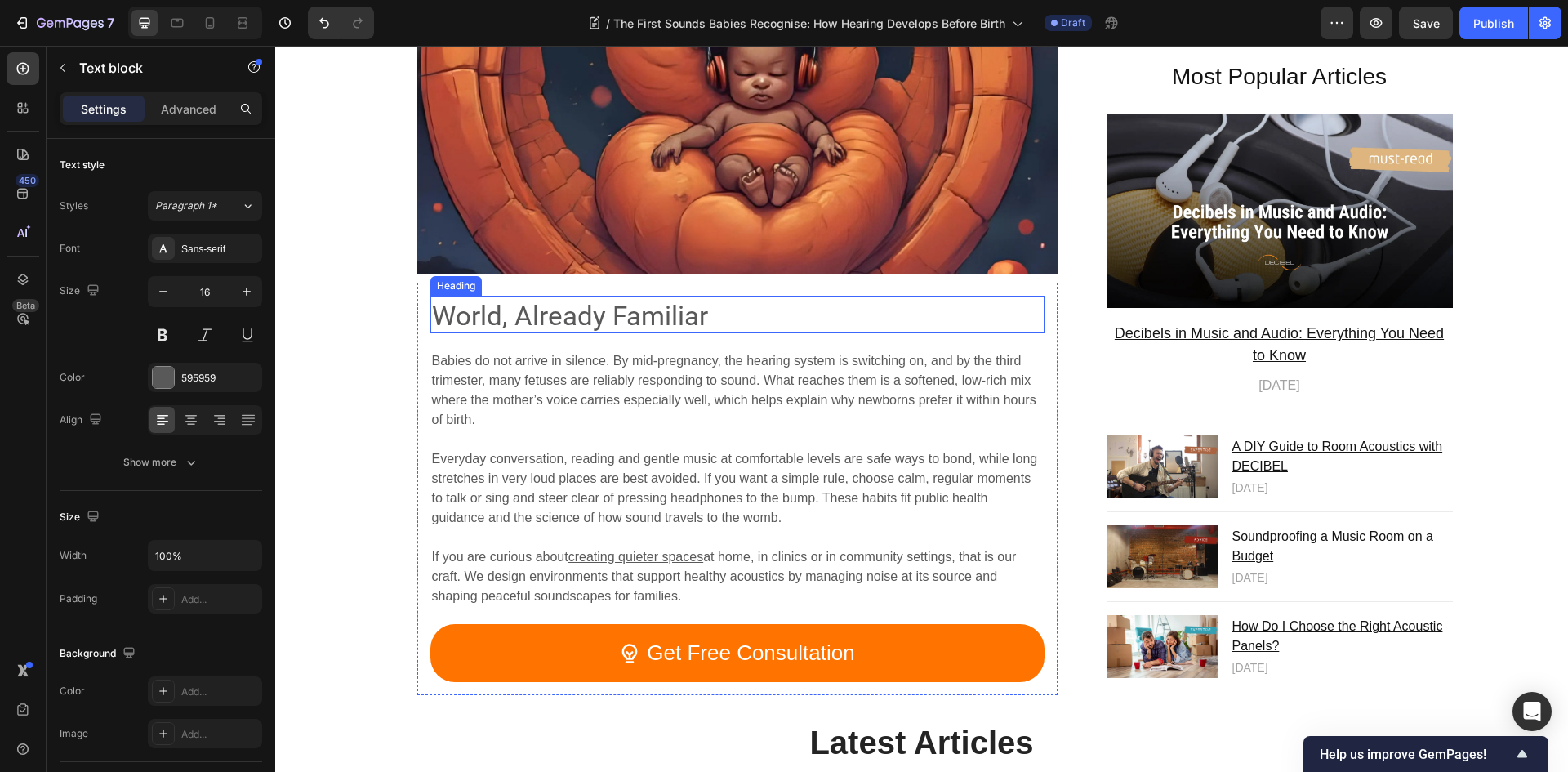
click at [561, 316] on span "World, Already Familiar" at bounding box center [570, 316] width 276 height 32
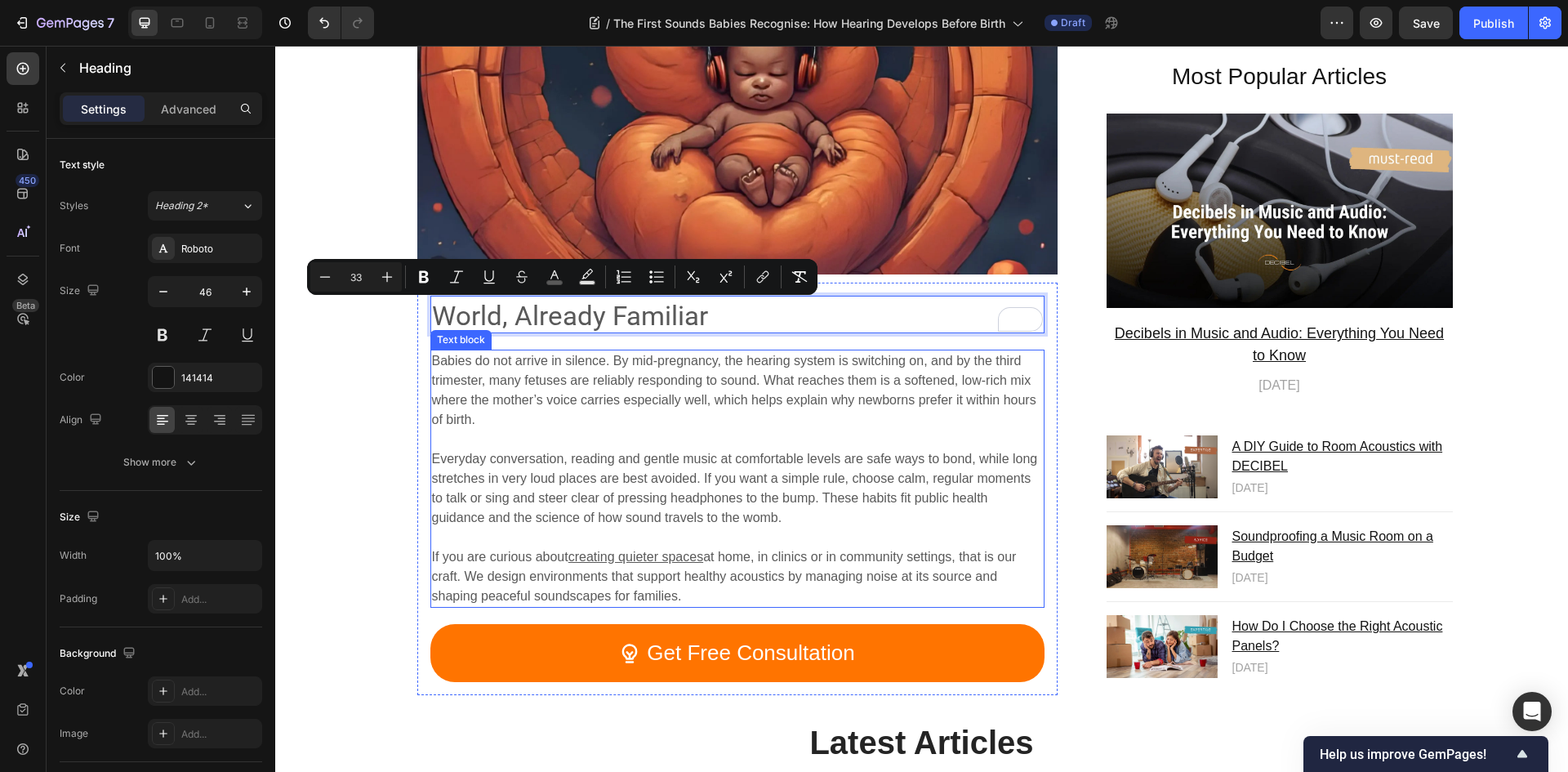
click at [727, 459] on span "Everyday conversation, reading and gentle music at comfortable levels are safe …" at bounding box center [734, 488] width 606 height 73
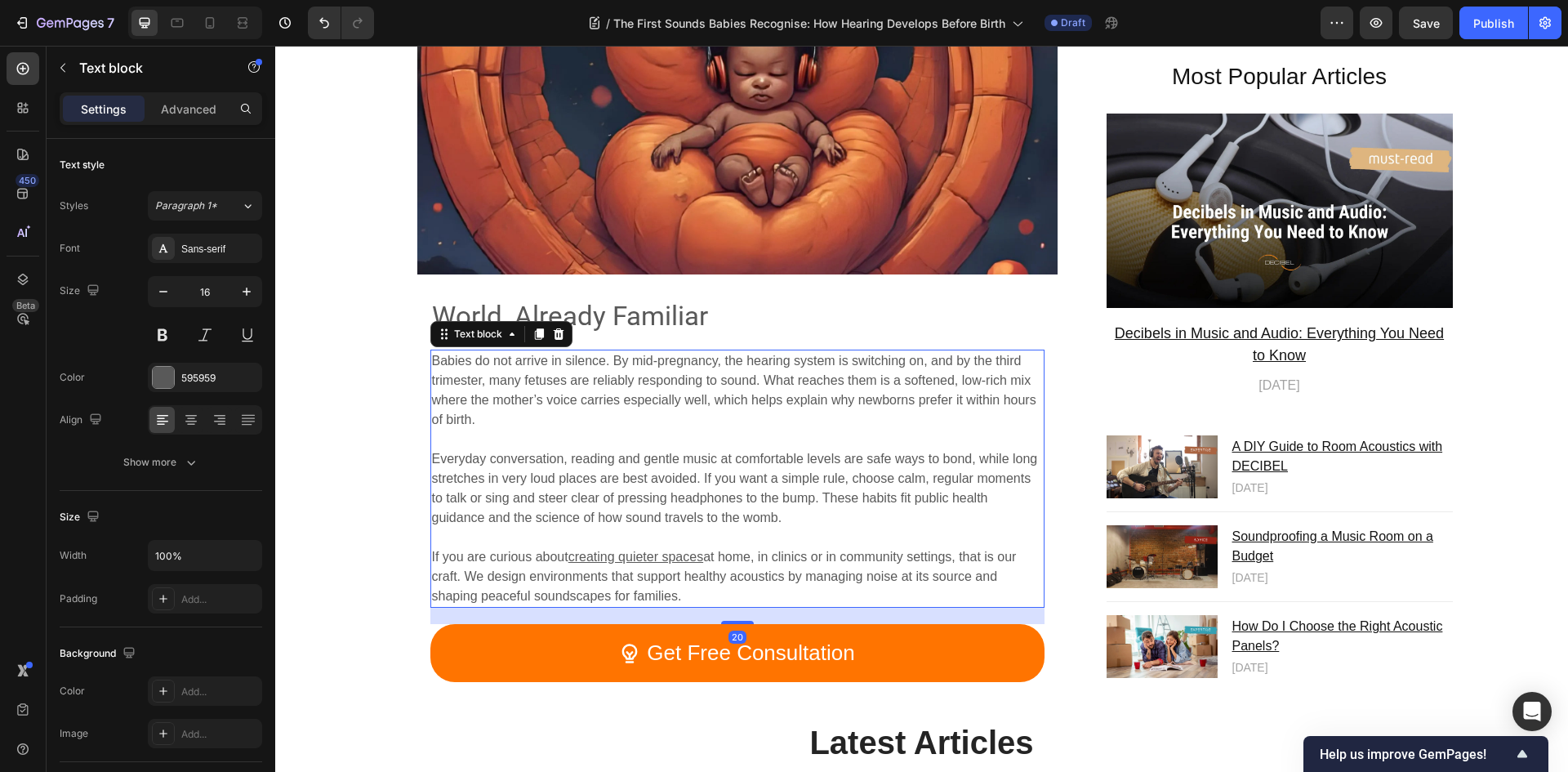
click at [717, 467] on span "Everyday conversation, reading and gentle music at comfortable levels are safe …" at bounding box center [734, 488] width 606 height 73
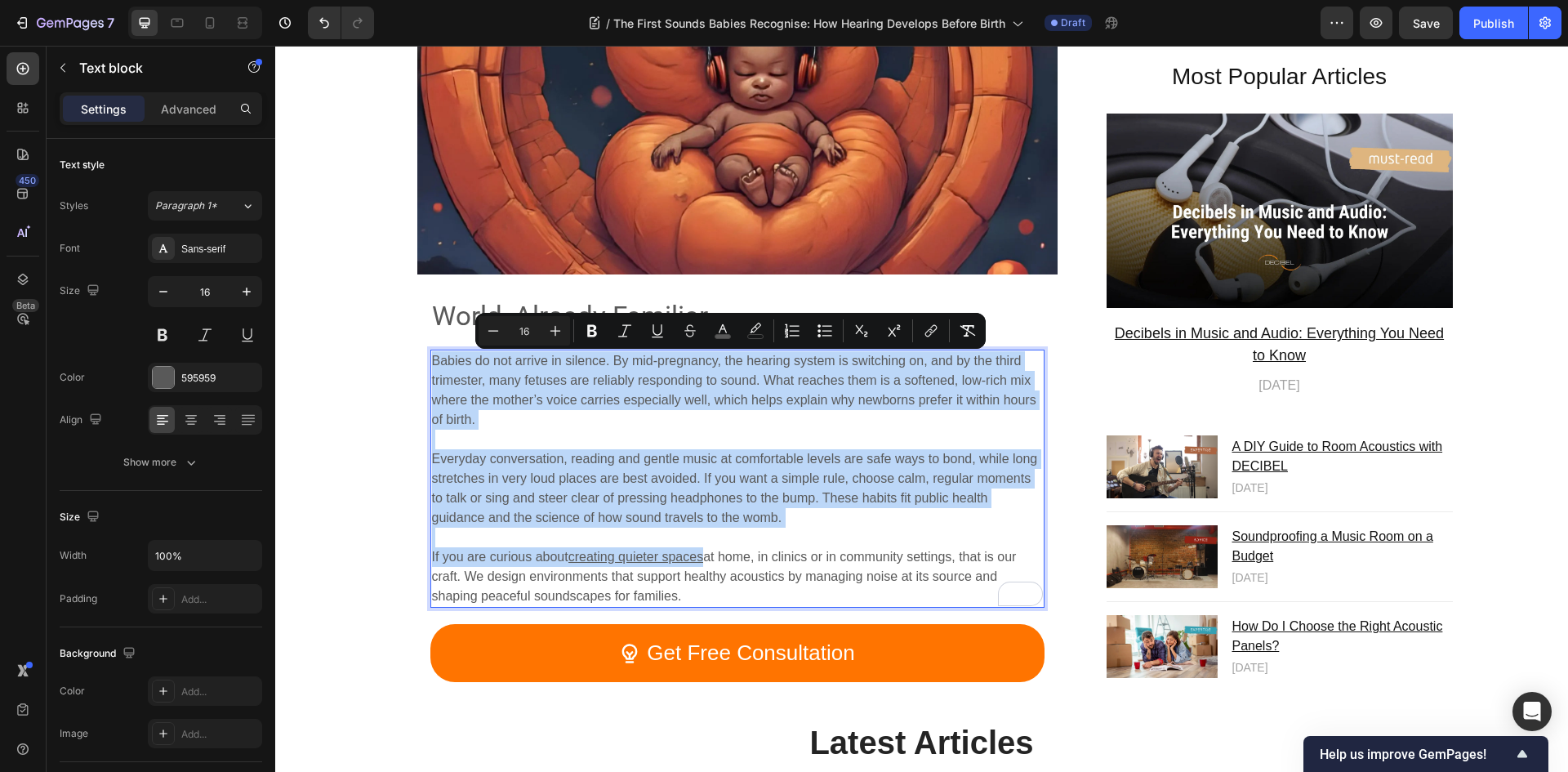
copy div "Babies do not arrive in silence. By mid-pregnancy, the hearing system is switch…"
click at [457, 318] on span "World, Already Familiar" at bounding box center [570, 316] width 276 height 32
